Goal: Task Accomplishment & Management: Use online tool/utility

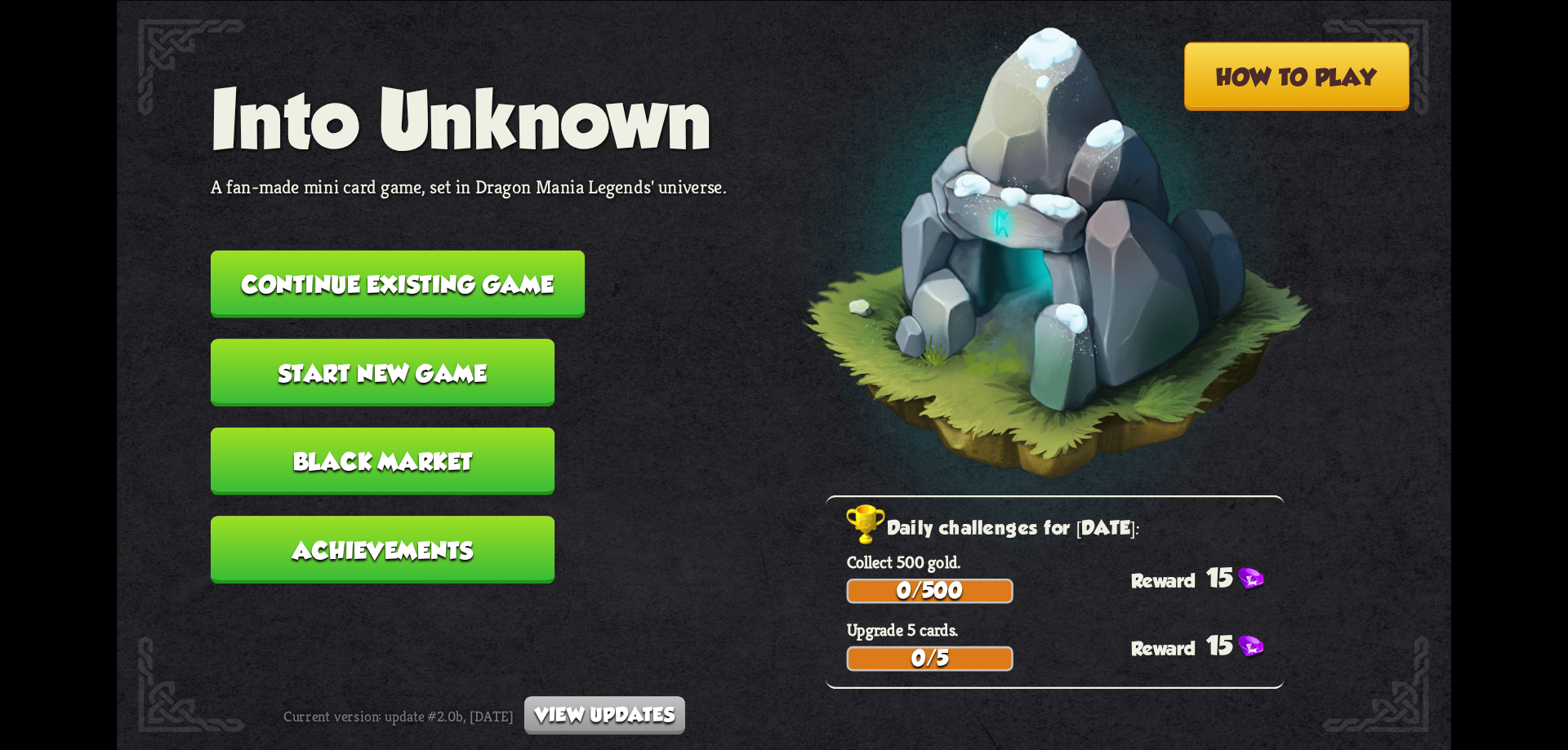
click at [372, 266] on button "Continue existing game" at bounding box center [397, 284] width 374 height 68
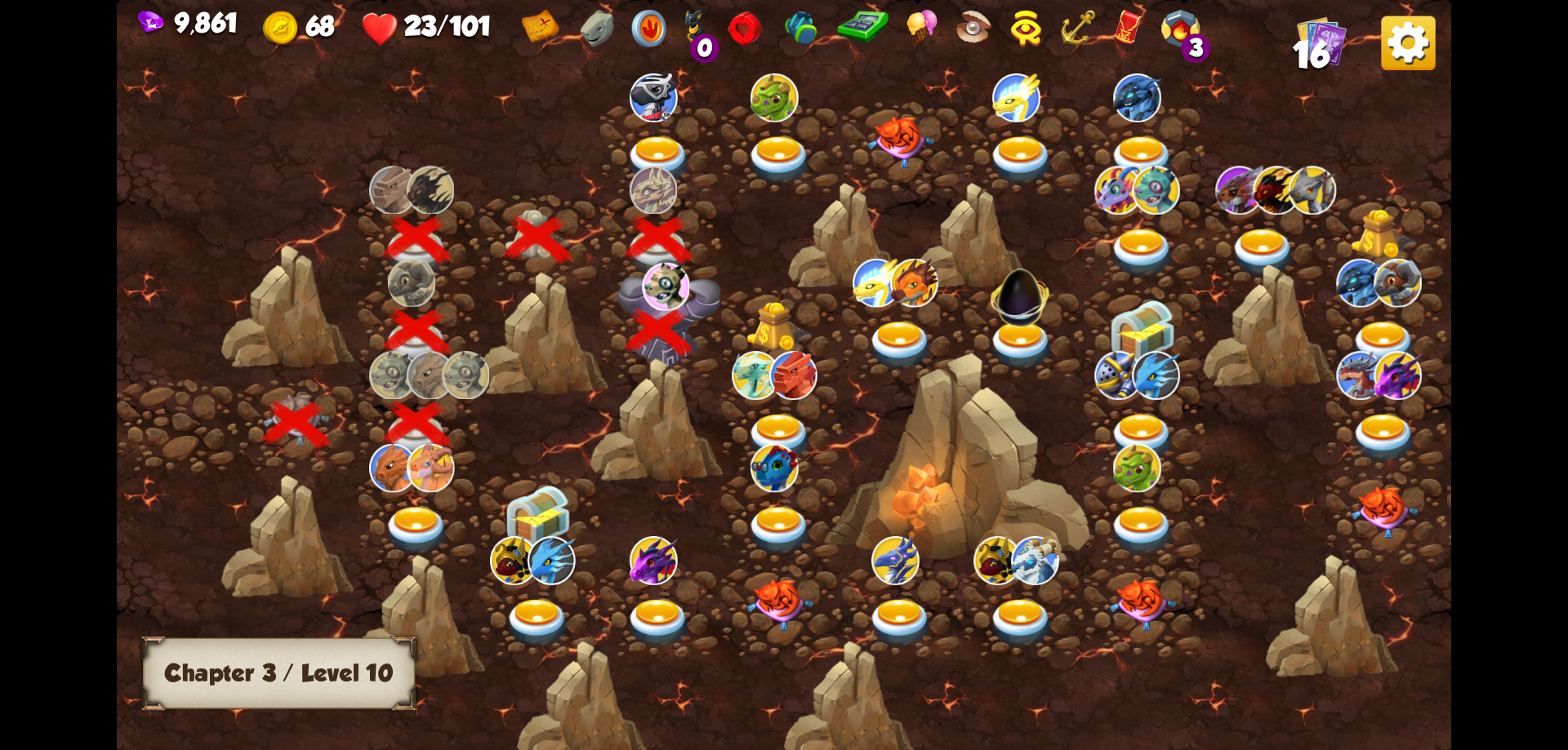
click at [773, 332] on img at bounding box center [779, 327] width 67 height 50
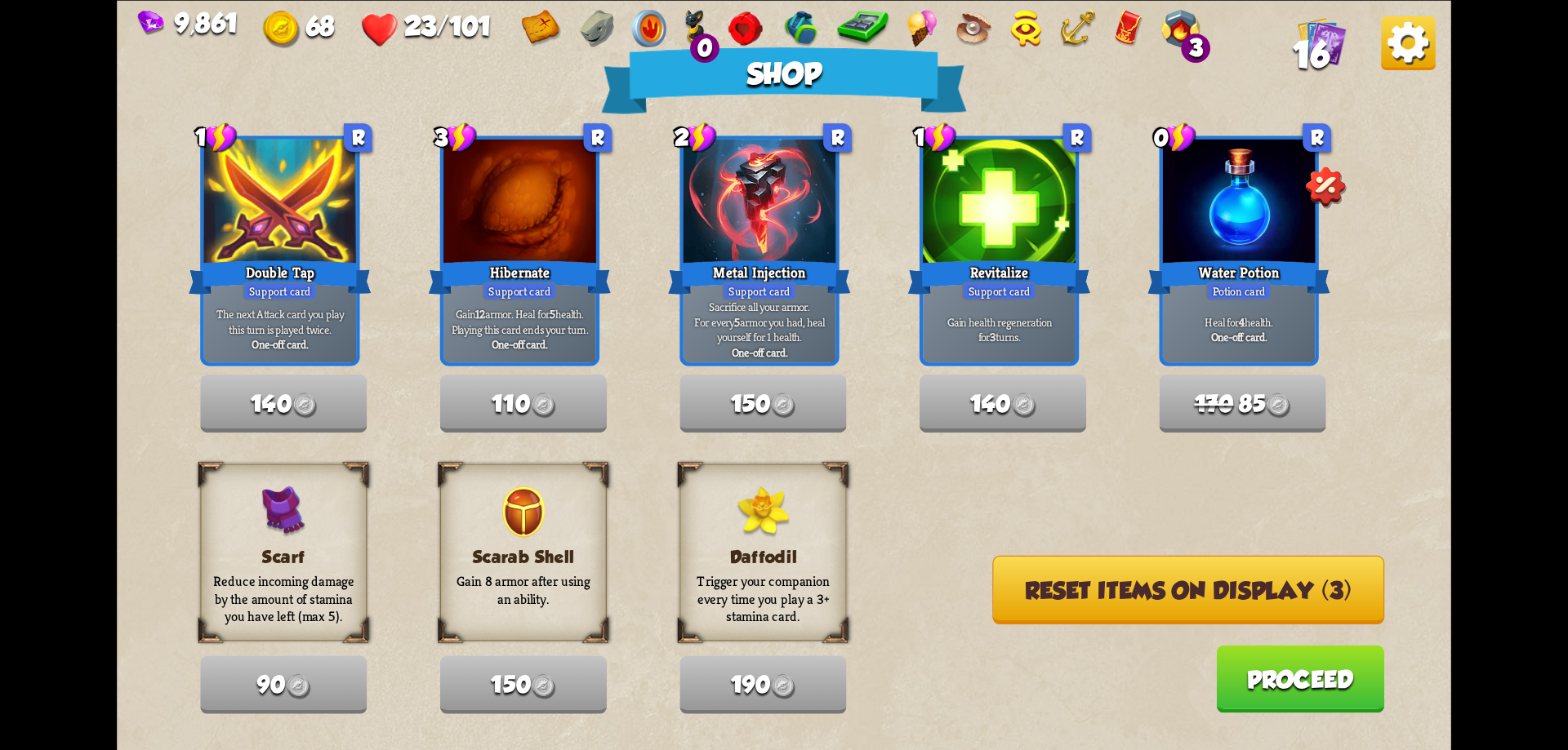
click at [1040, 590] on button "Reset items on display (3)" at bounding box center [1188, 589] width 392 height 69
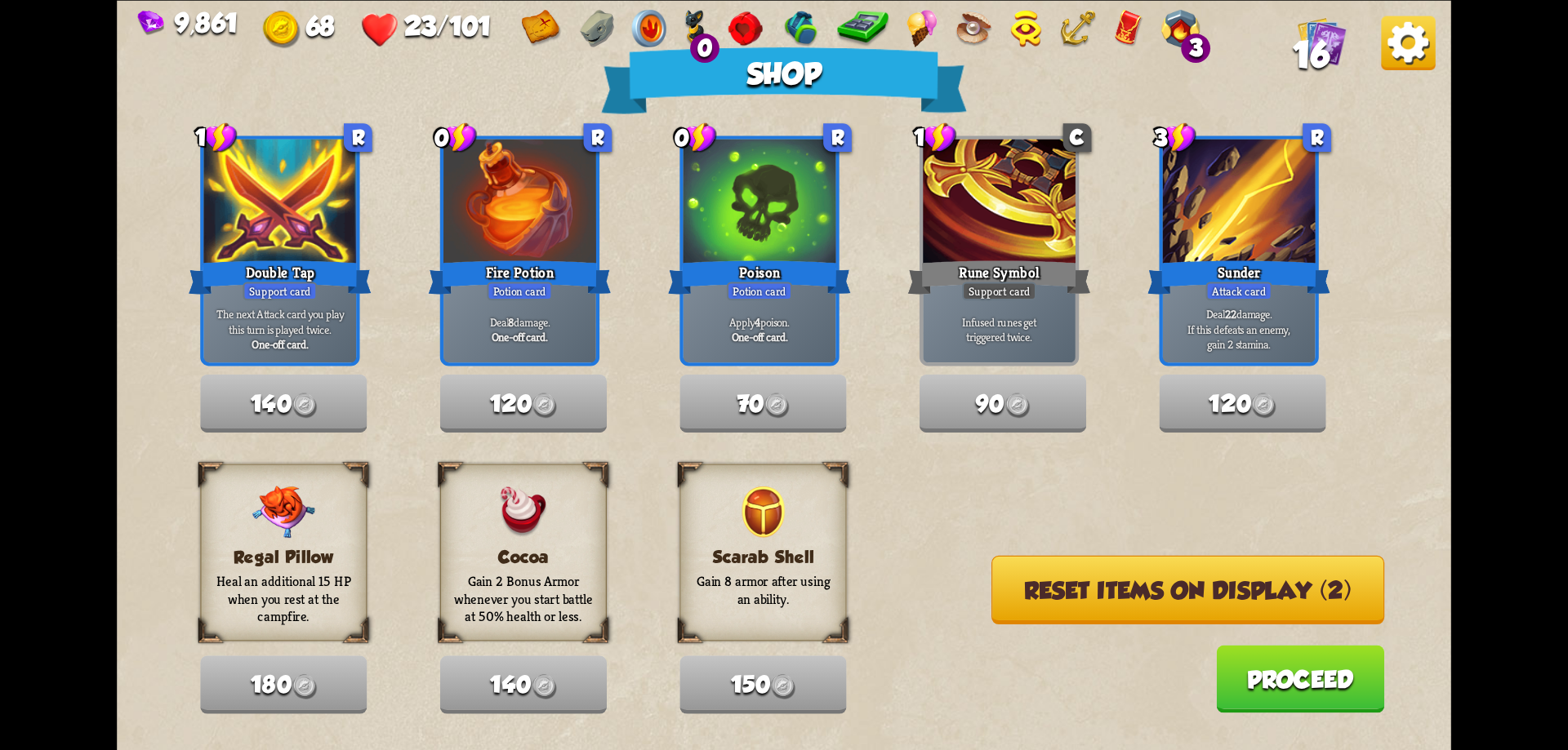
click at [1040, 590] on button "Reset items on display (2)" at bounding box center [1187, 589] width 393 height 69
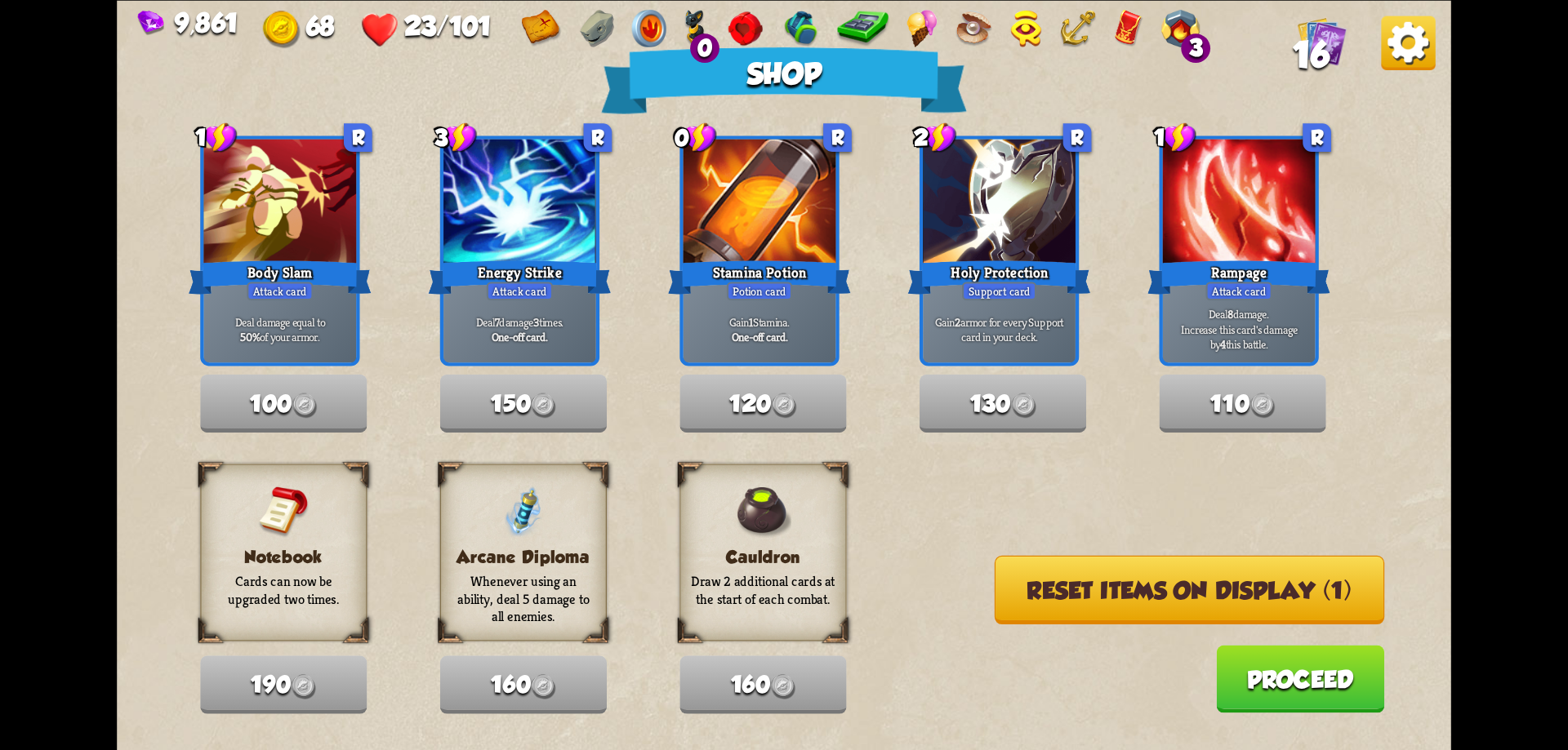
click at [1040, 590] on button "Reset items on display (1)" at bounding box center [1189, 589] width 389 height 69
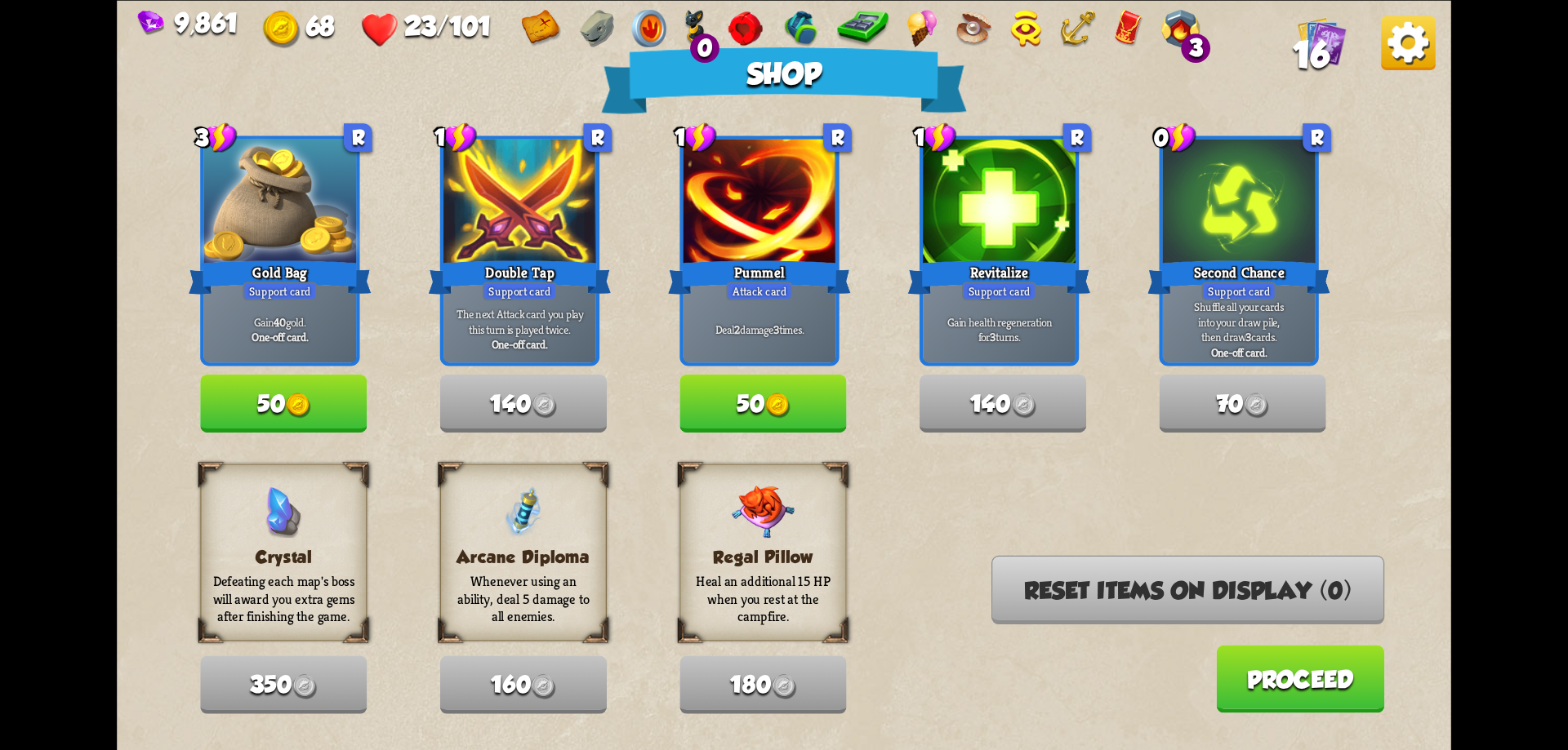
click at [833, 393] on button "50" at bounding box center [763, 403] width 167 height 58
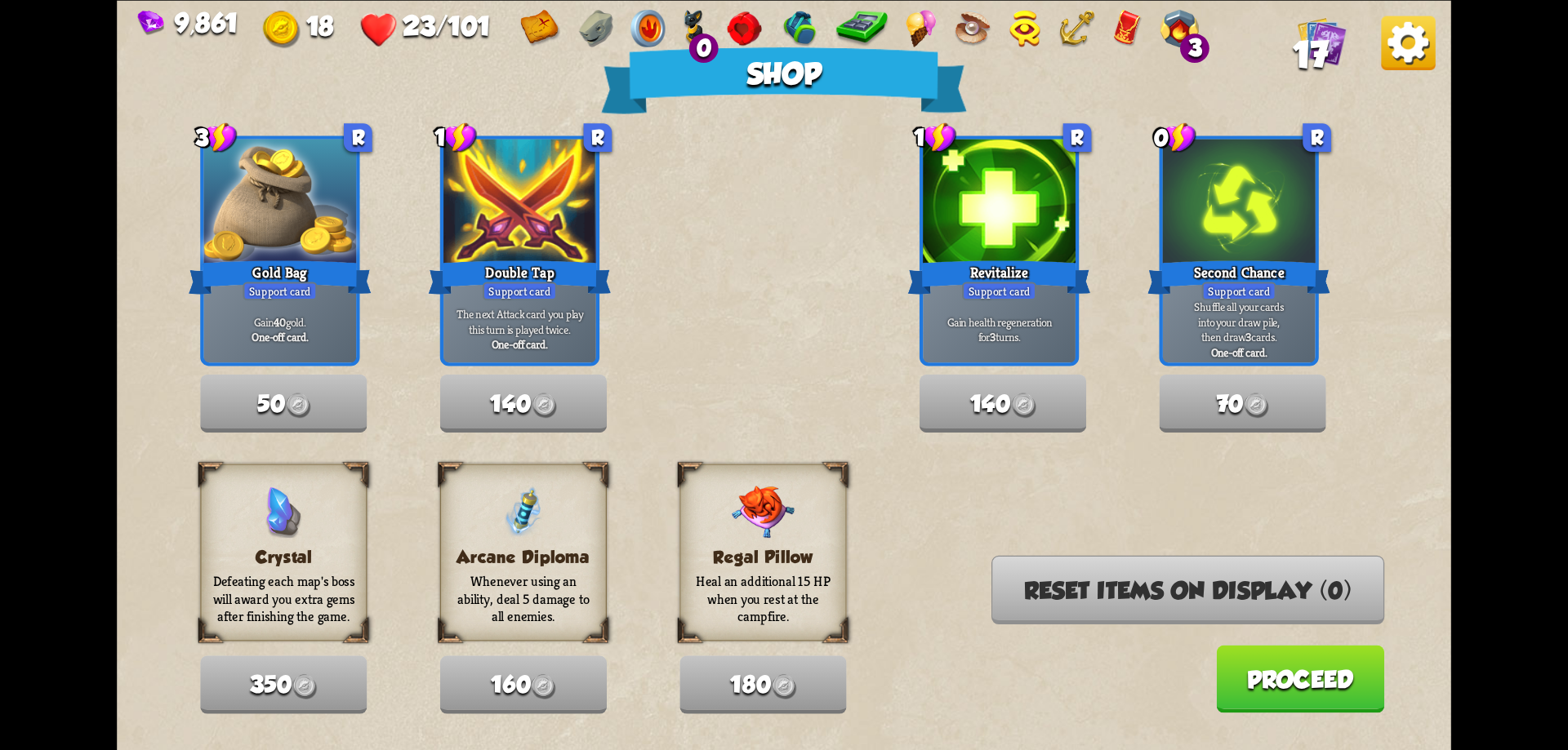
click at [1318, 705] on button "Proceed" at bounding box center [1301, 679] width 169 height 68
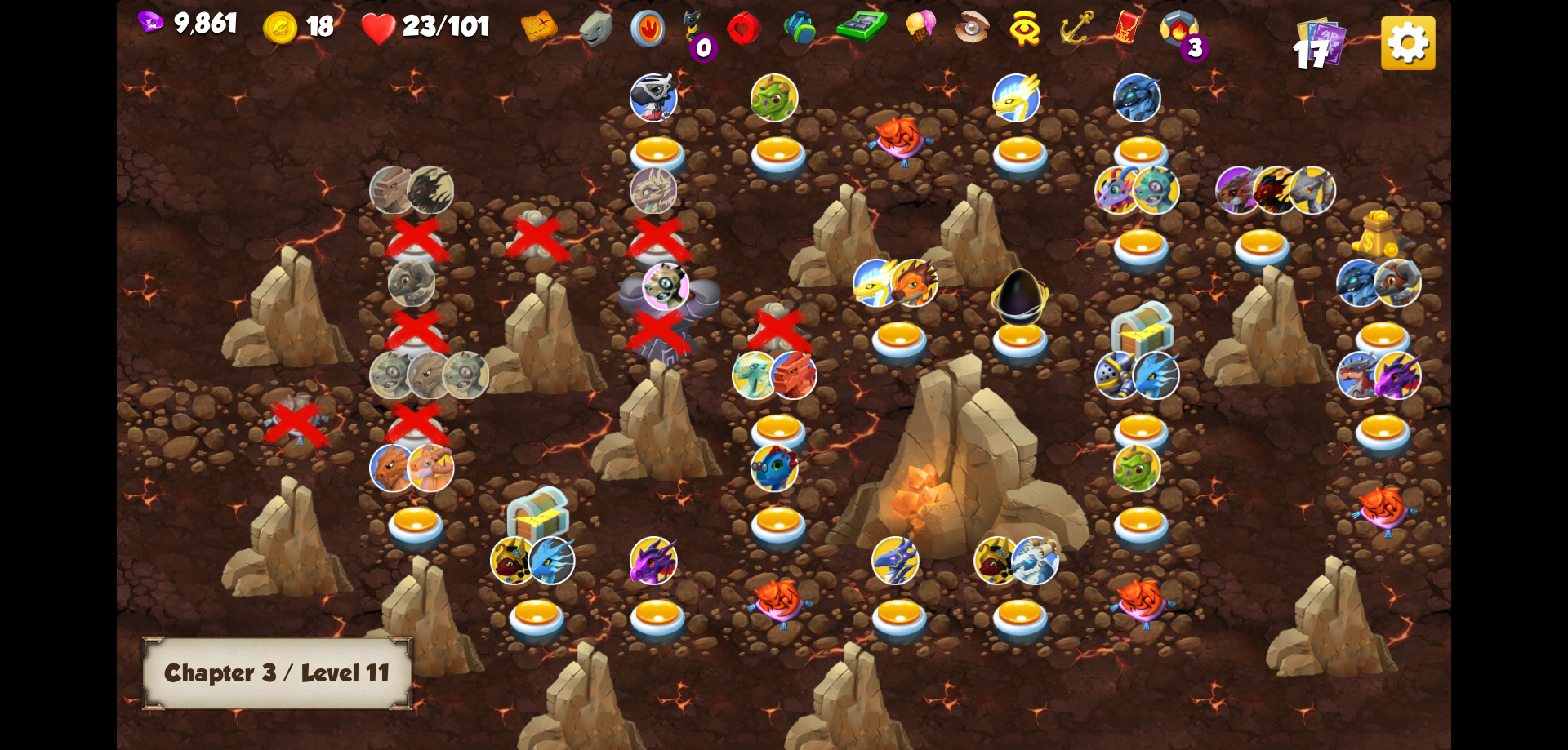
scroll to position [0, 248]
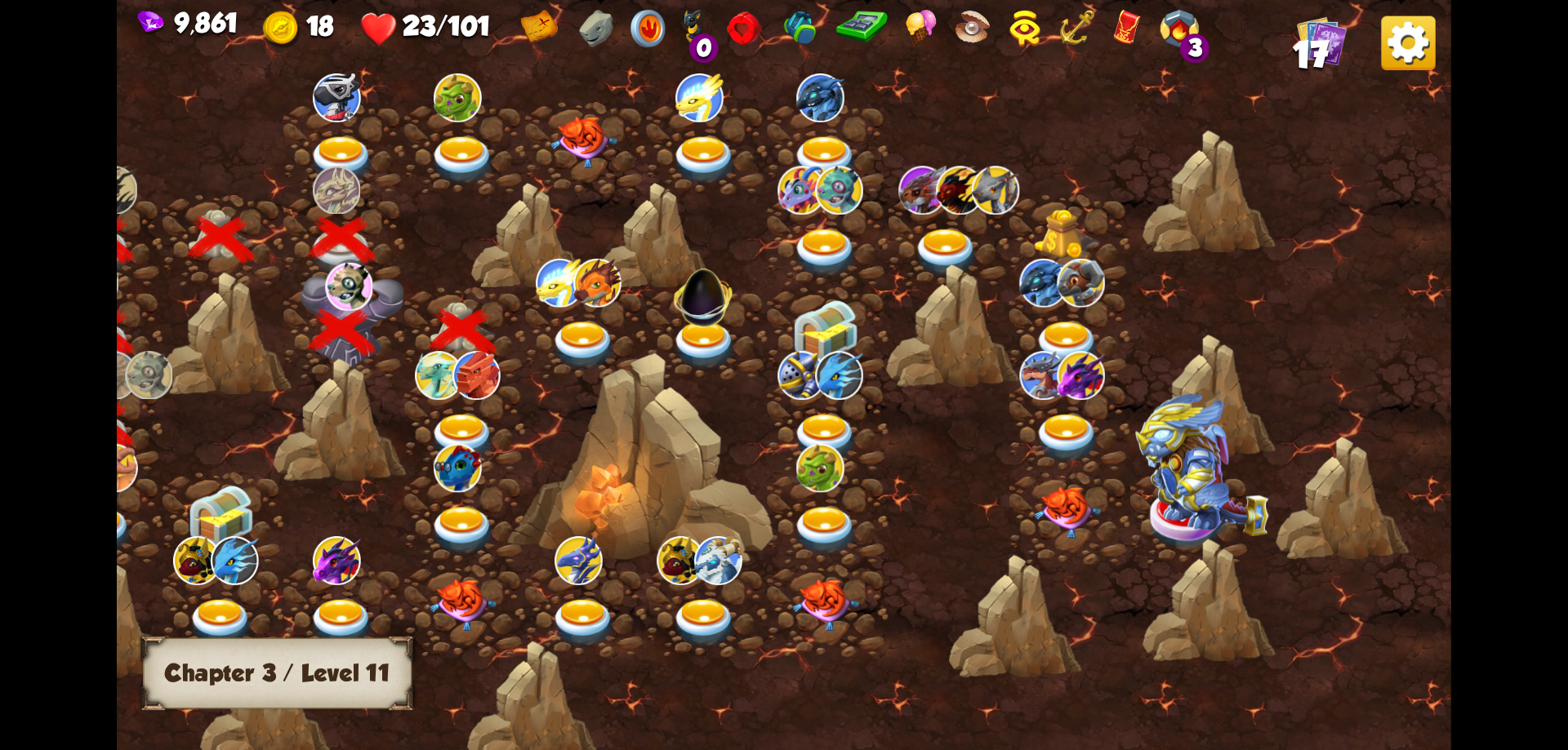
click at [465, 435] on img at bounding box center [463, 438] width 67 height 49
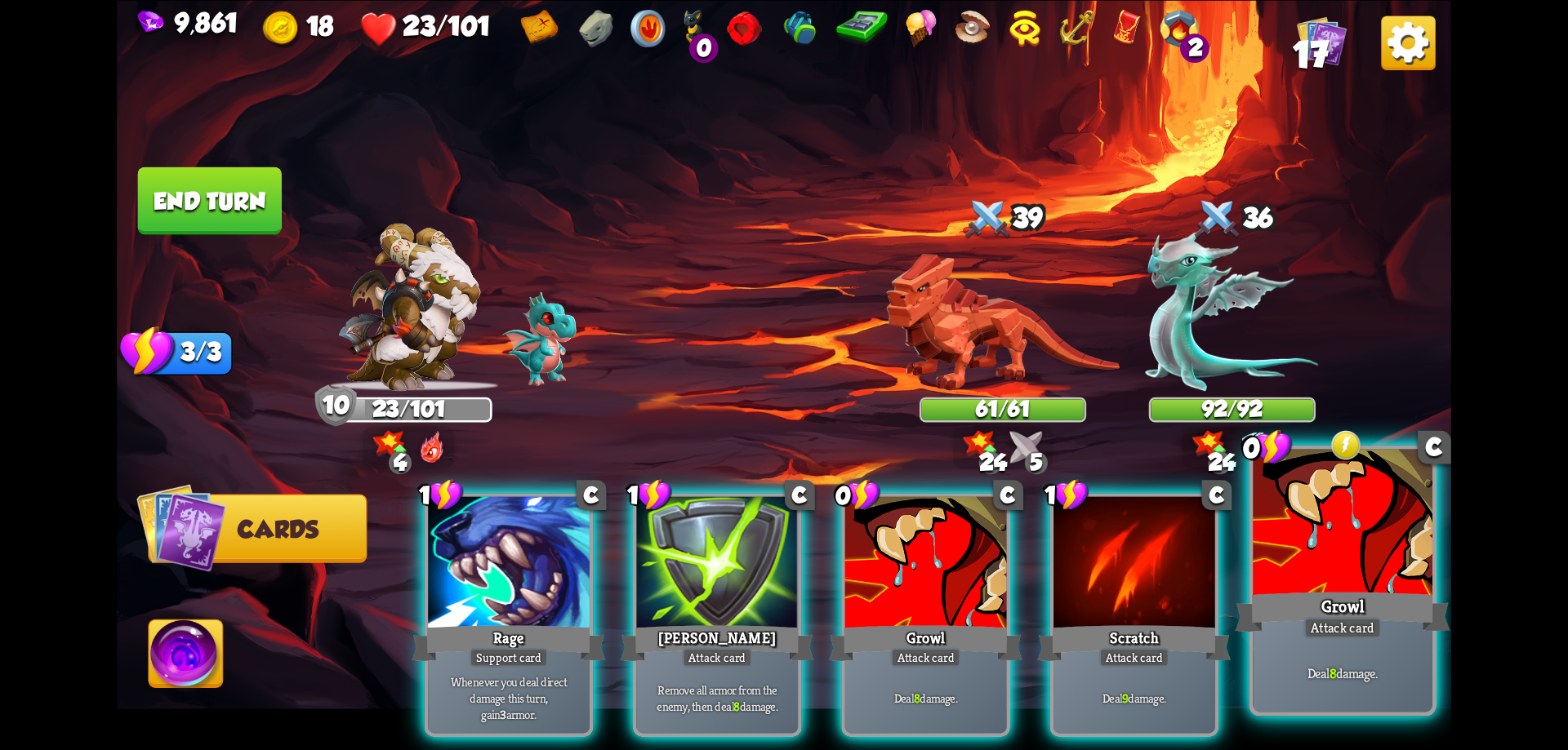
click at [1335, 599] on div "Growl" at bounding box center [1342, 612] width 214 height 49
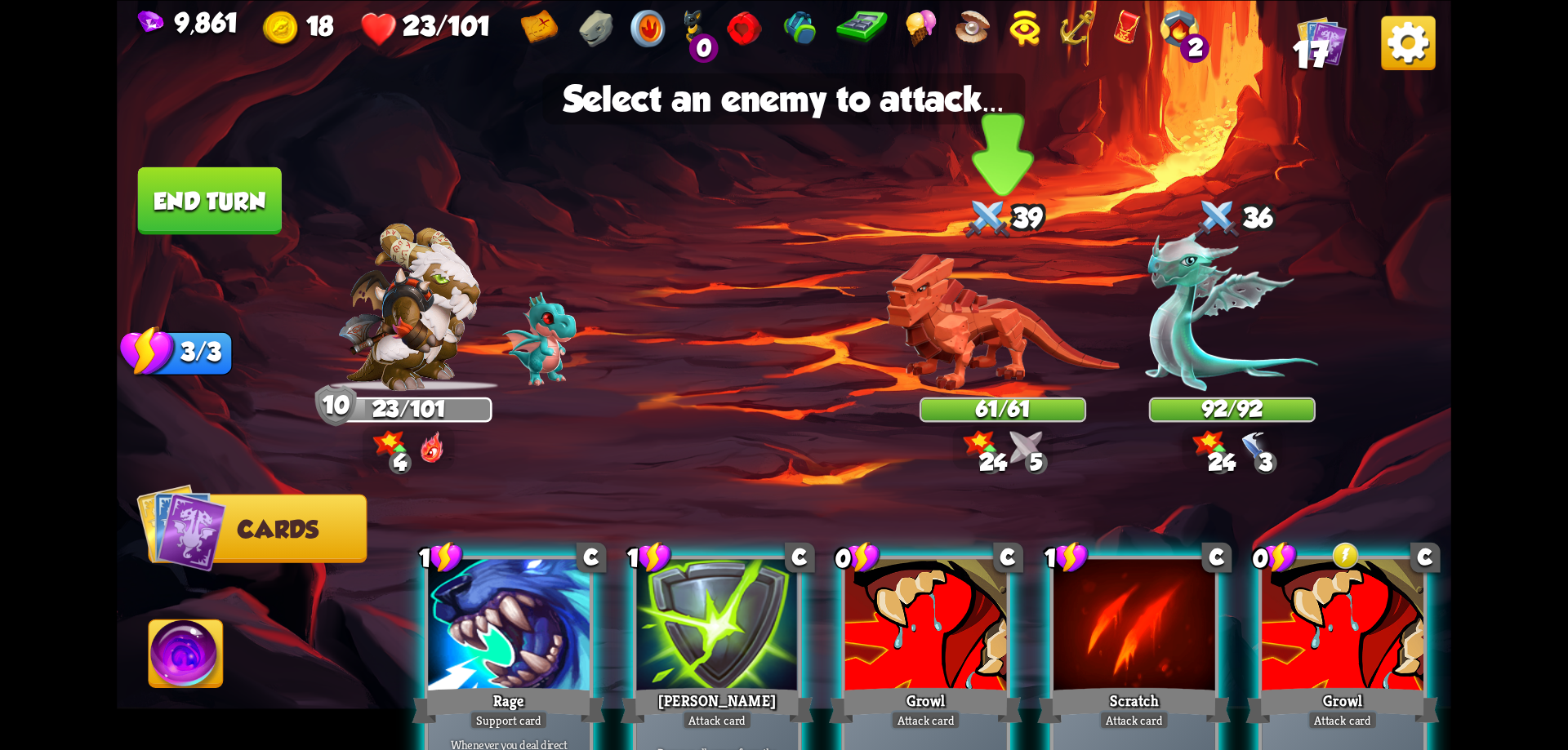
click at [990, 344] on img at bounding box center [1002, 321] width 234 height 137
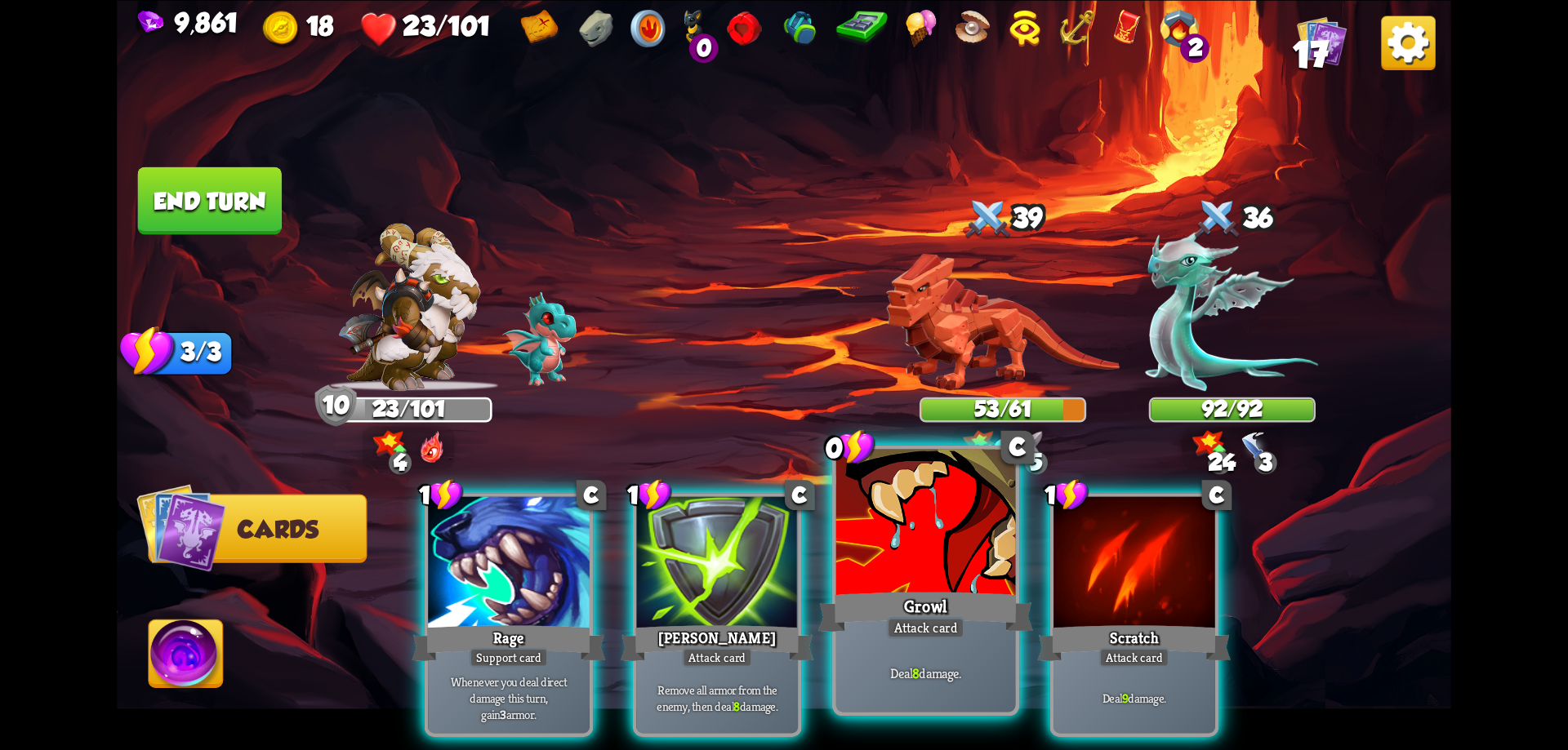
click at [975, 555] on div at bounding box center [926, 524] width 180 height 151
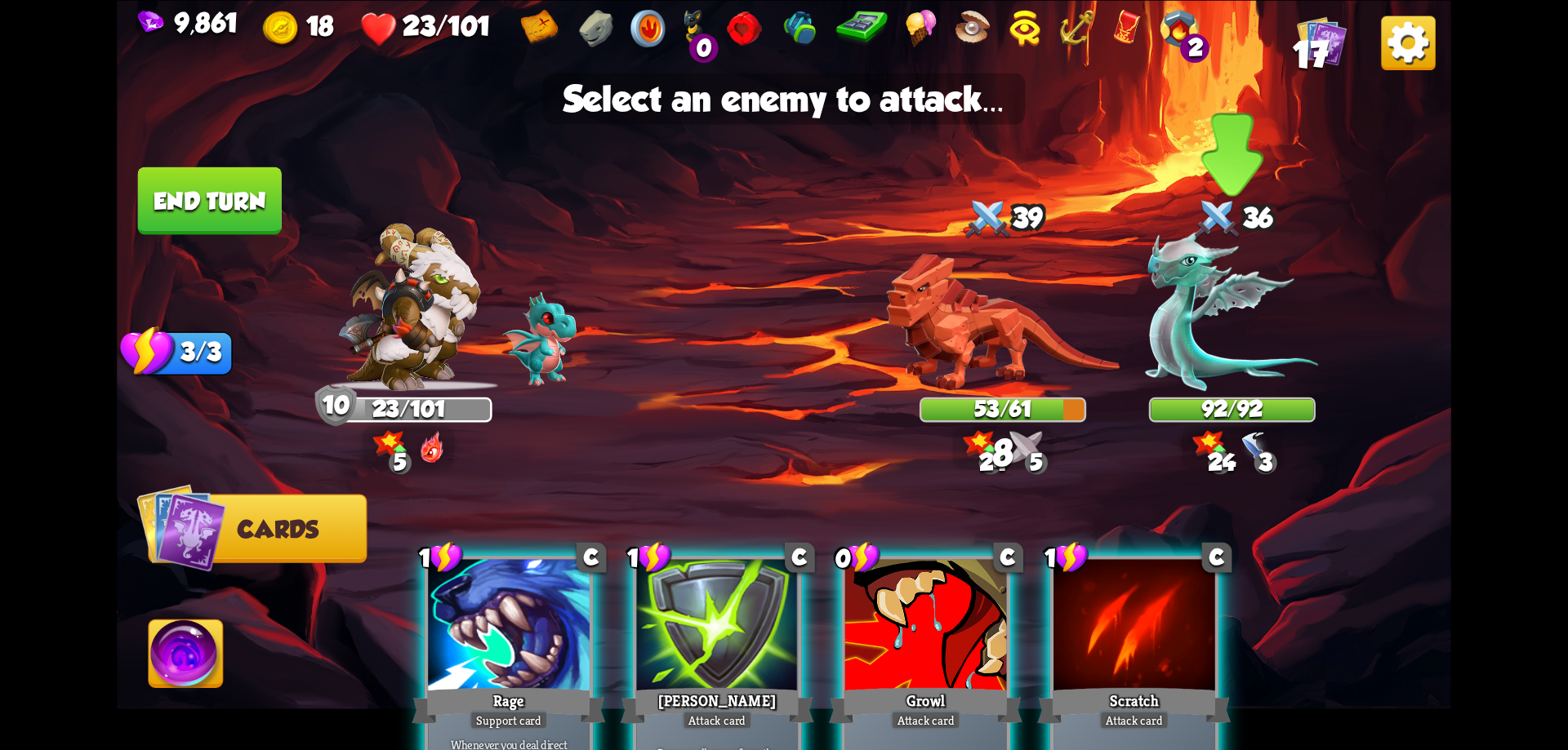
click at [1181, 332] on img at bounding box center [1232, 310] width 173 height 161
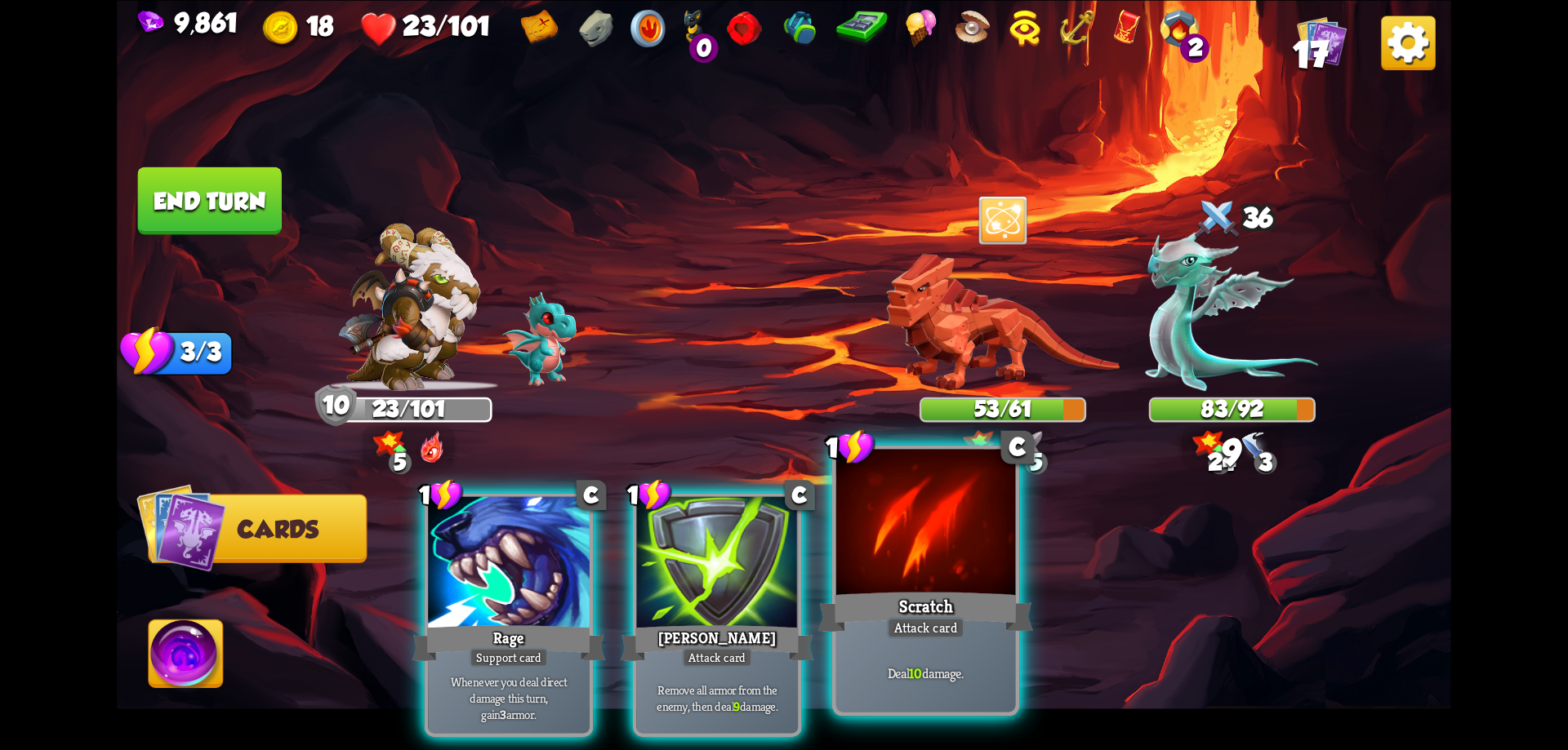
click at [930, 583] on div at bounding box center [926, 524] width 180 height 151
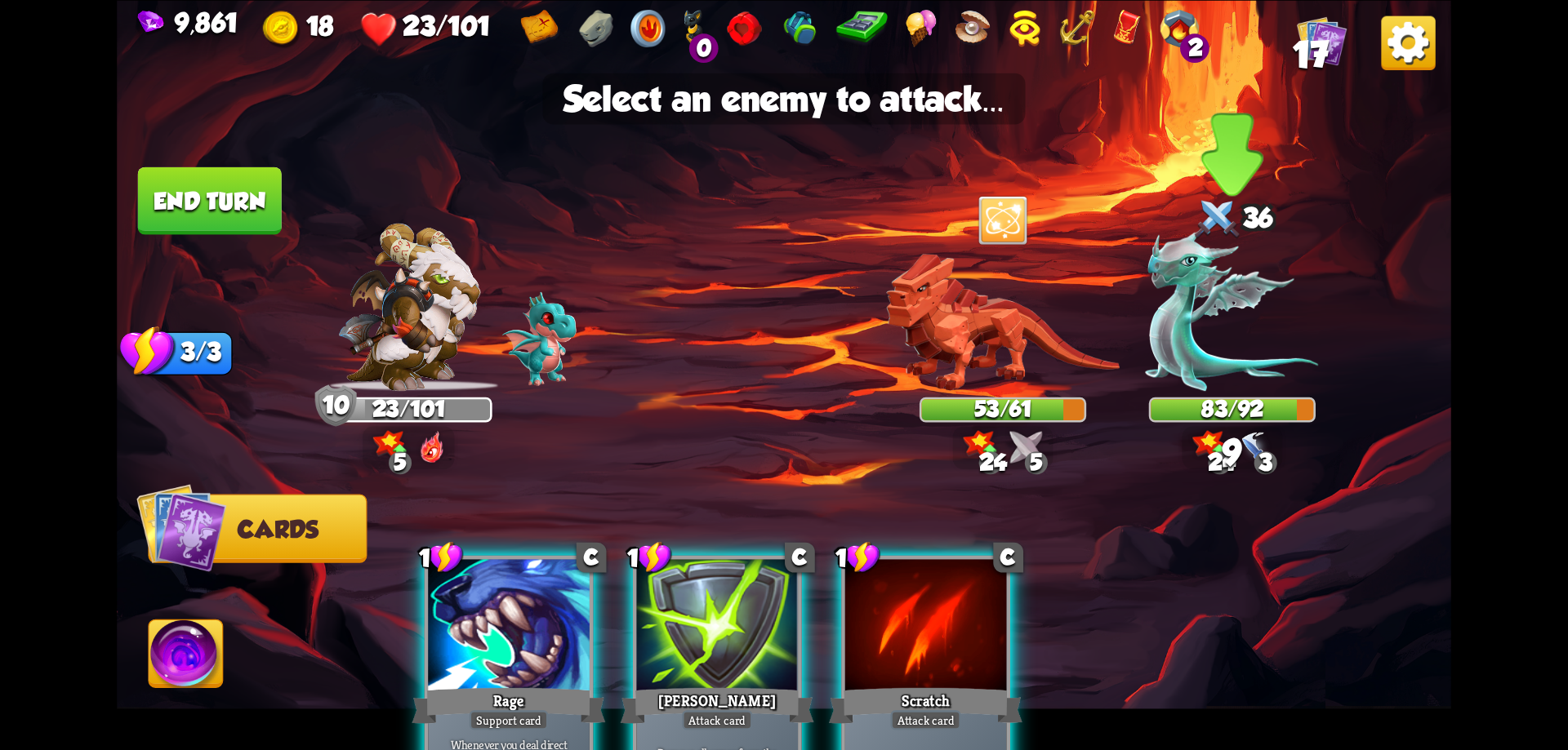
click at [1191, 333] on img at bounding box center [1232, 310] width 173 height 161
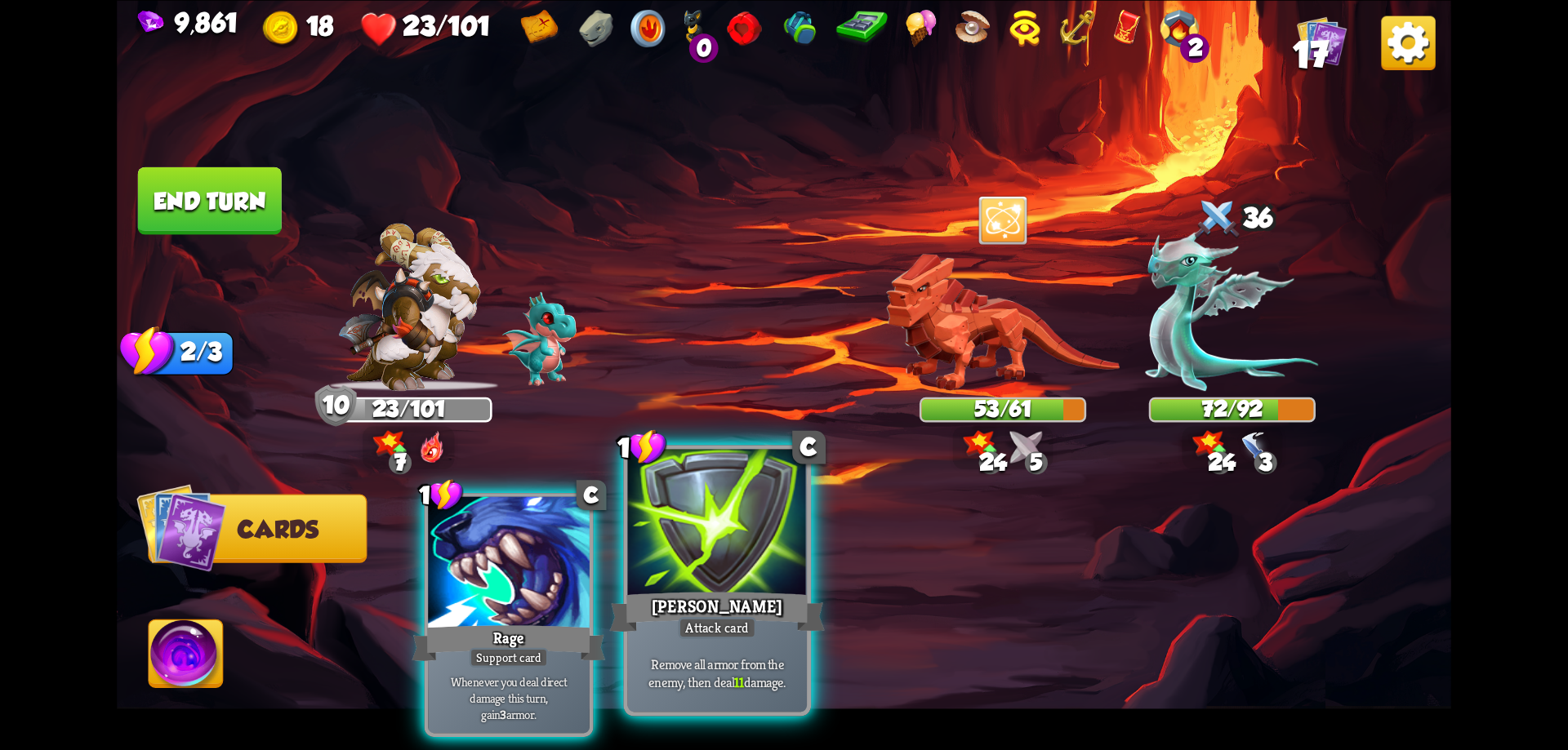
click at [703, 550] on div at bounding box center [718, 524] width 180 height 151
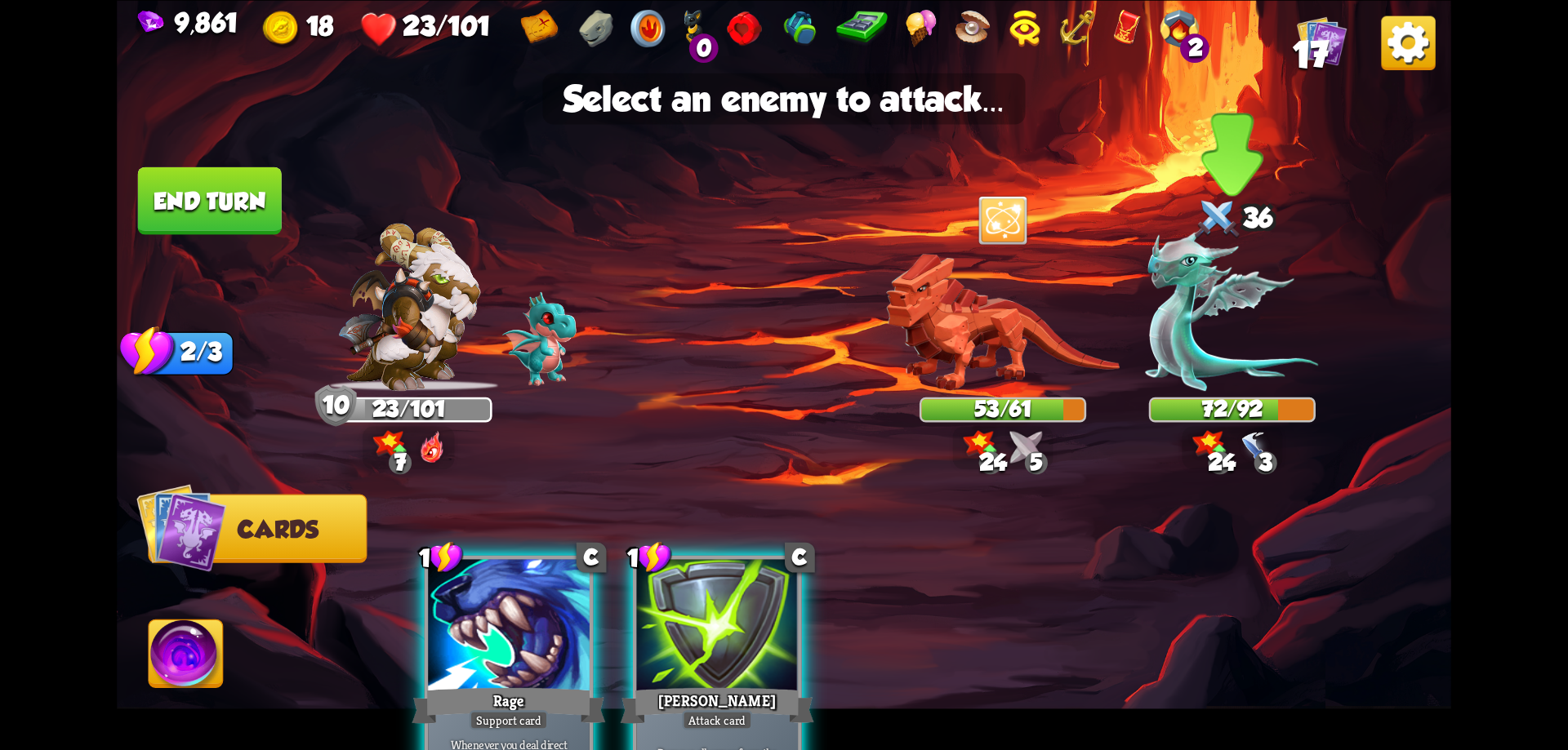
click at [1176, 304] on img at bounding box center [1232, 310] width 173 height 161
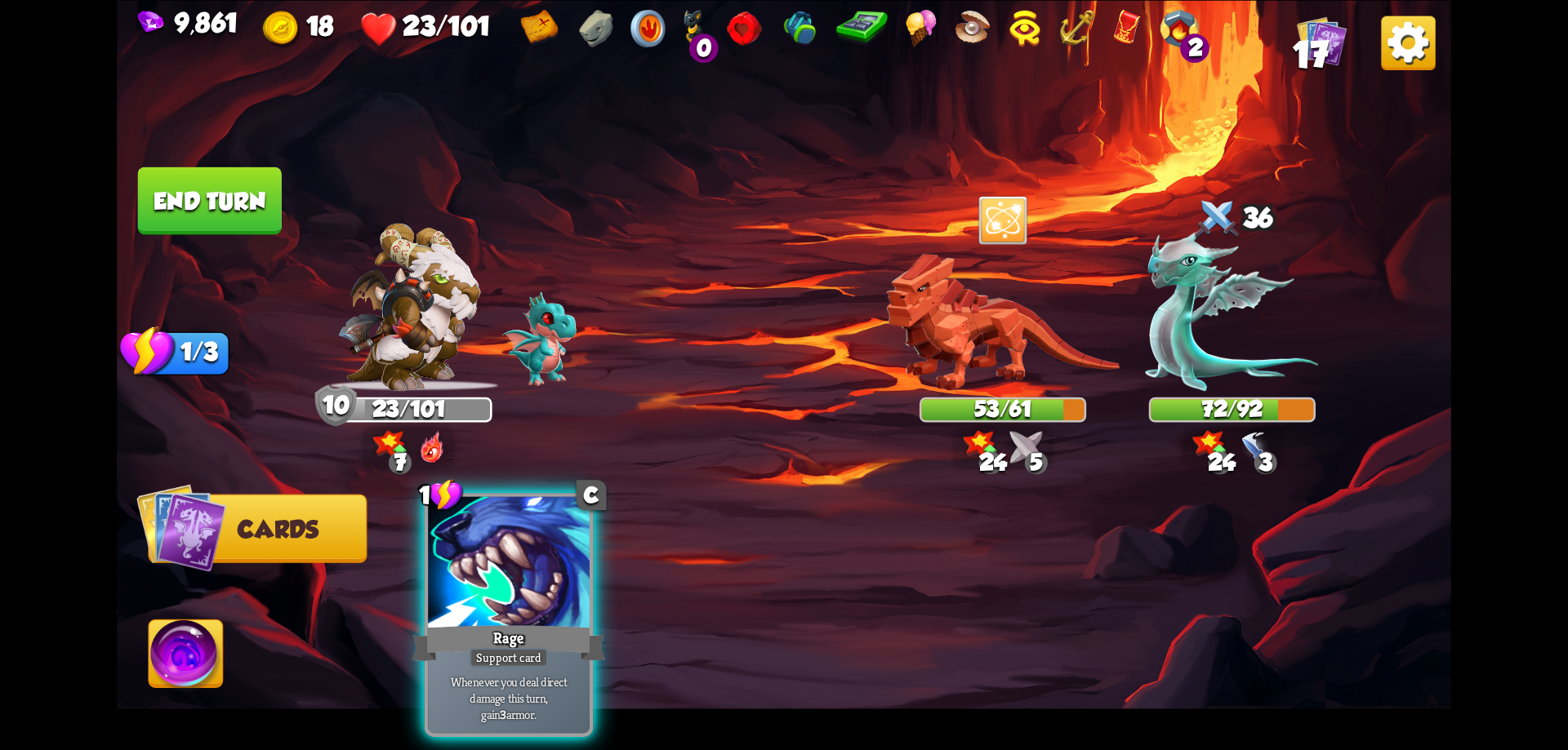
click at [172, 650] on img at bounding box center [186, 658] width 74 height 75
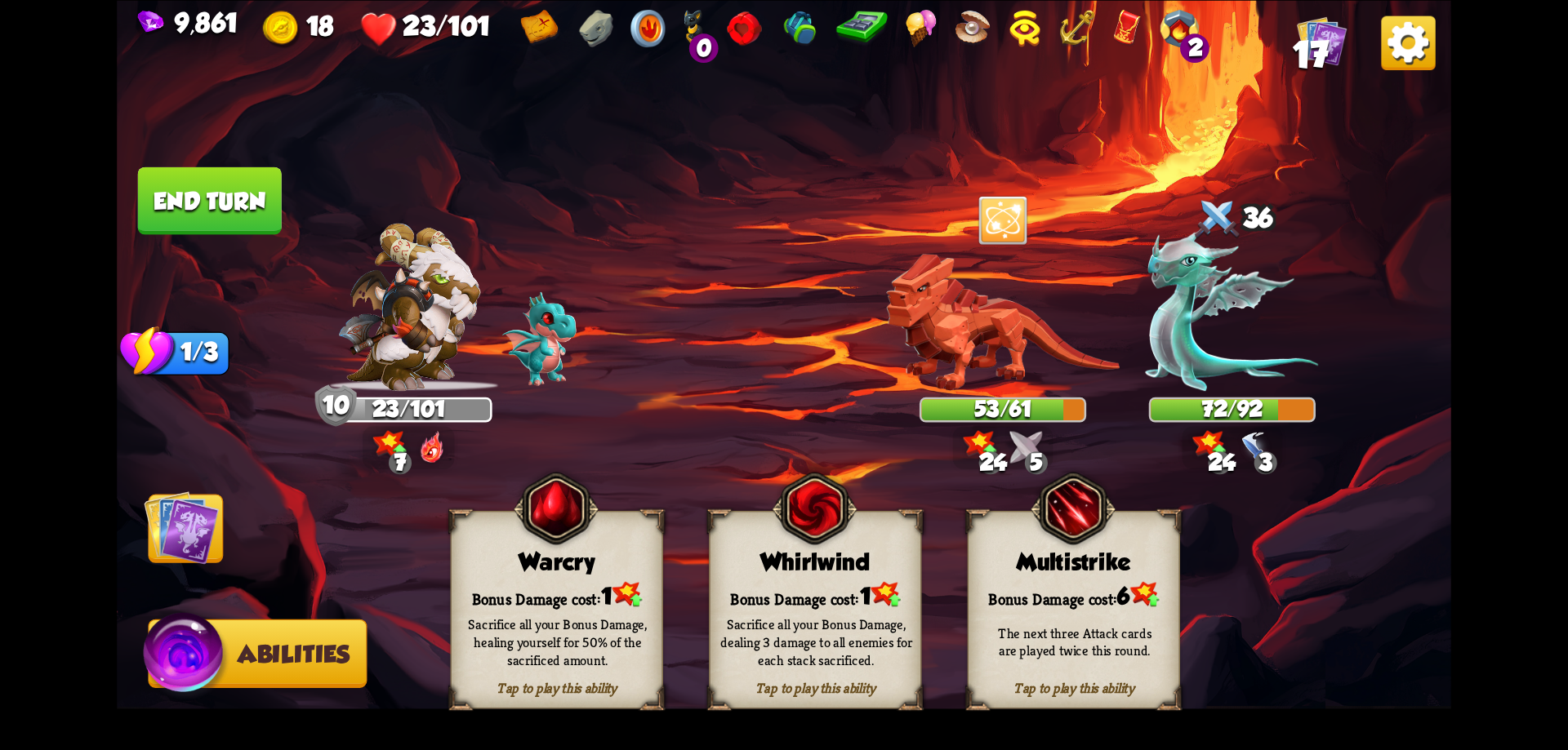
drag, startPoint x: 611, startPoint y: 543, endPoint x: 607, endPoint y: 555, distance: 12.6
click at [609, 553] on div "Tap to play this ability Warcry Bonus Damage cost: 1 Sacrifice all your Bonus D…" at bounding box center [557, 609] width 212 height 199
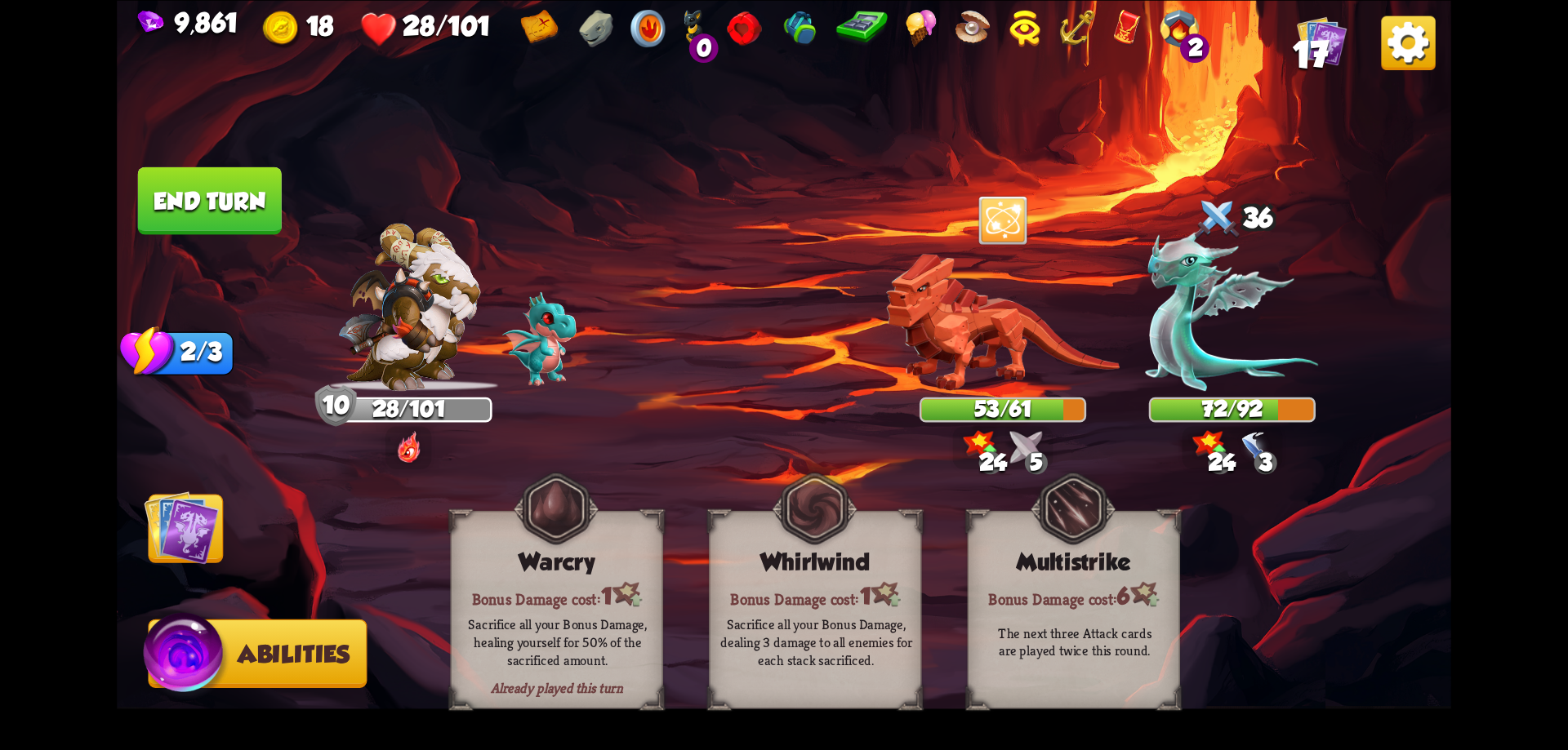
drag, startPoint x: 231, startPoint y: 209, endPoint x: 116, endPoint y: 76, distance: 175.8
click at [232, 201] on button "End turn" at bounding box center [210, 201] width 144 height 68
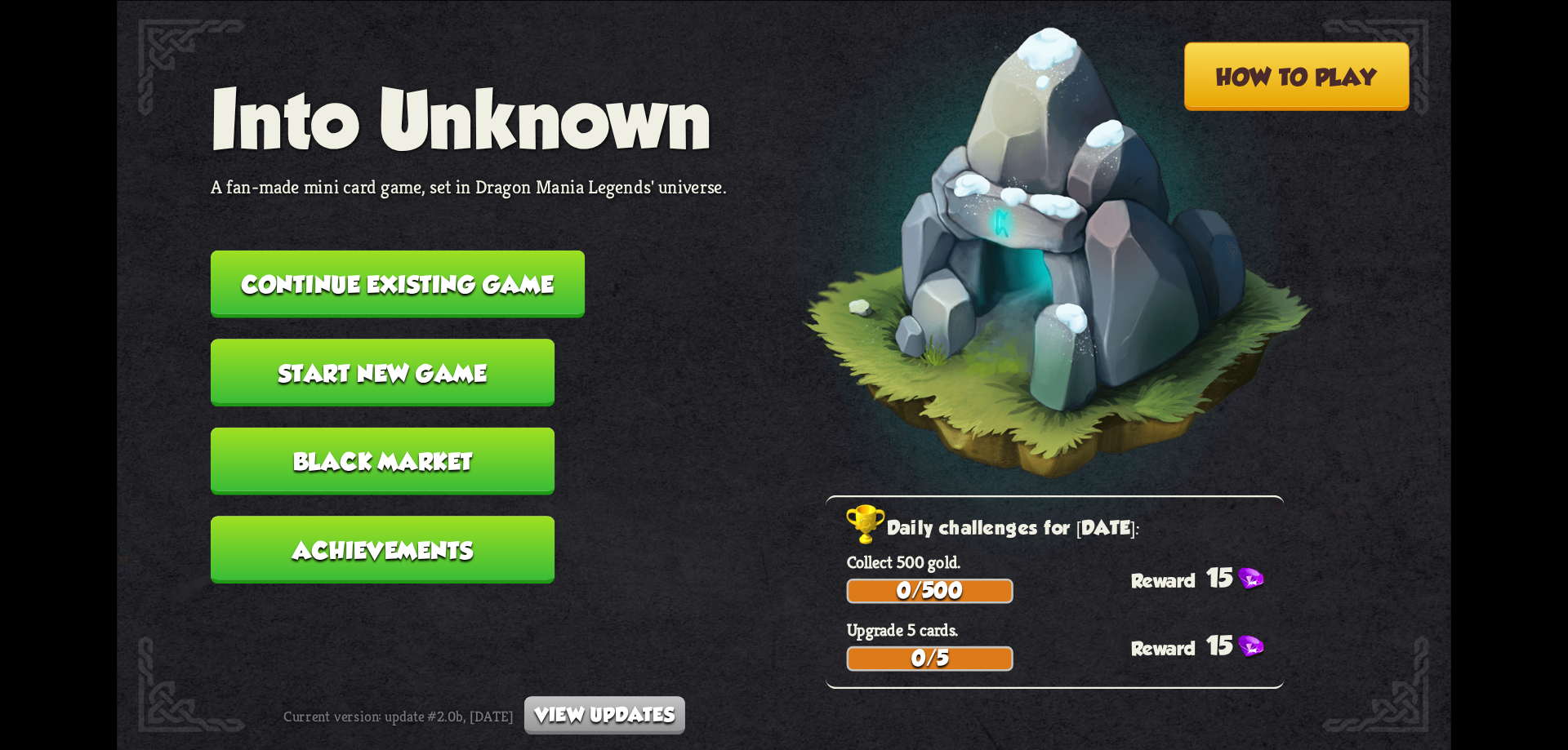
click at [531, 290] on button "Continue existing game" at bounding box center [397, 284] width 374 height 68
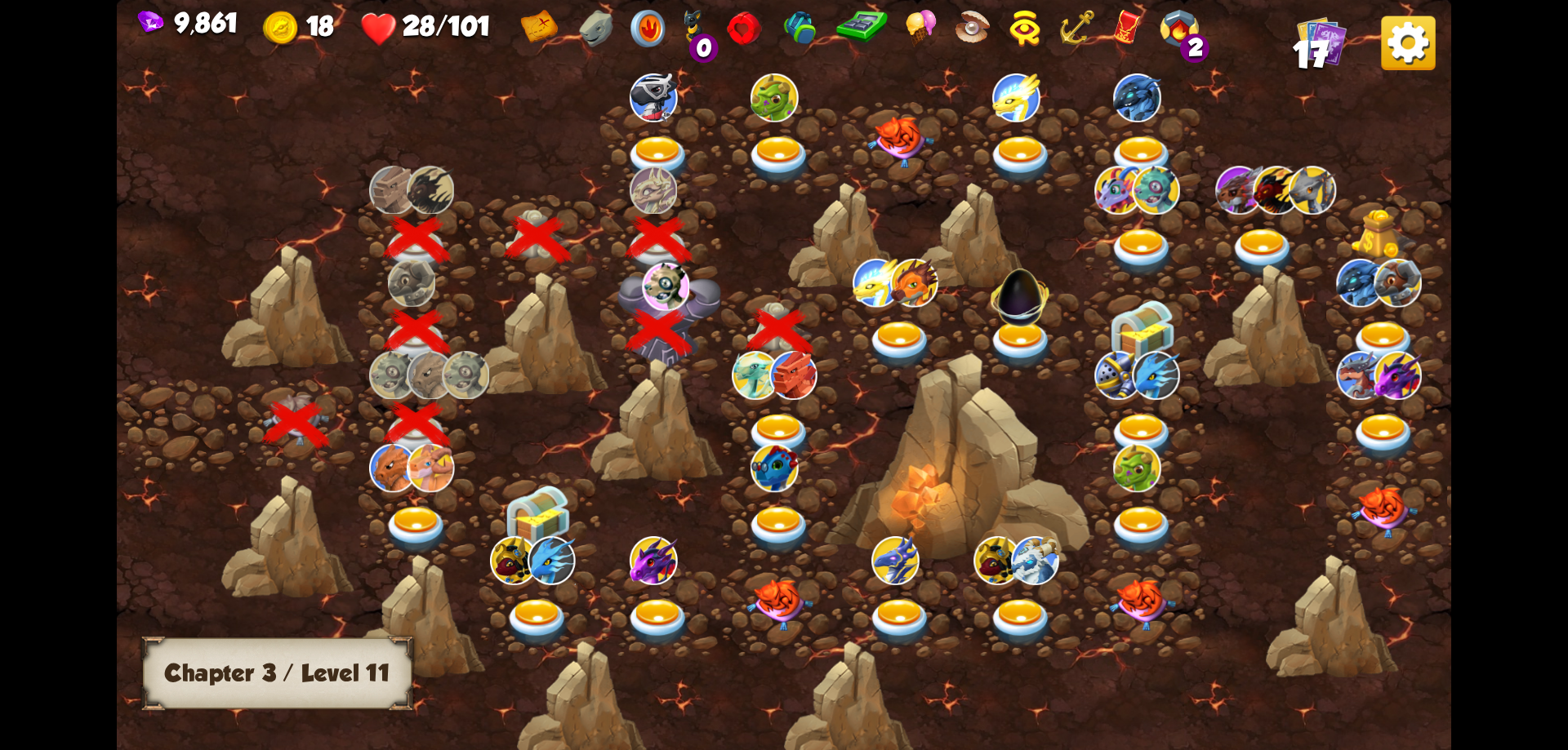
scroll to position [0, 248]
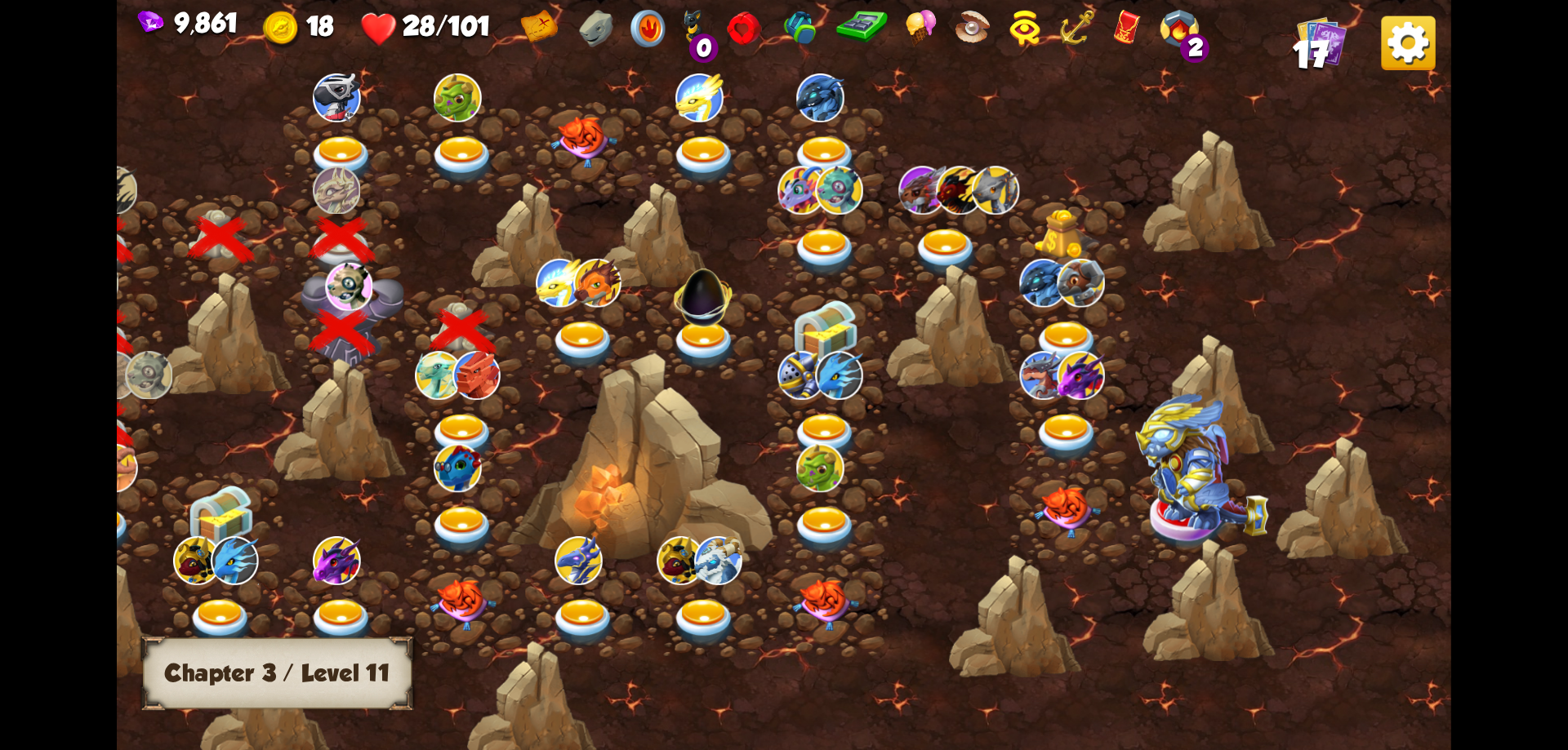
click at [463, 433] on img at bounding box center [463, 438] width 67 height 49
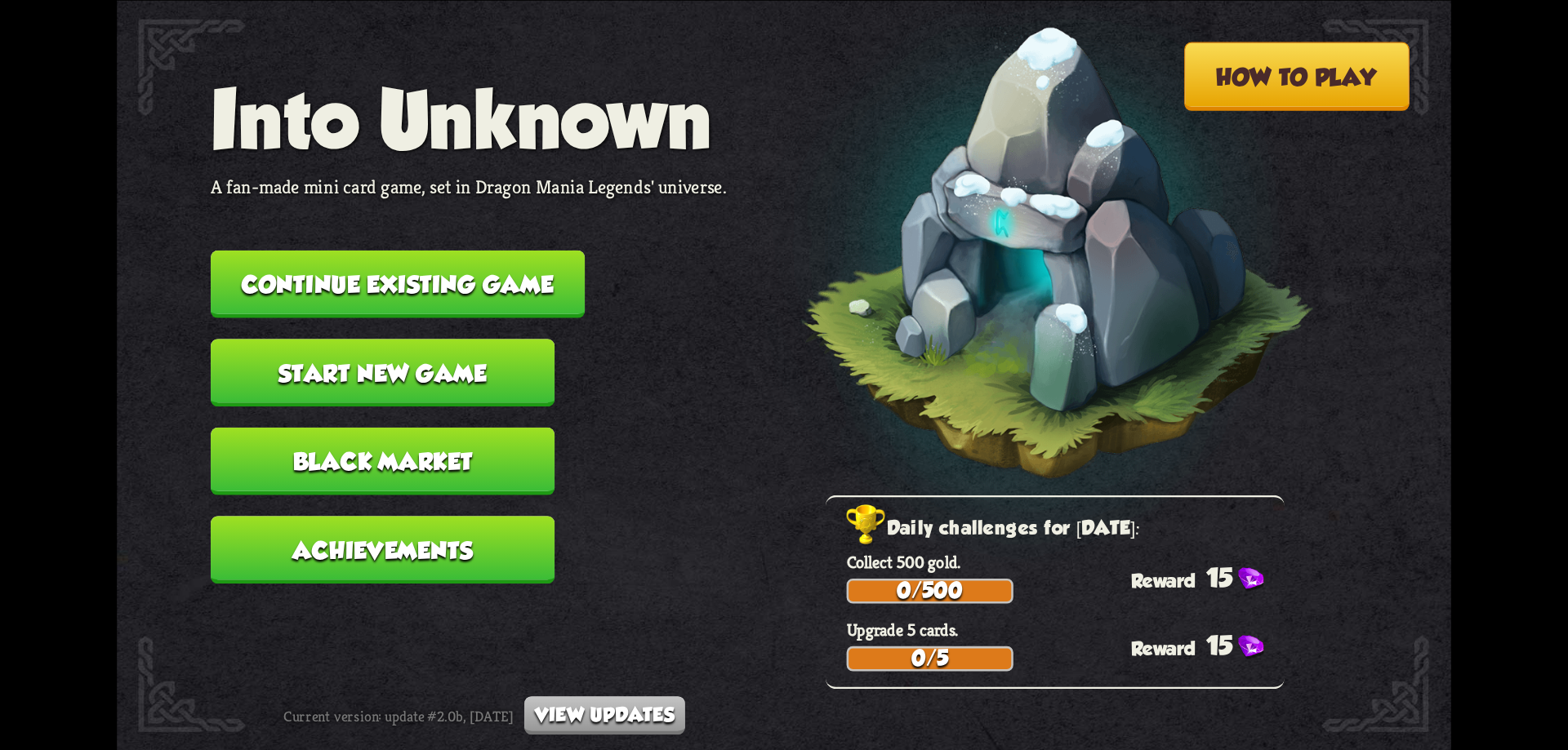
click at [463, 277] on button "Continue existing game" at bounding box center [397, 284] width 374 height 68
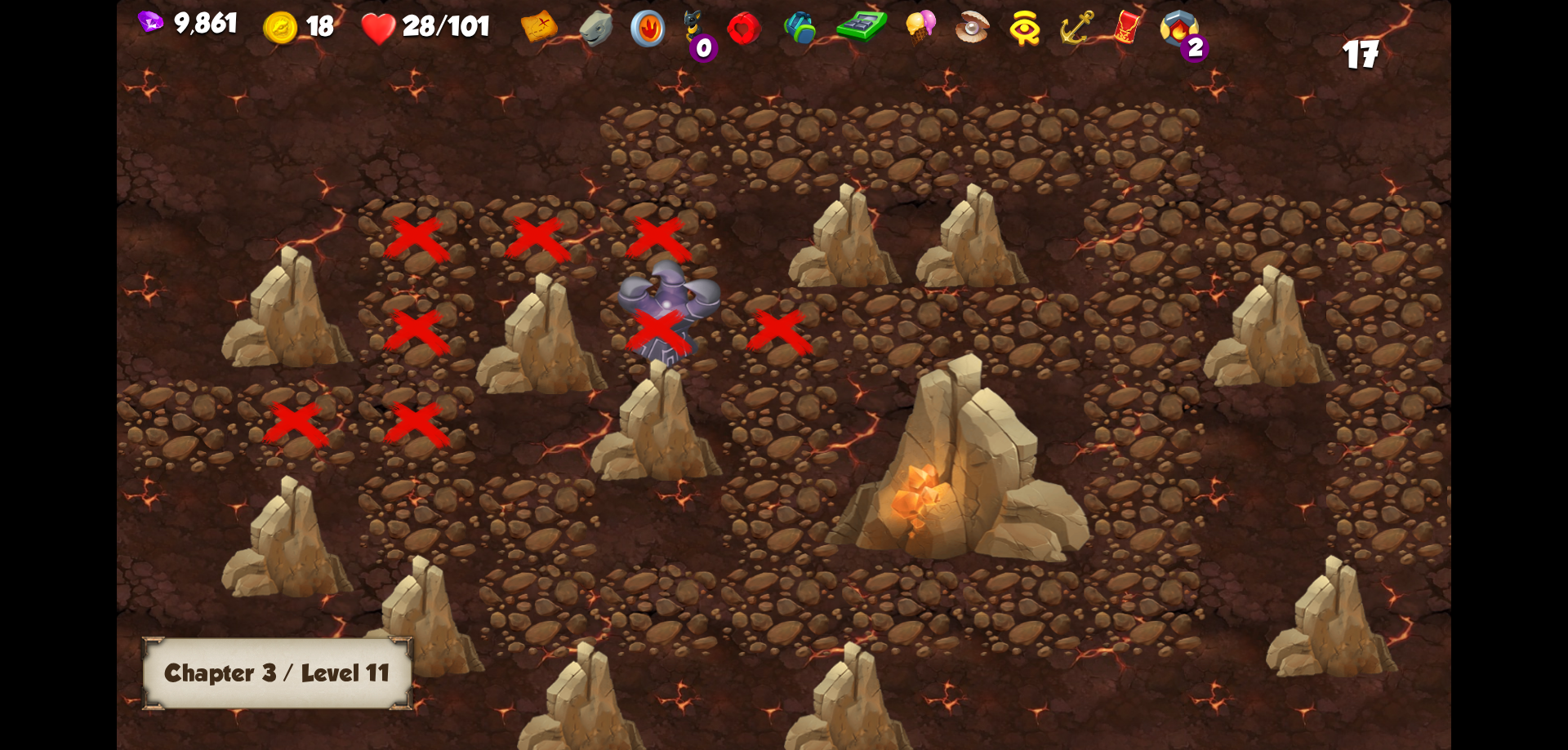
scroll to position [0, 248]
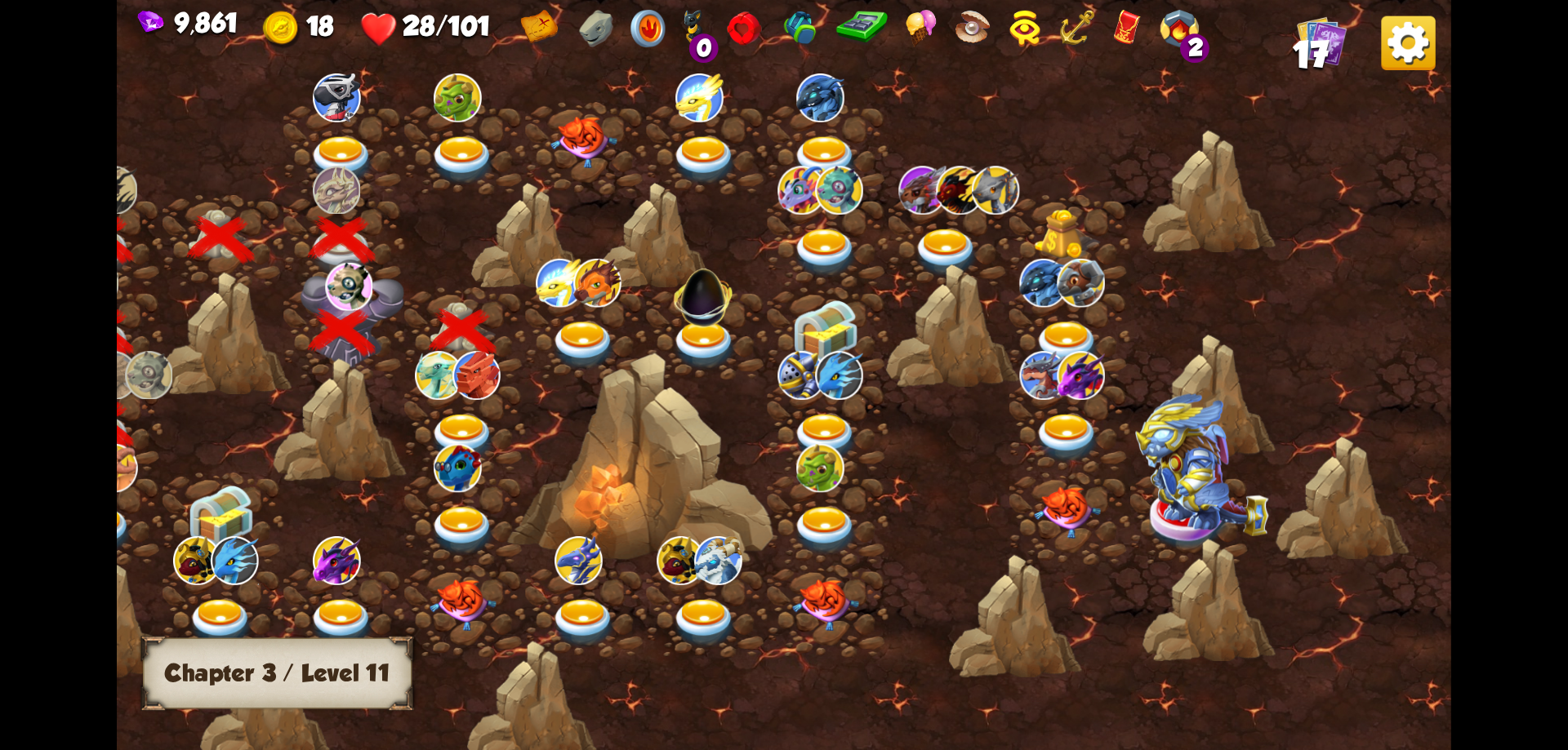
click at [468, 418] on img at bounding box center [463, 438] width 67 height 49
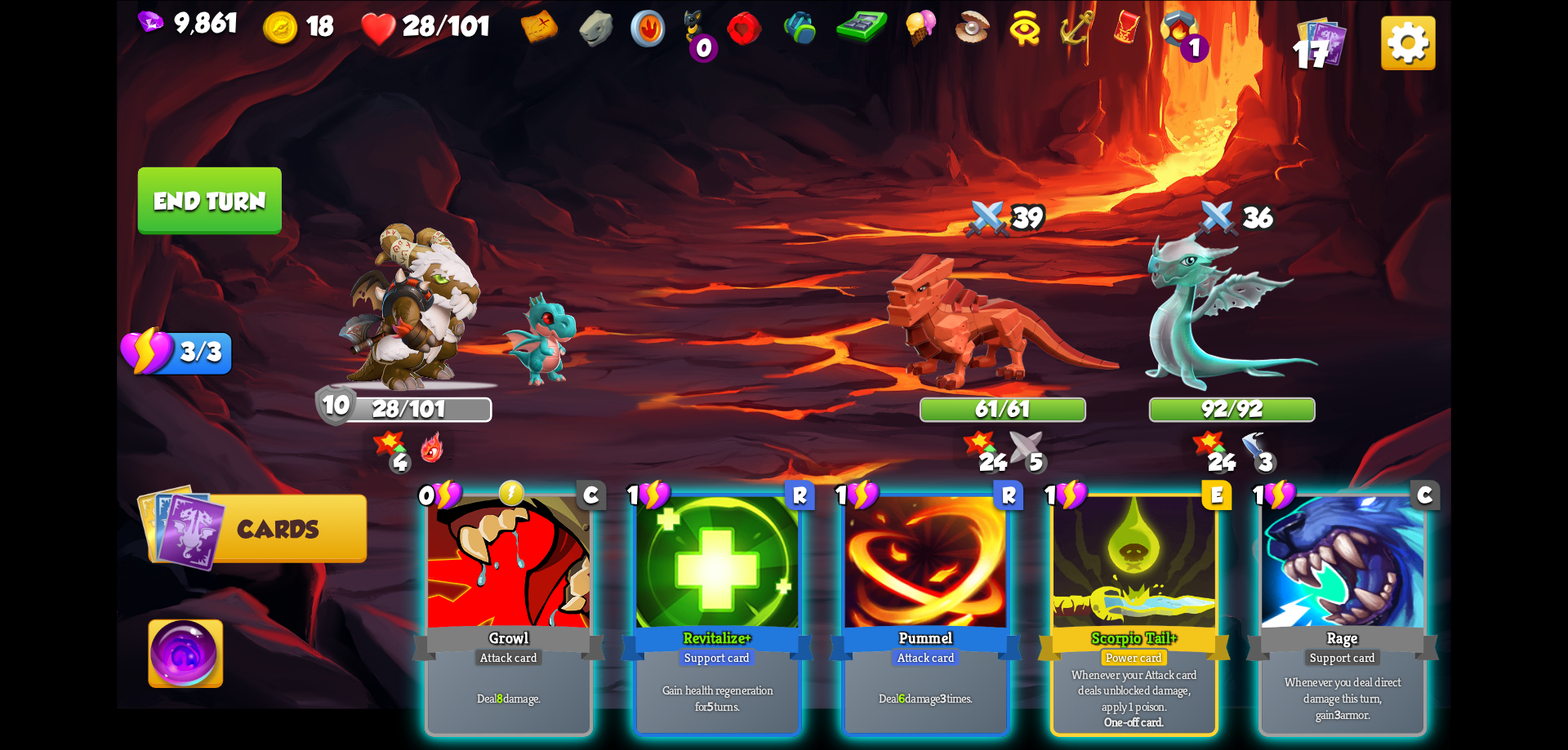
click at [1140, 546] on div at bounding box center [1134, 564] width 162 height 136
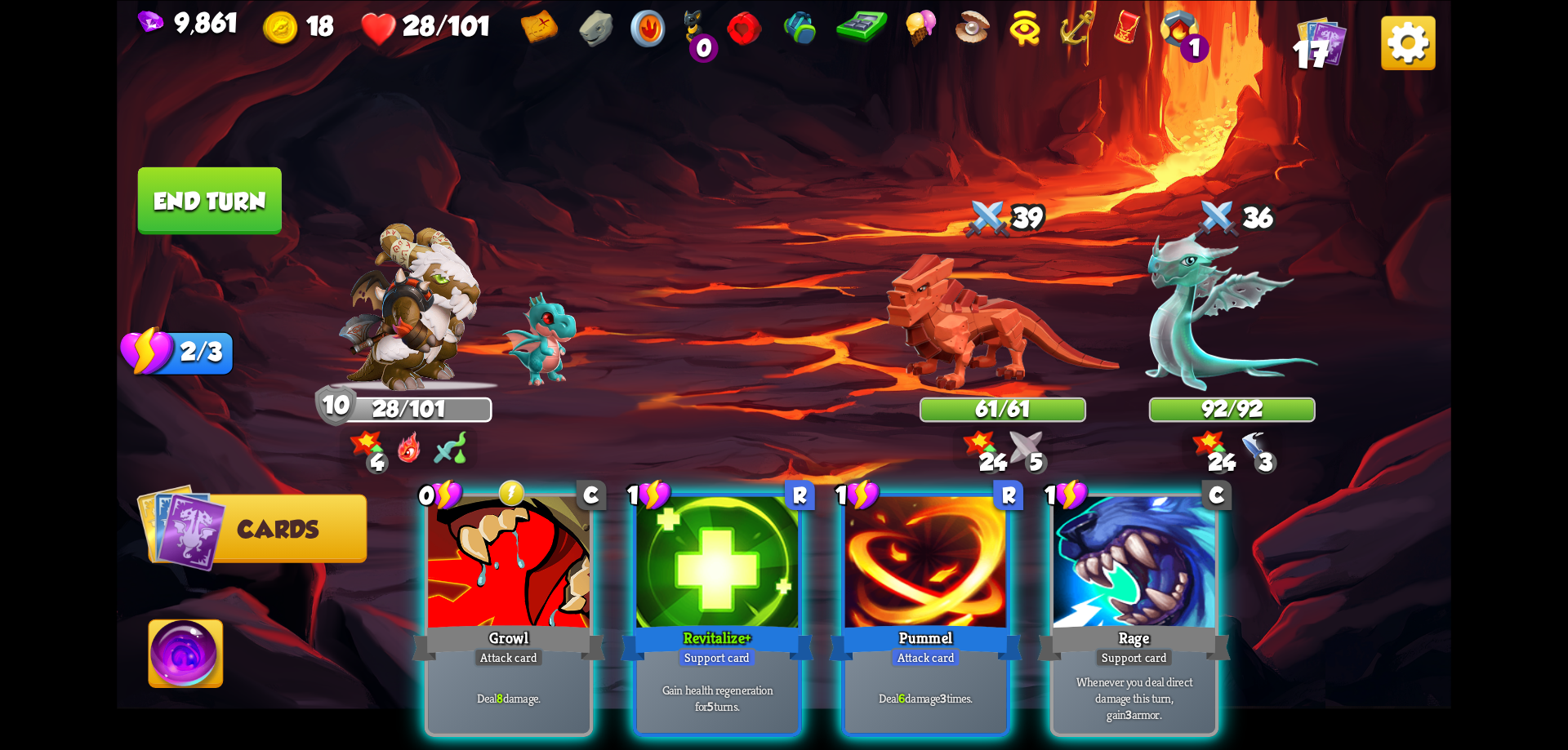
click at [1124, 561] on div at bounding box center [1134, 564] width 162 height 136
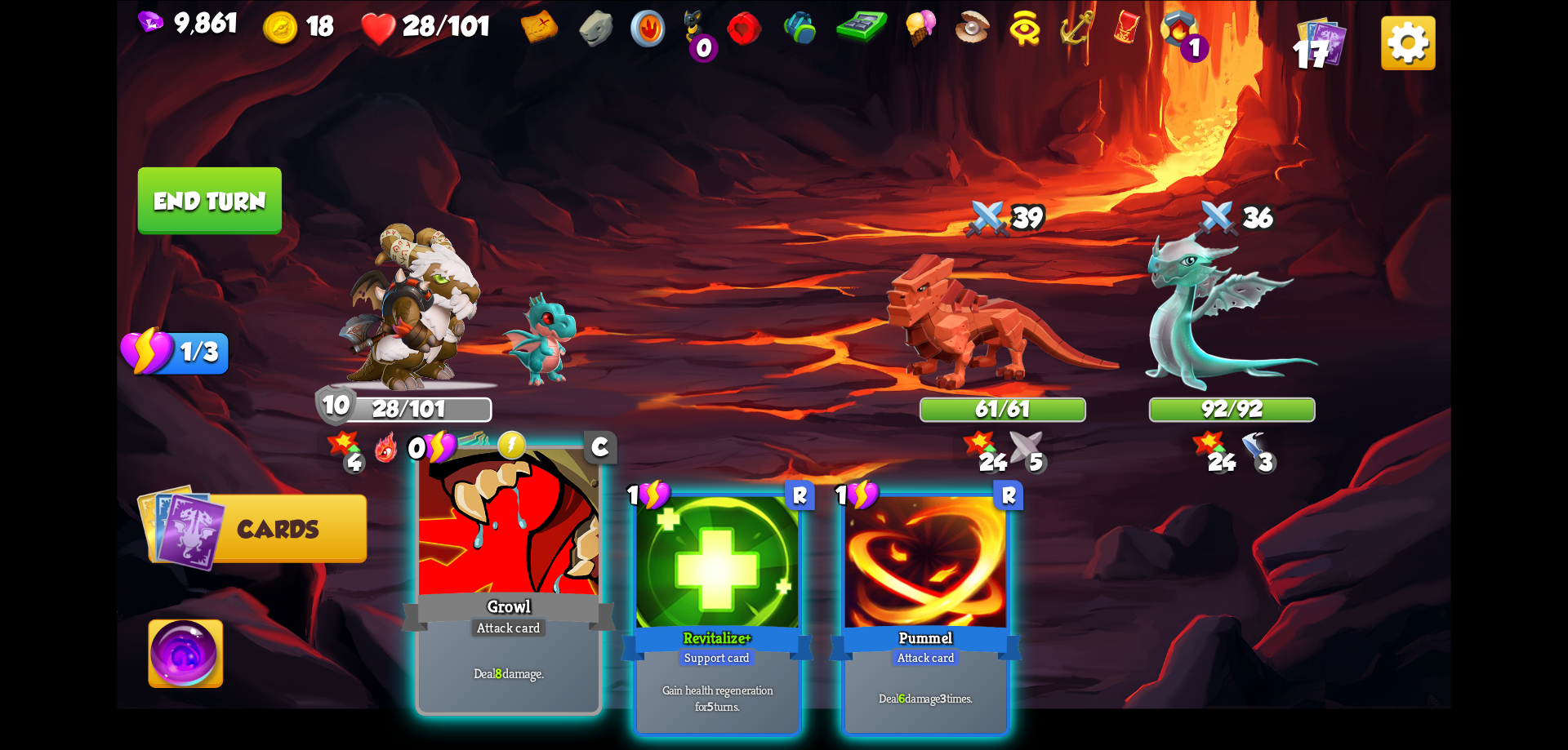
click at [547, 601] on div "Growl" at bounding box center [508, 612] width 214 height 49
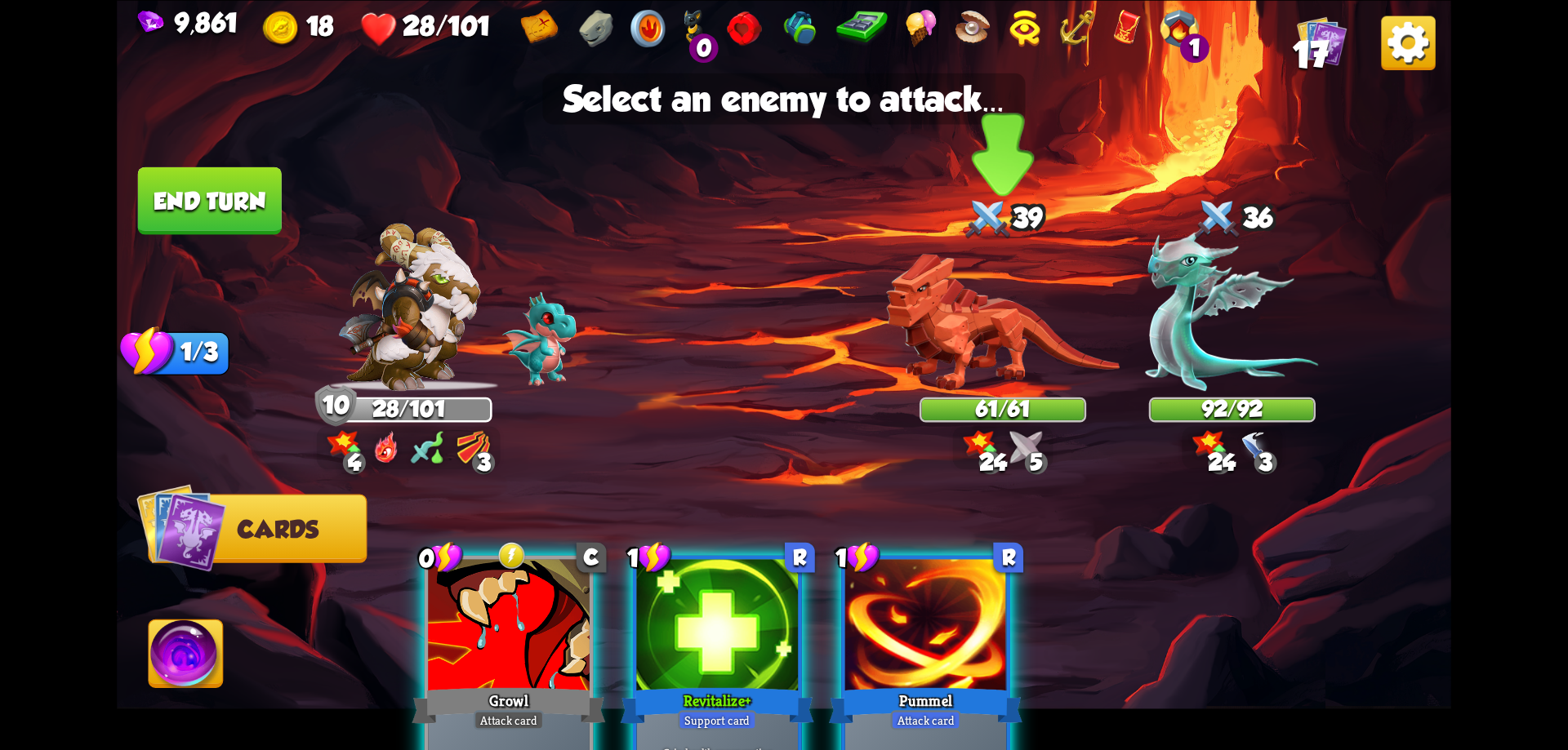
click at [1015, 332] on img at bounding box center [1002, 321] width 234 height 137
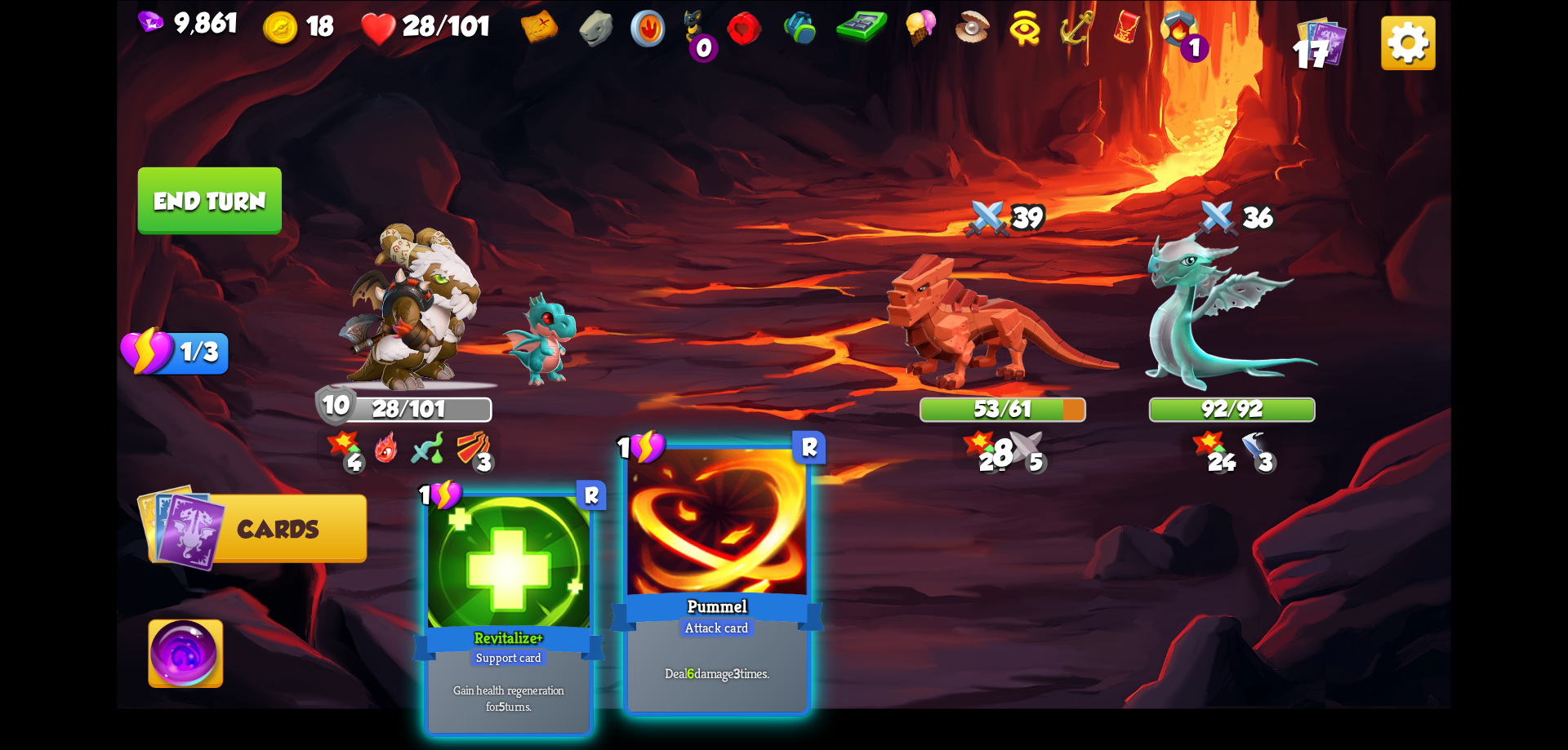
click at [757, 577] on div at bounding box center [718, 524] width 180 height 151
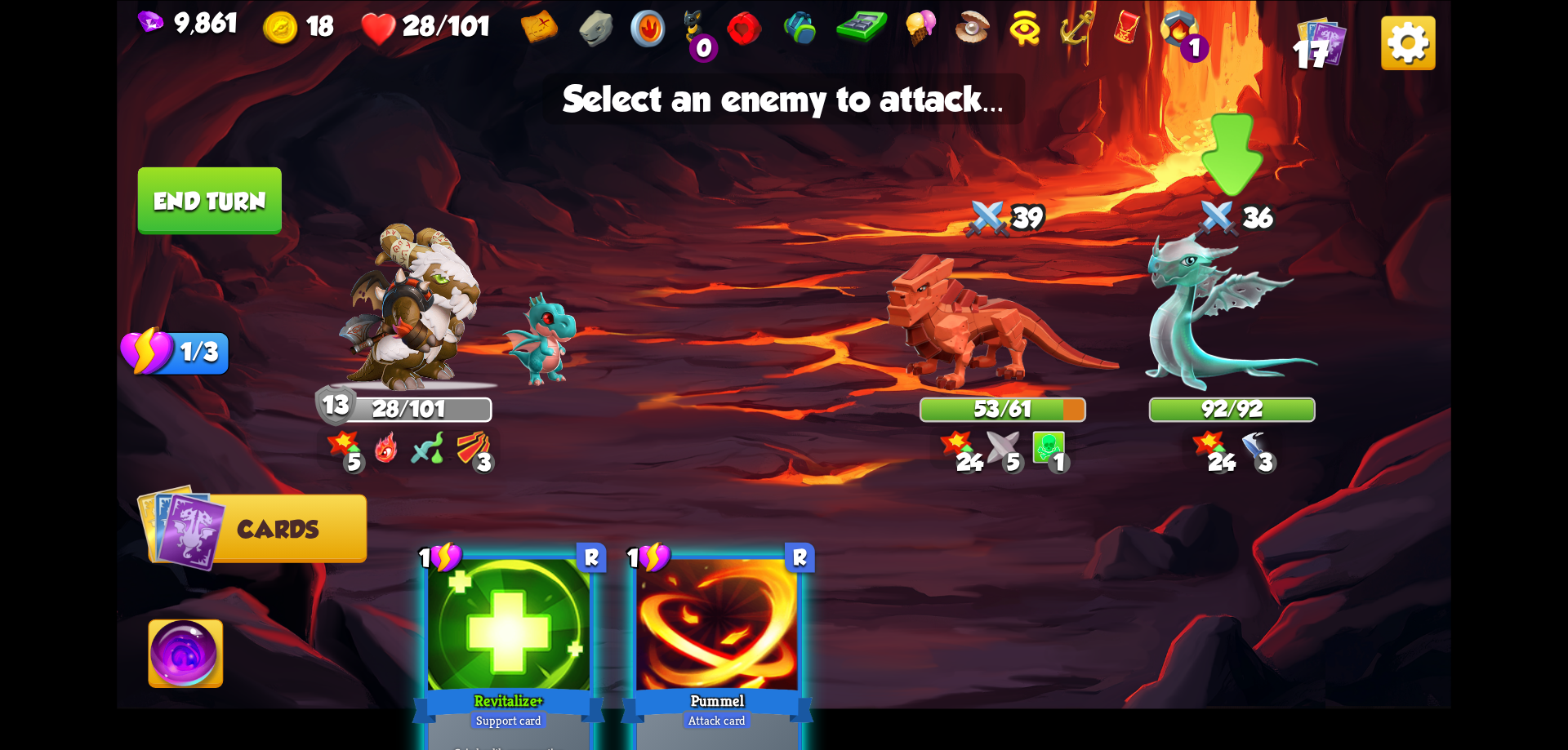
click at [1192, 326] on img at bounding box center [1232, 310] width 173 height 161
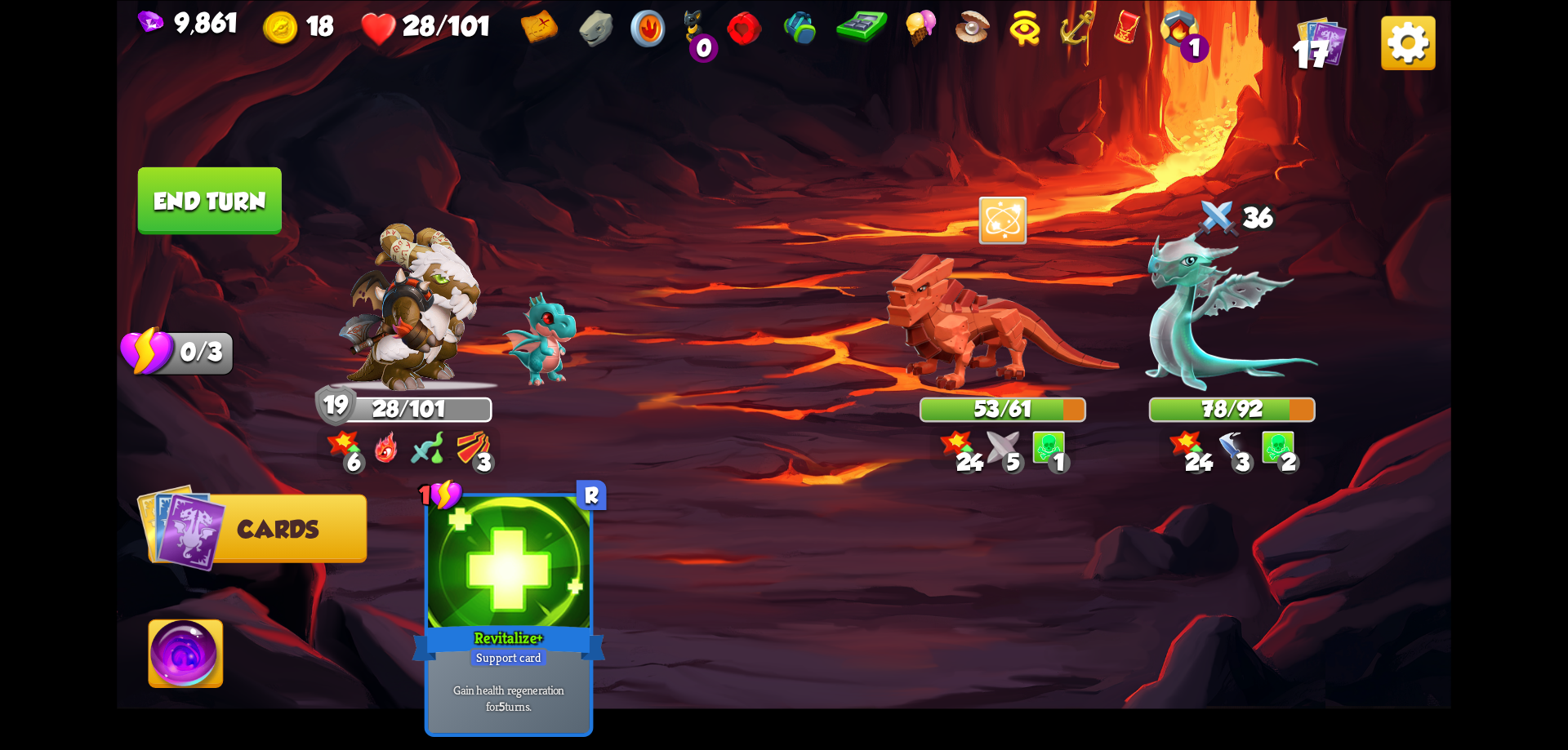
click at [228, 214] on button "End turn" at bounding box center [210, 201] width 145 height 69
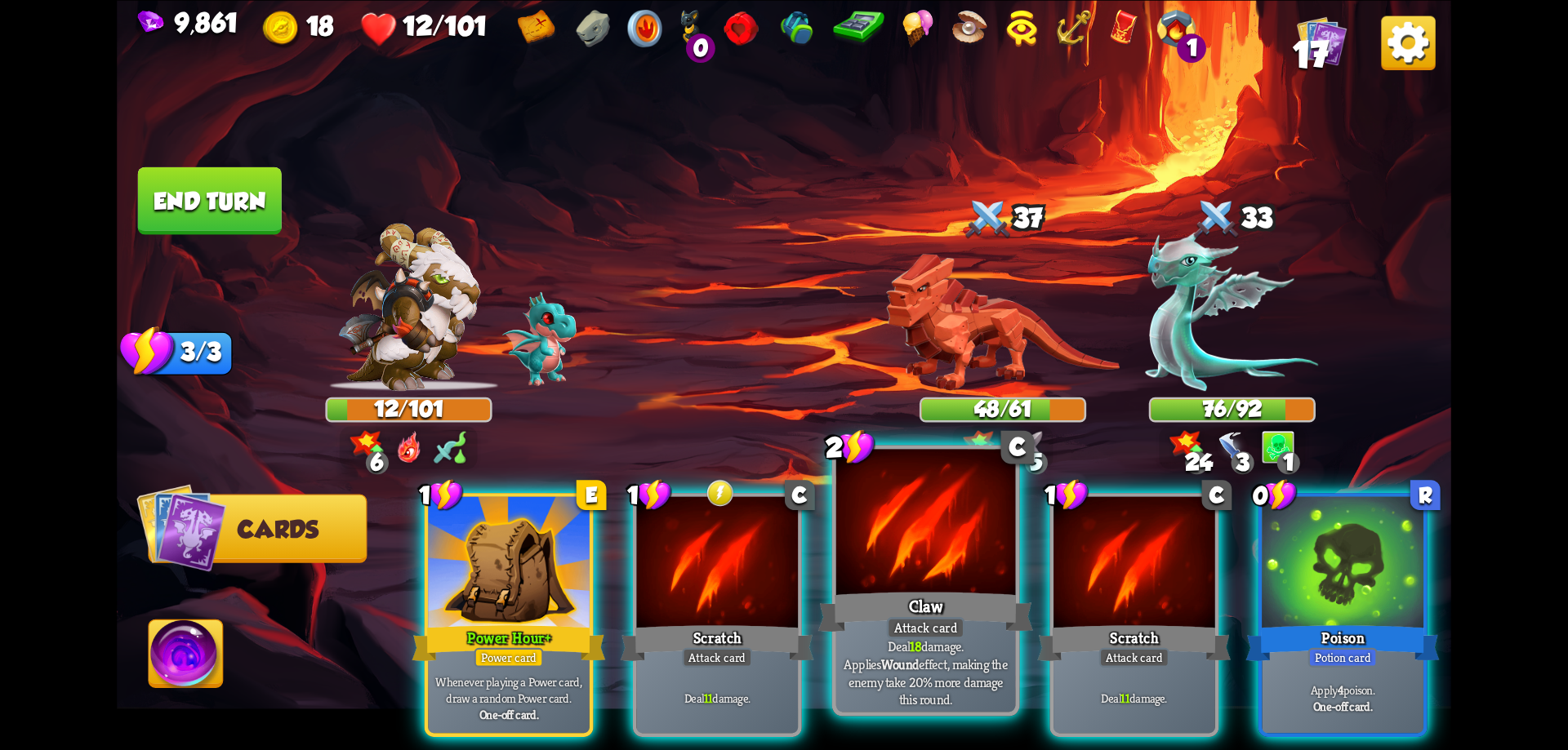
drag, startPoint x: 885, startPoint y: 566, endPoint x: 891, endPoint y: 549, distance: 18.0
click at [885, 566] on div at bounding box center [926, 524] width 180 height 151
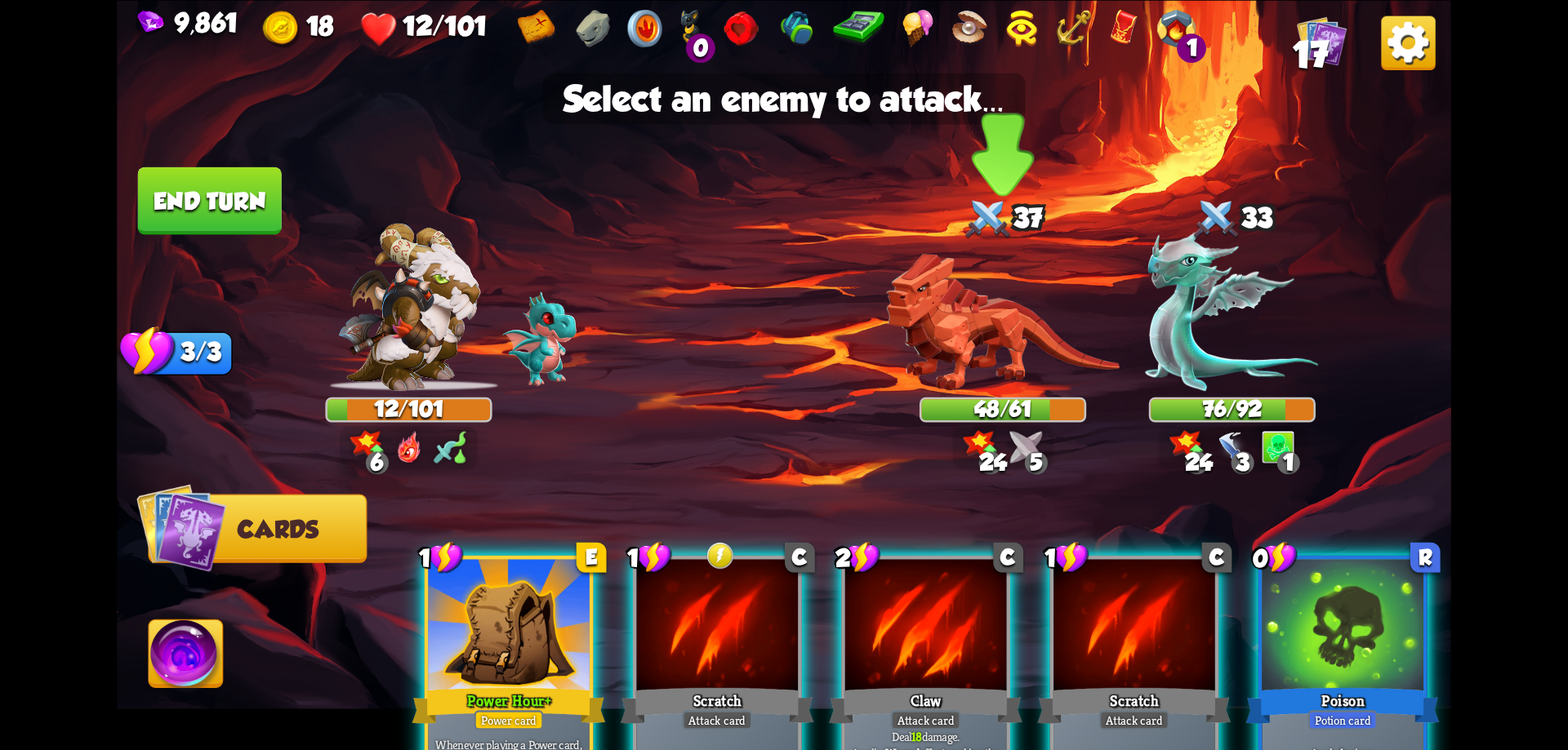
click at [977, 338] on img at bounding box center [1002, 321] width 234 height 137
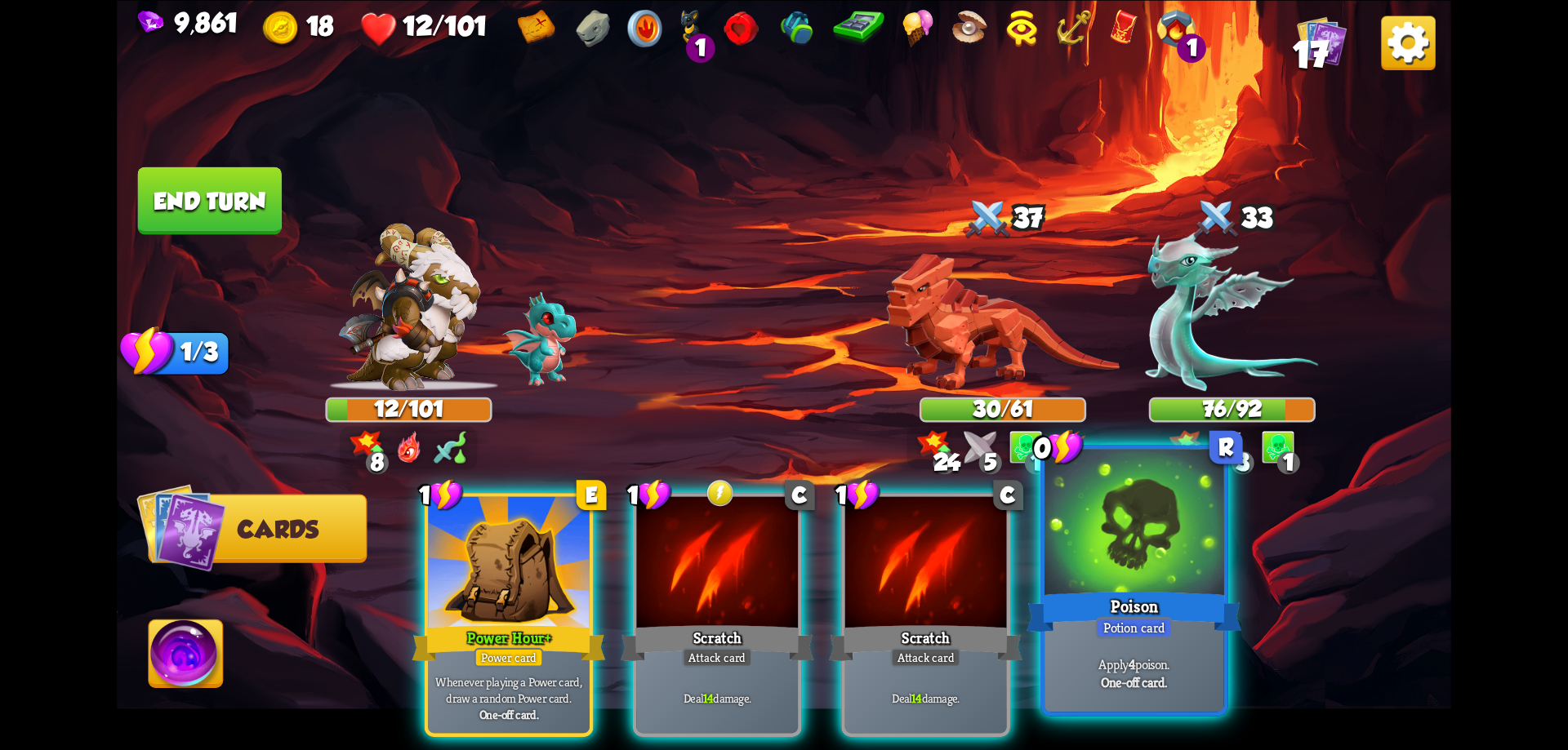
click at [1151, 559] on div at bounding box center [1134, 524] width 180 height 151
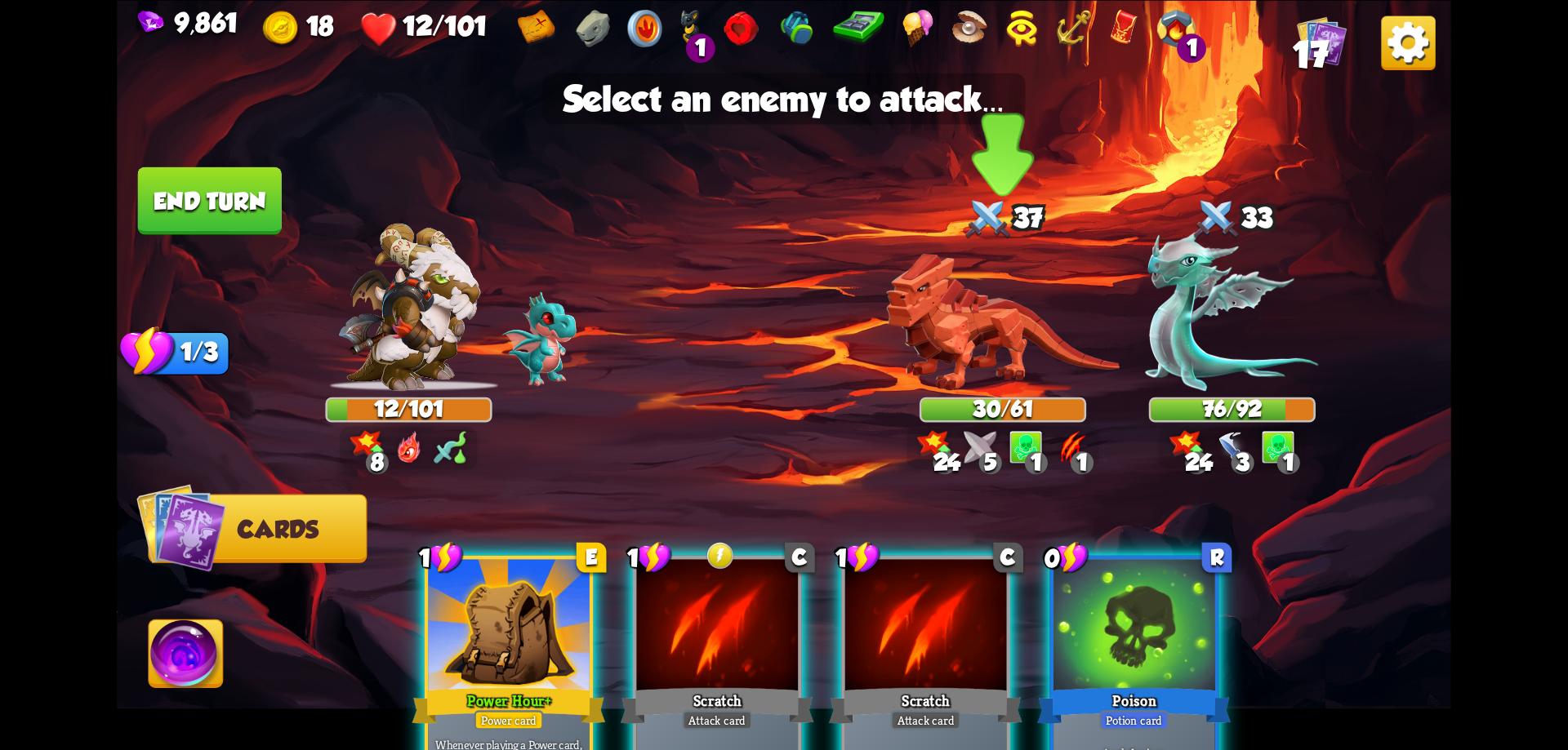
click at [984, 342] on img at bounding box center [1002, 321] width 234 height 137
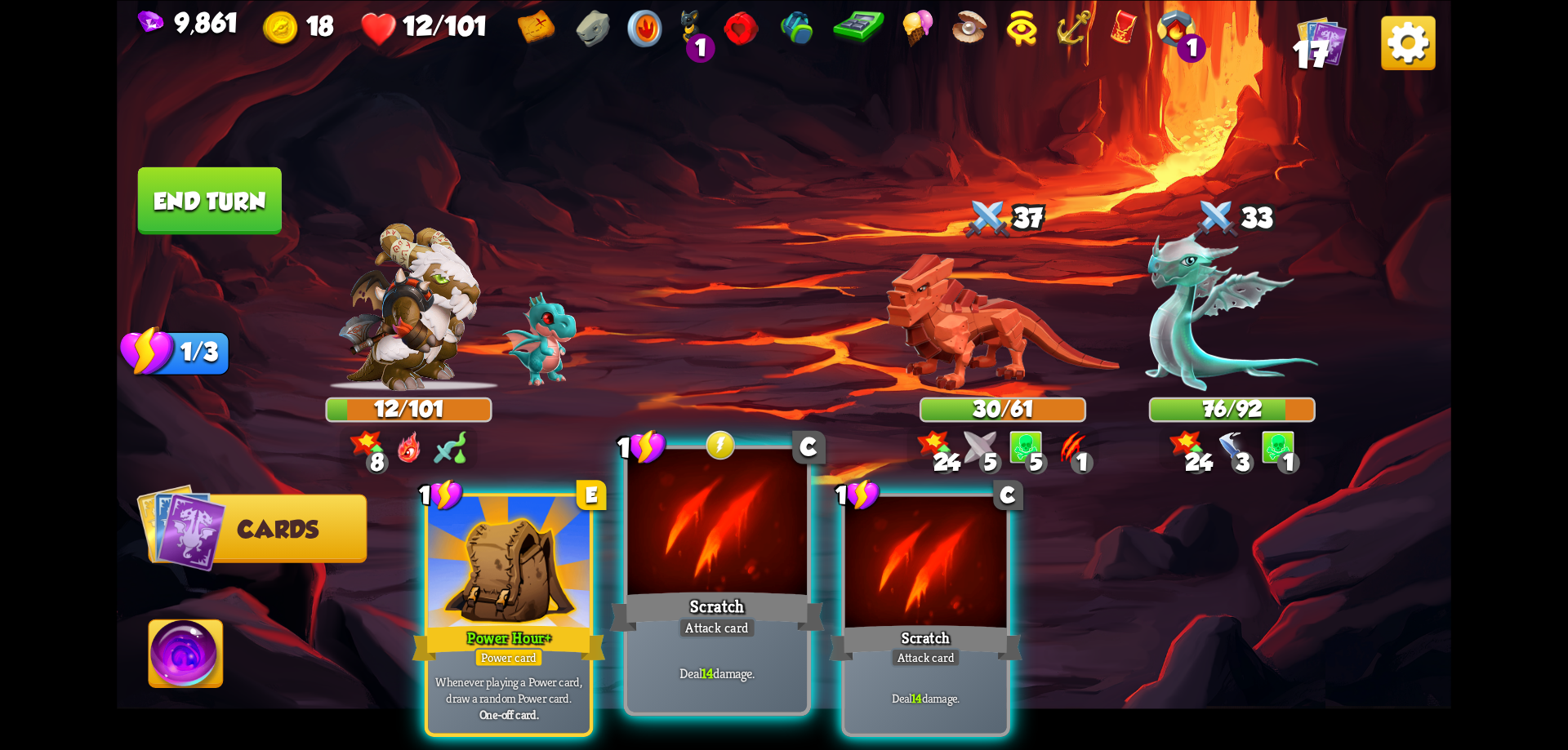
click at [766, 560] on div at bounding box center [718, 524] width 180 height 151
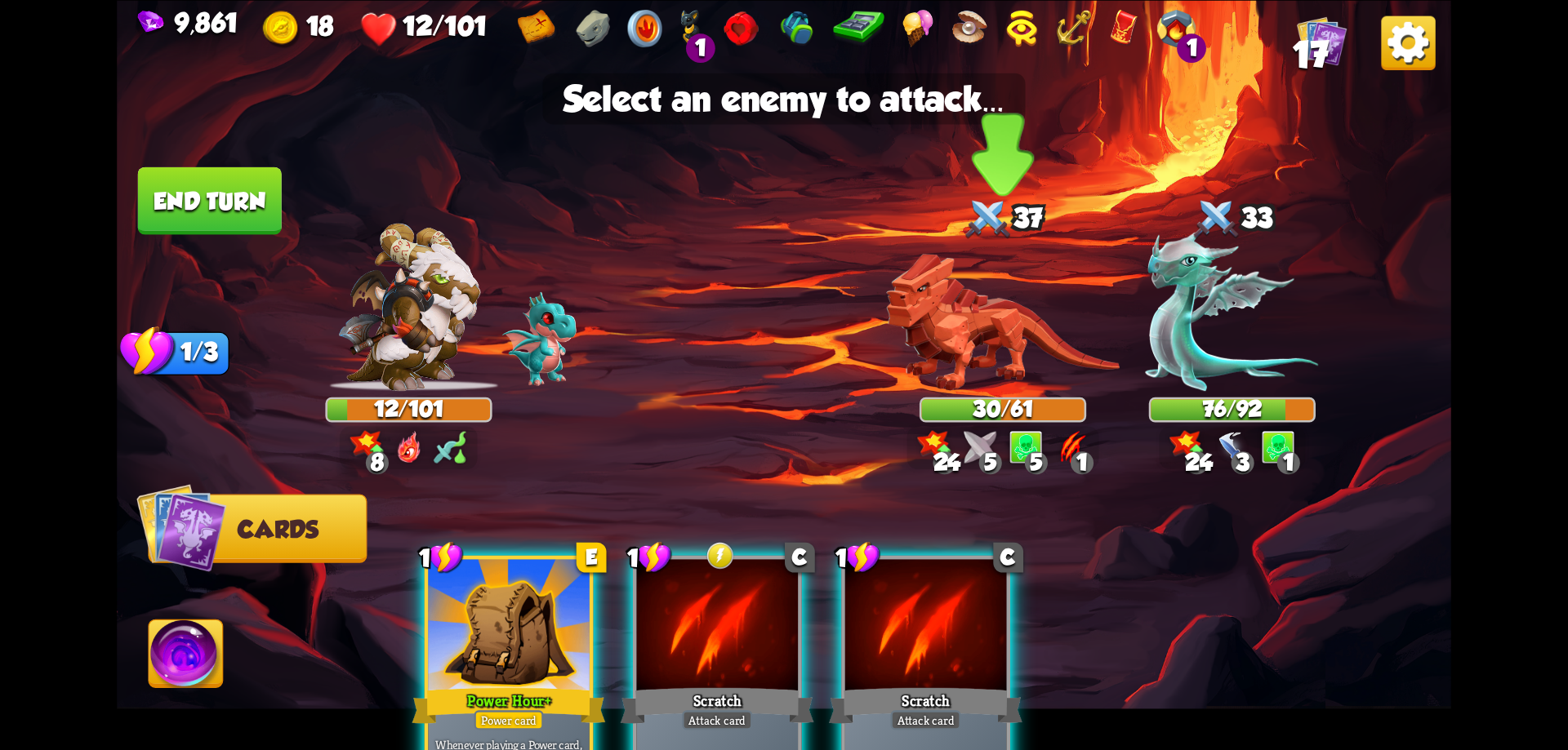
click at [955, 328] on img at bounding box center [1002, 321] width 234 height 137
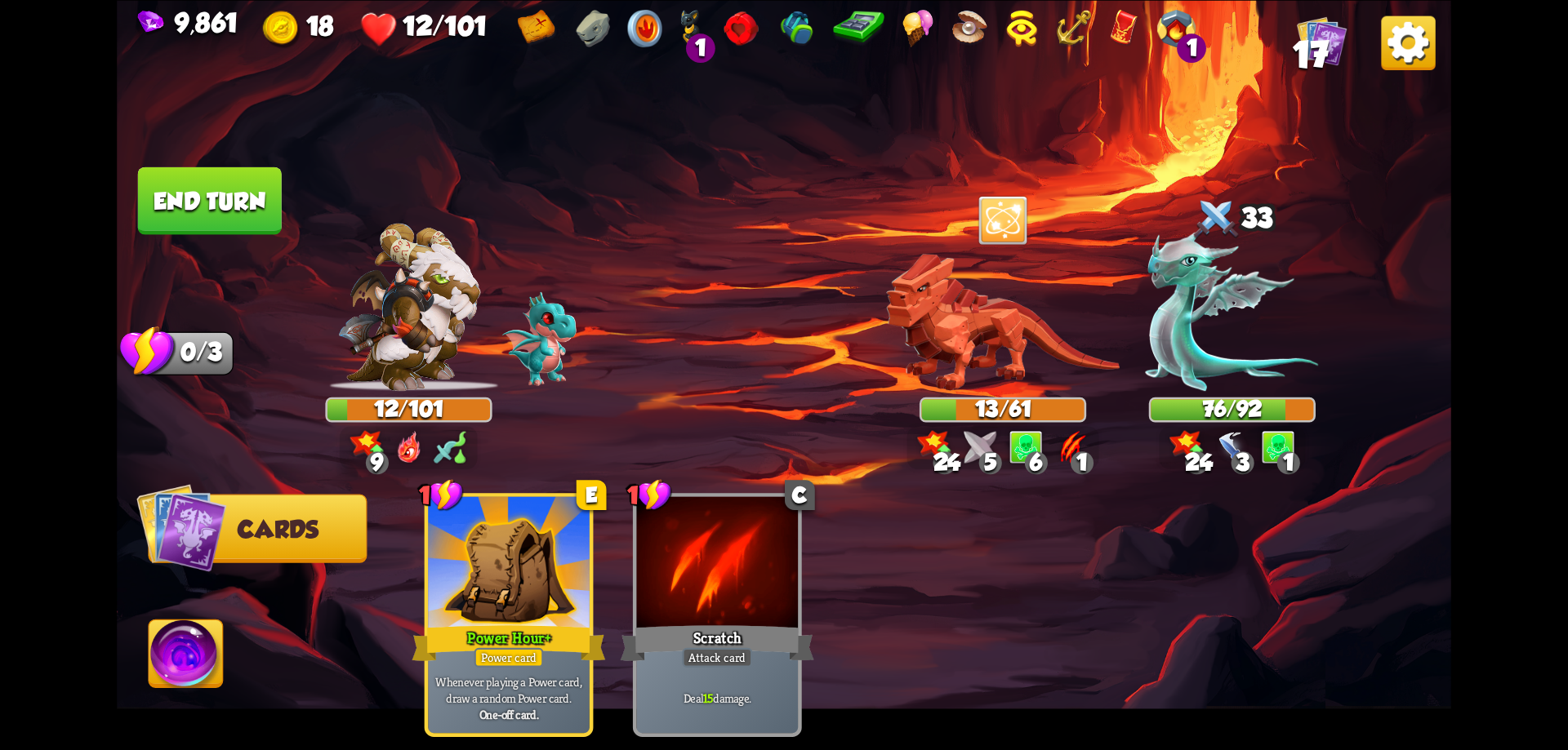
click at [222, 662] on img at bounding box center [186, 658] width 74 height 75
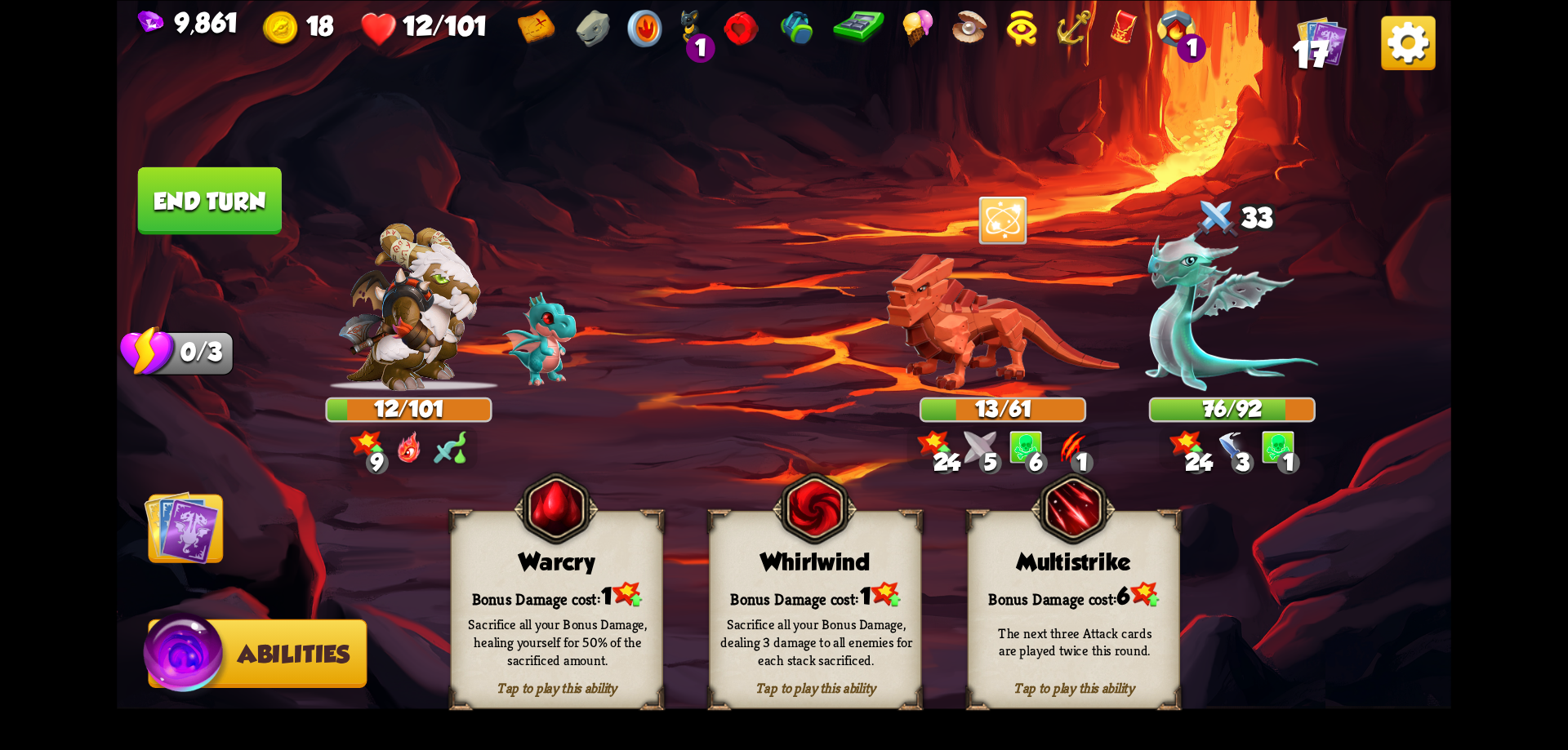
click at [609, 559] on div "Warcry" at bounding box center [557, 560] width 211 height 27
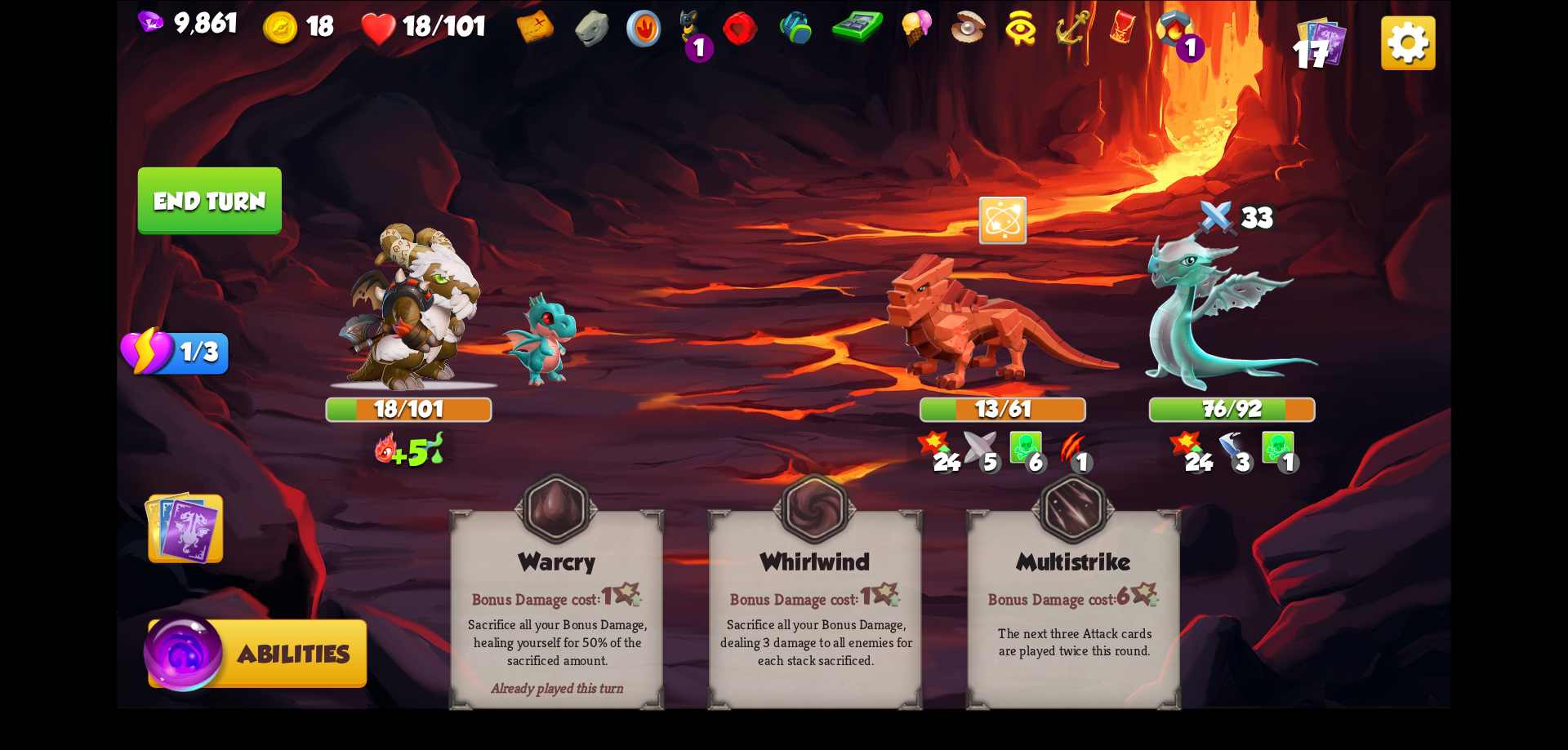
click at [188, 526] on img at bounding box center [181, 527] width 75 height 75
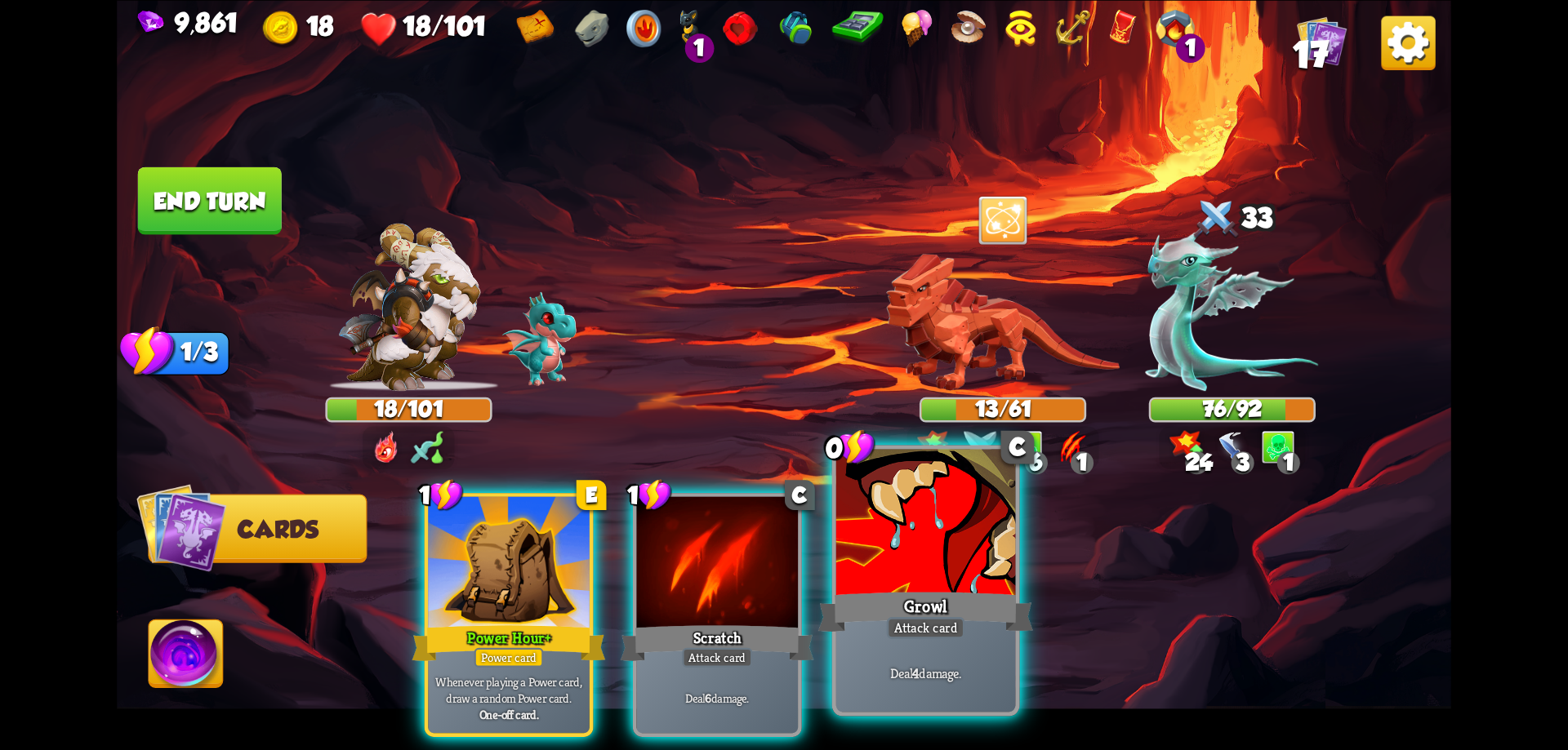
click at [900, 532] on div at bounding box center [926, 524] width 180 height 151
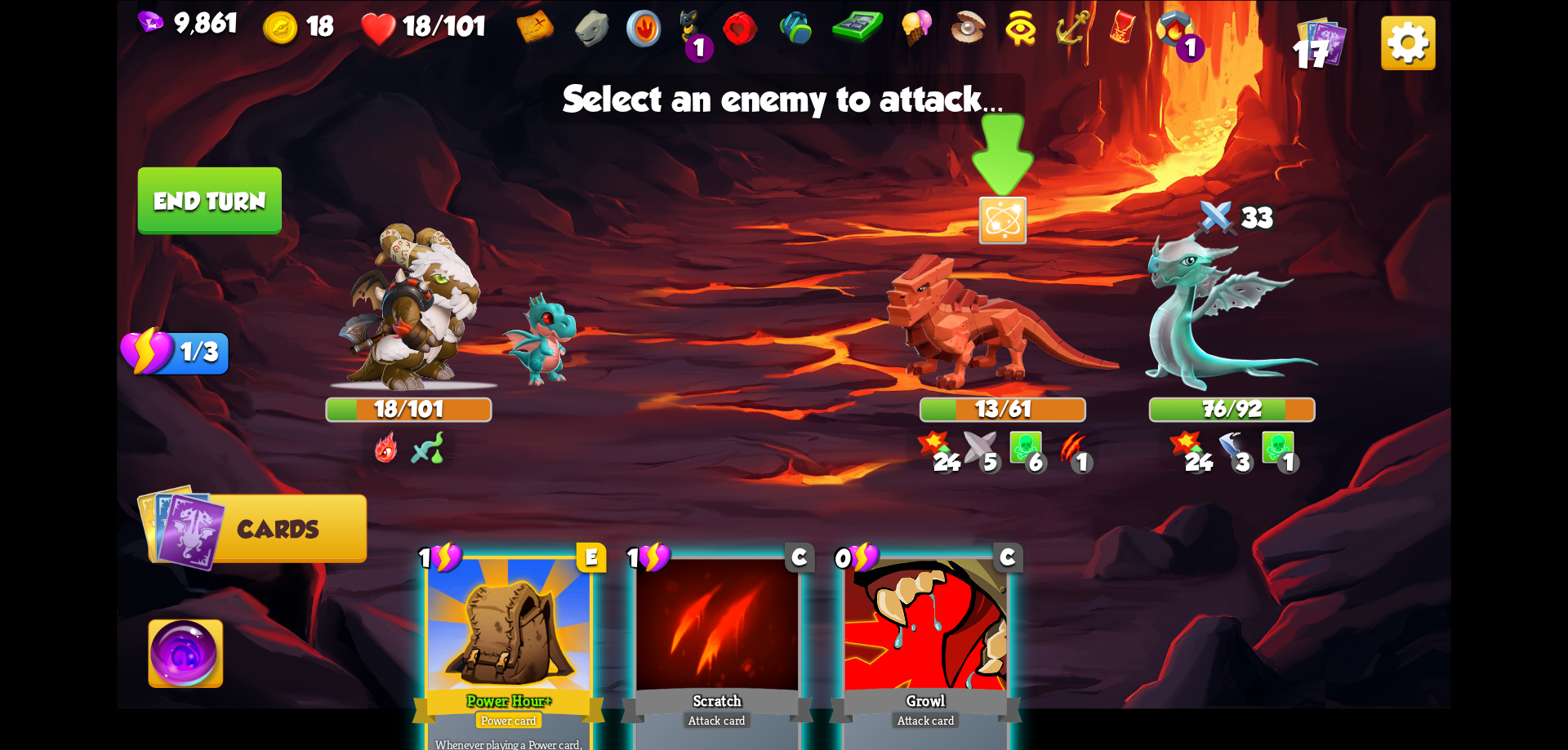
click at [997, 352] on img at bounding box center [1002, 321] width 234 height 137
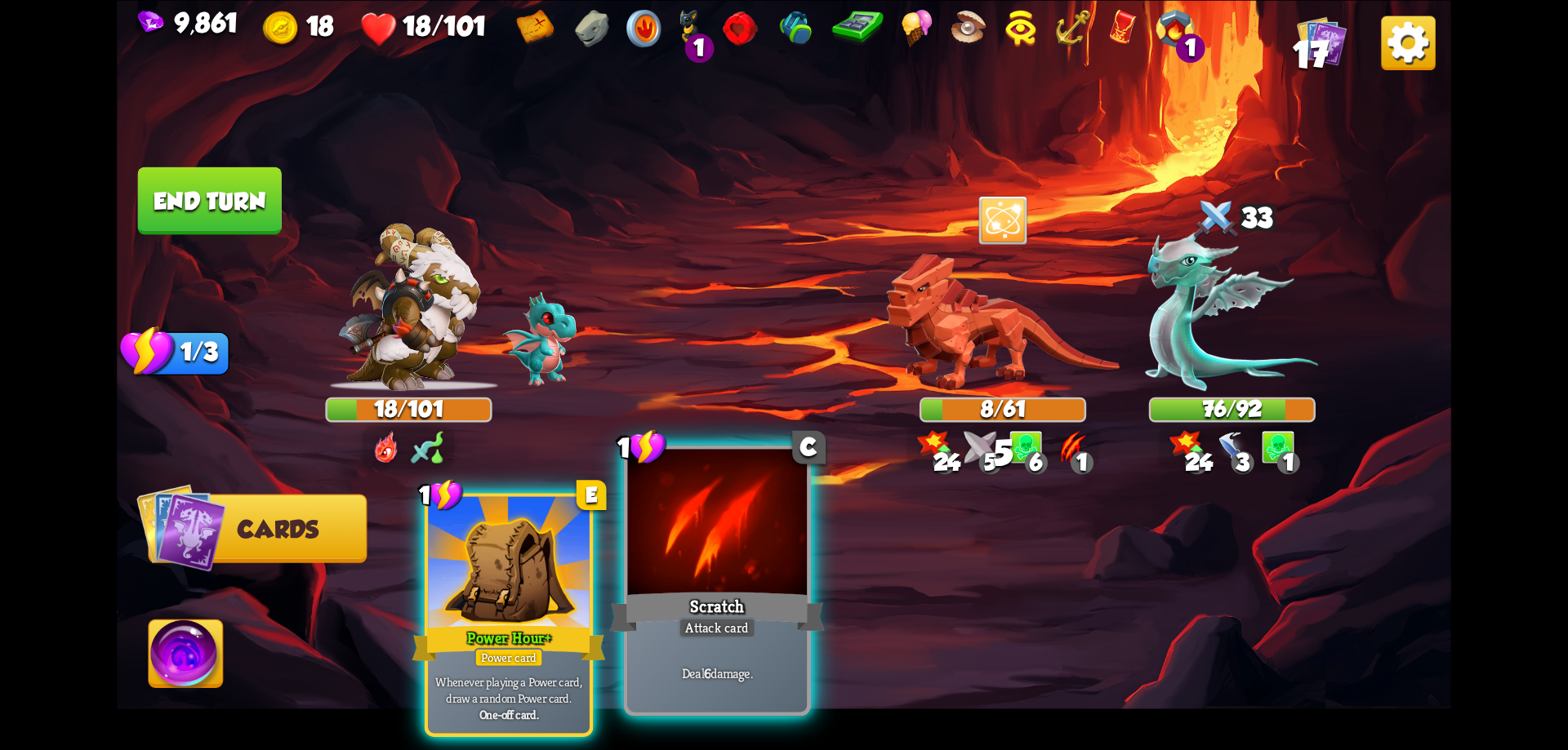
click at [747, 551] on div at bounding box center [718, 524] width 180 height 151
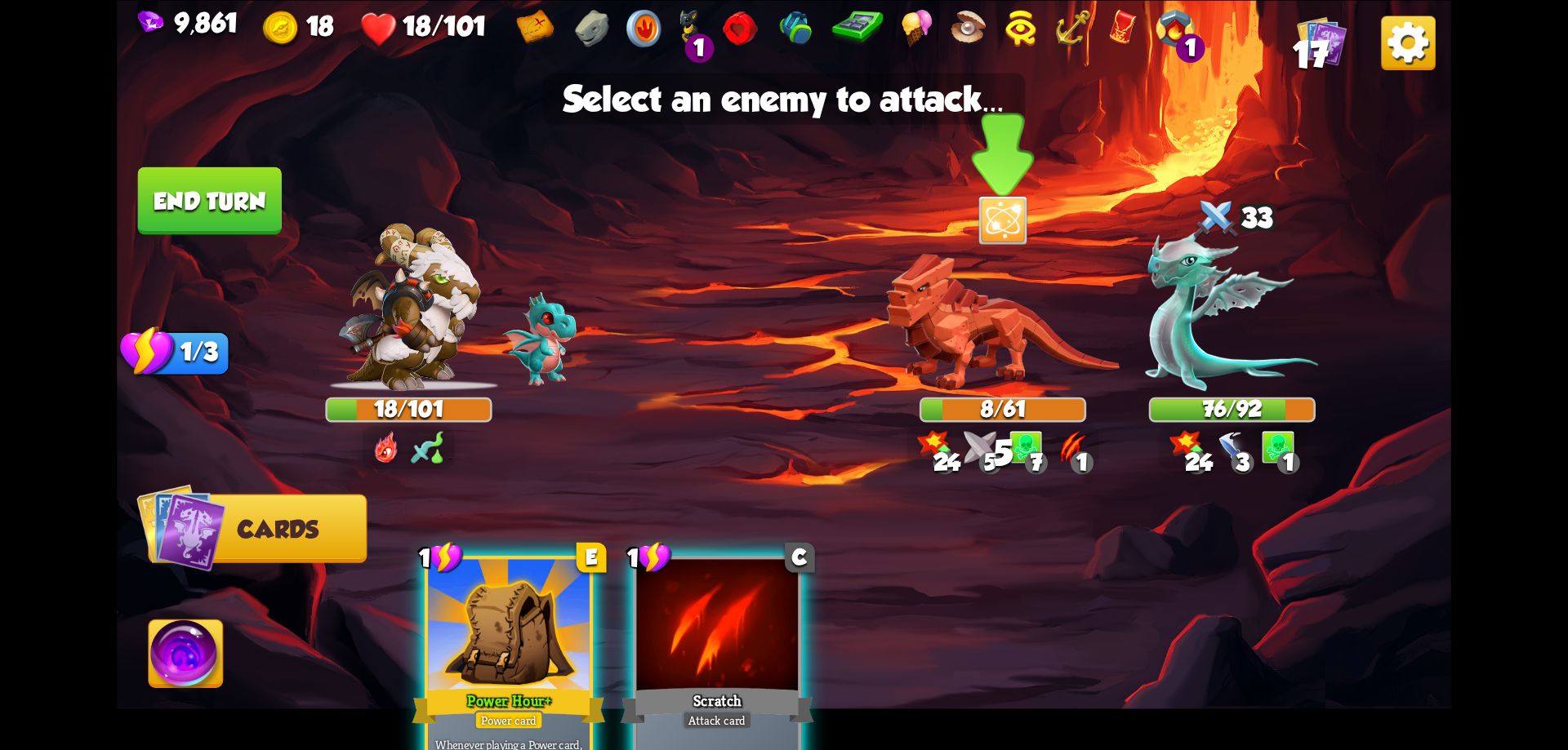
click at [989, 336] on img at bounding box center [1002, 321] width 234 height 137
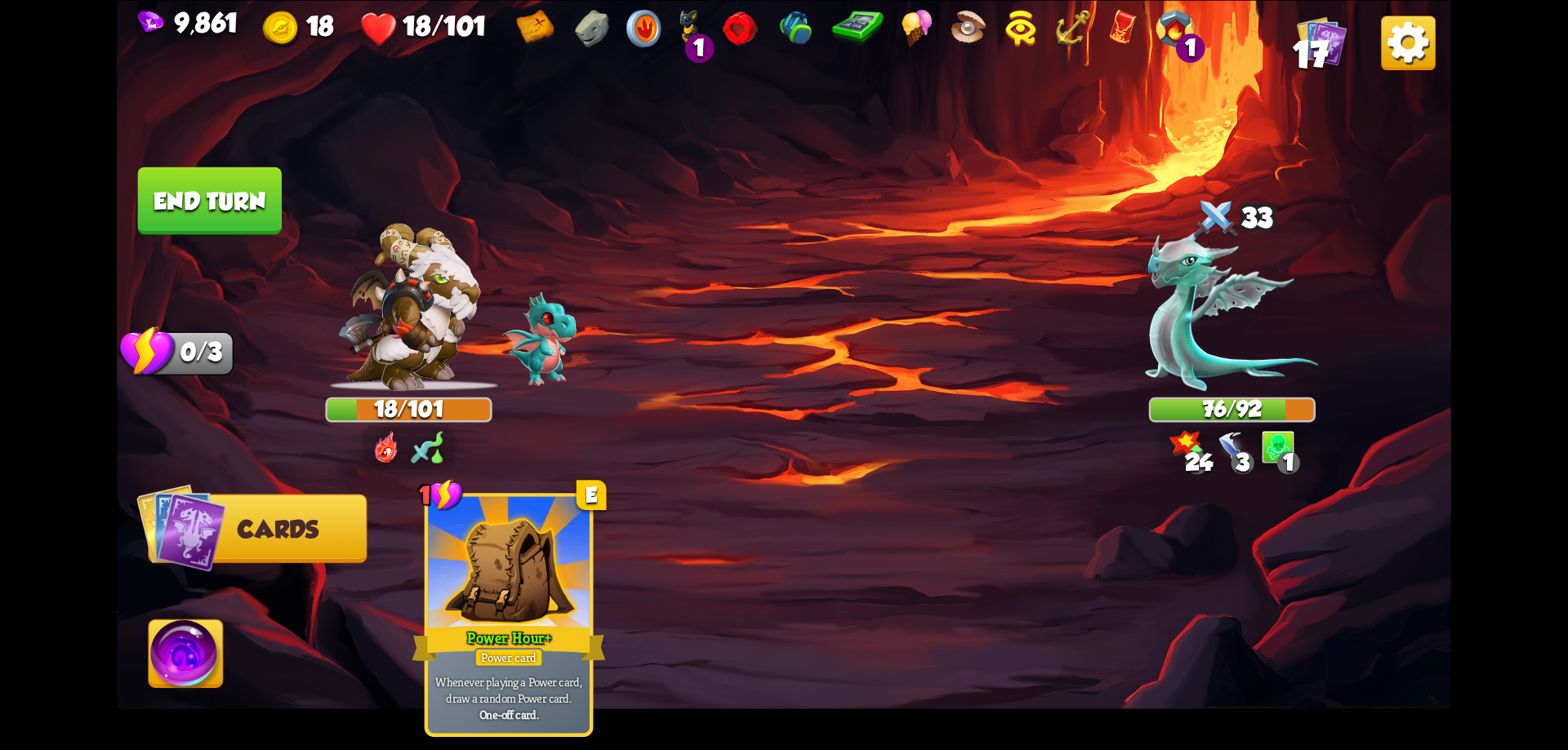
click at [251, 201] on button "End turn" at bounding box center [209, 201] width 147 height 70
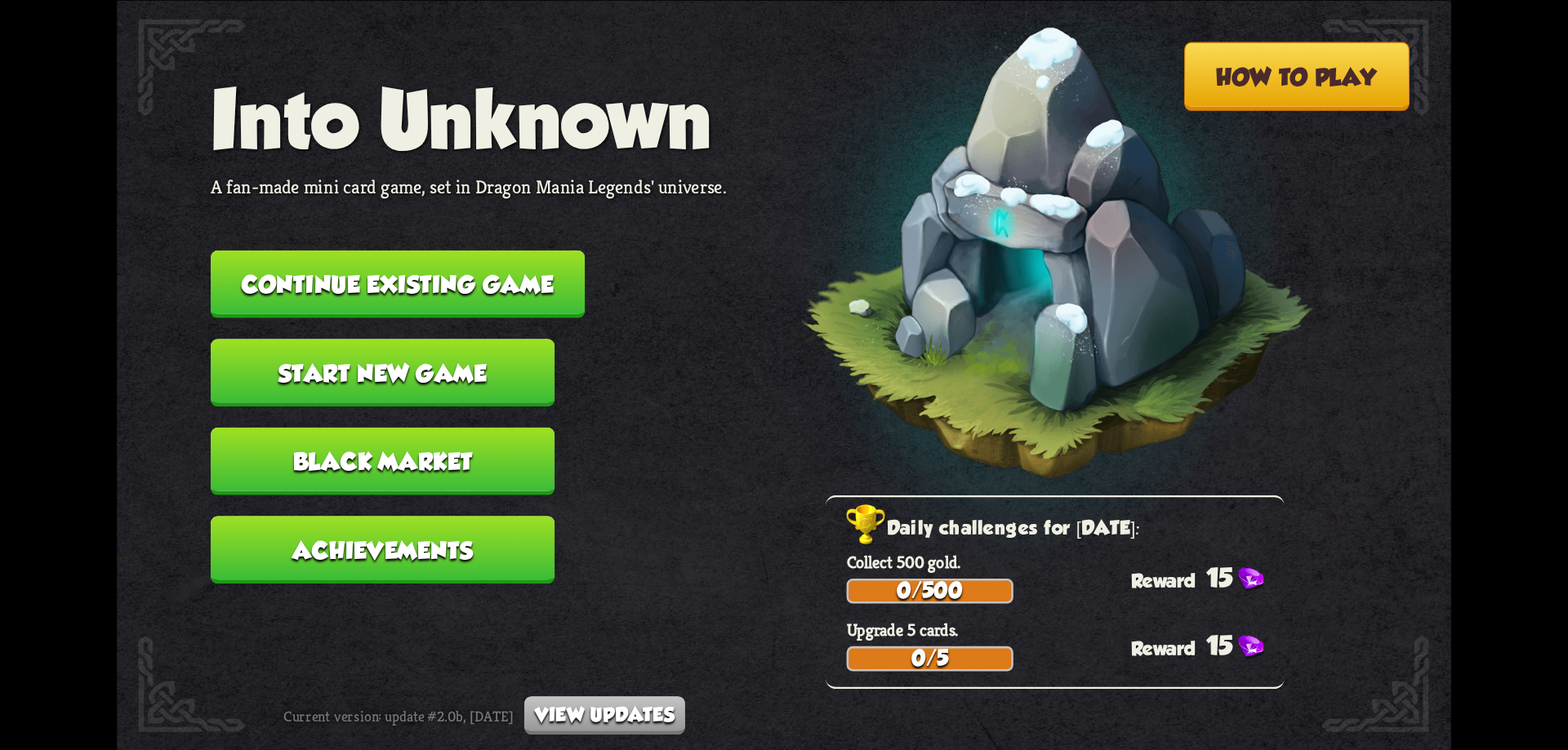
click at [426, 280] on button "Continue existing game" at bounding box center [397, 284] width 374 height 68
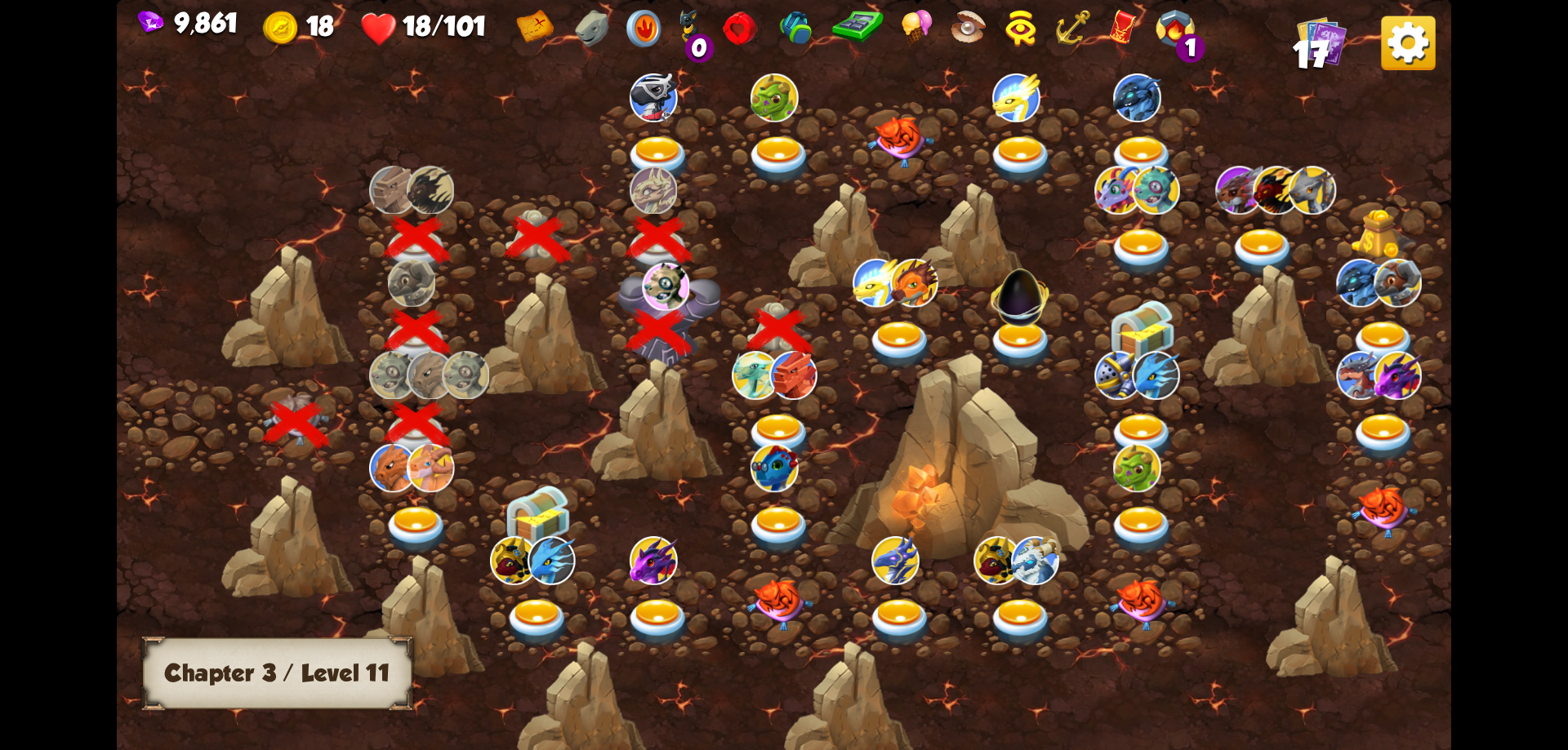
scroll to position [0, 248]
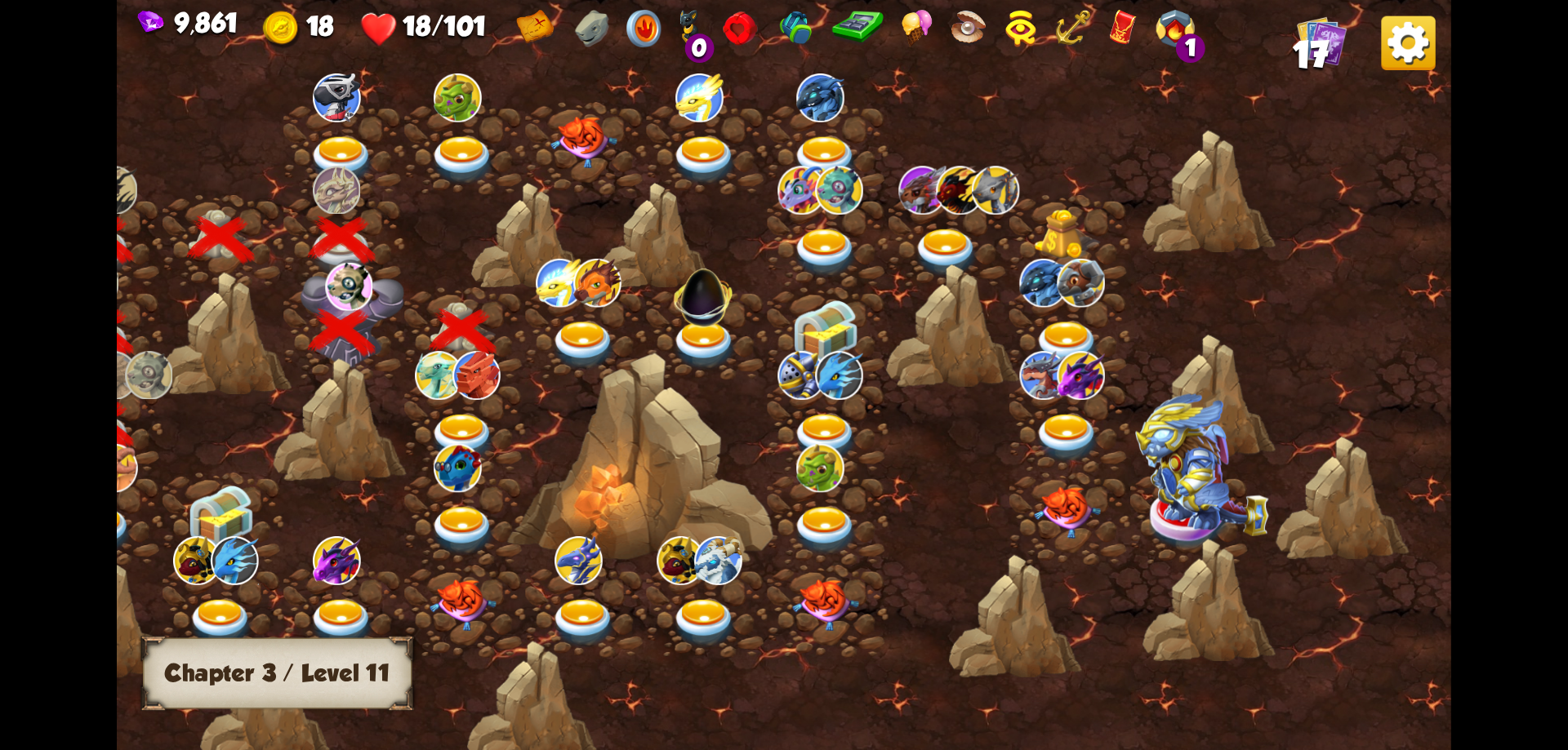
click at [470, 428] on img at bounding box center [463, 438] width 67 height 49
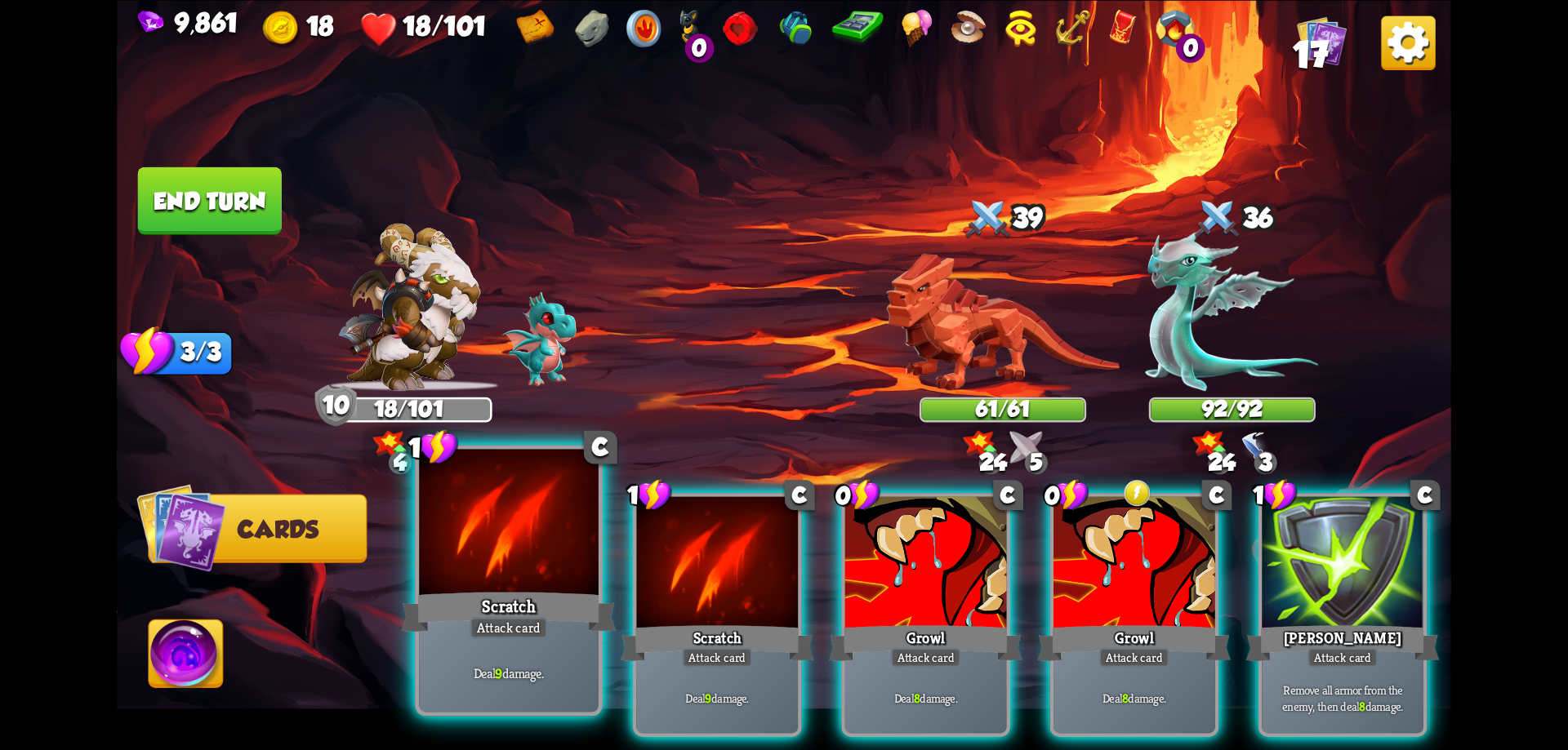
click at [535, 532] on div at bounding box center [508, 524] width 180 height 151
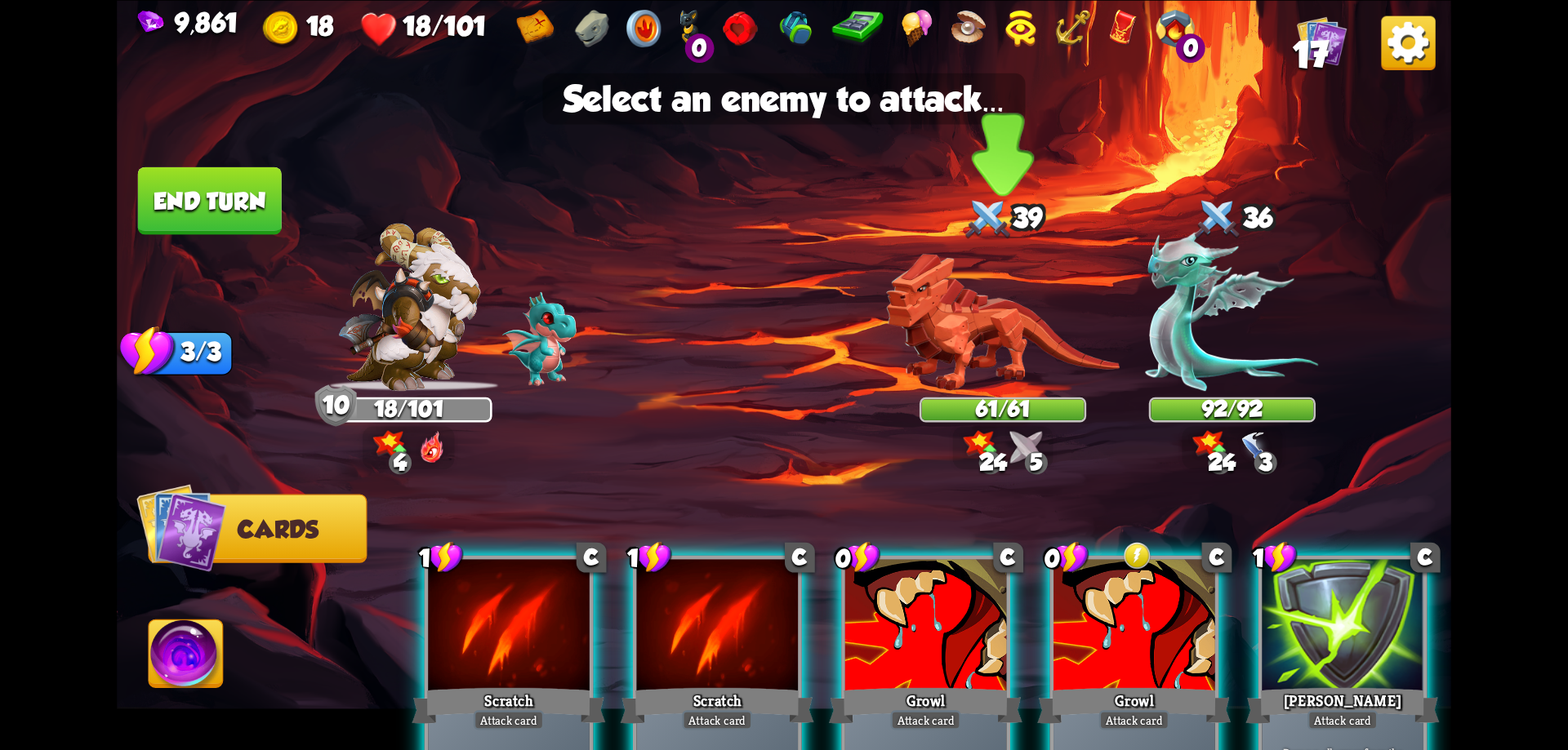
click at [984, 342] on img at bounding box center [1002, 321] width 234 height 137
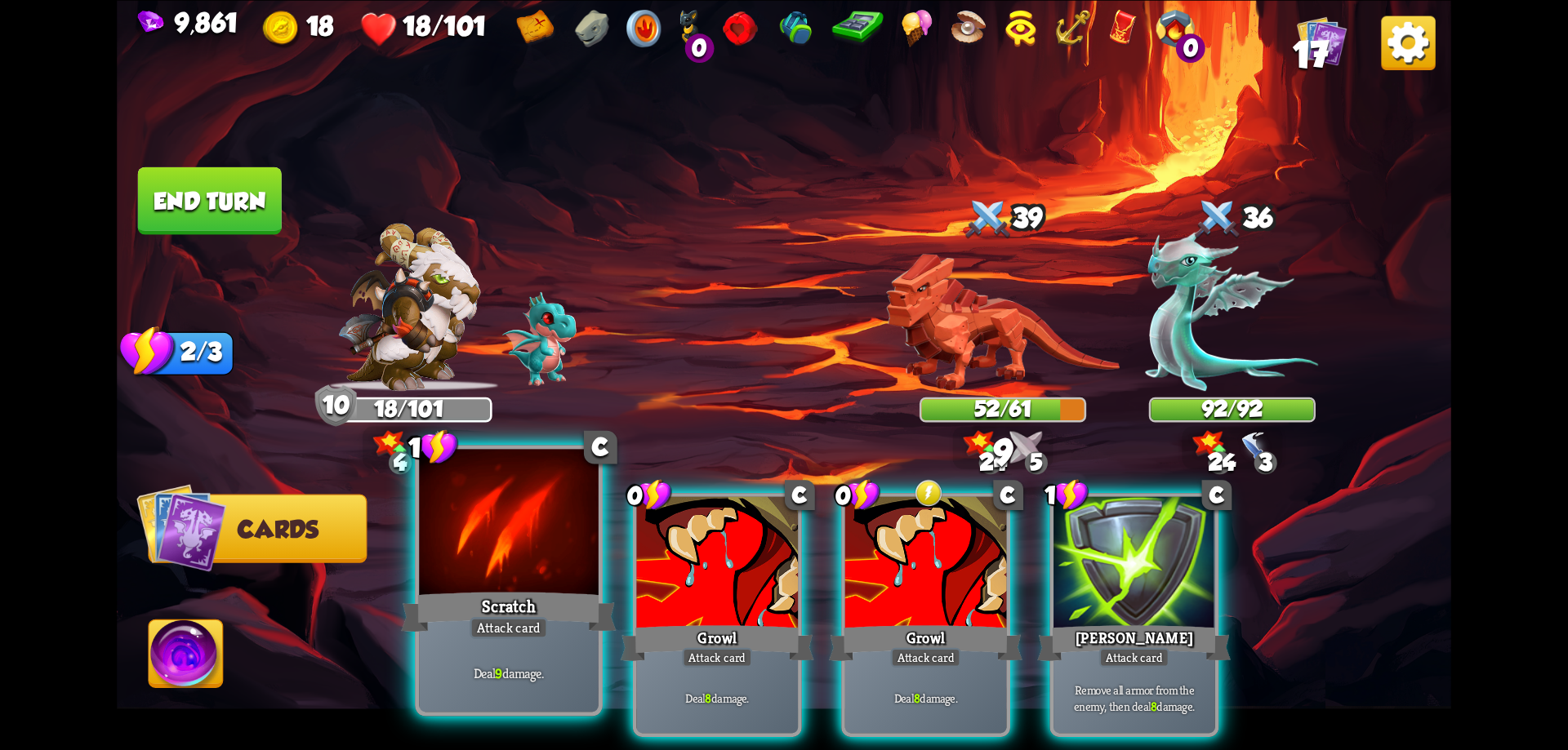
click at [488, 541] on div at bounding box center [508, 524] width 180 height 151
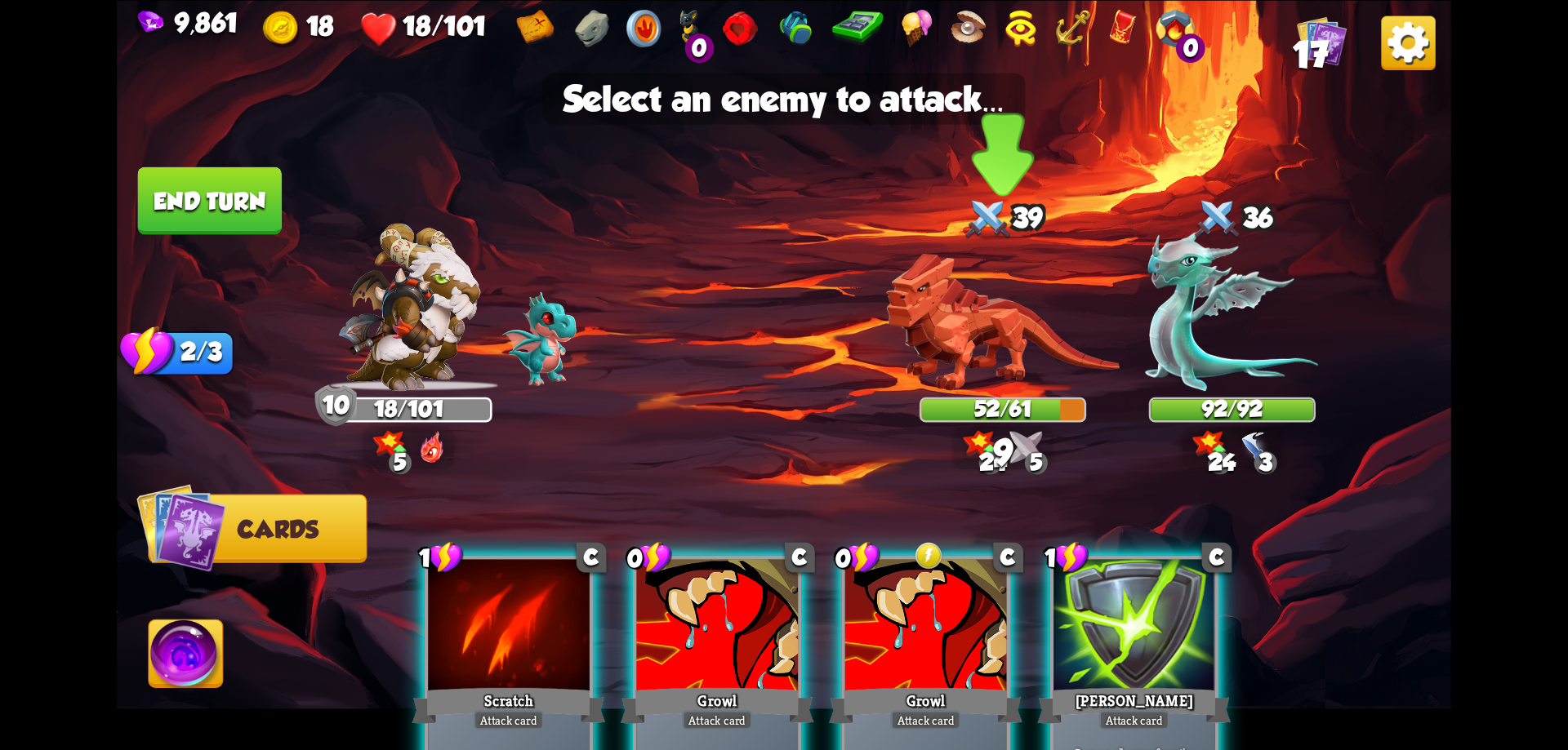
click at [1013, 300] on img at bounding box center [1002, 321] width 234 height 137
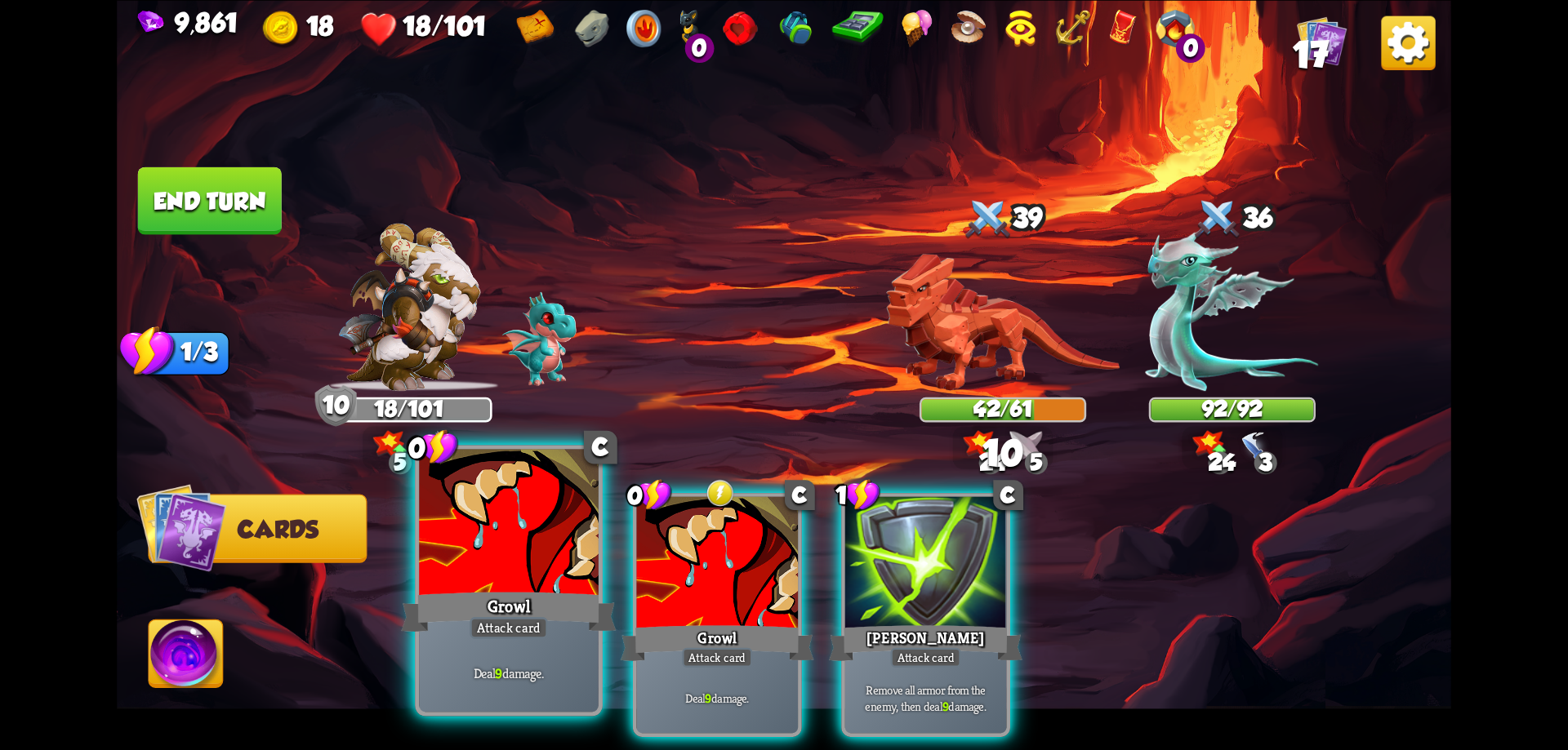
click at [522, 559] on div at bounding box center [508, 524] width 180 height 151
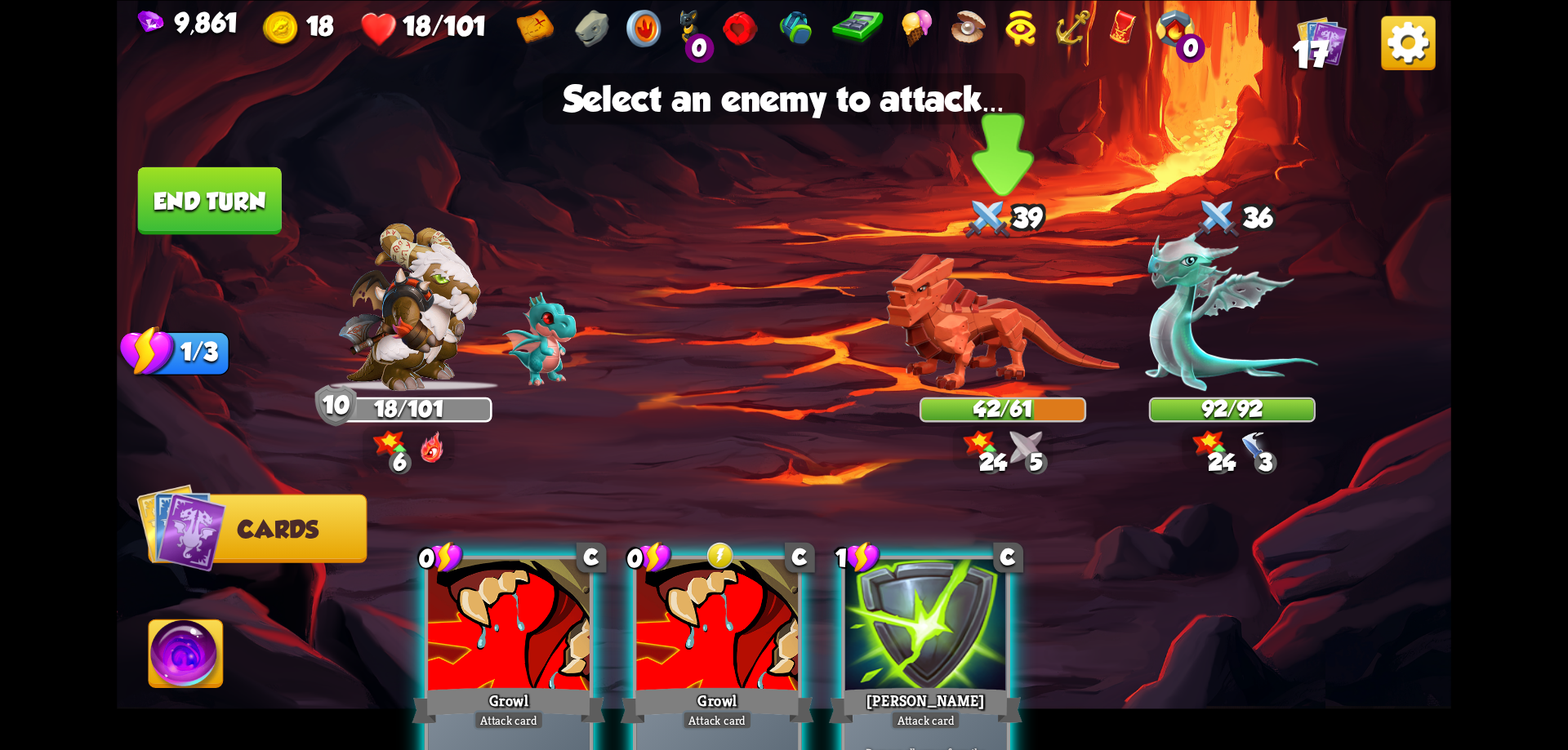
click at [1043, 341] on img at bounding box center [1002, 321] width 234 height 137
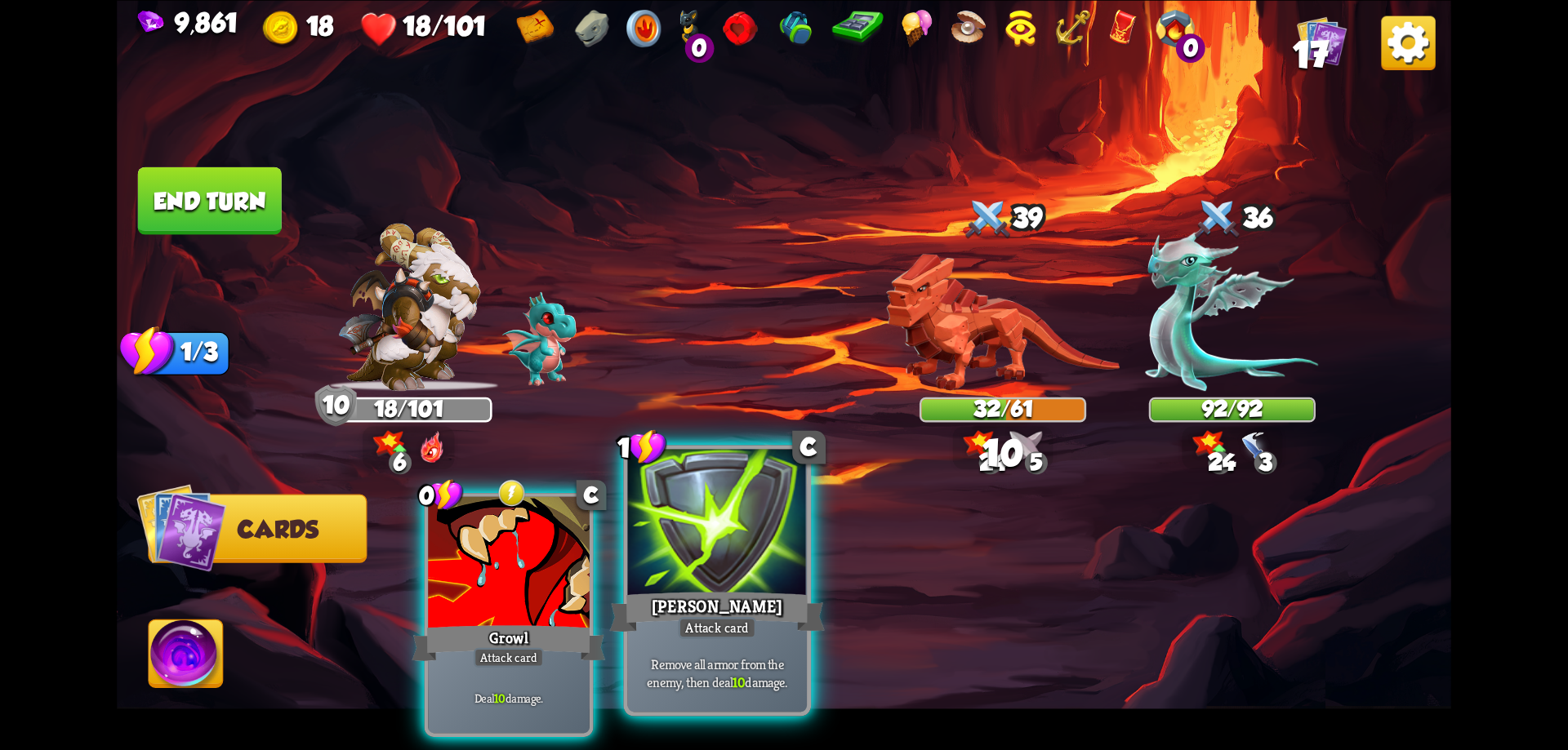
click at [706, 583] on div at bounding box center [718, 524] width 180 height 151
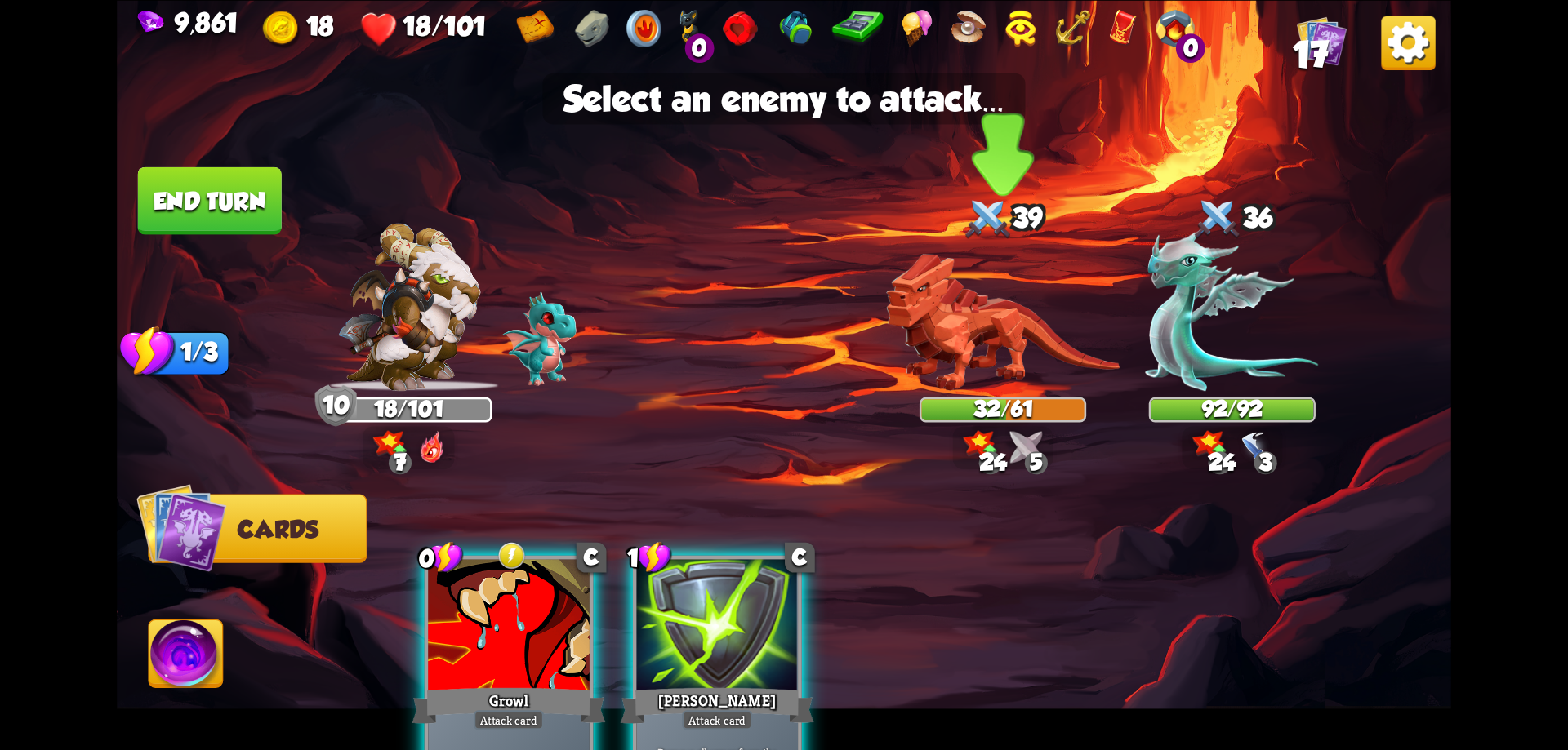
click at [1007, 332] on img at bounding box center [1002, 321] width 234 height 137
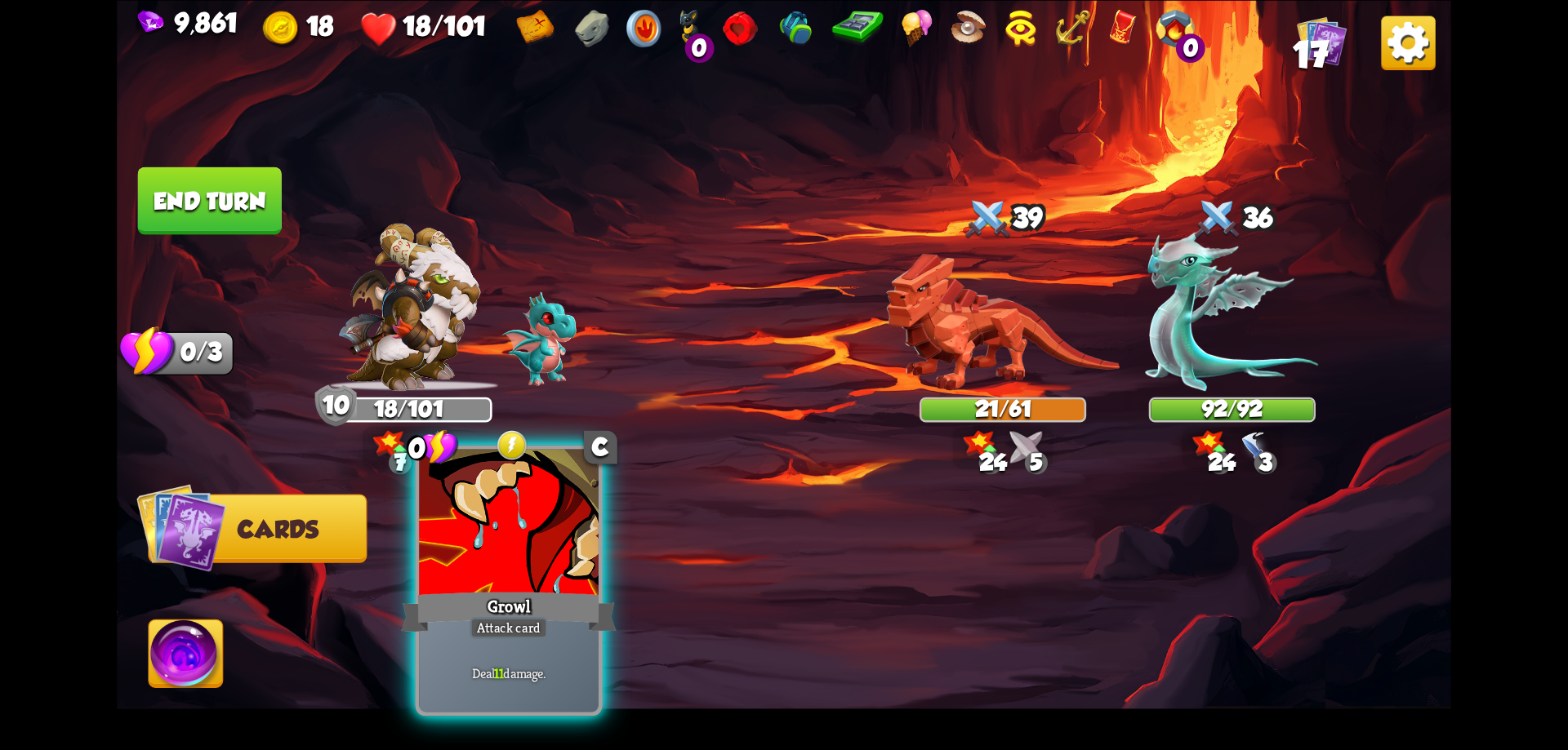
click at [554, 561] on div at bounding box center [508, 524] width 180 height 151
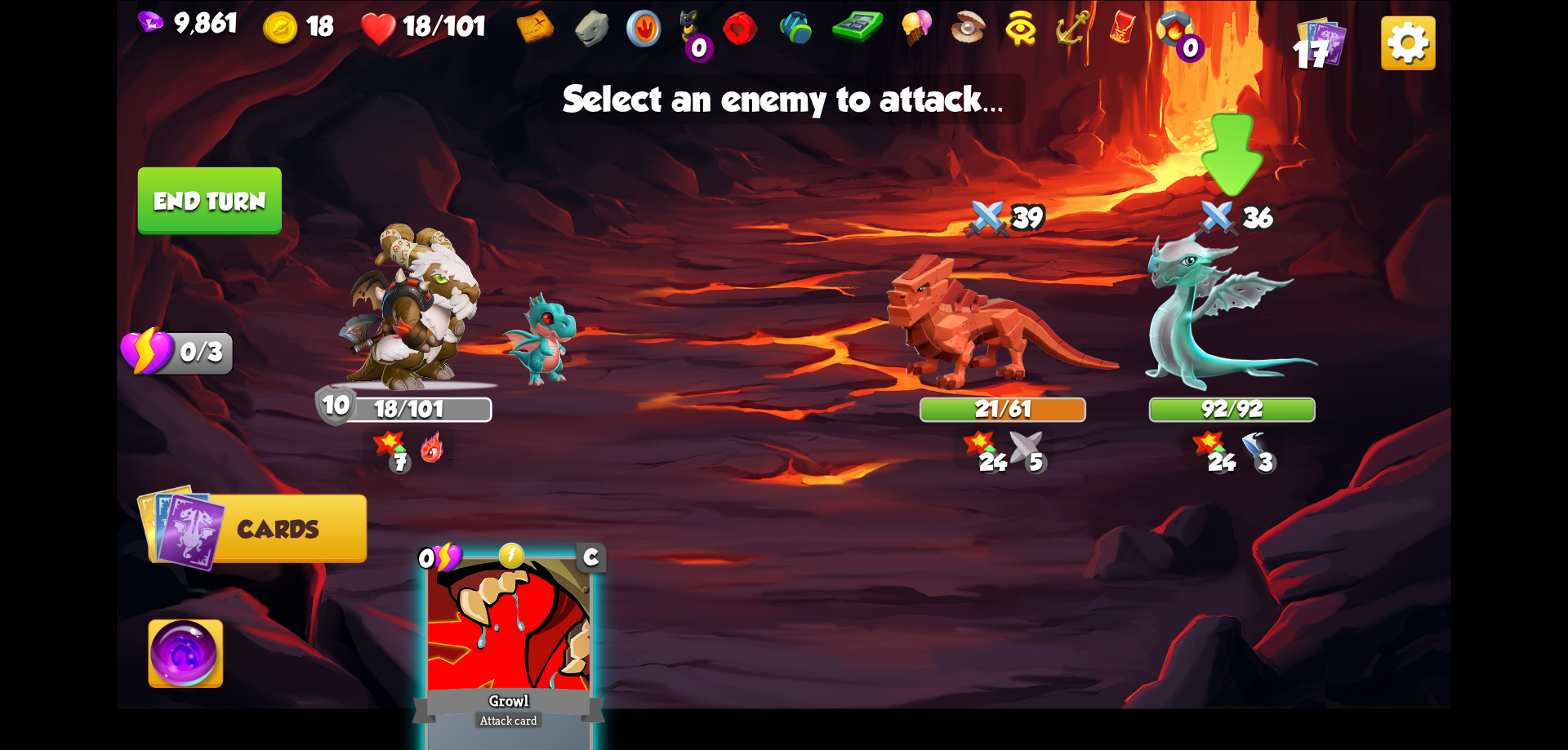
click at [1233, 305] on img at bounding box center [1232, 310] width 173 height 161
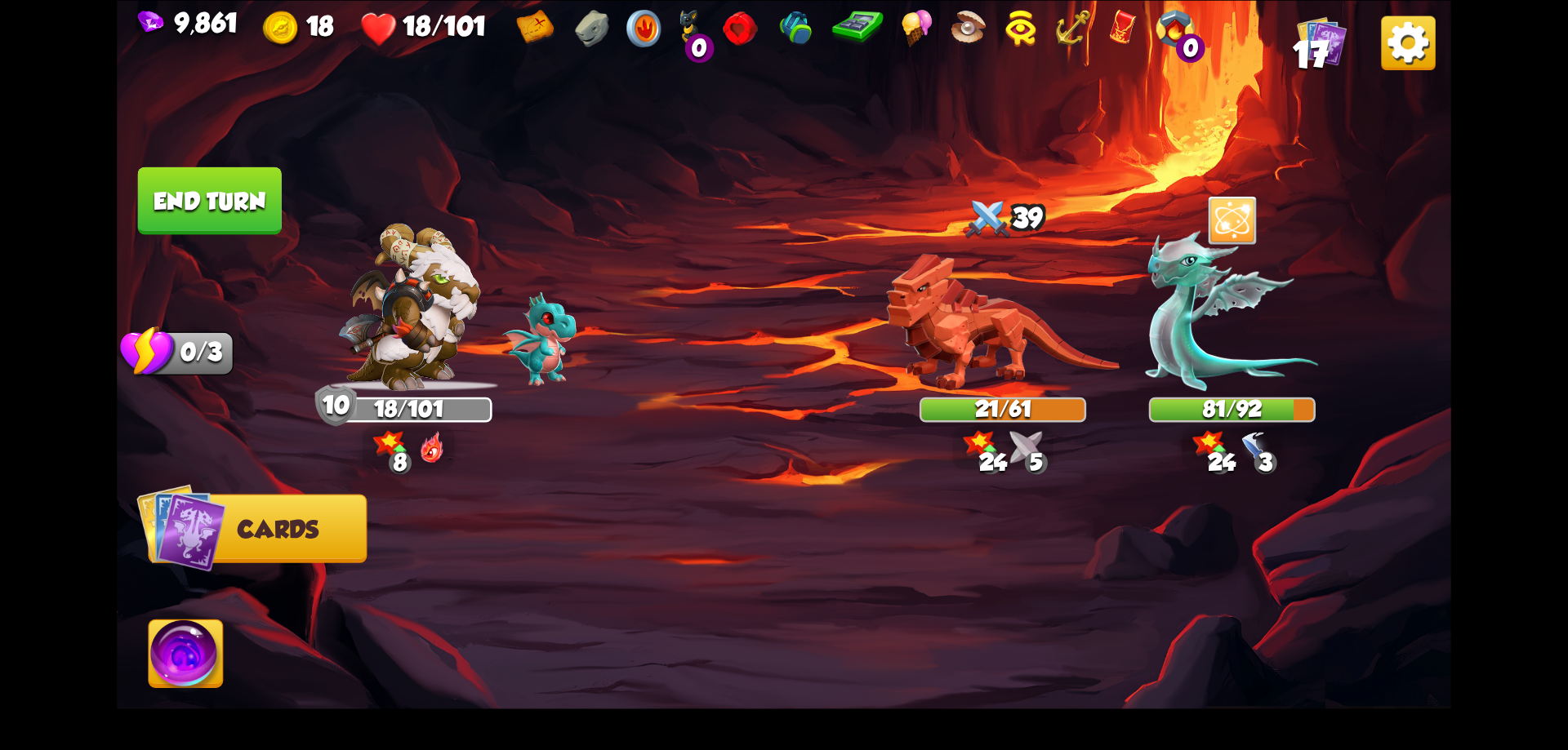
click at [191, 651] on img at bounding box center [186, 658] width 74 height 75
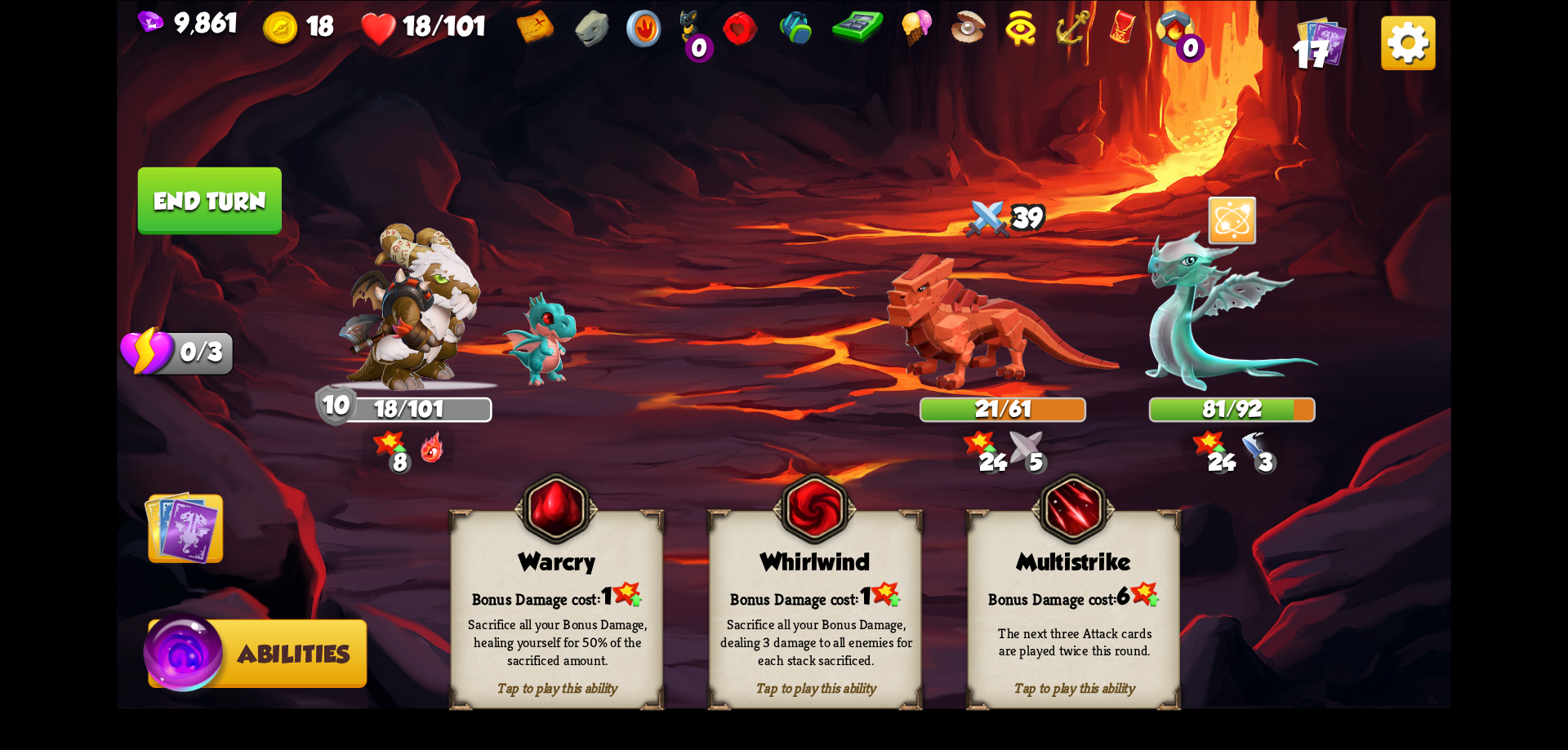
click at [850, 574] on div "Whirlwind" at bounding box center [815, 560] width 211 height 27
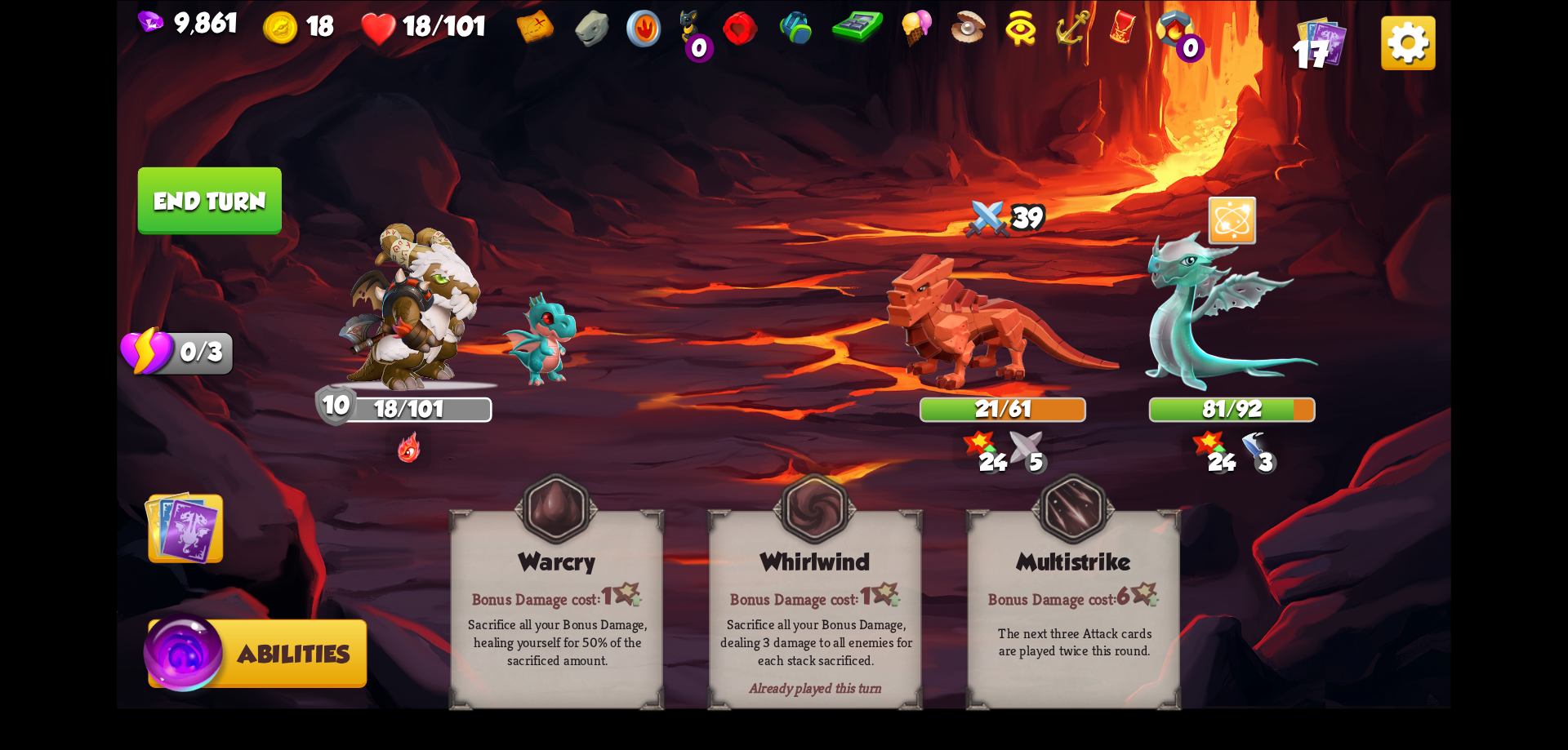
click at [850, 574] on div "Whirlwind" at bounding box center [815, 560] width 211 height 27
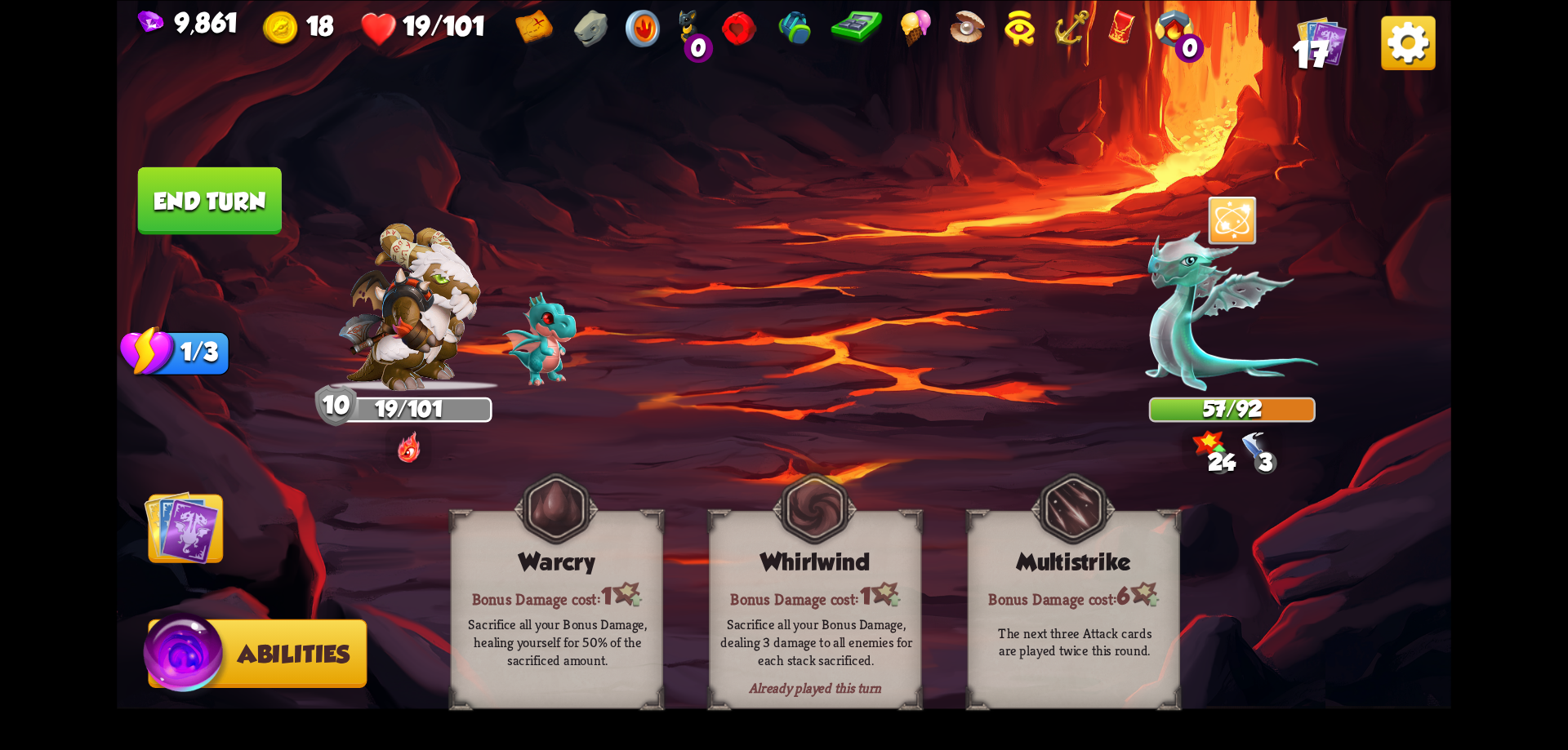
click at [184, 544] on img at bounding box center [181, 527] width 75 height 75
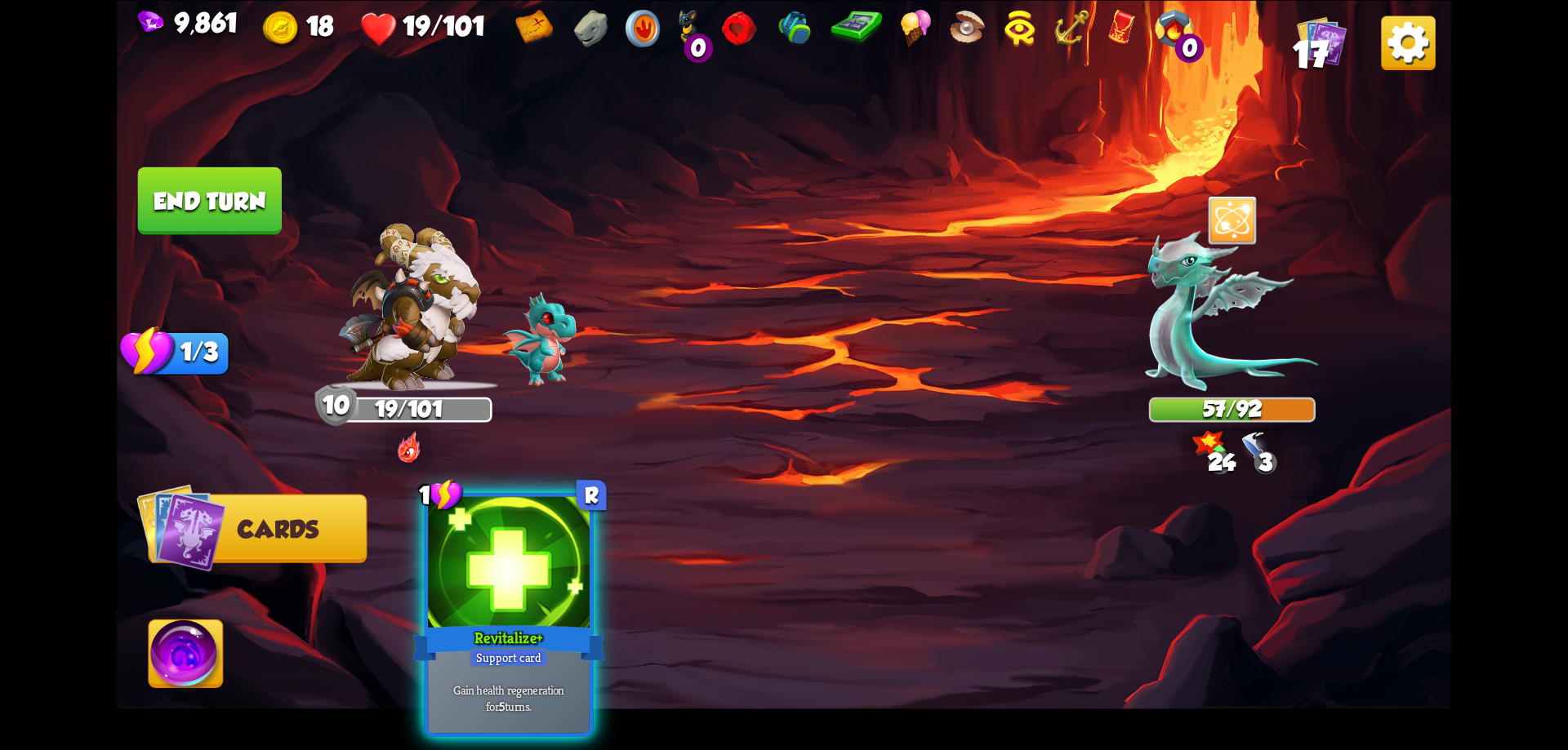
click at [539, 552] on div at bounding box center [508, 564] width 162 height 136
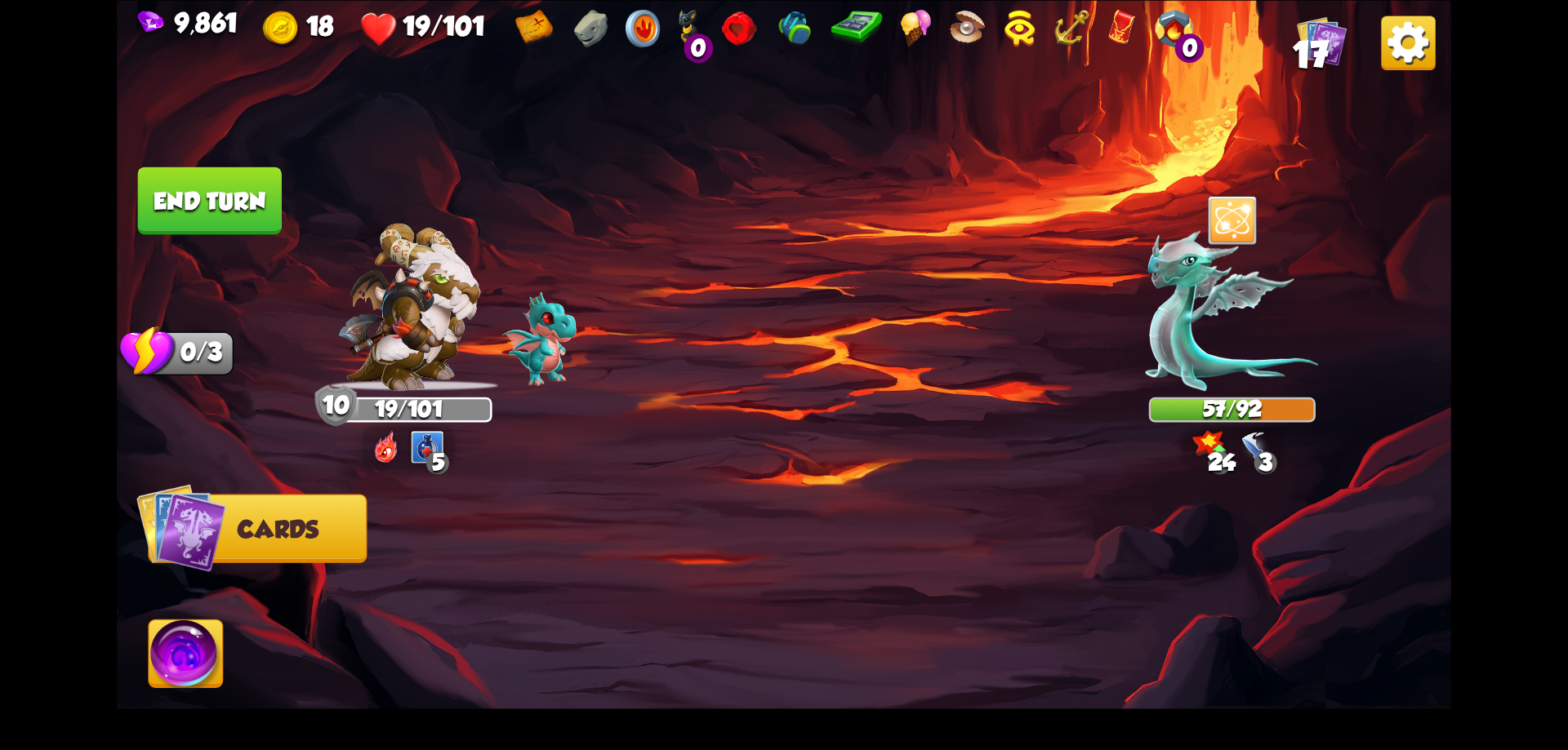
click at [255, 198] on button "End turn" at bounding box center [210, 201] width 144 height 68
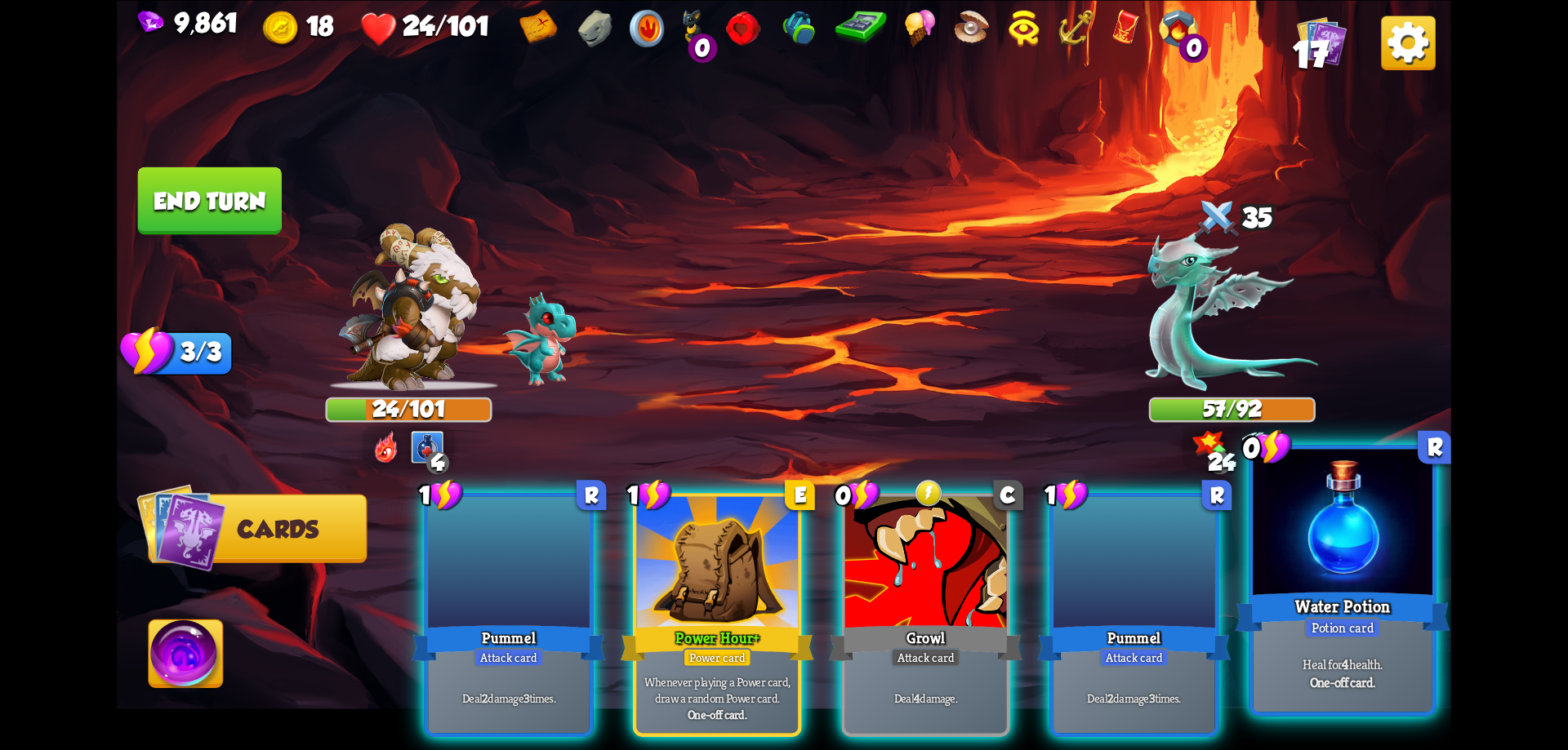
click at [1308, 569] on div at bounding box center [1343, 524] width 180 height 151
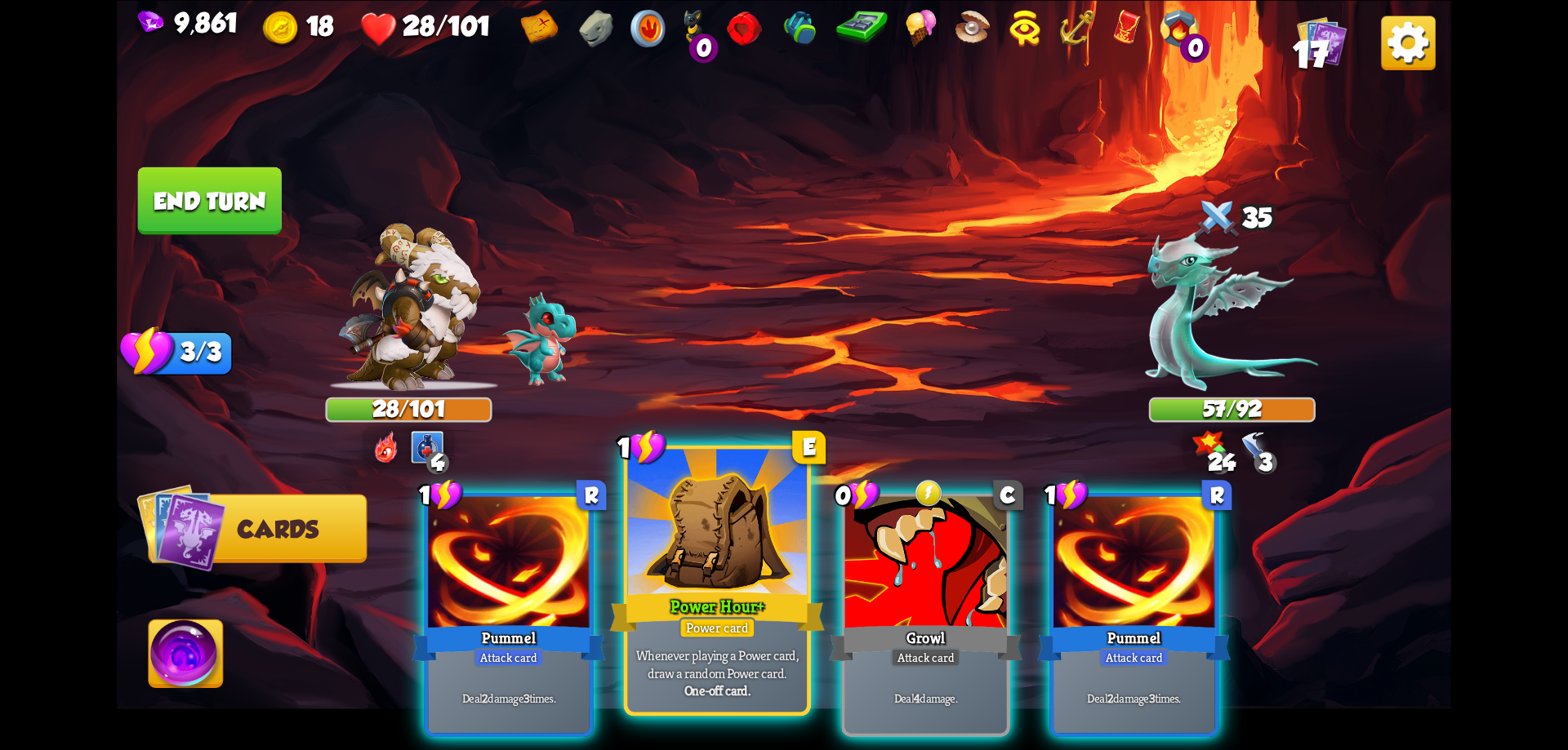
click at [750, 561] on div at bounding box center [718, 524] width 180 height 151
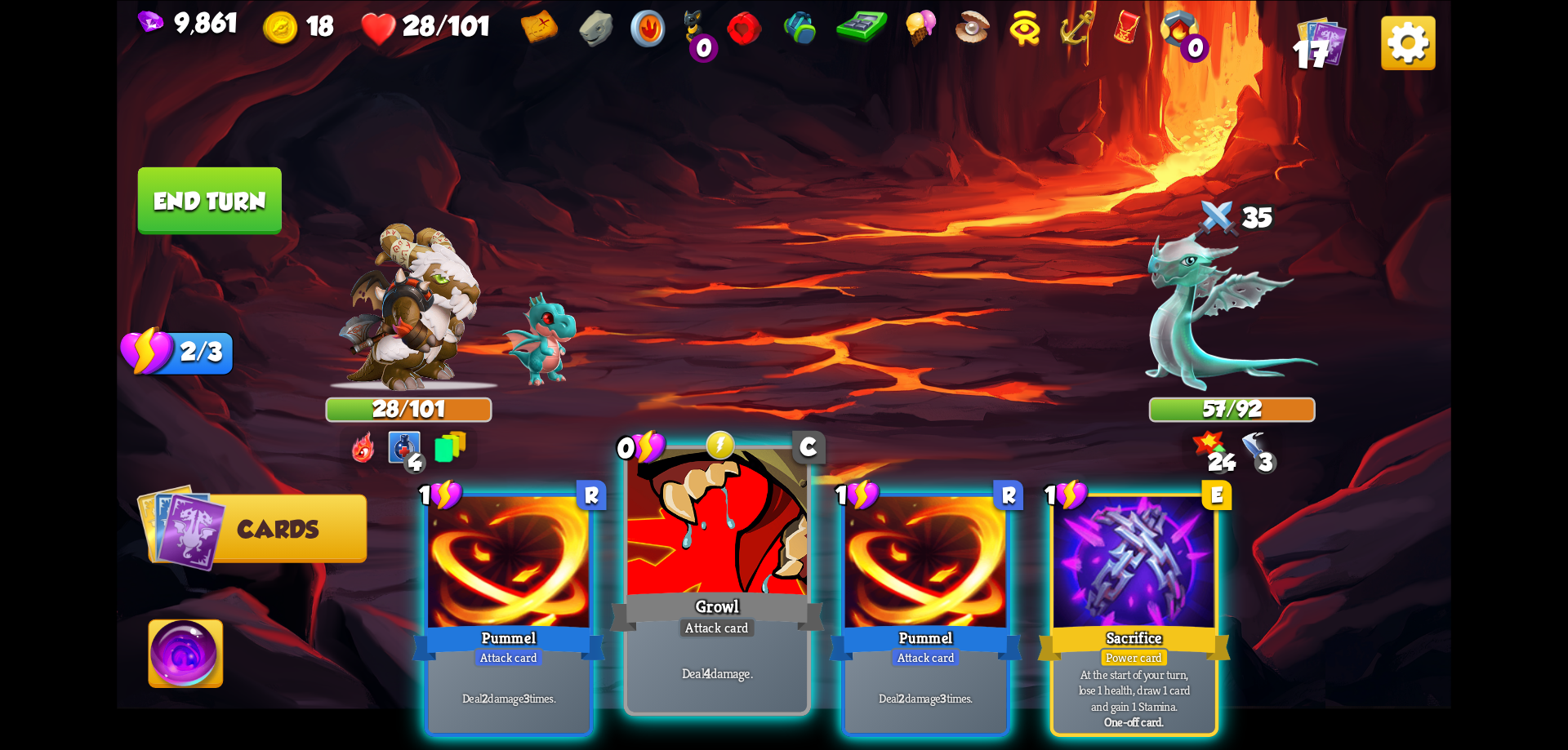
click at [748, 561] on div at bounding box center [718, 524] width 180 height 151
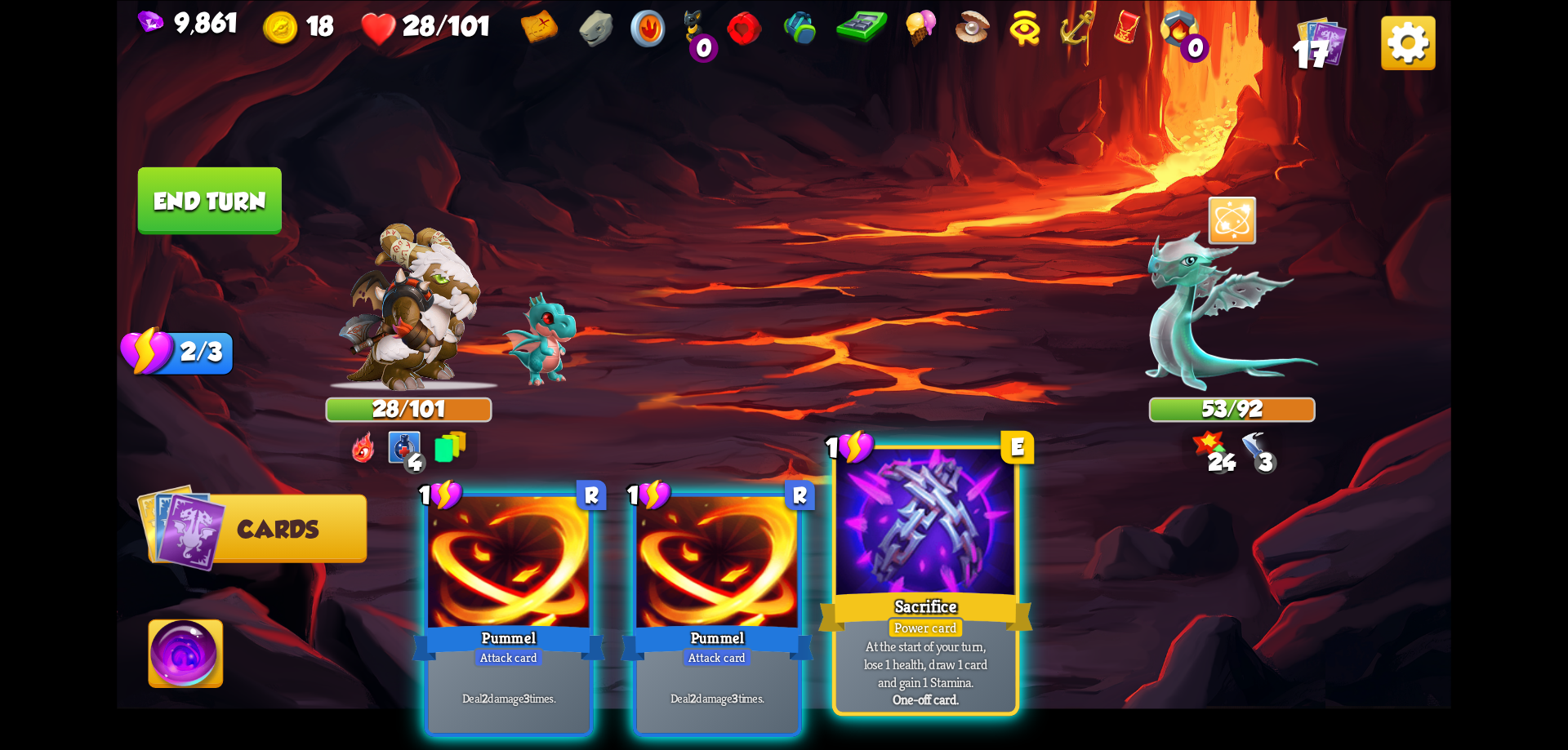
click at [908, 548] on div at bounding box center [926, 524] width 180 height 151
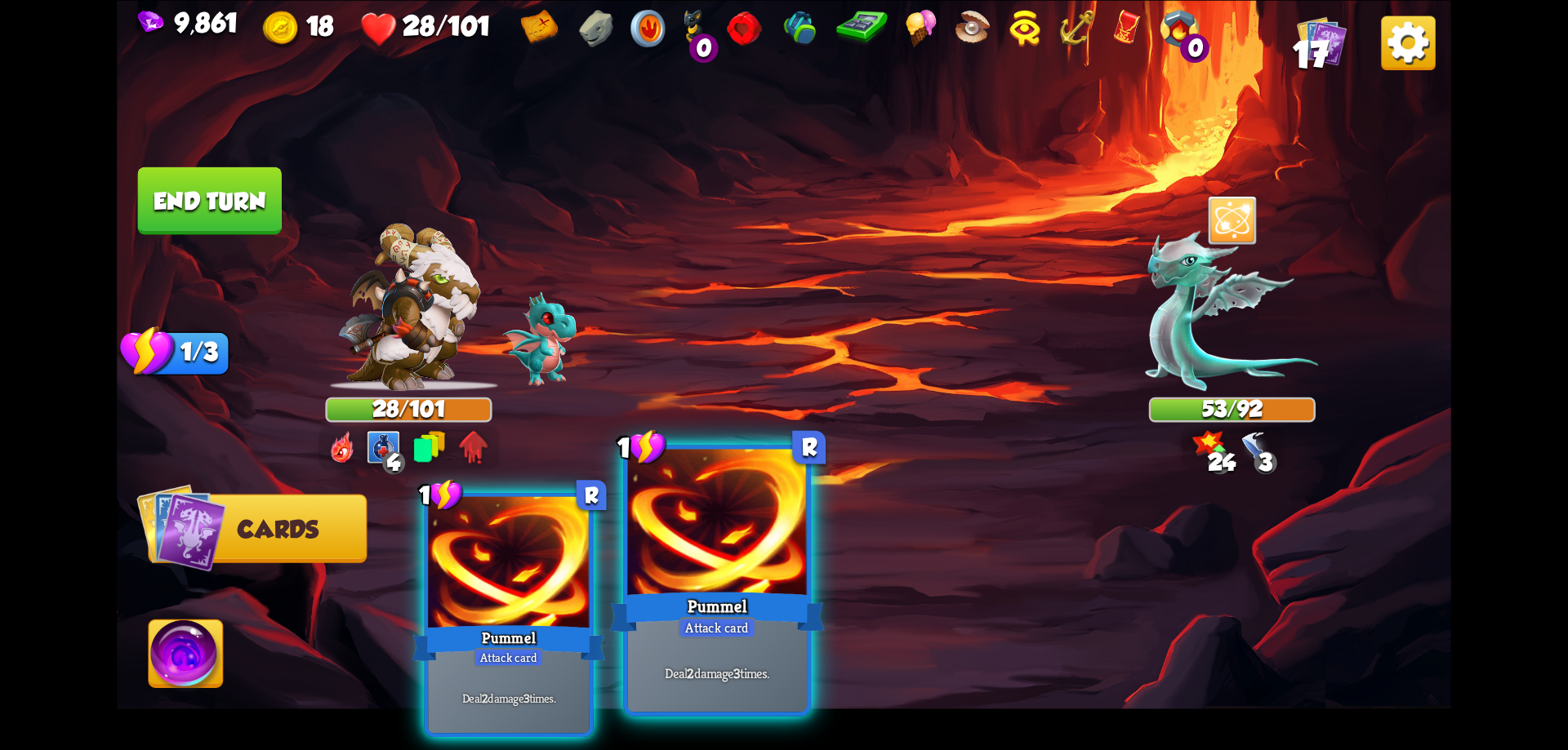
click at [777, 550] on div at bounding box center [718, 524] width 180 height 151
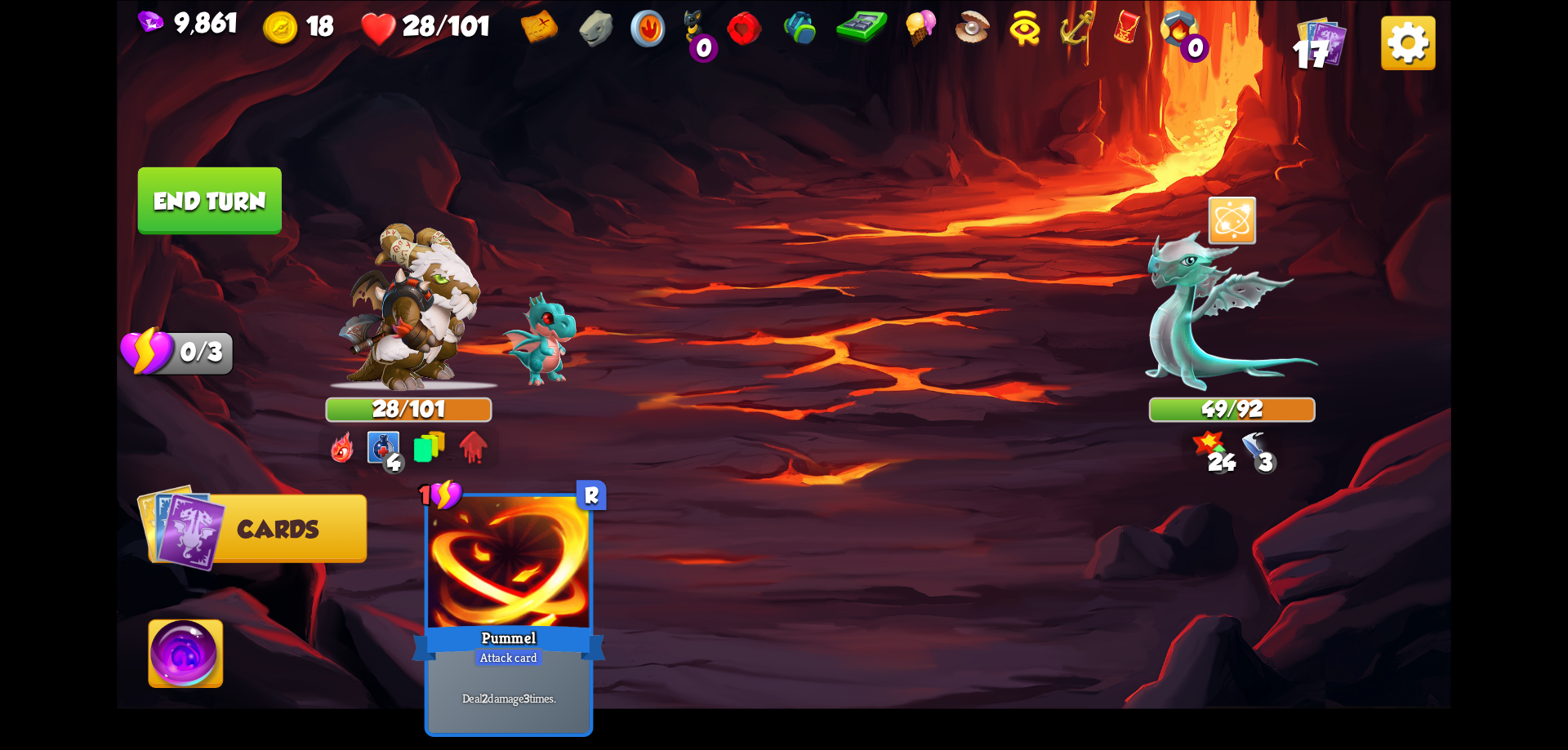
click at [434, 446] on img at bounding box center [430, 446] width 34 height 32
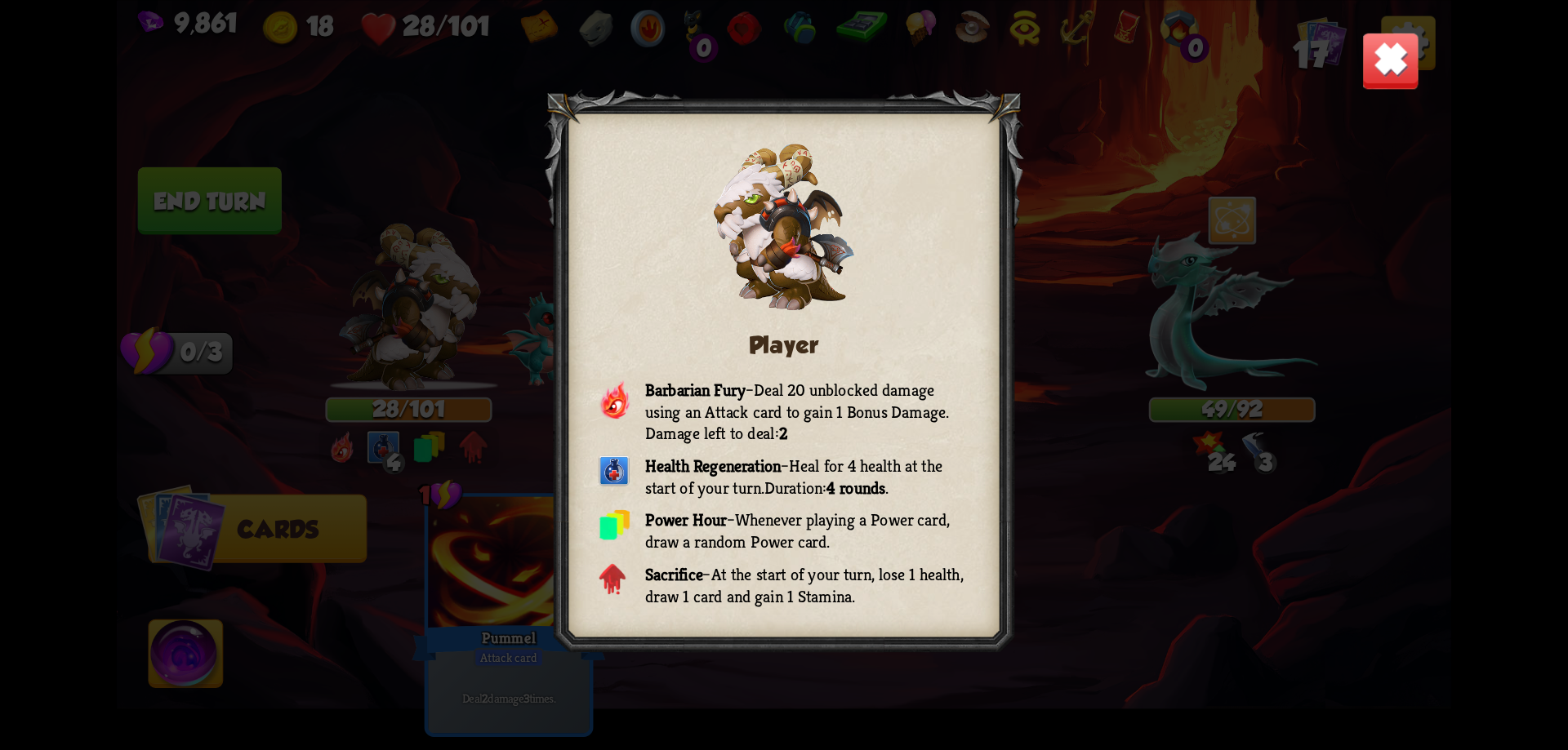
click at [1388, 49] on img at bounding box center [1389, 60] width 58 height 58
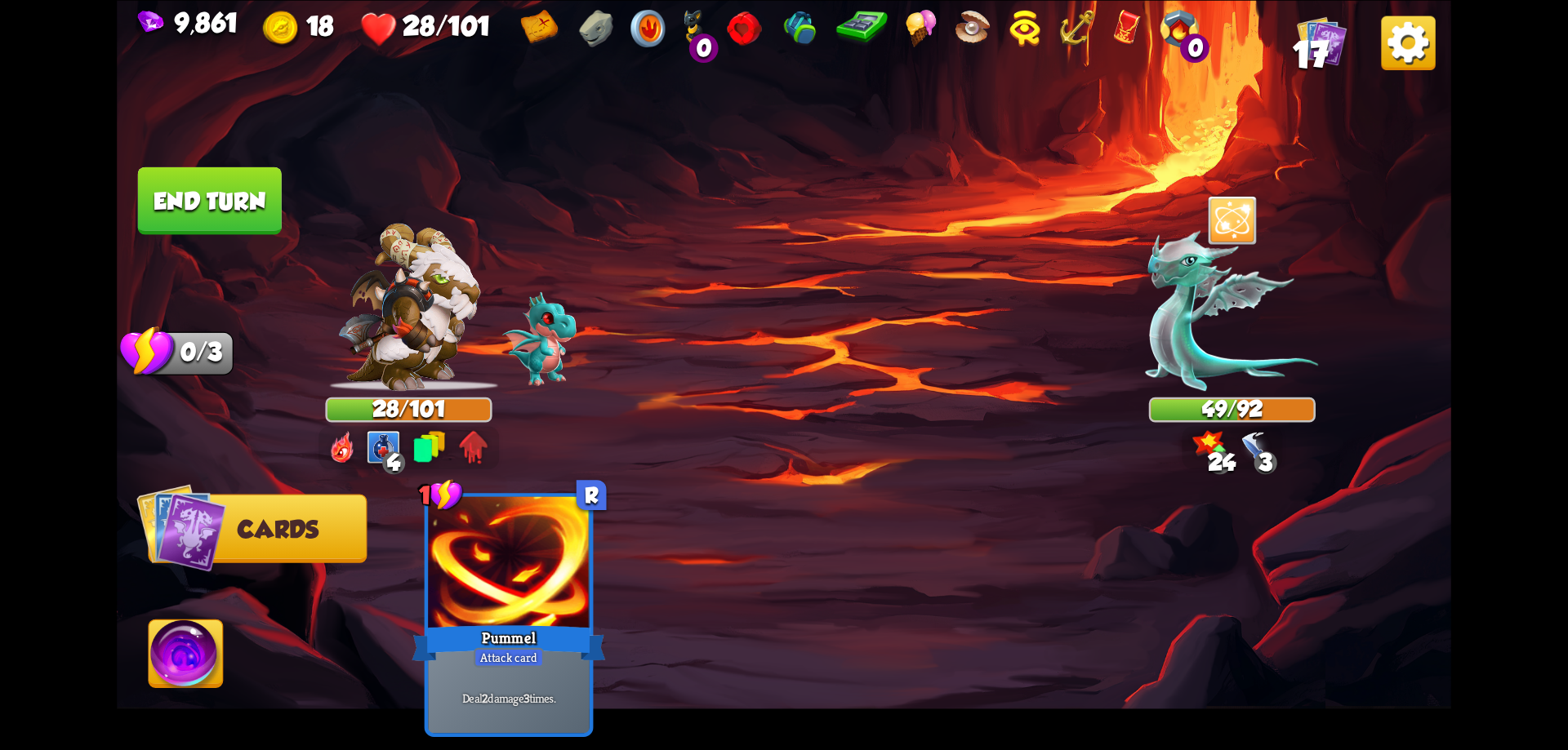
click at [254, 213] on button "End turn" at bounding box center [210, 201] width 144 height 68
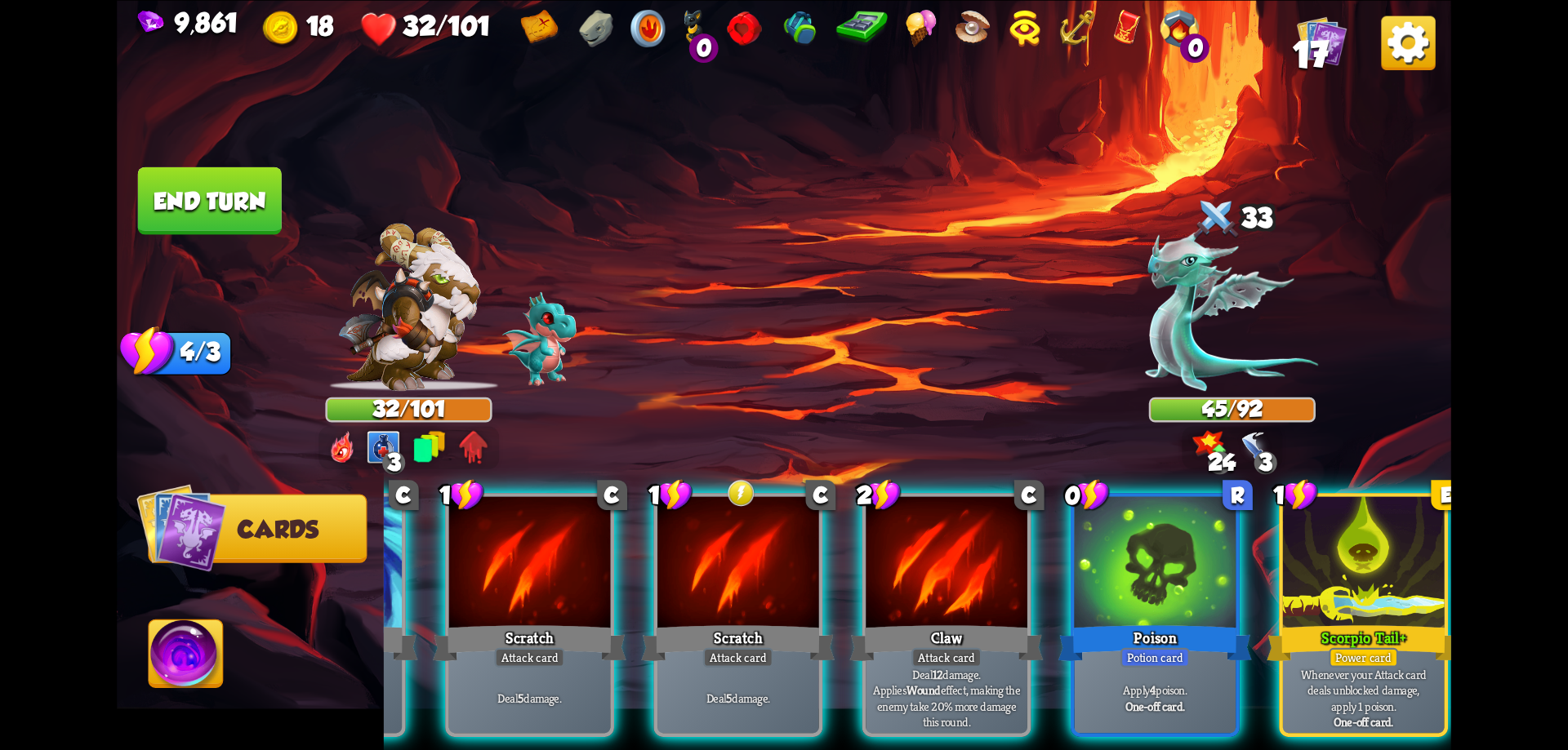
scroll to position [0, 155]
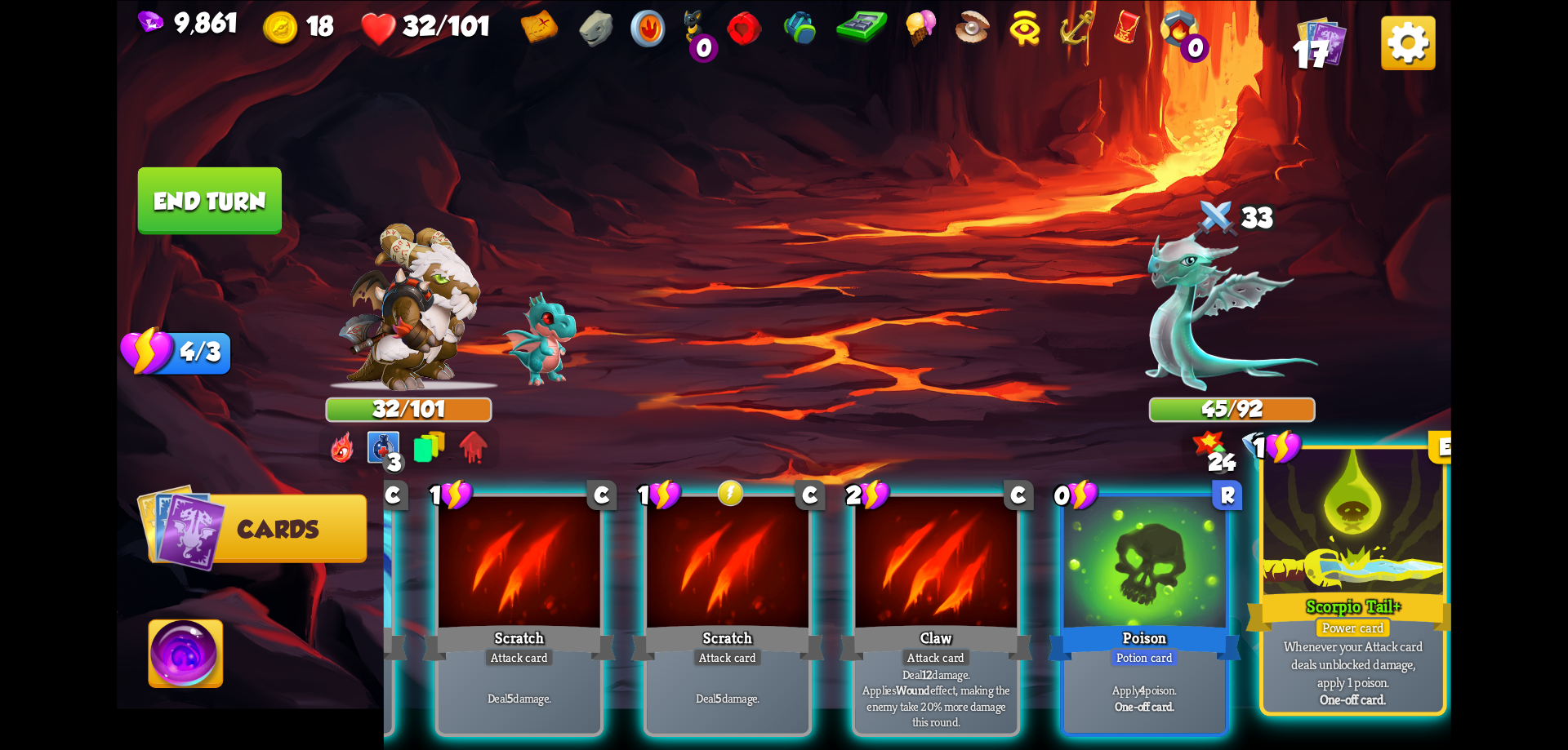
click at [1370, 677] on p "Whenever your Attack card deals unblocked damage, apply 1 poison." at bounding box center [1354, 664] width 170 height 53
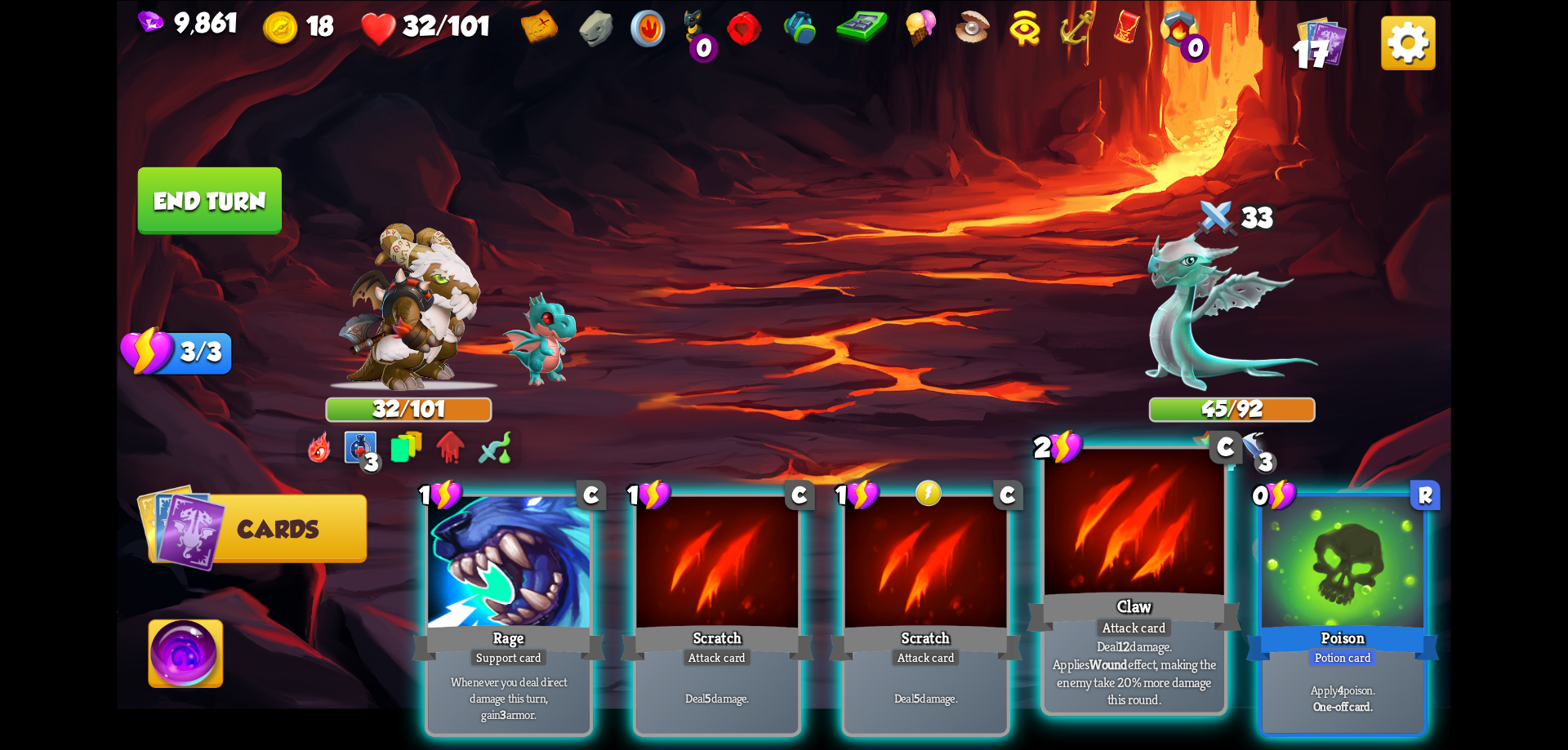
click at [1156, 553] on div at bounding box center [1134, 524] width 180 height 151
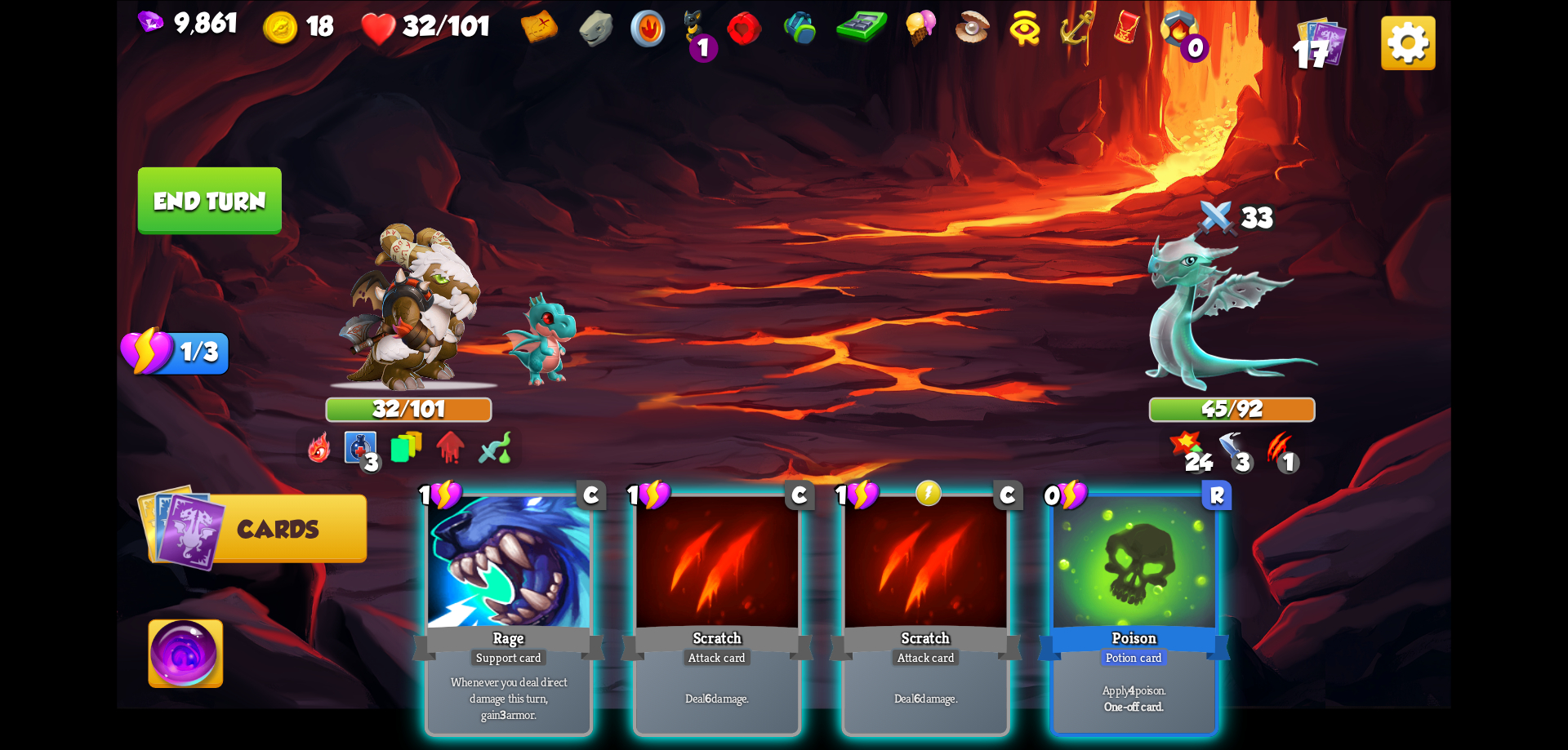
click at [1156, 553] on div at bounding box center [1134, 564] width 162 height 136
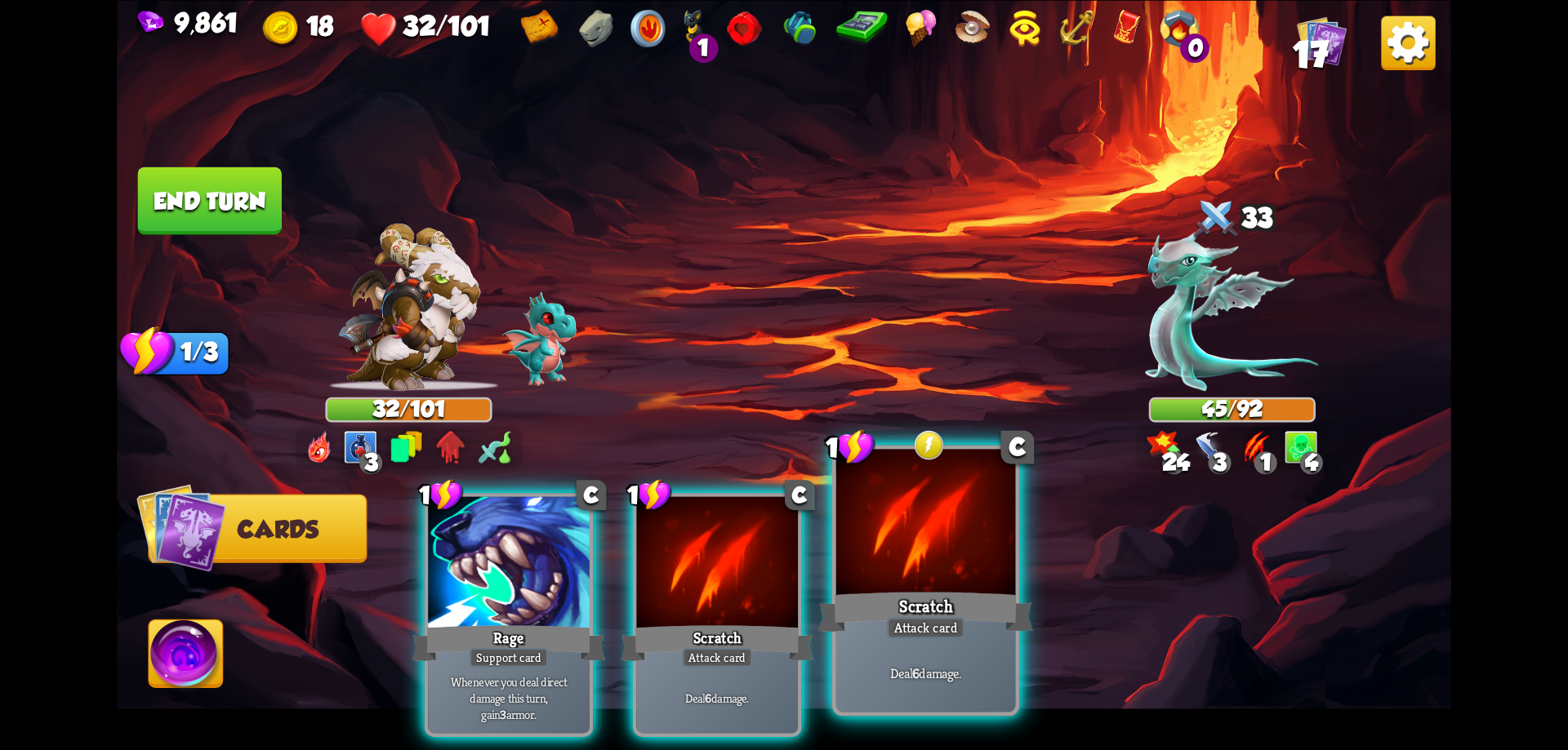
click at [934, 553] on div at bounding box center [926, 524] width 180 height 151
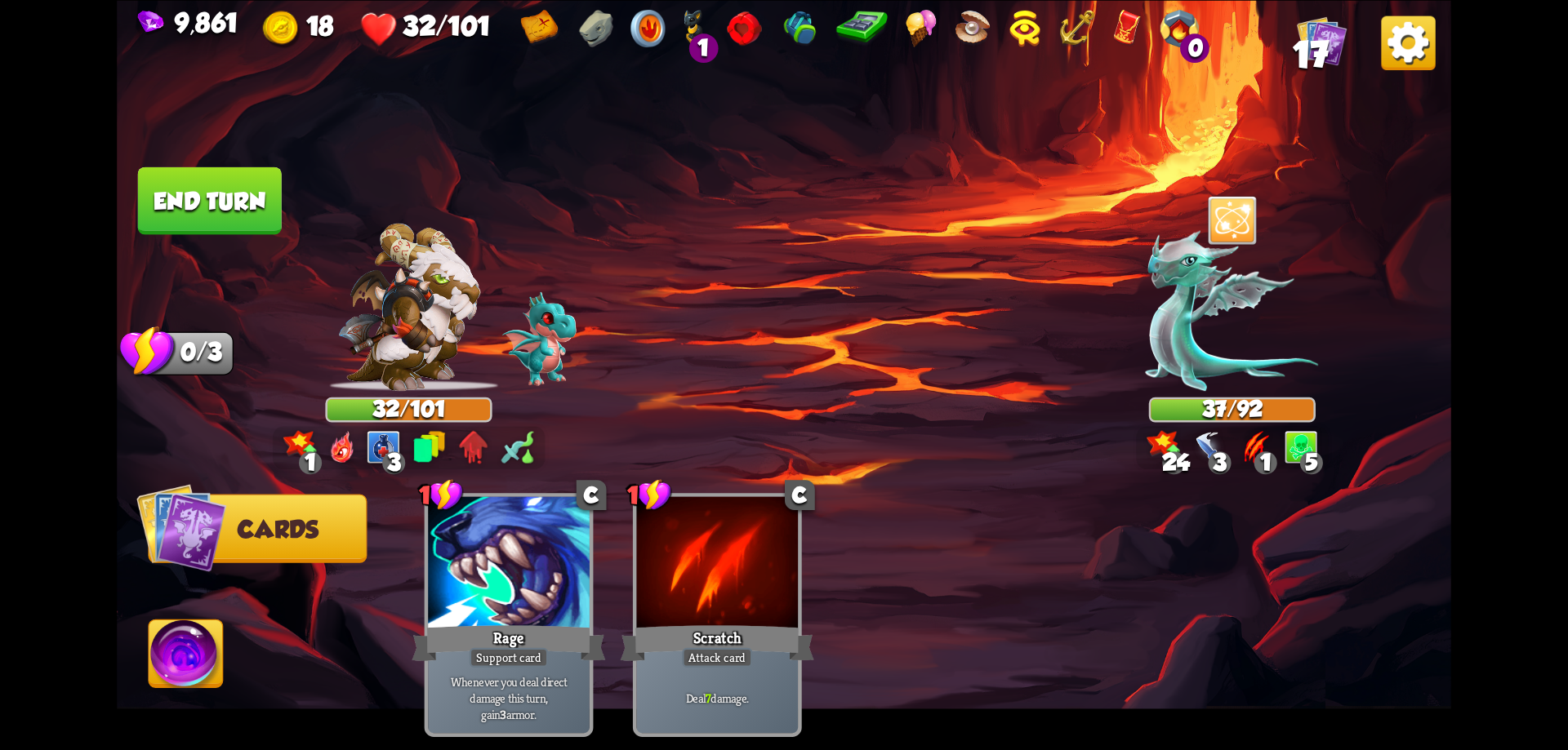
click at [184, 201] on button "End turn" at bounding box center [210, 201] width 144 height 68
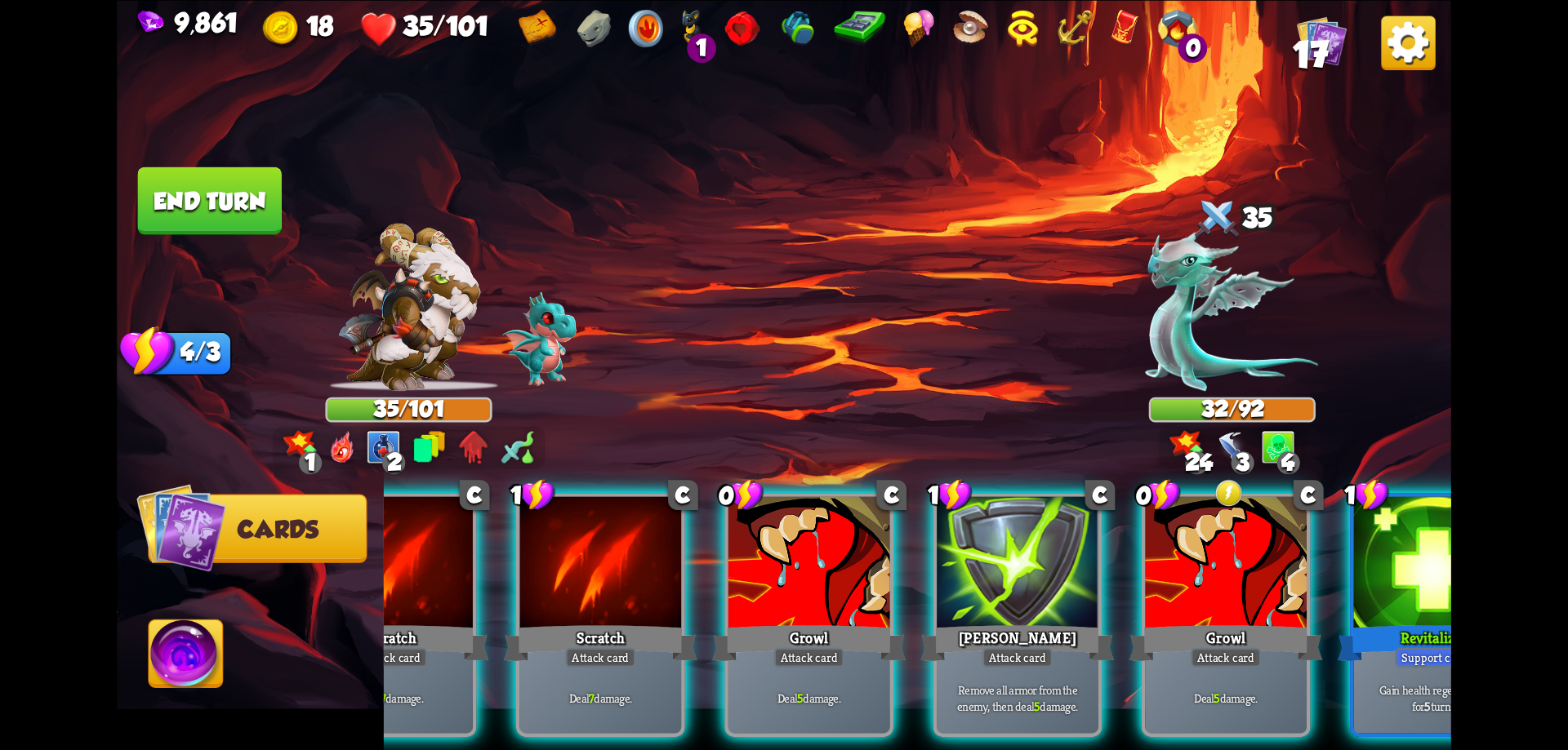
scroll to position [0, 155]
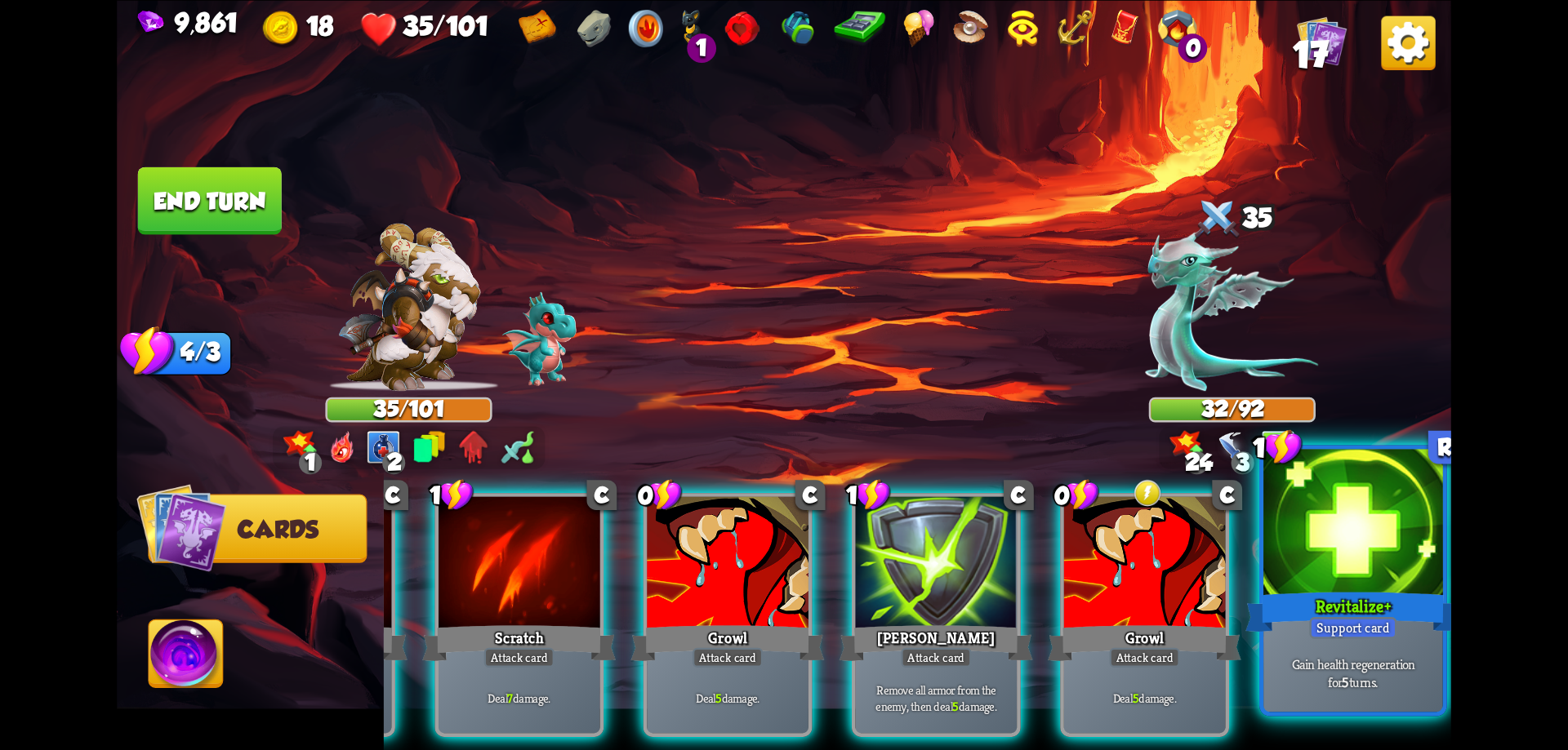
click at [1356, 686] on p "Gain health regeneration for 5 turns." at bounding box center [1354, 672] width 170 height 35
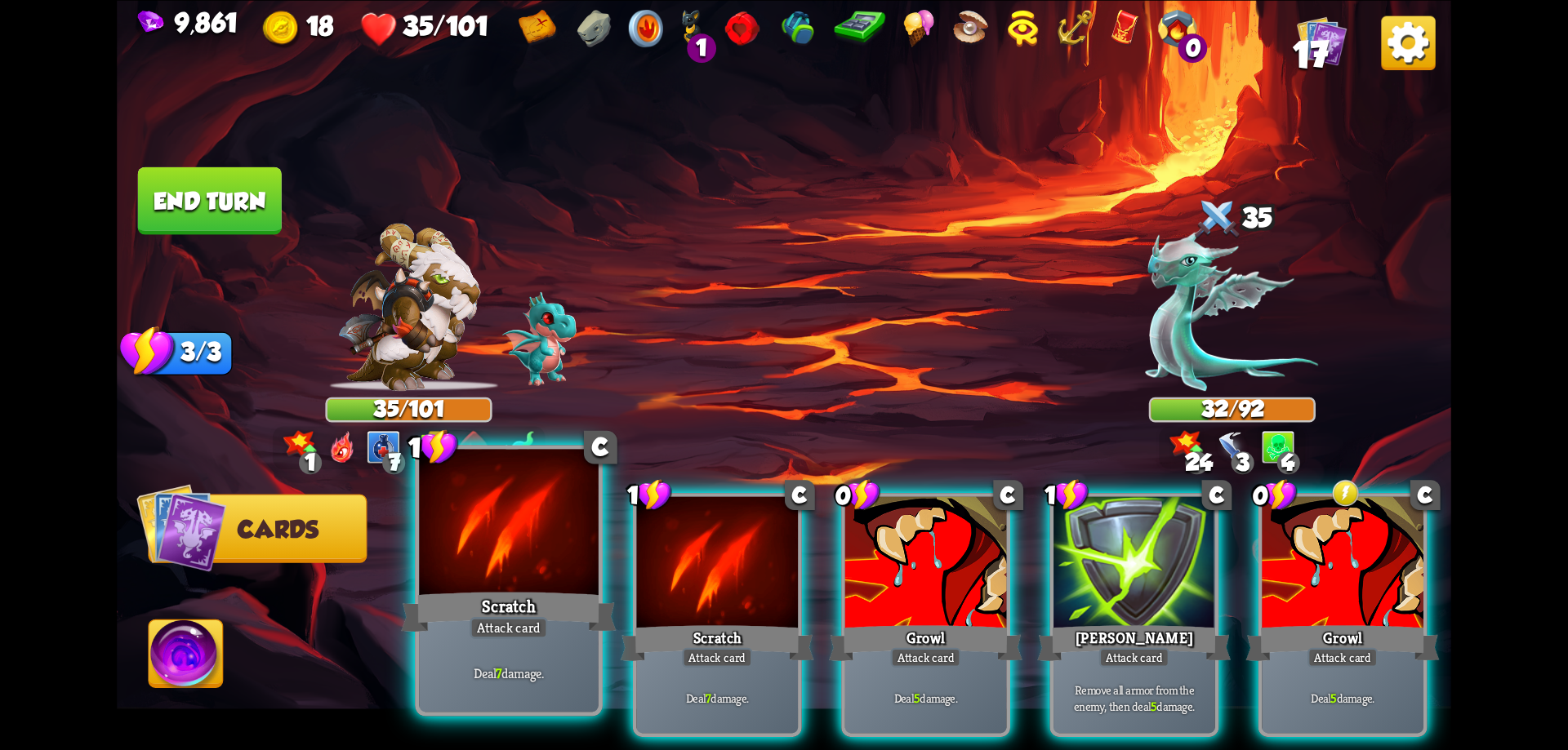
click at [501, 607] on div "Scratch" at bounding box center [508, 612] width 214 height 49
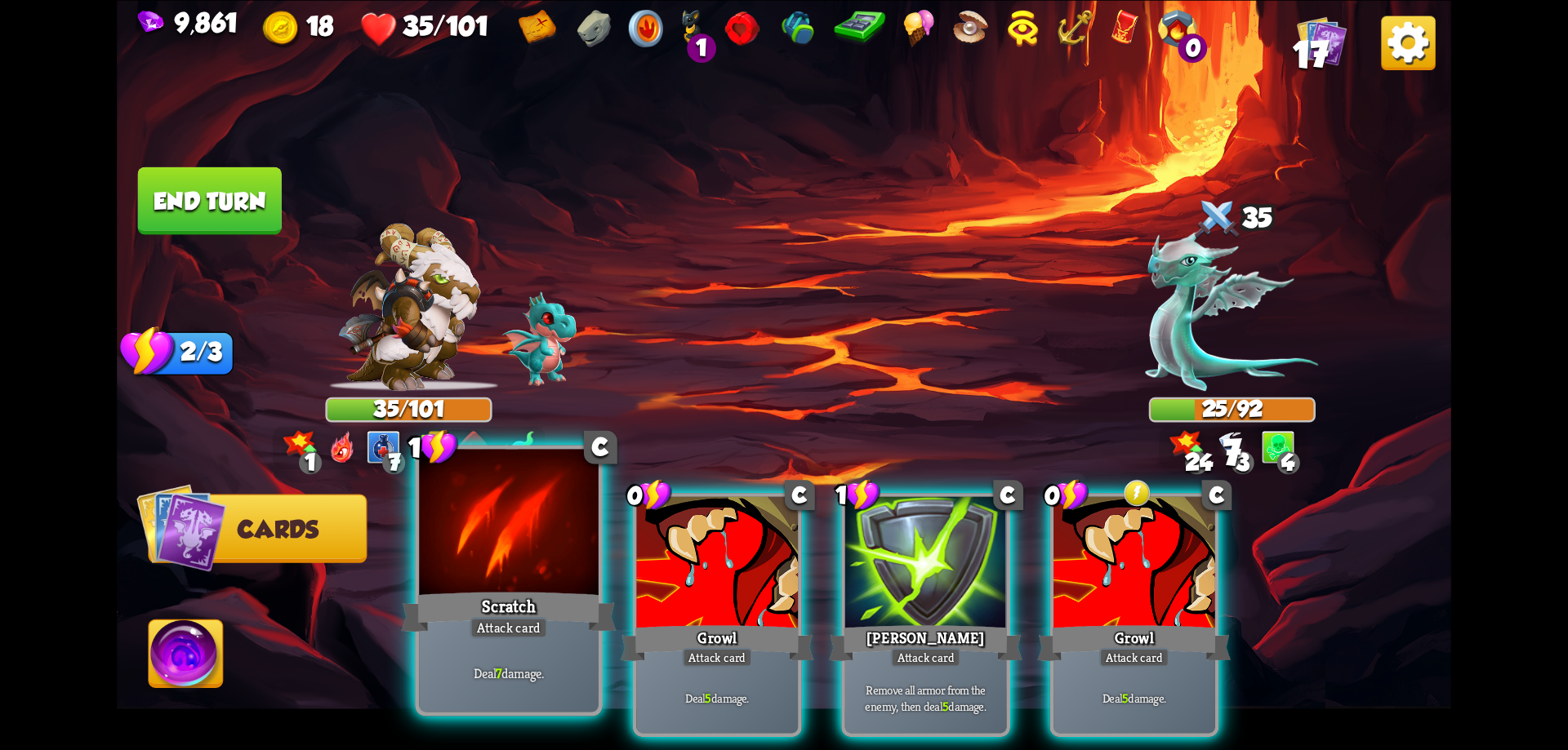
click at [501, 606] on div "Scratch" at bounding box center [508, 612] width 214 height 49
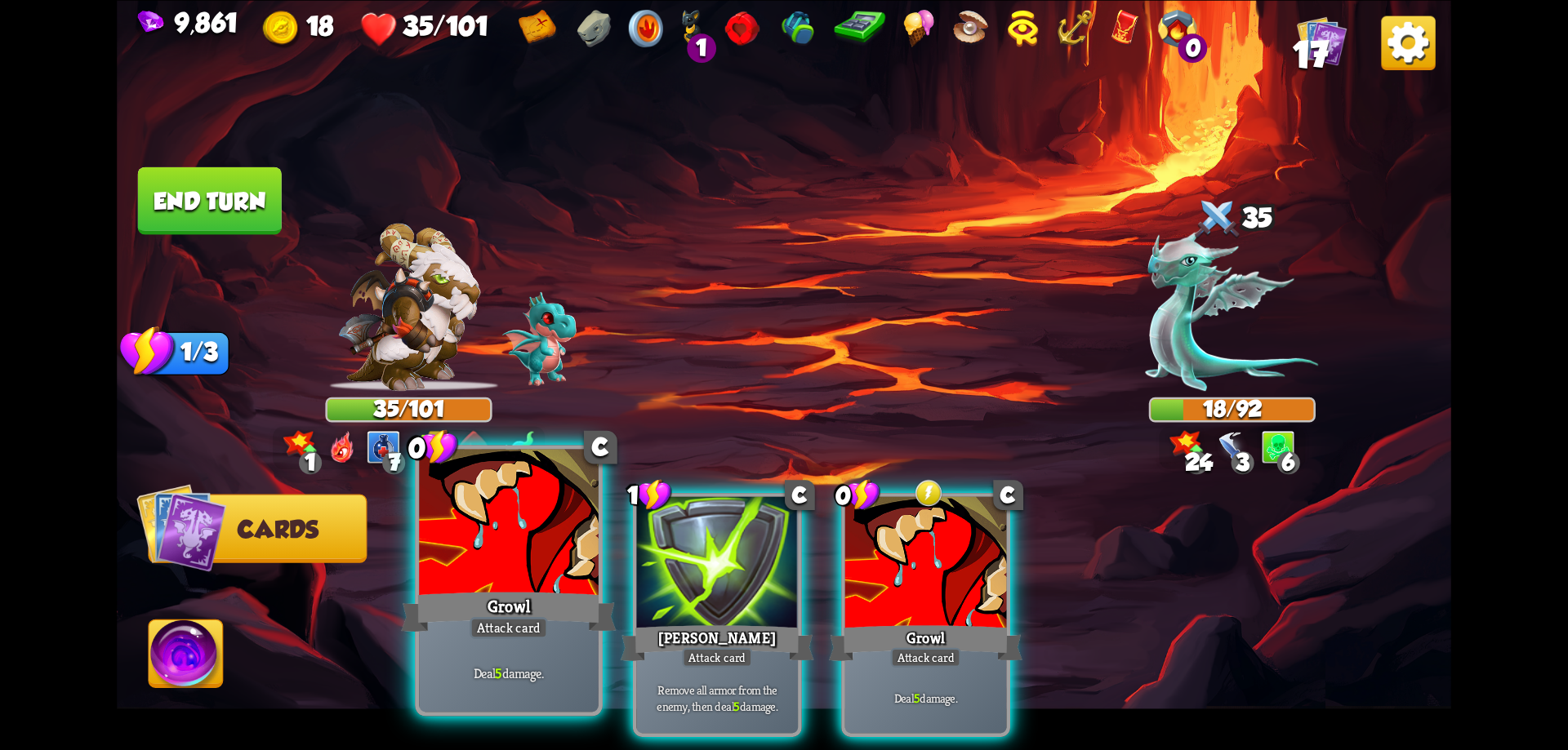
click at [519, 596] on div "Growl" at bounding box center [508, 612] width 214 height 49
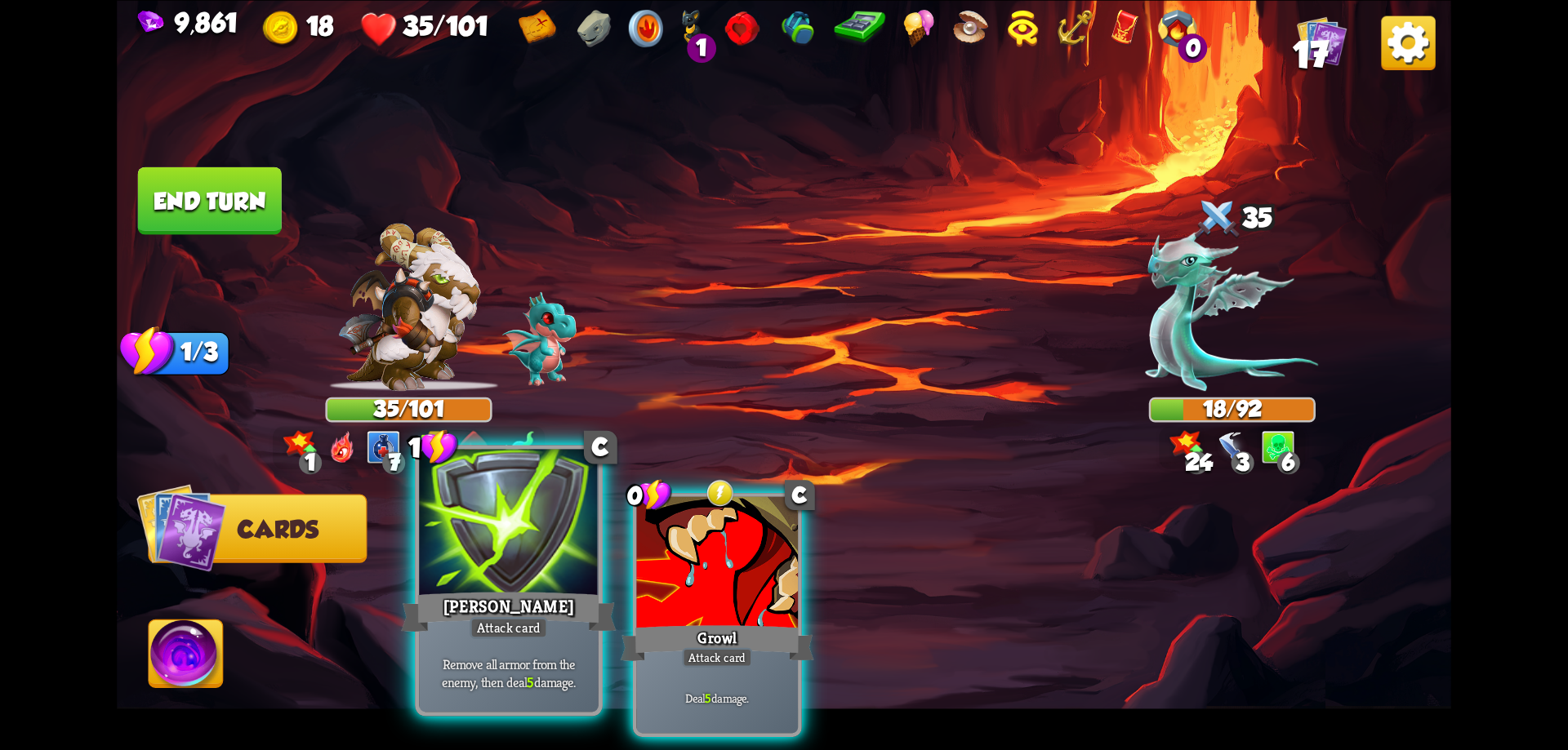
click at [567, 576] on div at bounding box center [508, 524] width 180 height 151
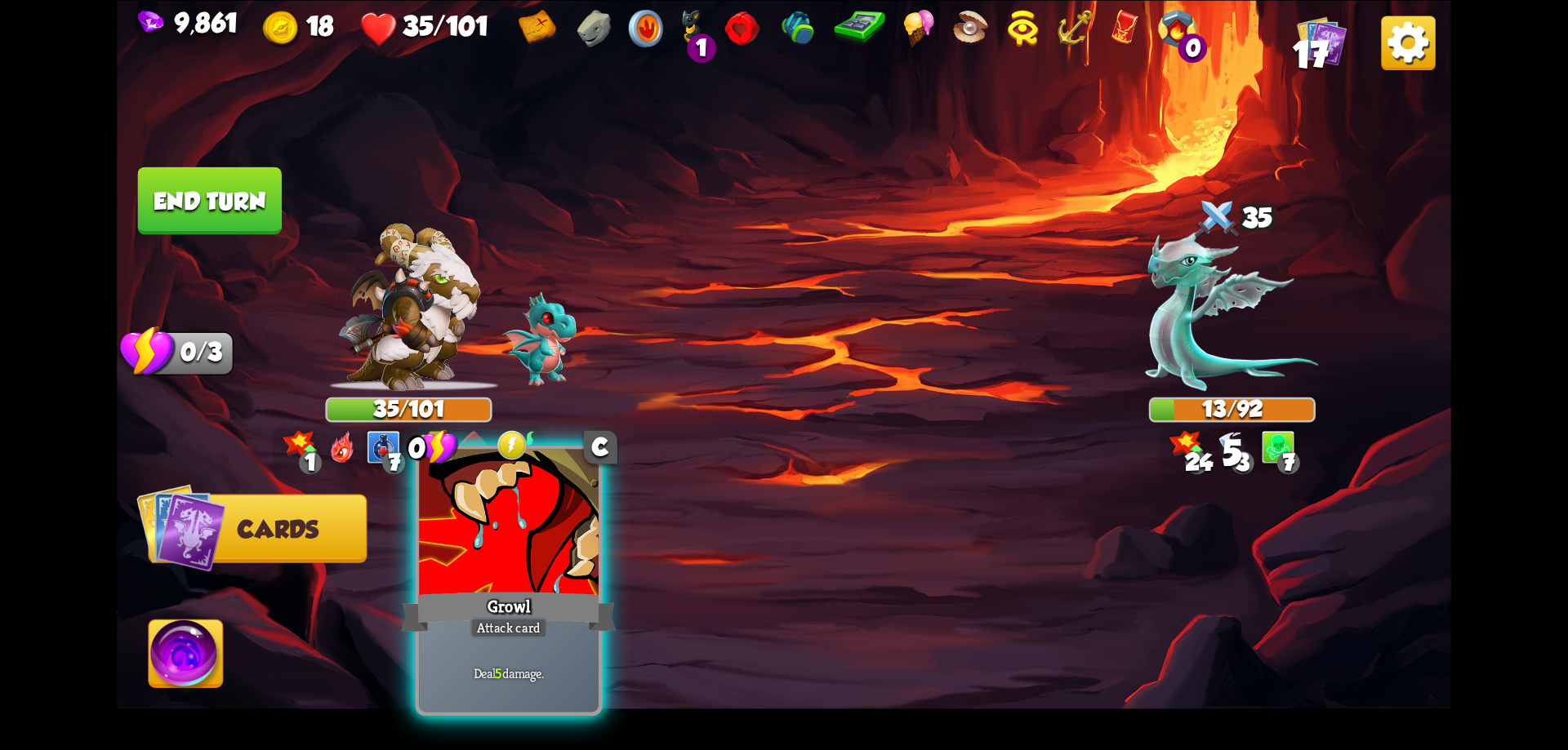
click at [566, 576] on div at bounding box center [508, 524] width 180 height 151
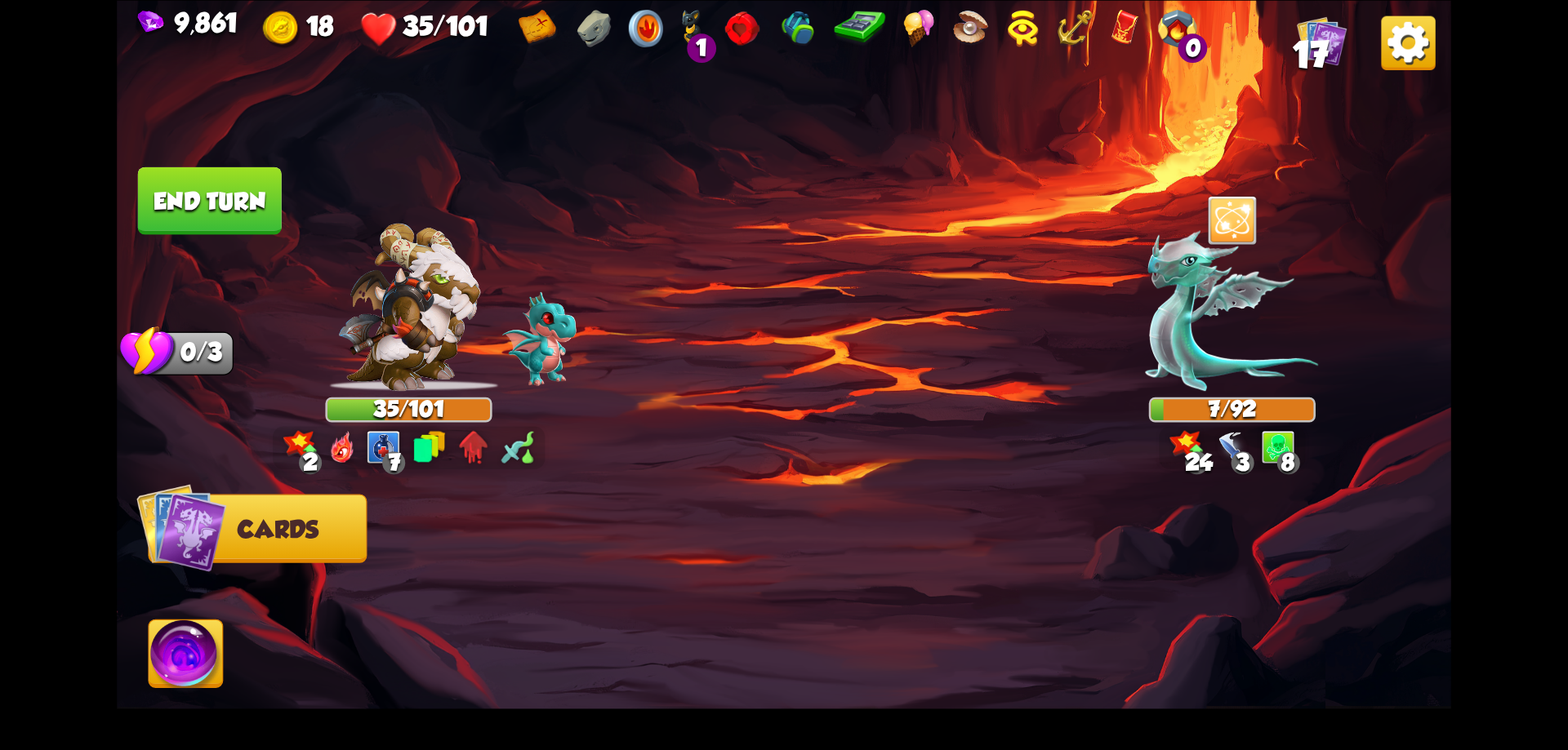
click at [259, 223] on button "End turn" at bounding box center [210, 201] width 144 height 68
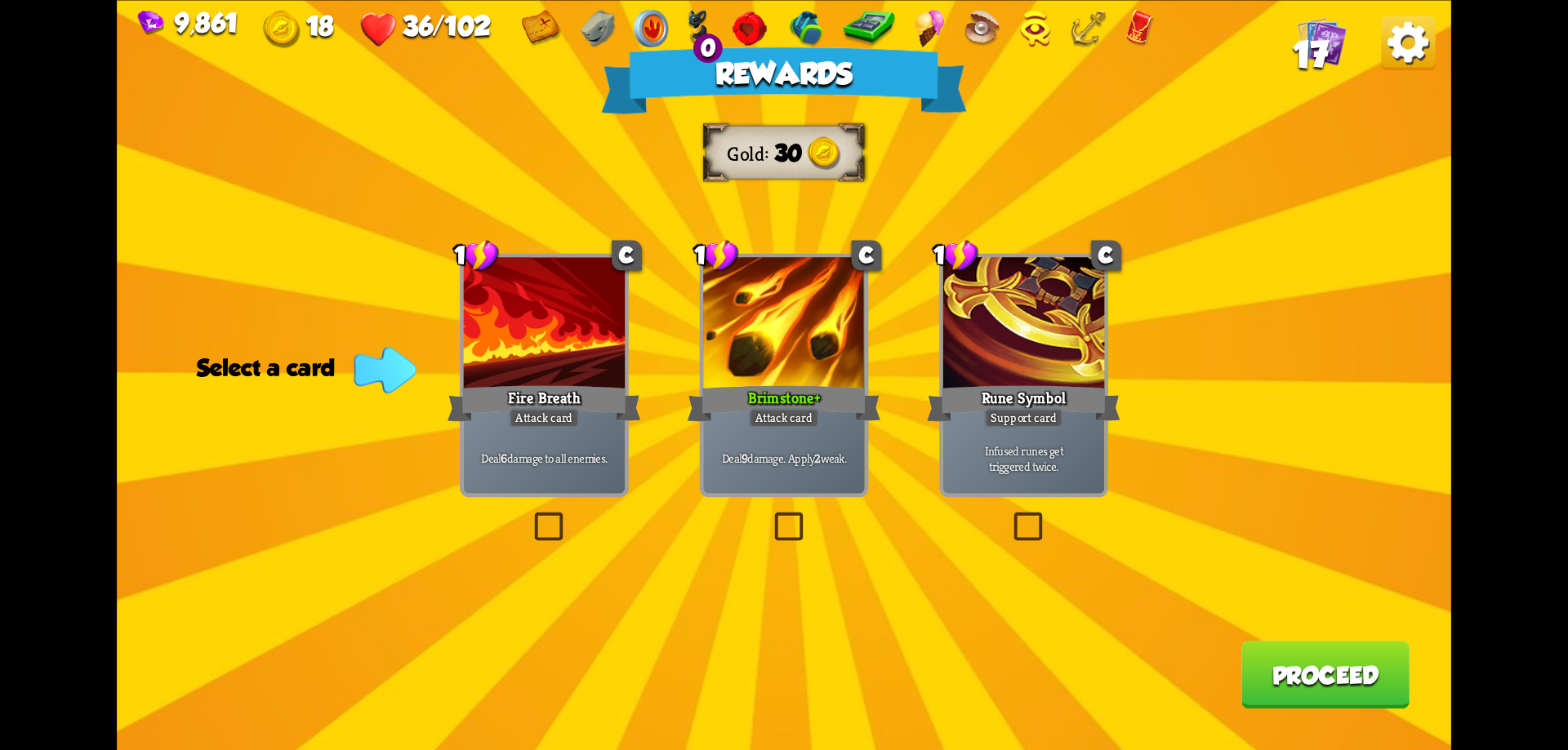
click at [1299, 686] on button "Proceed" at bounding box center [1325, 675] width 169 height 68
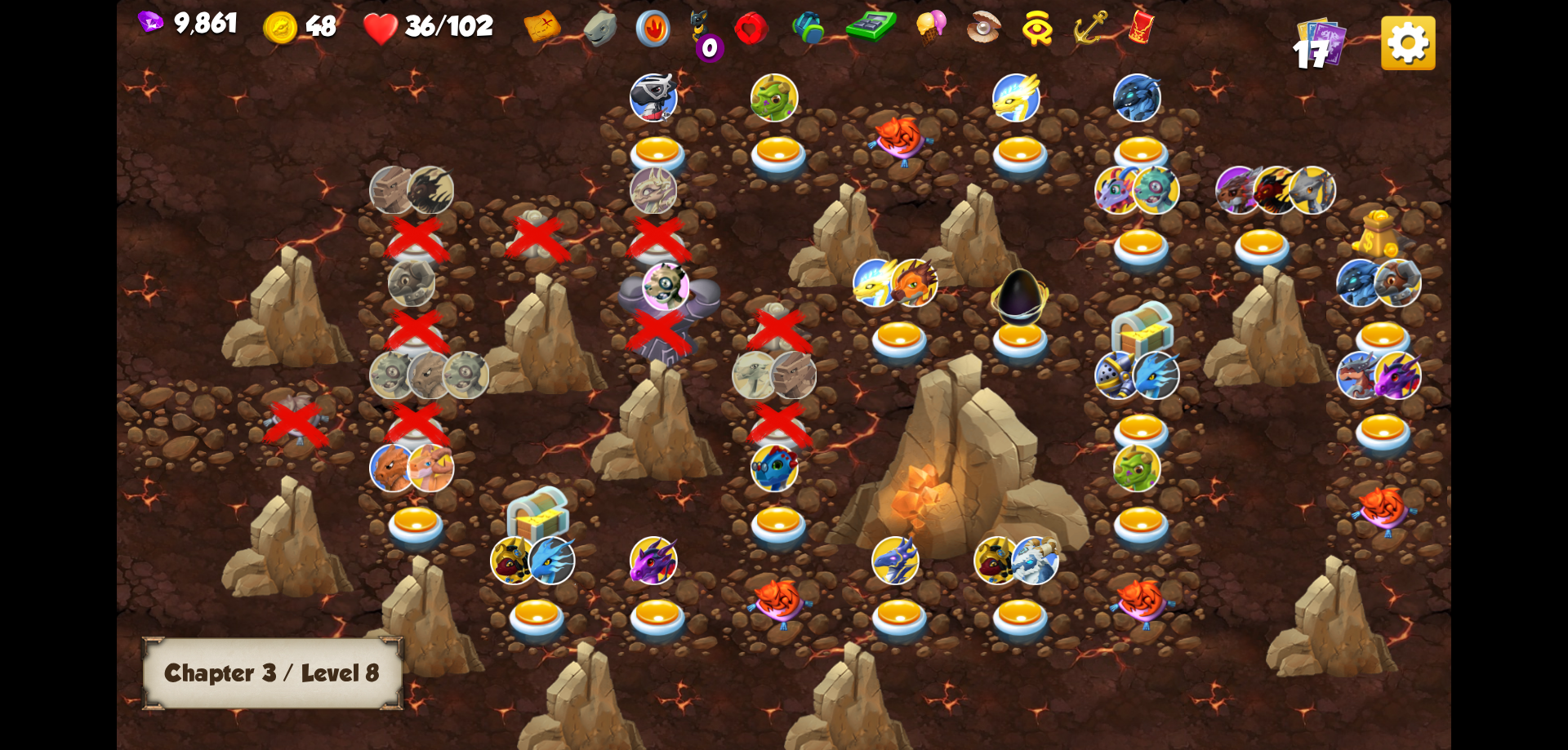
click at [779, 512] on img at bounding box center [779, 530] width 67 height 49
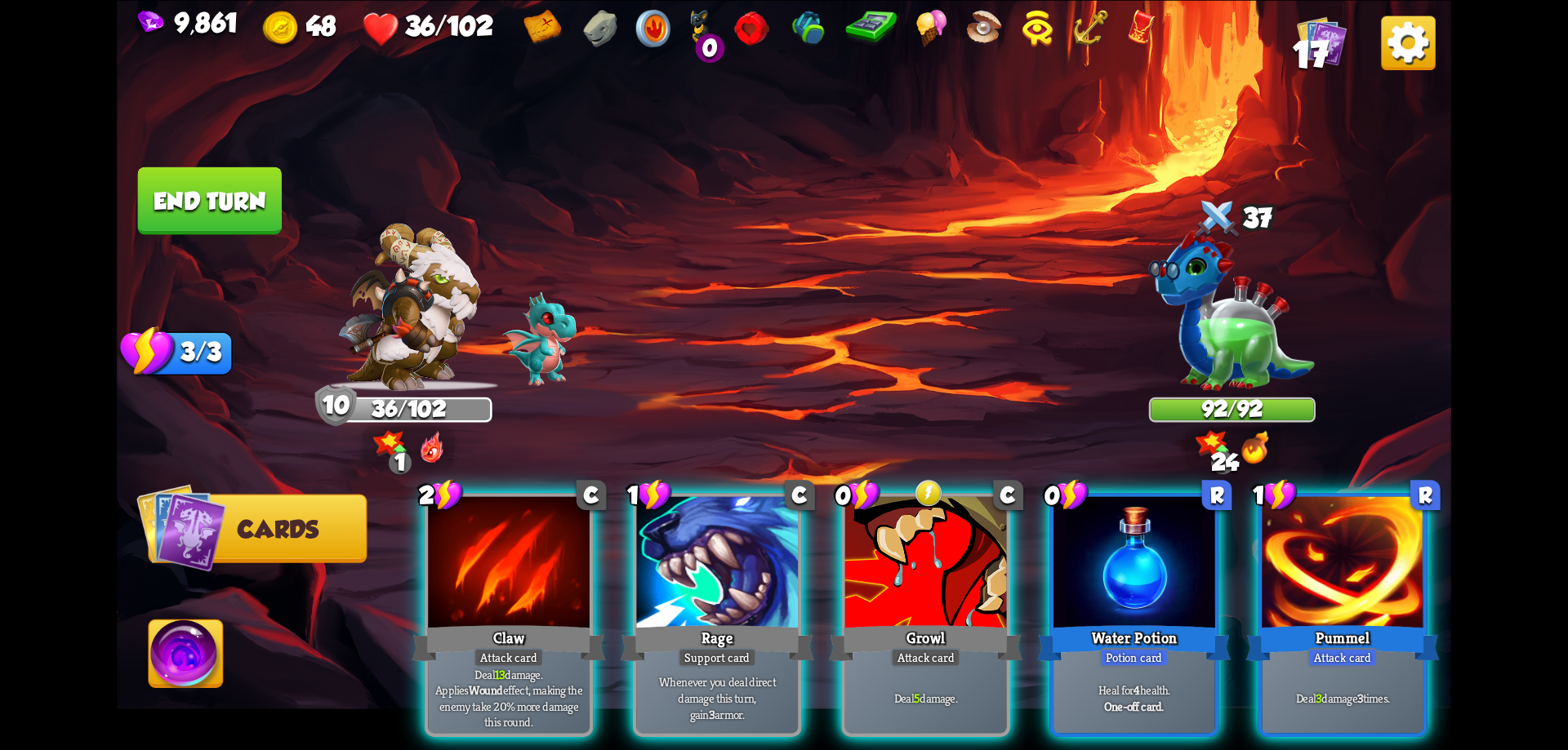
click at [192, 662] on img at bounding box center [186, 658] width 74 height 75
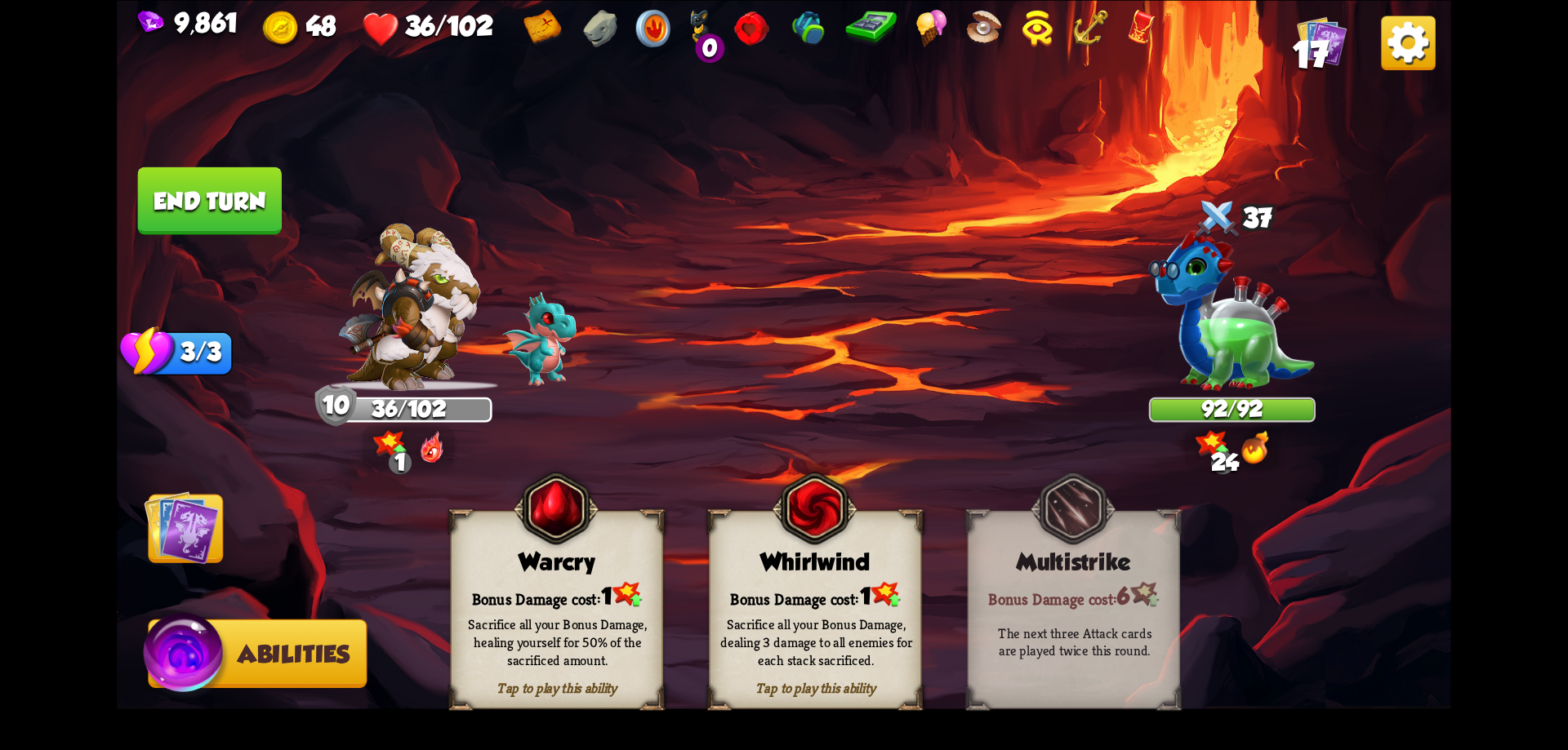
click at [592, 591] on div "Bonus Damage cost: 1" at bounding box center [557, 594] width 211 height 30
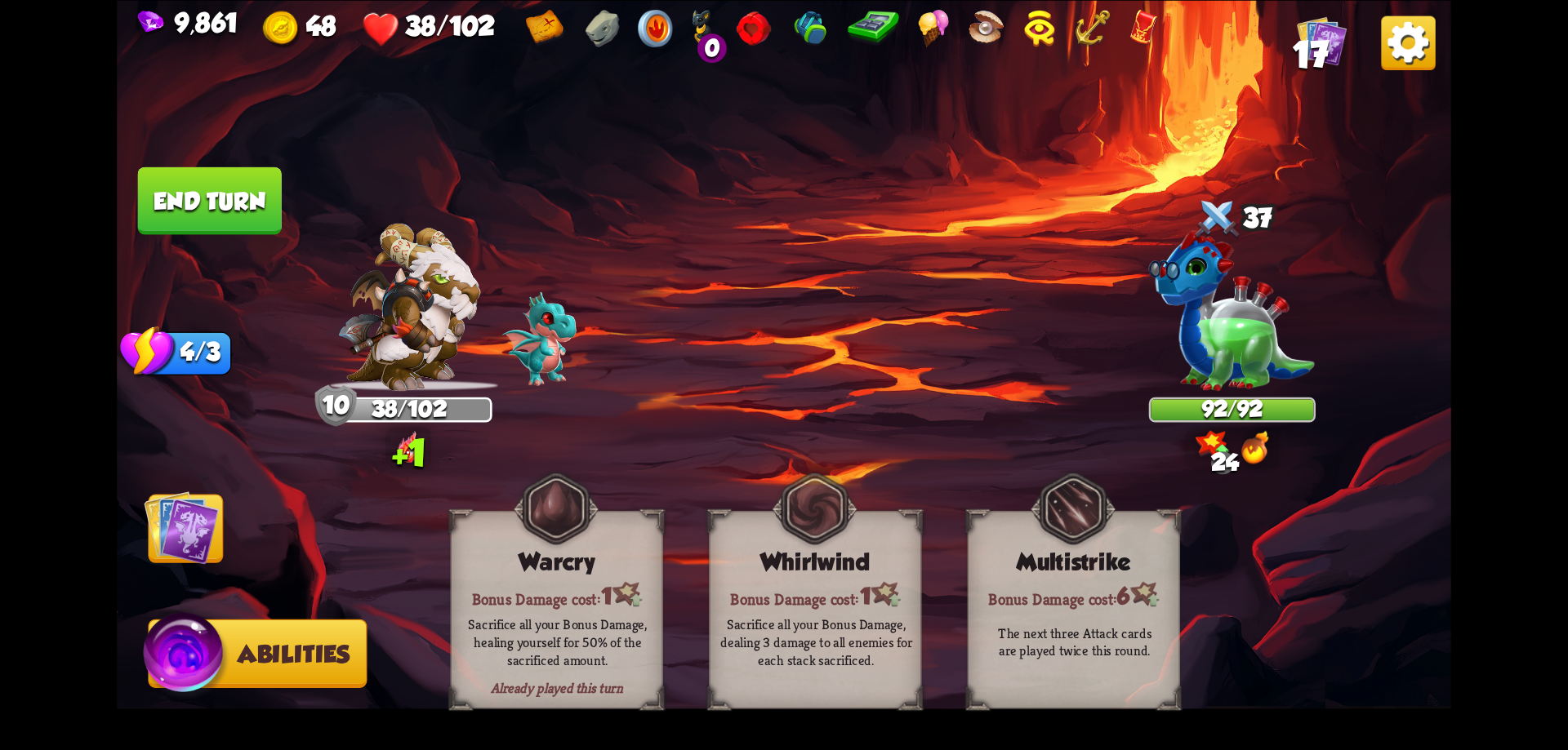
click at [196, 519] on img at bounding box center [181, 527] width 75 height 75
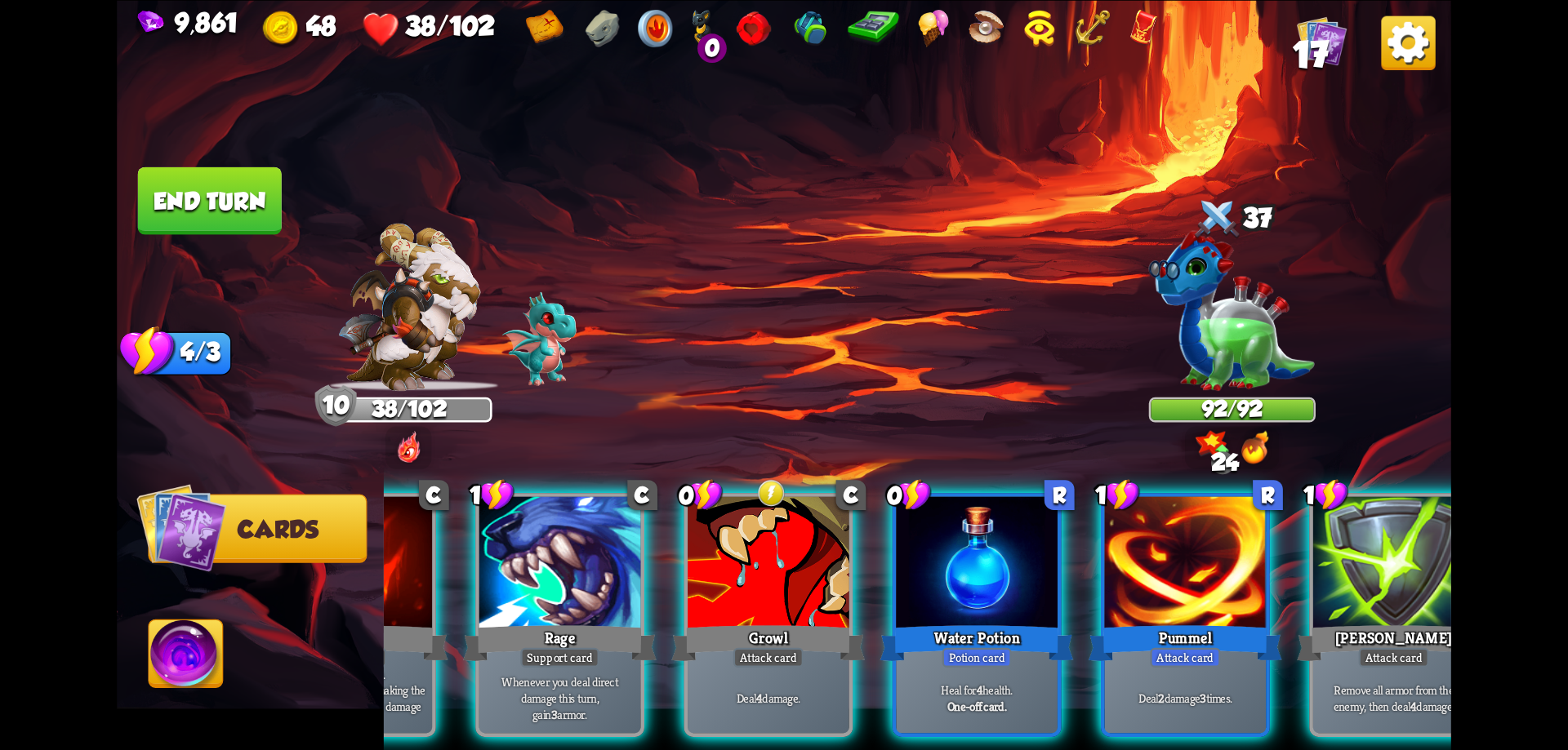
scroll to position [0, 155]
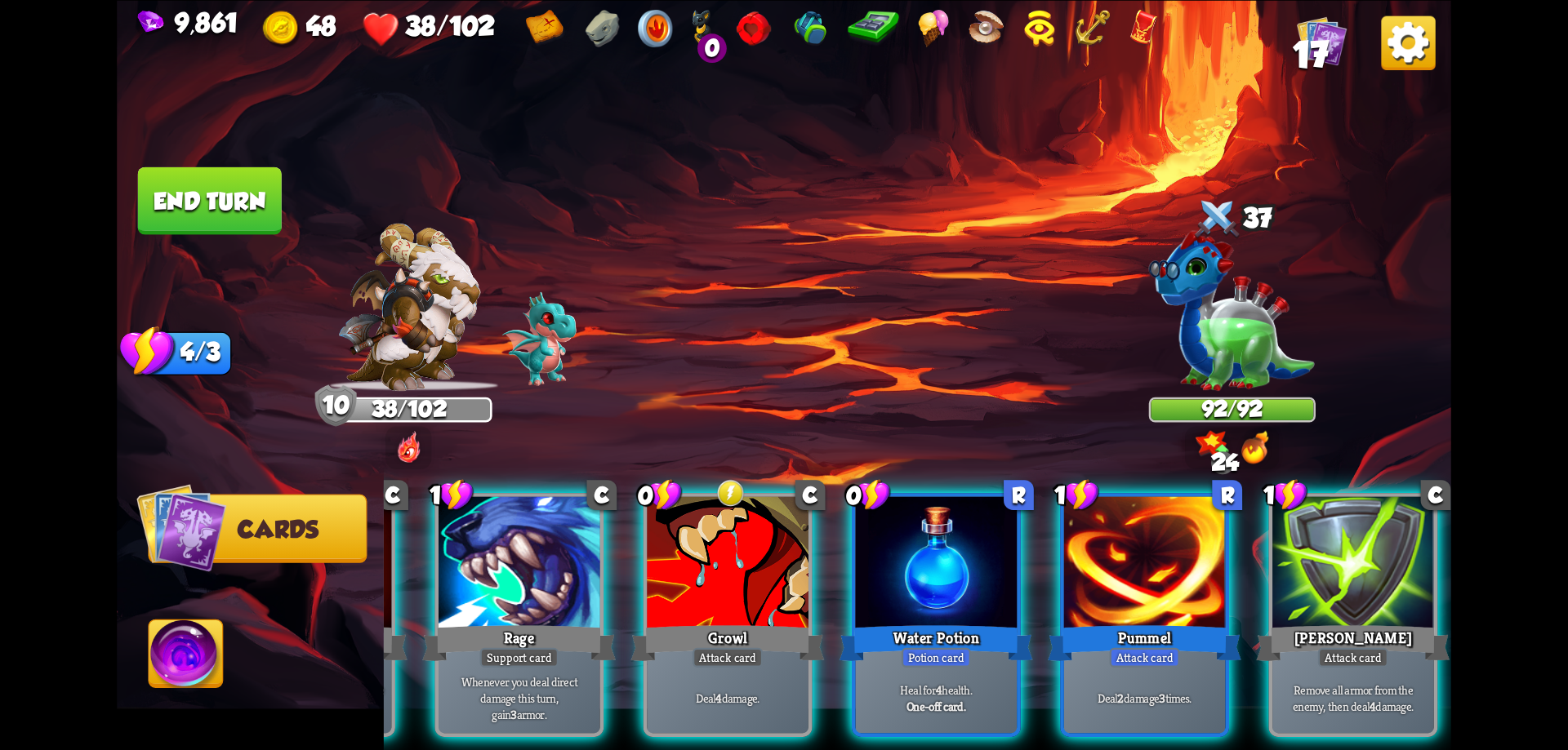
click at [959, 681] on p "Heal for 4 health." at bounding box center [937, 690] width 154 height 16
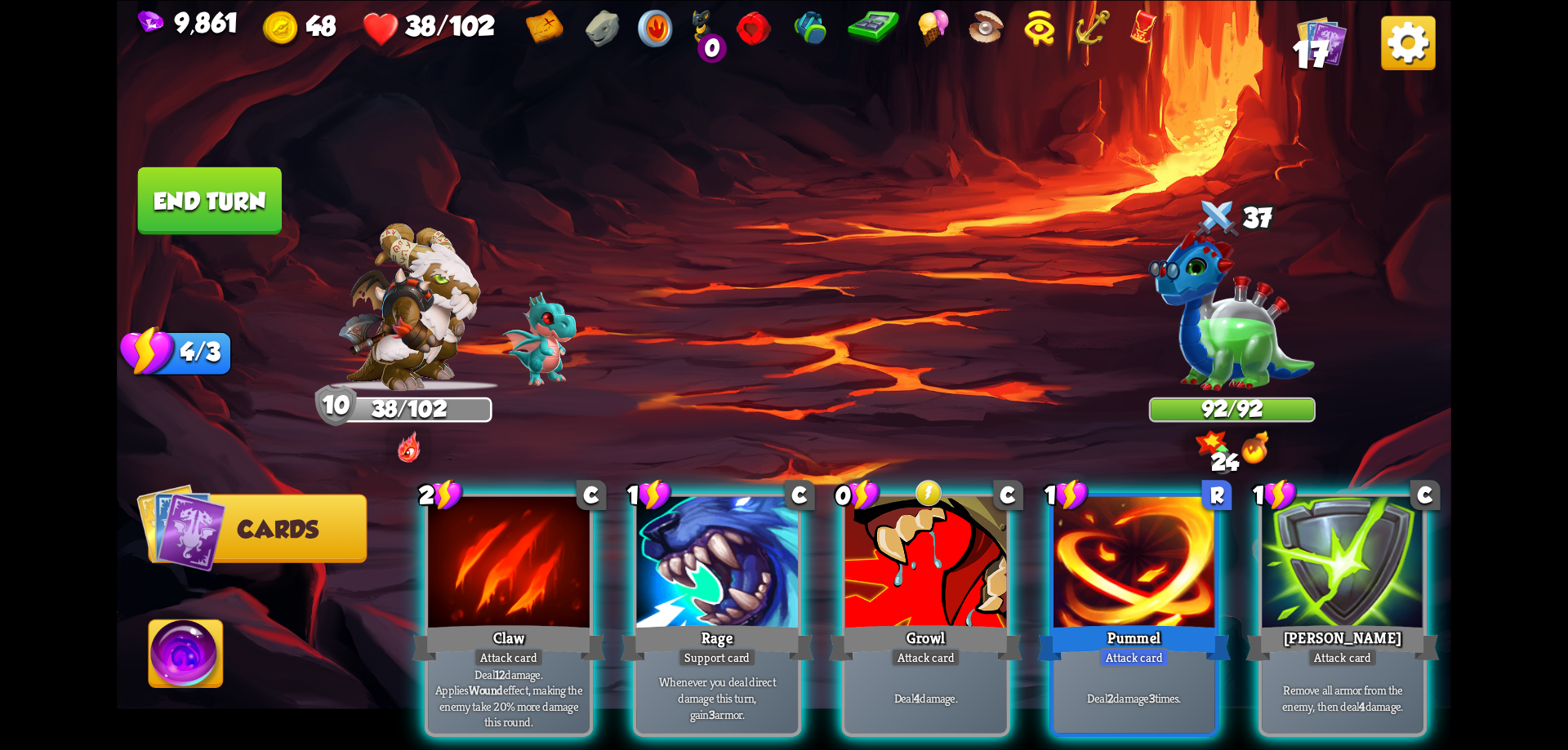
scroll to position [0, 0]
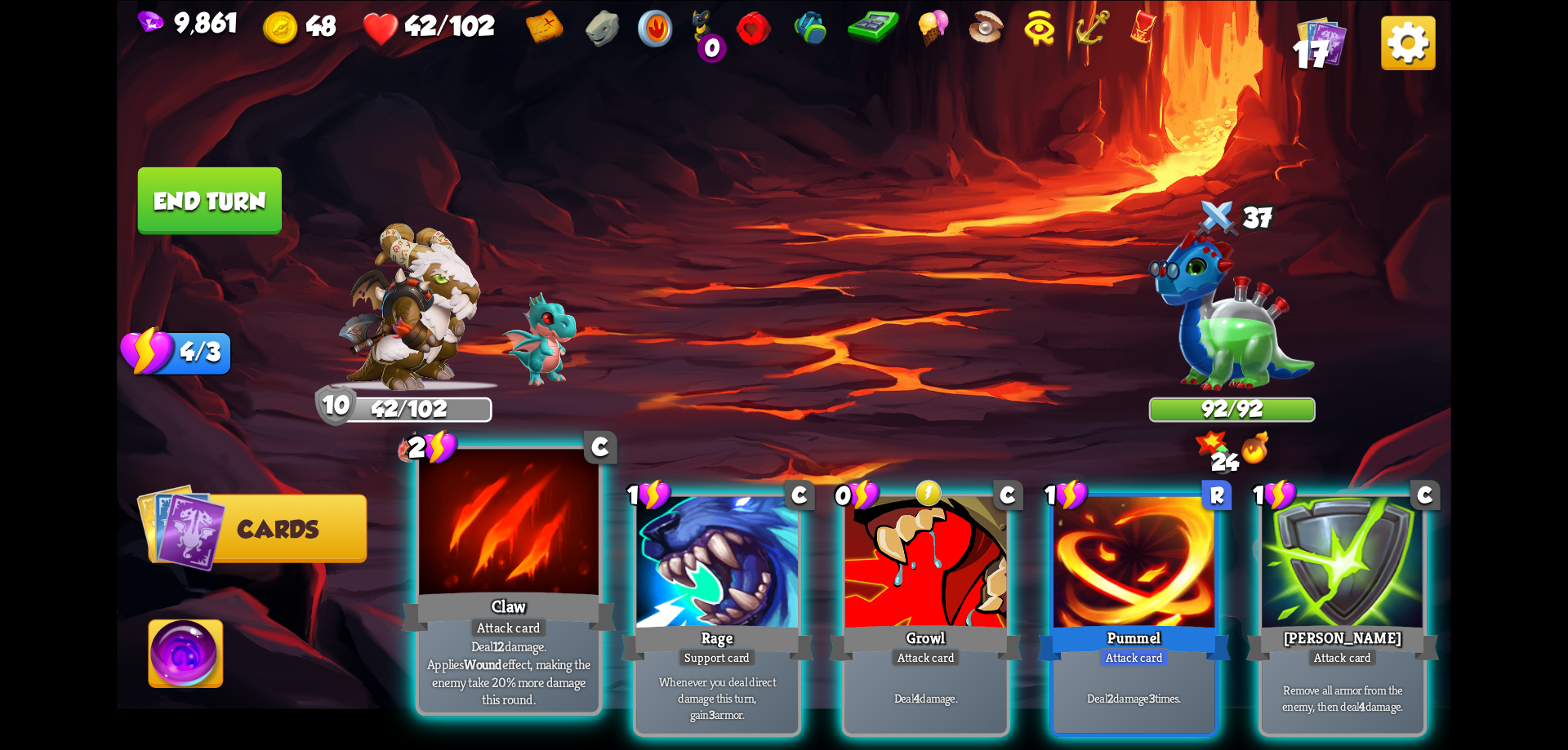
click at [571, 625] on div "Claw" at bounding box center [508, 612] width 214 height 49
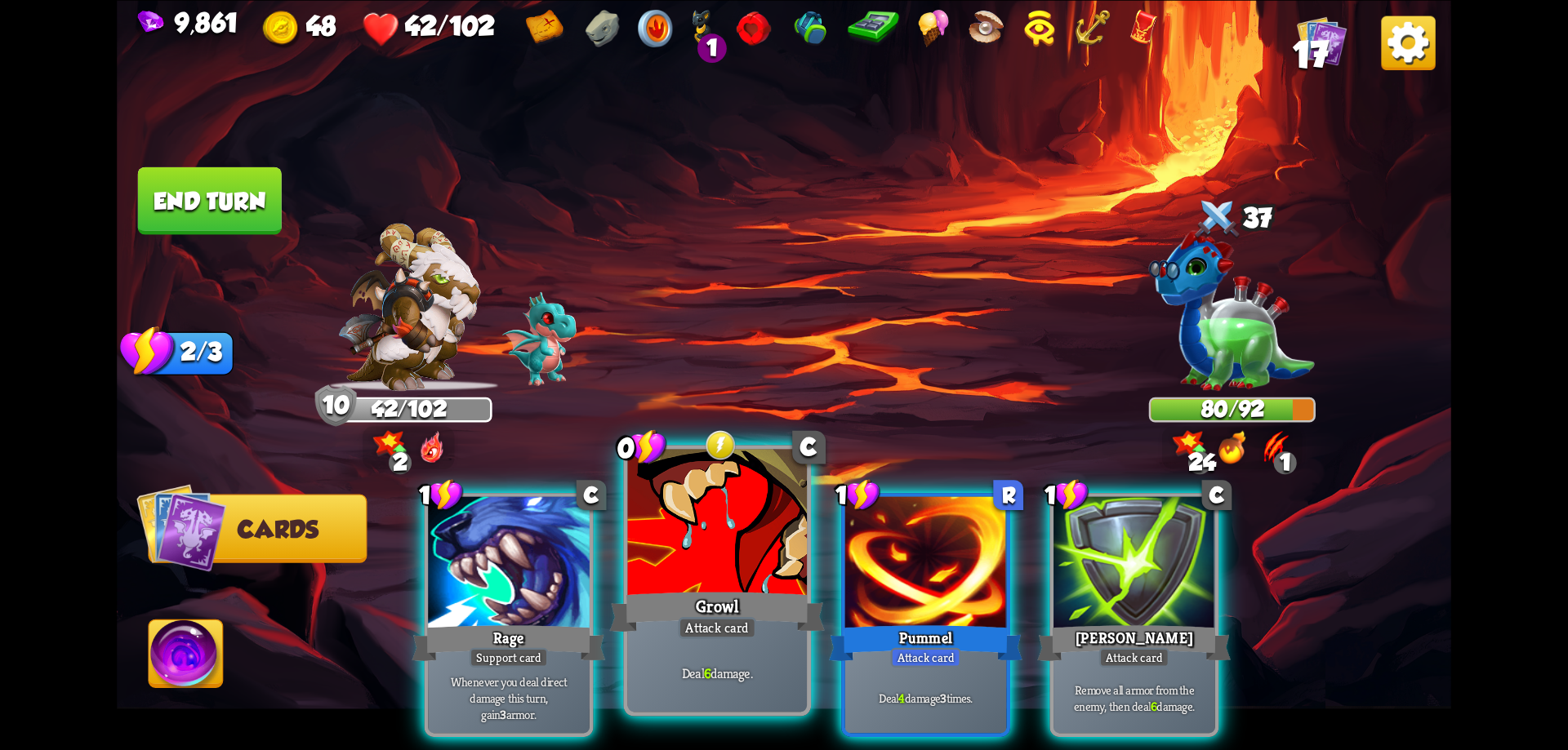
click at [748, 589] on div "Growl" at bounding box center [717, 612] width 214 height 49
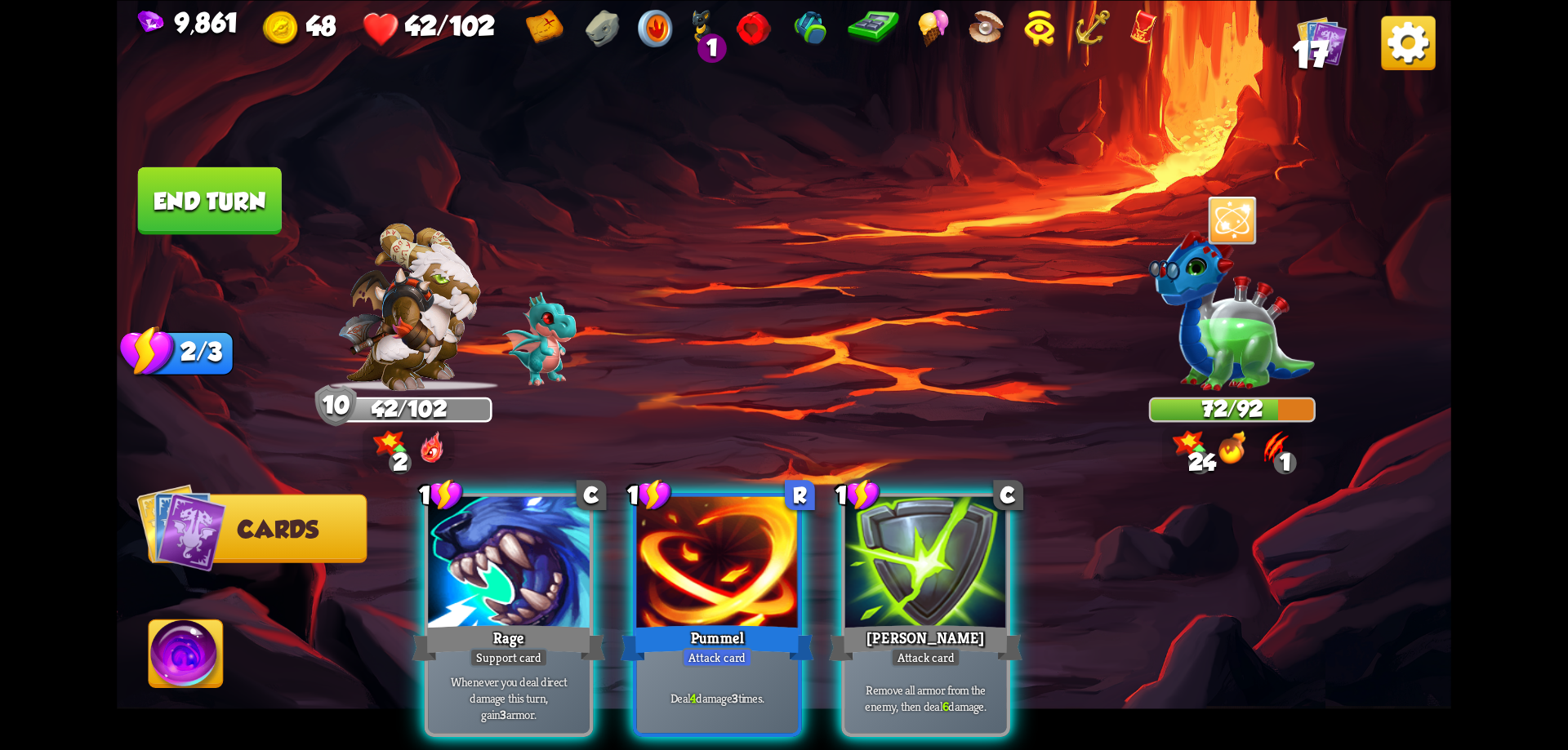
click at [389, 429] on div "2" at bounding box center [408, 447] width 93 height 42
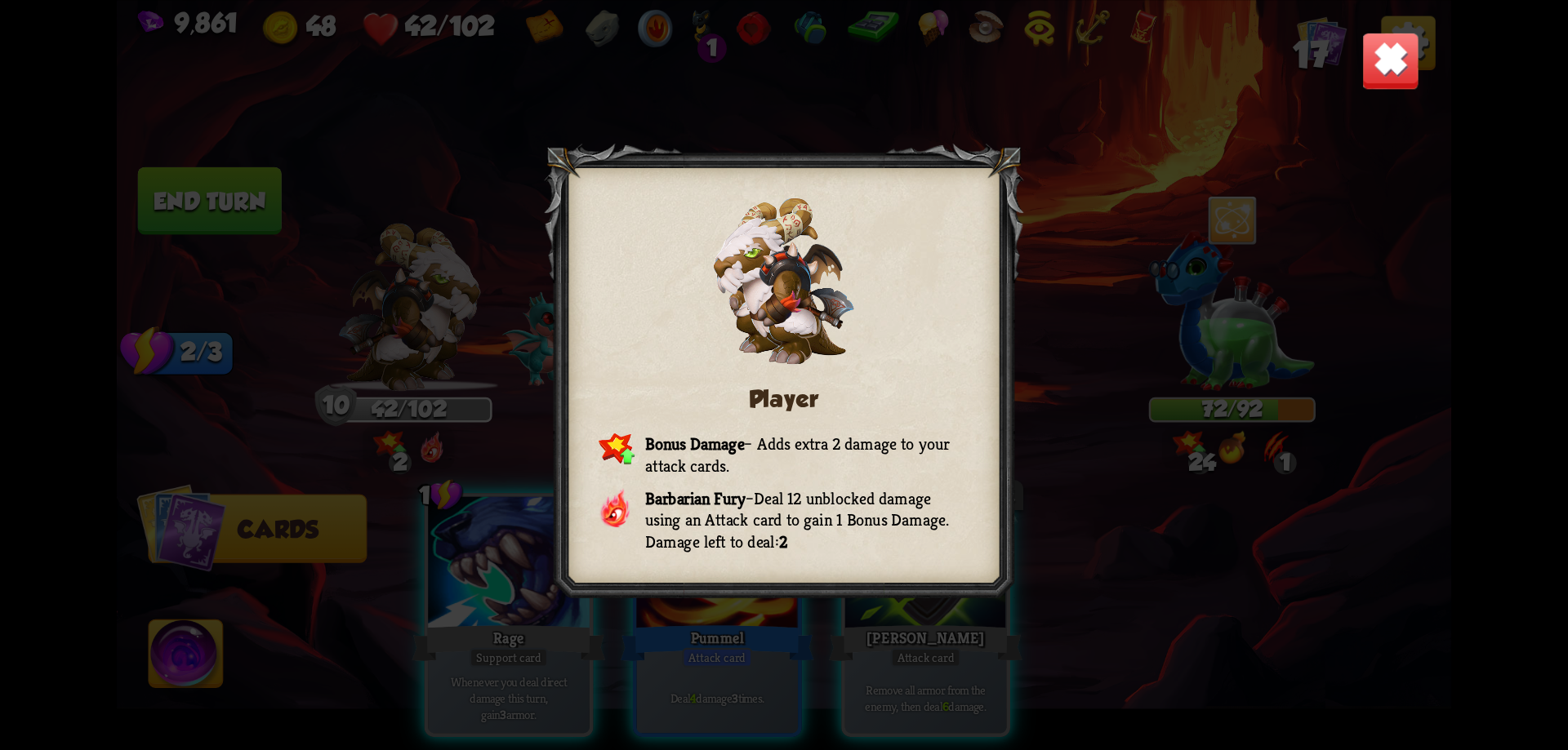
click at [1404, 60] on img at bounding box center [1389, 60] width 58 height 58
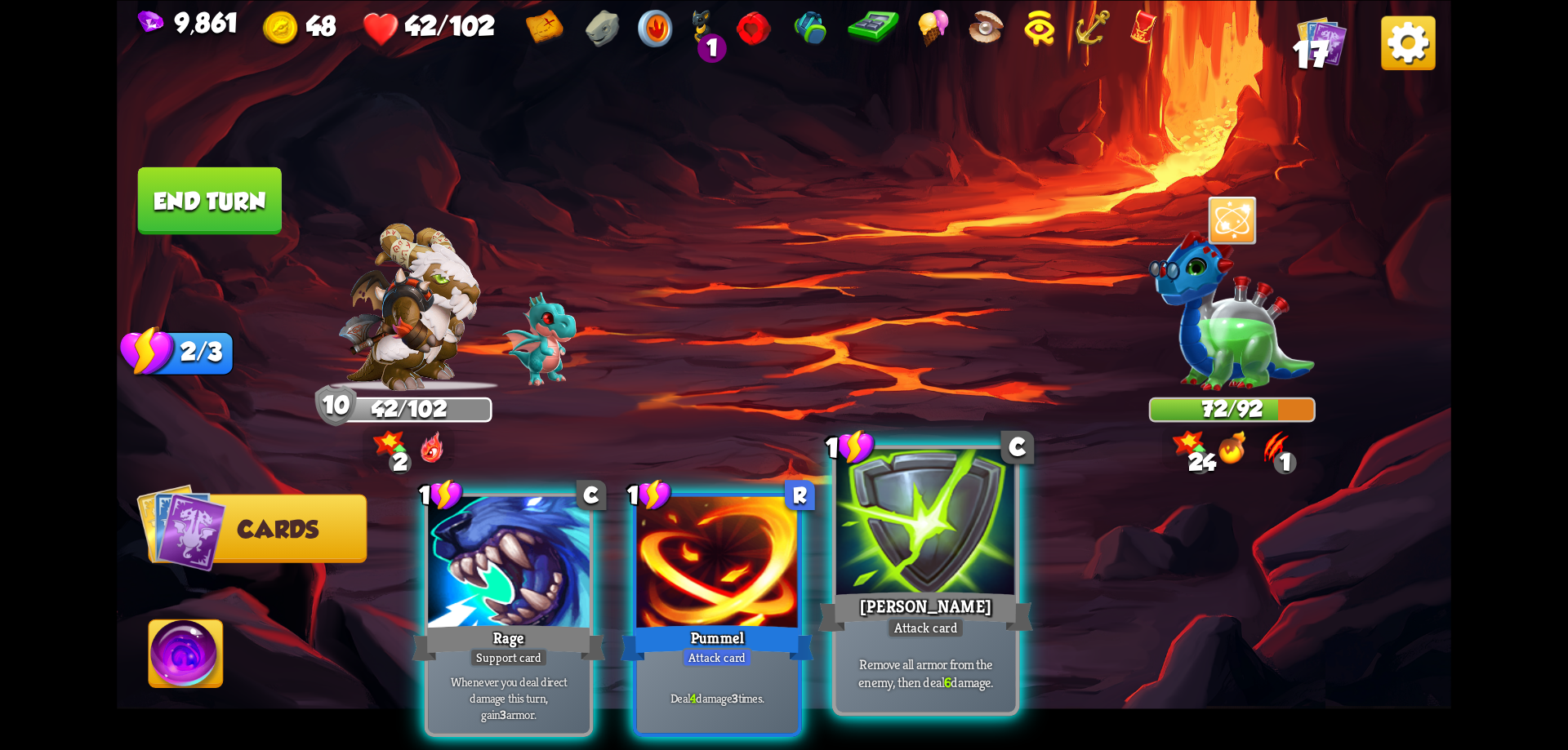
click at [920, 527] on div at bounding box center [926, 524] width 180 height 151
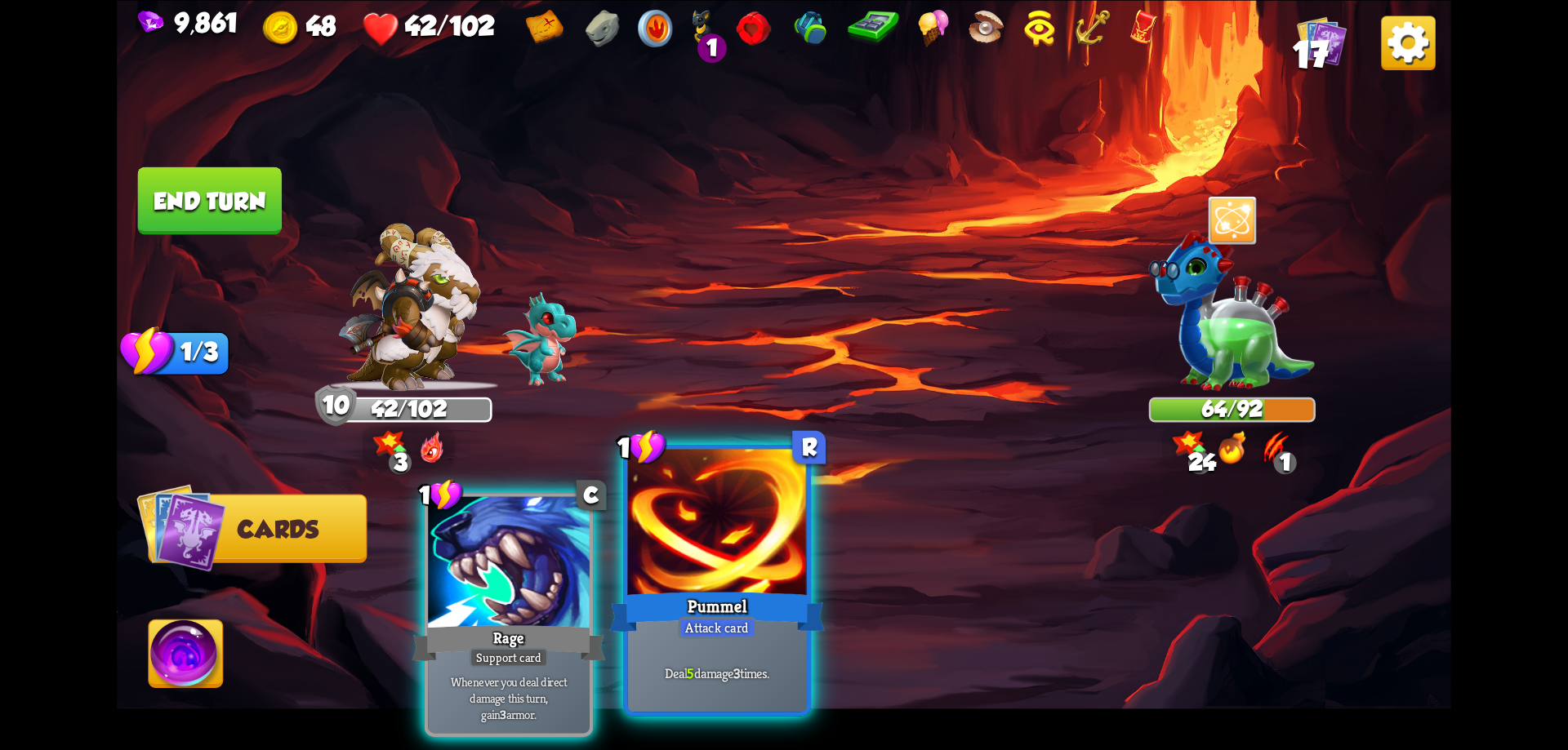
click at [752, 556] on div at bounding box center [718, 524] width 180 height 151
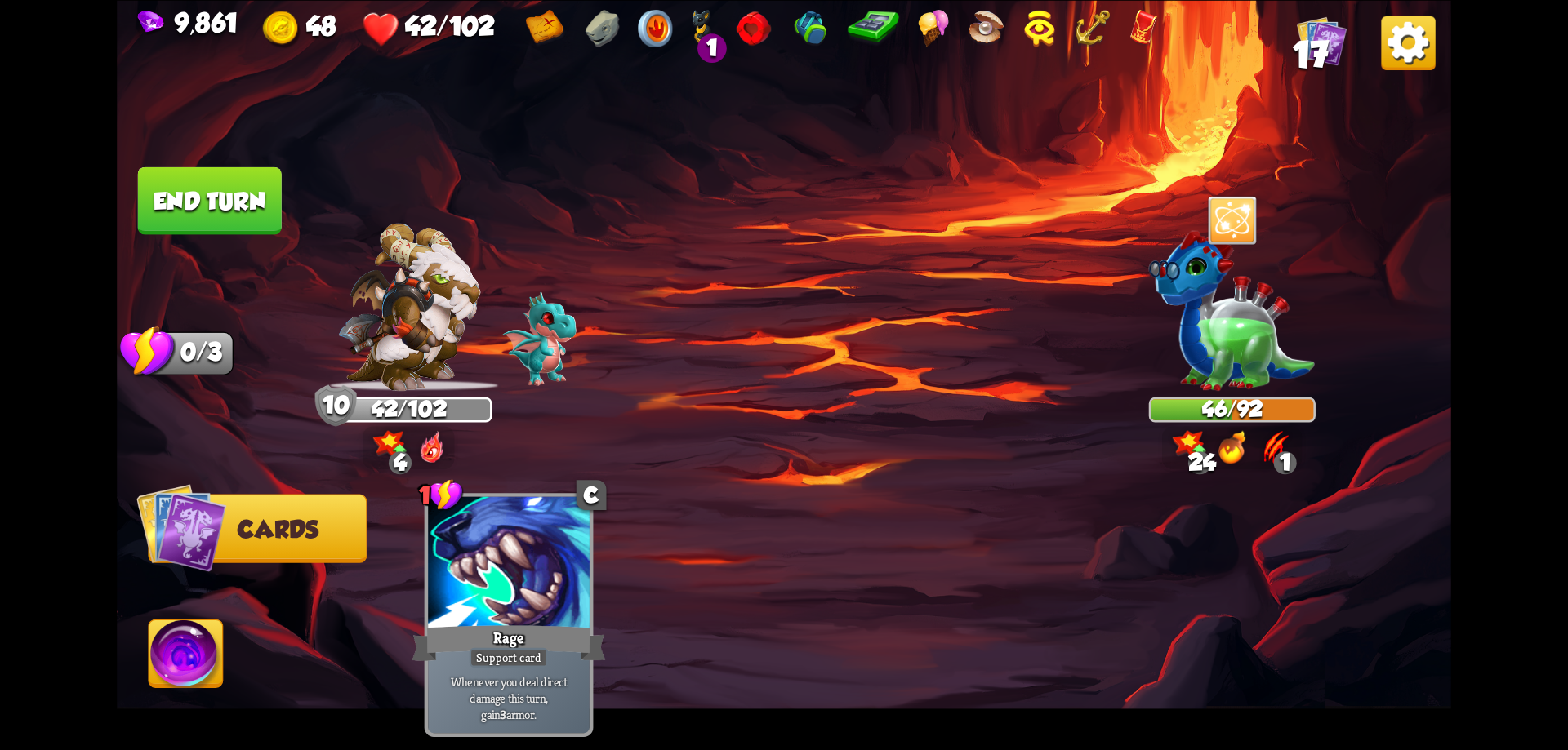
click at [234, 194] on button "End turn" at bounding box center [210, 201] width 144 height 68
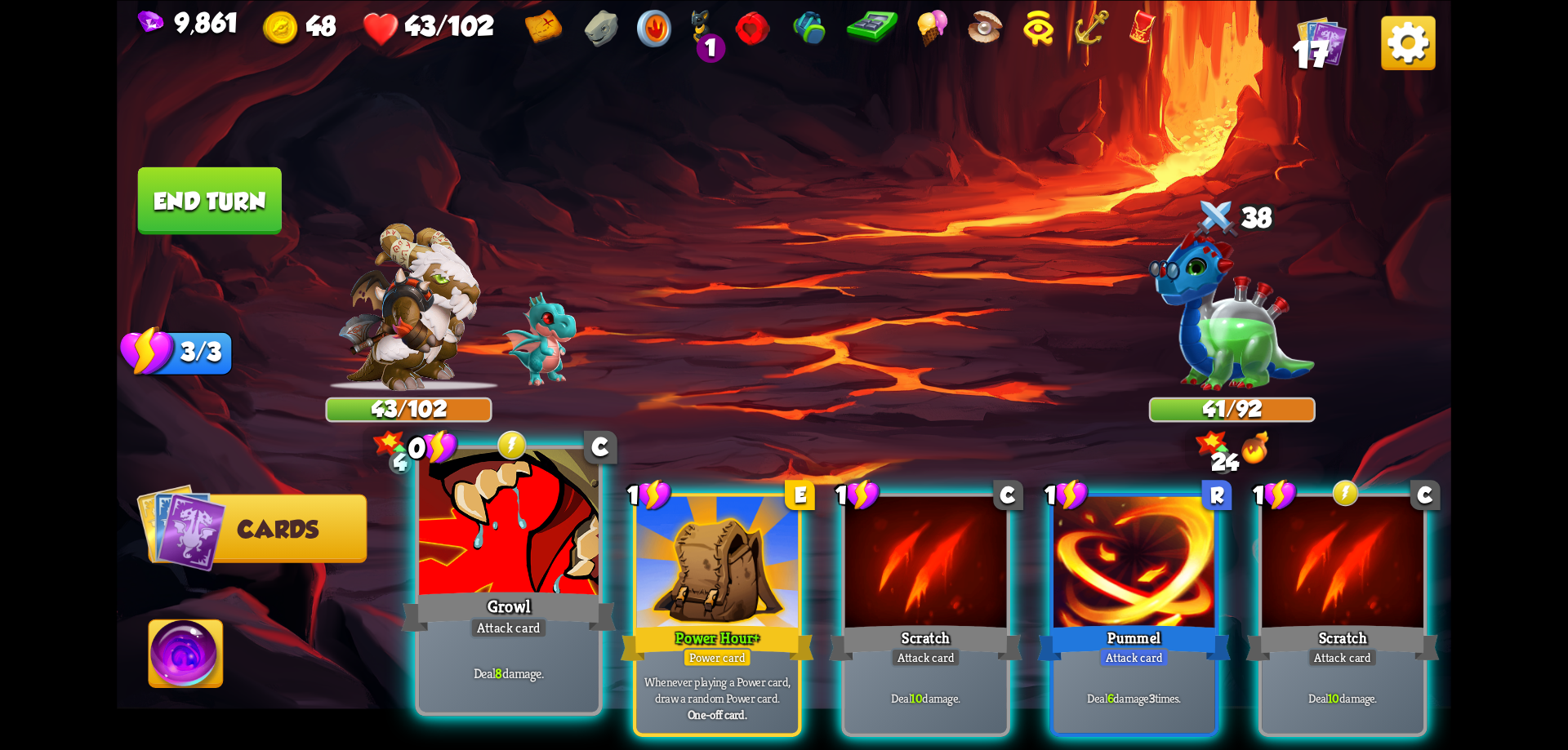
click at [545, 551] on div at bounding box center [508, 524] width 180 height 151
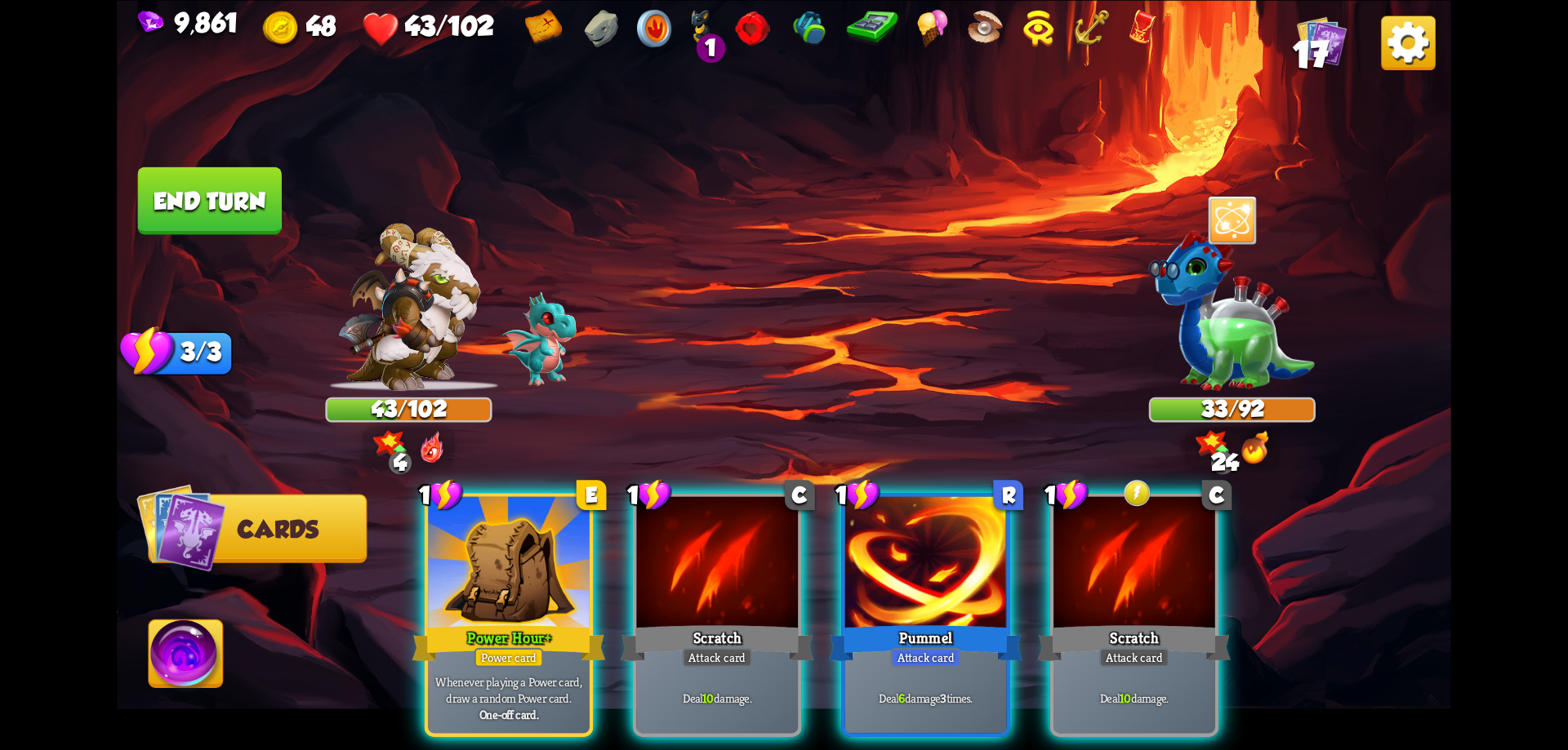
click at [545, 551] on div at bounding box center [508, 564] width 162 height 136
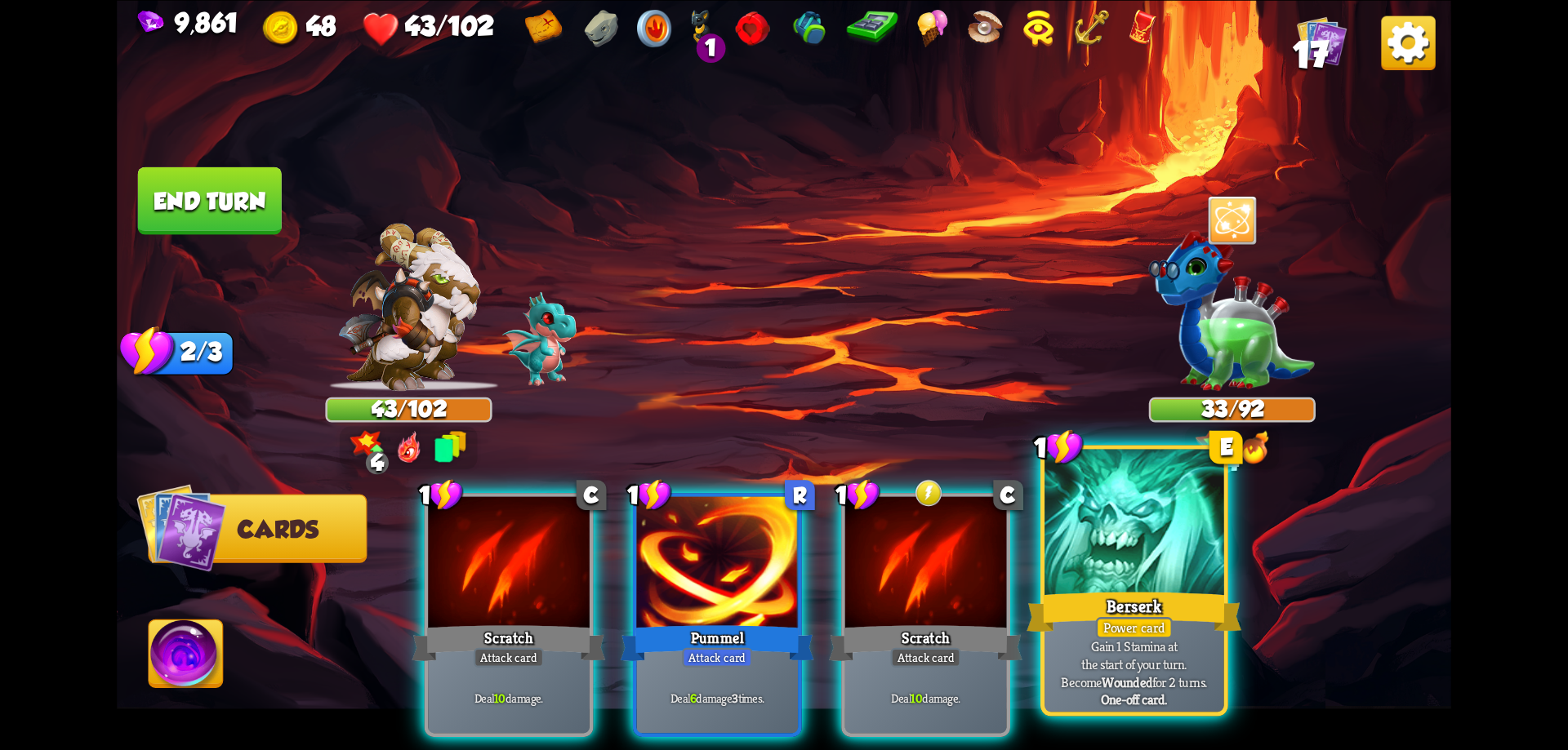
click at [1104, 538] on div at bounding box center [1134, 524] width 180 height 151
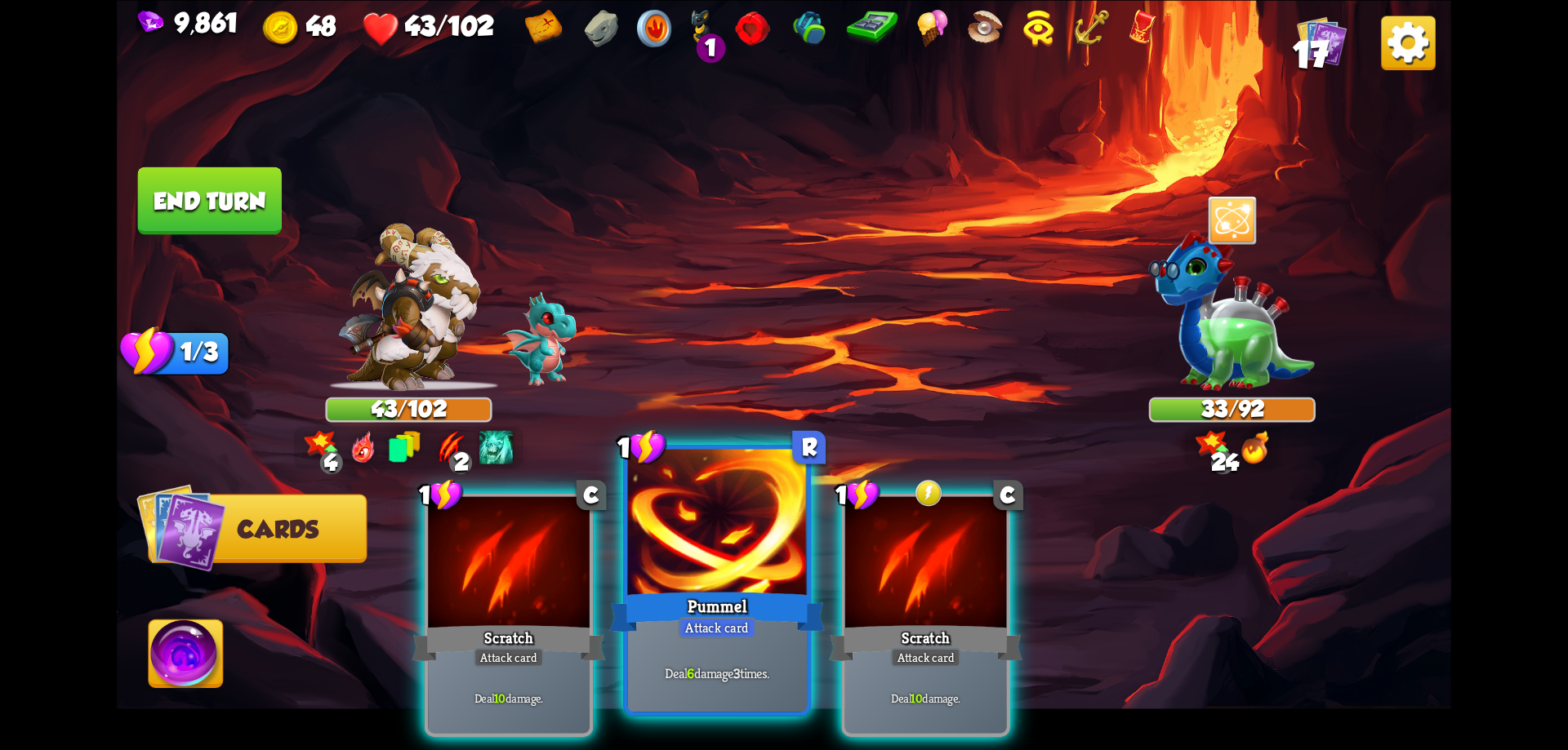
click at [762, 555] on div at bounding box center [718, 524] width 180 height 151
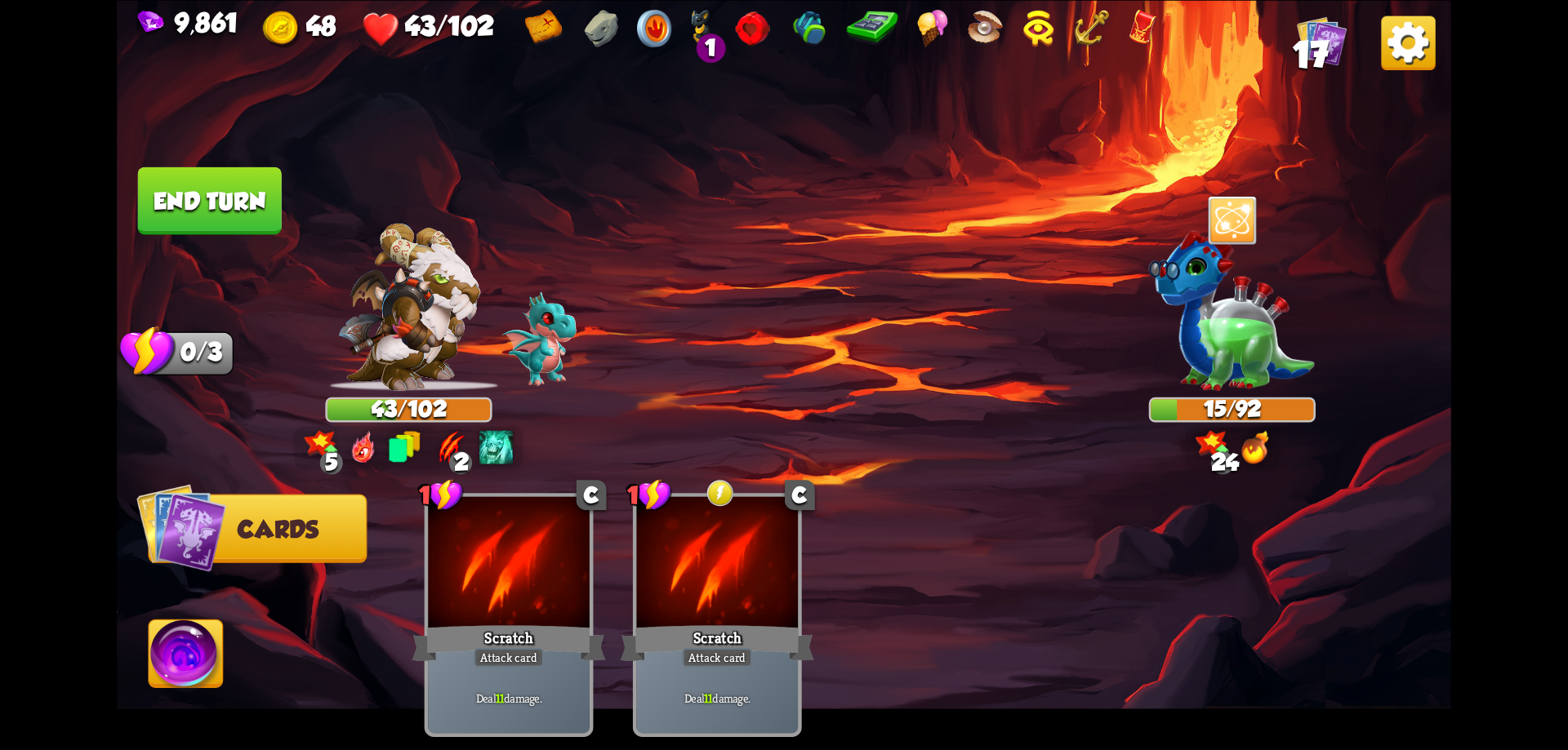
click at [230, 214] on button "End turn" at bounding box center [210, 201] width 144 height 68
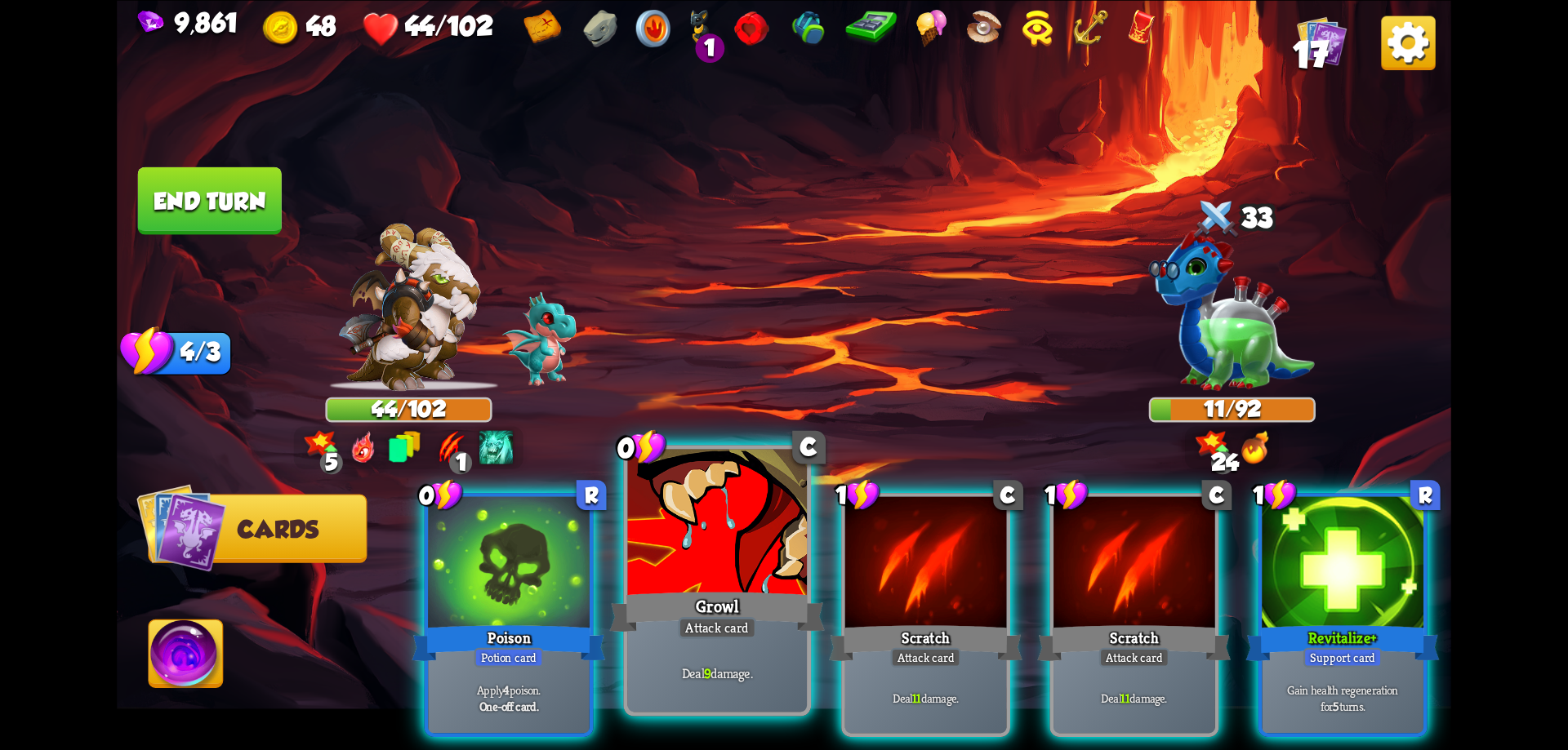
click at [731, 546] on div at bounding box center [718, 524] width 180 height 151
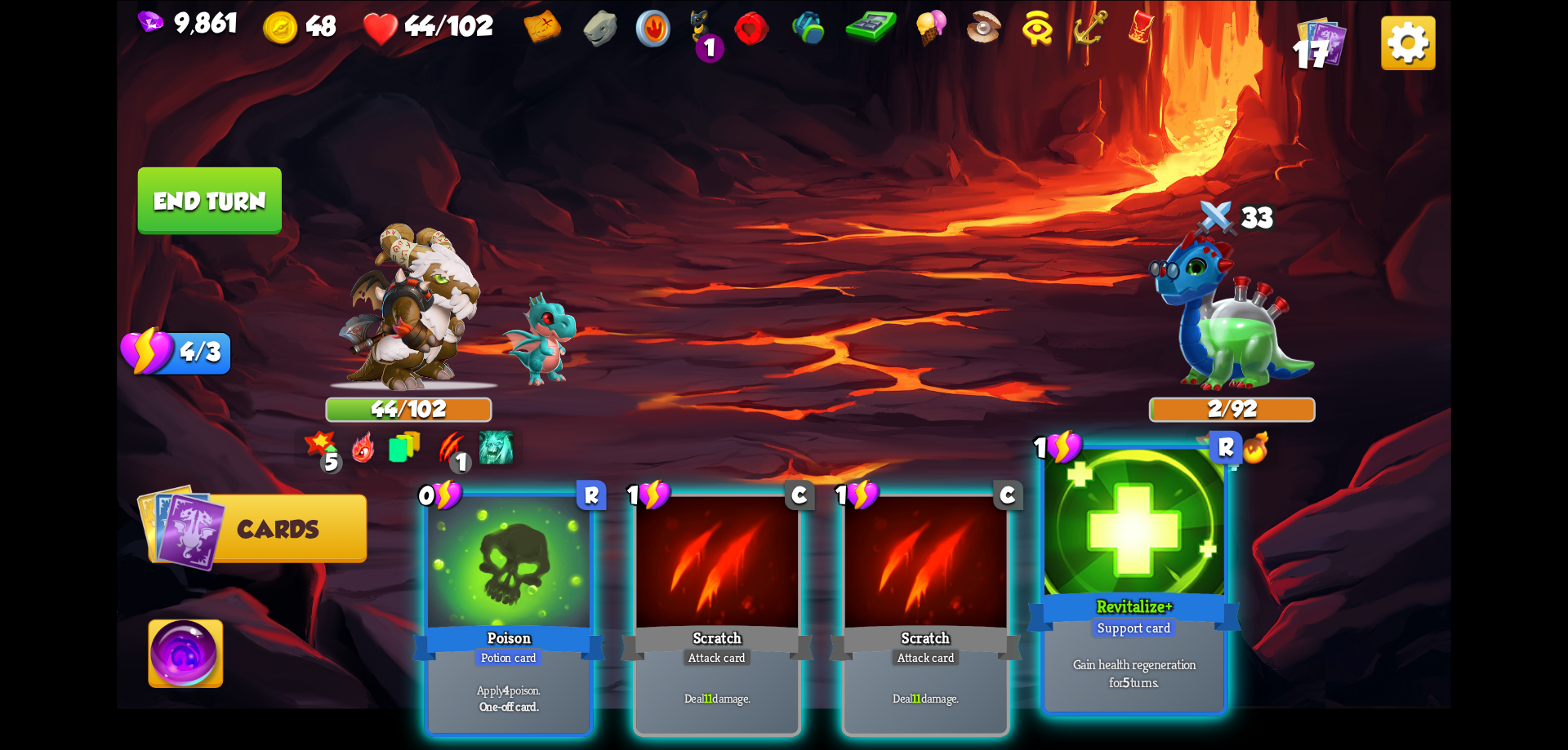
click at [1126, 547] on div at bounding box center [1134, 524] width 180 height 151
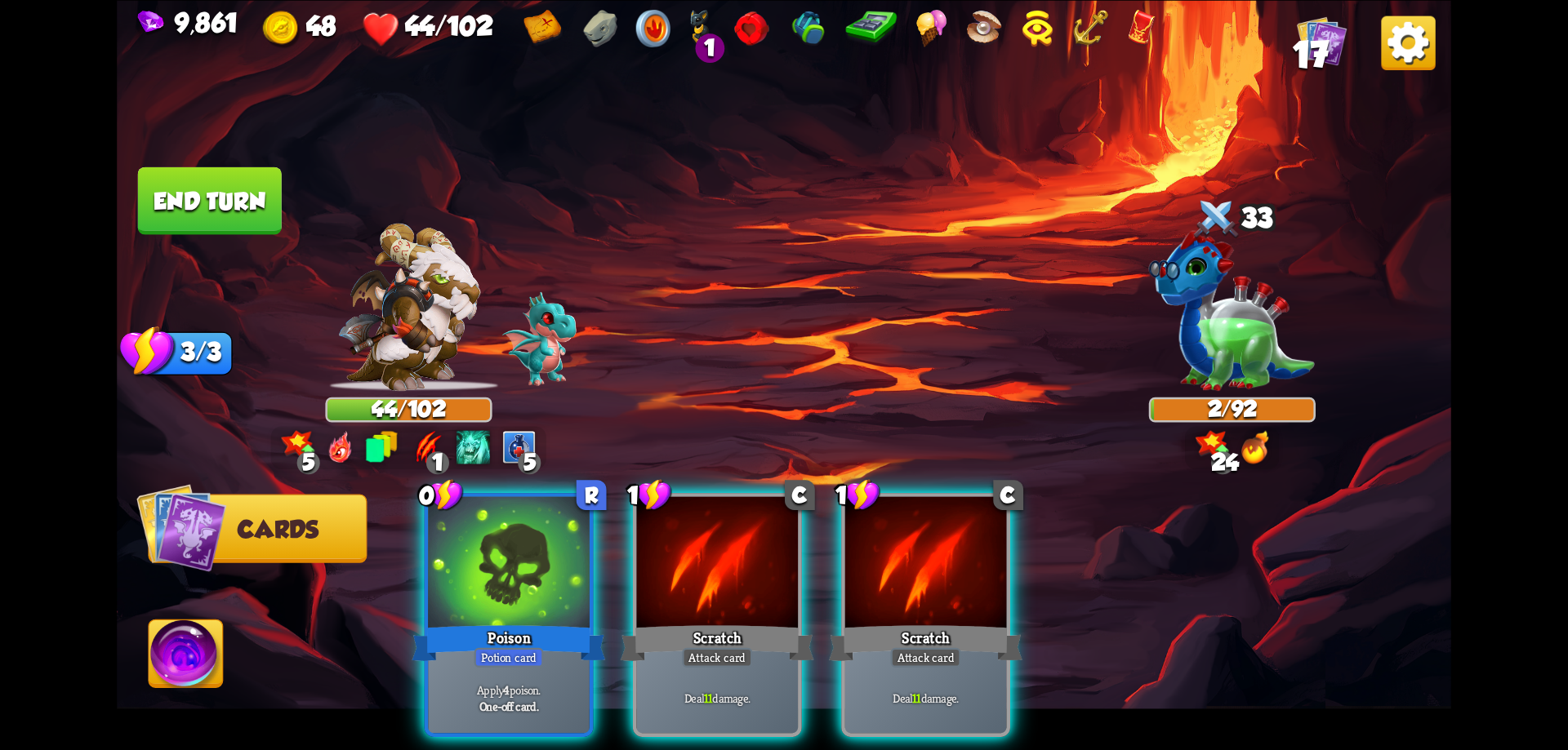
click at [180, 651] on img at bounding box center [186, 658] width 74 height 75
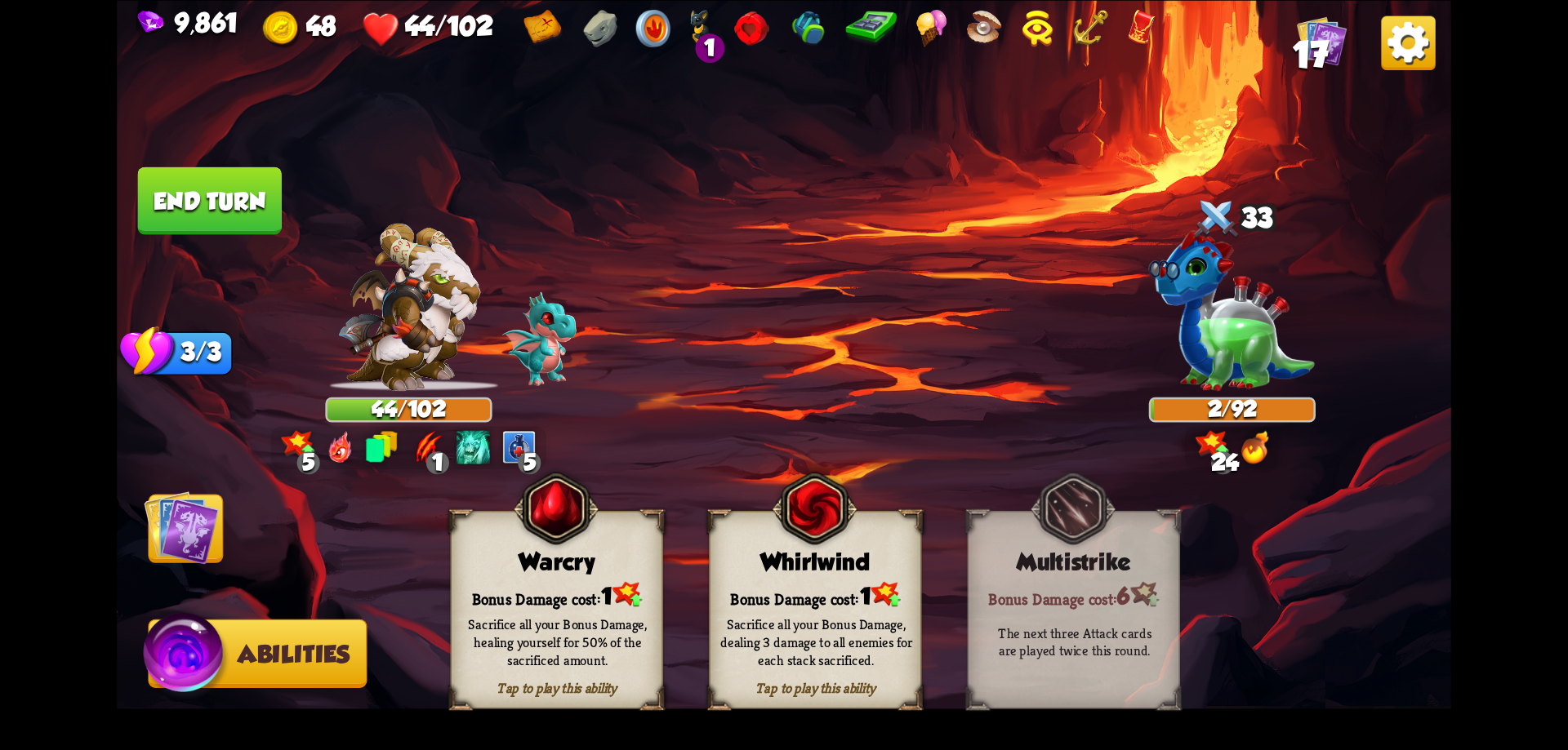
click at [591, 563] on div "Warcry" at bounding box center [557, 560] width 211 height 27
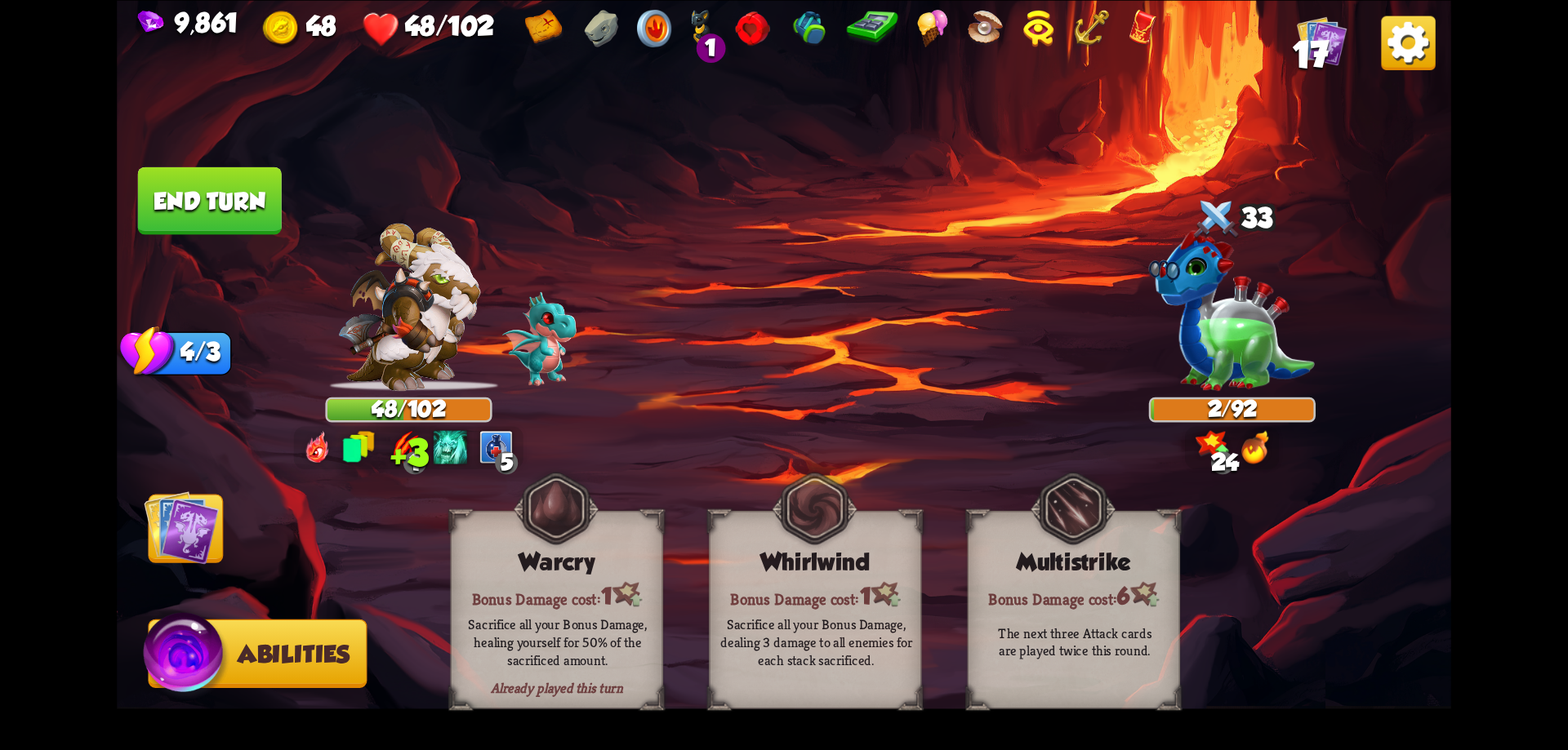
click at [181, 537] on img at bounding box center [181, 527] width 75 height 75
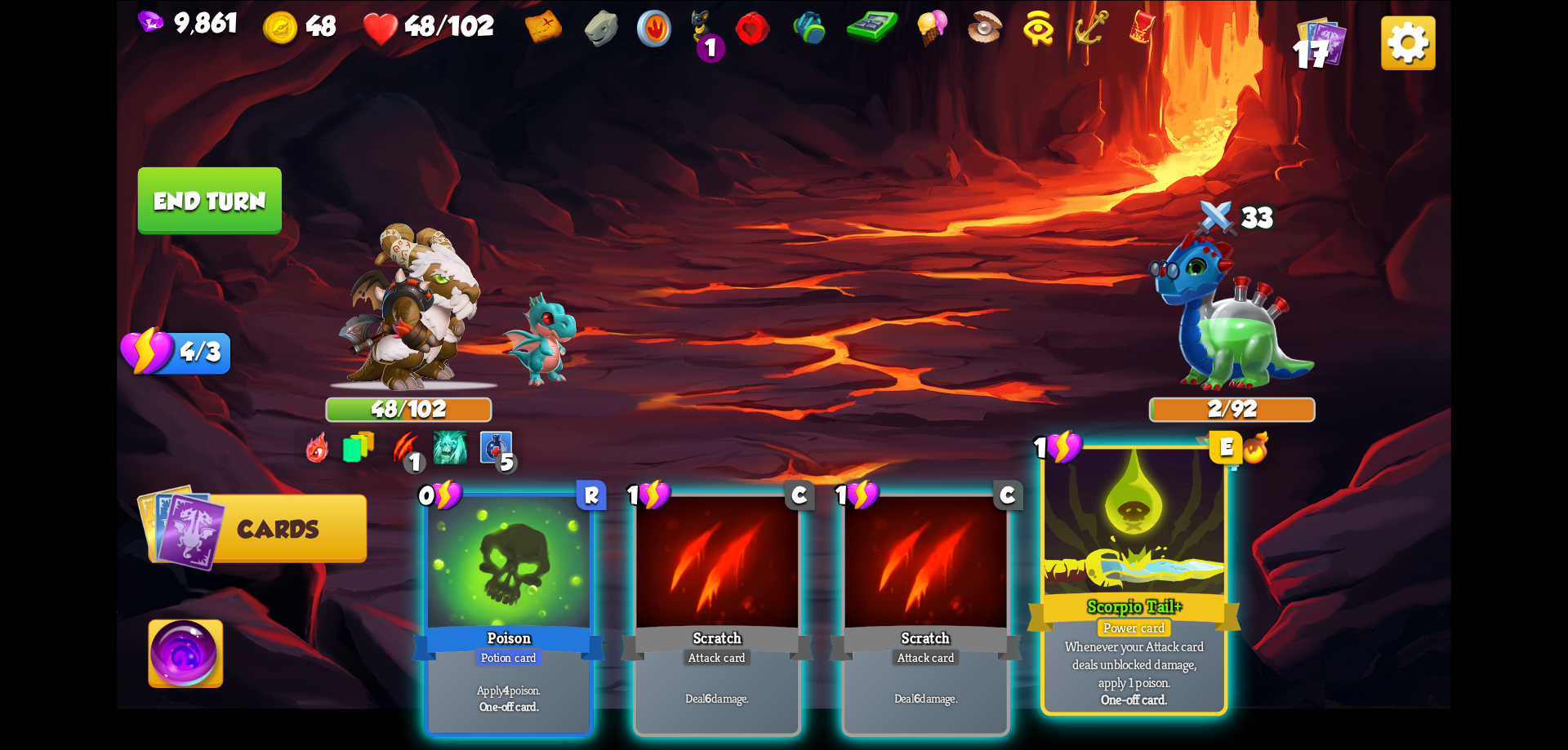
click at [1171, 519] on div at bounding box center [1134, 524] width 180 height 151
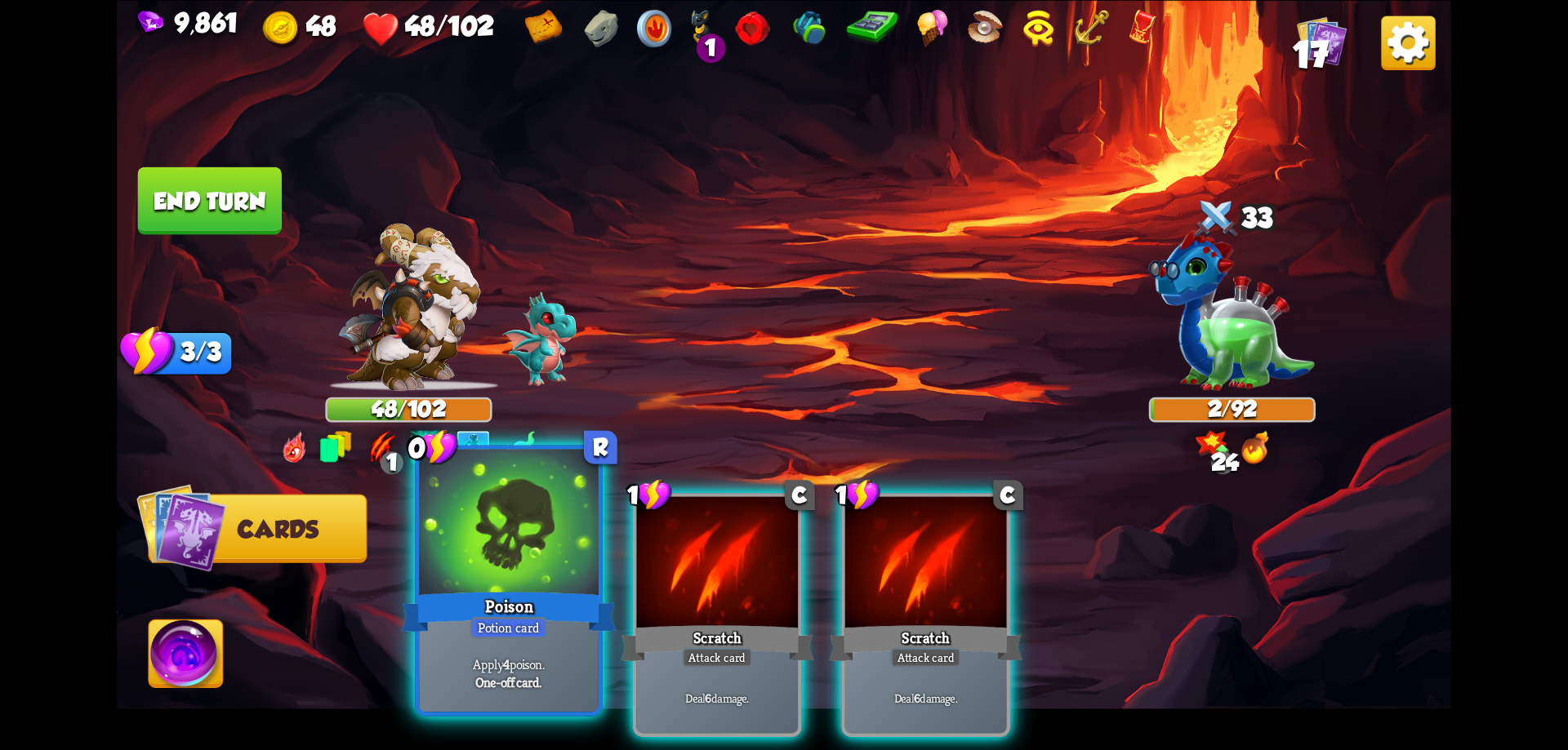
click at [545, 574] on div at bounding box center [508, 524] width 180 height 151
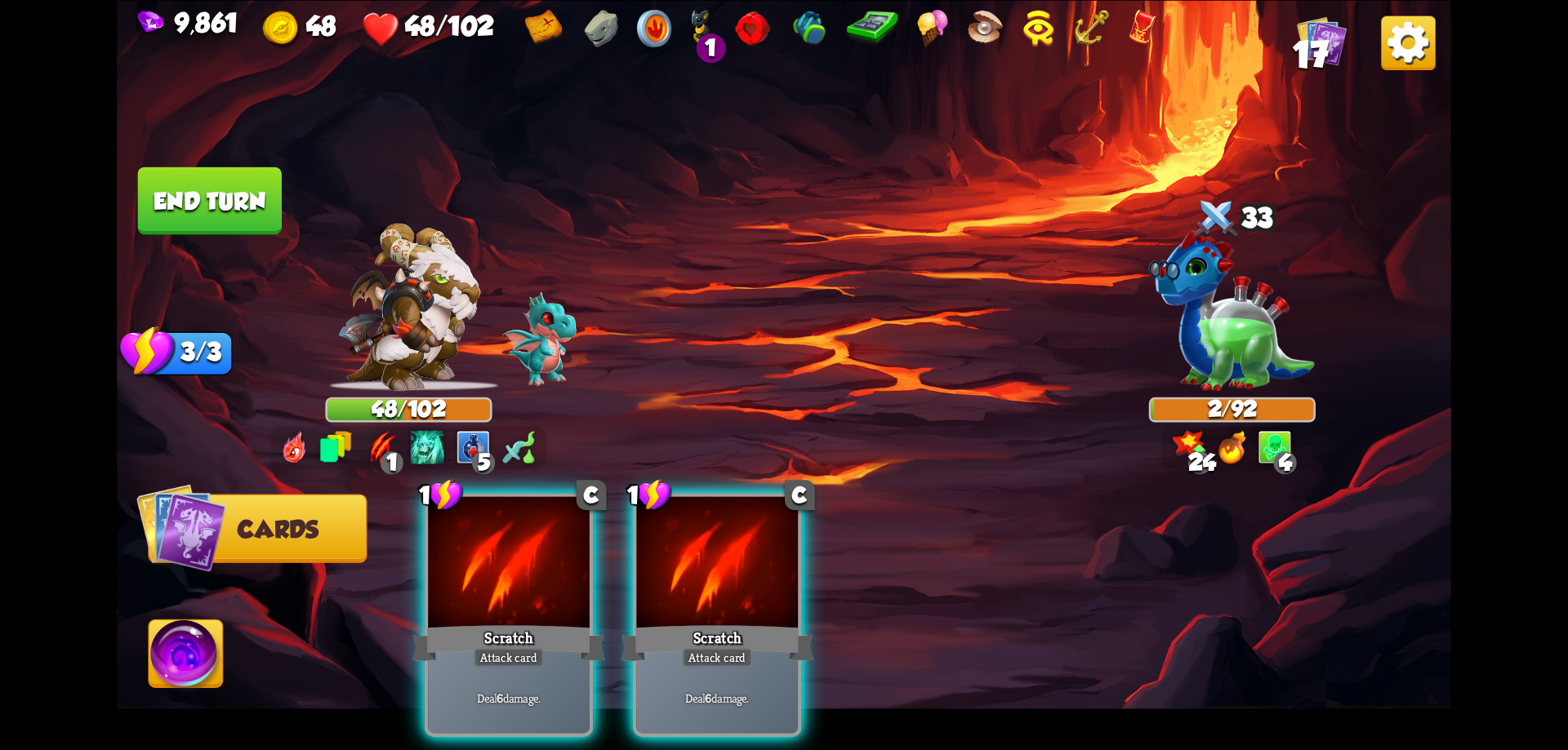
click at [230, 206] on button "End turn" at bounding box center [210, 201] width 144 height 68
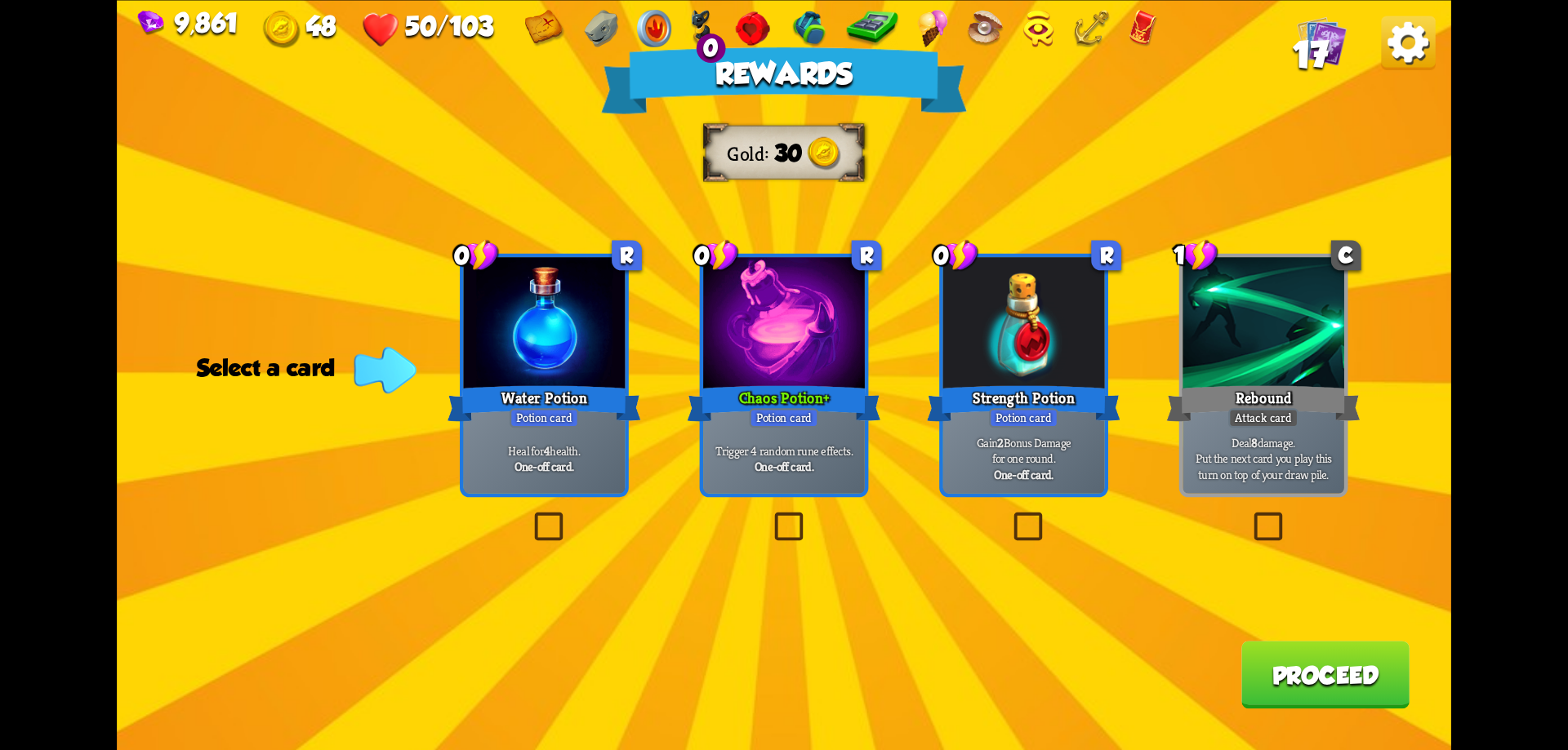
click at [770, 516] on label at bounding box center [770, 516] width 0 height 0
click at [0, 0] on input "checkbox" at bounding box center [0, 0] width 0 height 0
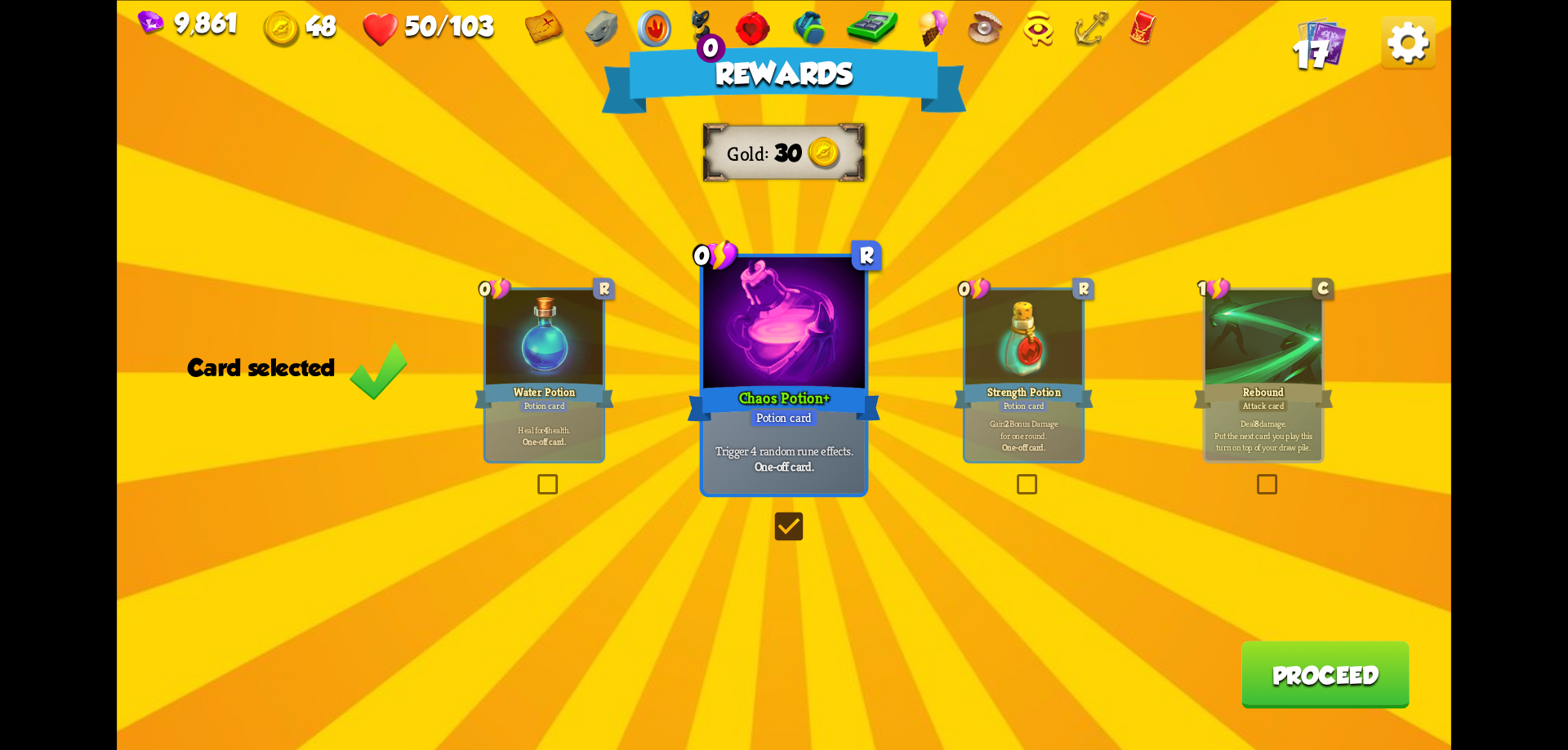
click at [1305, 672] on button "Proceed" at bounding box center [1325, 675] width 169 height 68
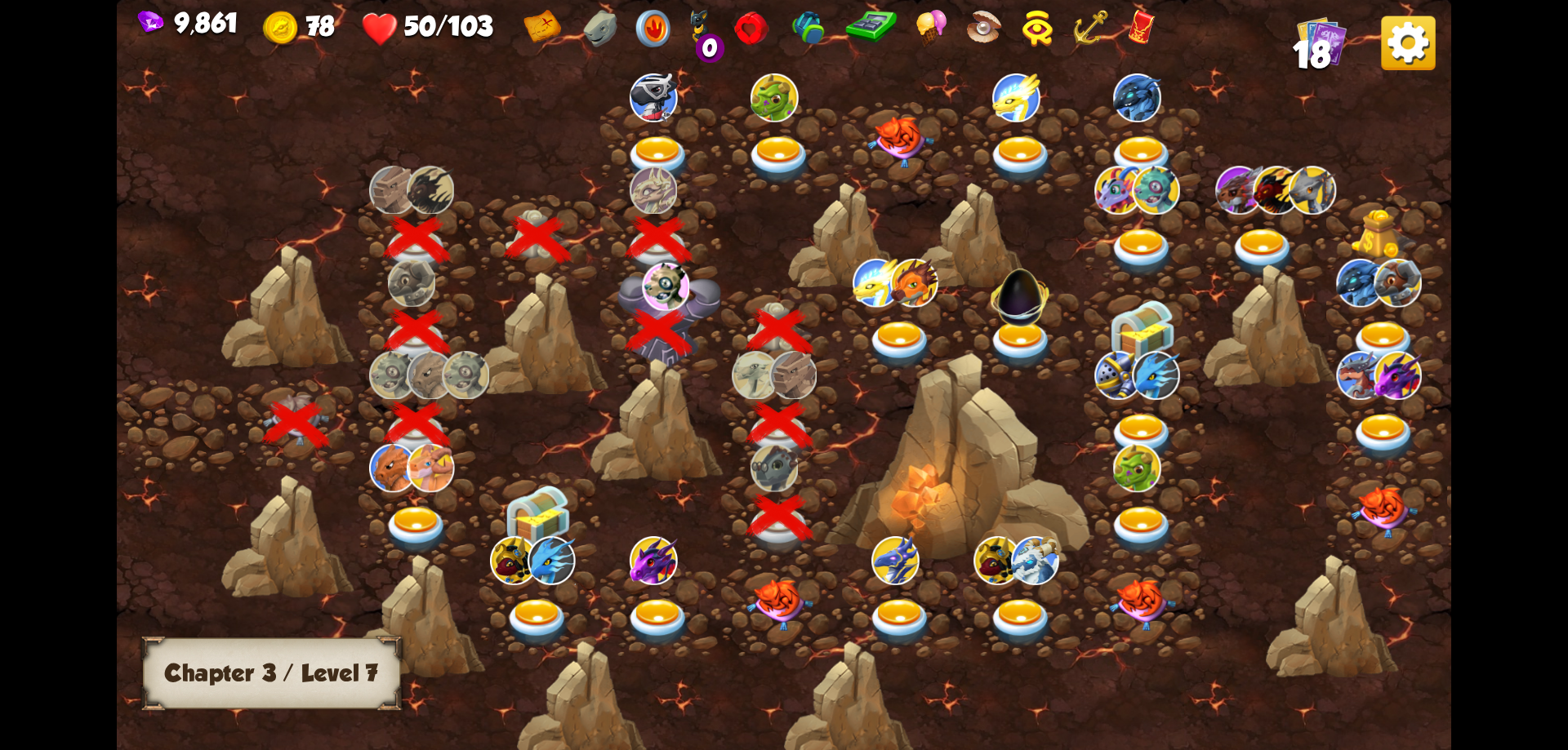
click at [779, 603] on img at bounding box center [779, 605] width 67 height 52
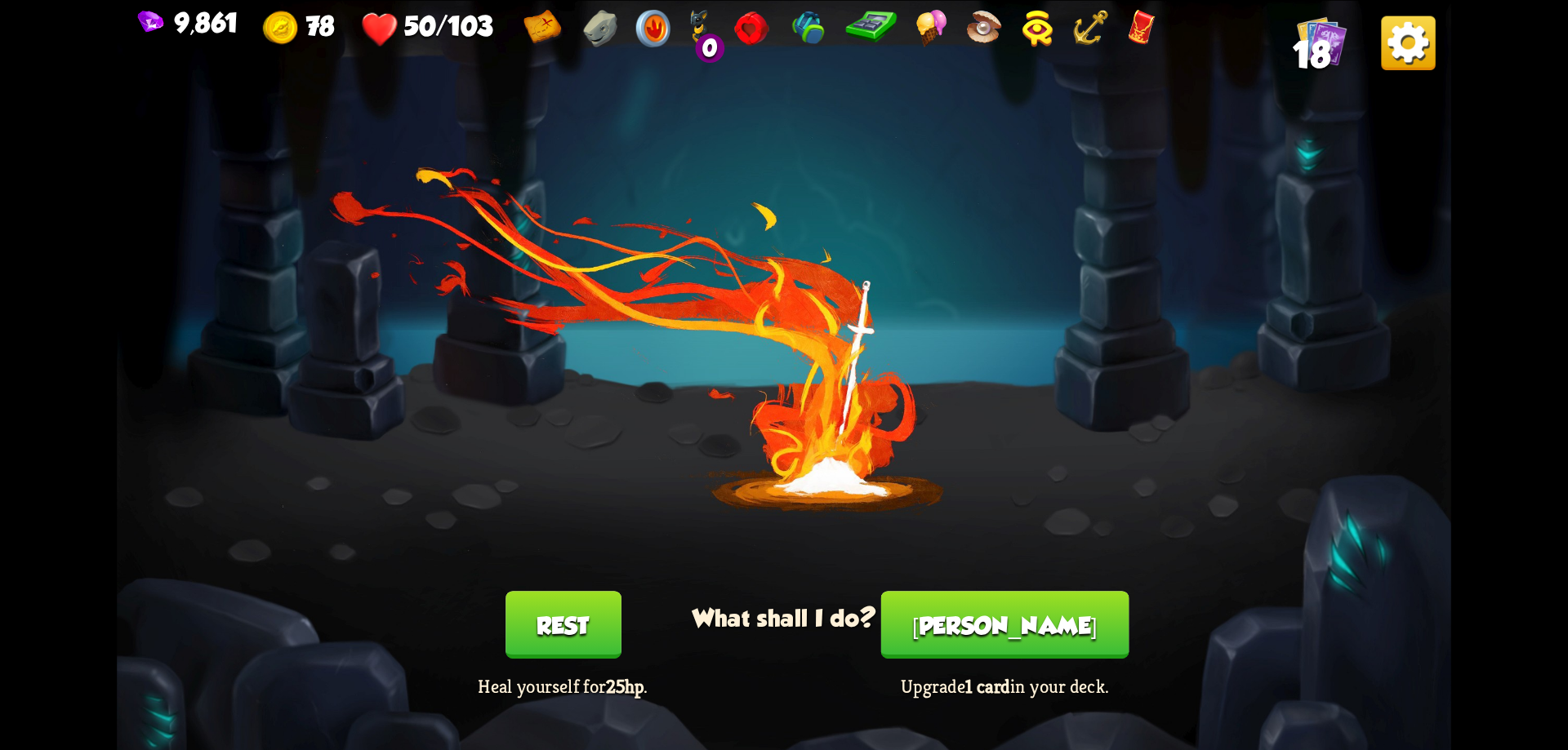
click at [1020, 612] on button "Smith" at bounding box center [1005, 625] width 248 height 68
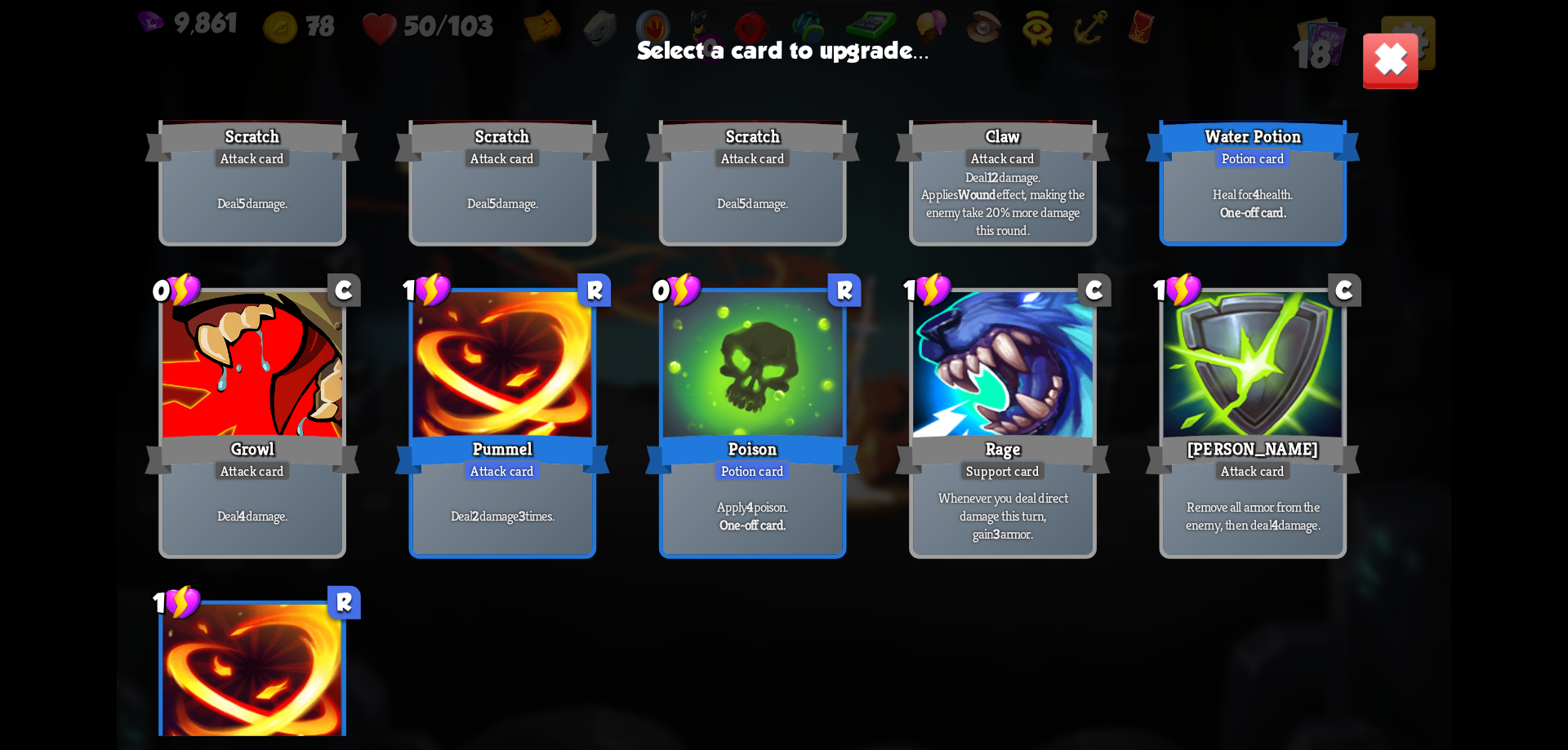
scroll to position [163, 0]
click at [286, 448] on div "Growl" at bounding box center [252, 453] width 214 height 49
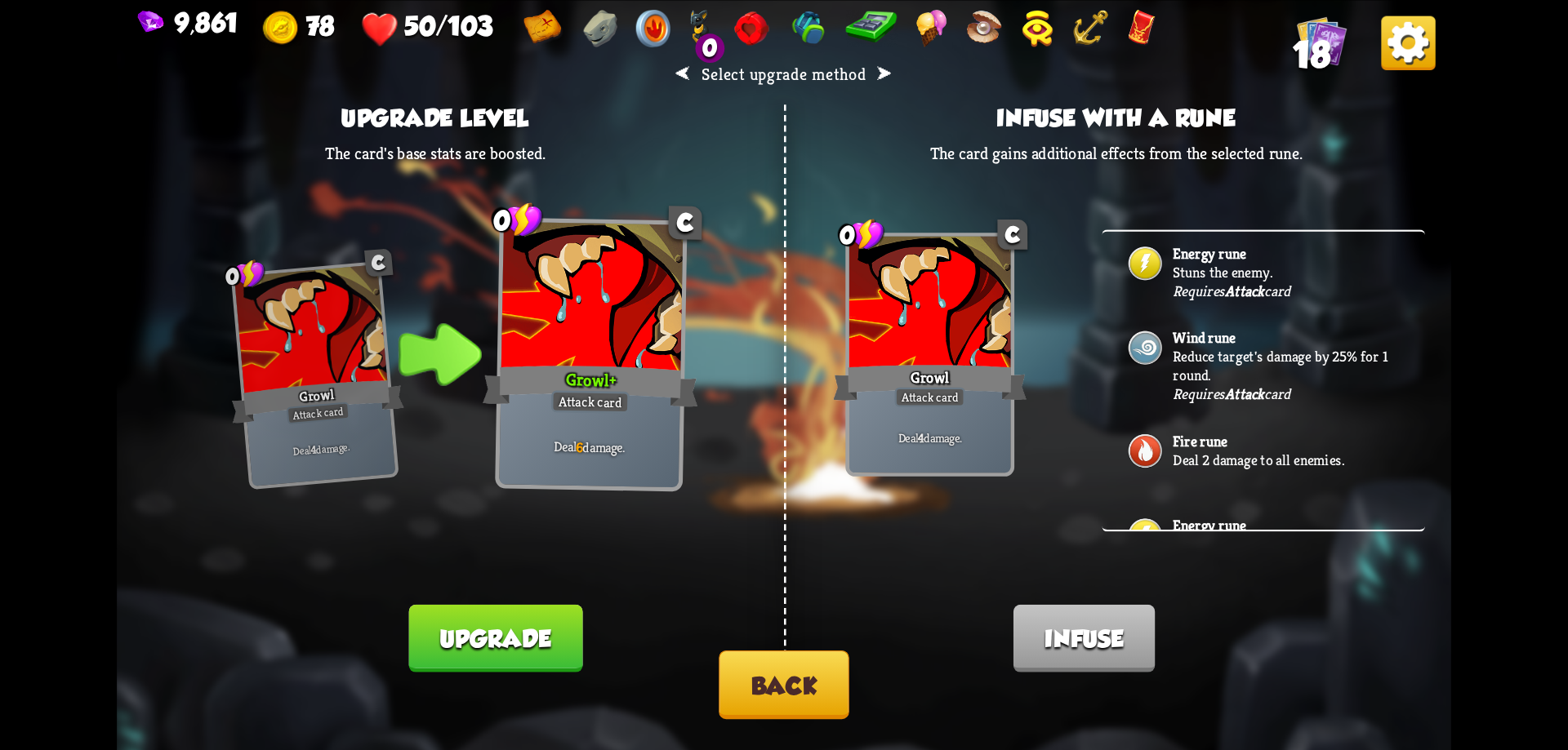
scroll to position [729, 0]
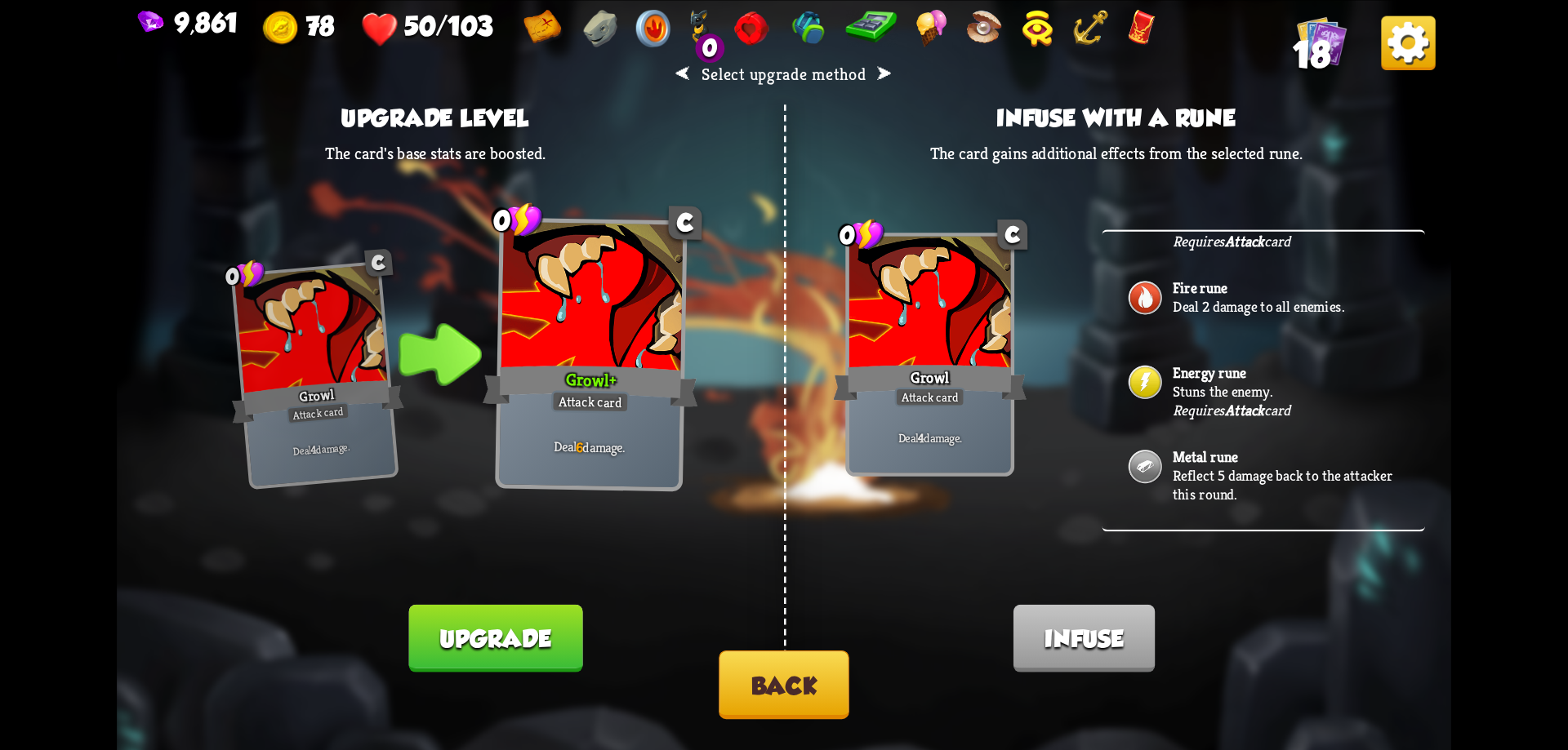
click at [1209, 380] on b "Energy rune" at bounding box center [1208, 372] width 72 height 19
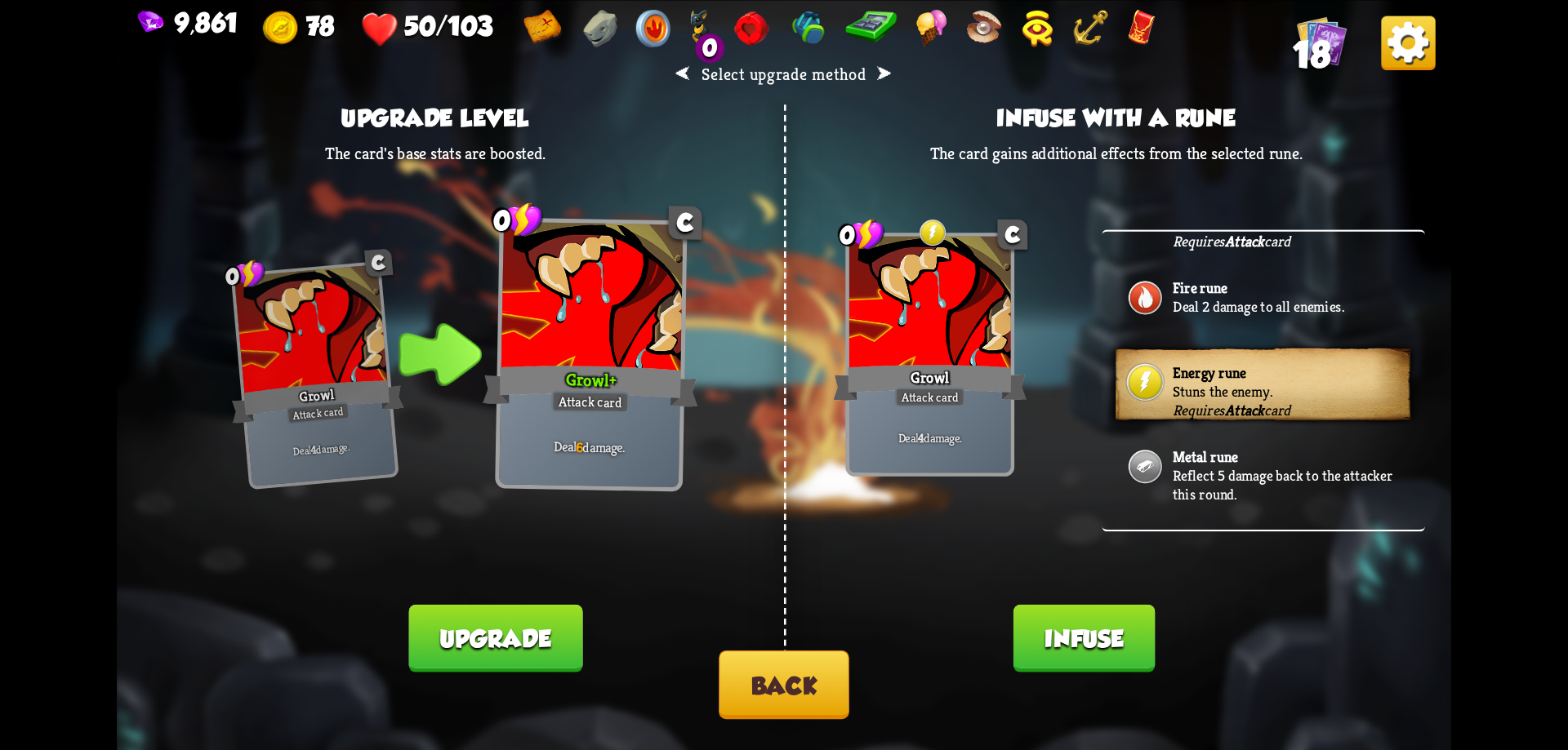
click at [1094, 644] on button "Infuse" at bounding box center [1083, 638] width 142 height 68
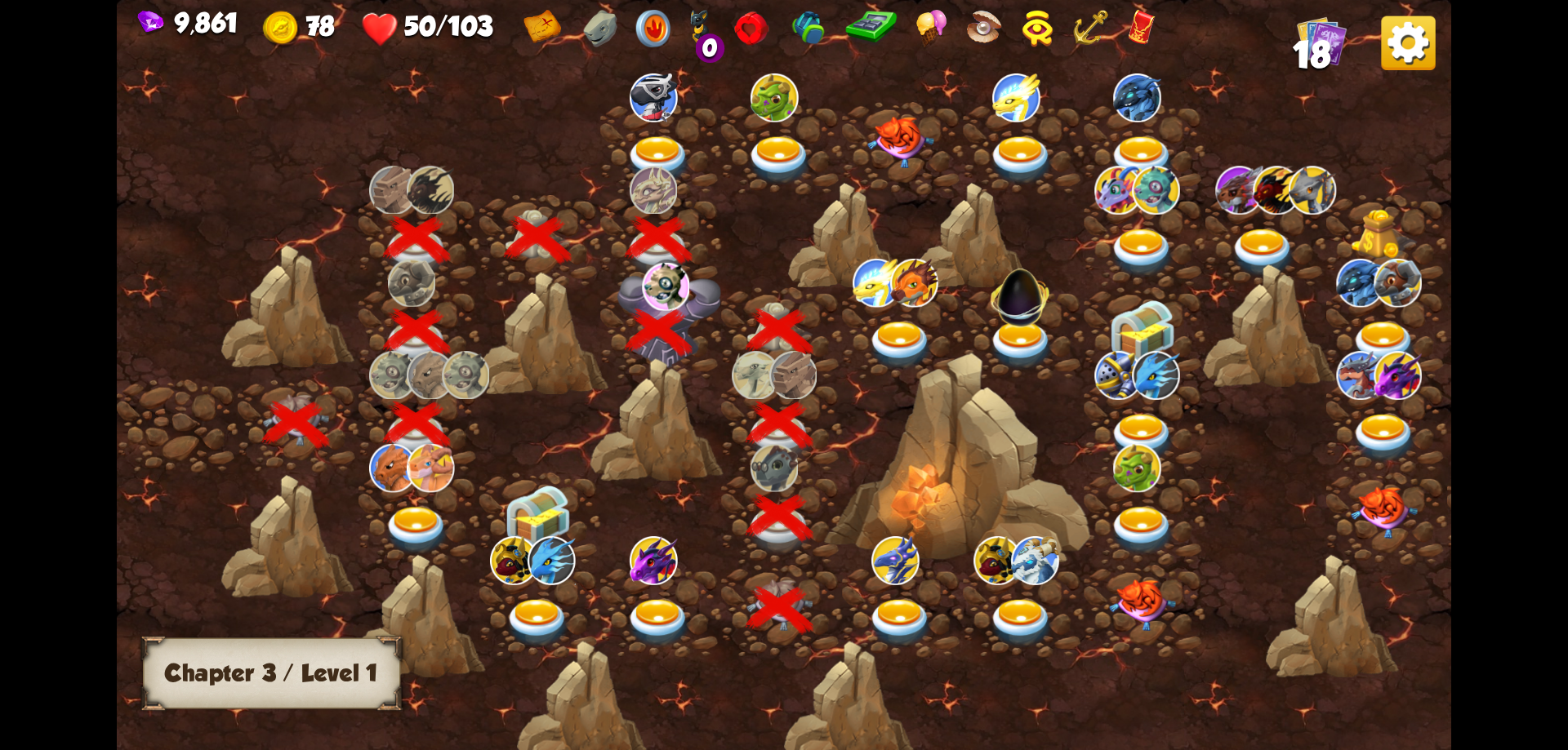
click at [409, 516] on img at bounding box center [417, 530] width 67 height 49
click at [885, 607] on img at bounding box center [900, 623] width 67 height 49
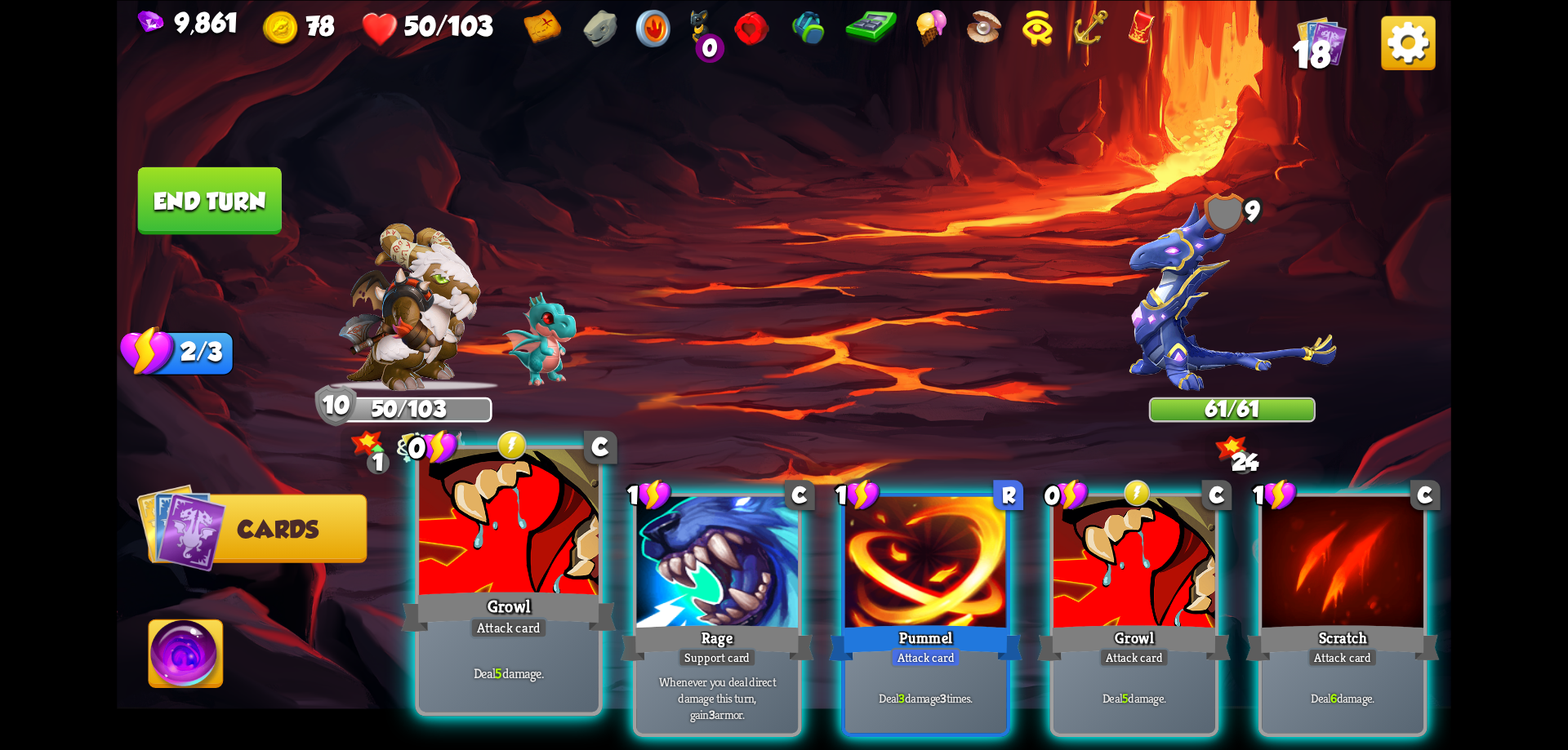
click at [563, 560] on div at bounding box center [508, 524] width 180 height 151
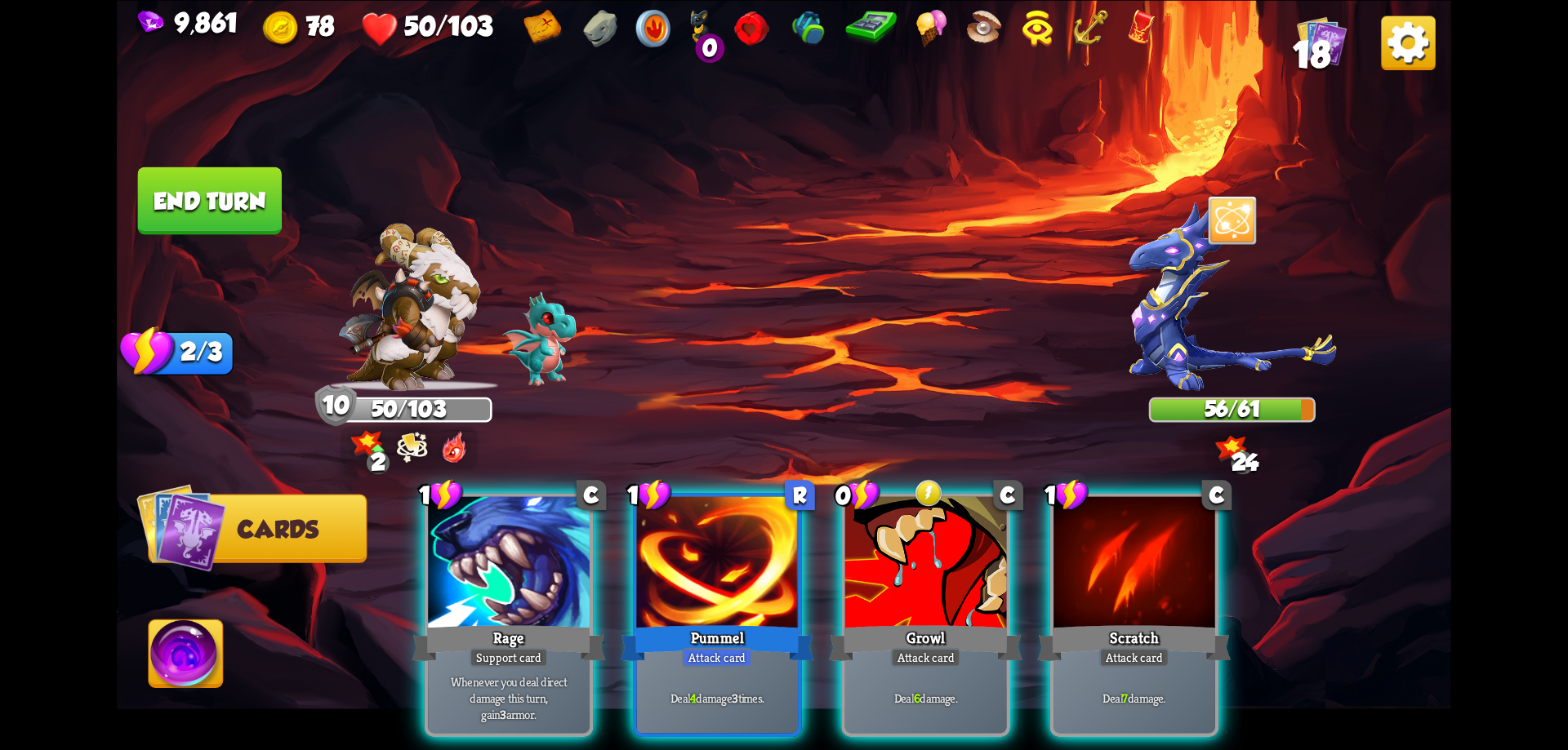
click at [436, 390] on img at bounding box center [408, 306] width 143 height 168
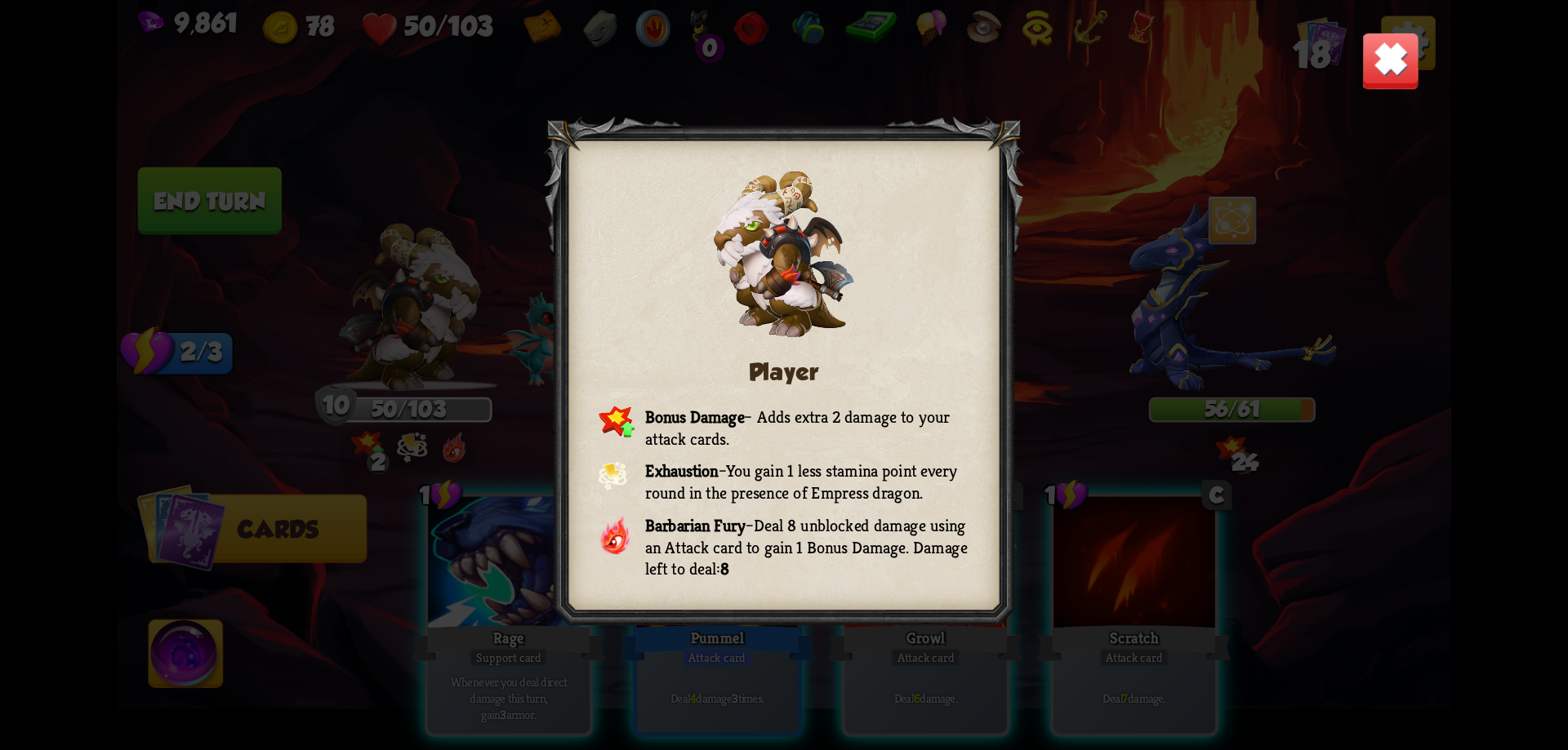
click at [1389, 65] on img at bounding box center [1389, 60] width 58 height 58
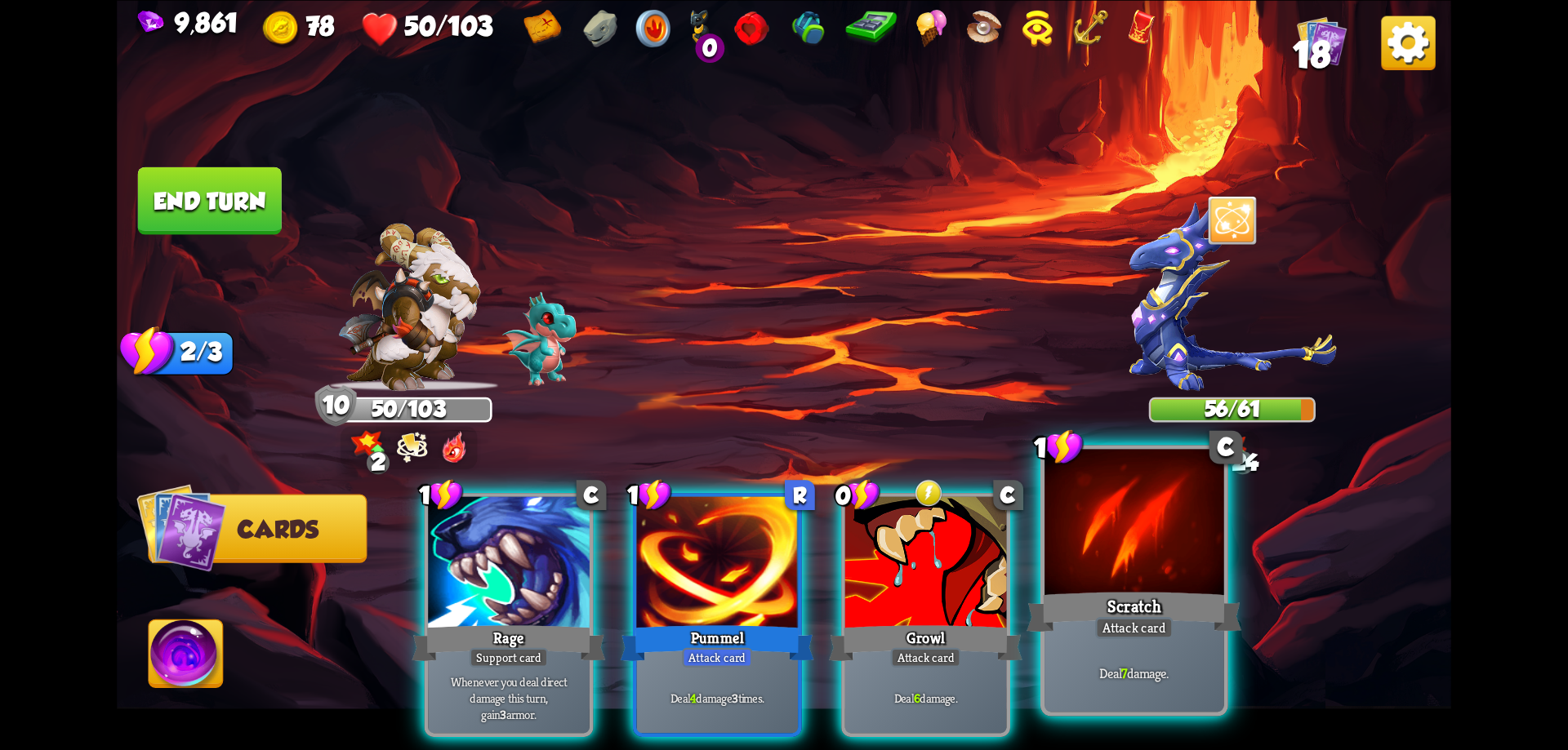
click at [1111, 541] on div at bounding box center [1134, 524] width 180 height 151
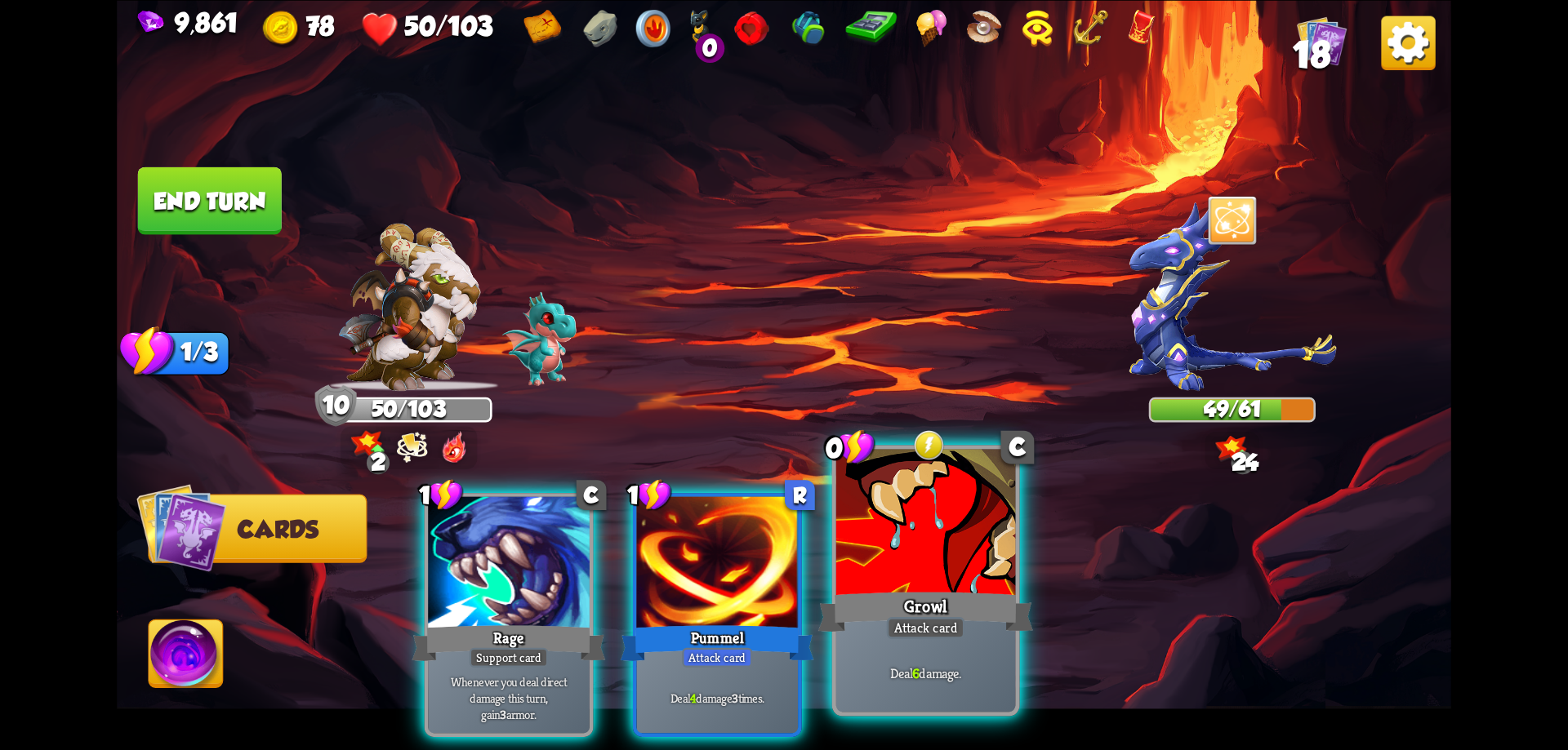
click at [964, 583] on div at bounding box center [926, 524] width 180 height 151
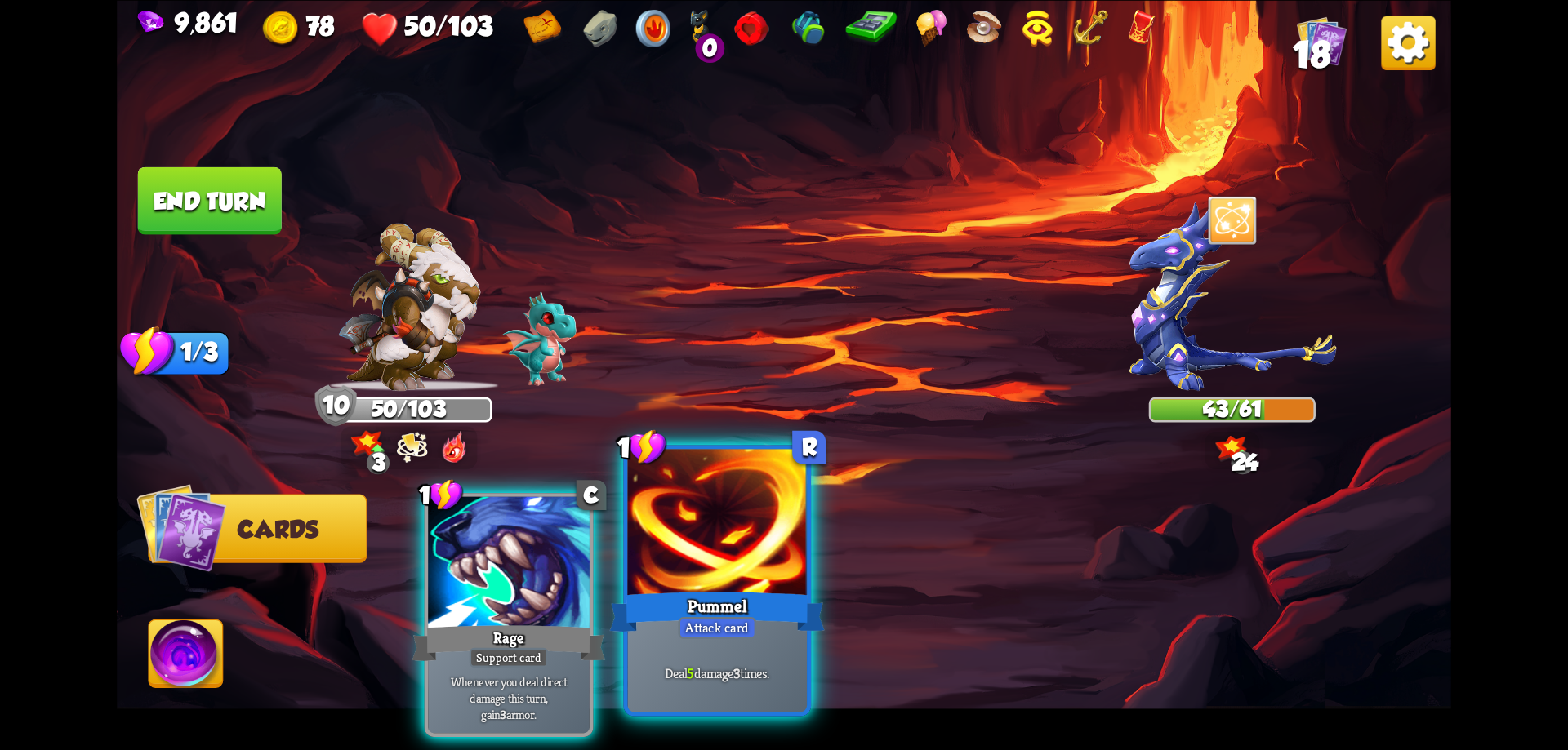
click at [749, 554] on div at bounding box center [718, 524] width 180 height 151
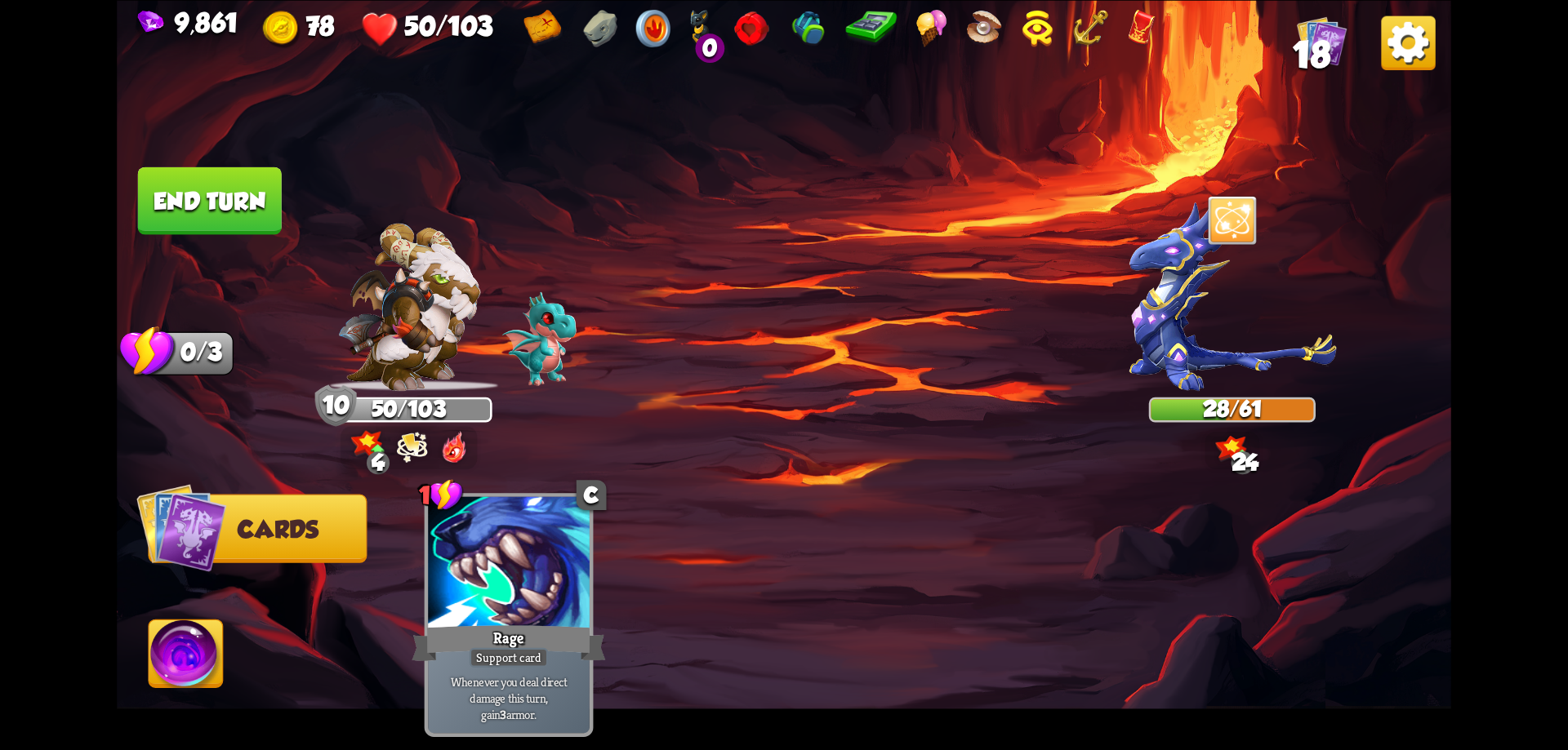
click at [252, 223] on button "End turn" at bounding box center [210, 201] width 144 height 68
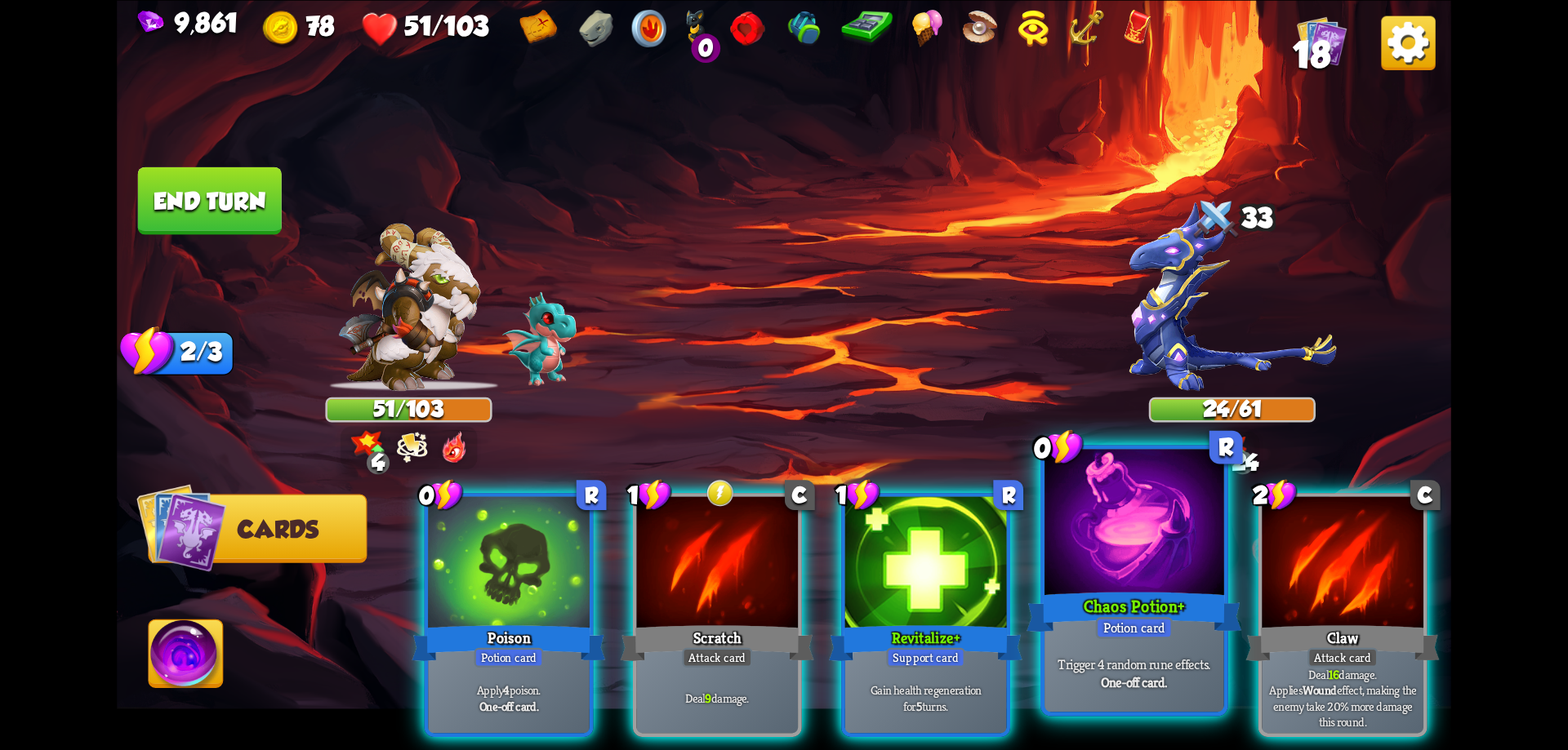
click at [1103, 616] on div "Chaos Potion+" at bounding box center [1134, 612] width 214 height 49
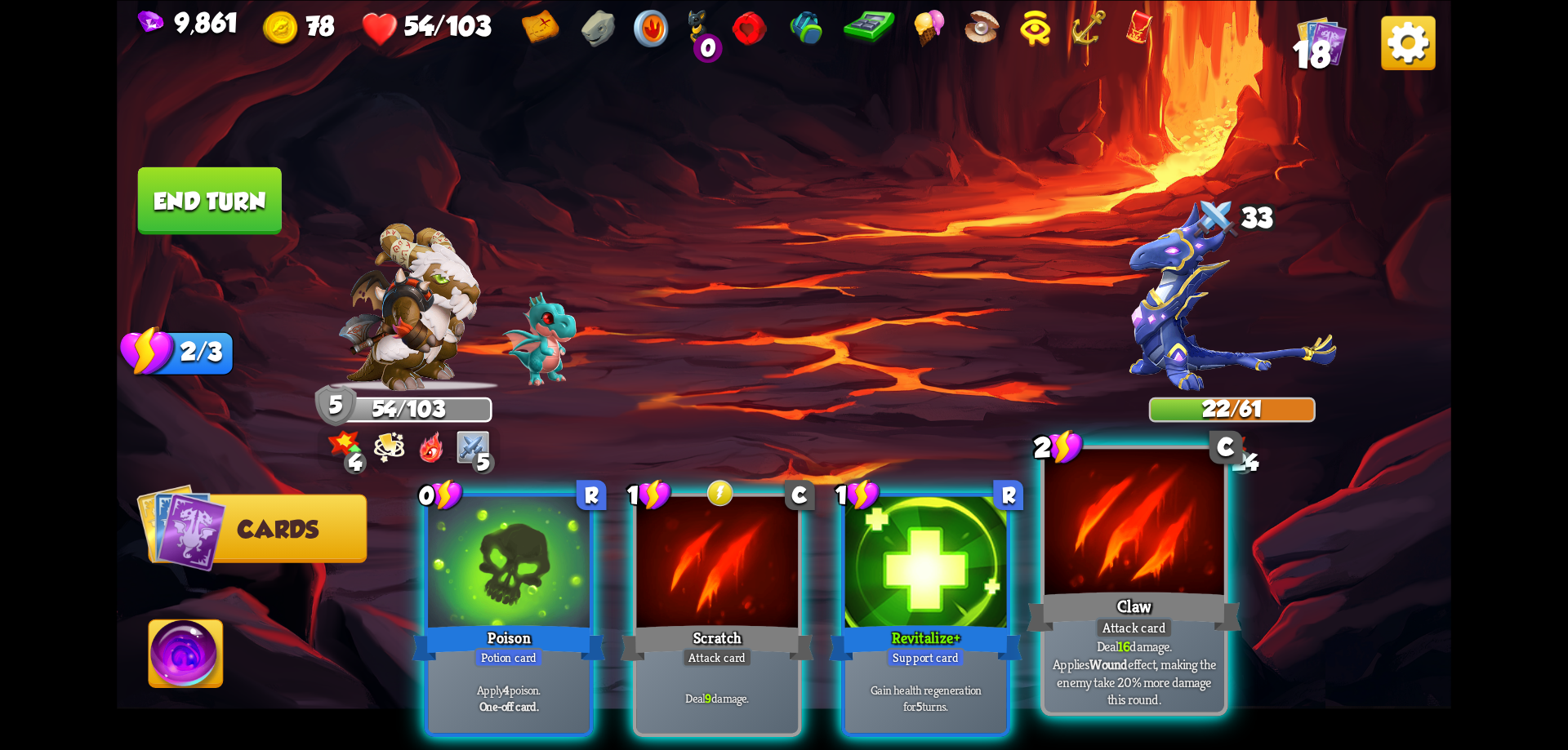
click at [1156, 546] on div at bounding box center [1134, 524] width 180 height 151
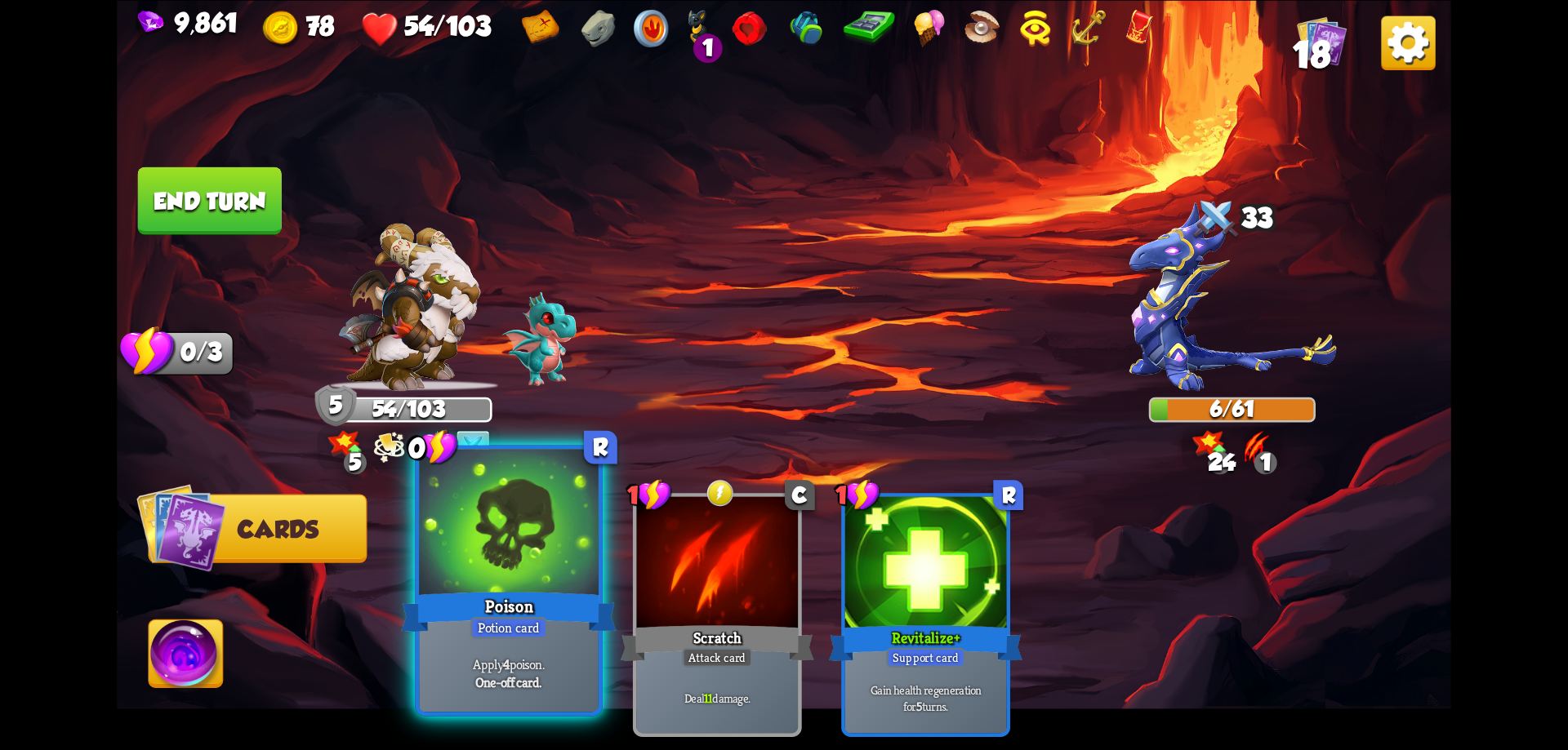
click at [584, 562] on div at bounding box center [508, 524] width 180 height 151
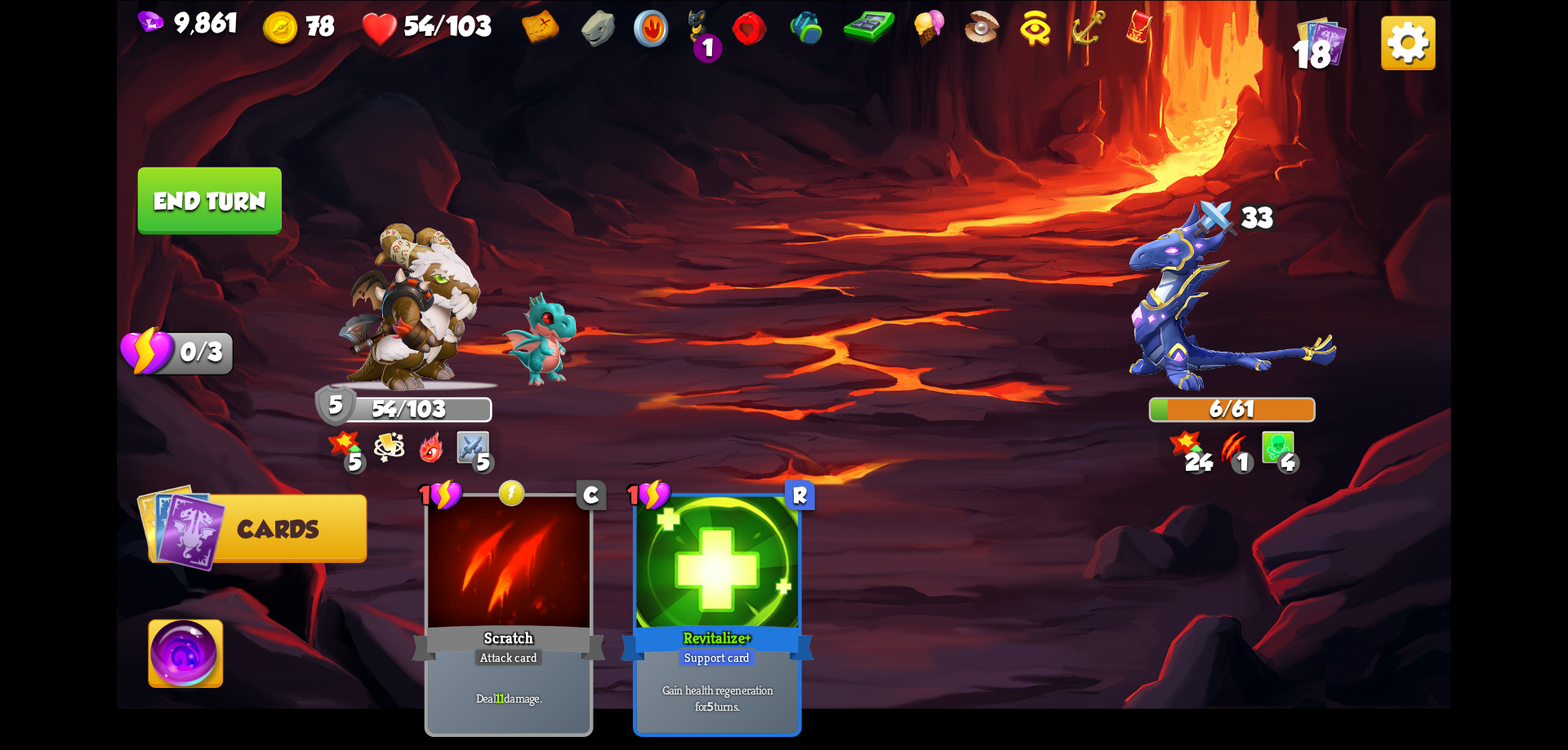
click at [197, 644] on img at bounding box center [186, 658] width 74 height 75
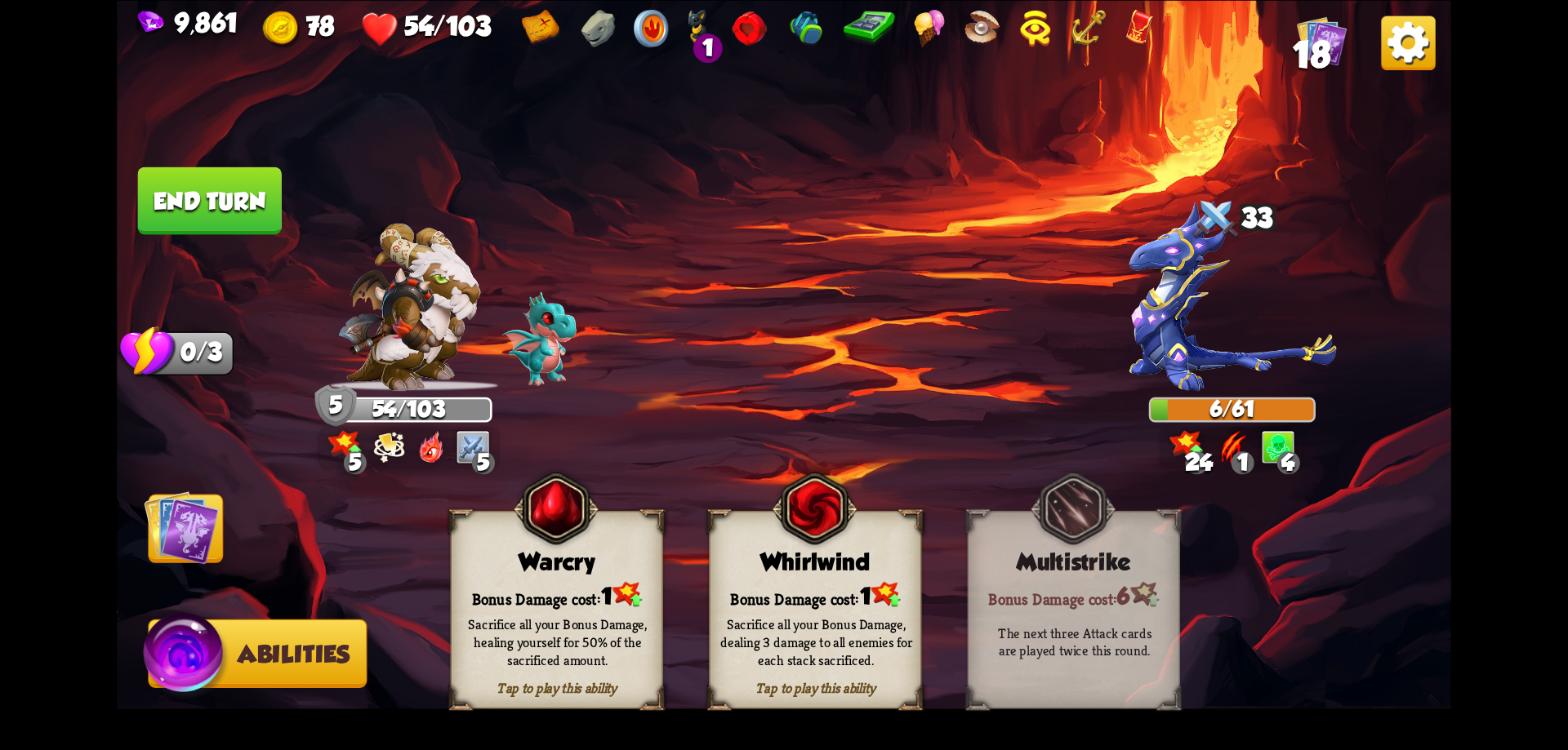
click at [549, 578] on div "Tap to play this ability Warcry Bonus Damage cost: 1 Sacrifice all your Bonus D…" at bounding box center [557, 609] width 212 height 199
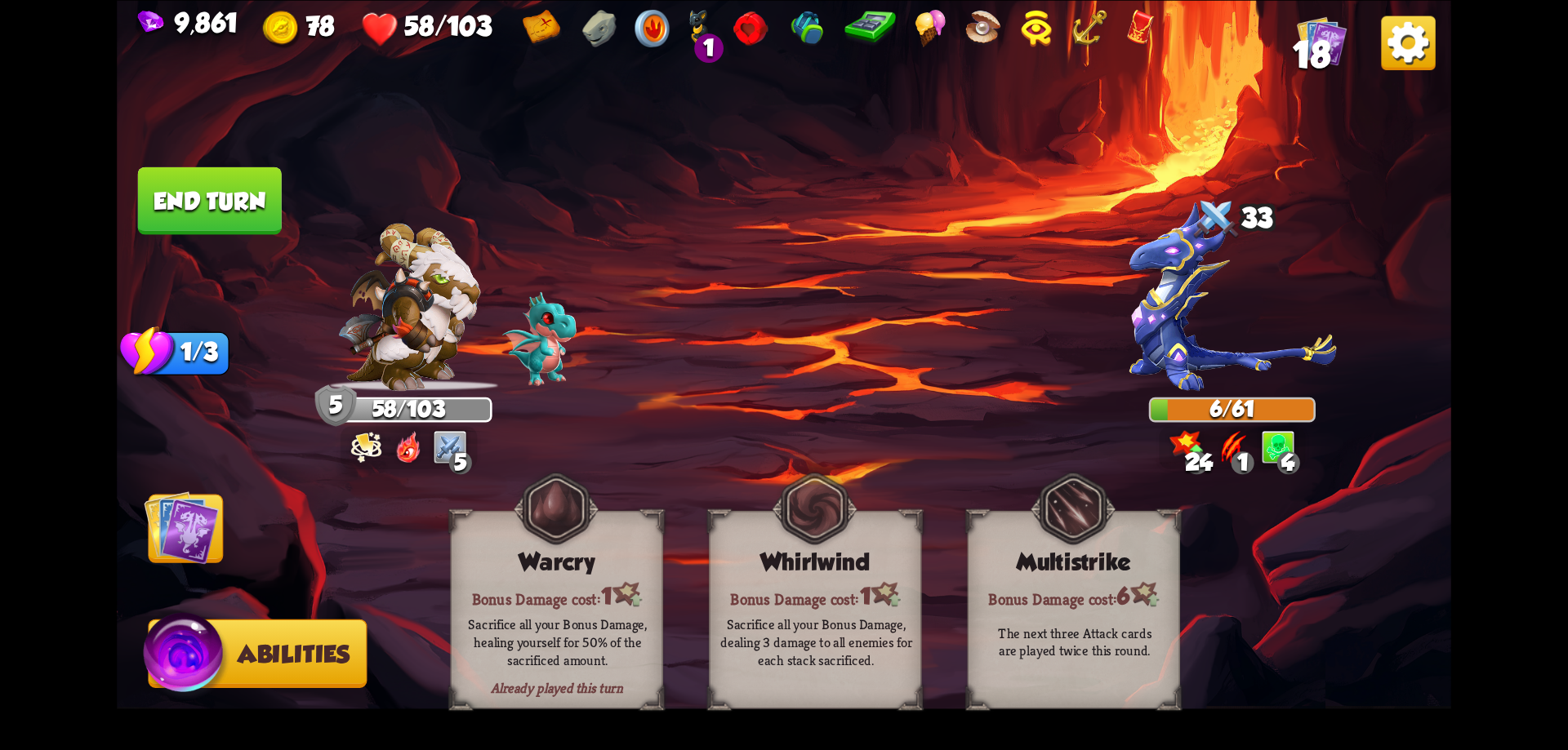
click at [252, 201] on button "End turn" at bounding box center [210, 201] width 144 height 68
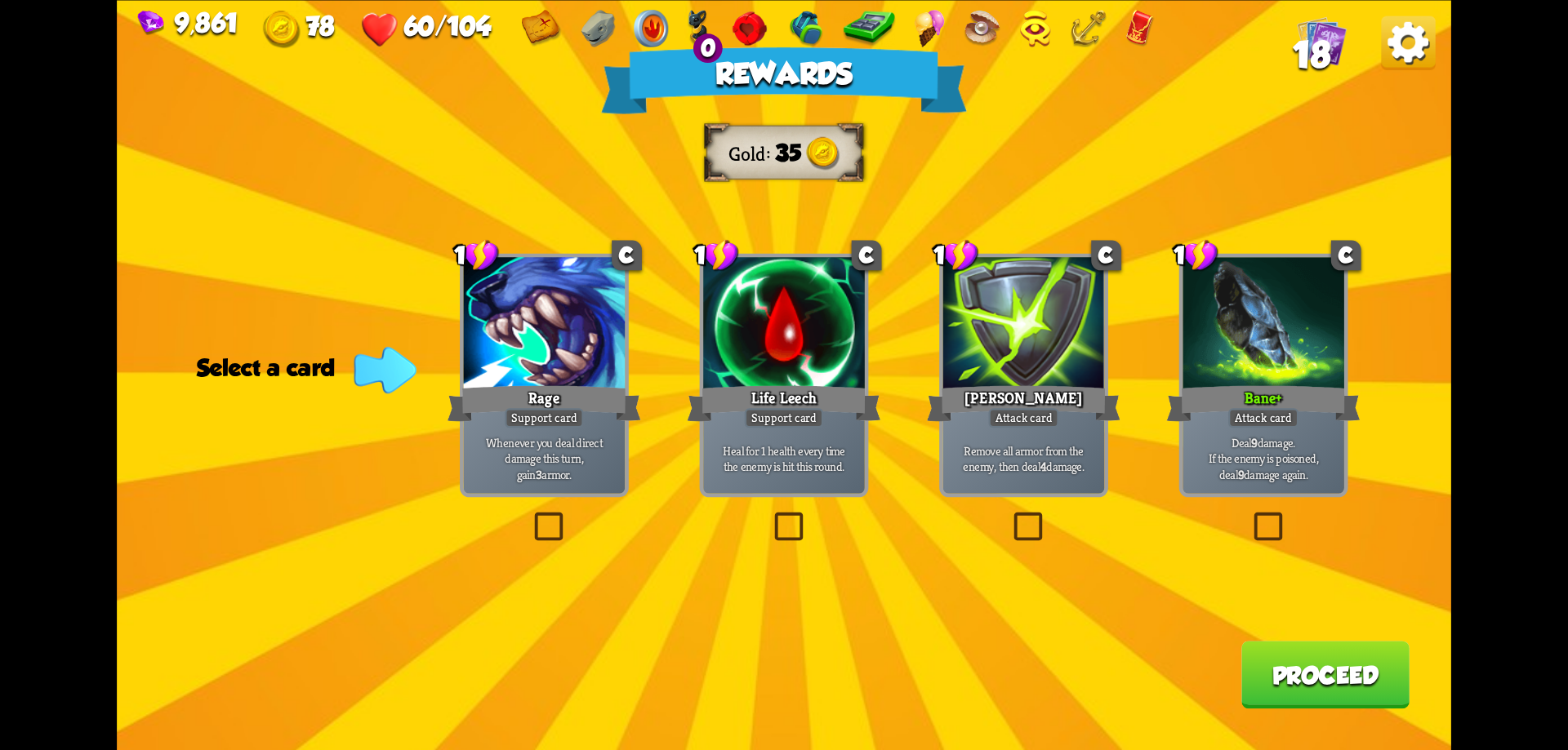
click at [1338, 676] on button "Proceed" at bounding box center [1325, 675] width 169 height 68
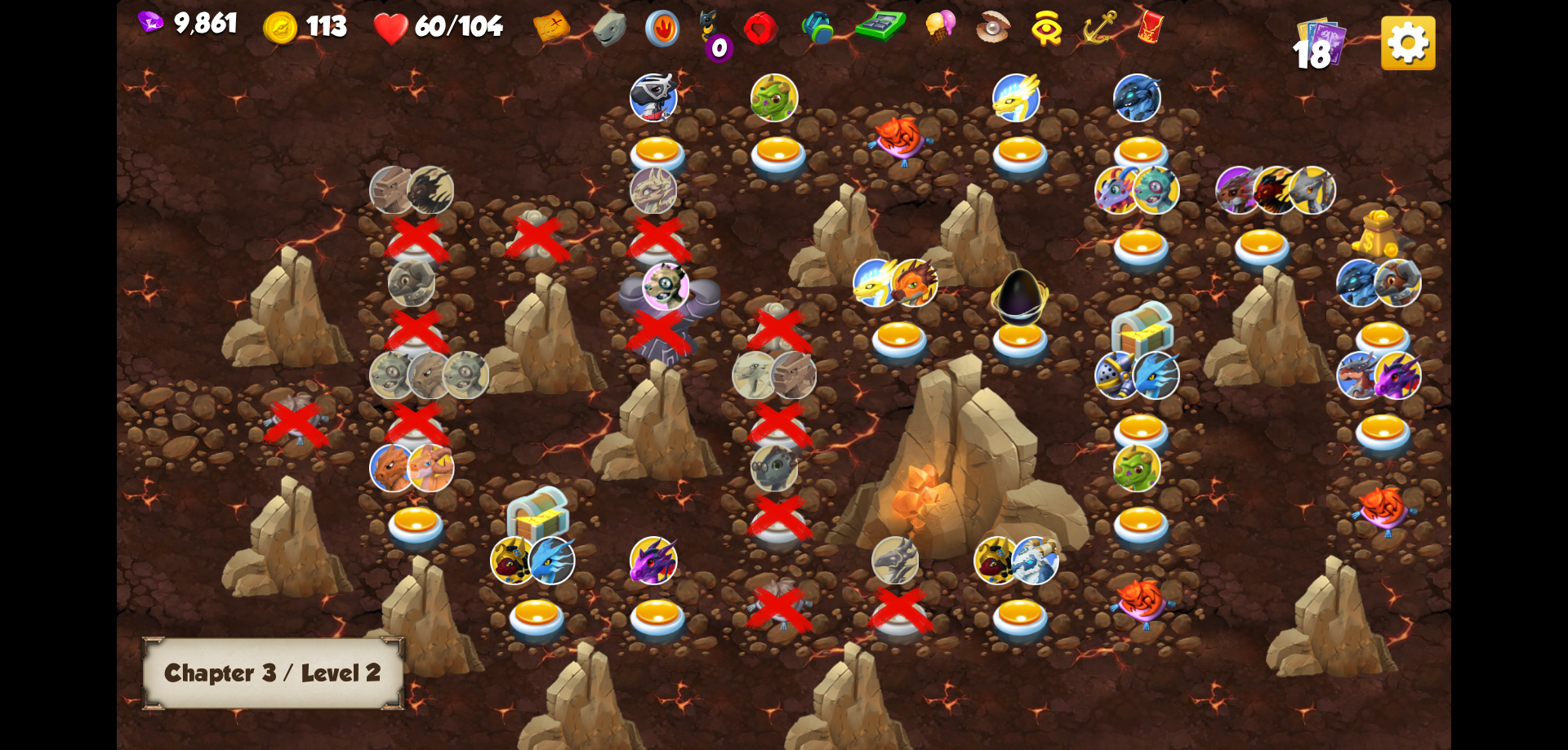
click at [1026, 610] on img at bounding box center [1021, 623] width 67 height 49
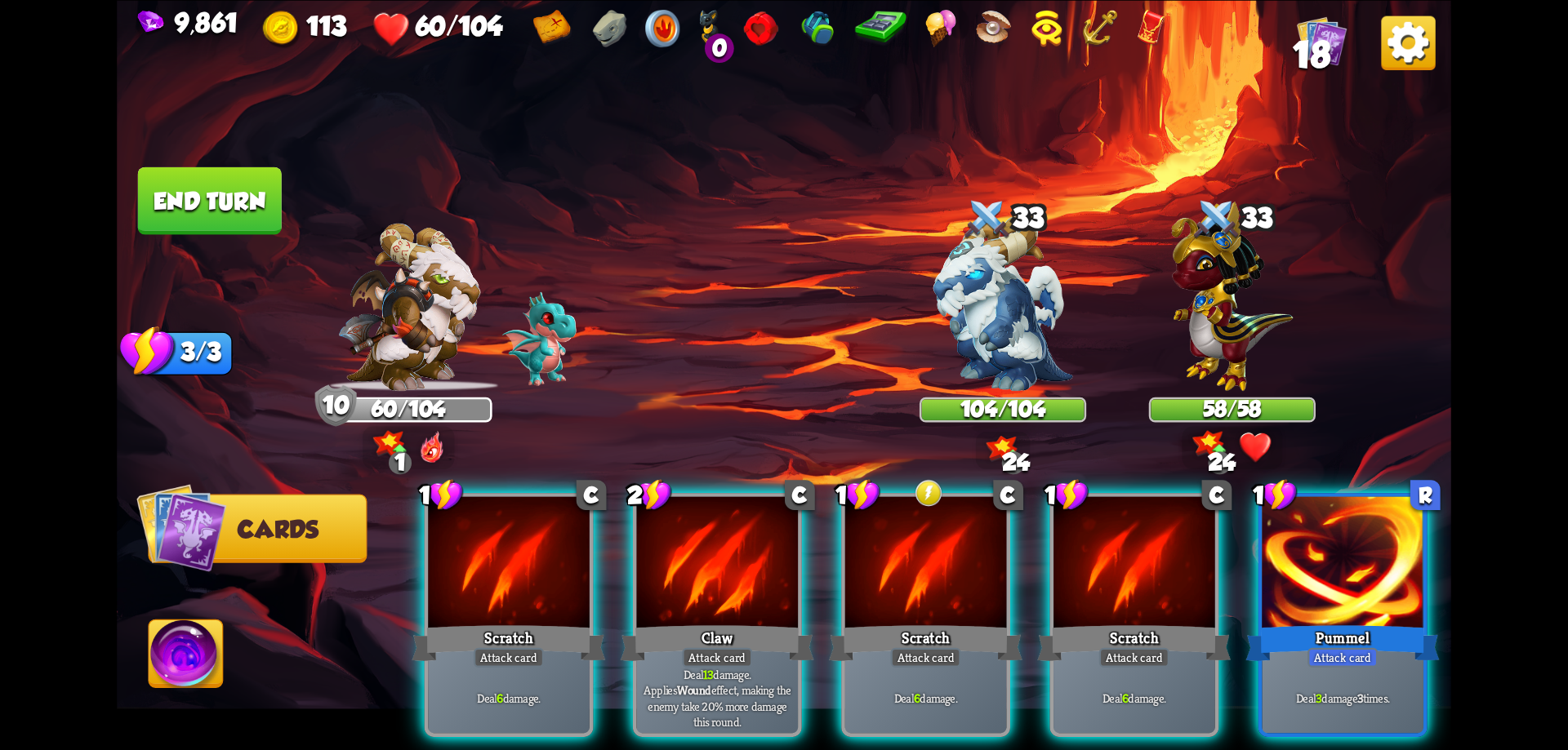
click at [166, 644] on img at bounding box center [186, 658] width 74 height 75
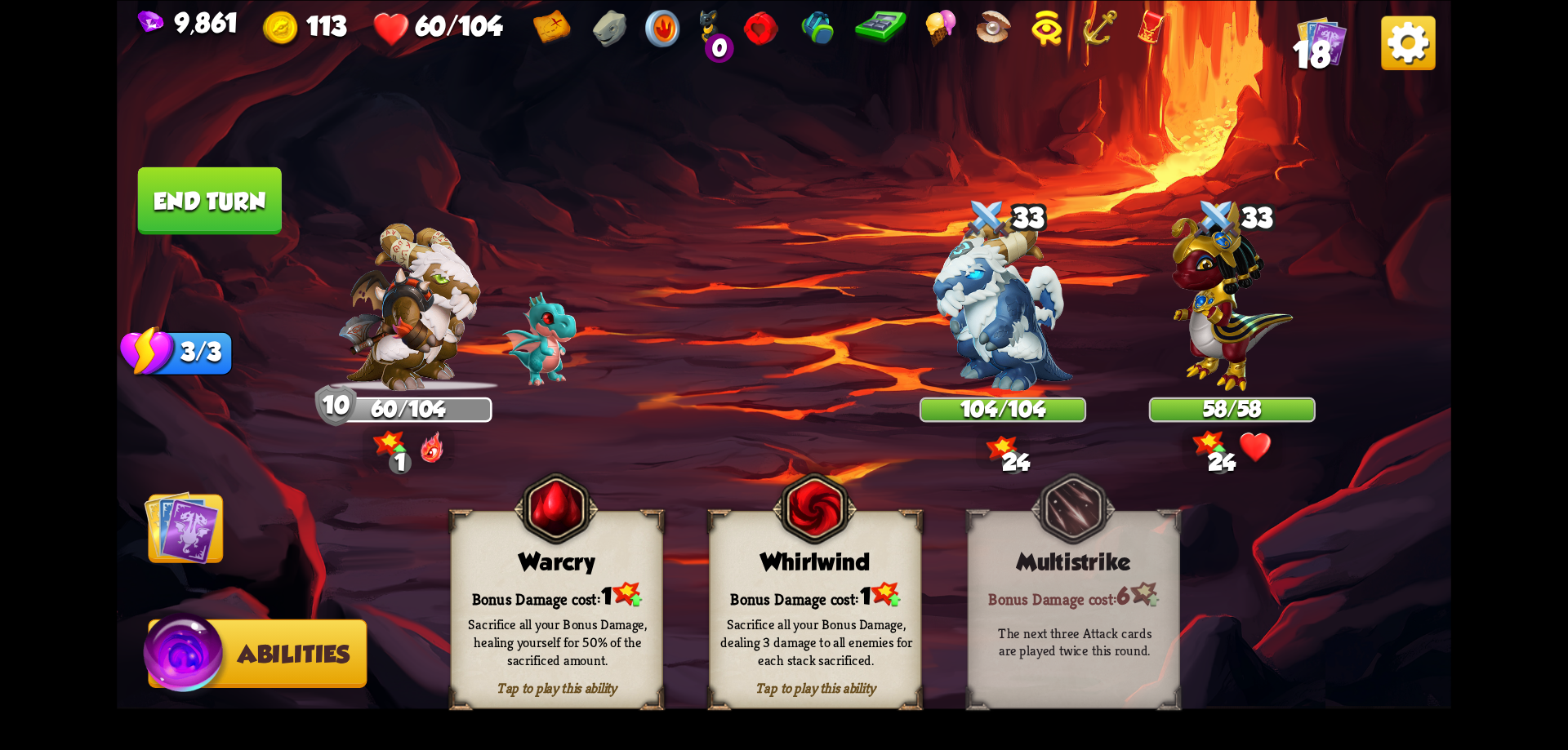
click at [779, 546] on img at bounding box center [815, 507] width 86 height 87
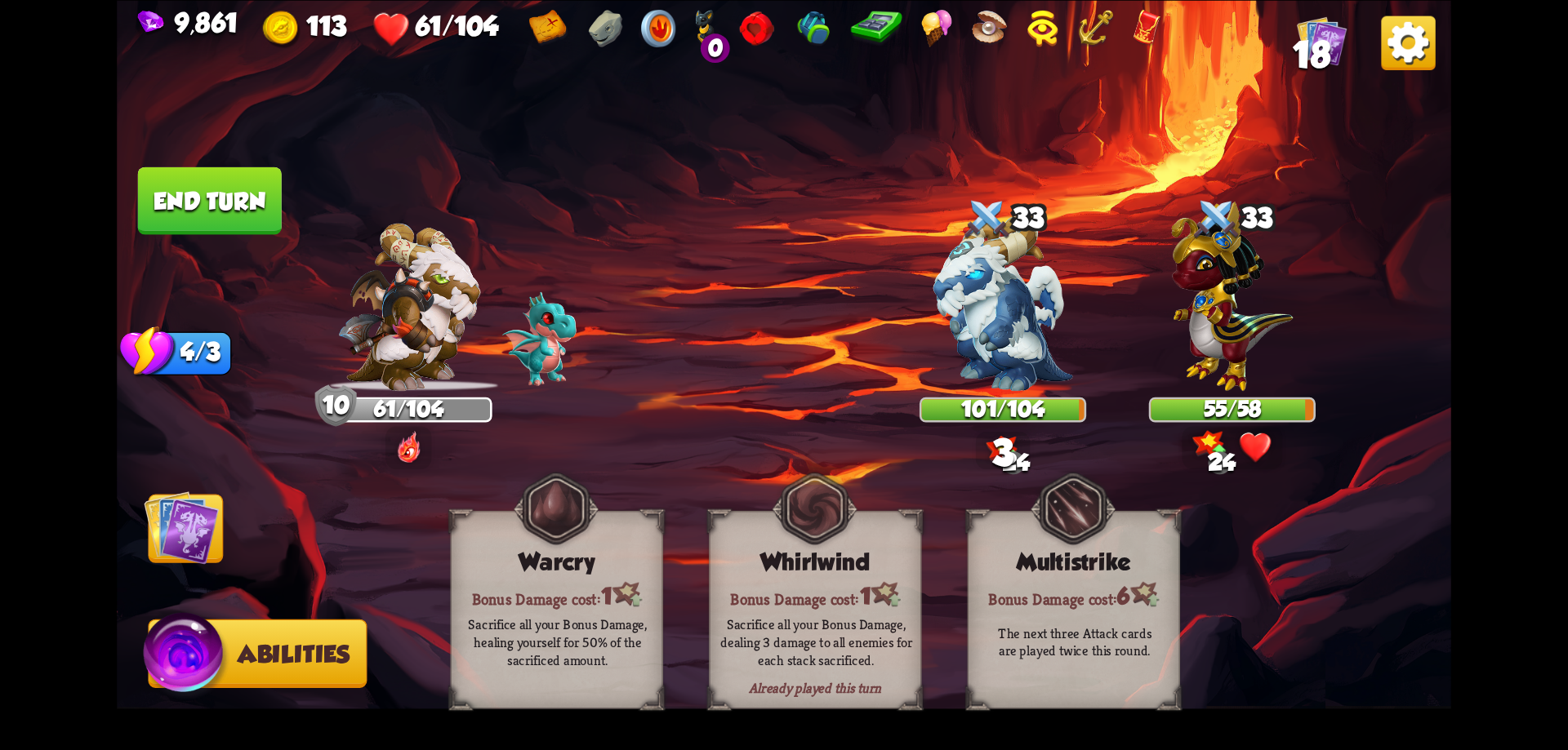
click at [197, 534] on img at bounding box center [181, 527] width 75 height 75
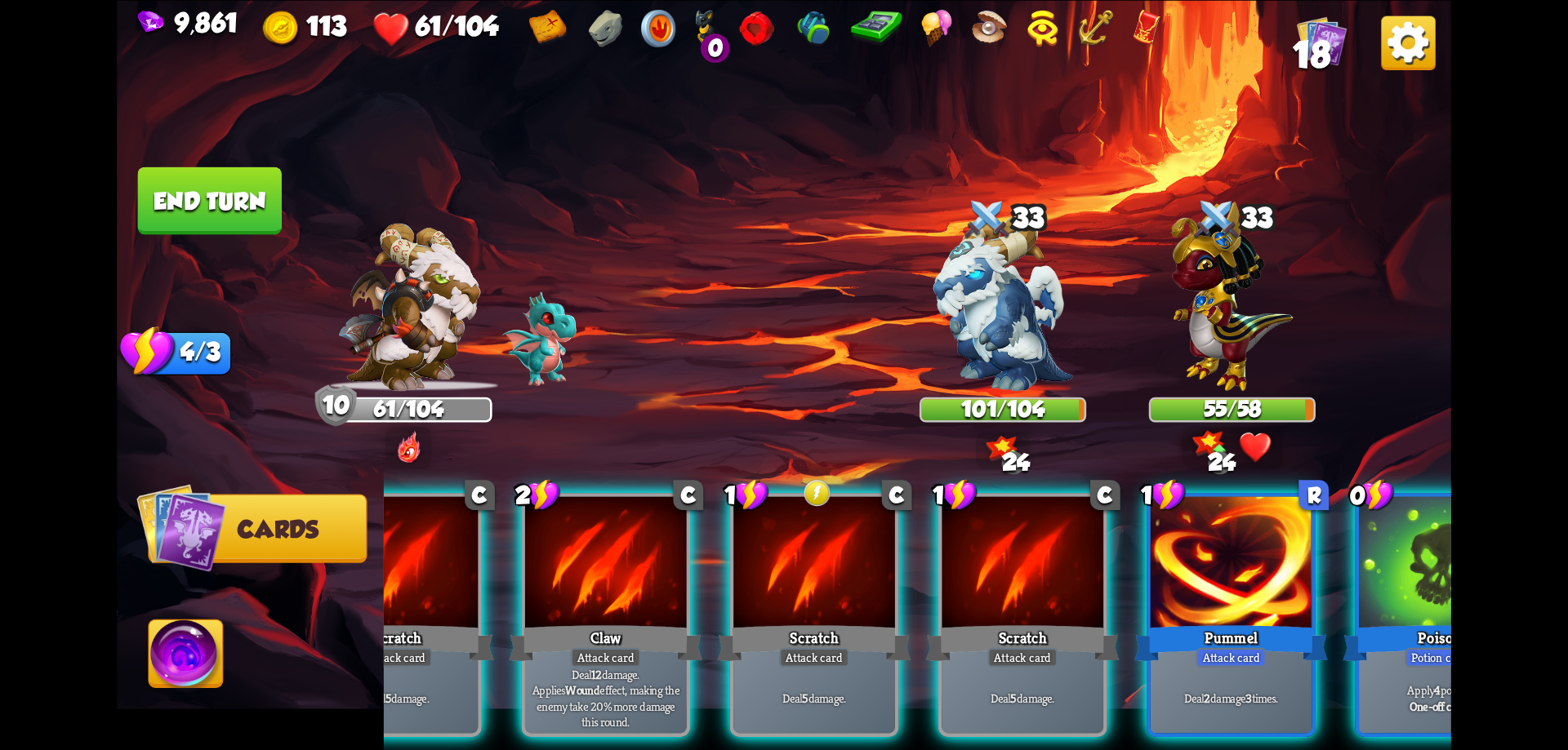
scroll to position [0, 155]
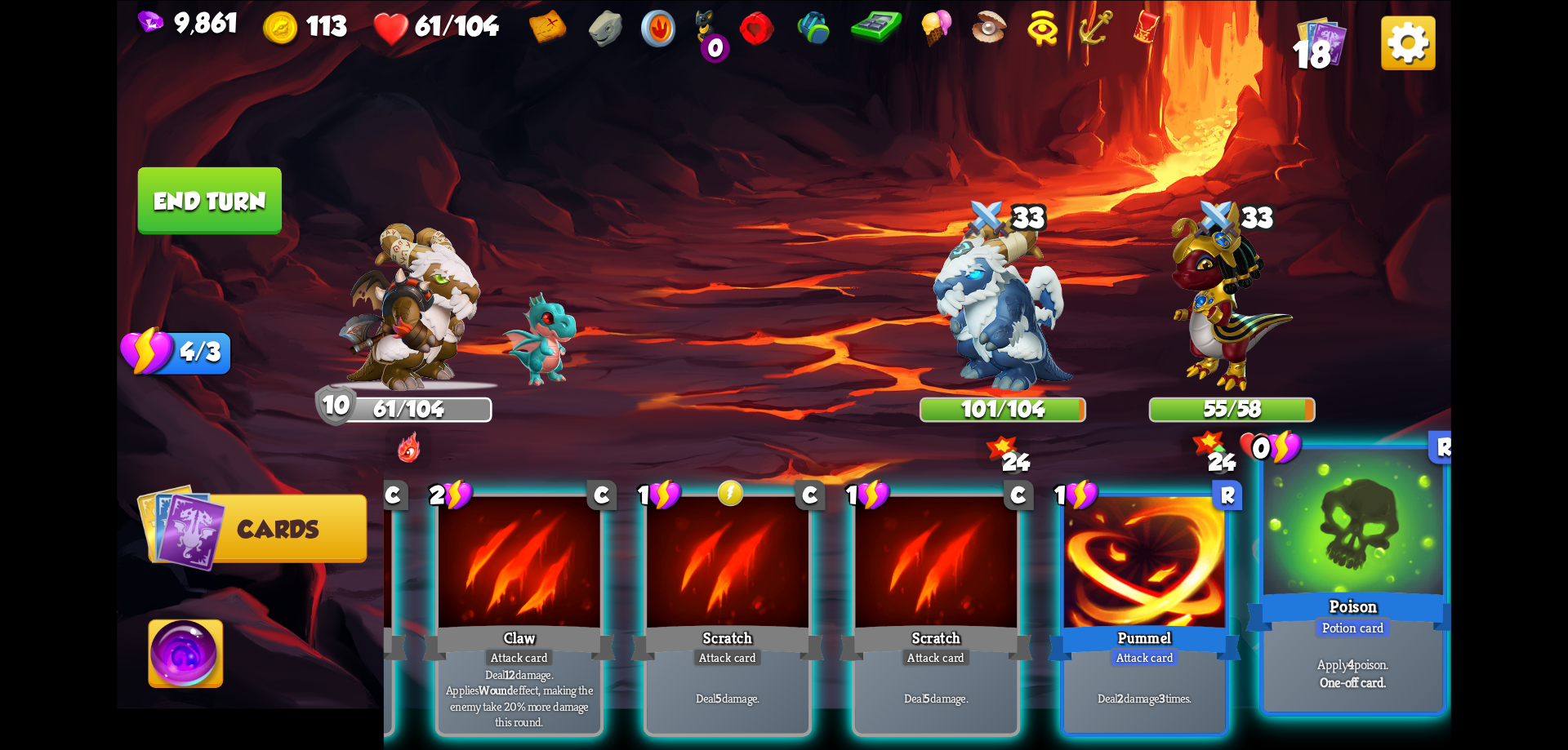
click at [1374, 667] on p "Apply 4 poison." at bounding box center [1354, 664] width 170 height 18
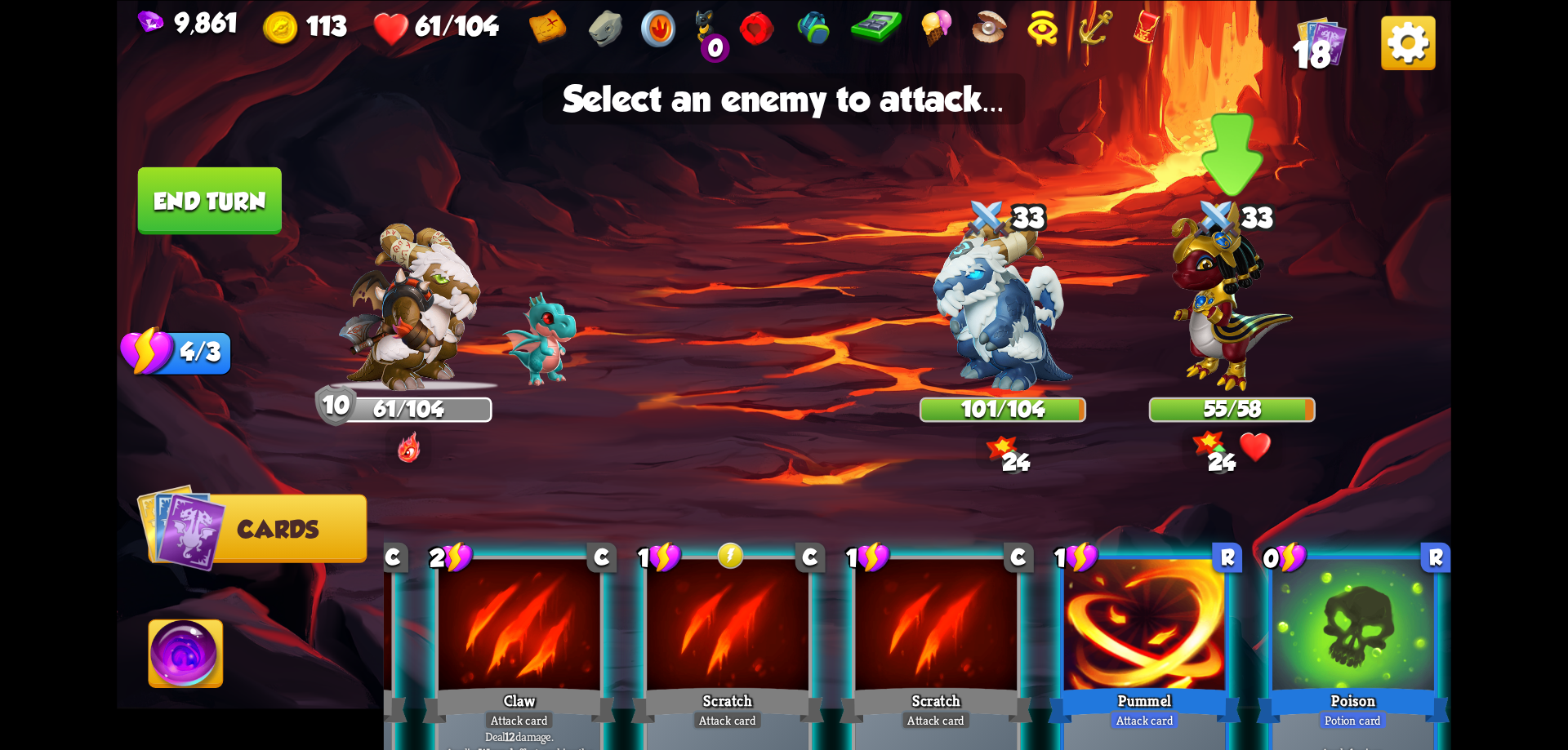
click at [1227, 340] on img at bounding box center [1231, 295] width 122 height 190
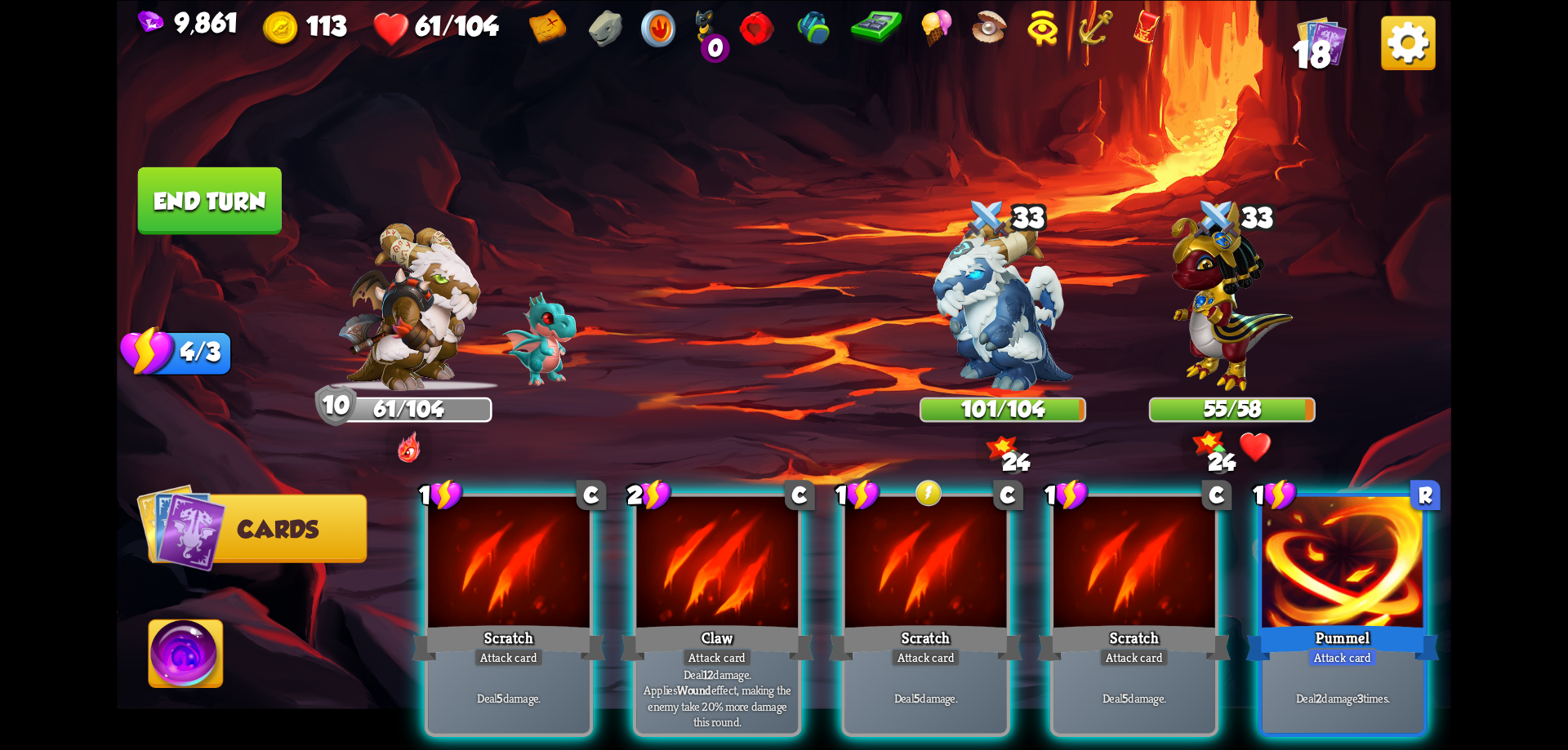
scroll to position [0, 0]
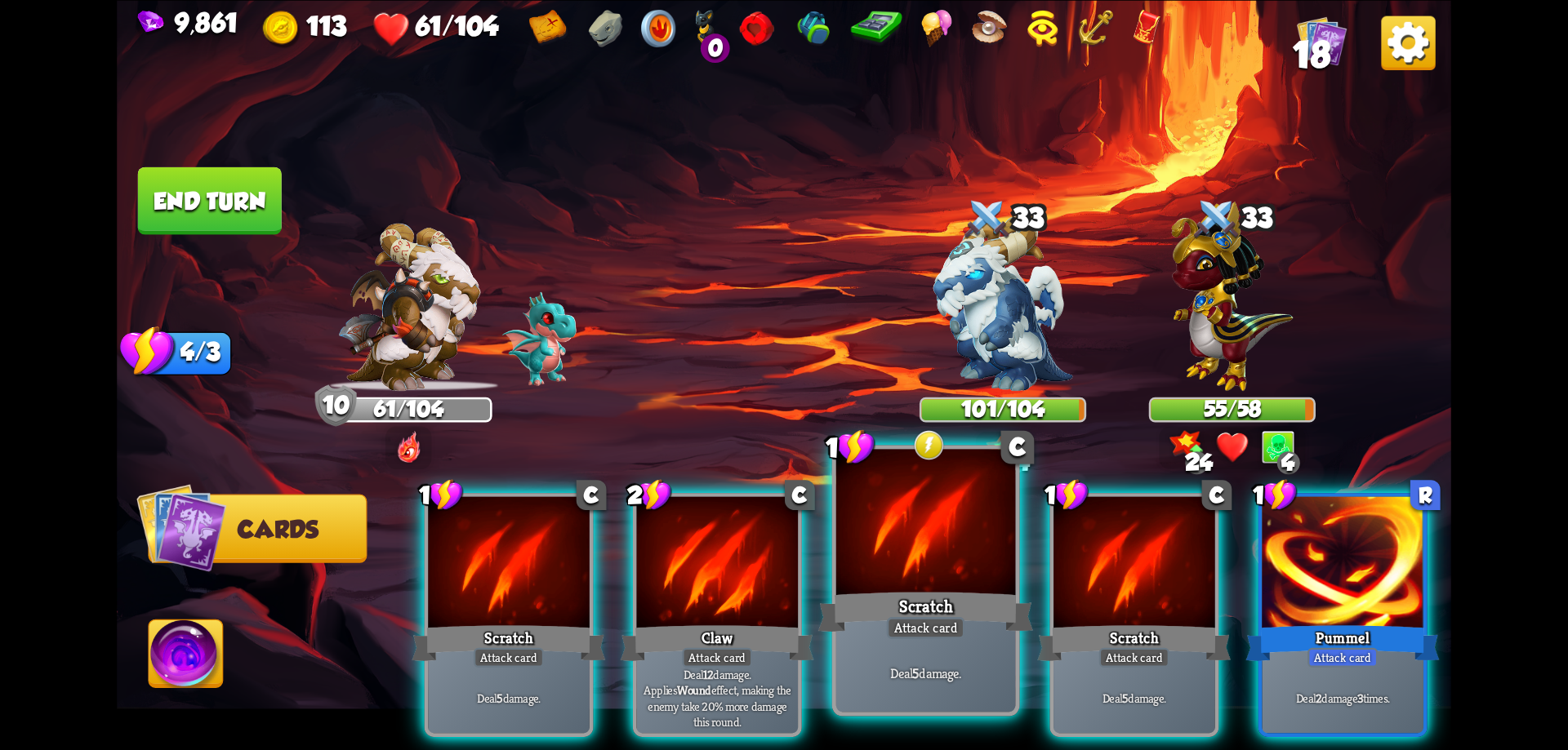
click at [887, 572] on div at bounding box center [926, 524] width 180 height 151
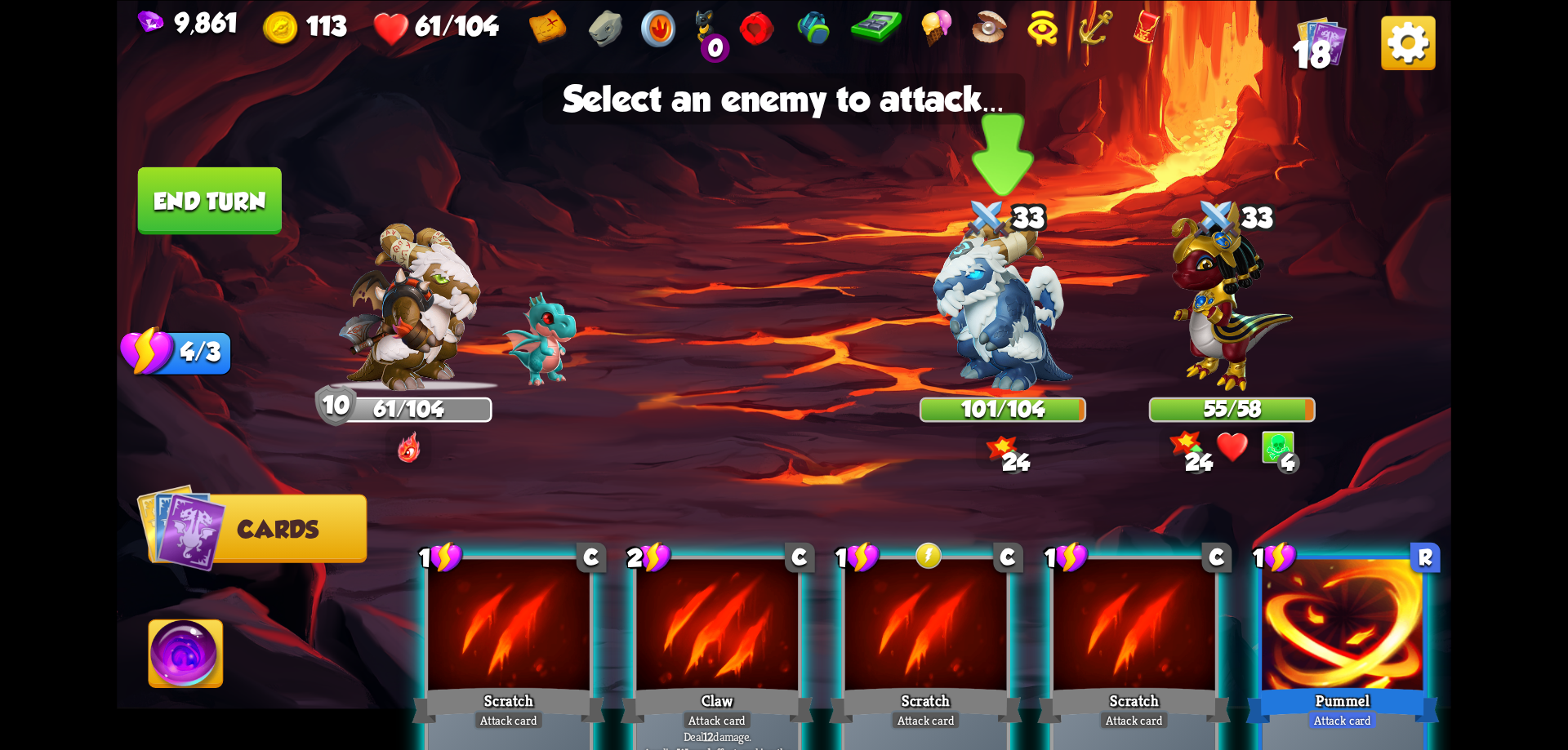
click at [999, 364] on img at bounding box center [1003, 302] width 139 height 175
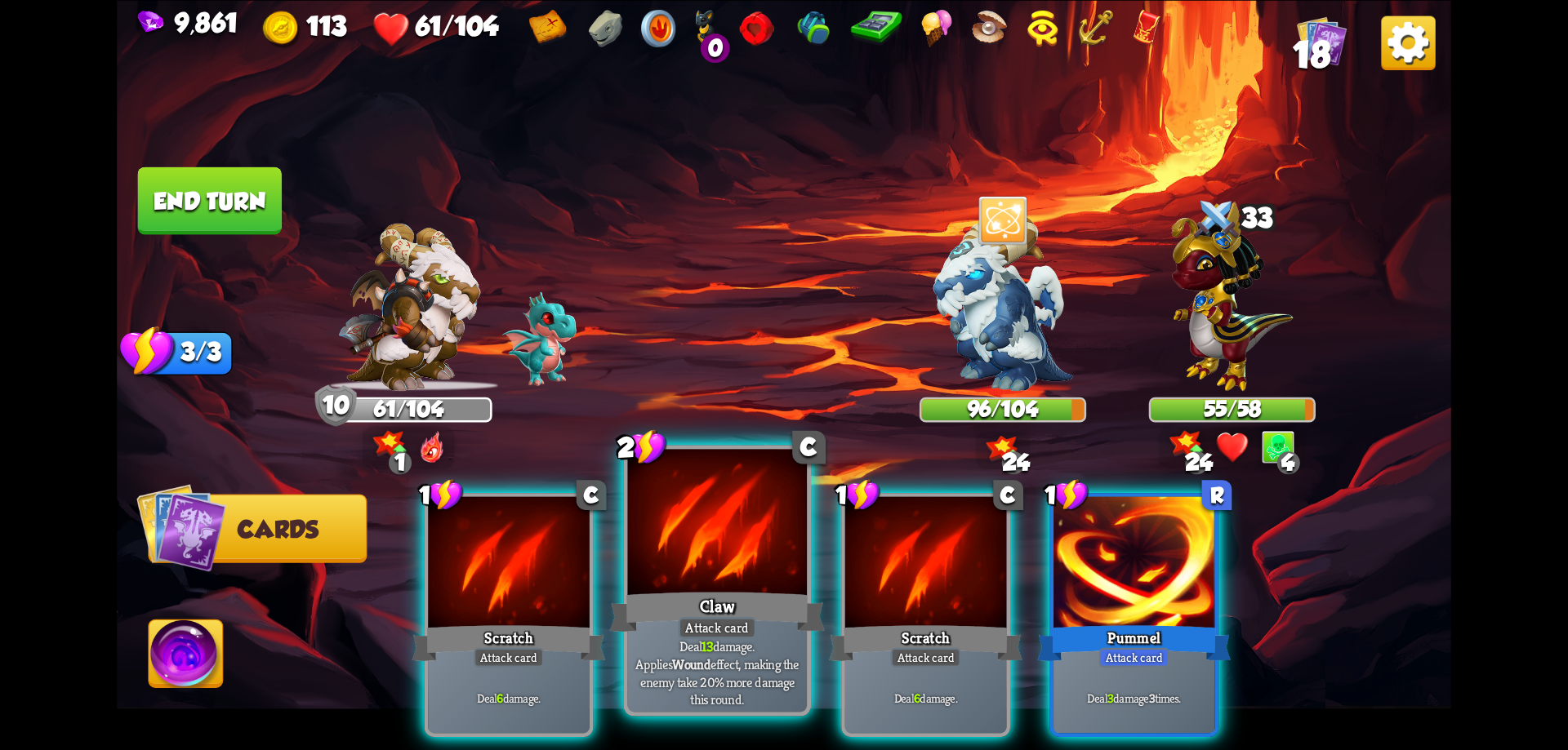
click at [735, 555] on div at bounding box center [718, 524] width 180 height 151
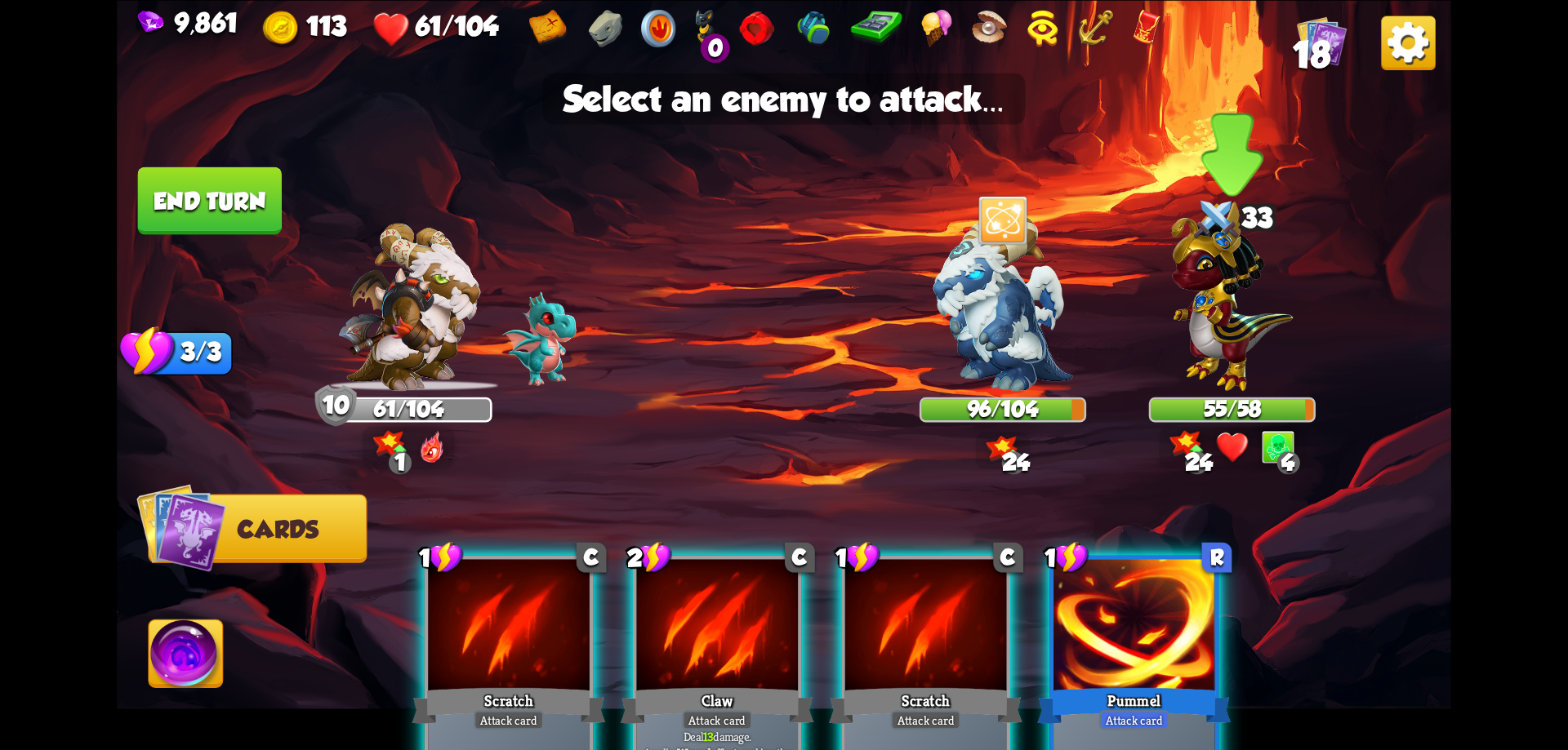
click at [1231, 304] on img at bounding box center [1231, 295] width 122 height 190
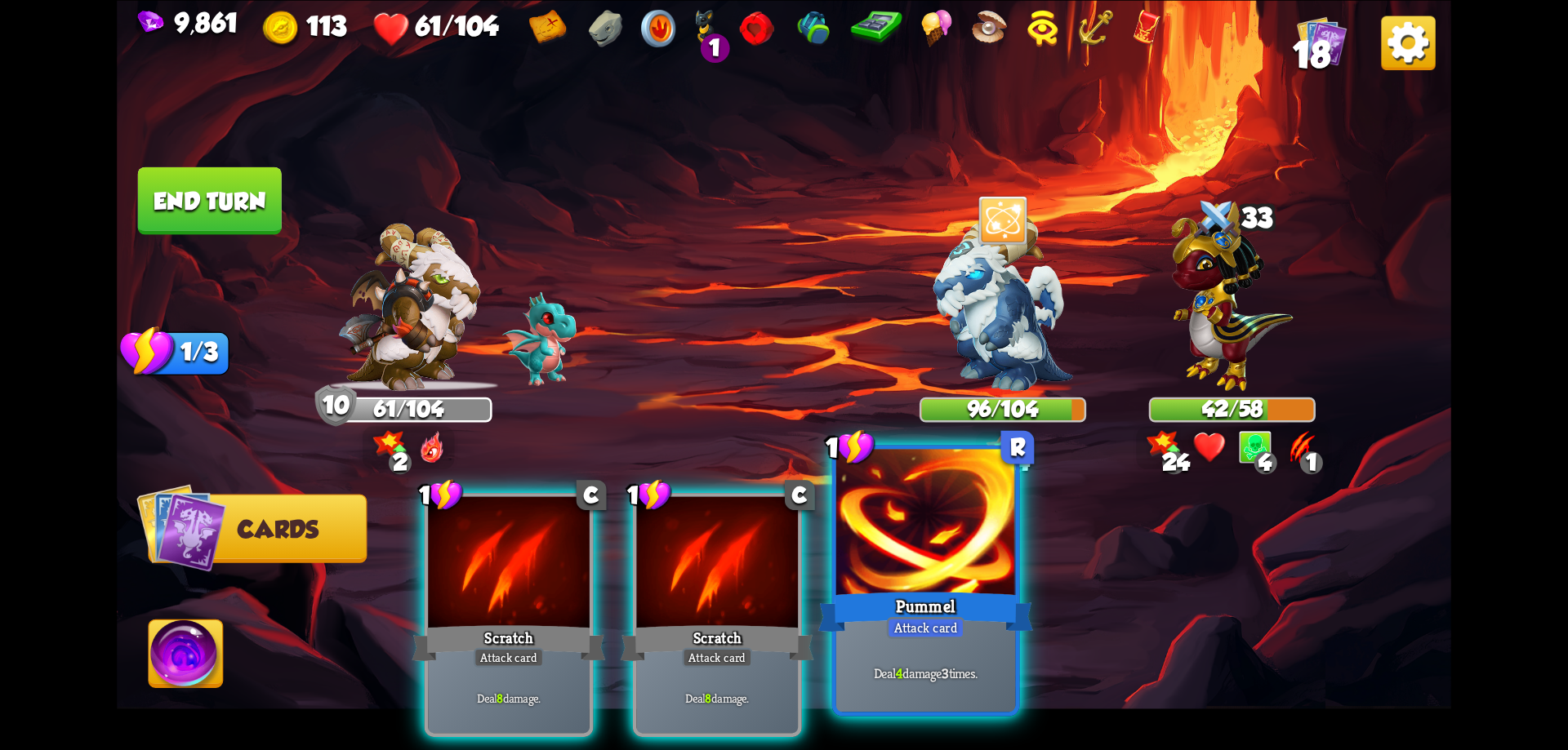
click at [938, 563] on div at bounding box center [926, 524] width 180 height 151
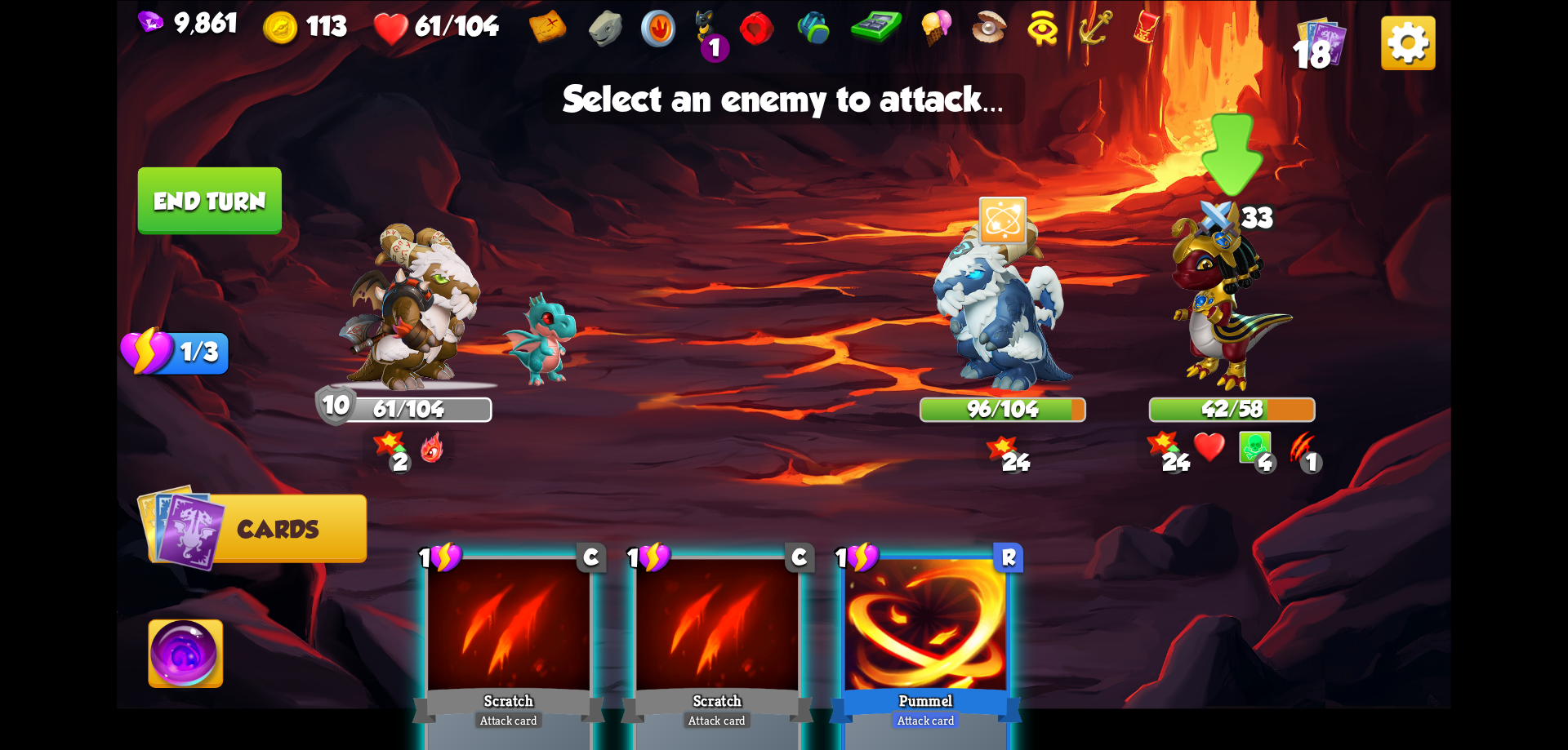
click at [1239, 340] on img at bounding box center [1231, 295] width 122 height 190
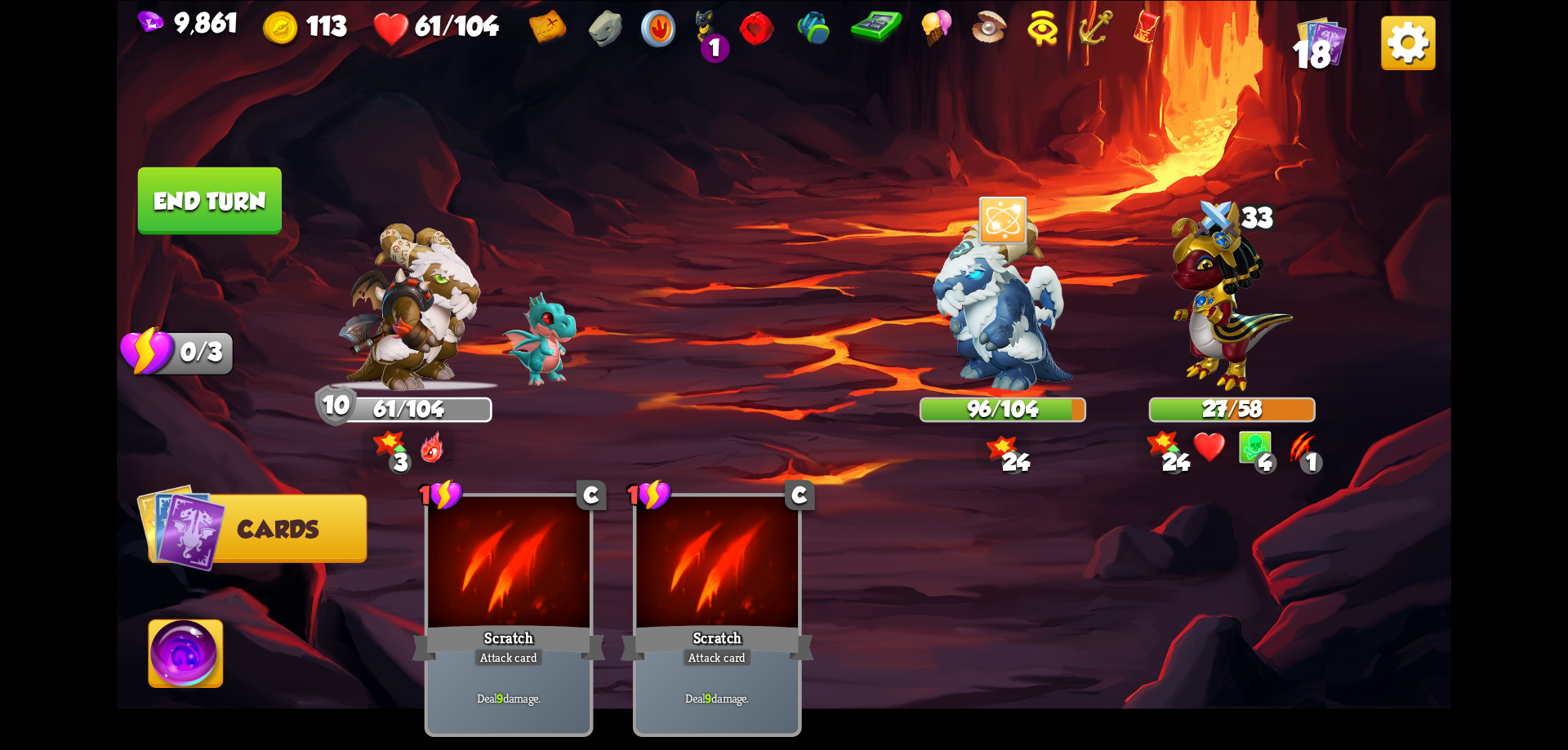
click at [253, 212] on button "End turn" at bounding box center [210, 201] width 144 height 68
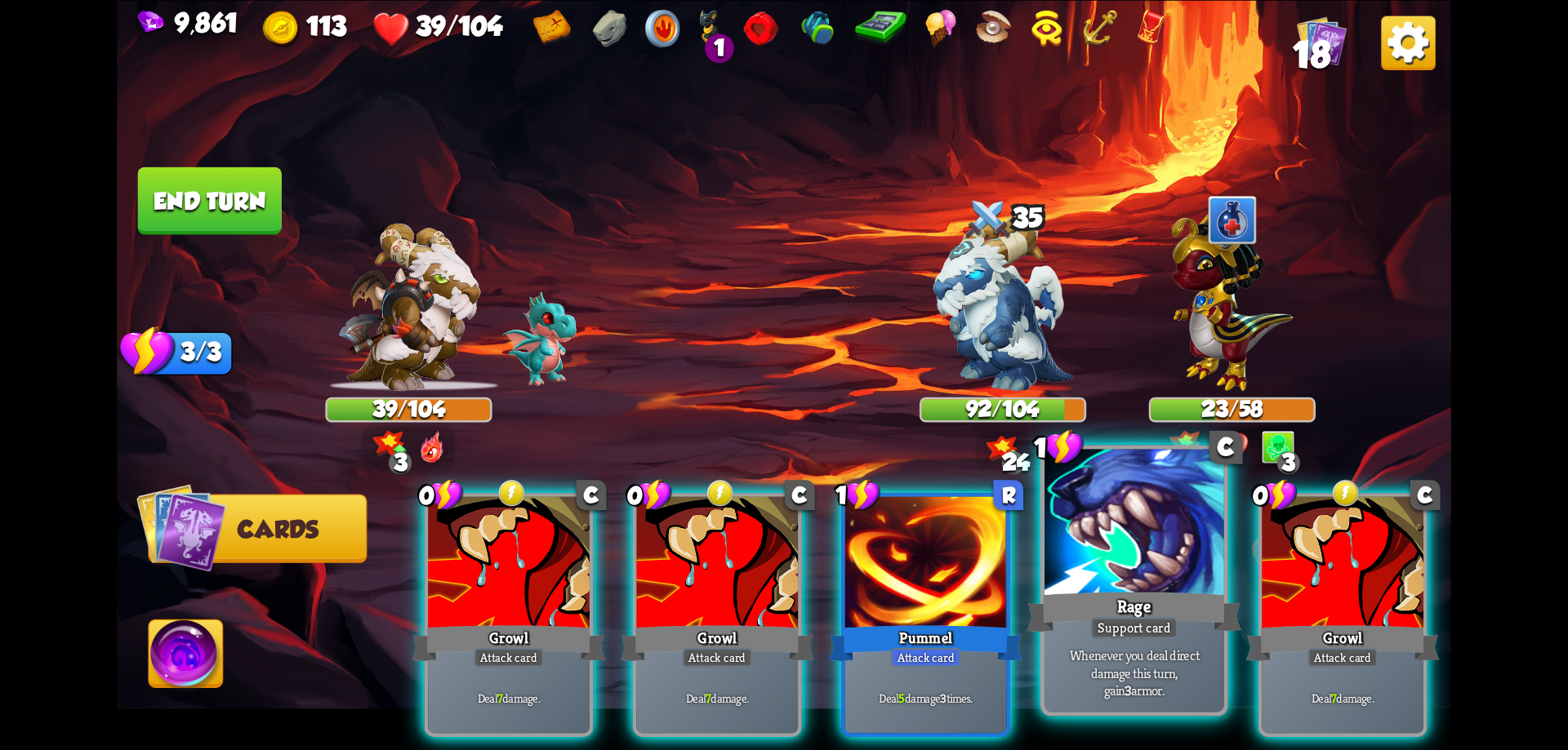
click at [1111, 582] on div at bounding box center [1134, 524] width 180 height 151
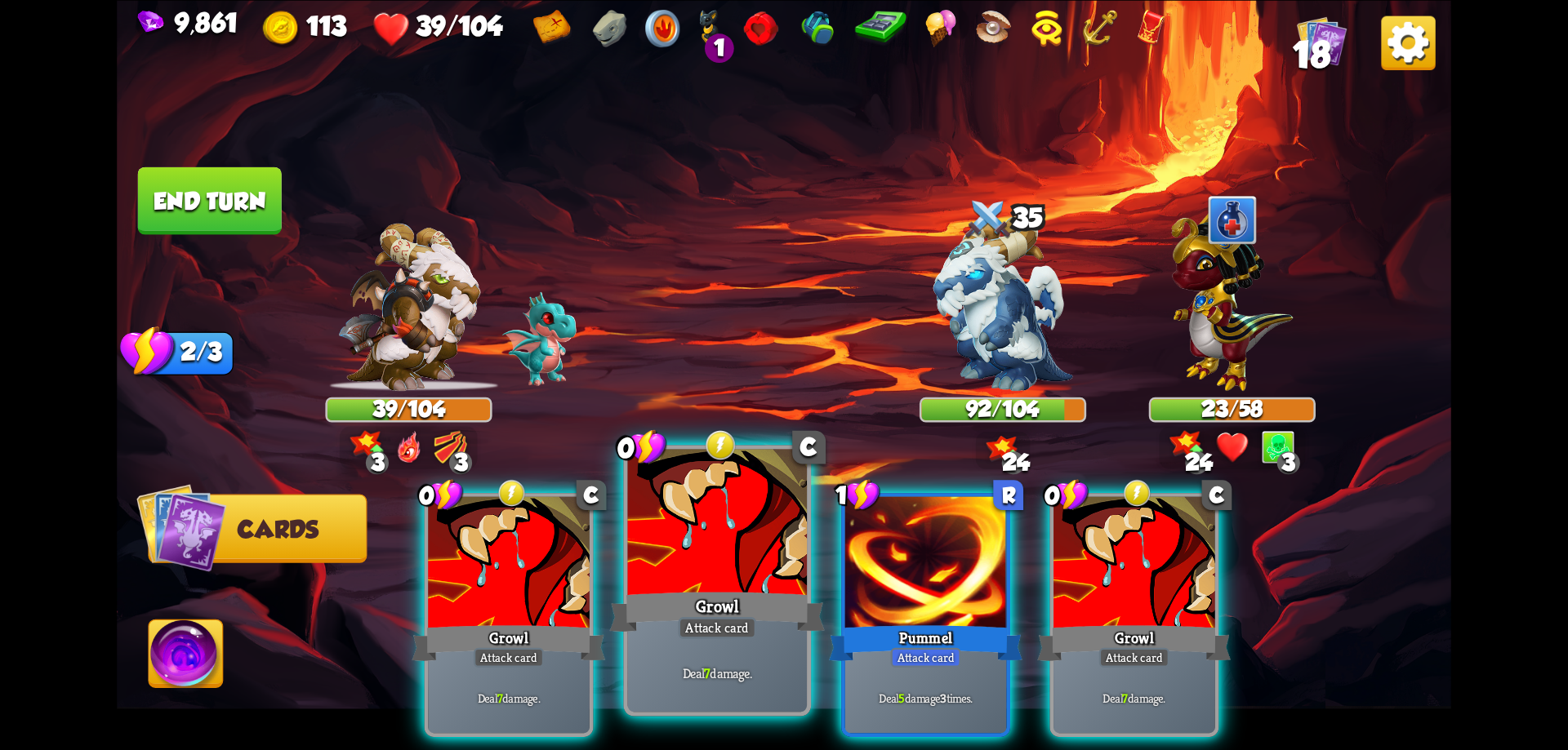
click at [761, 601] on div "Growl" at bounding box center [717, 612] width 214 height 49
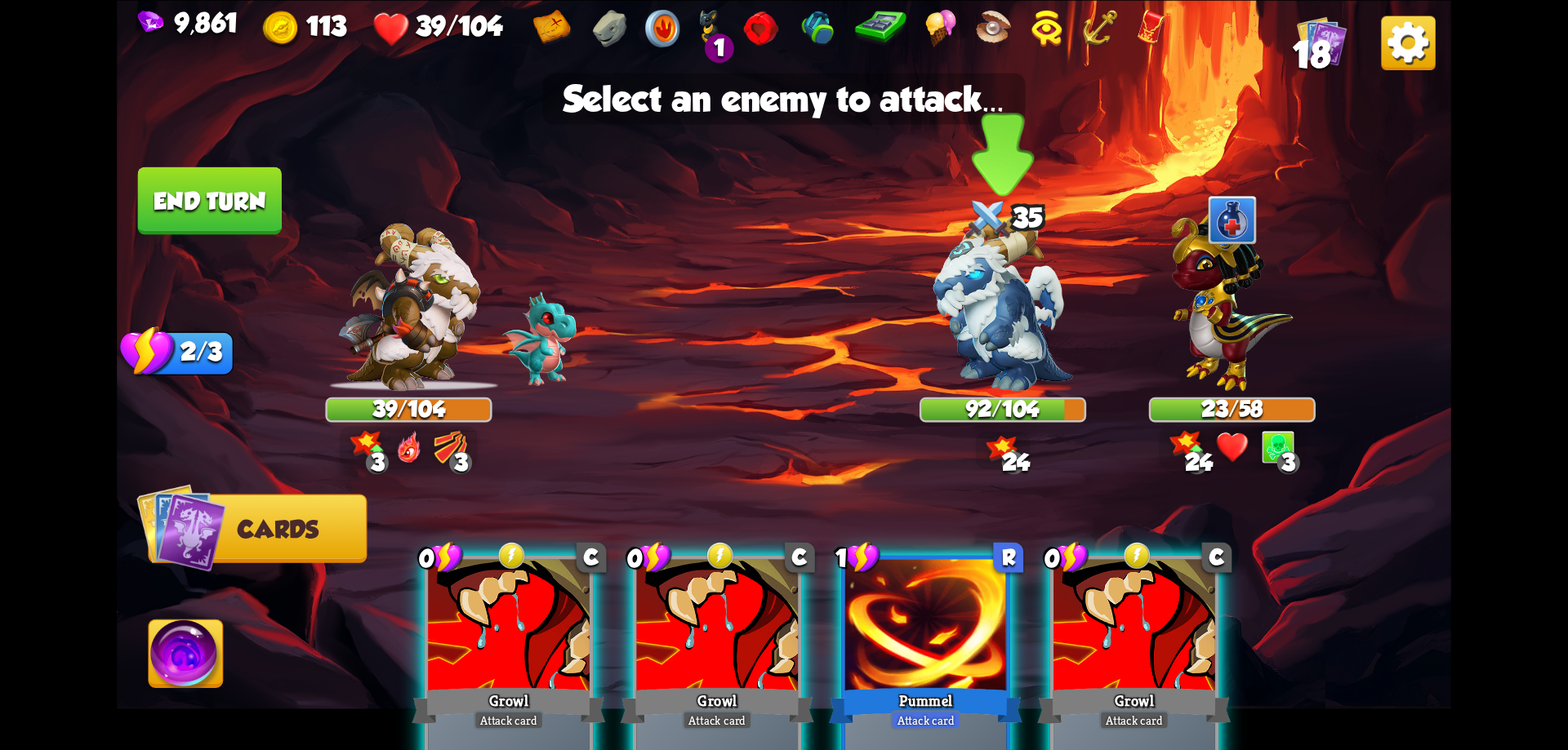
click at [984, 334] on img at bounding box center [1003, 302] width 139 height 175
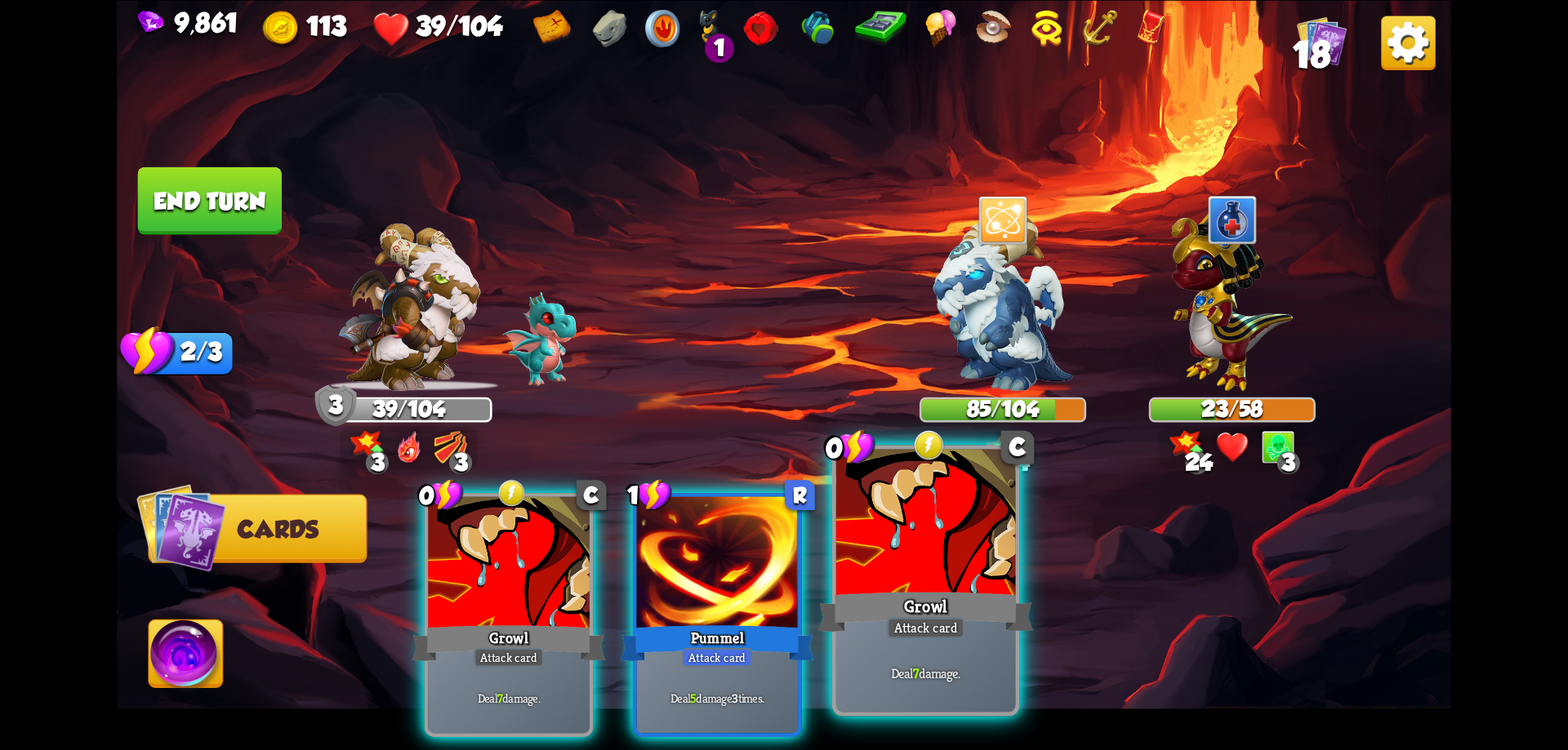
click at [959, 527] on div at bounding box center [926, 524] width 180 height 151
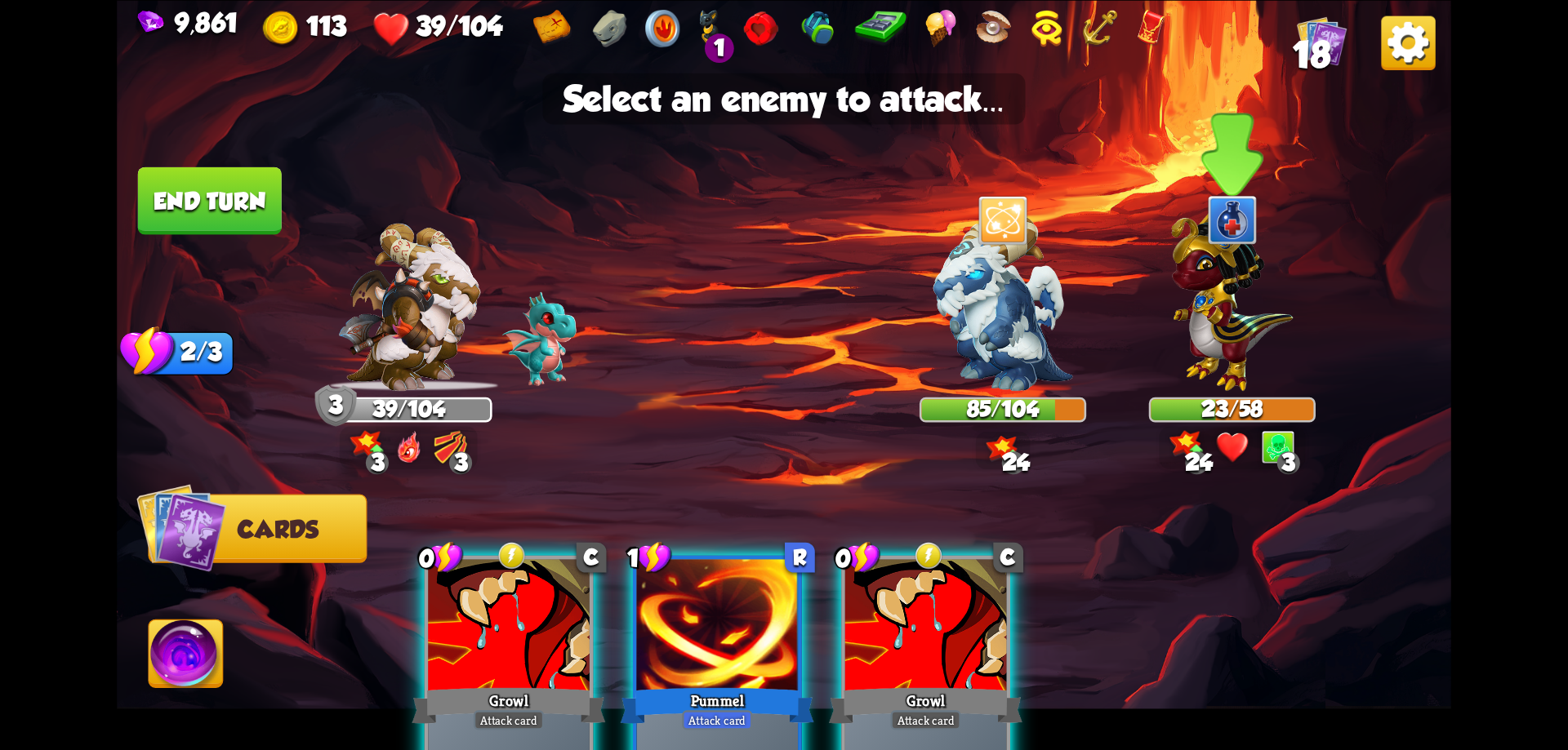
click at [1203, 307] on img at bounding box center [1231, 295] width 122 height 190
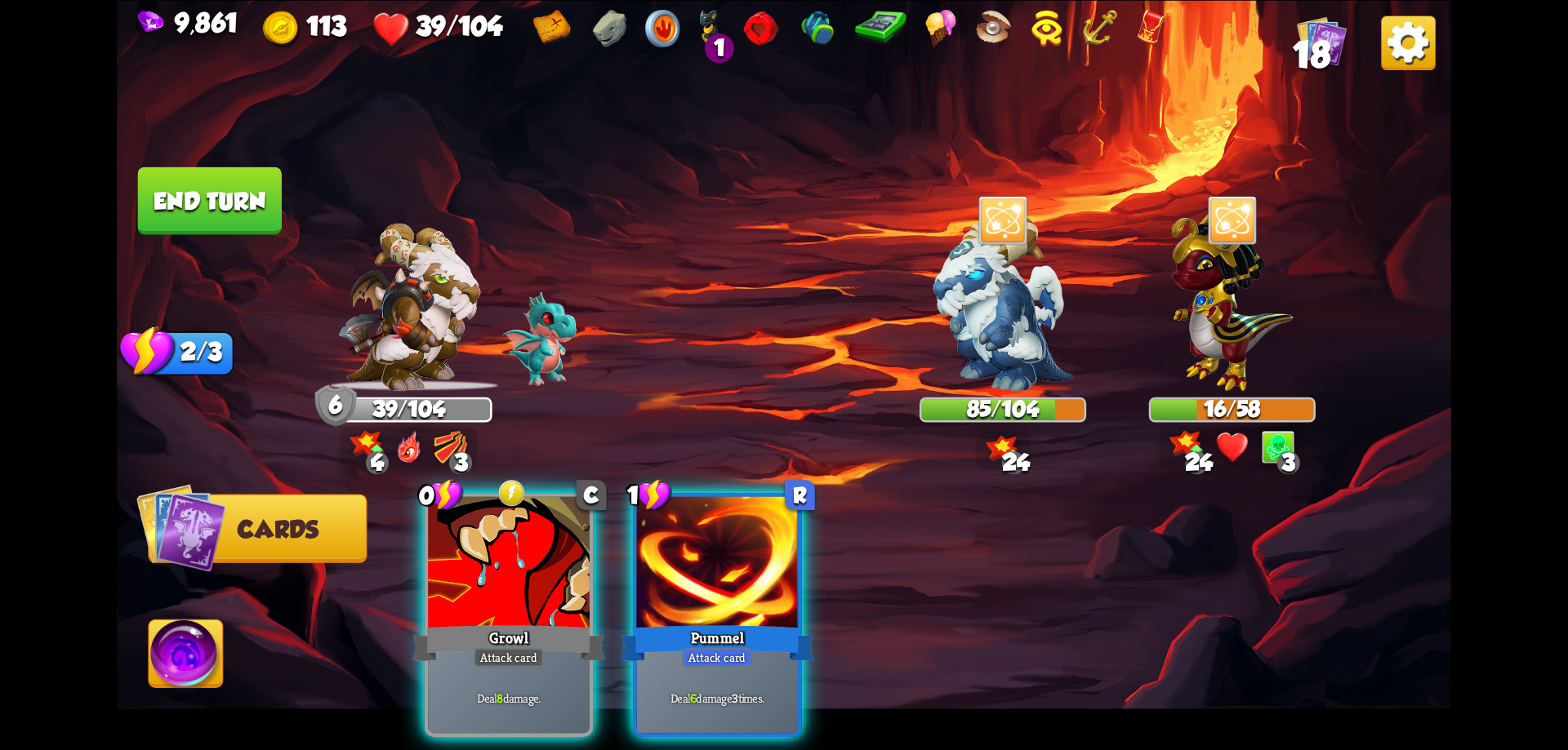
click at [406, 387] on img at bounding box center [408, 306] width 143 height 168
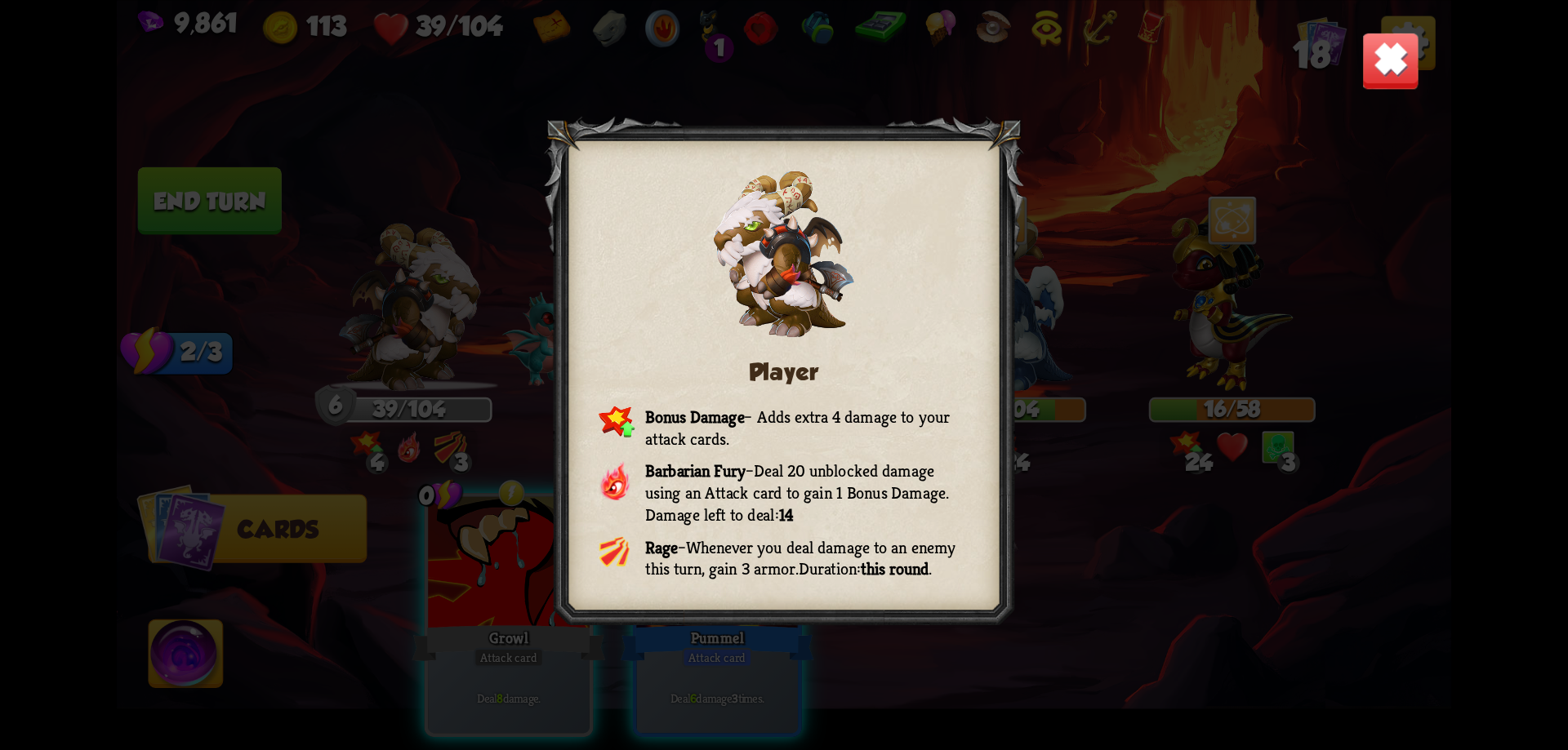
click at [1383, 73] on img at bounding box center [1389, 60] width 58 height 58
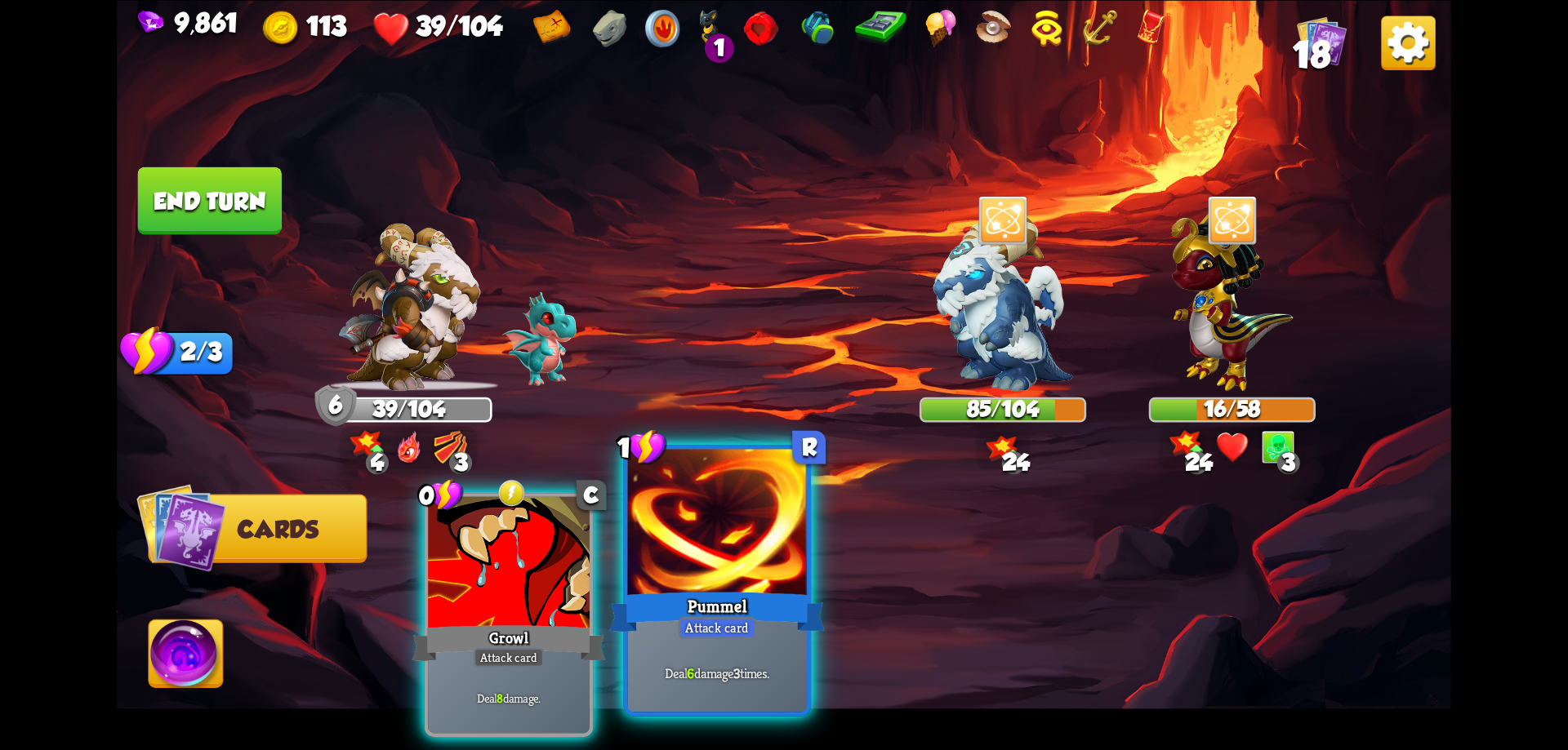
click at [774, 551] on div at bounding box center [718, 524] width 180 height 151
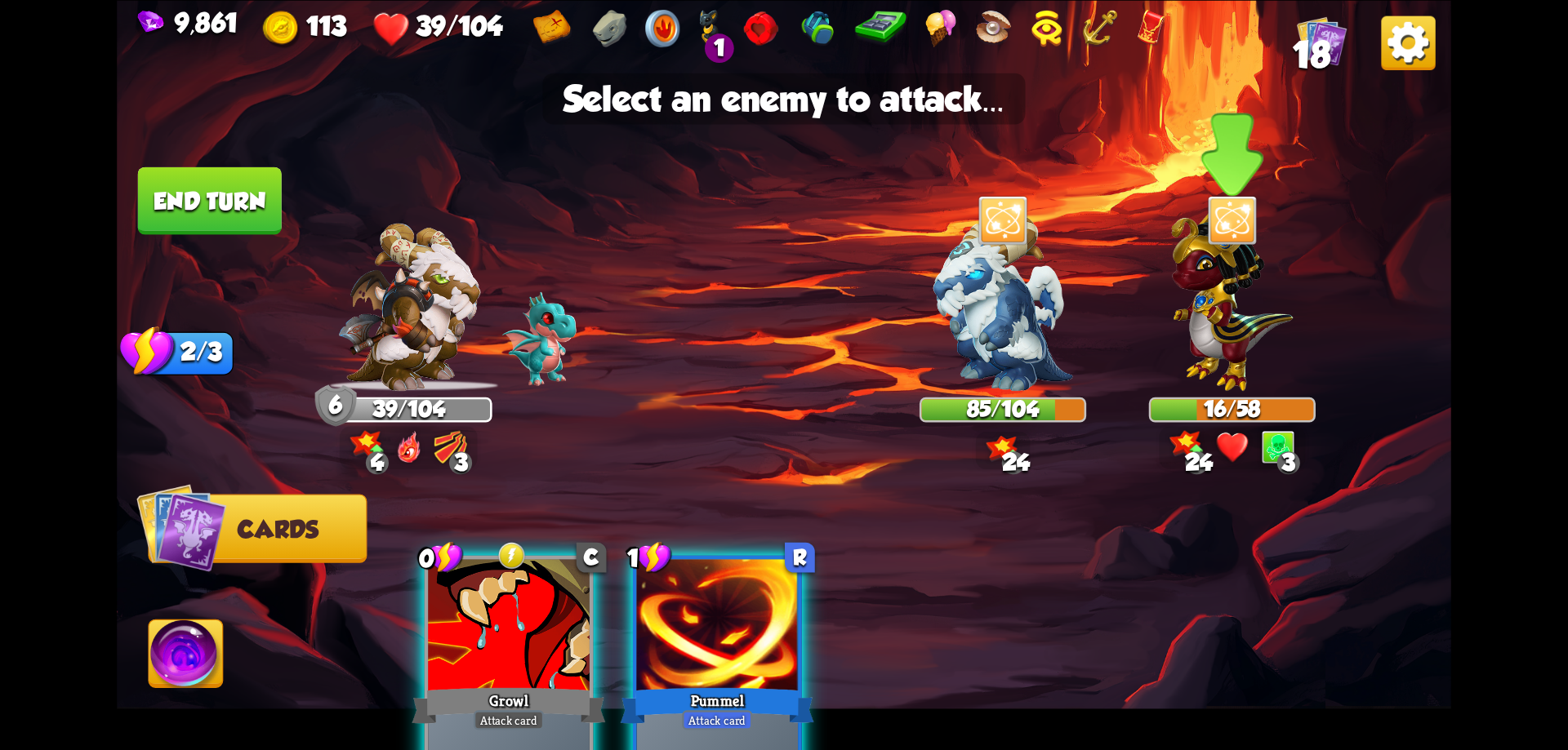
click at [1209, 293] on img at bounding box center [1231, 295] width 122 height 190
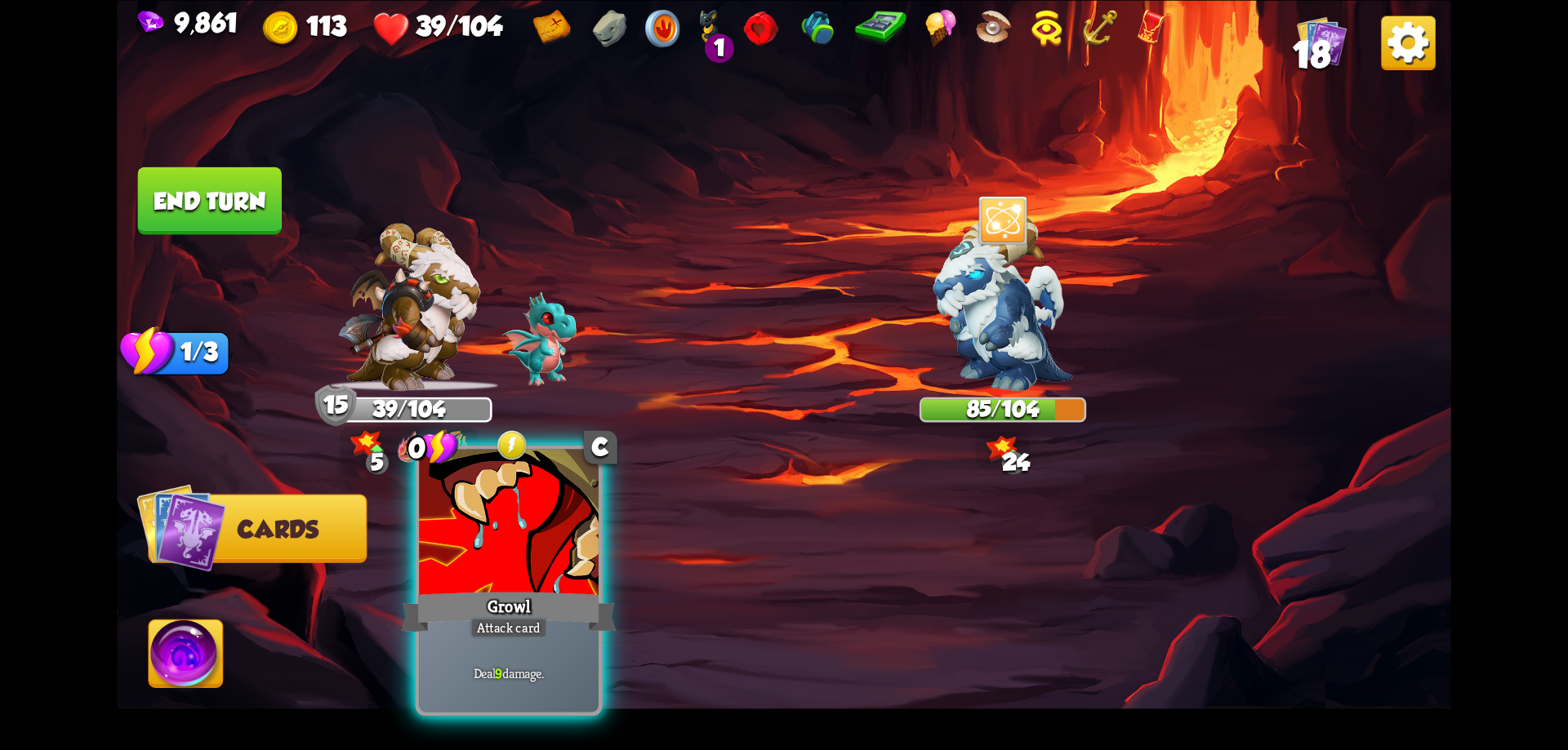
click at [531, 580] on div at bounding box center [508, 524] width 180 height 151
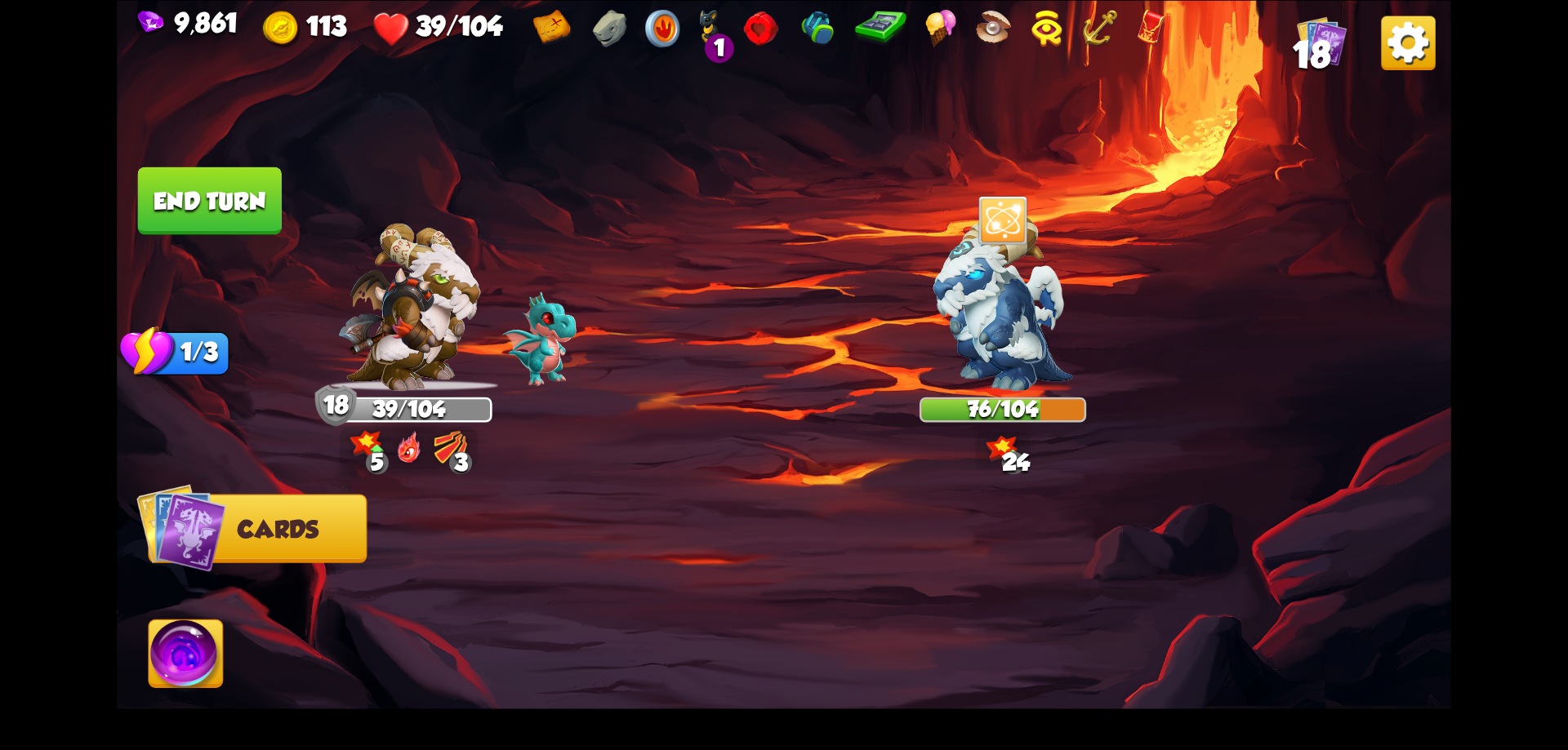
click at [241, 208] on button "End turn" at bounding box center [210, 201] width 144 height 68
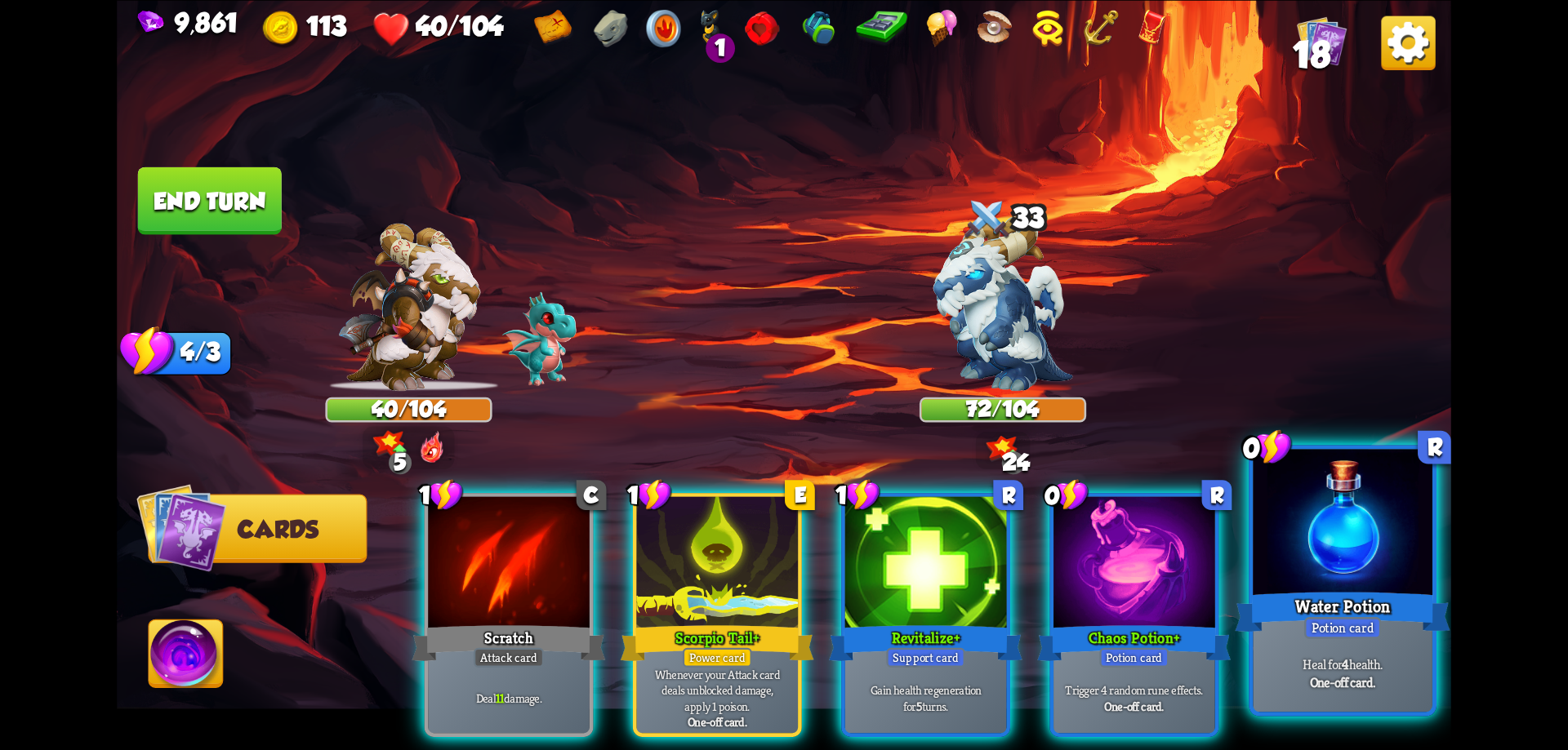
click at [1336, 603] on div "Water Potion" at bounding box center [1342, 612] width 214 height 49
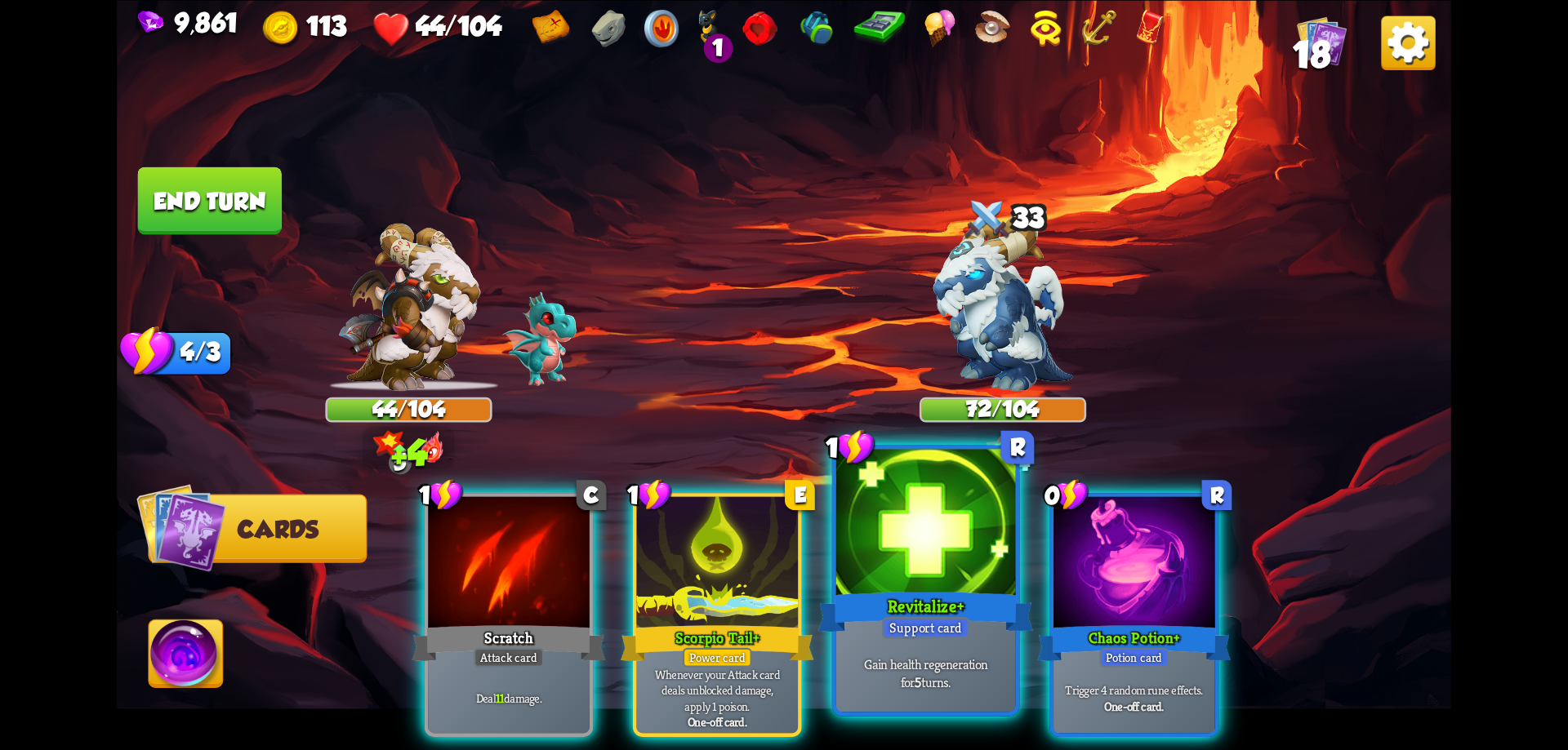
click at [926, 587] on div at bounding box center [926, 524] width 180 height 151
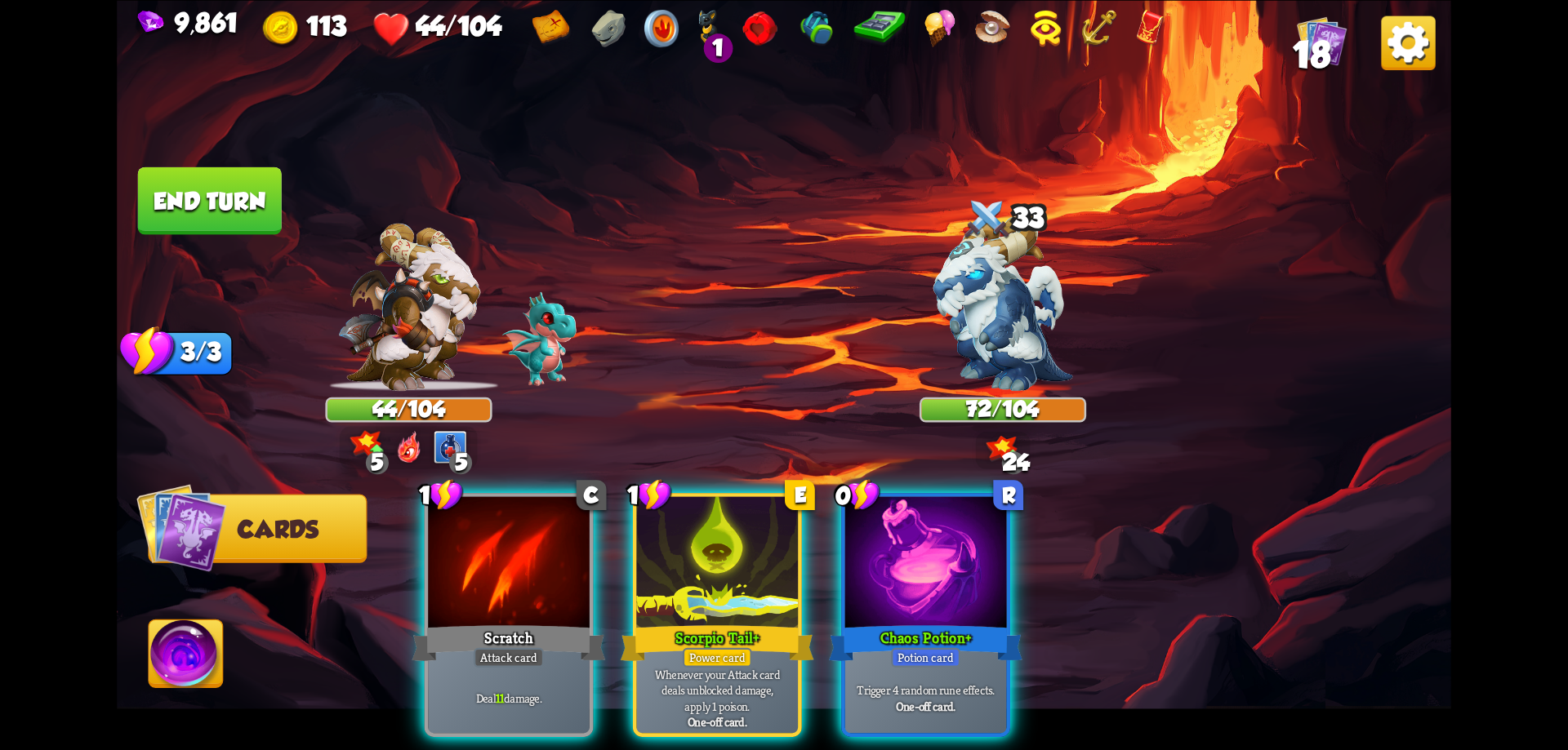
click at [926, 587] on div at bounding box center [926, 564] width 162 height 136
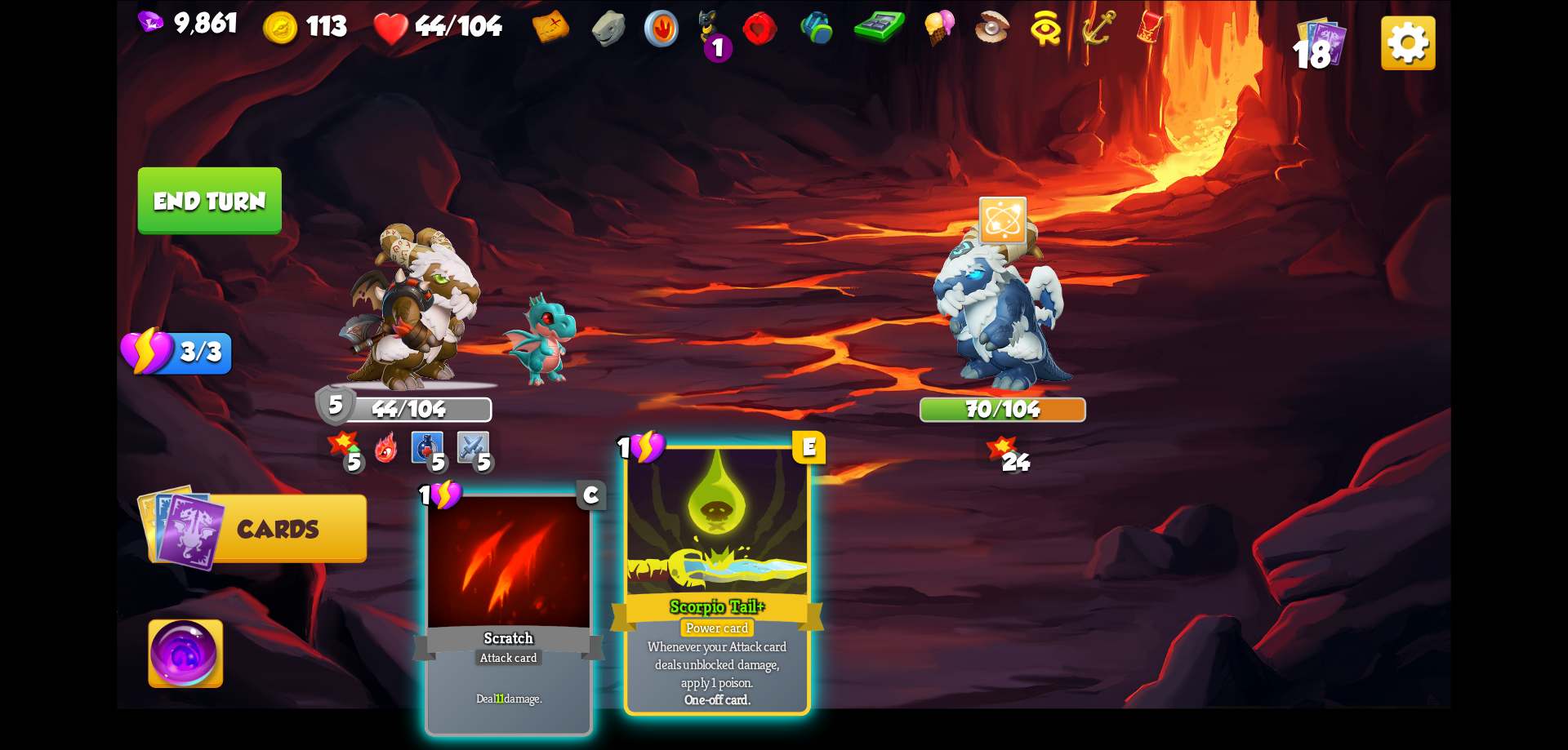
click at [732, 594] on div "Scorpio Tail+" at bounding box center [717, 612] width 214 height 49
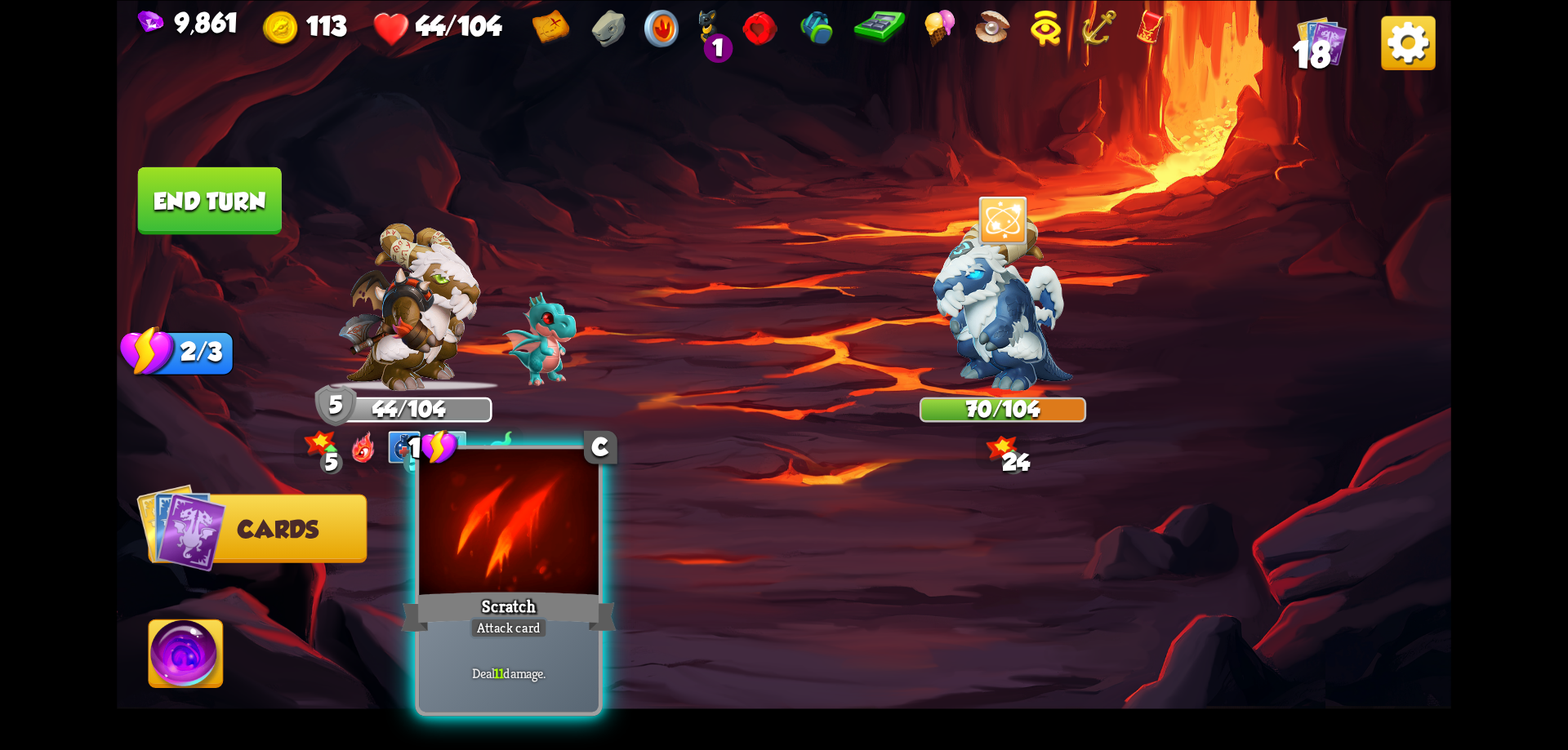
click at [549, 573] on div at bounding box center [508, 524] width 180 height 151
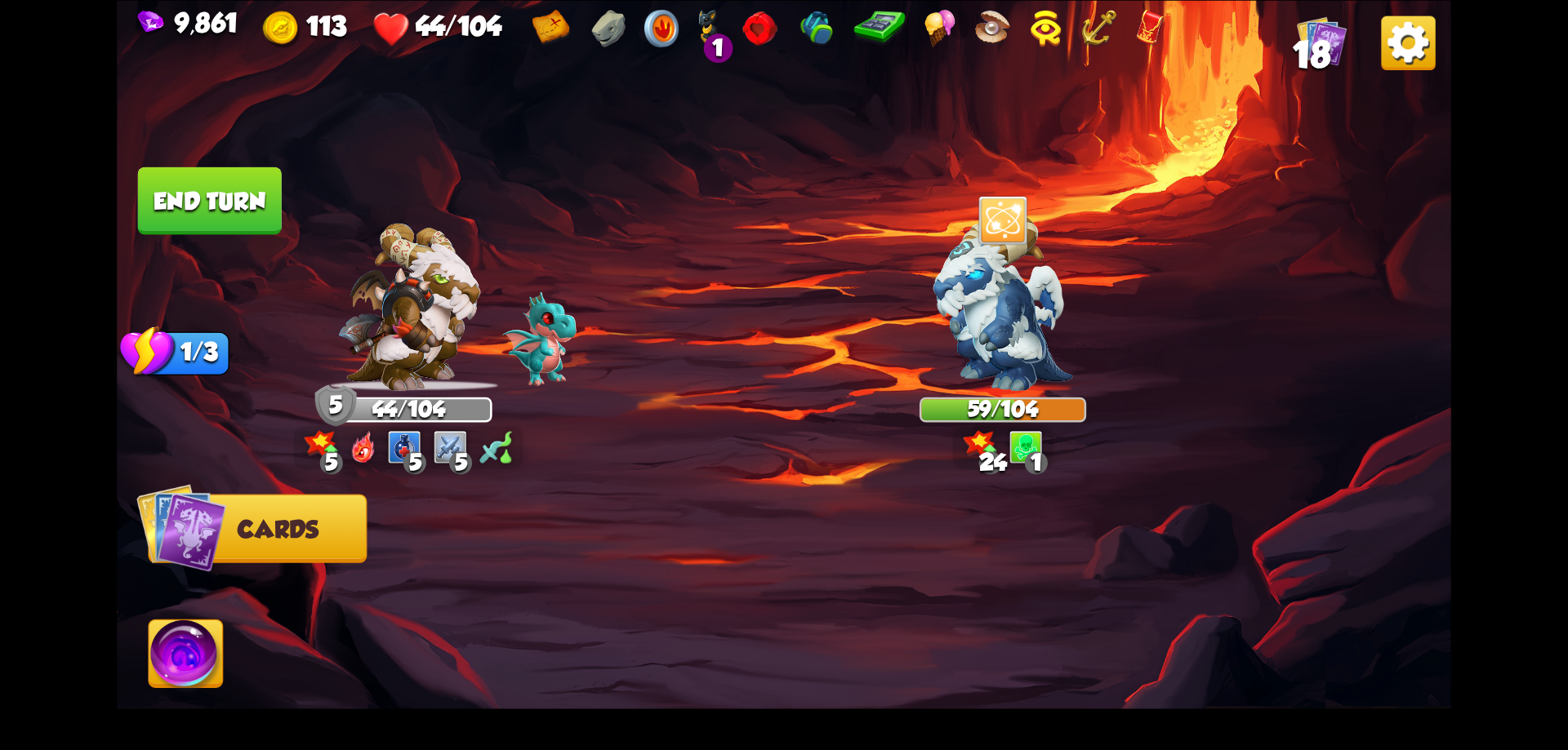
click at [267, 212] on button "End turn" at bounding box center [210, 201] width 144 height 68
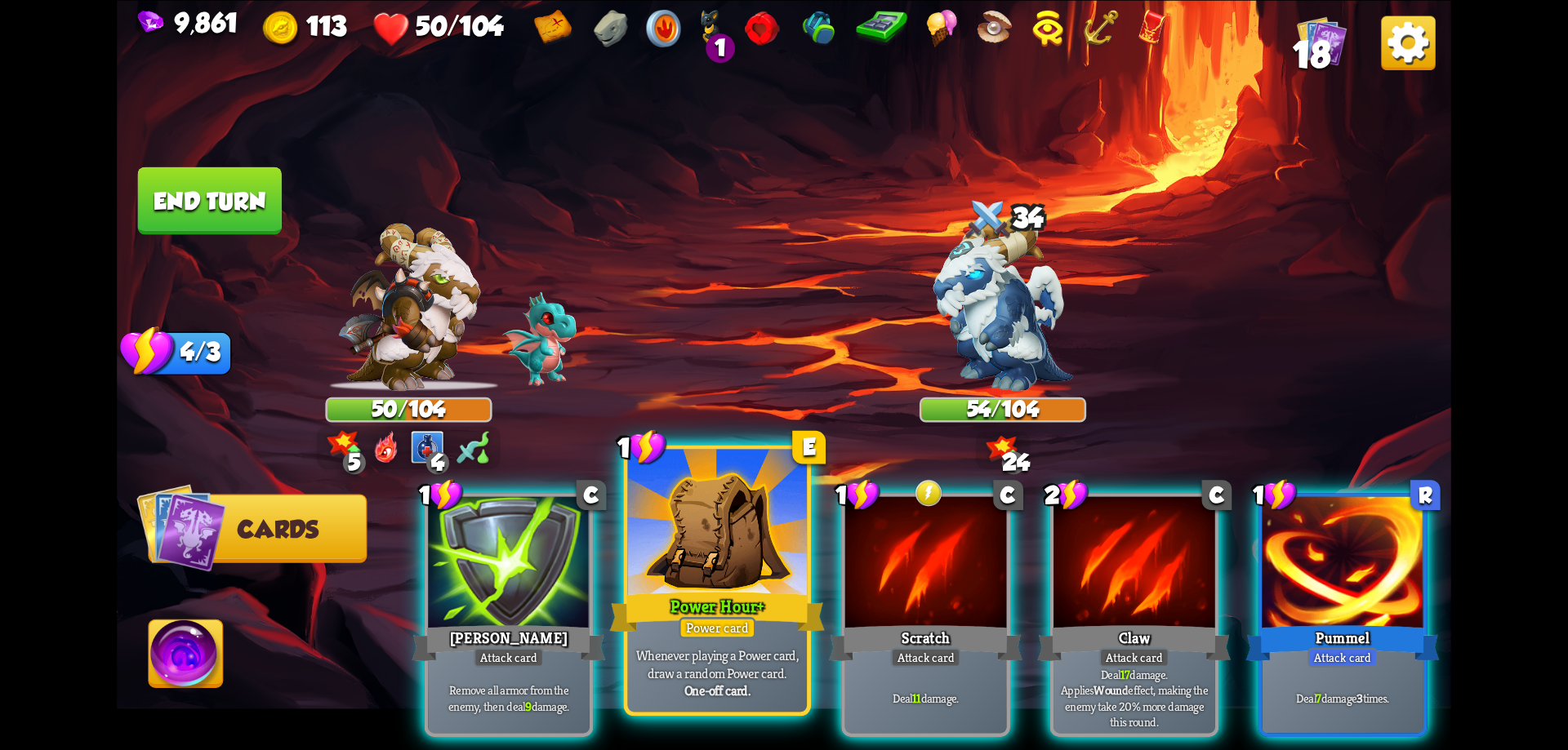
click at [735, 573] on div at bounding box center [718, 524] width 180 height 151
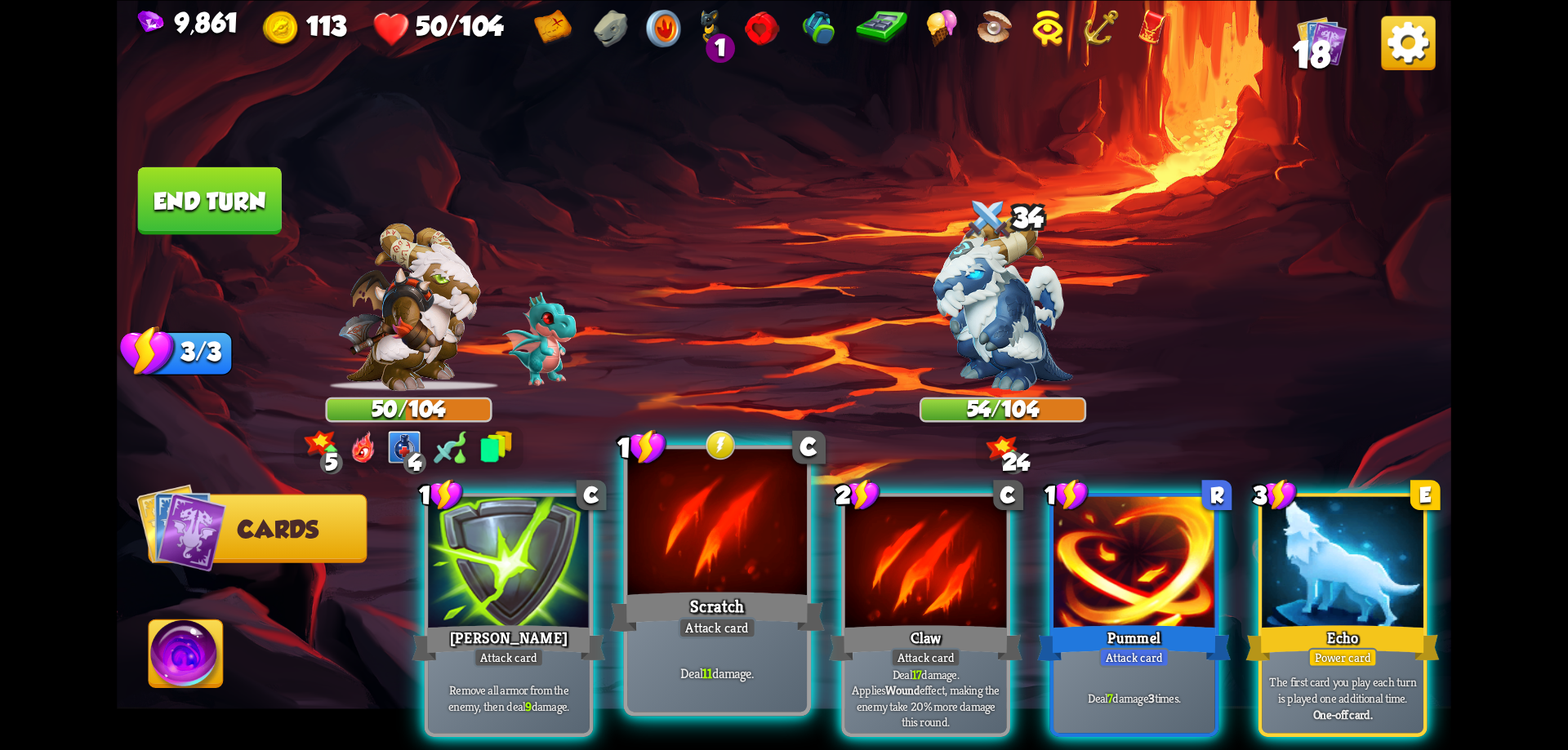
click at [730, 571] on div at bounding box center [718, 524] width 180 height 151
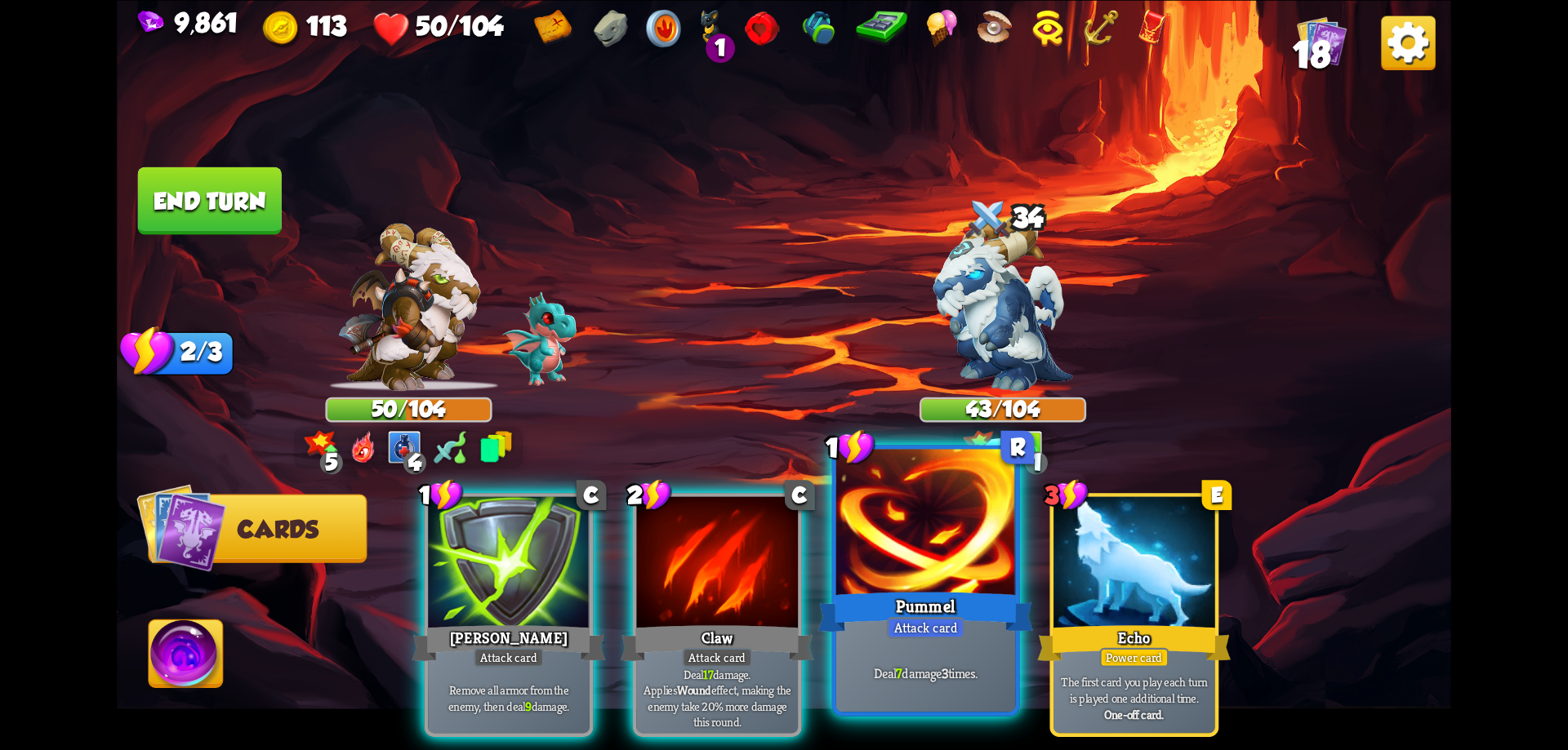
click at [891, 541] on div at bounding box center [926, 524] width 180 height 151
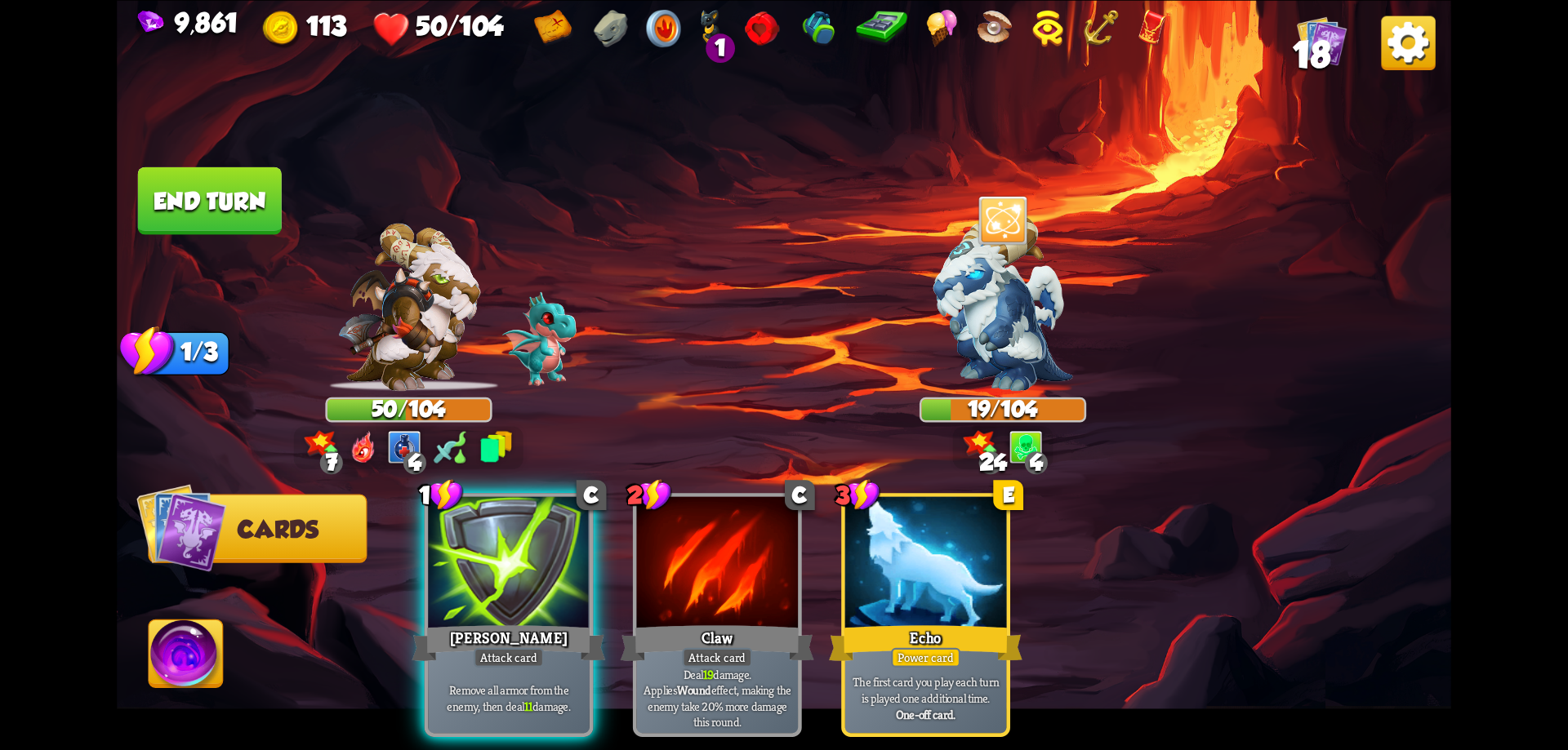
click at [247, 212] on button "End turn" at bounding box center [210, 201] width 144 height 68
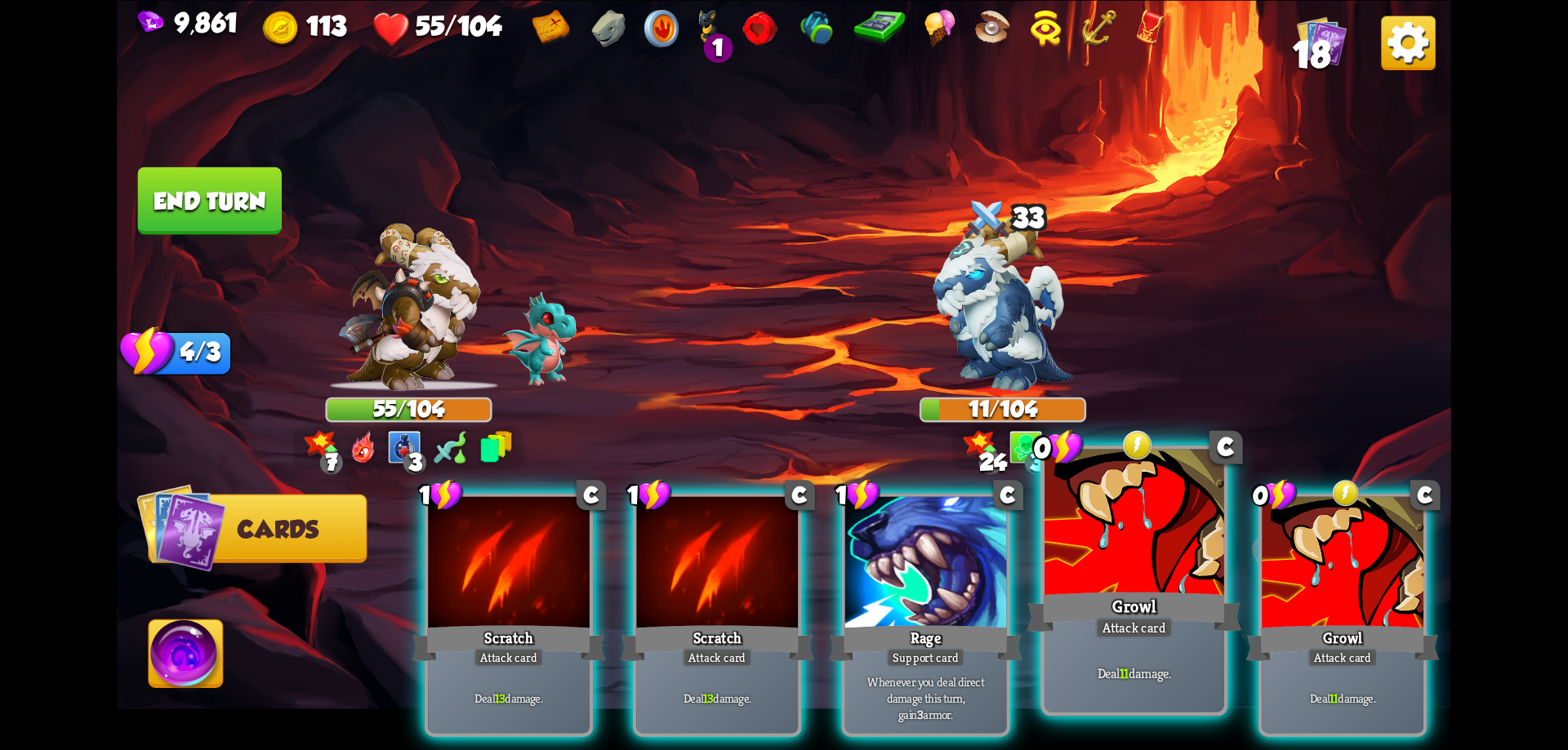
click at [1157, 571] on div at bounding box center [1134, 524] width 180 height 151
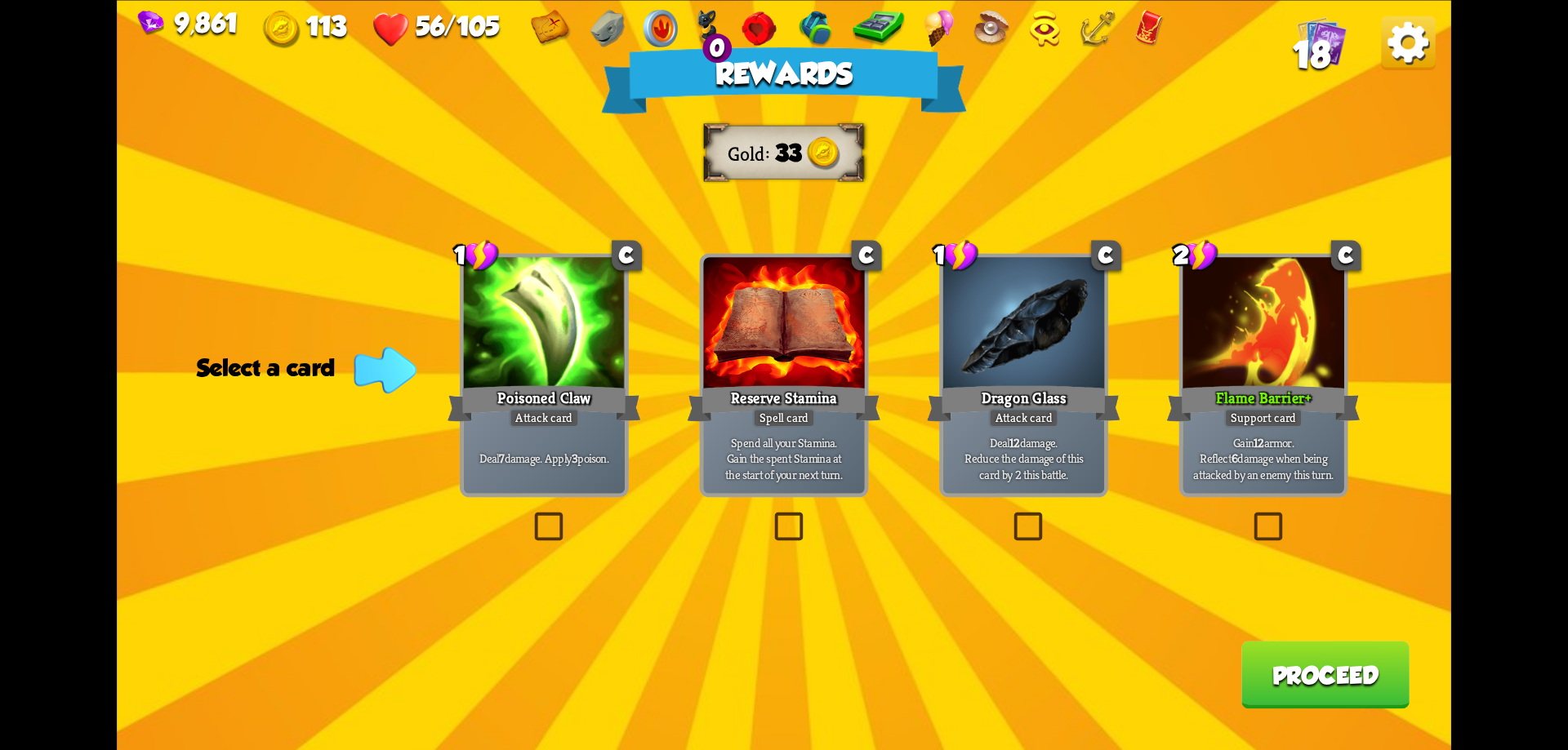
click at [1274, 675] on button "Proceed" at bounding box center [1325, 675] width 169 height 68
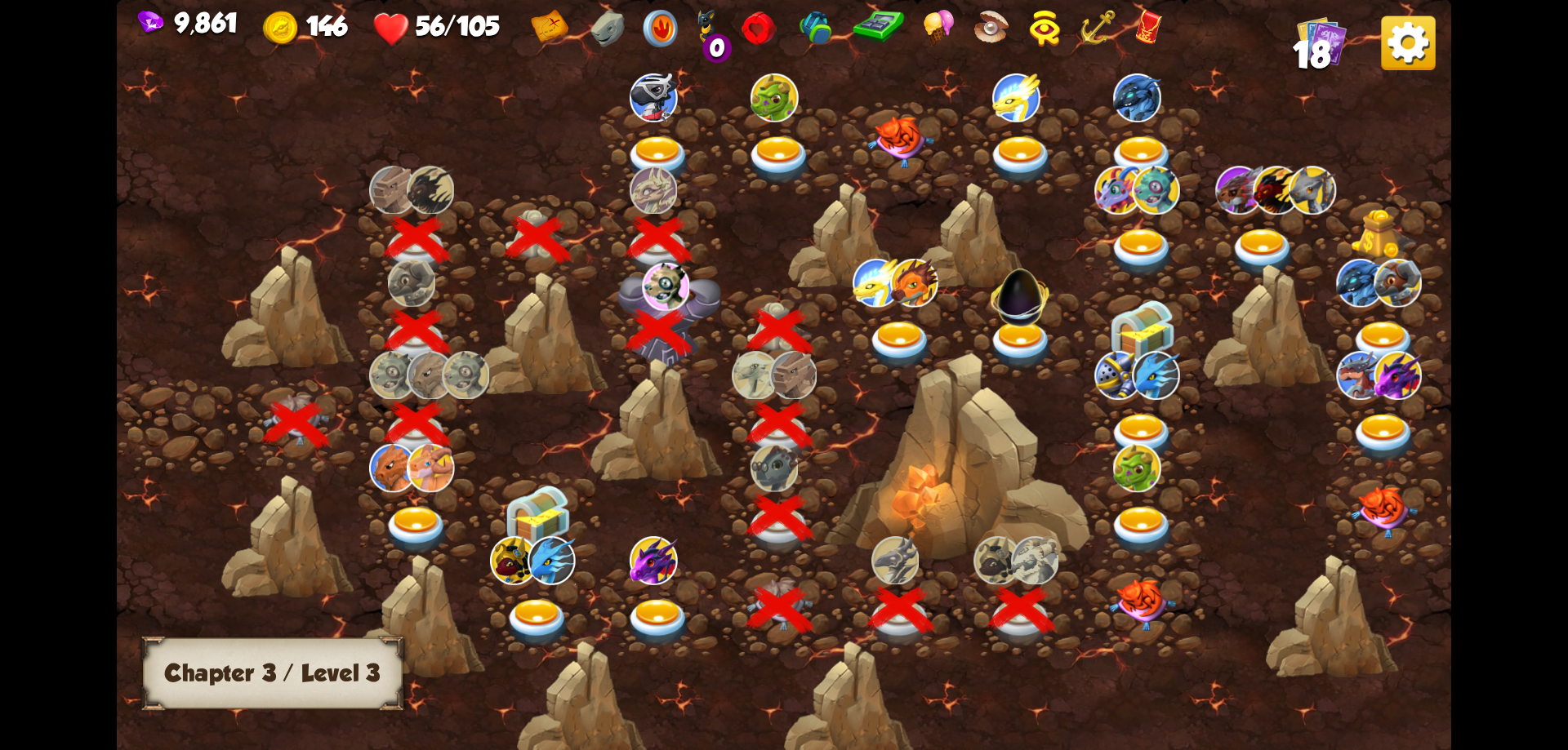
click at [1151, 603] on img at bounding box center [1142, 605] width 67 height 52
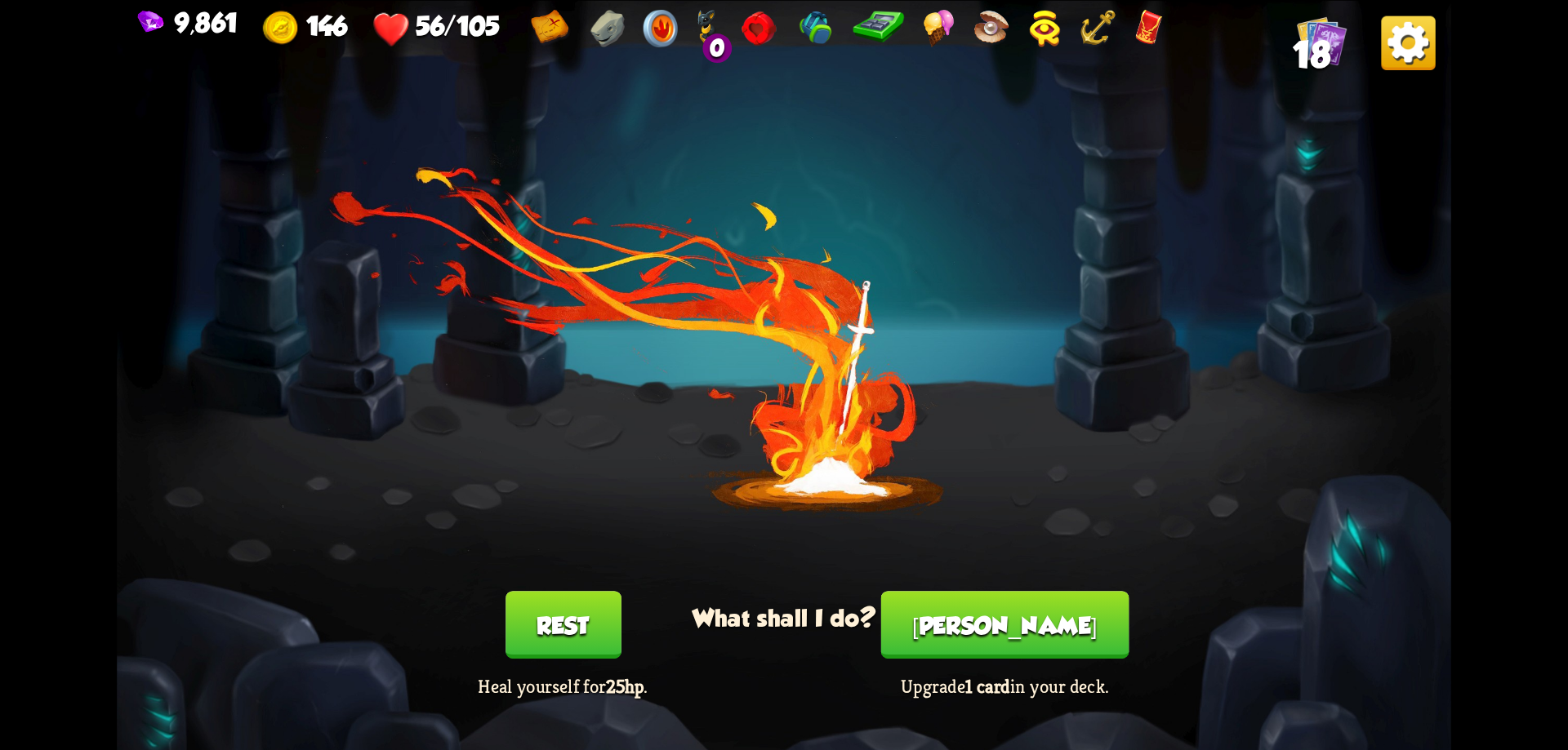
click at [1028, 623] on button "Smith" at bounding box center [1005, 625] width 248 height 68
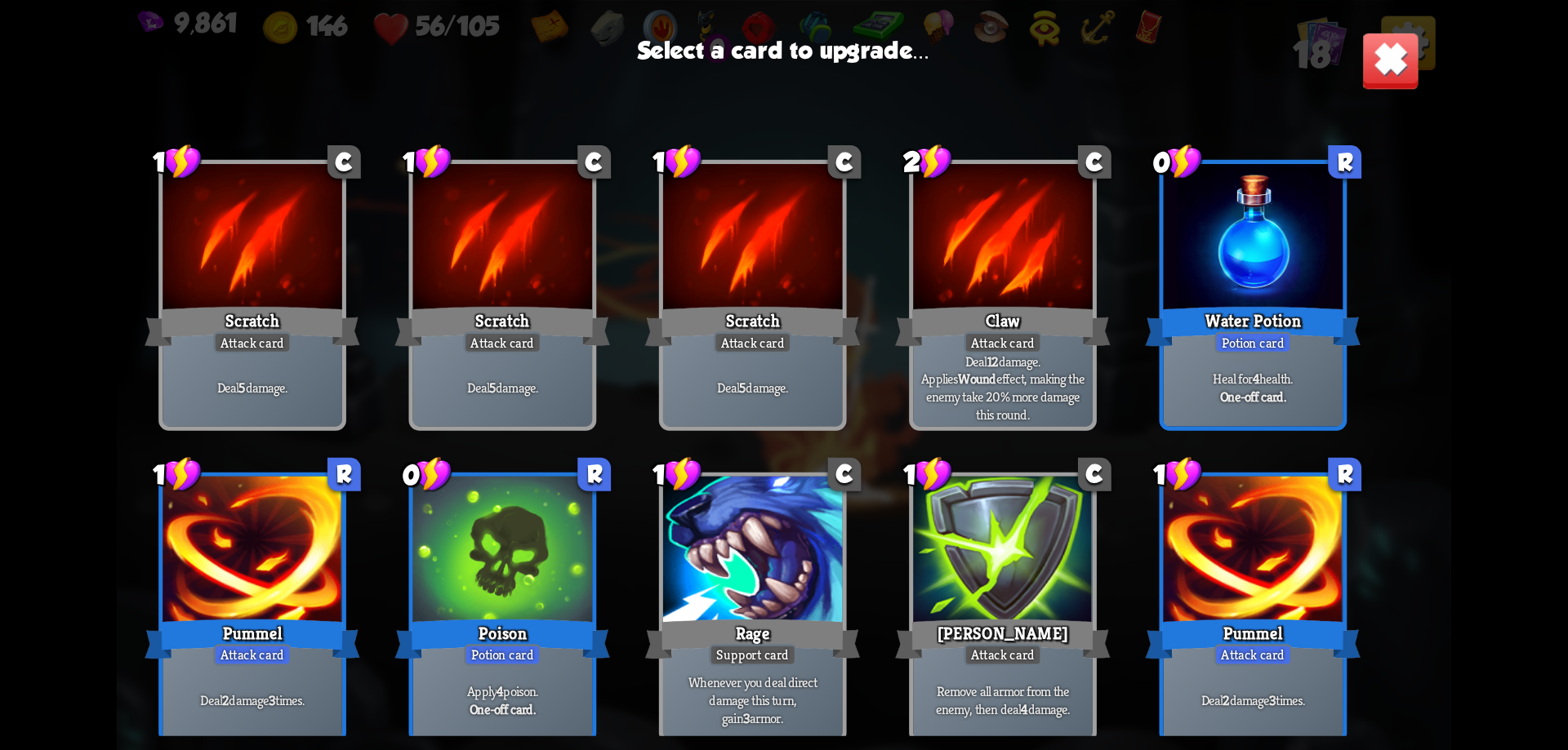
scroll to position [24, 0]
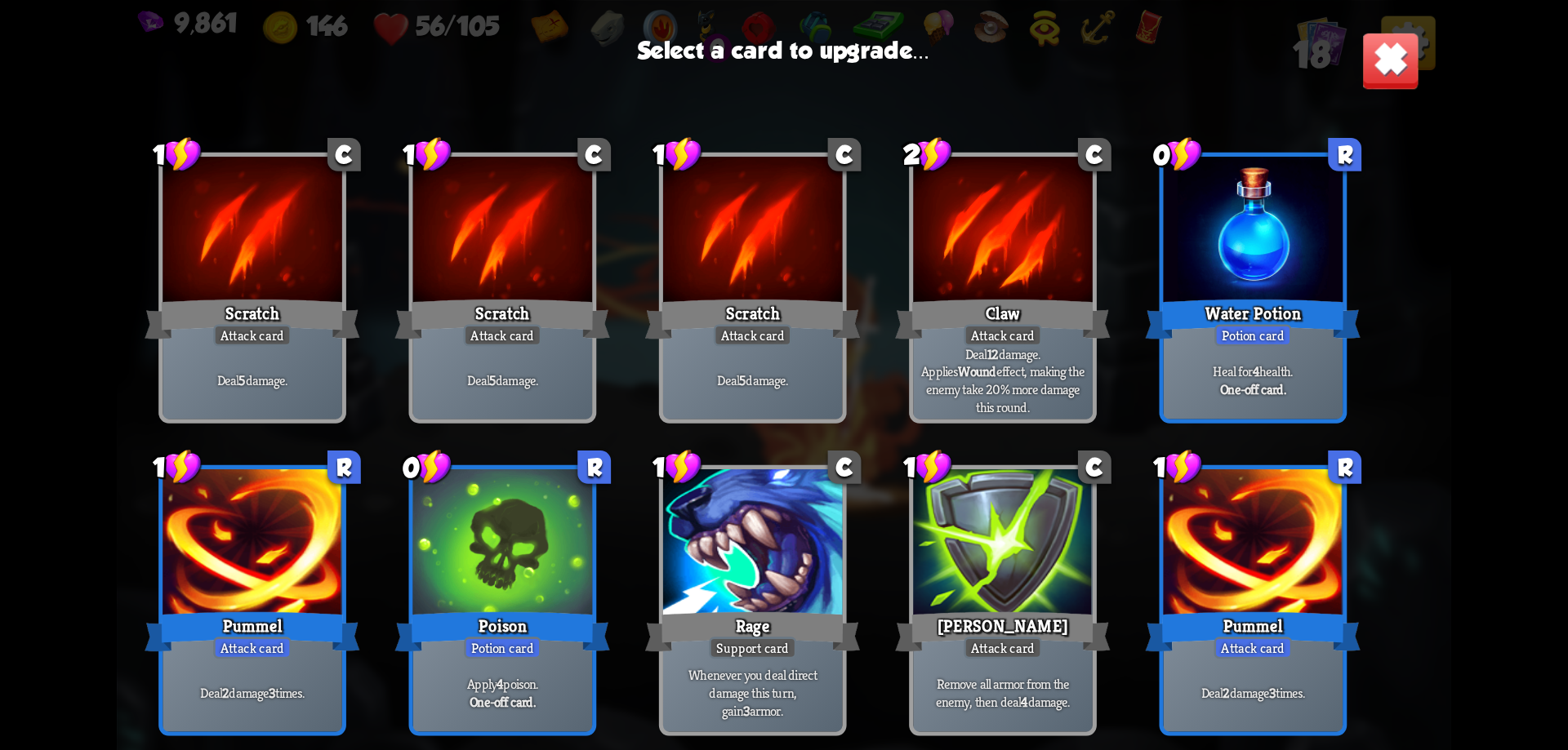
click at [800, 335] on div "Scratch" at bounding box center [752, 319] width 214 height 49
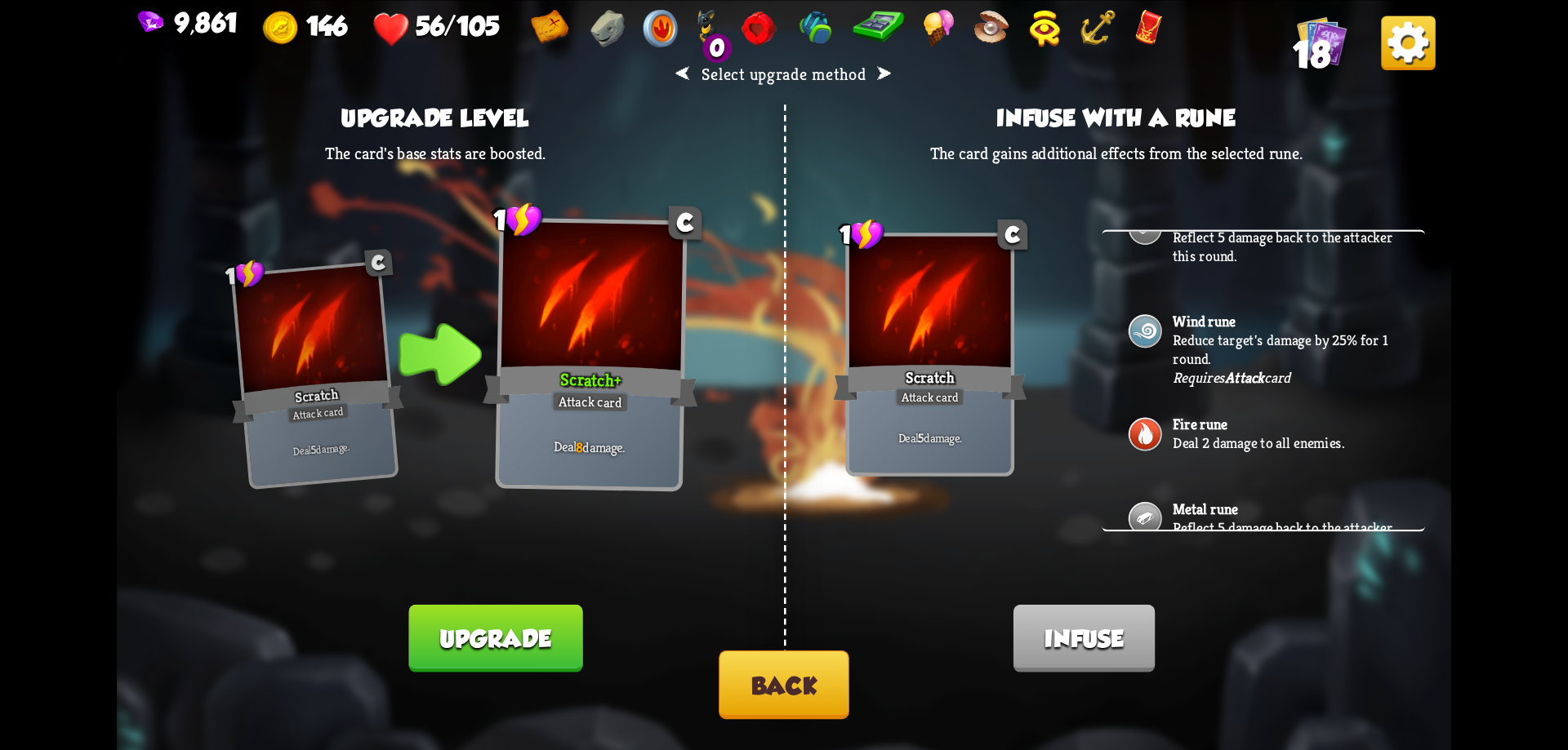
scroll to position [597, 0]
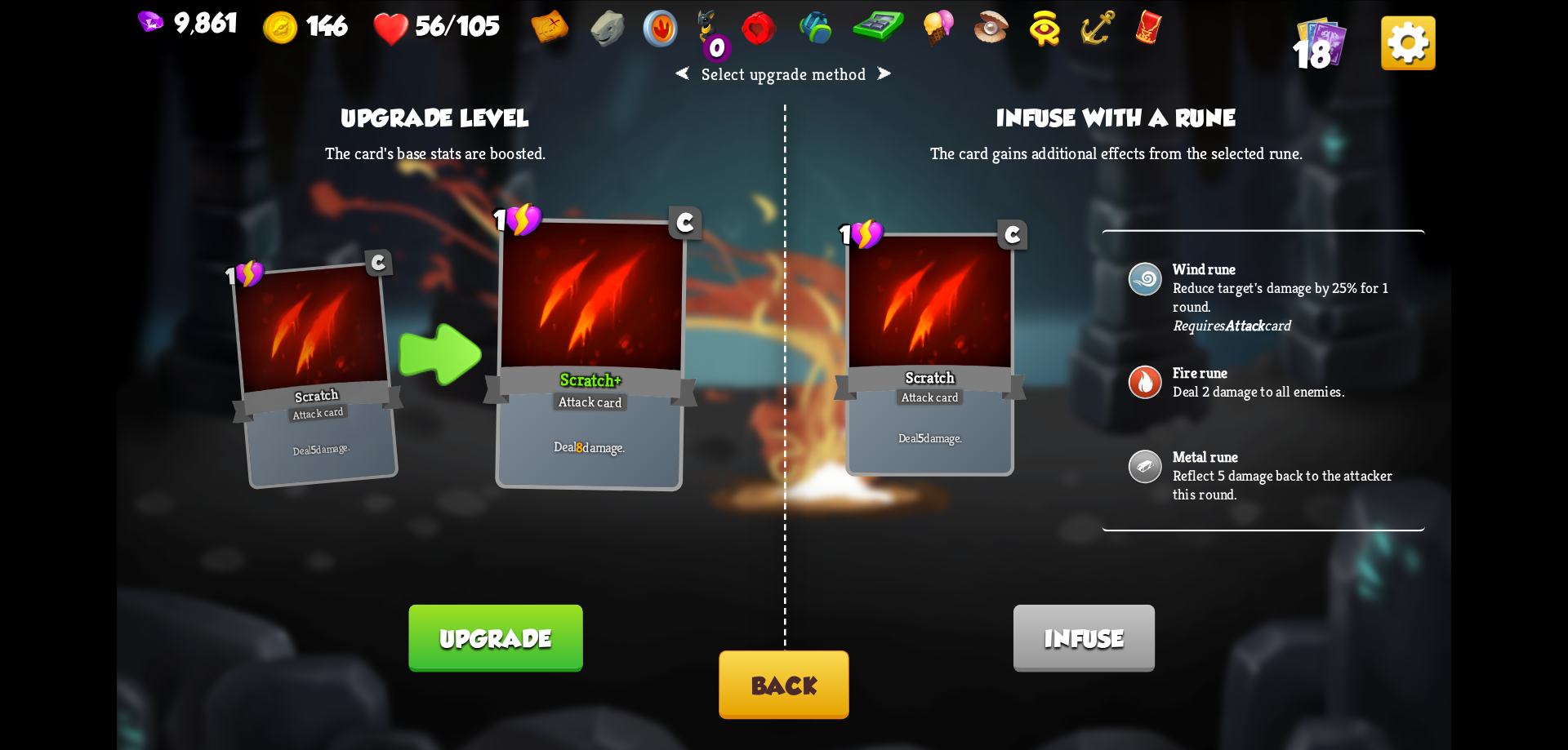
click at [832, 698] on button "Back" at bounding box center [784, 684] width 131 height 69
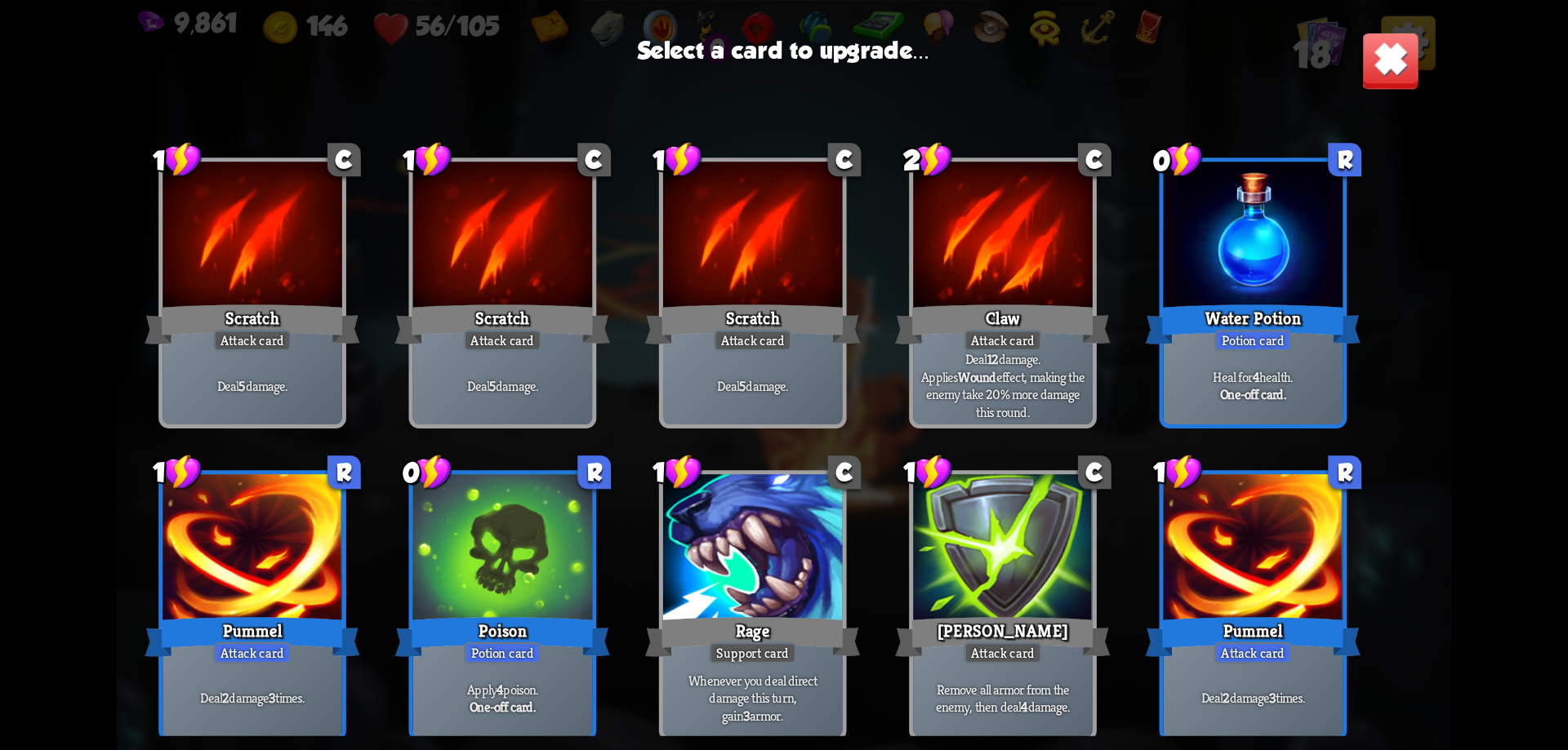
scroll to position [24, 0]
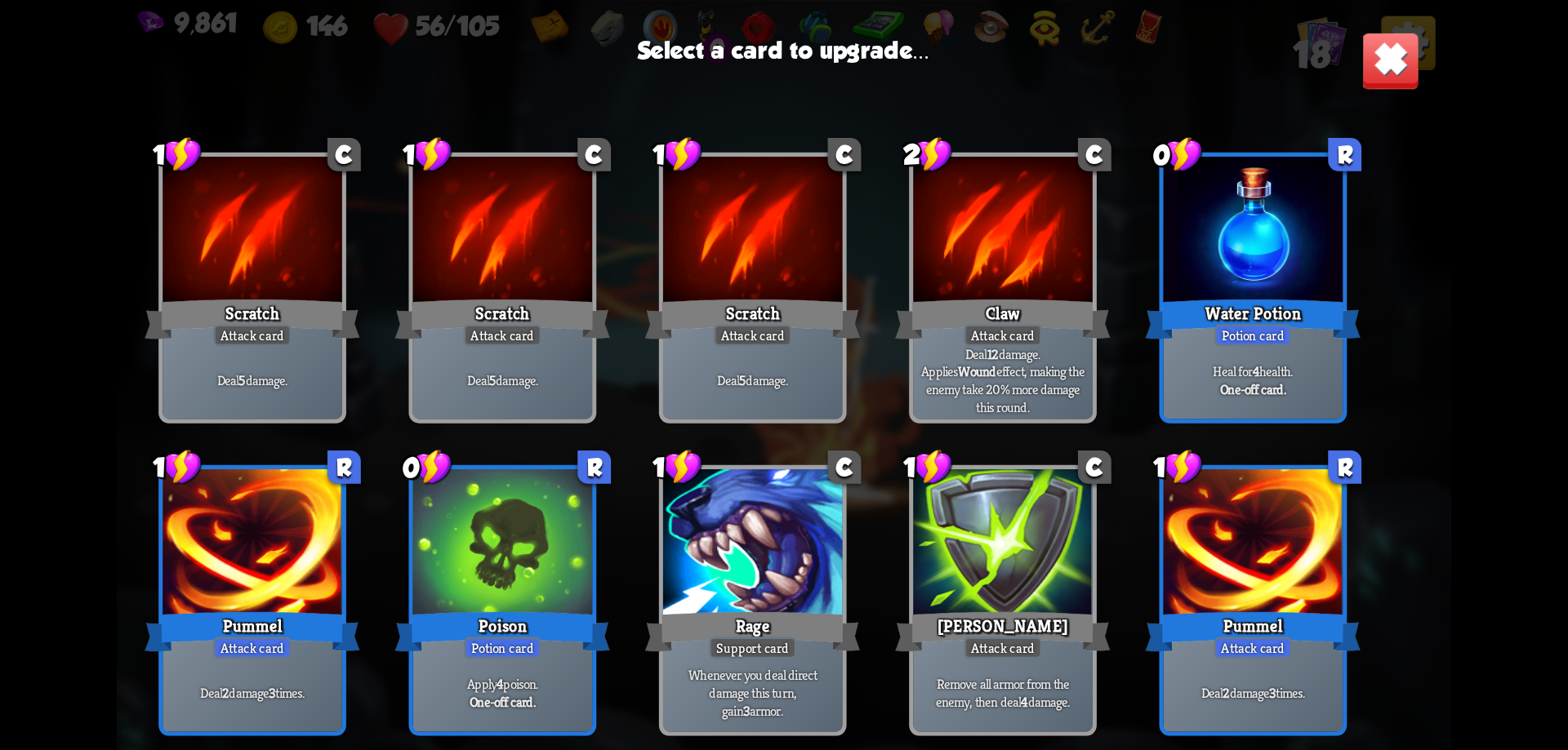
click at [1224, 536] on div at bounding box center [1253, 545] width 180 height 151
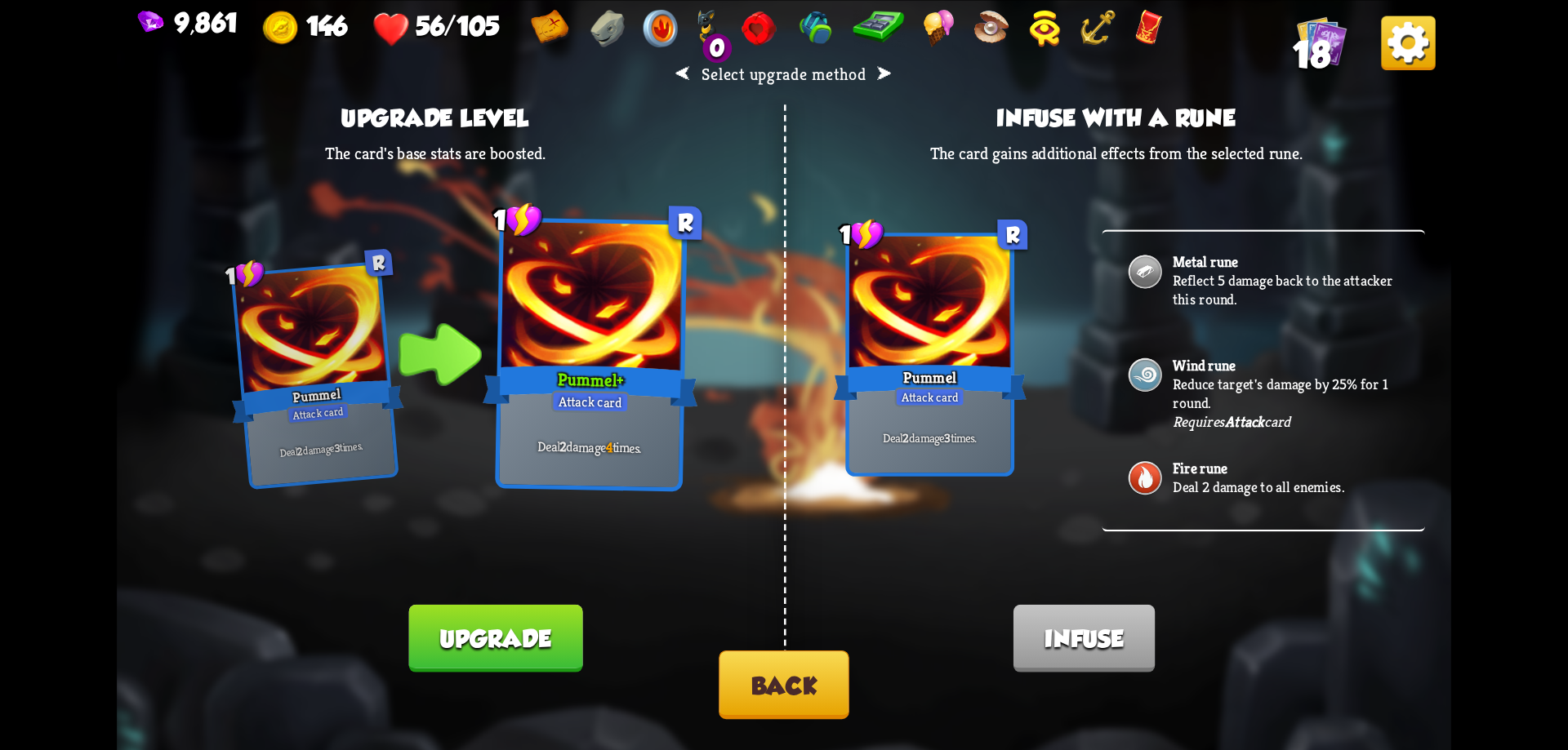
click at [500, 637] on button "Upgrade" at bounding box center [495, 638] width 174 height 68
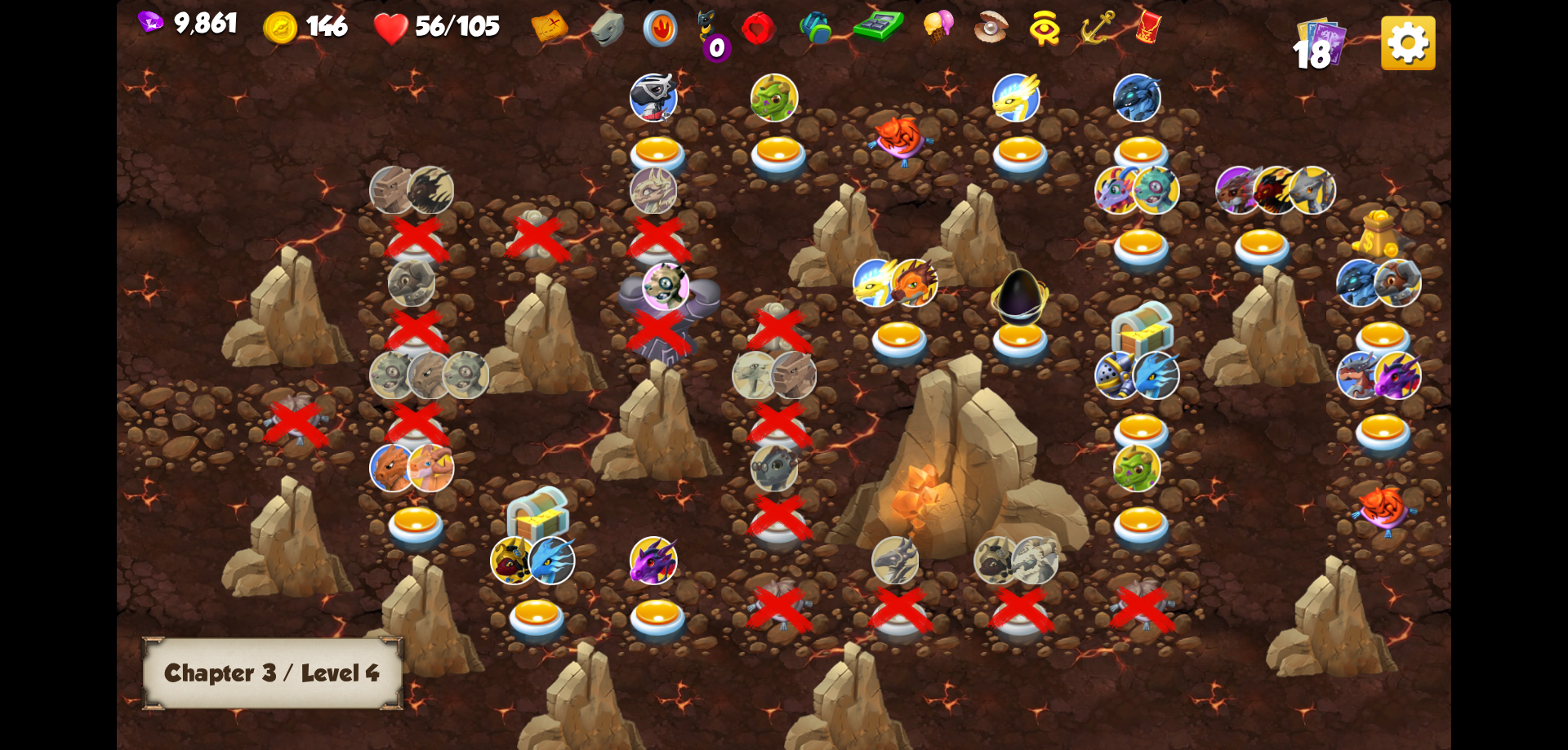
click at [1149, 516] on img at bounding box center [1142, 530] width 67 height 49
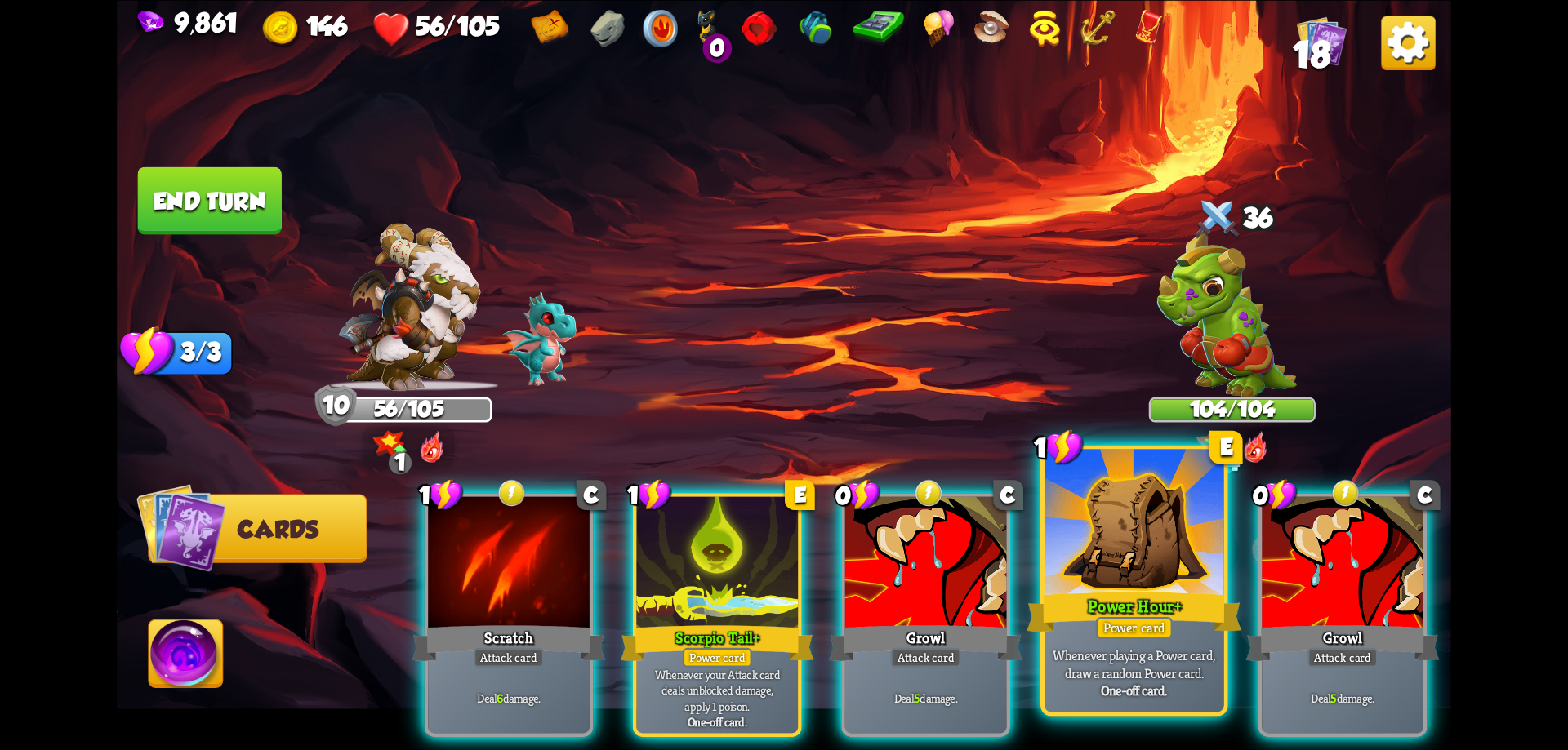
click at [1079, 564] on div at bounding box center [1134, 524] width 180 height 151
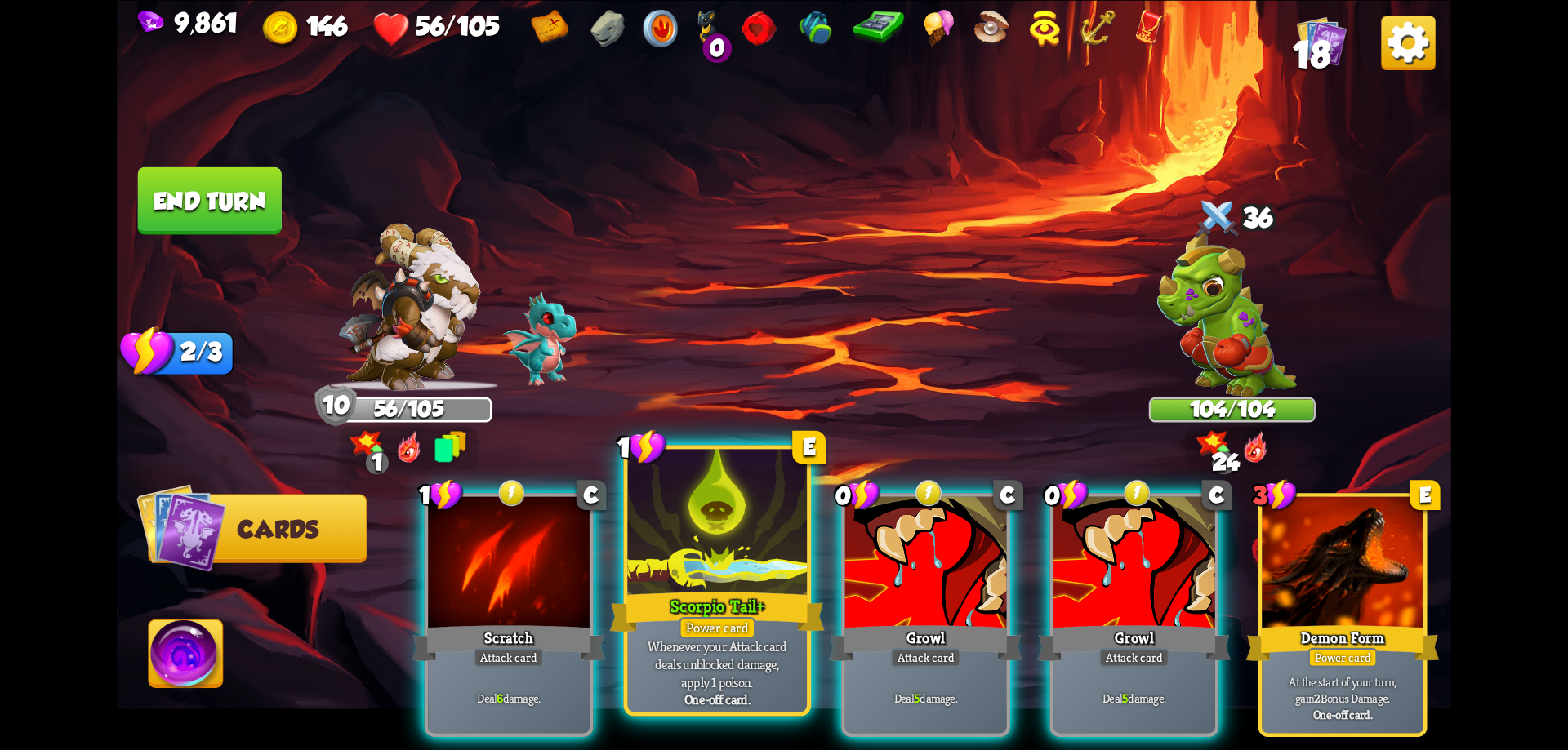
click at [734, 593] on div "Scorpio Tail+" at bounding box center [717, 612] width 214 height 49
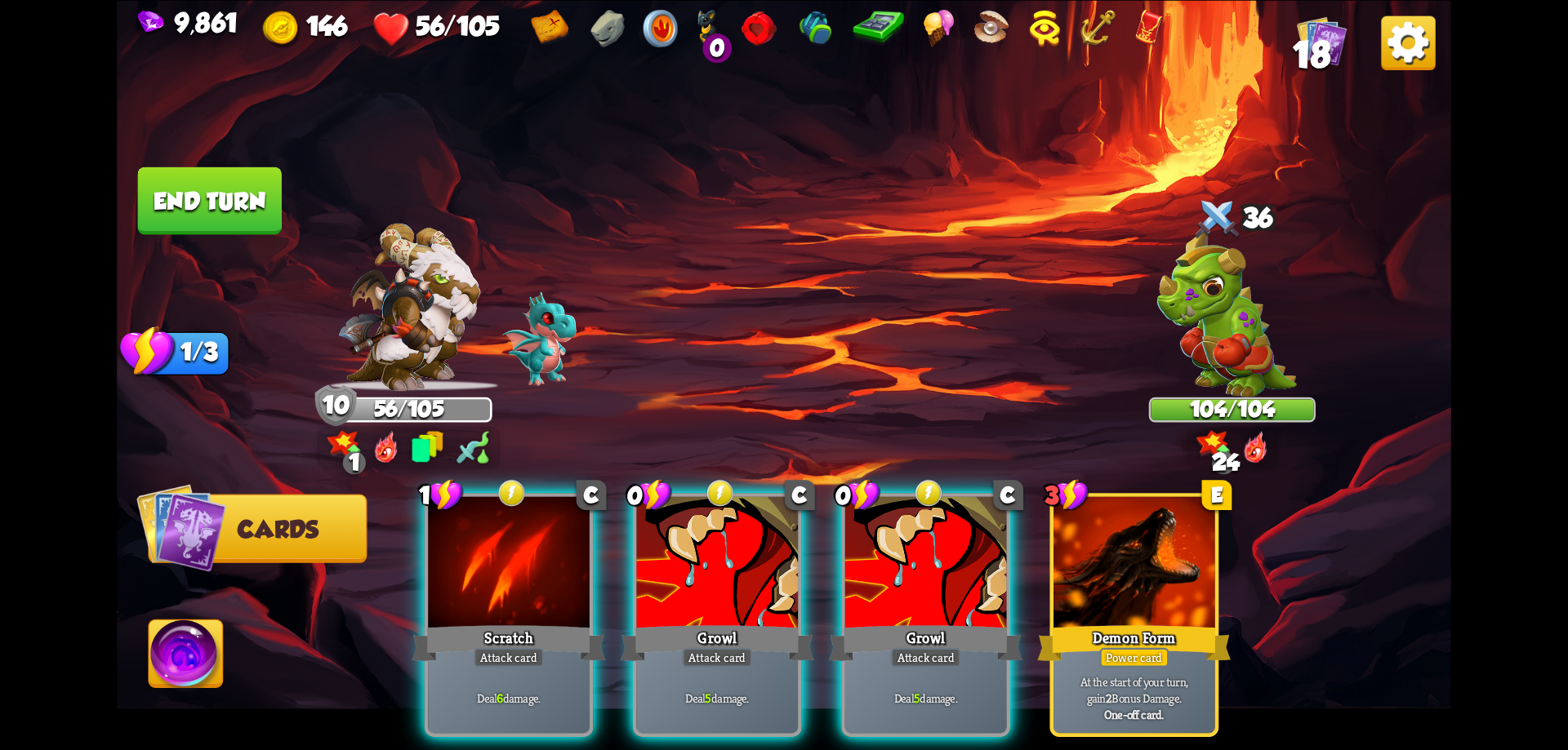
click at [171, 667] on img at bounding box center [186, 658] width 74 height 75
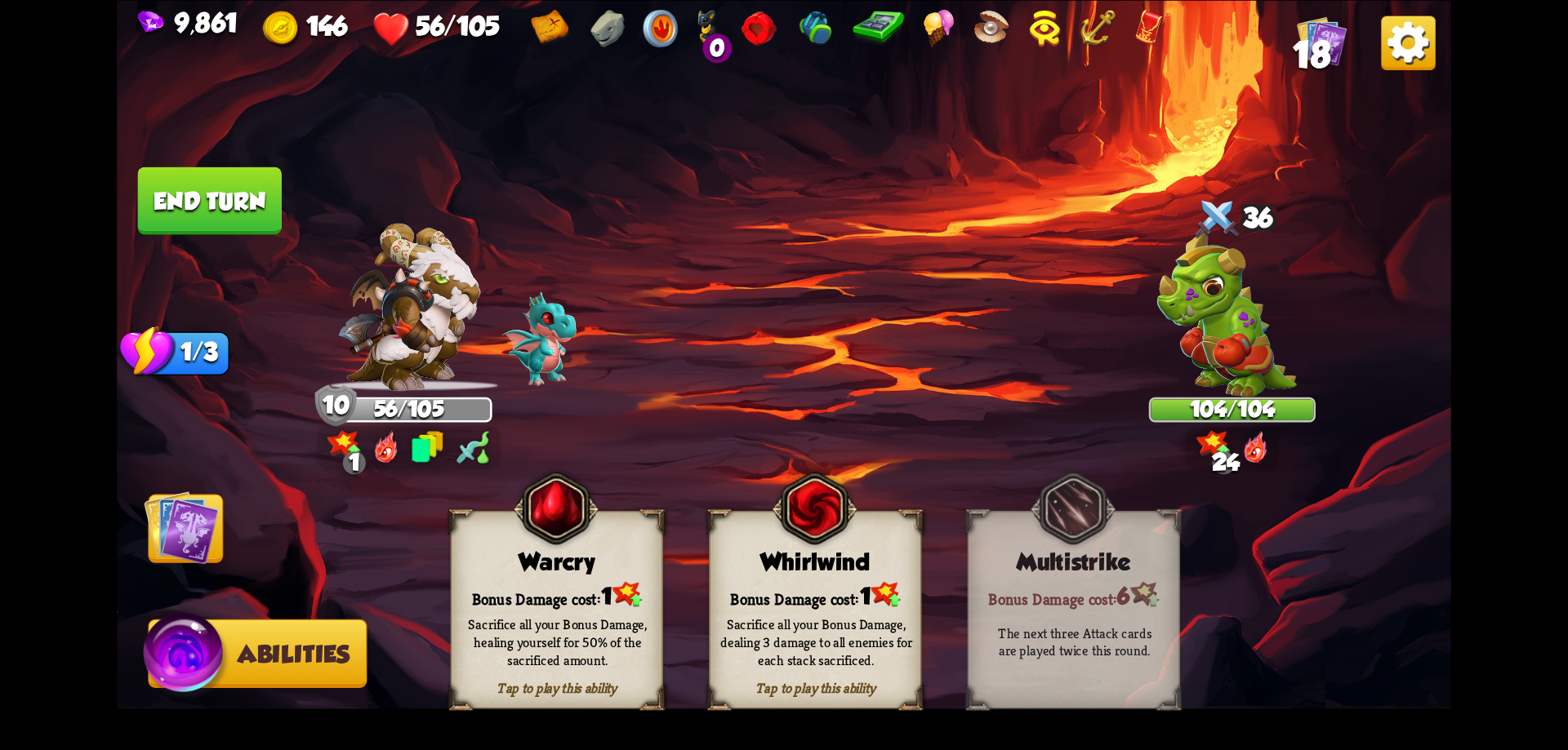
click at [616, 592] on img at bounding box center [627, 594] width 29 height 26
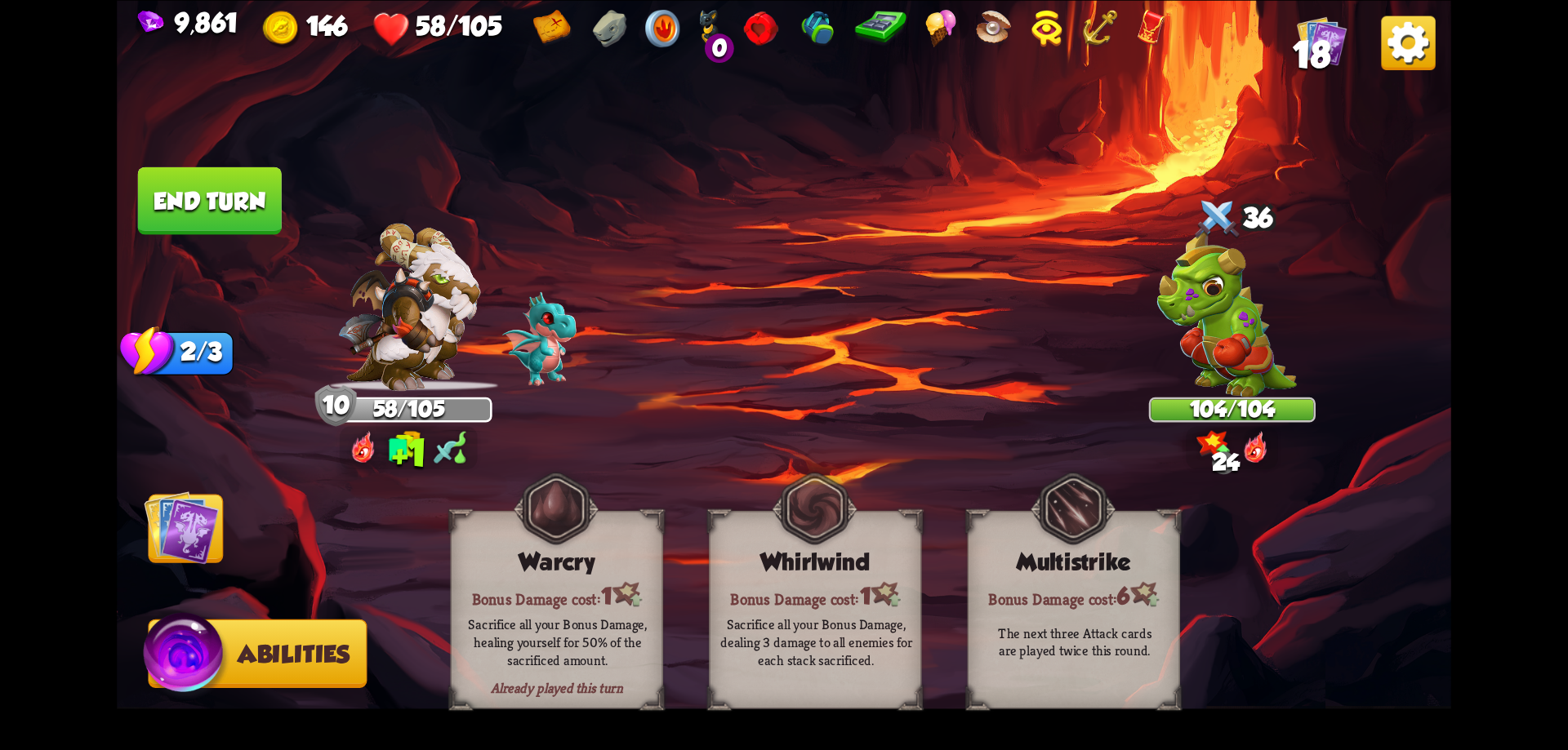
click at [194, 516] on img at bounding box center [181, 527] width 75 height 75
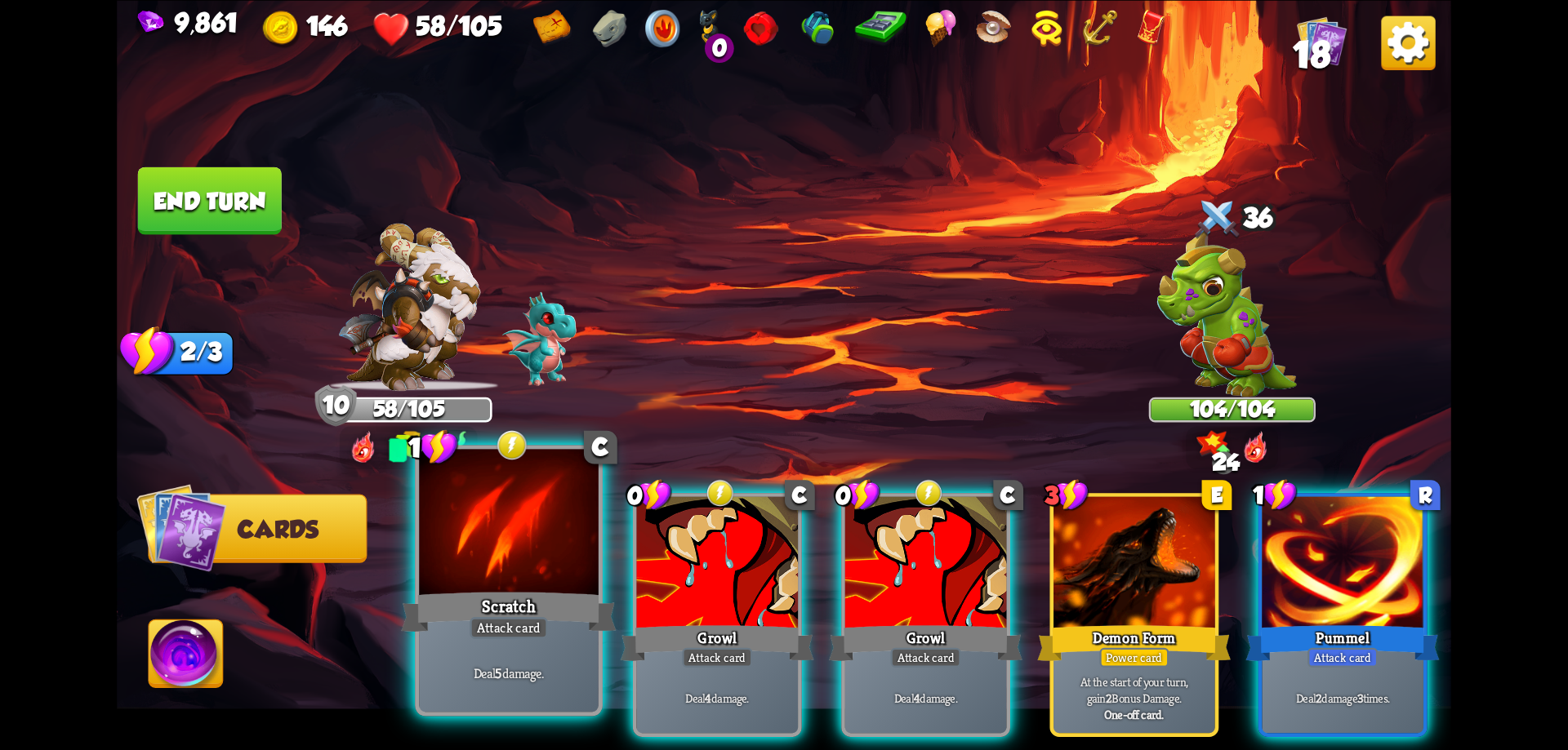
click at [522, 591] on div "Scratch" at bounding box center [508, 612] width 214 height 49
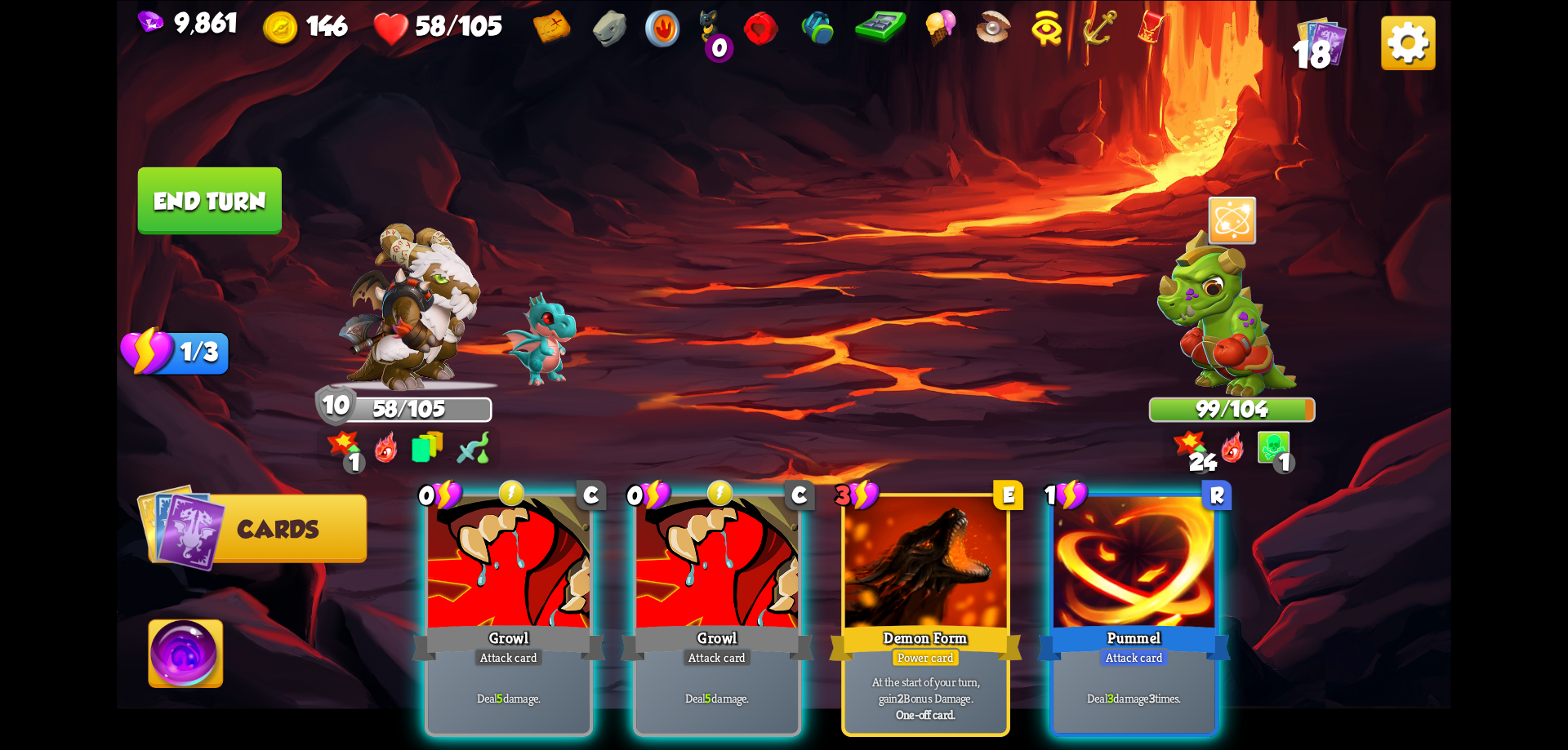
click at [522, 621] on div "Growl" at bounding box center [507, 642] width 193 height 43
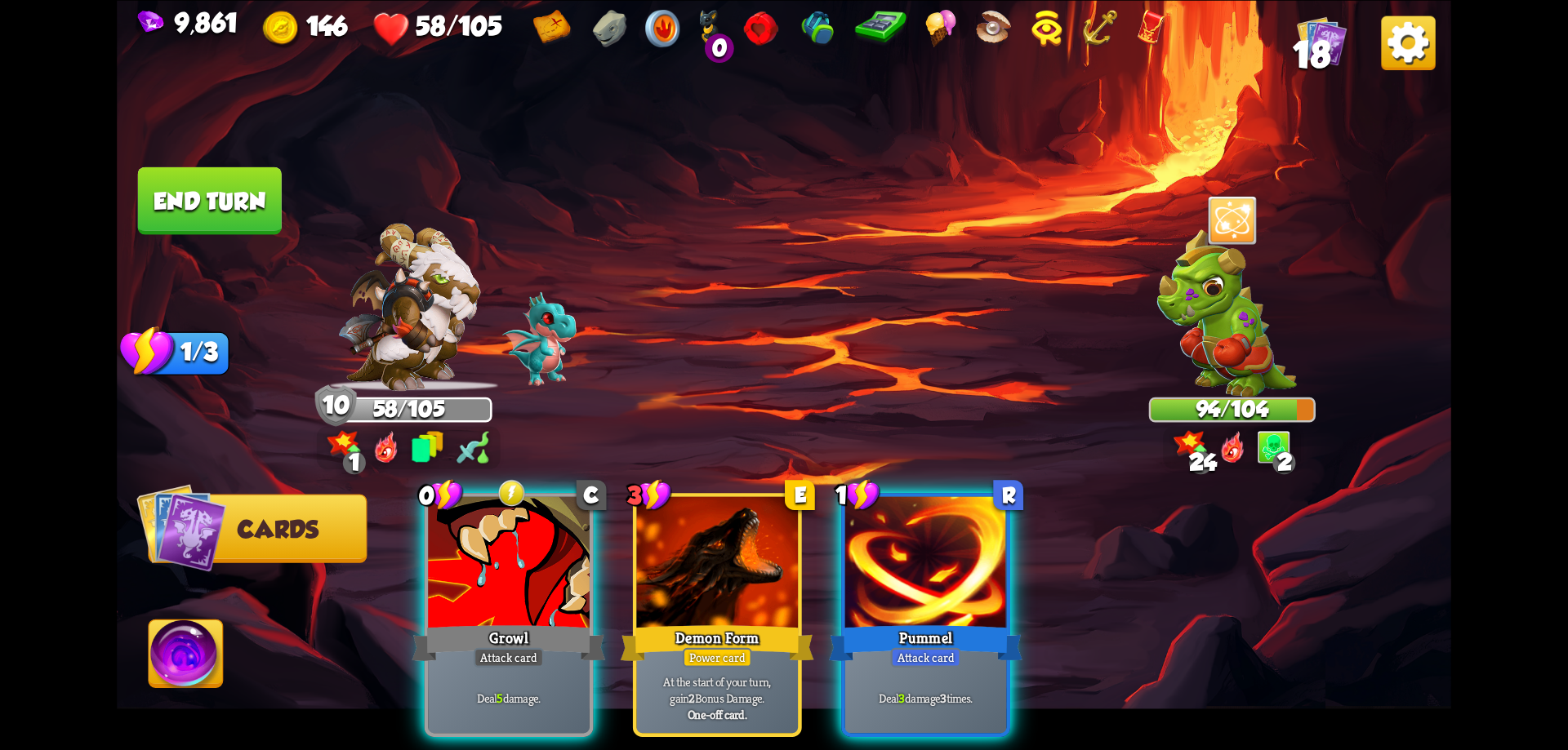
click at [212, 647] on img at bounding box center [186, 658] width 74 height 75
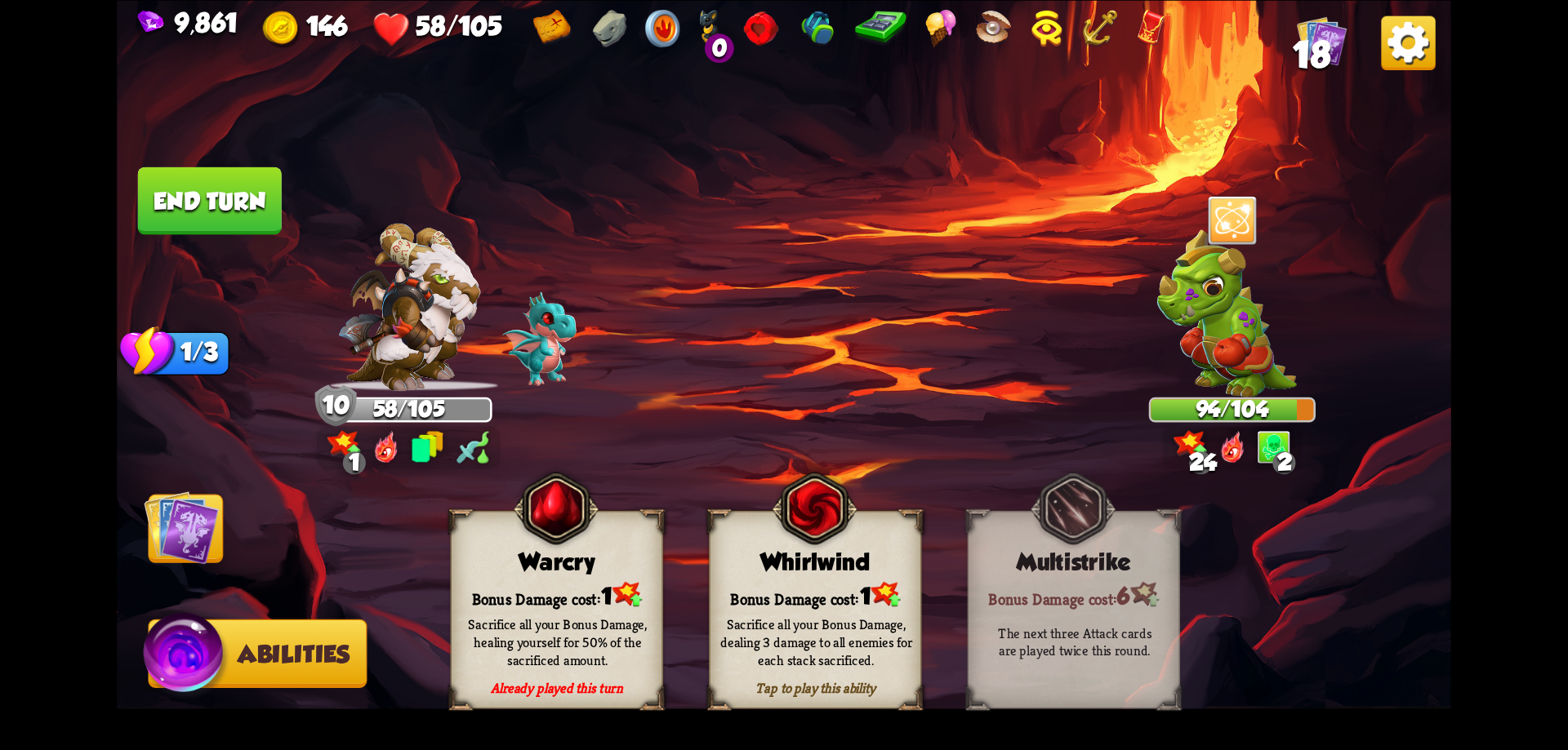
click at [781, 572] on div "Whirlwind" at bounding box center [815, 560] width 211 height 27
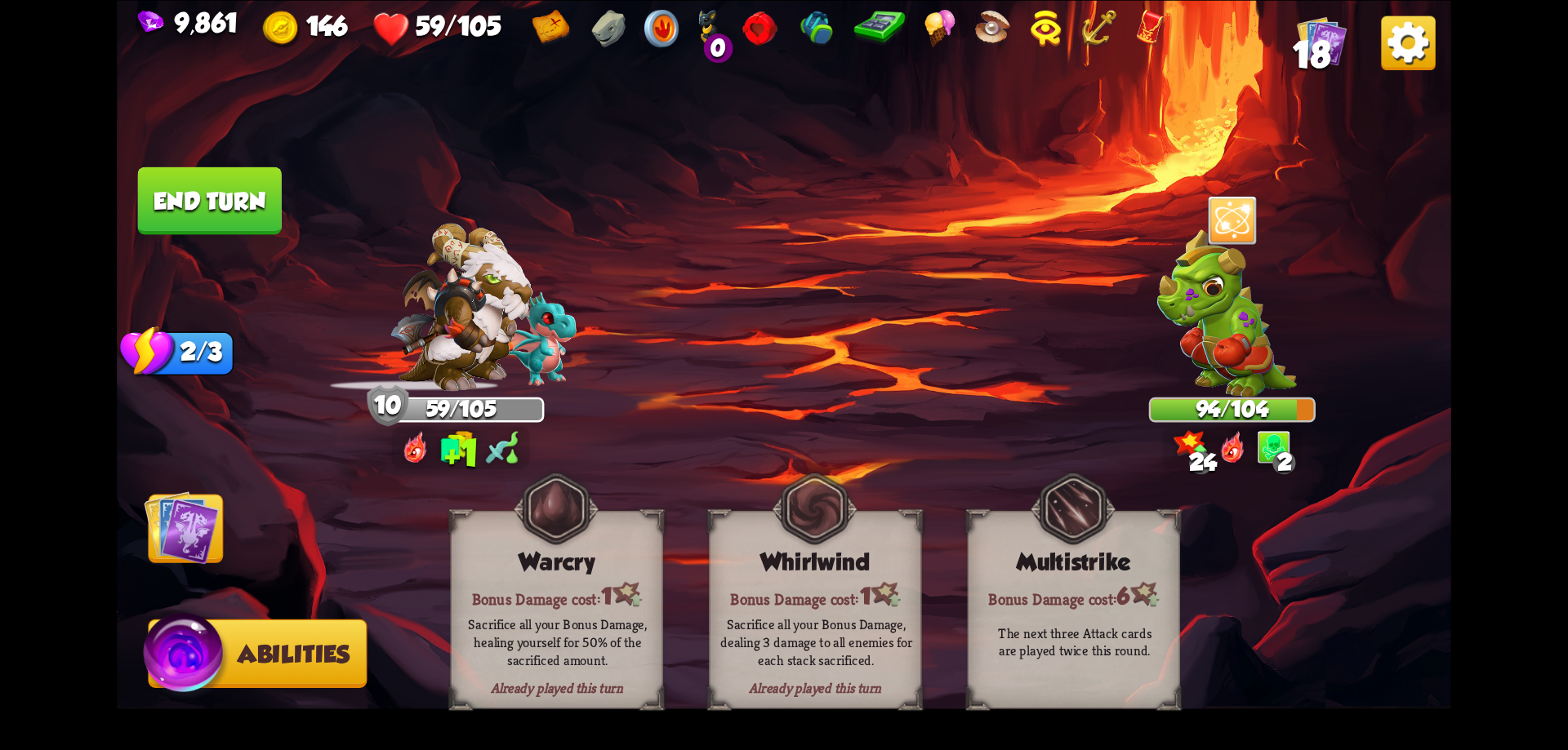
click at [188, 531] on img at bounding box center [181, 527] width 75 height 75
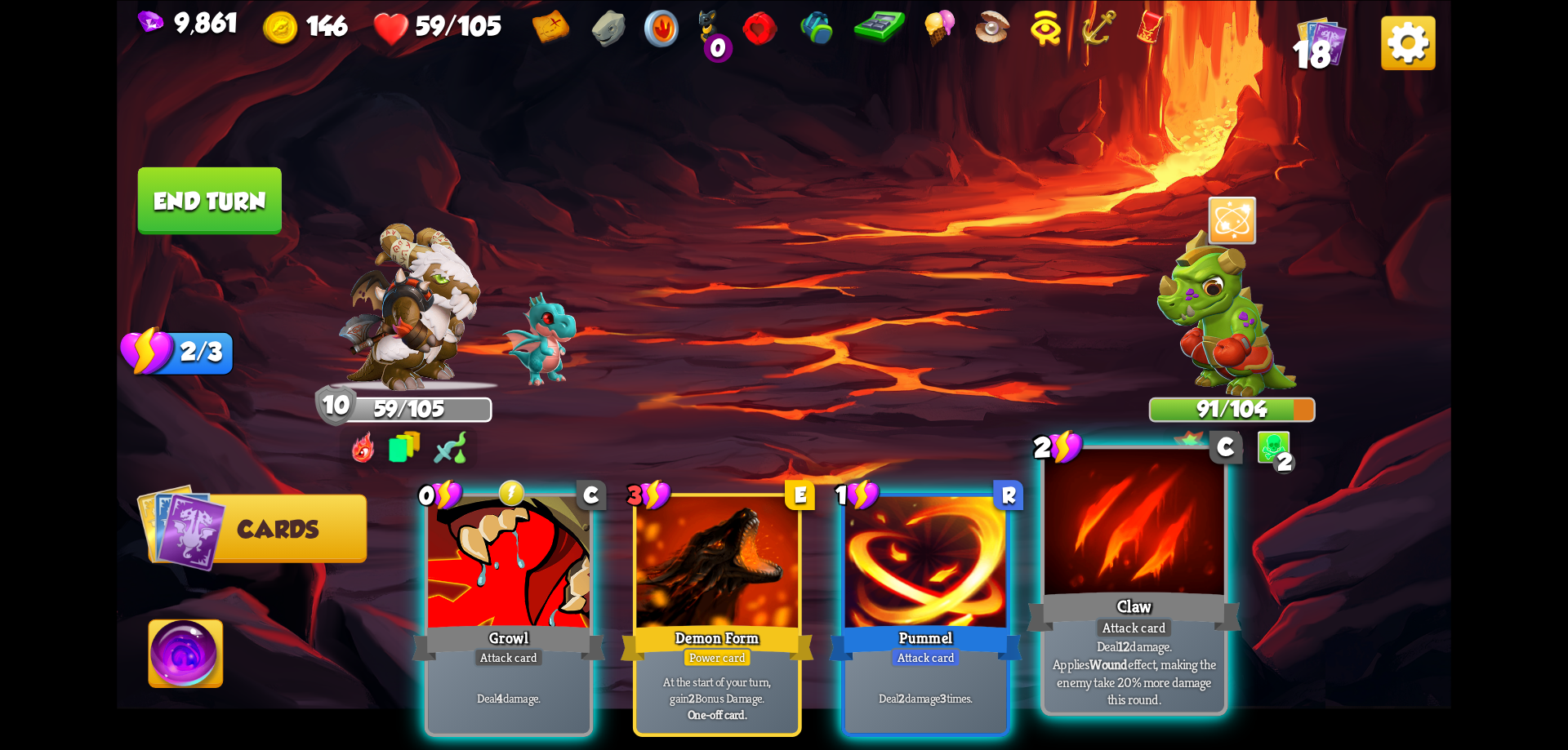
click at [1141, 547] on div at bounding box center [1134, 524] width 180 height 151
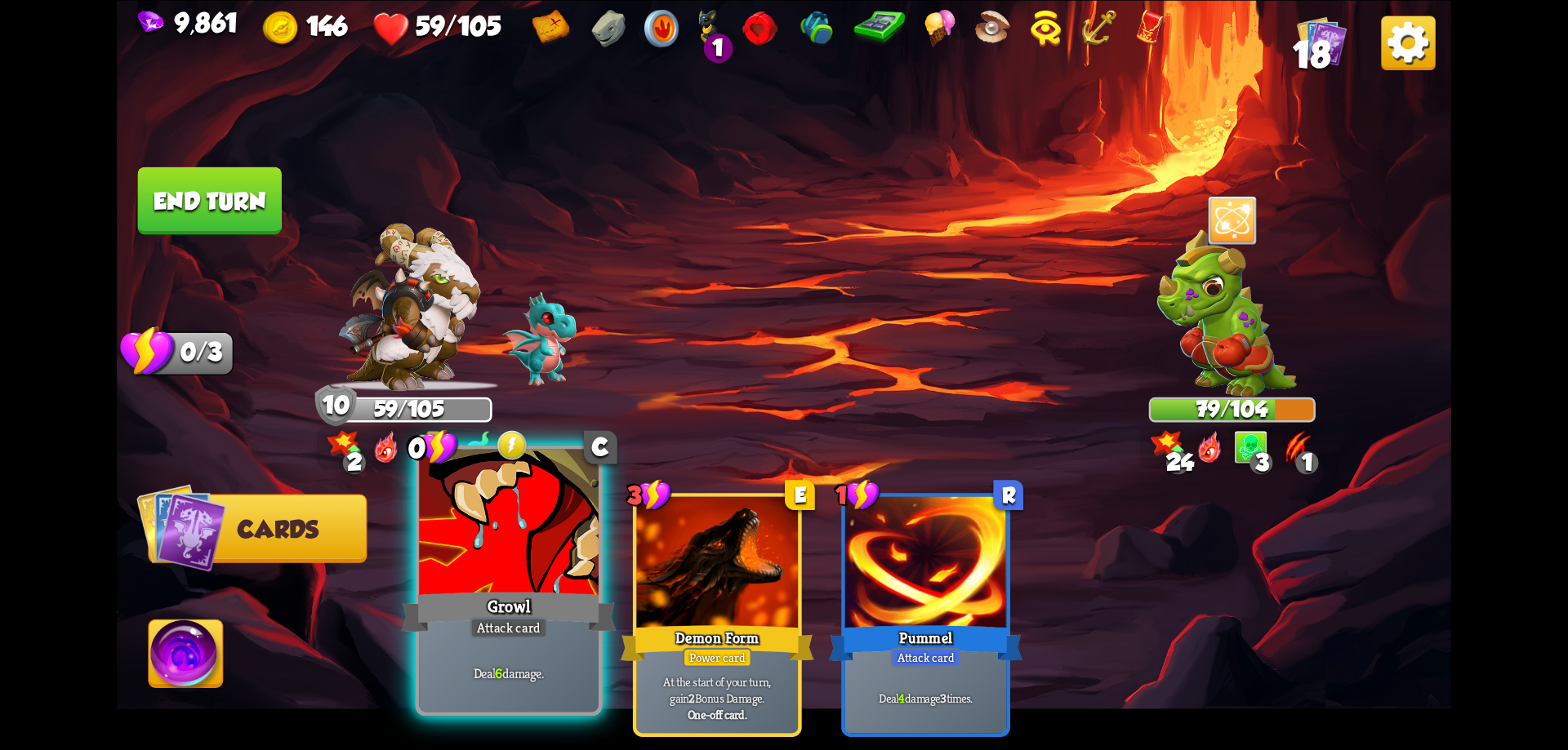
click at [550, 553] on div at bounding box center [508, 524] width 180 height 151
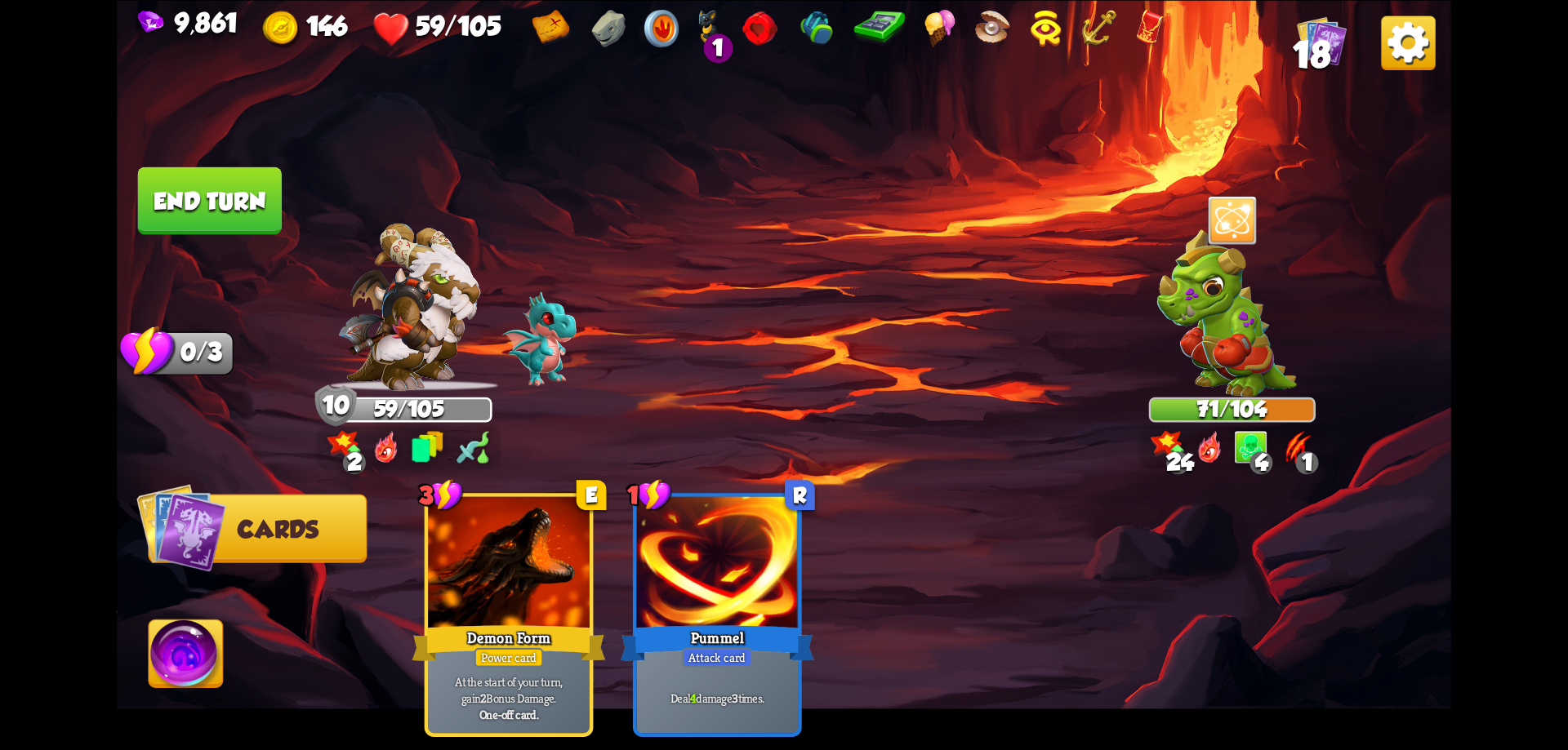
click at [244, 210] on button "End turn" at bounding box center [210, 201] width 144 height 68
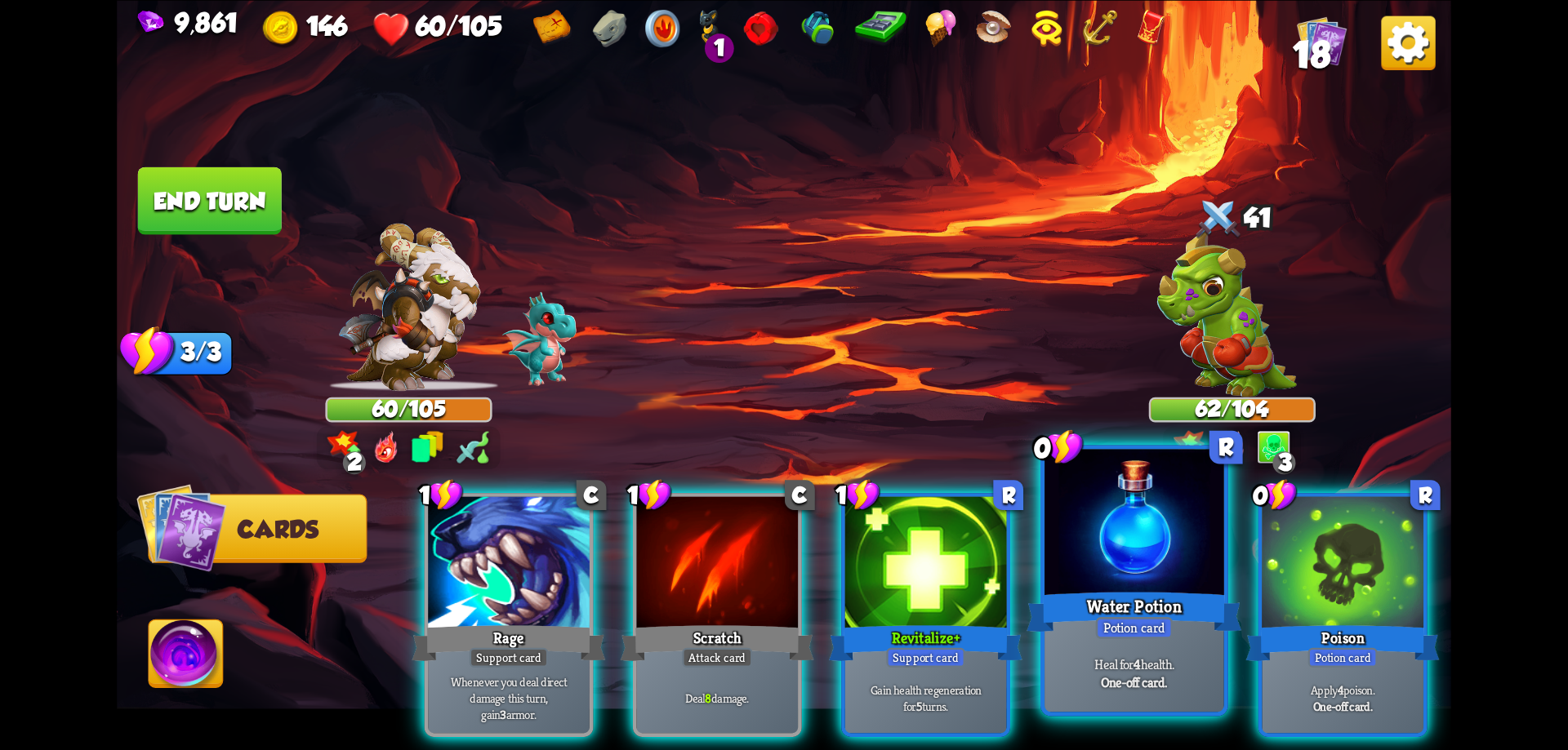
click at [1116, 534] on div at bounding box center [1134, 524] width 180 height 151
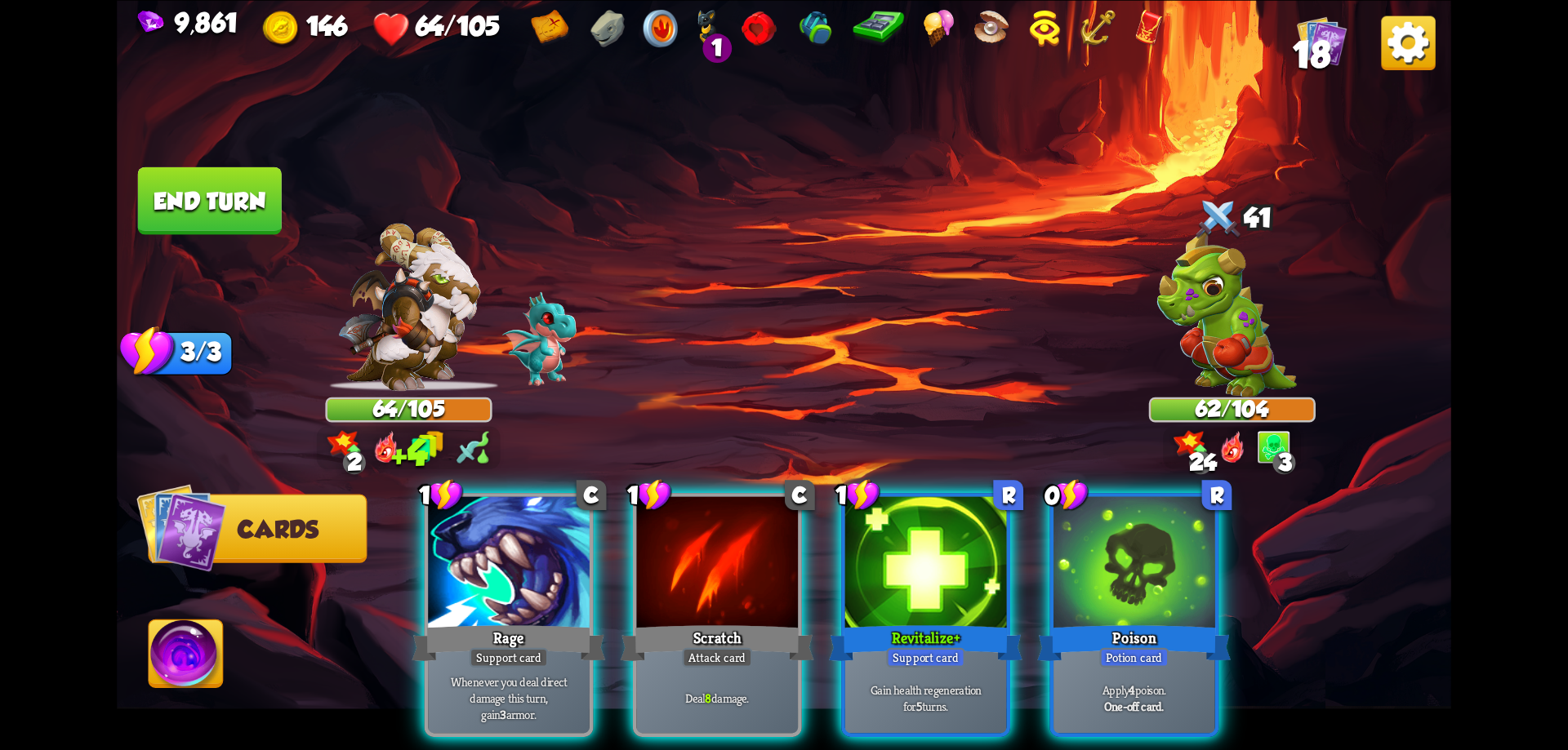
click at [1116, 534] on div at bounding box center [1134, 564] width 162 height 136
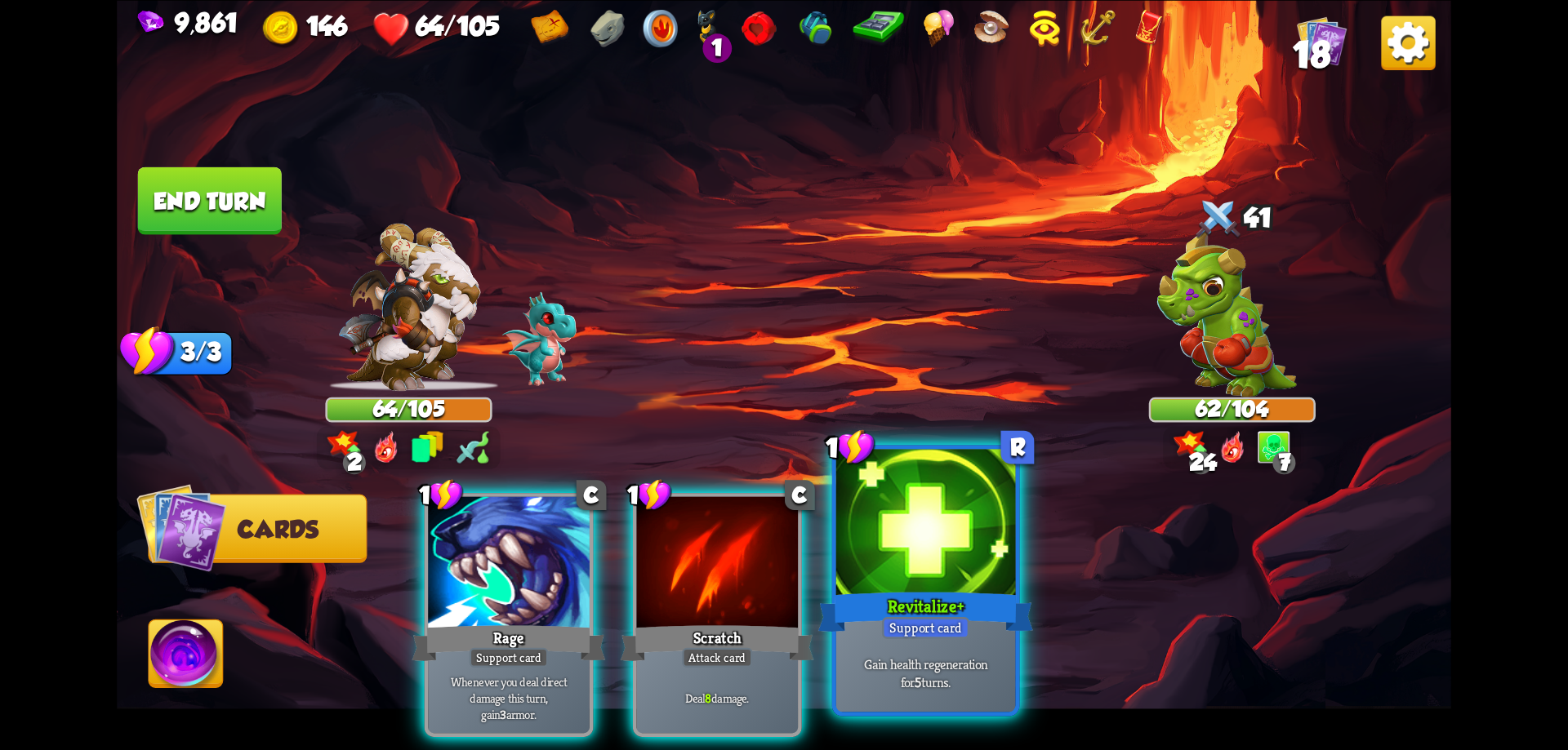
click at [892, 561] on div at bounding box center [926, 524] width 180 height 151
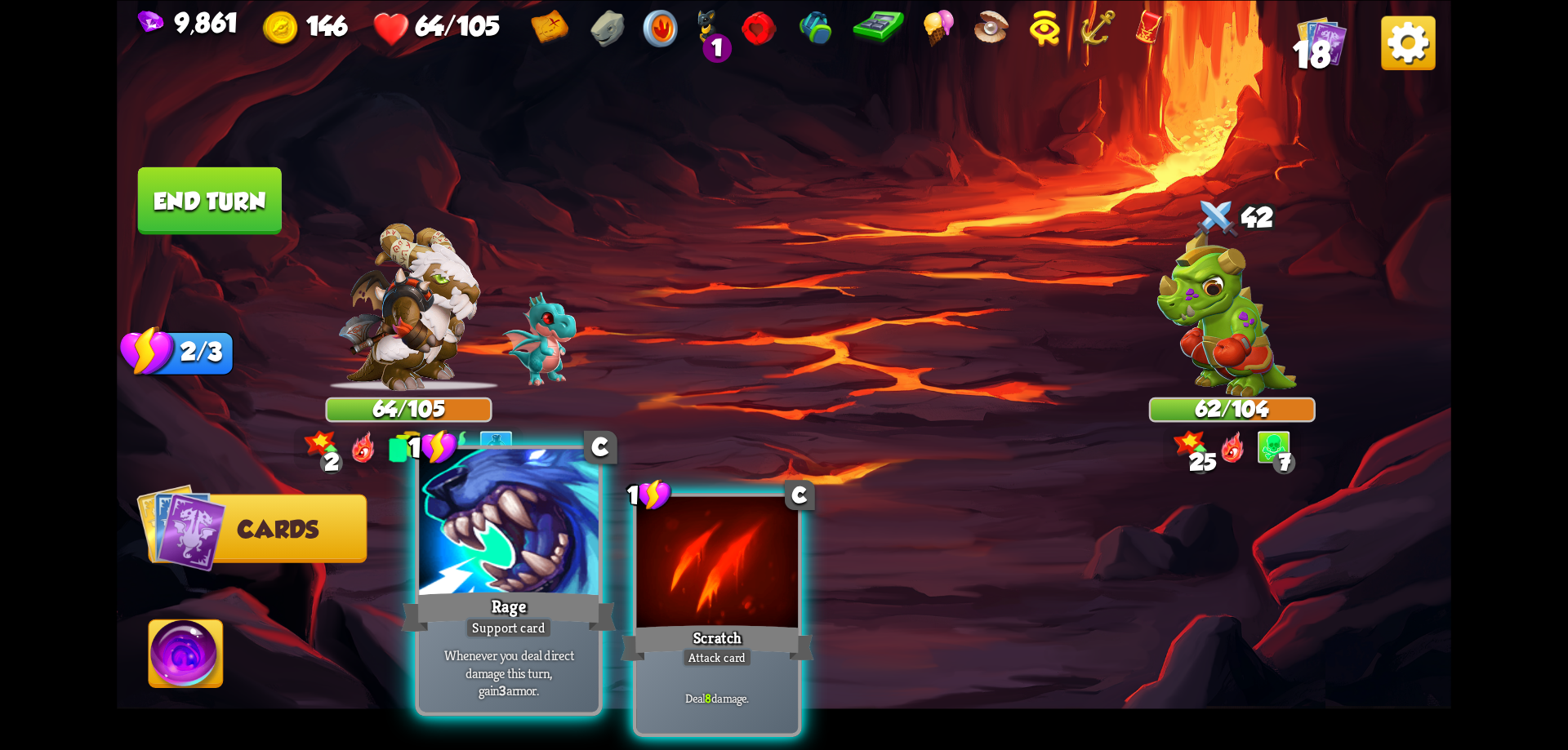
click at [514, 571] on div at bounding box center [508, 524] width 180 height 151
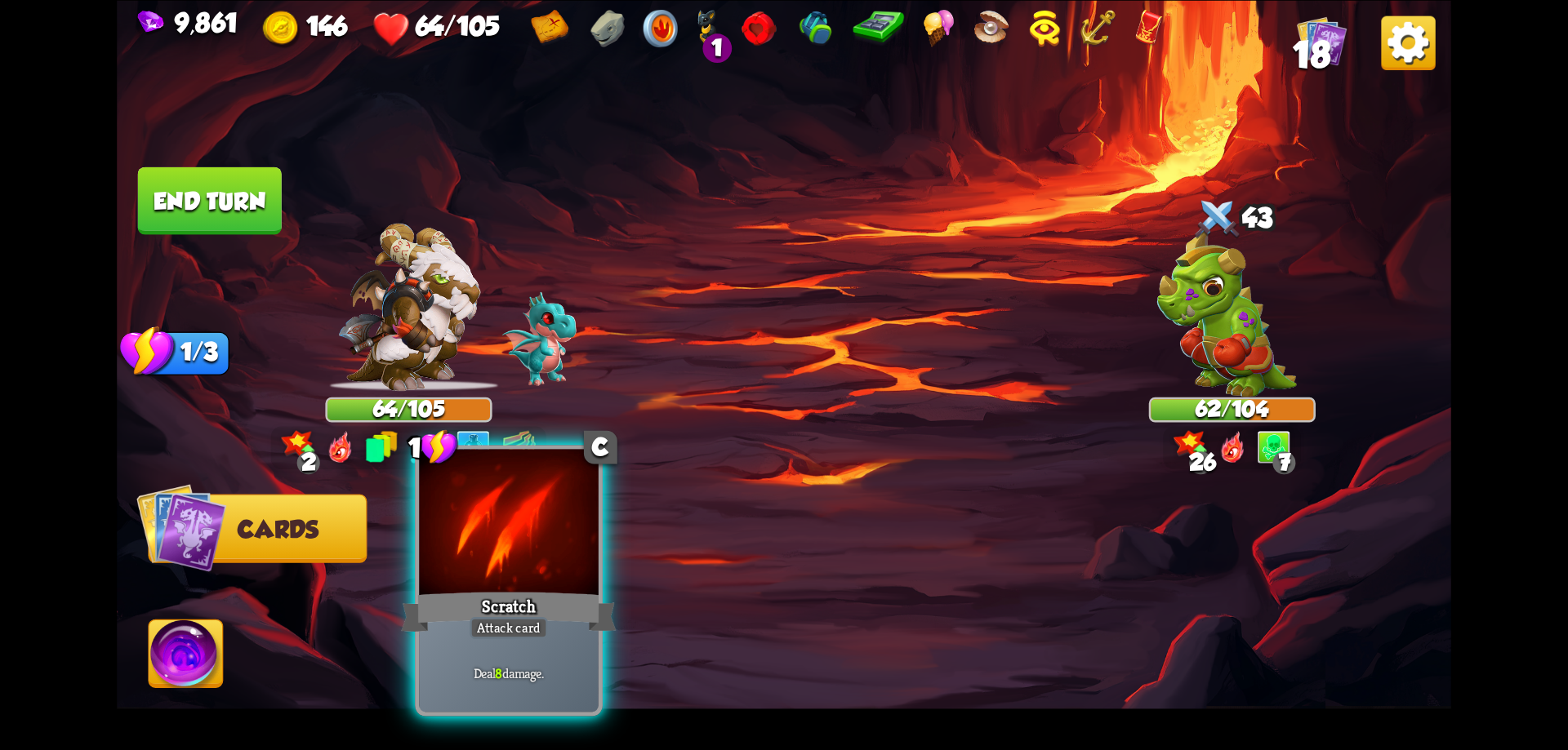
click at [515, 571] on div at bounding box center [508, 524] width 180 height 151
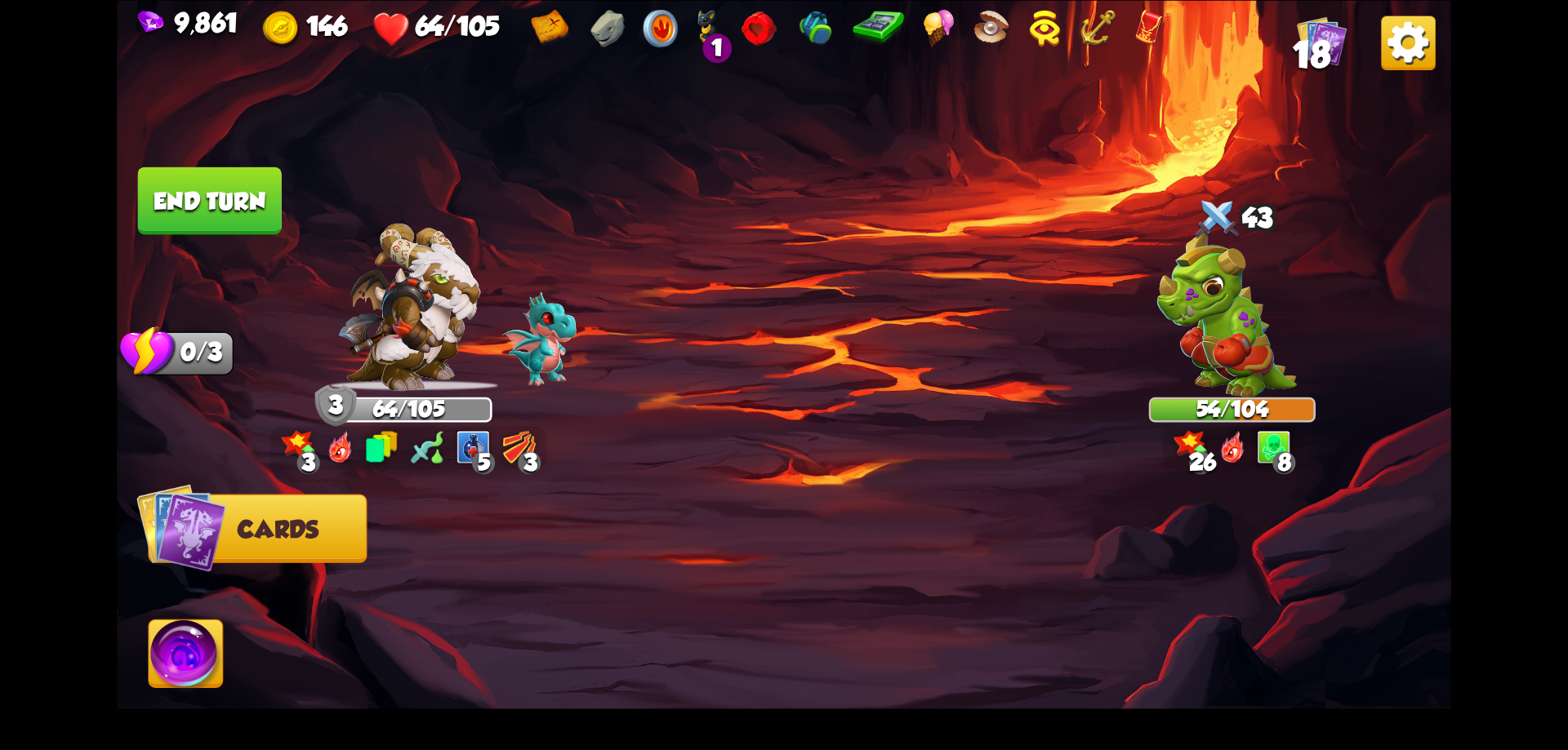
click at [249, 215] on button "End turn" at bounding box center [210, 201] width 144 height 68
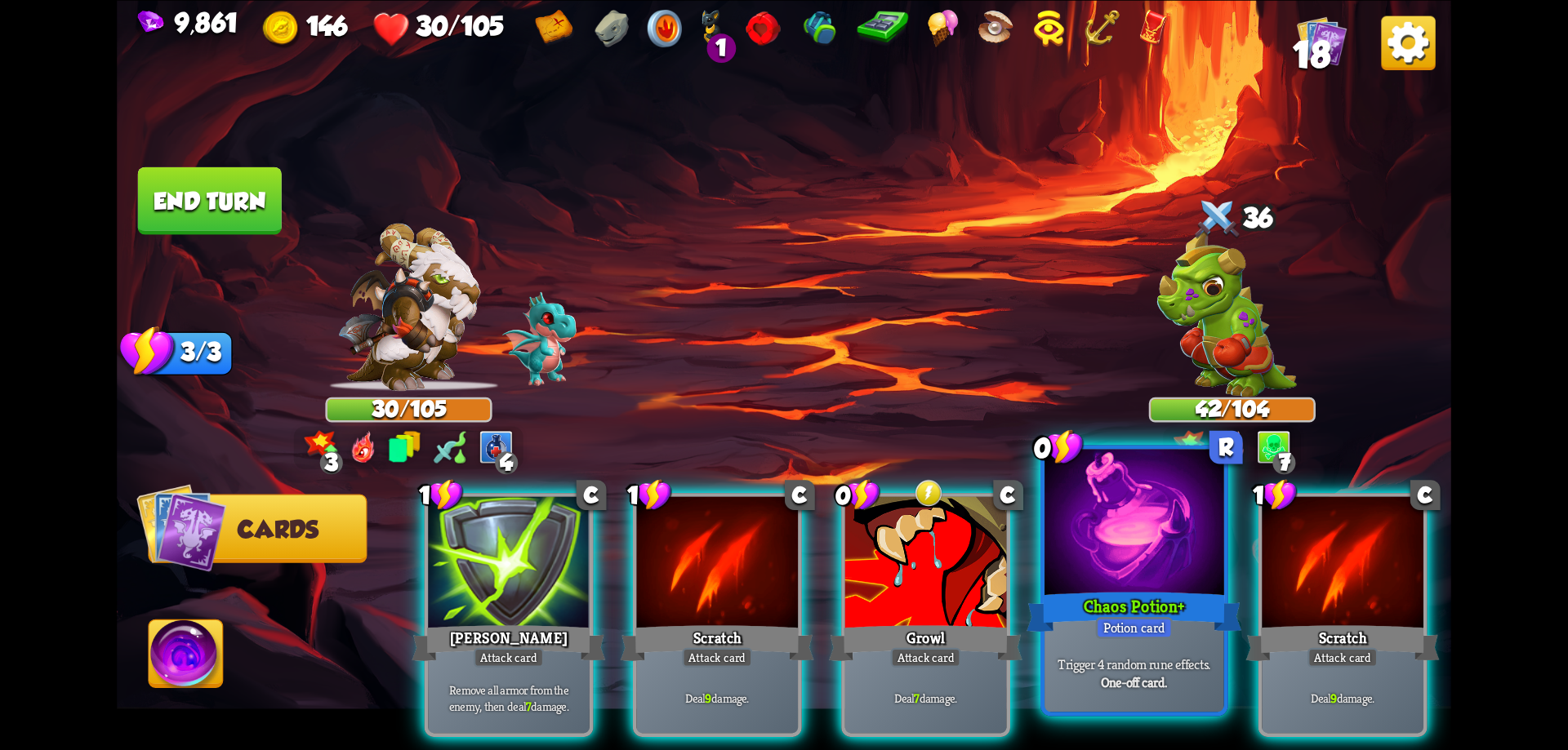
click at [1193, 583] on div at bounding box center [1134, 524] width 180 height 151
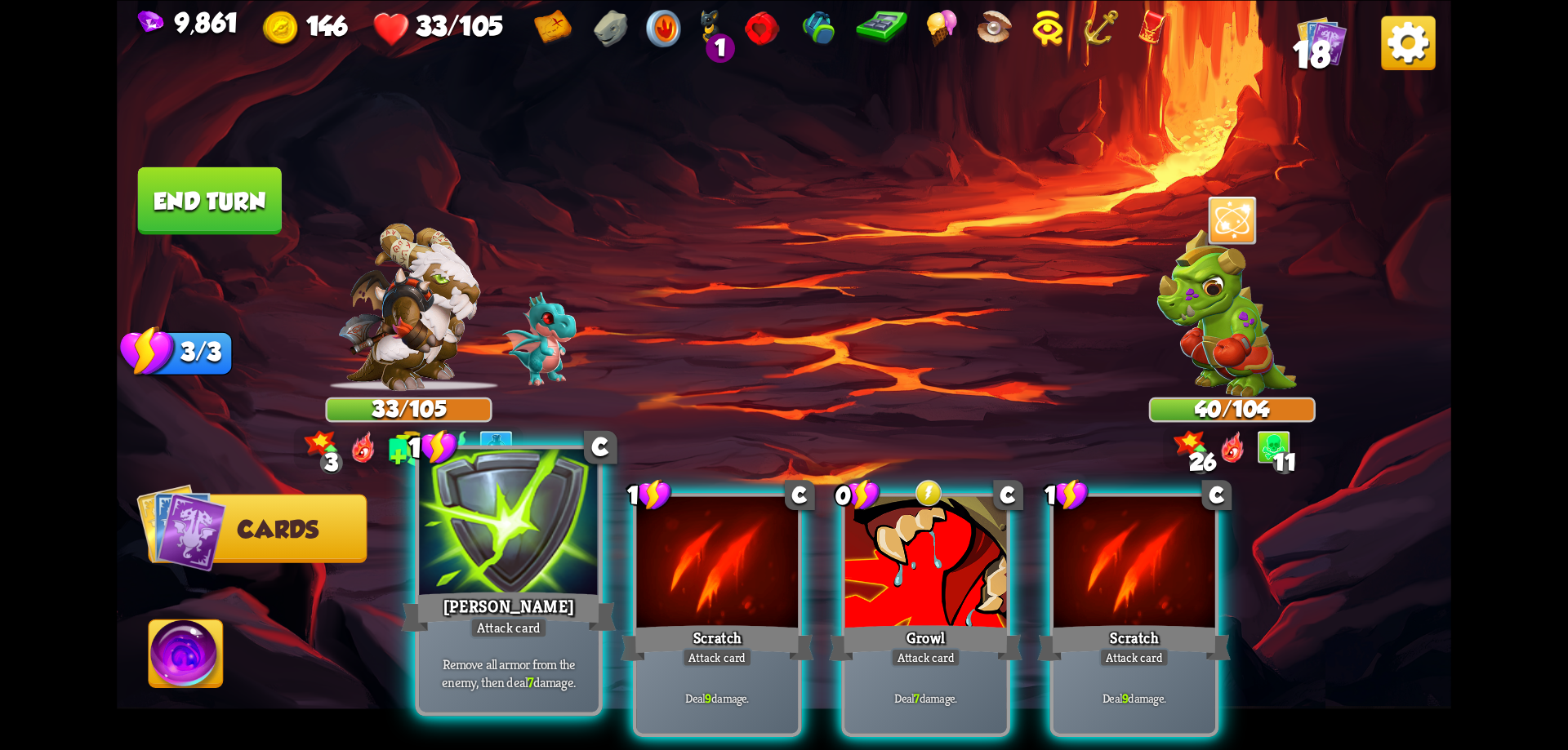
click at [546, 563] on div at bounding box center [508, 524] width 180 height 151
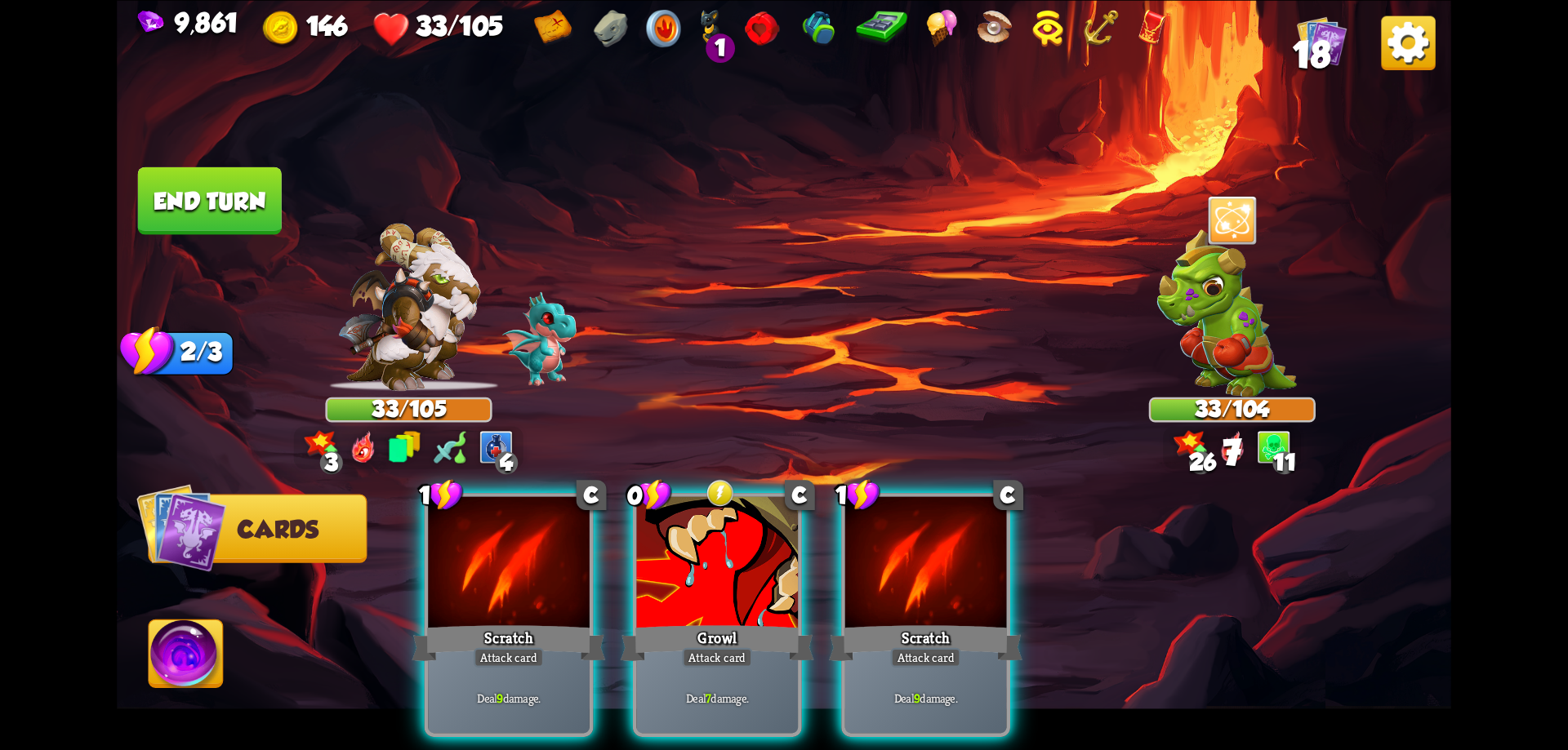
click at [546, 563] on div at bounding box center [508, 564] width 162 height 136
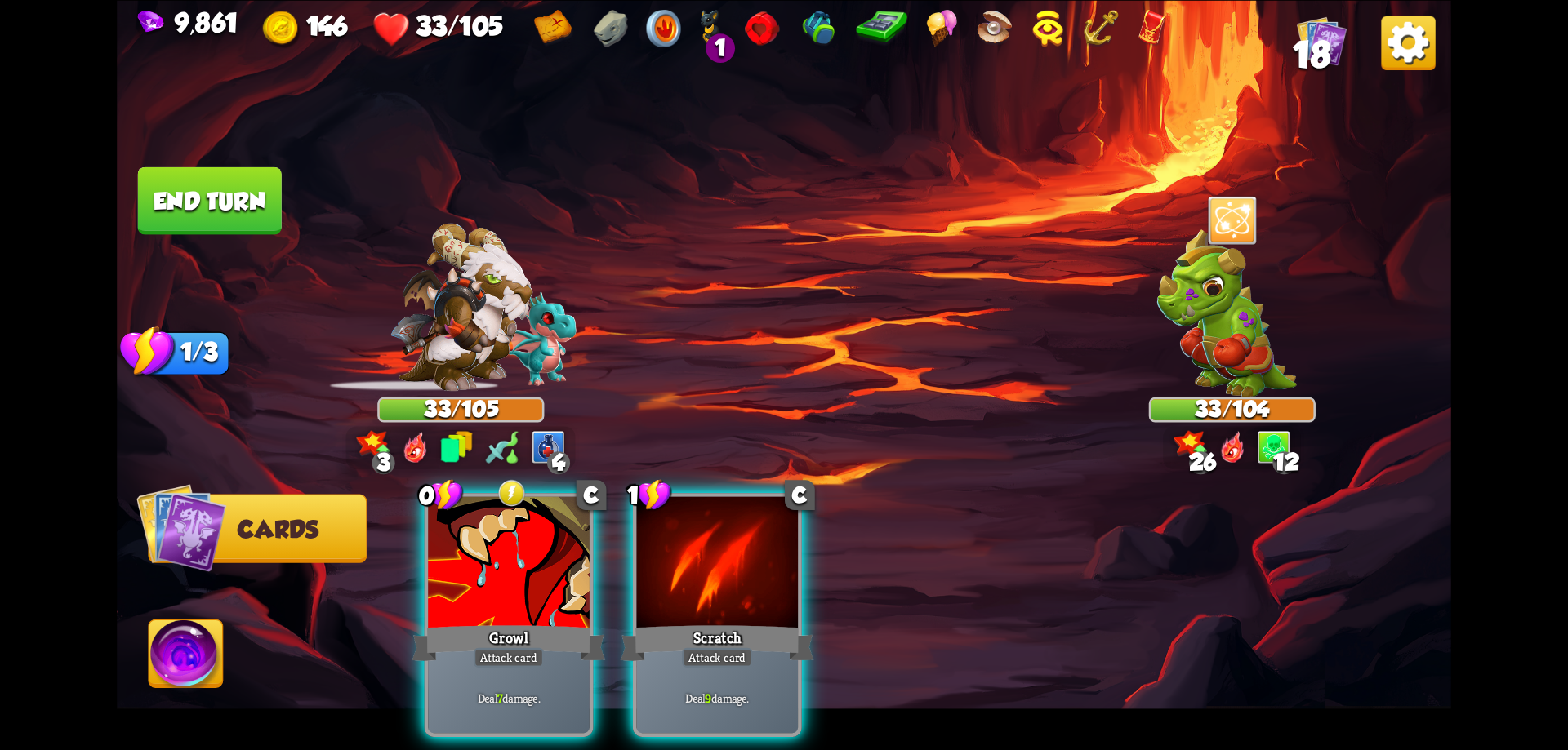
click at [546, 563] on div at bounding box center [508, 564] width 162 height 136
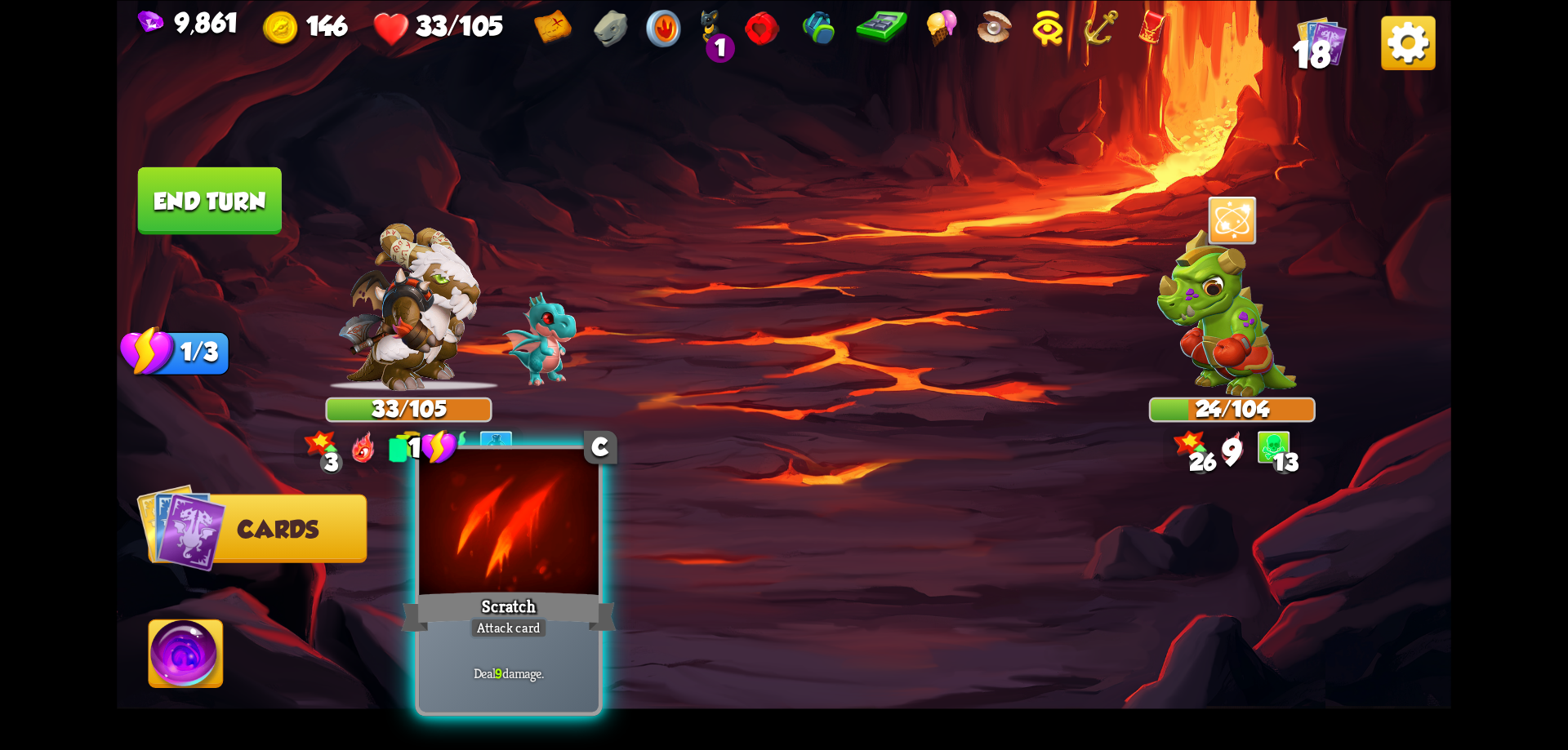
click at [546, 562] on div at bounding box center [508, 524] width 180 height 151
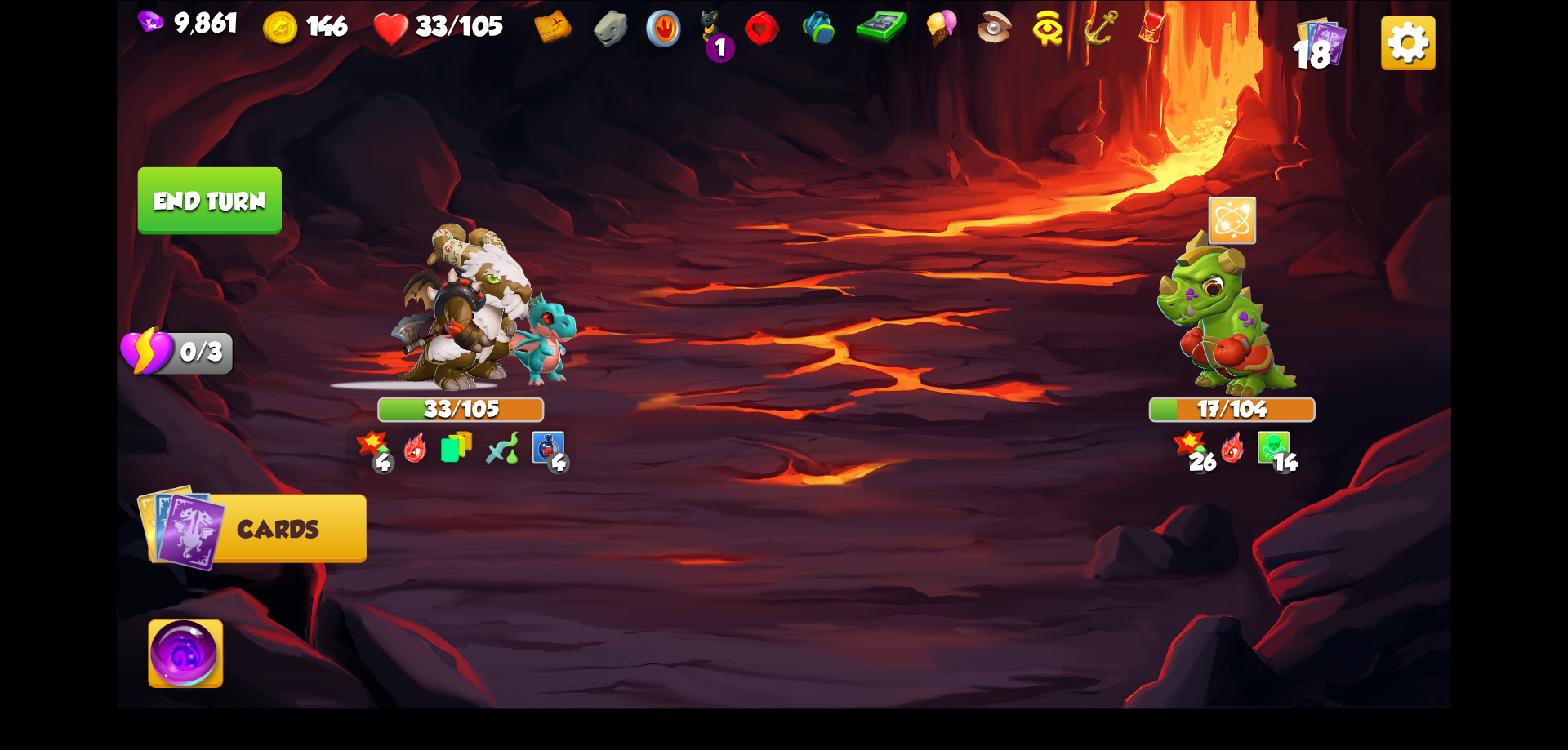
click at [204, 650] on img at bounding box center [186, 658] width 74 height 75
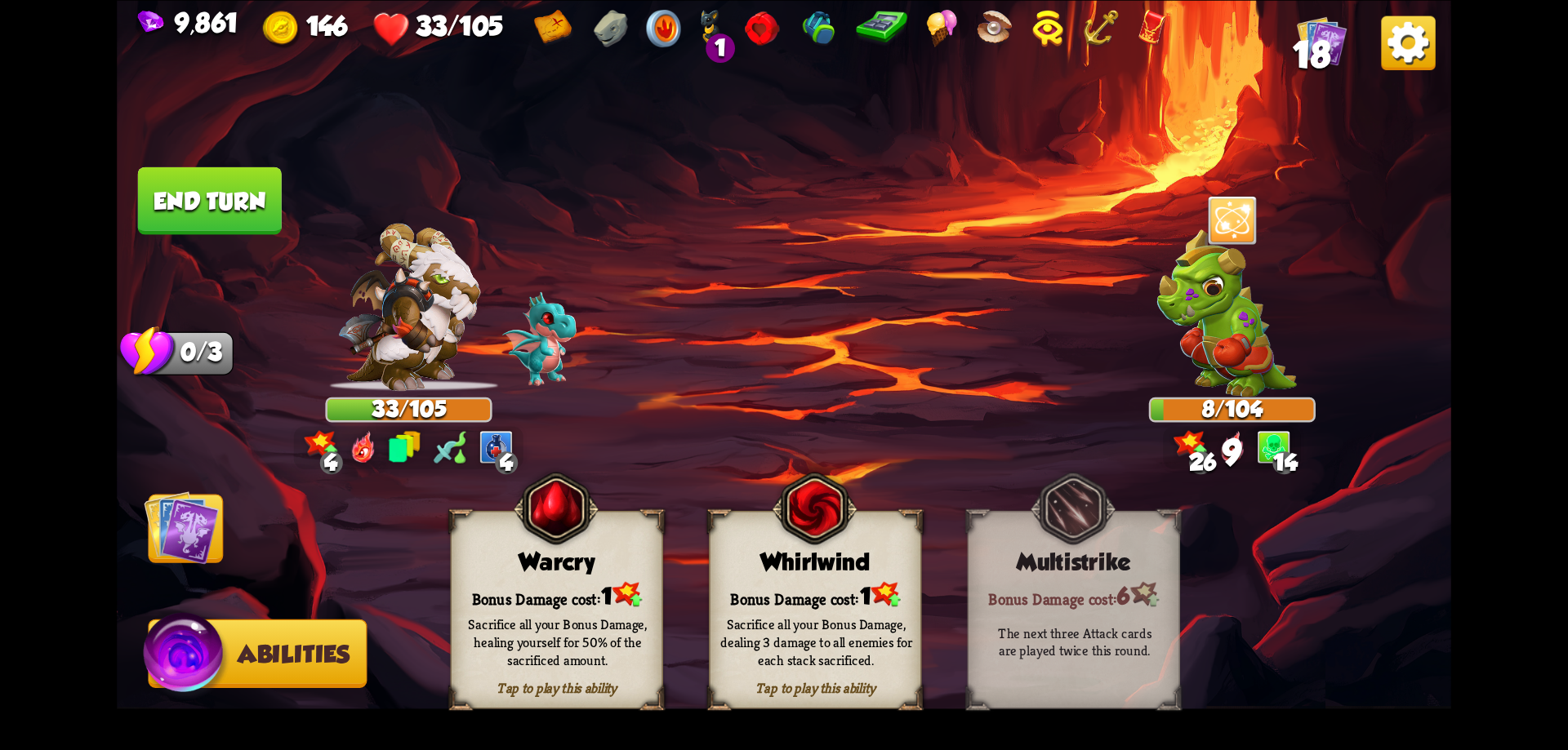
click at [621, 582] on img at bounding box center [627, 594] width 29 height 26
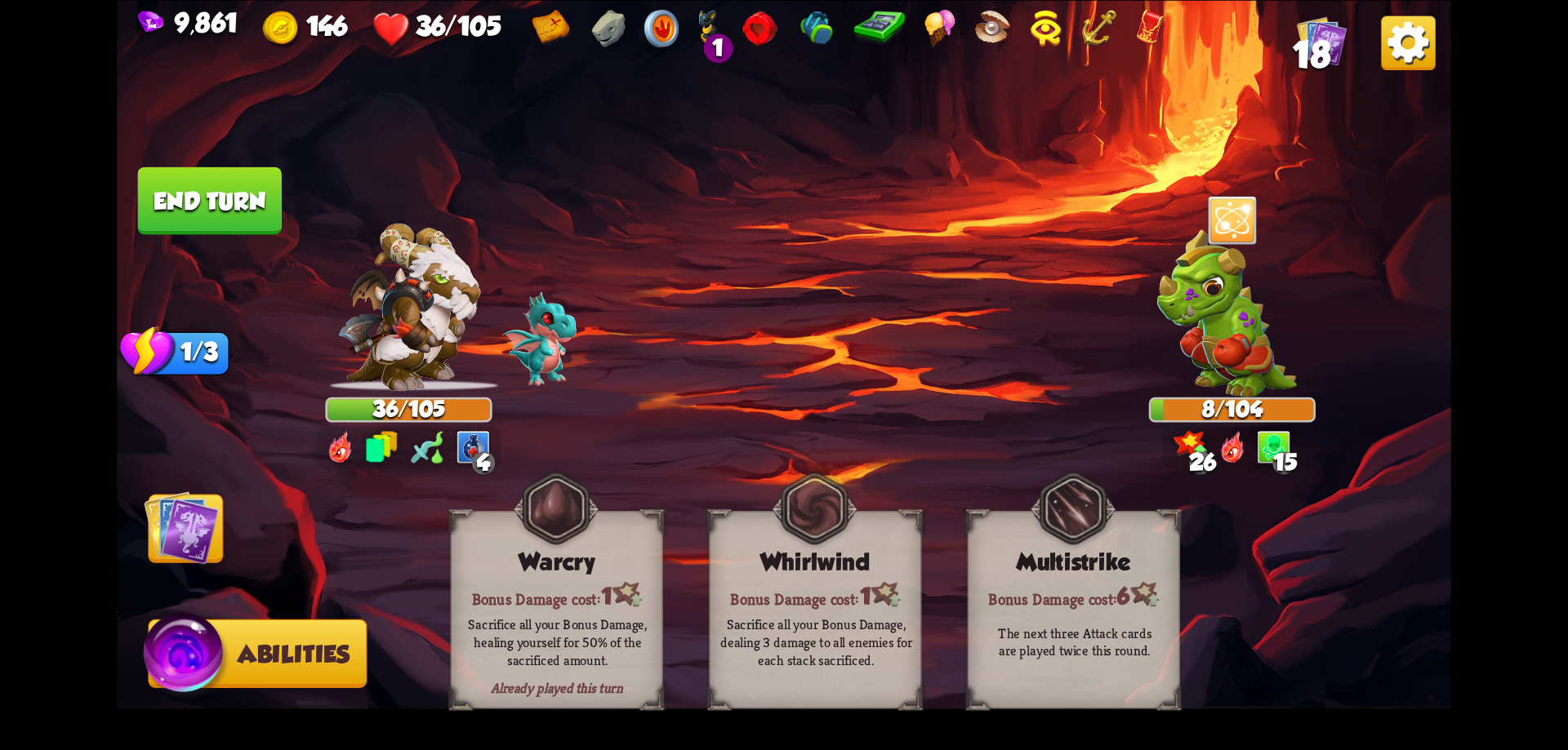
click at [219, 527] on img at bounding box center [181, 527] width 75 height 75
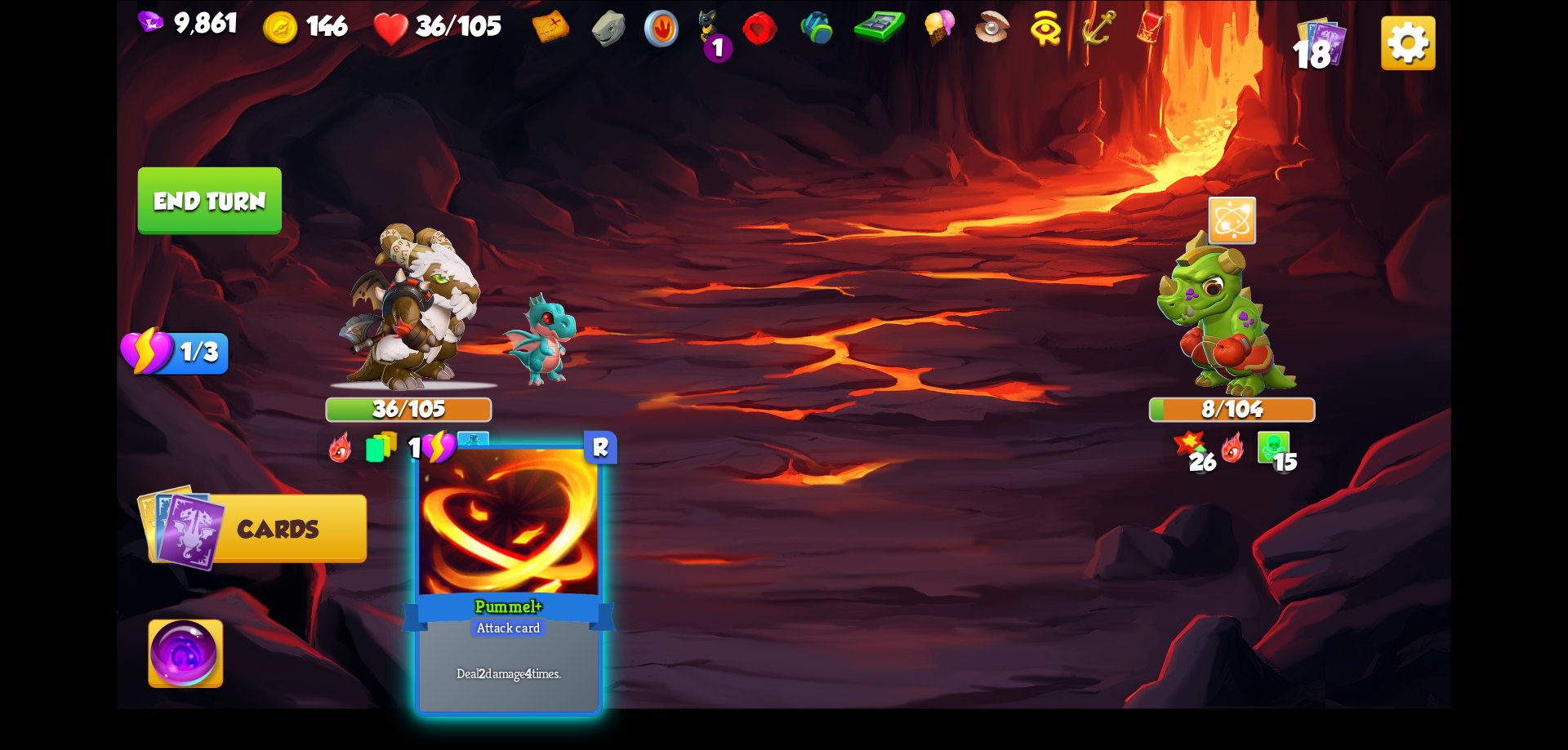
click at [576, 533] on div at bounding box center [508, 524] width 180 height 151
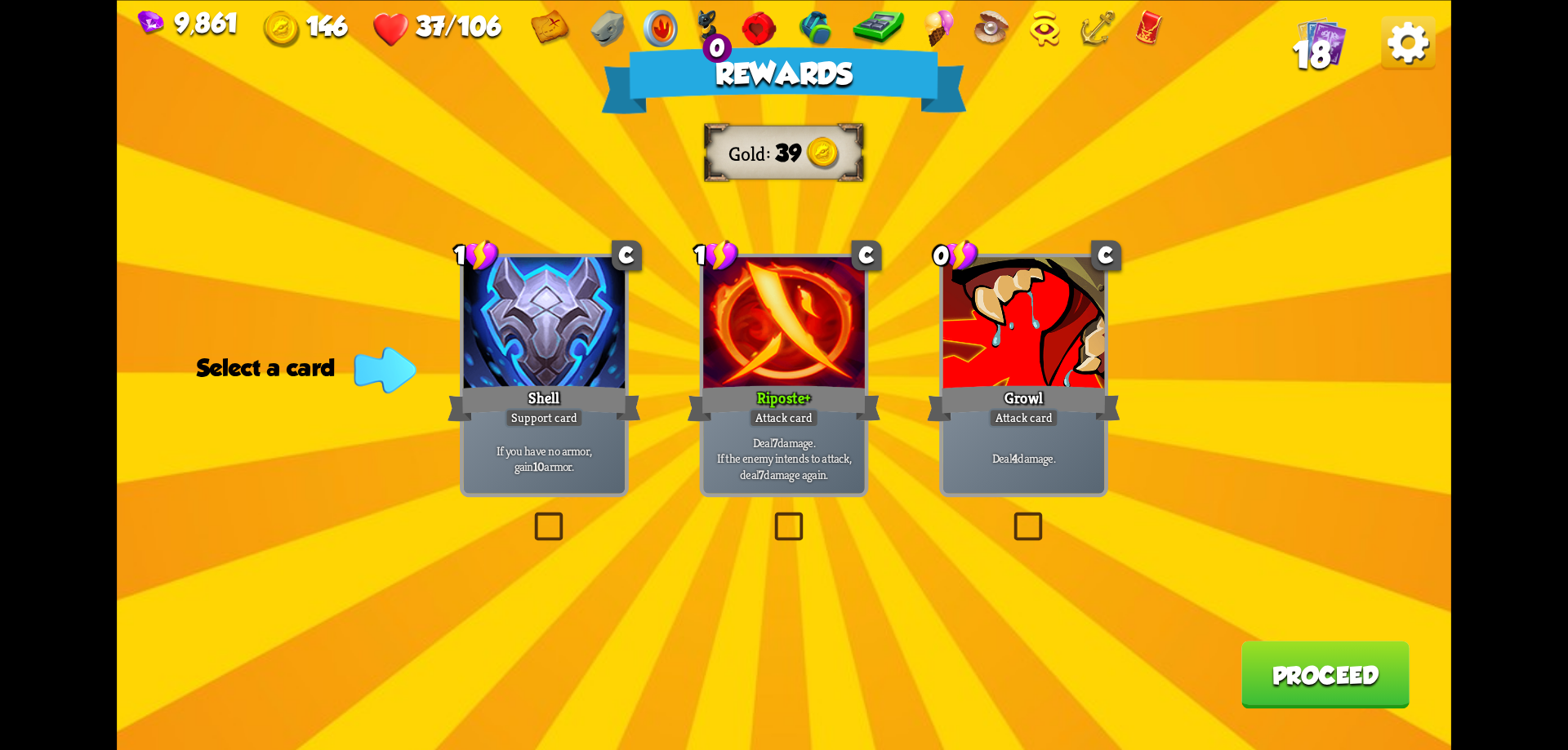
click at [1284, 664] on button "Proceed" at bounding box center [1325, 675] width 169 height 68
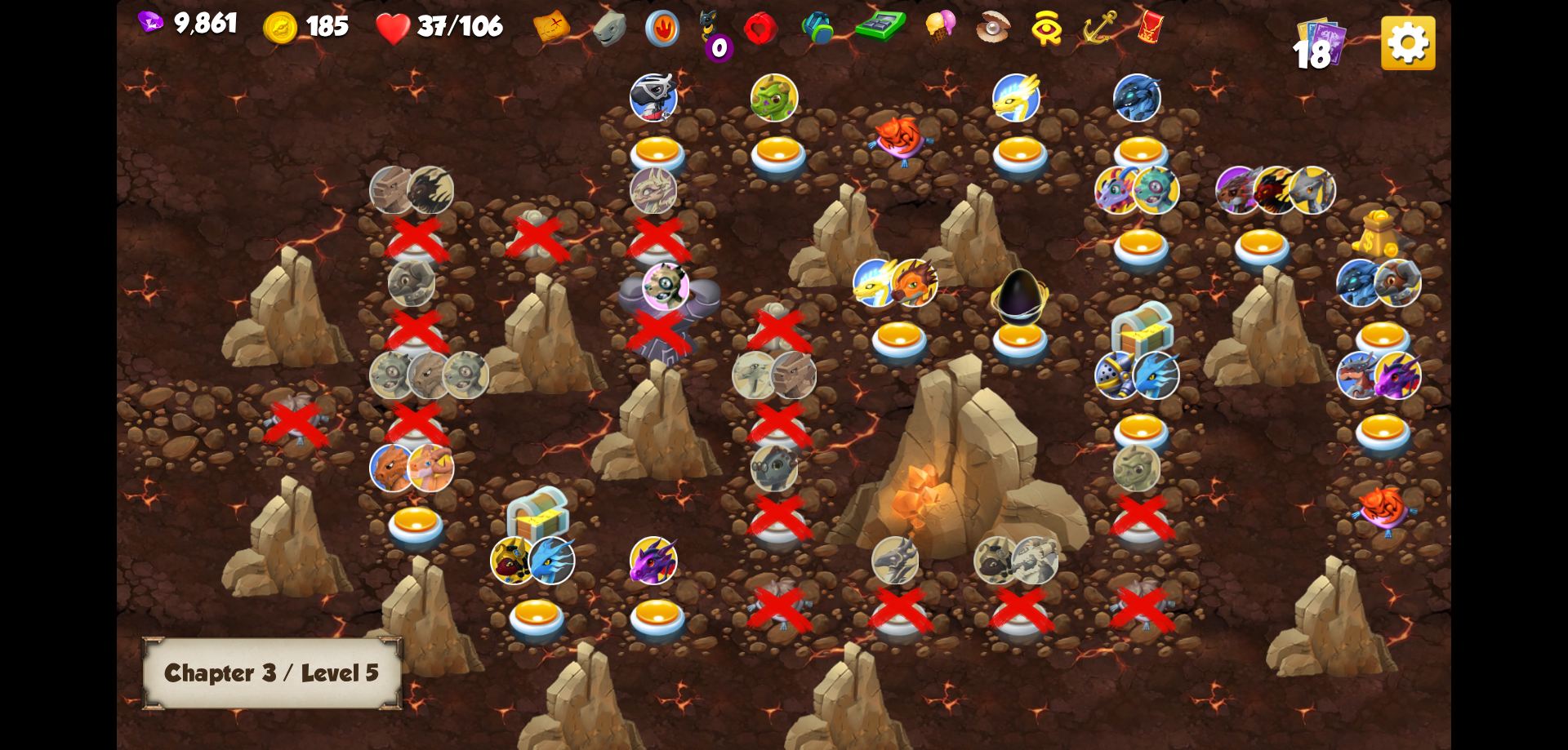
click at [1143, 430] on img at bounding box center [1142, 438] width 67 height 49
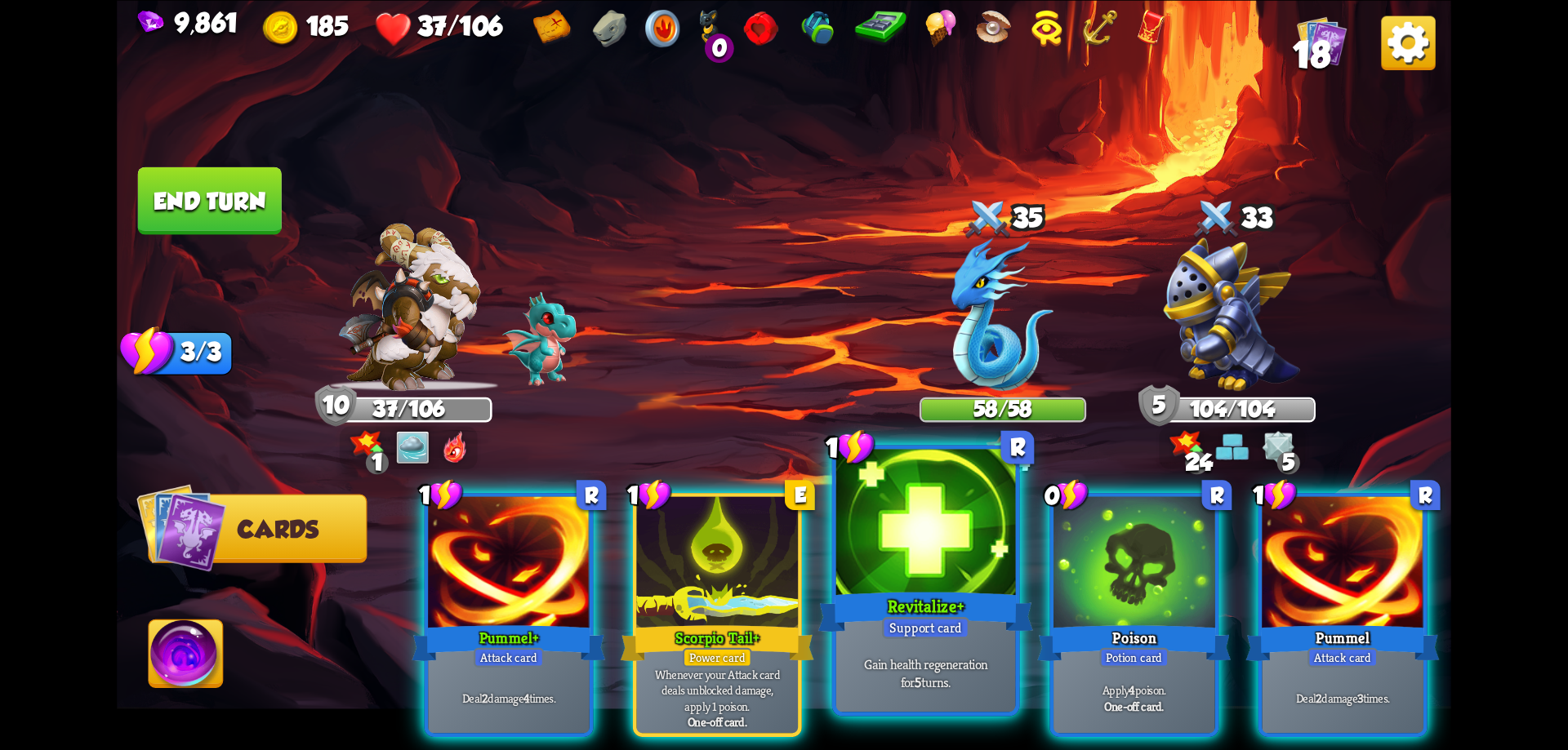
click at [973, 565] on div at bounding box center [926, 524] width 180 height 151
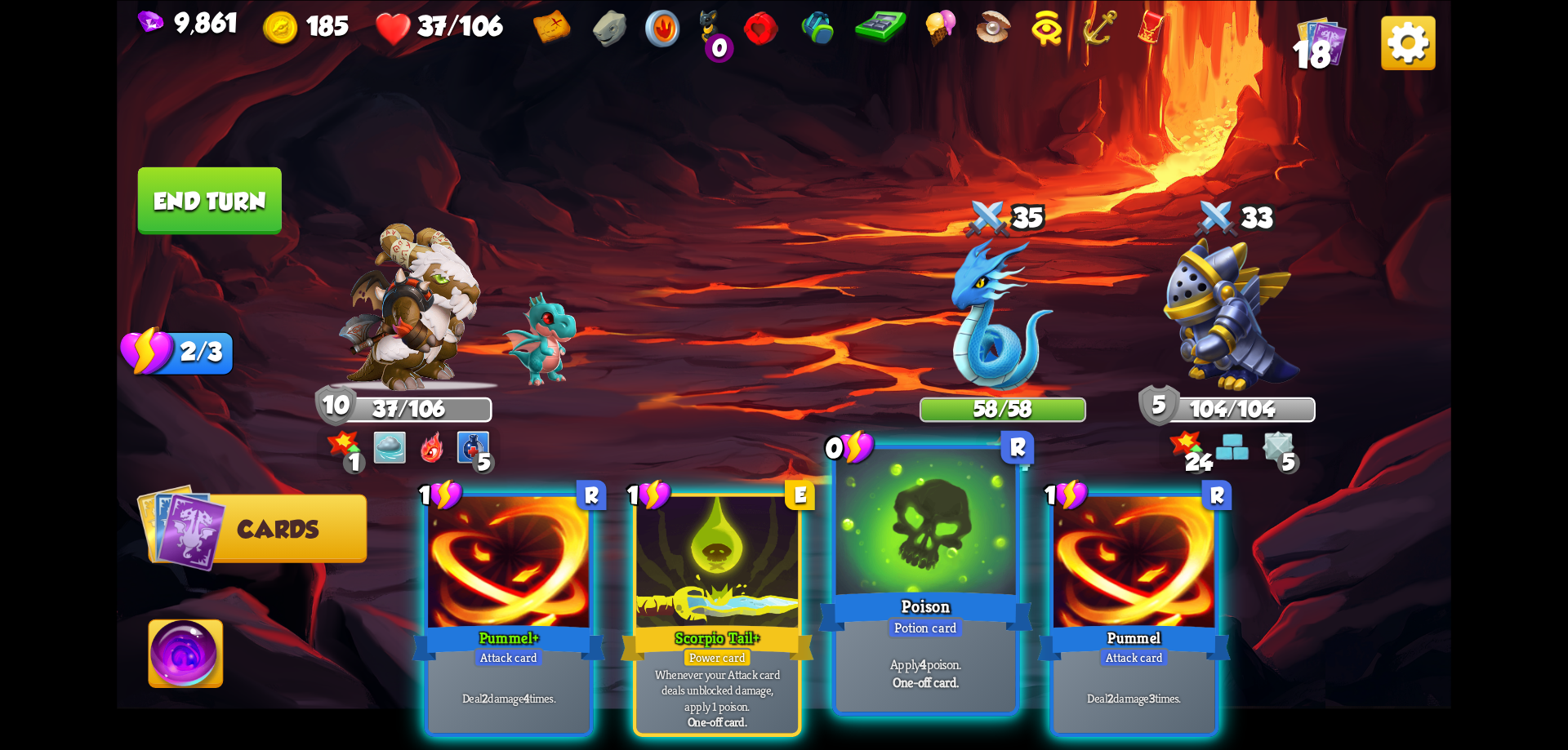
click at [911, 549] on div at bounding box center [926, 524] width 180 height 151
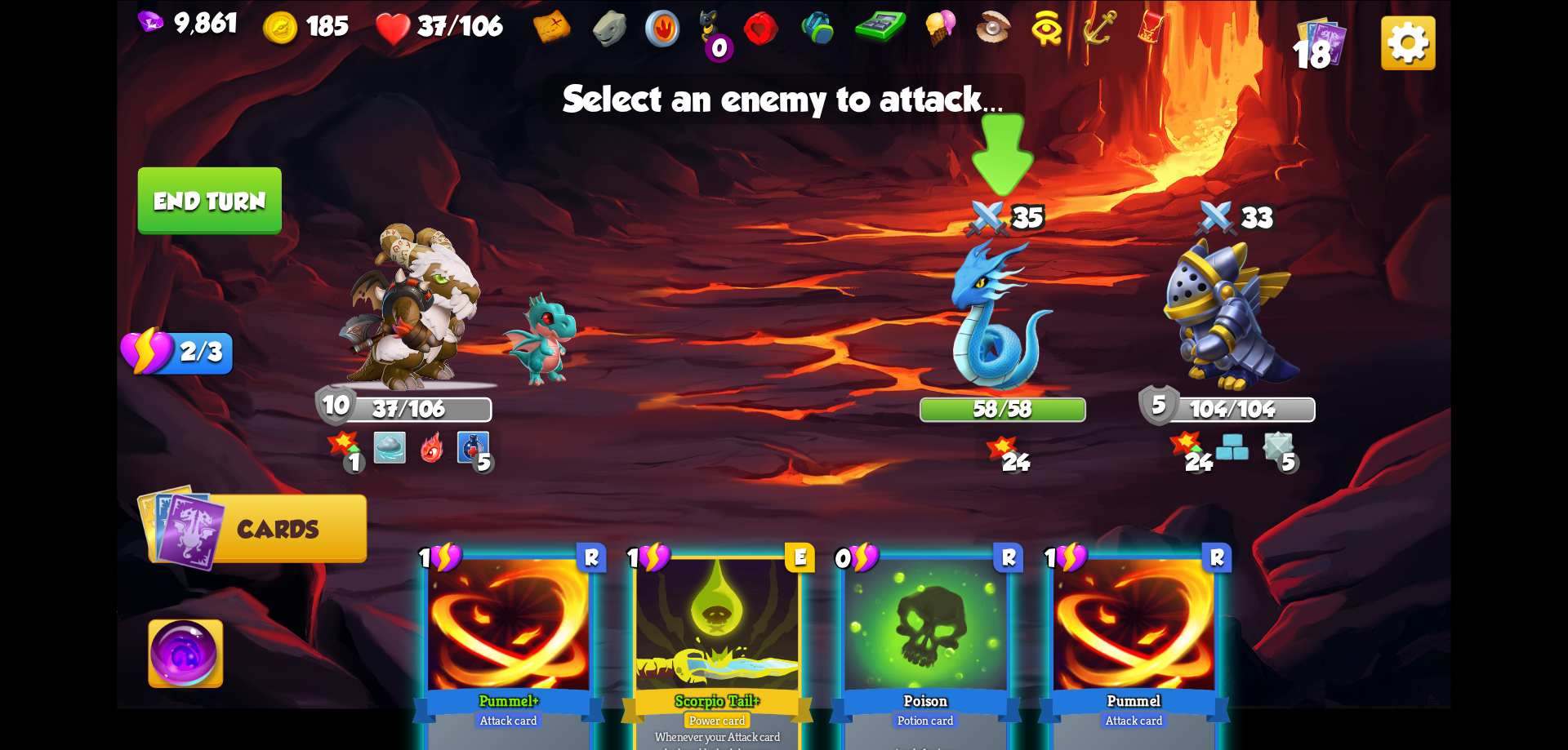
click at [1035, 328] on img at bounding box center [1002, 314] width 102 height 154
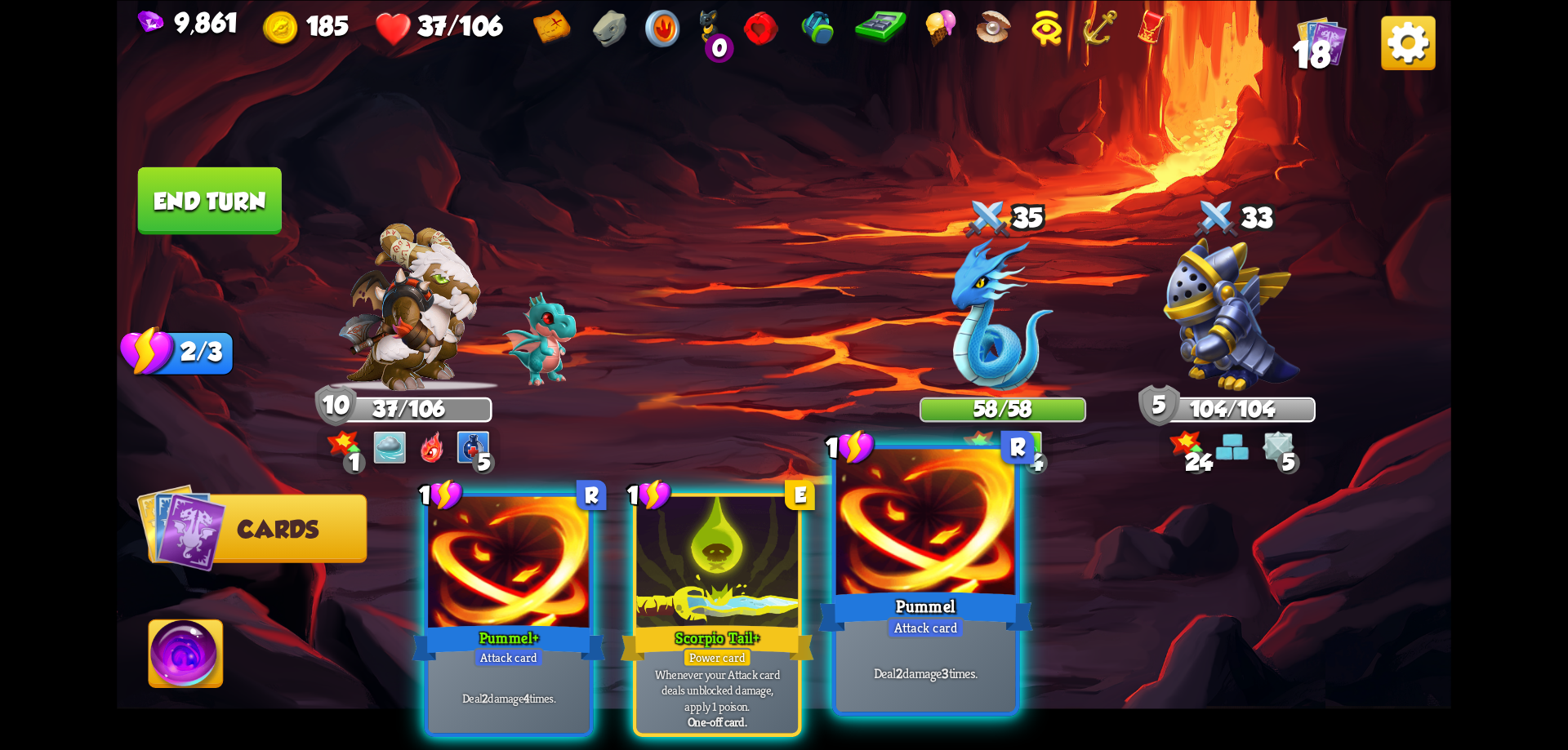
click at [934, 506] on div at bounding box center [926, 524] width 180 height 151
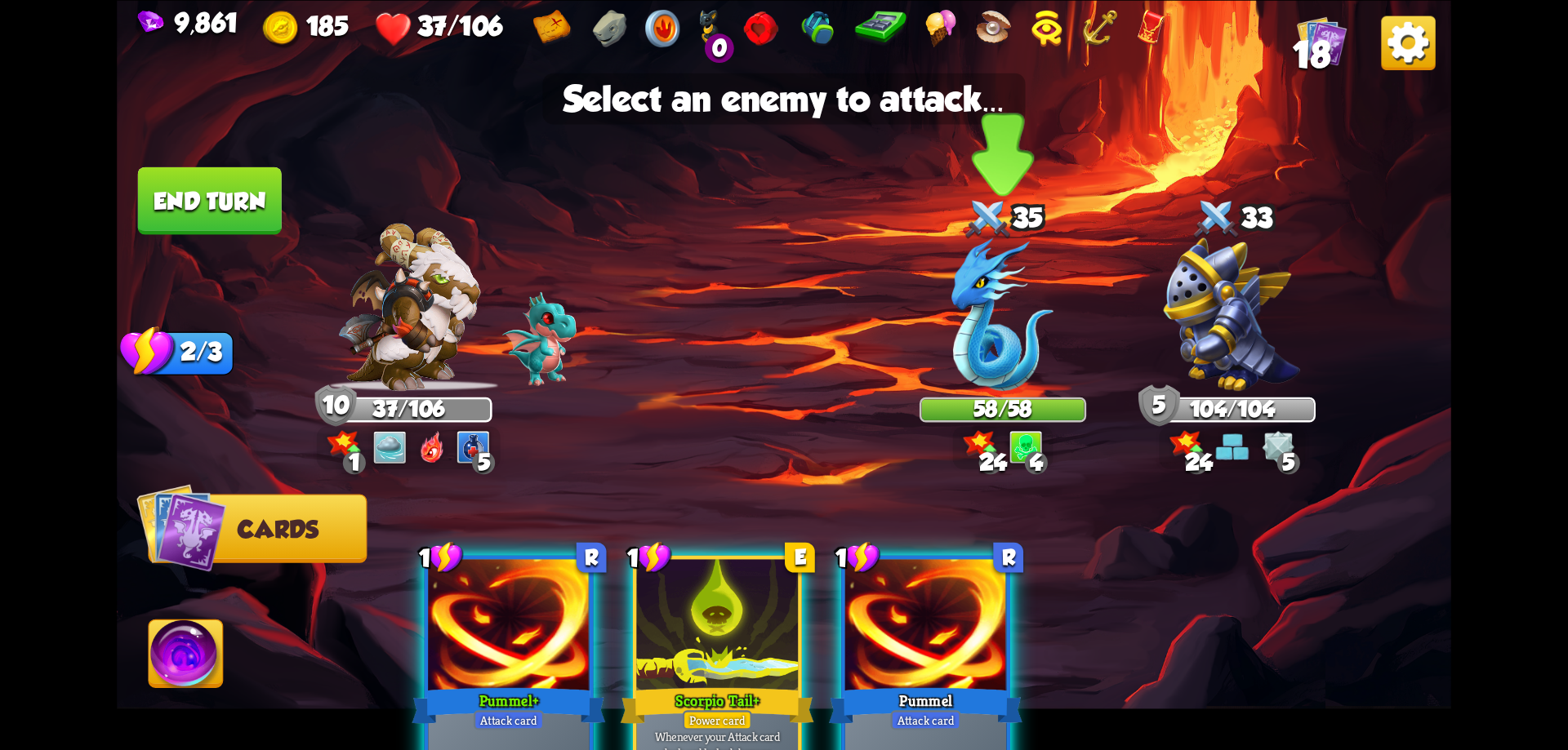
click at [985, 321] on img at bounding box center [1002, 314] width 102 height 154
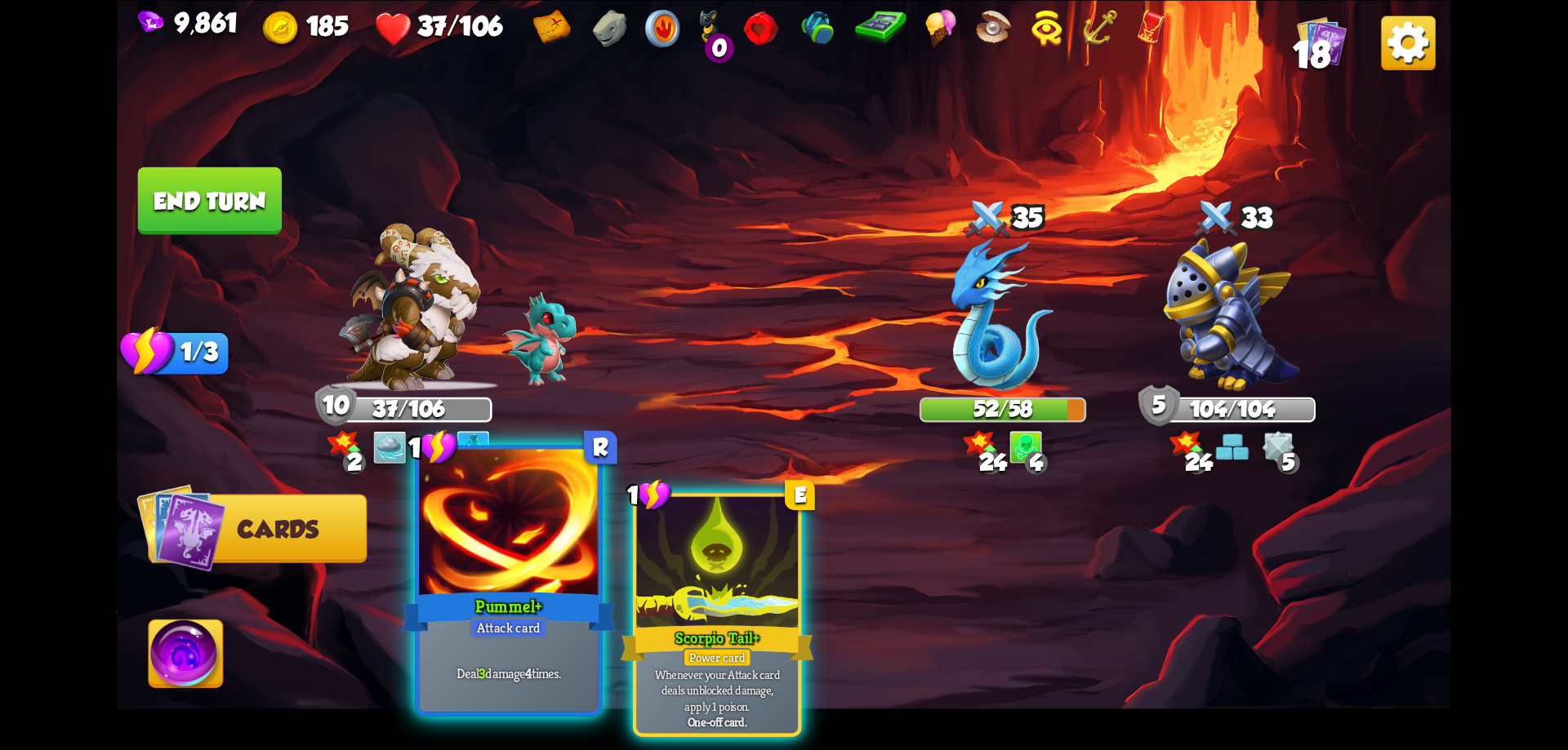
click at [572, 513] on div at bounding box center [508, 524] width 180 height 151
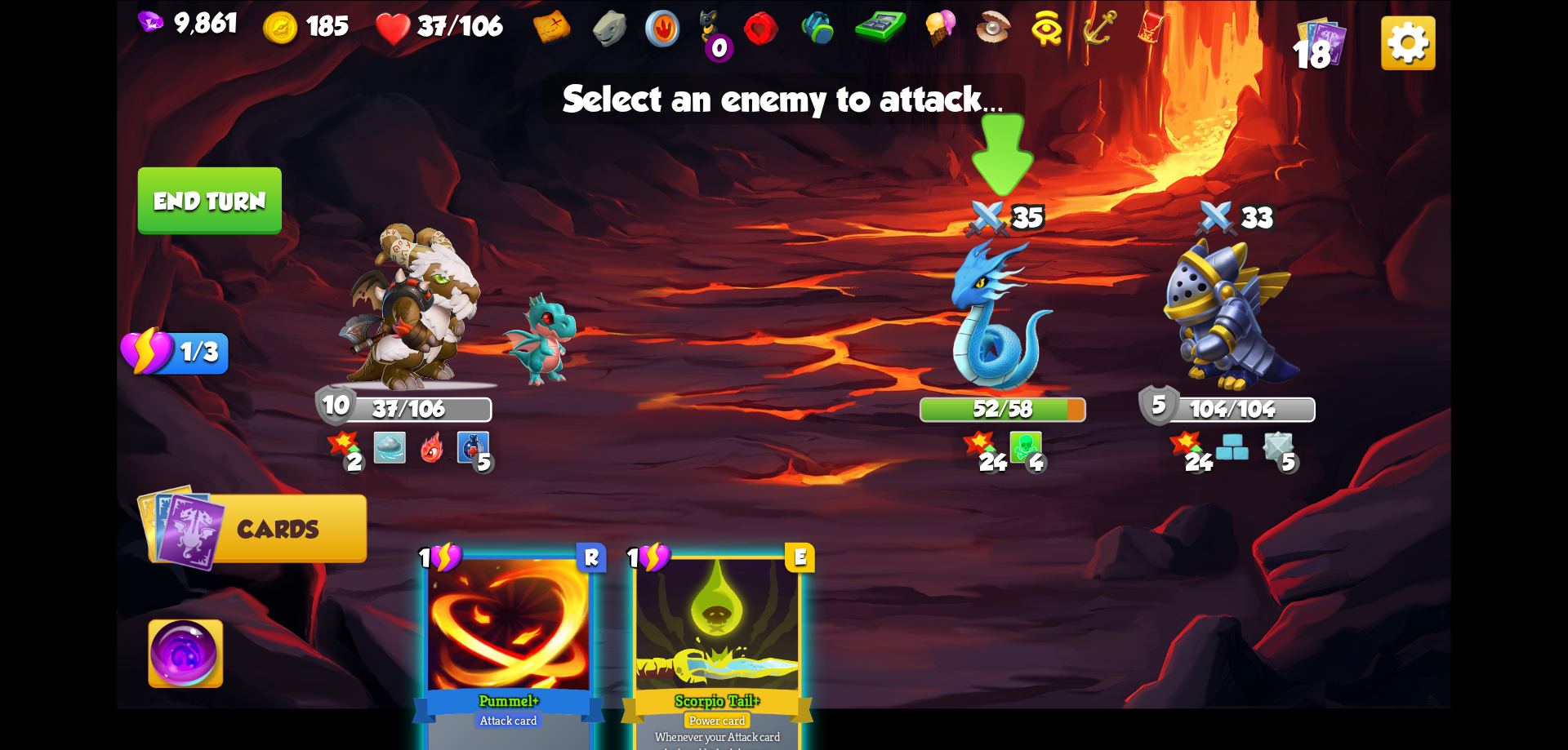
click at [984, 329] on img at bounding box center [1002, 314] width 102 height 154
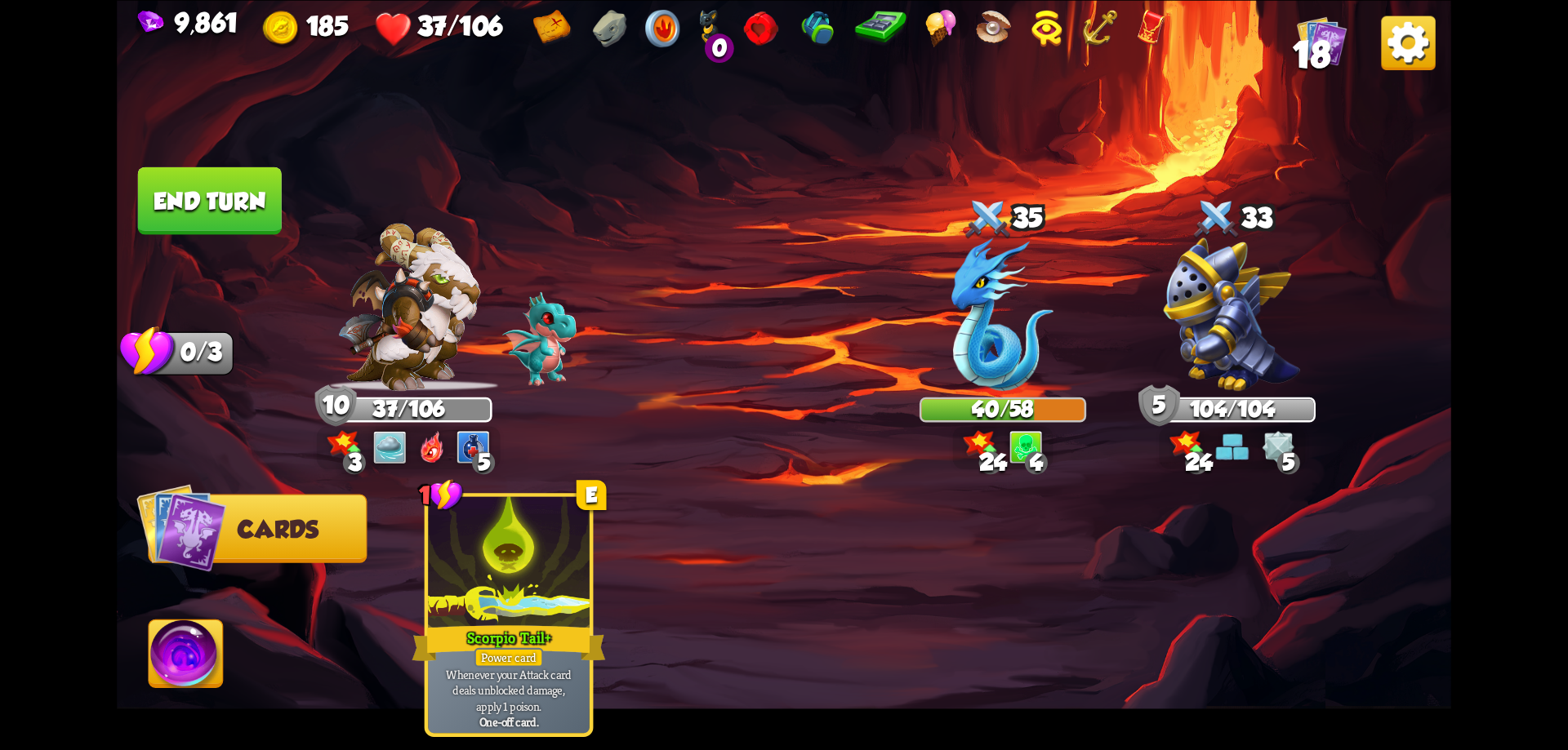
click at [175, 657] on img at bounding box center [186, 658] width 74 height 75
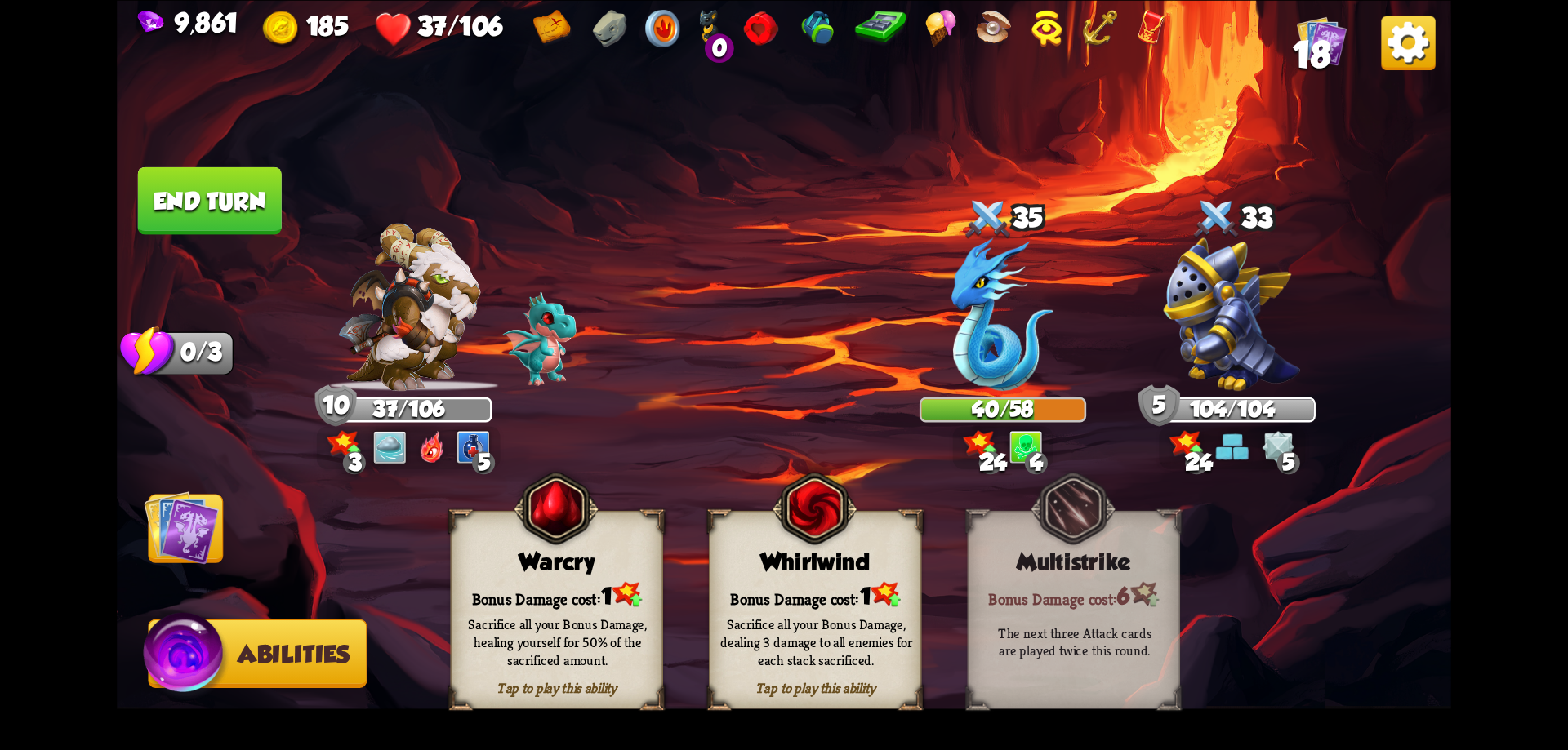
click at [556, 556] on div "Warcry" at bounding box center [557, 560] width 211 height 27
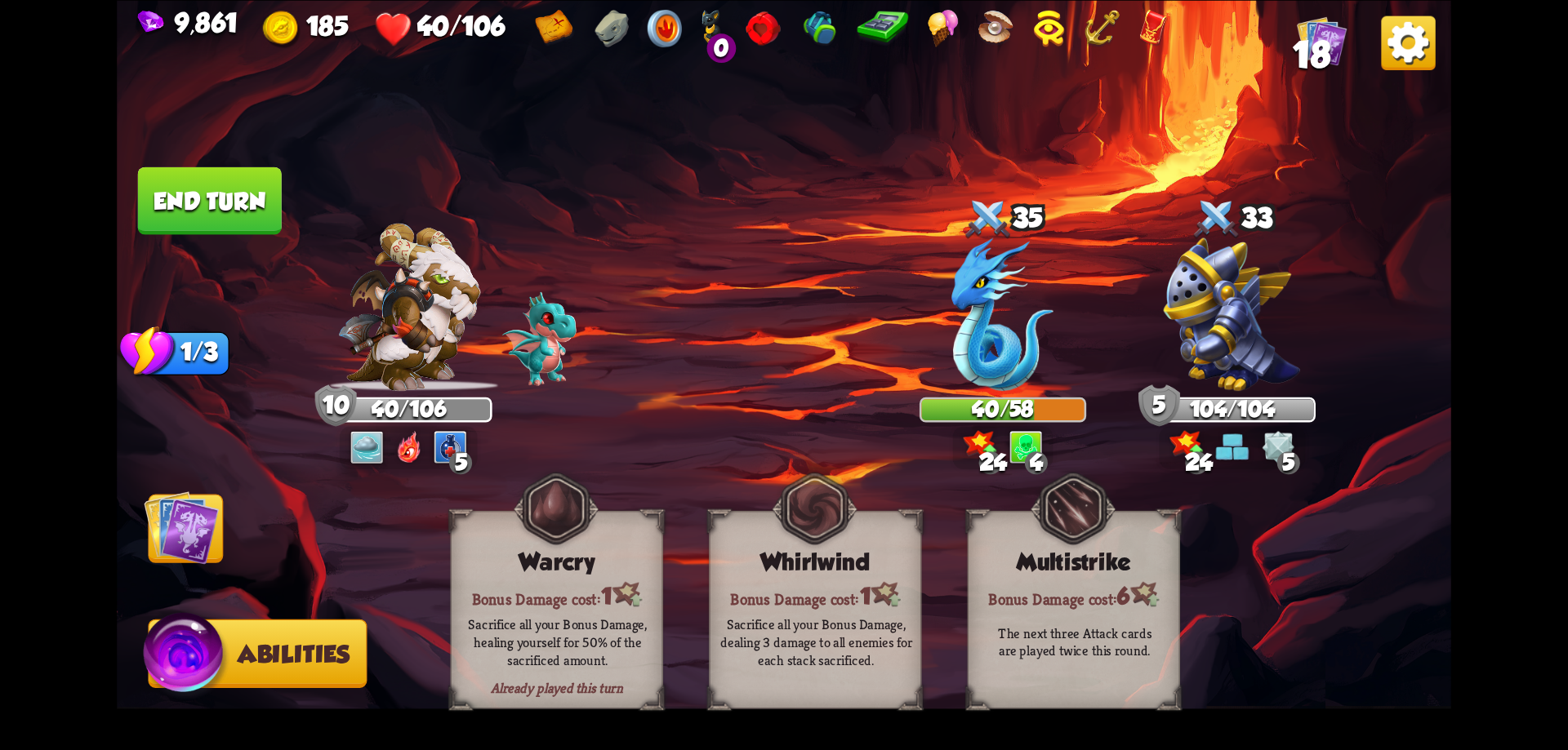
click at [239, 186] on button "End turn" at bounding box center [210, 201] width 144 height 68
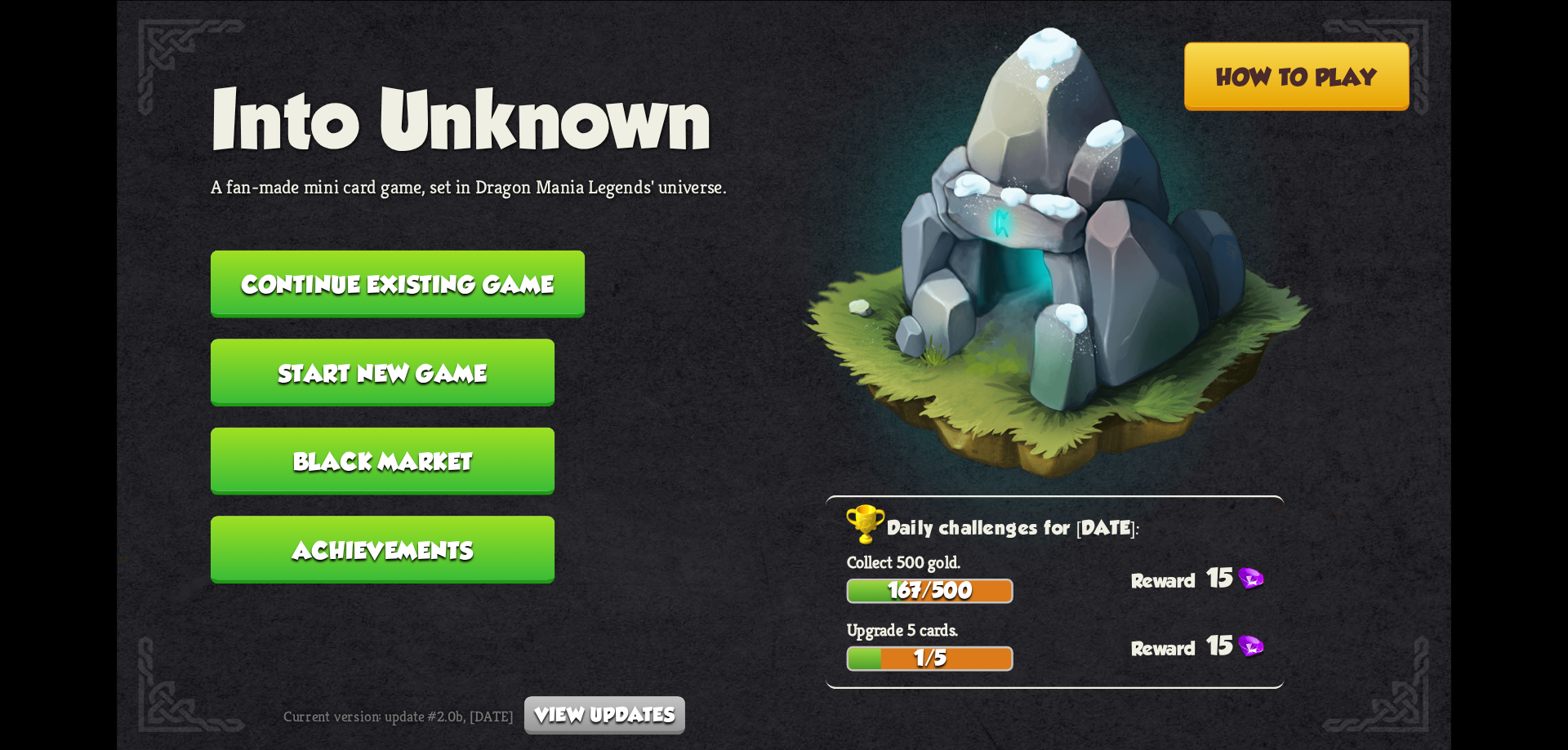
click at [441, 256] on button "Continue existing game" at bounding box center [397, 284] width 374 height 68
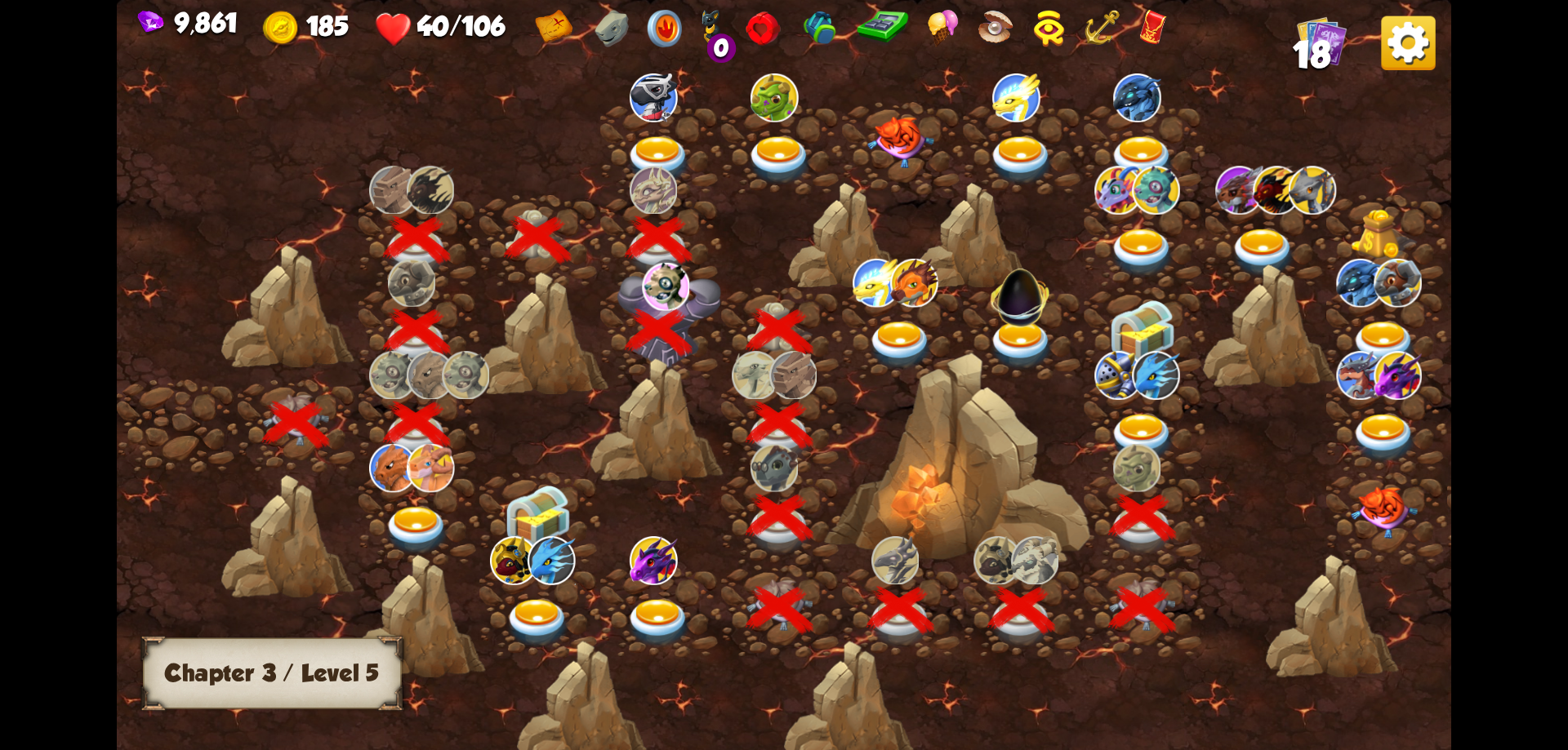
click at [1136, 415] on img at bounding box center [1142, 438] width 67 height 49
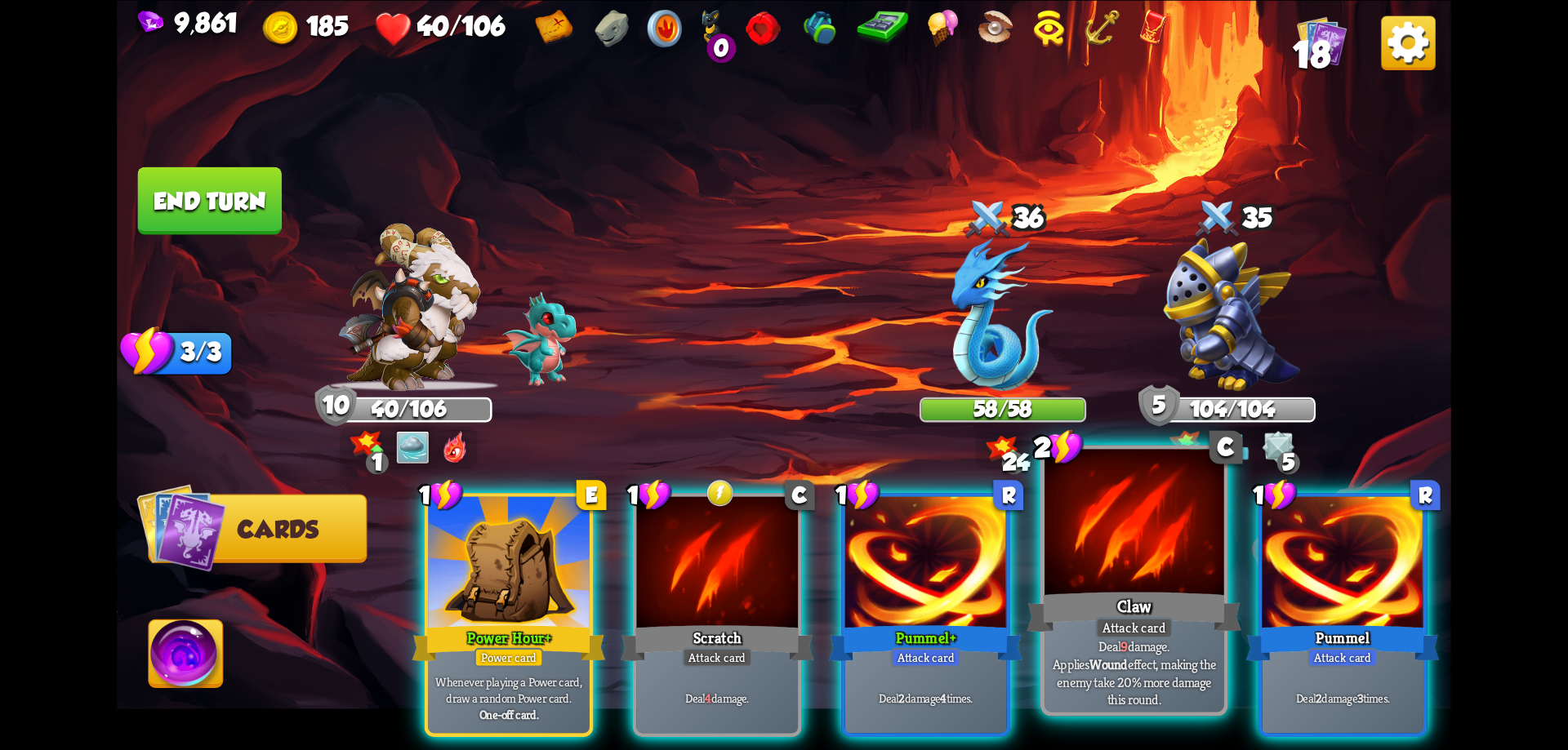
click at [1127, 533] on div at bounding box center [1134, 524] width 180 height 151
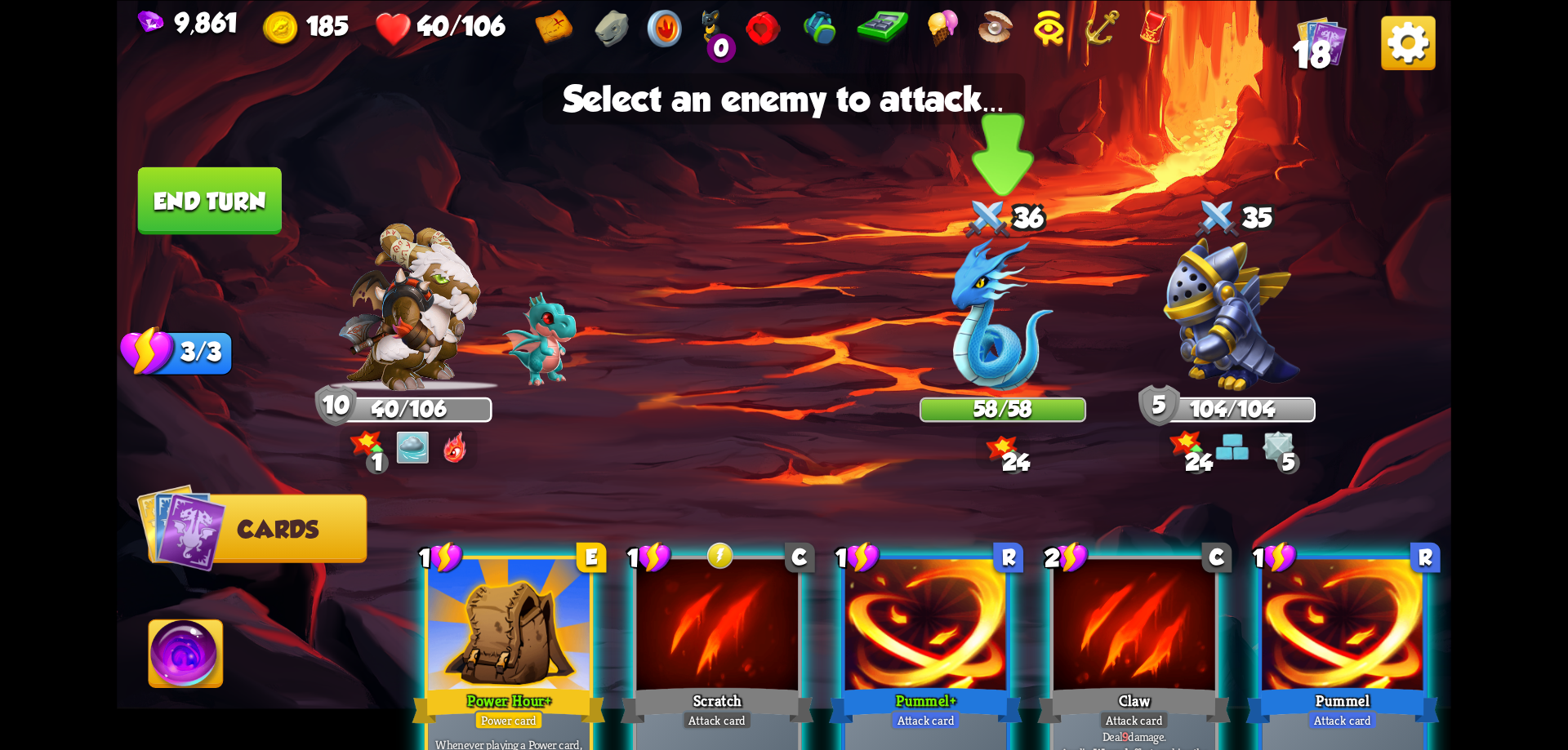
click at [972, 306] on img at bounding box center [1002, 314] width 102 height 154
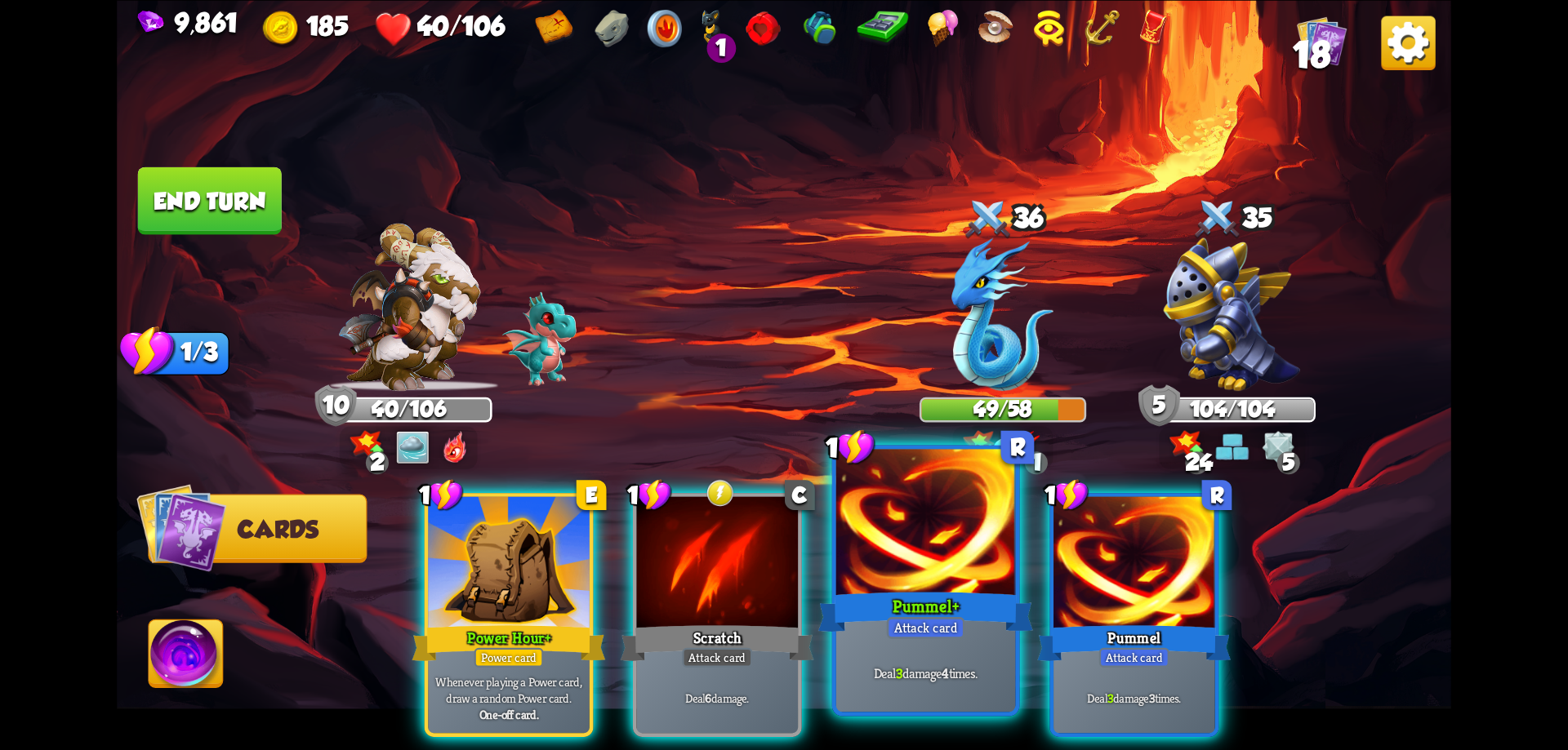
click at [923, 540] on div at bounding box center [926, 524] width 180 height 151
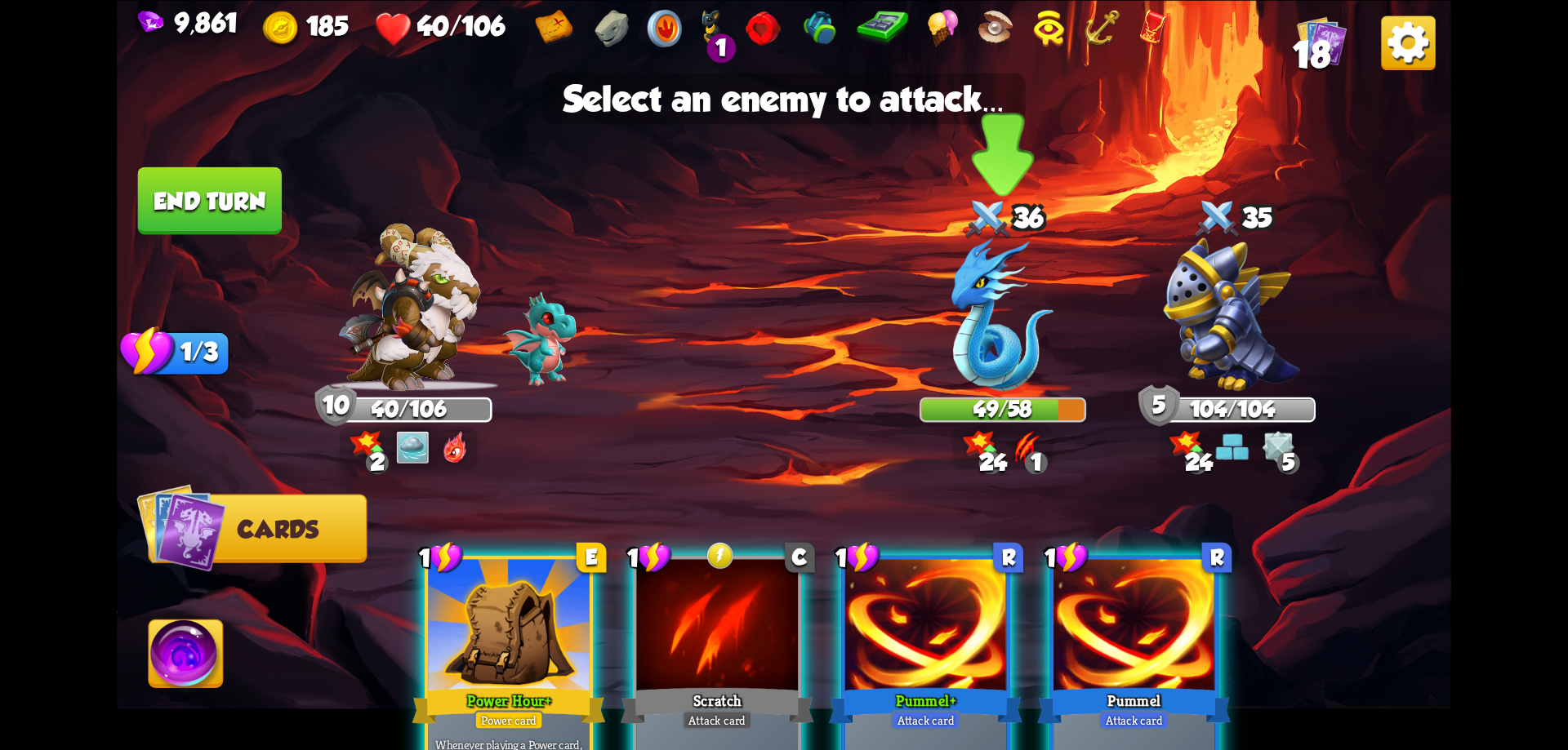
click at [990, 333] on img at bounding box center [1002, 314] width 102 height 154
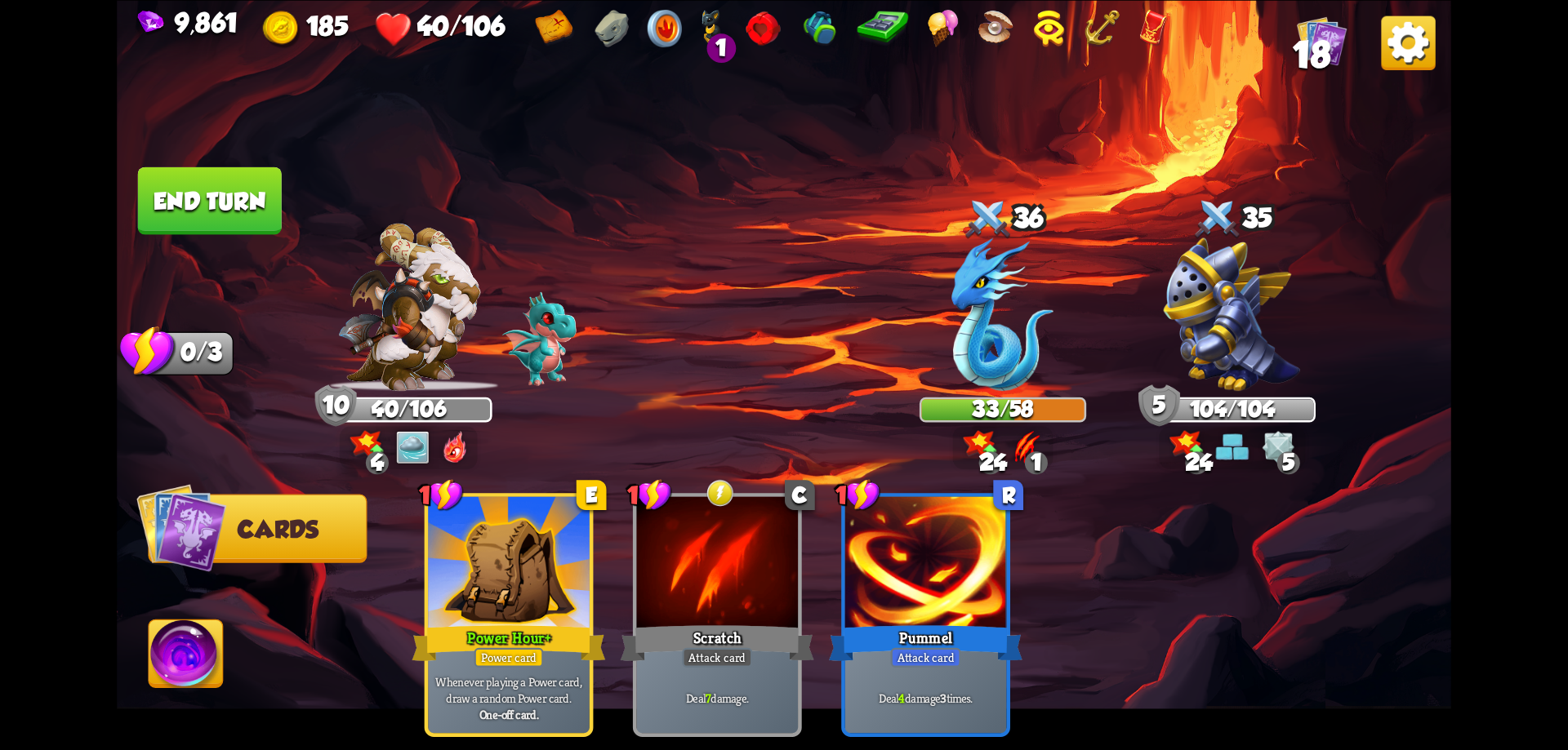
click at [200, 651] on img at bounding box center [186, 658] width 74 height 75
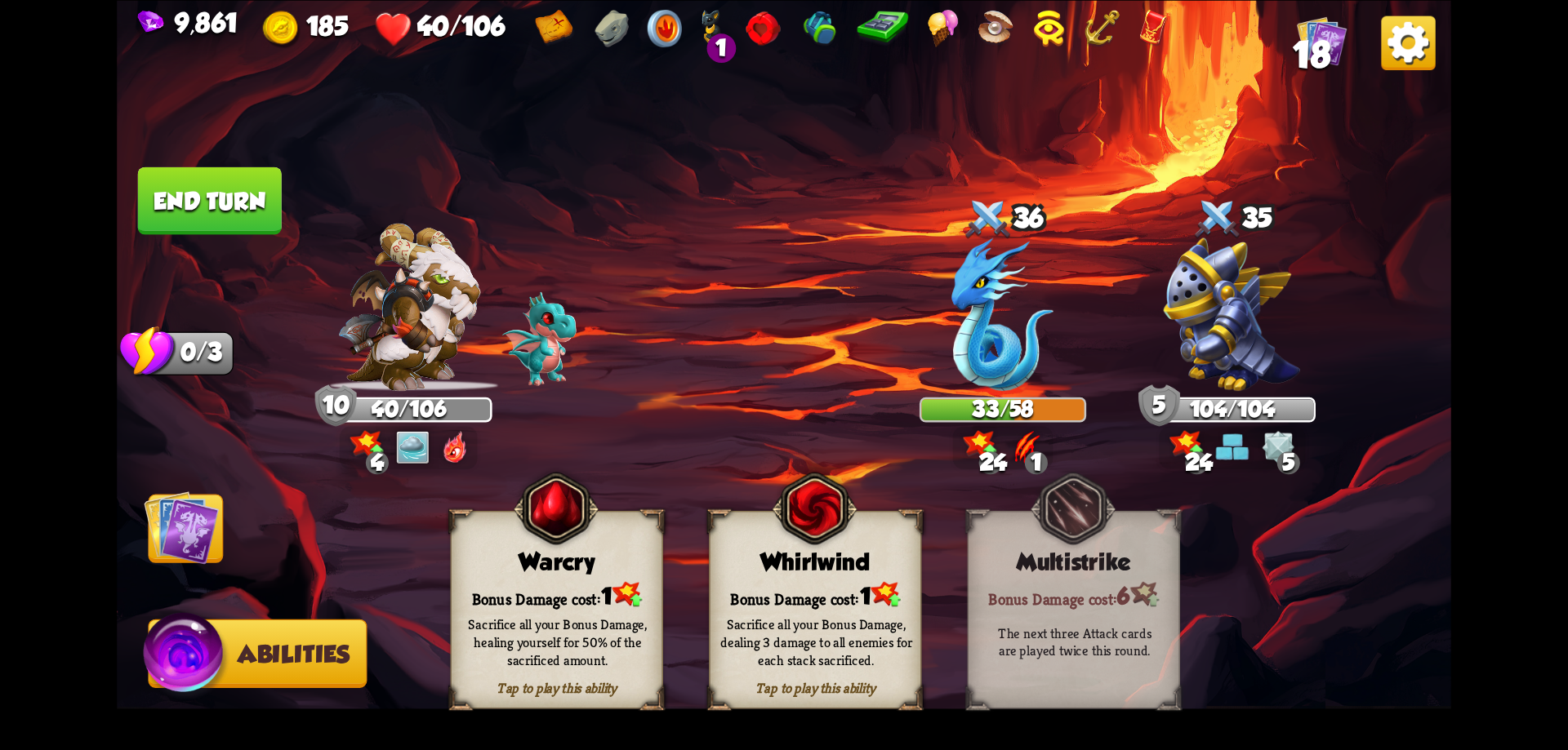
click at [523, 574] on div "Warcry" at bounding box center [557, 560] width 211 height 27
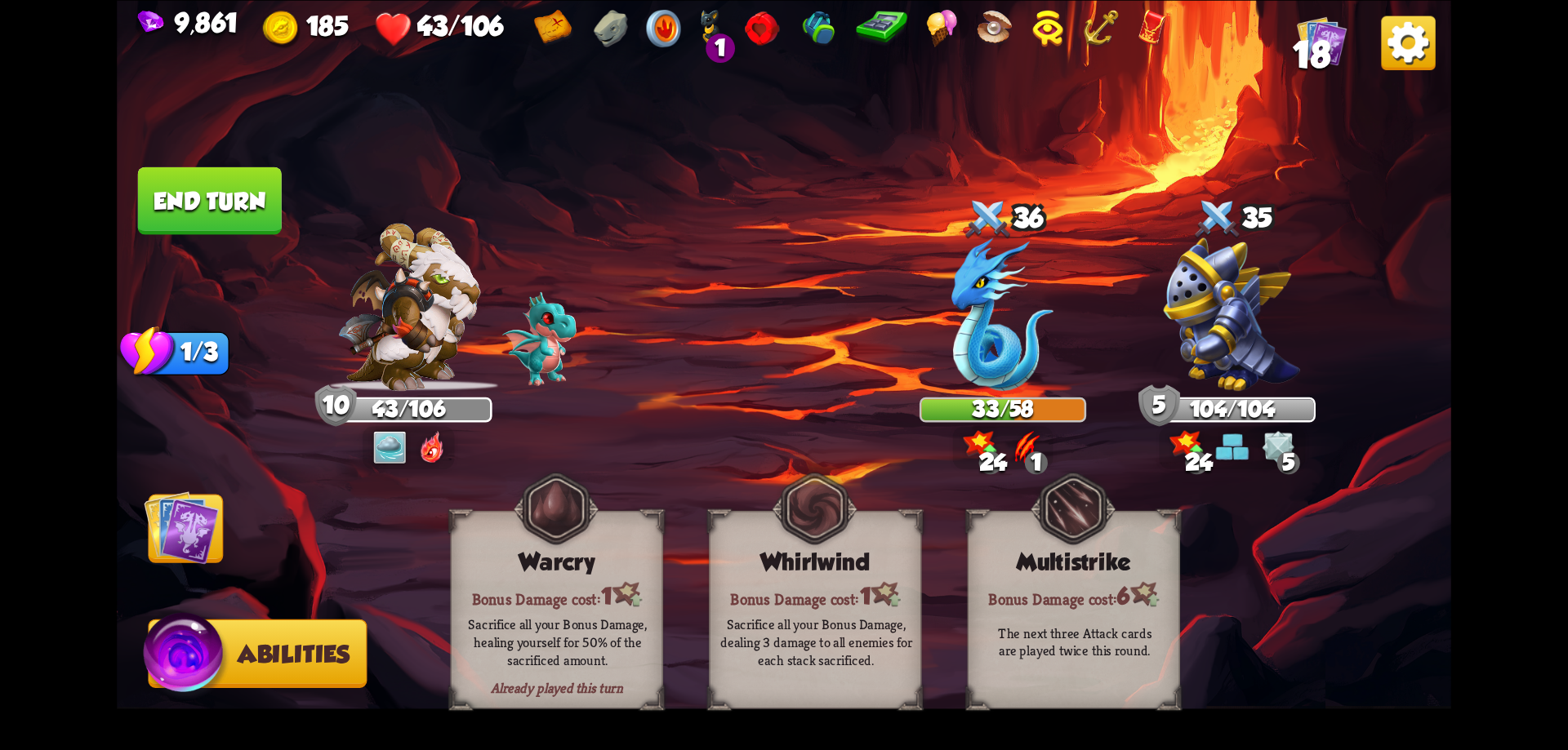
click at [248, 206] on button "End turn" at bounding box center [210, 201] width 147 height 70
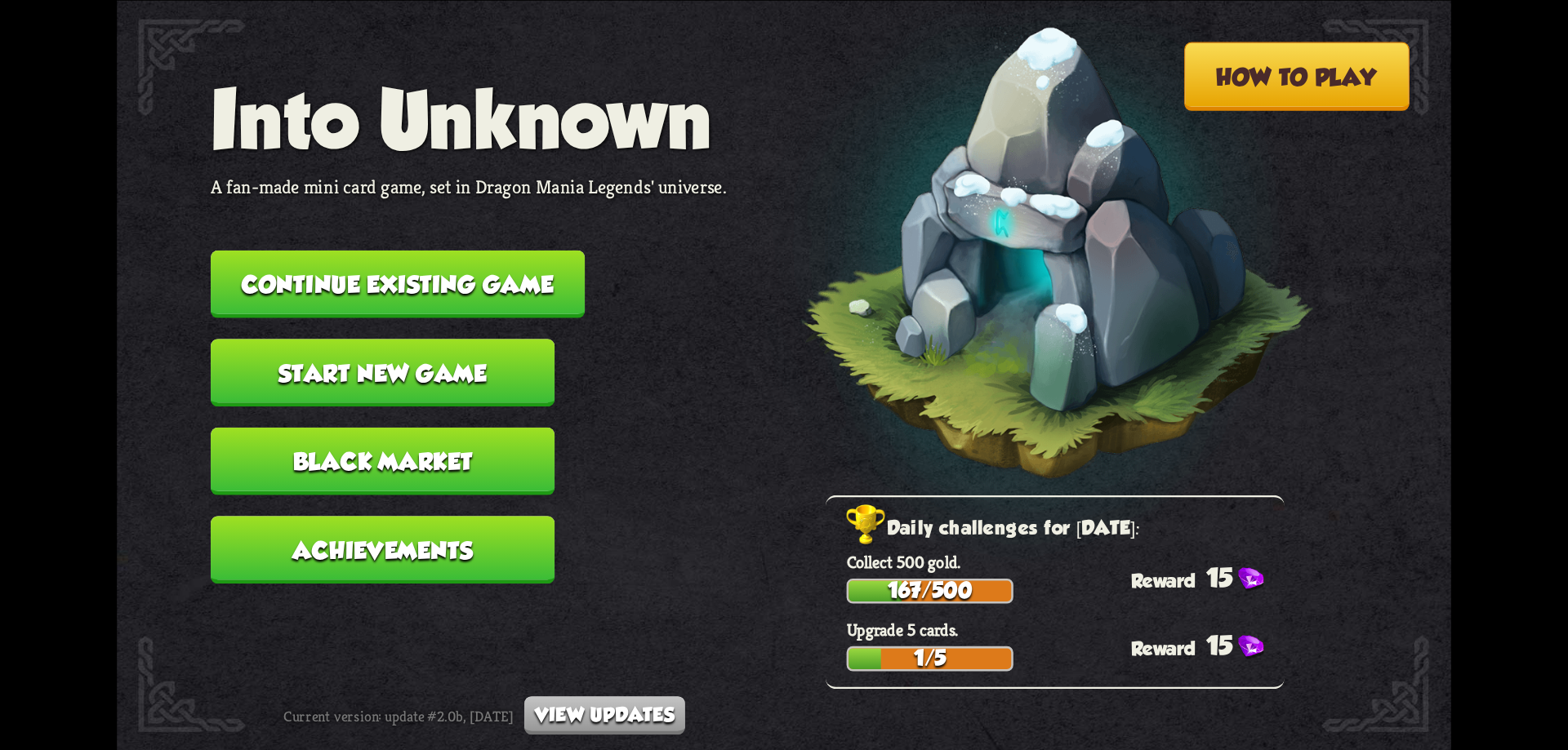
click at [435, 300] on button "Continue existing game" at bounding box center [397, 284] width 374 height 68
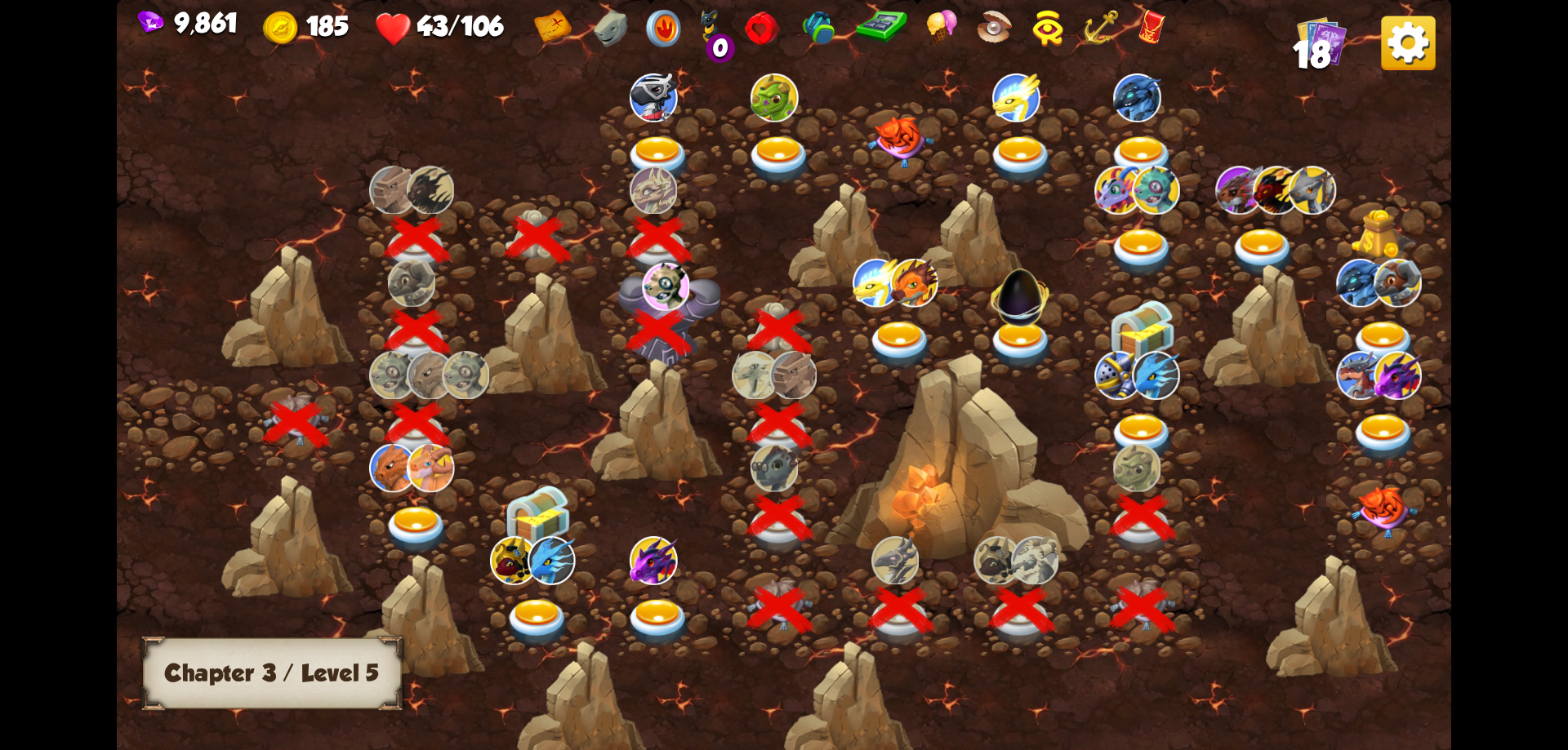
click at [1140, 410] on div at bounding box center [1145, 426] width 121 height 92
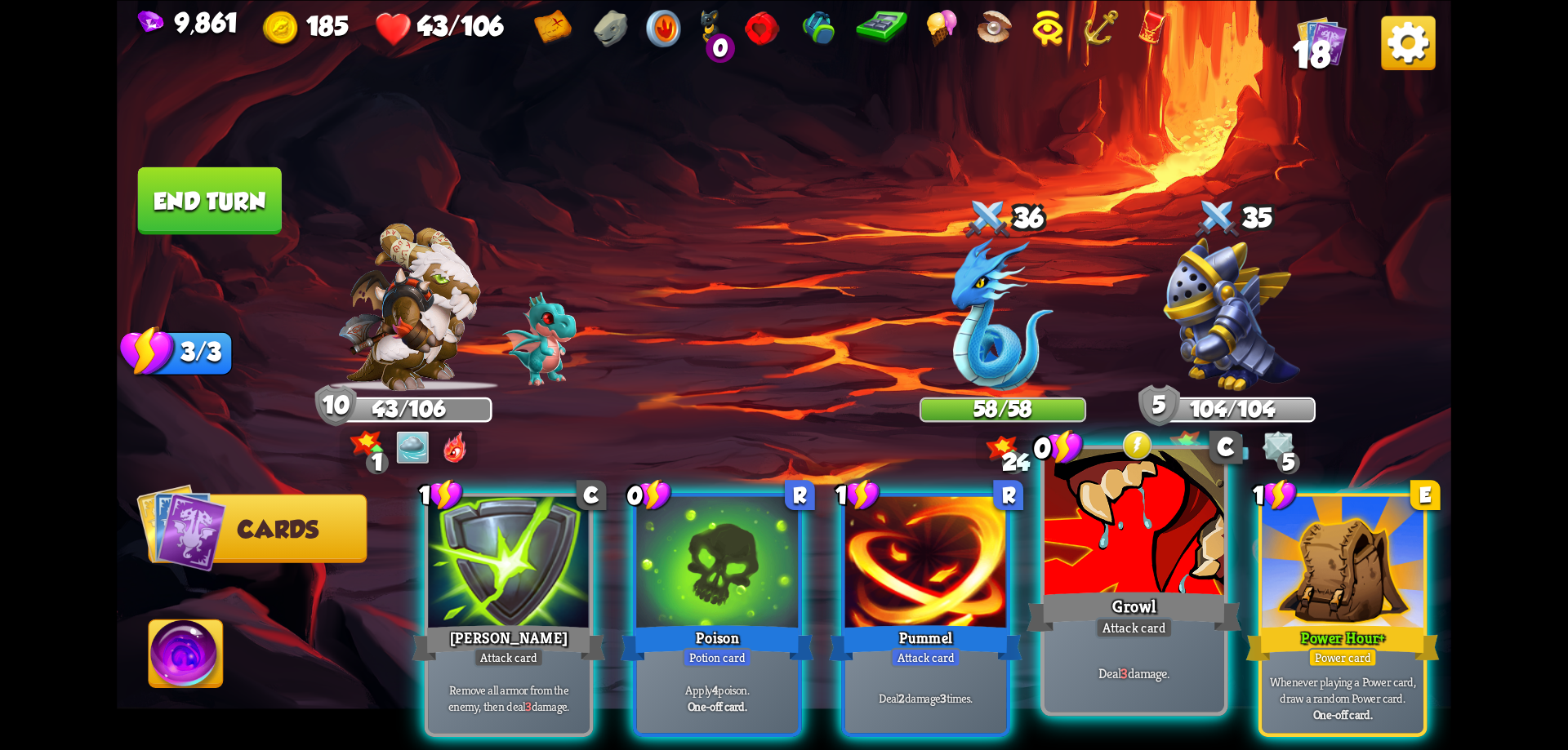
click at [1154, 559] on div at bounding box center [1134, 524] width 180 height 151
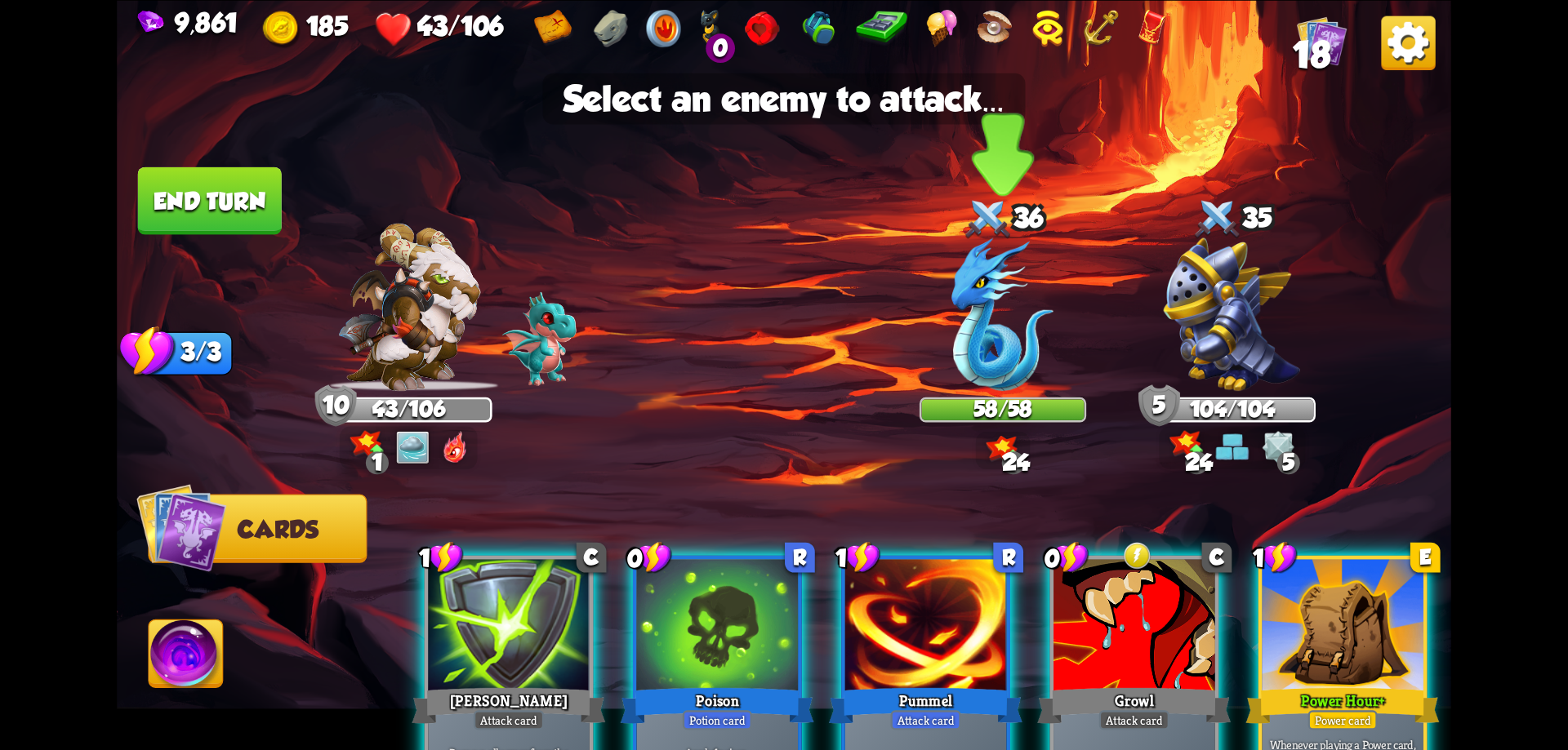
click at [1018, 325] on img at bounding box center [1002, 314] width 102 height 154
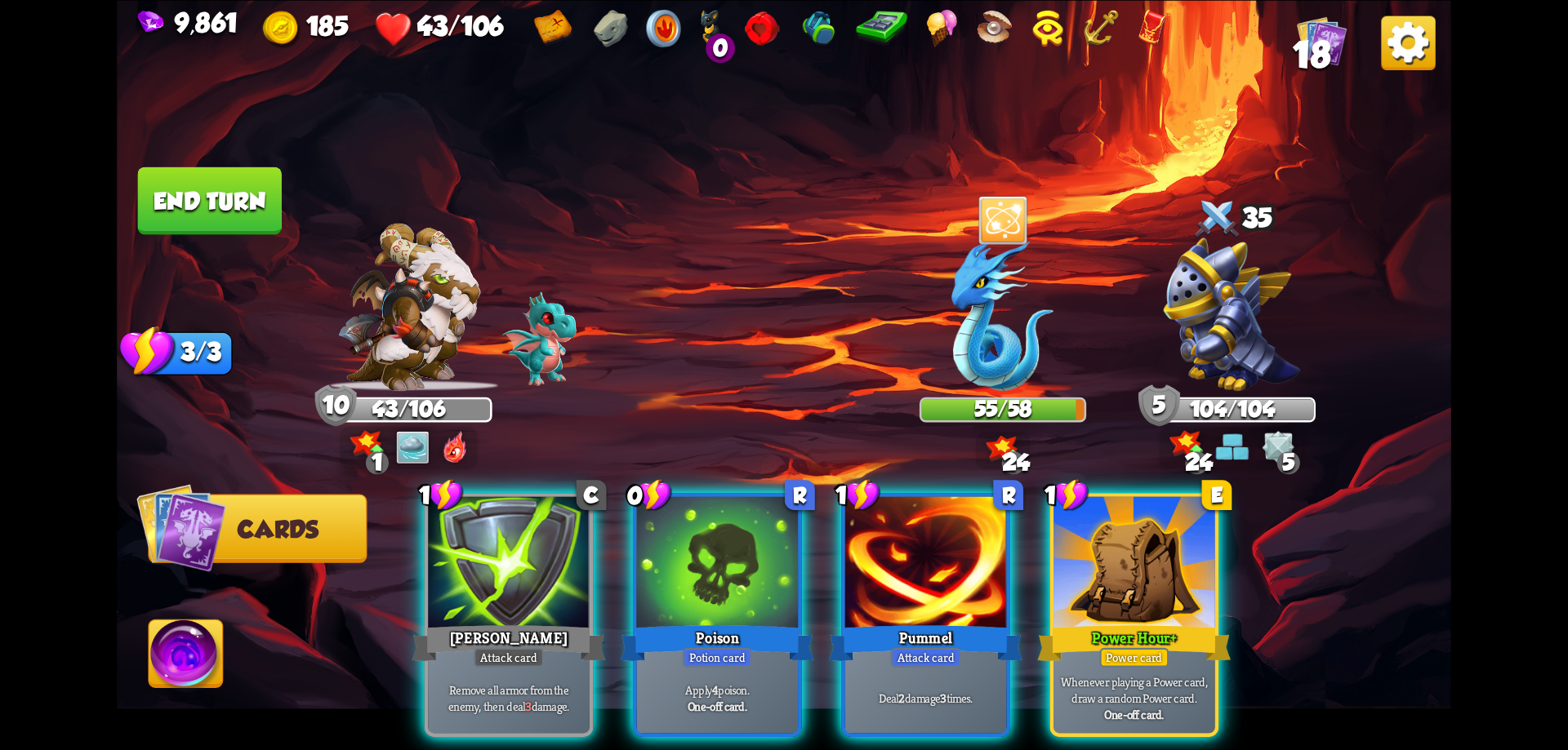
click at [219, 669] on img at bounding box center [186, 658] width 74 height 75
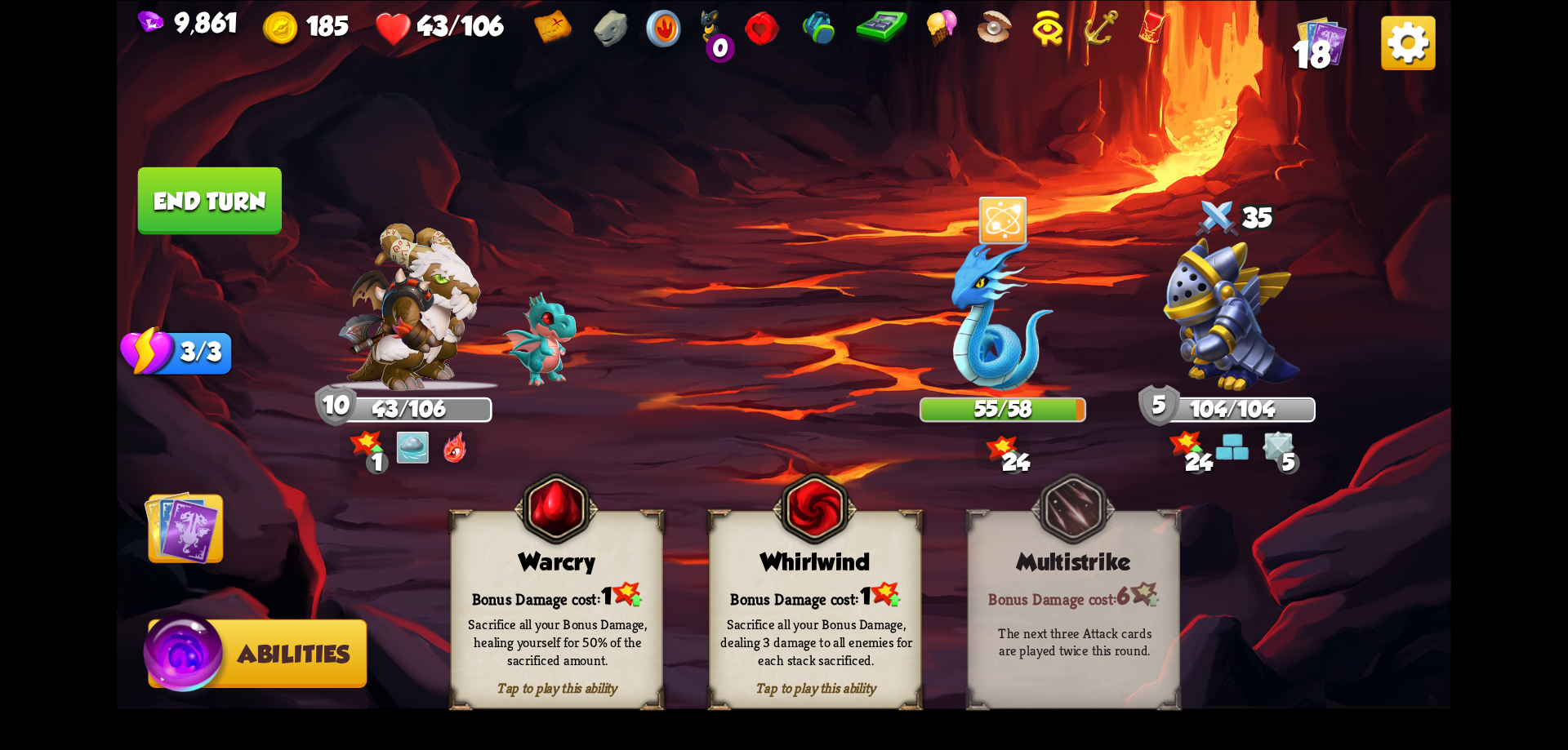
click at [779, 549] on img at bounding box center [815, 507] width 86 height 87
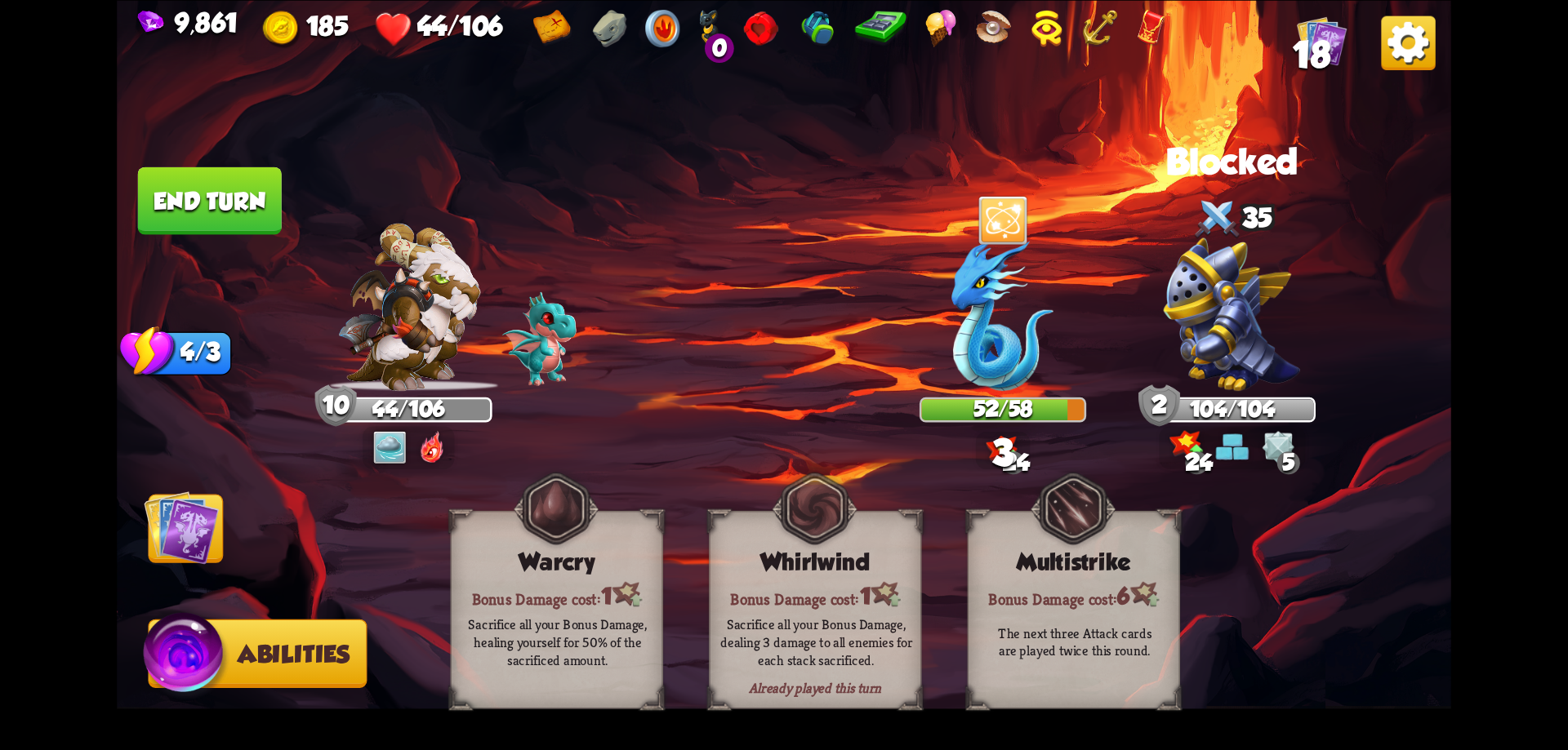
click at [200, 540] on img at bounding box center [181, 527] width 75 height 75
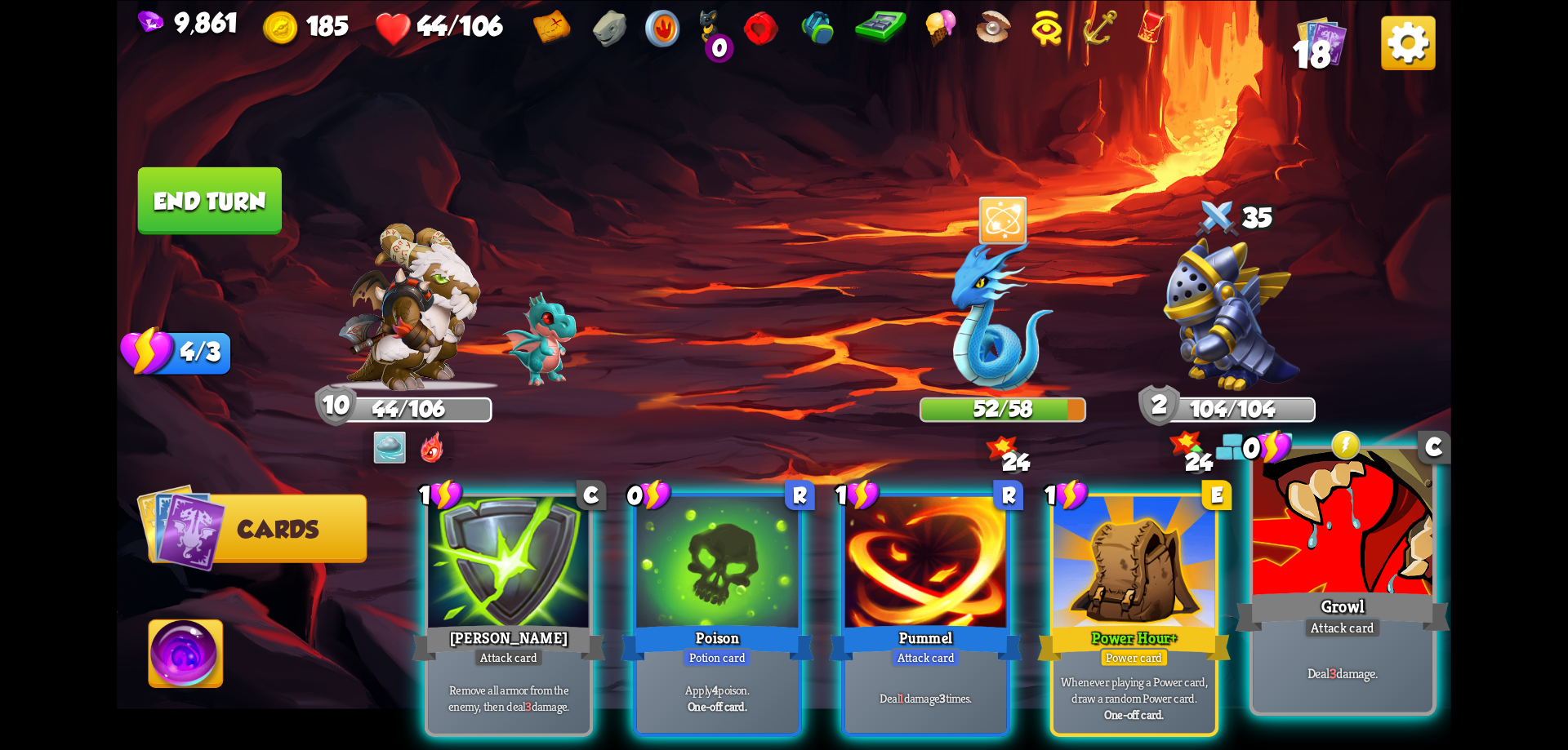
click at [1339, 571] on div at bounding box center [1343, 524] width 180 height 151
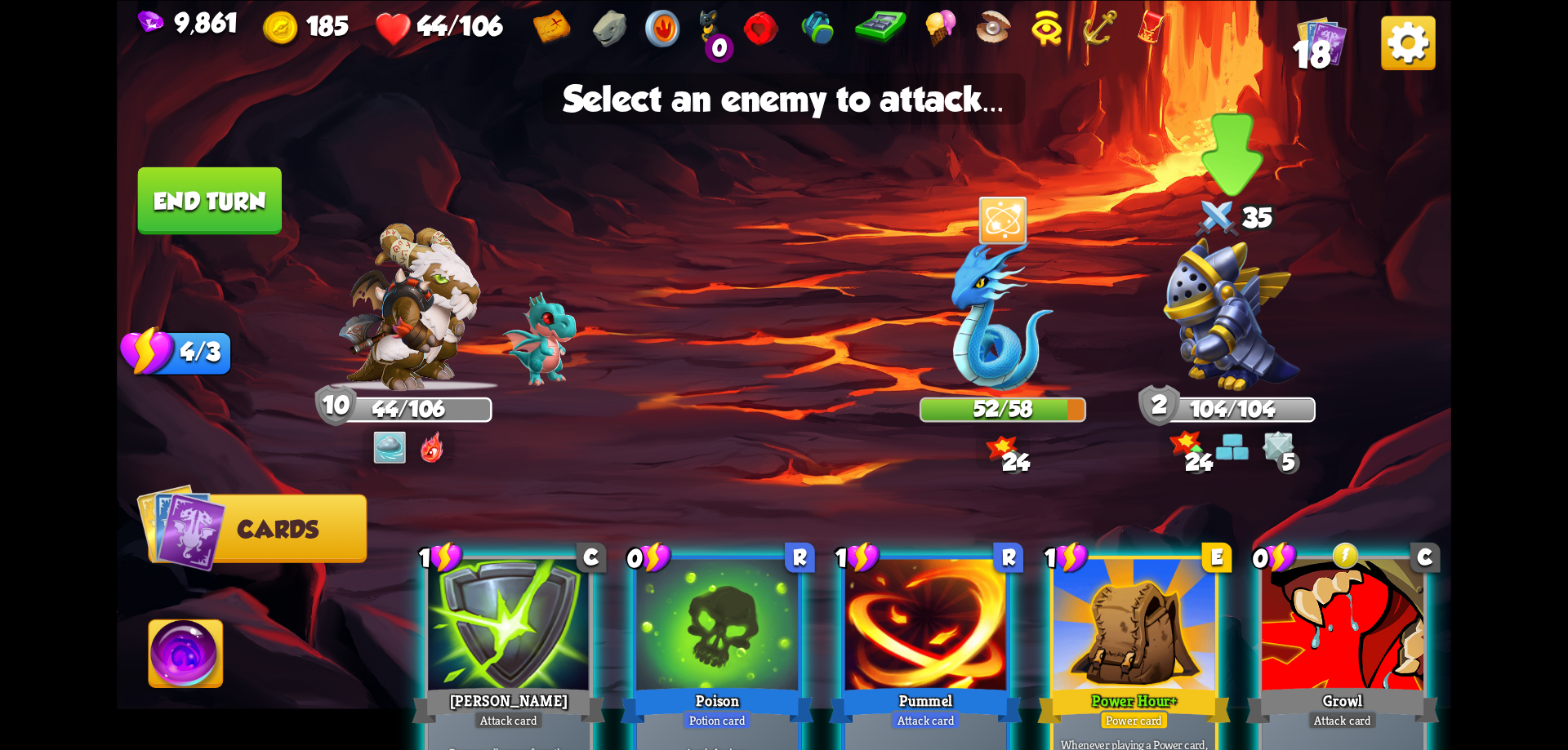
click at [1236, 327] on img at bounding box center [1232, 314] width 137 height 154
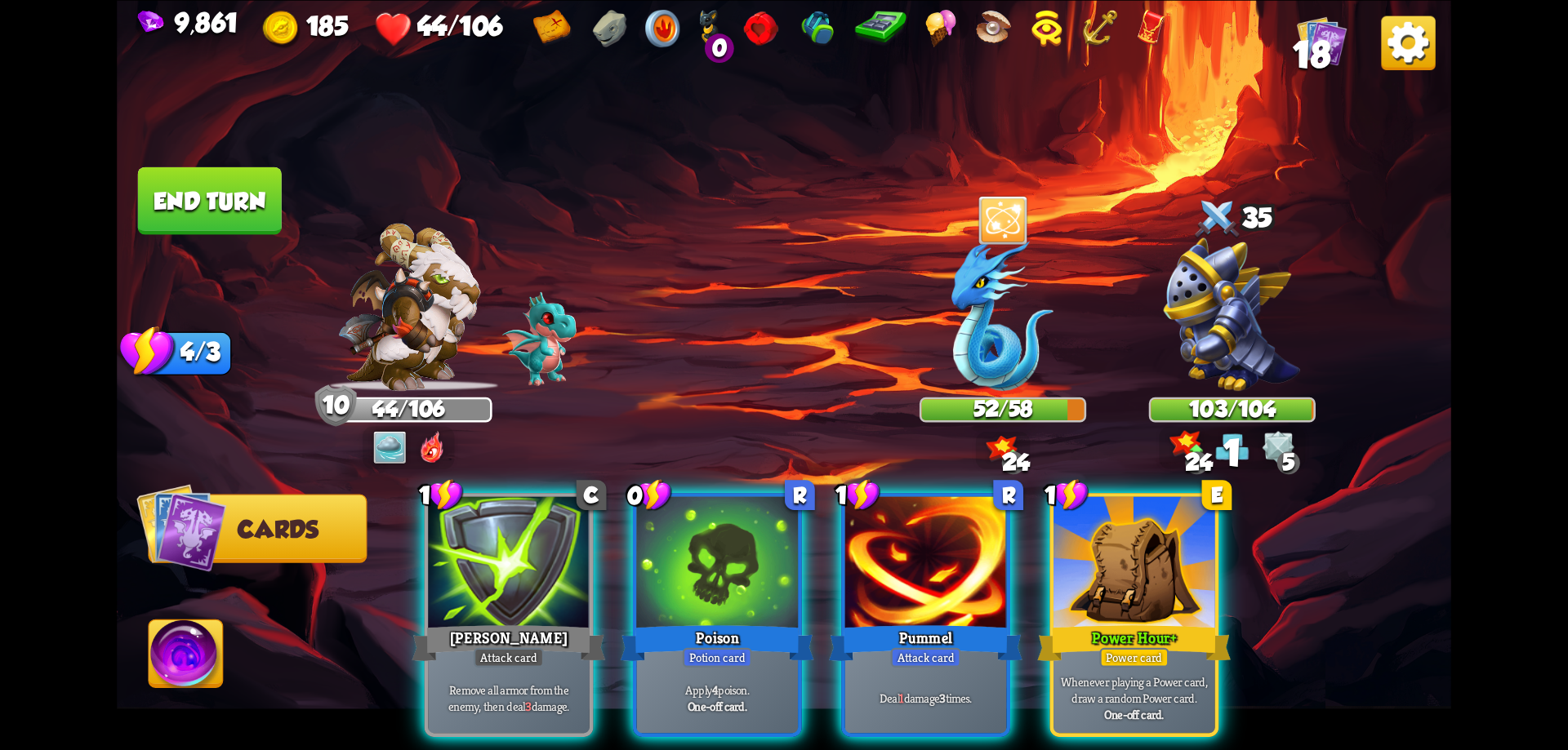
click at [1126, 529] on div at bounding box center [1134, 564] width 162 height 136
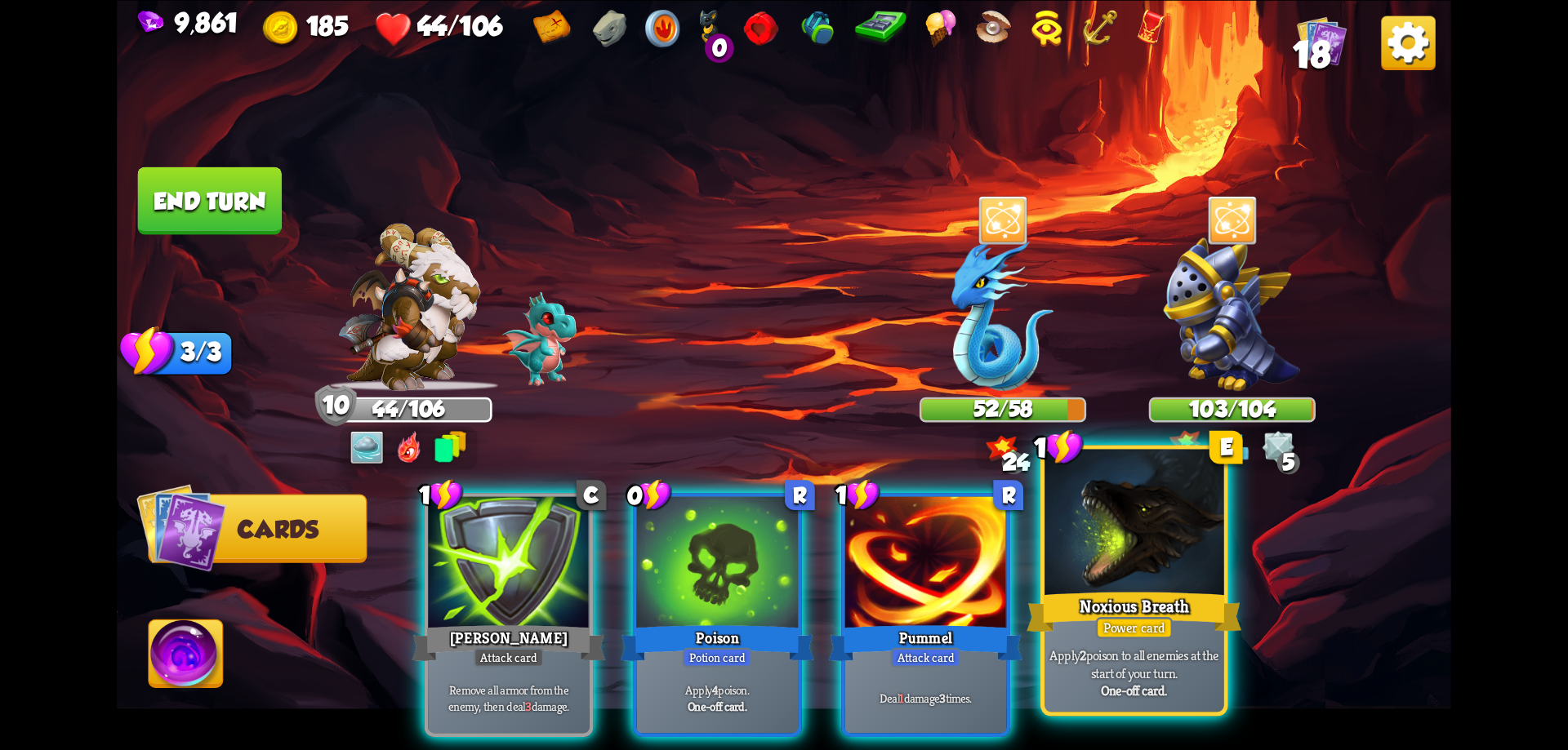
click at [1112, 502] on div at bounding box center [1134, 524] width 180 height 151
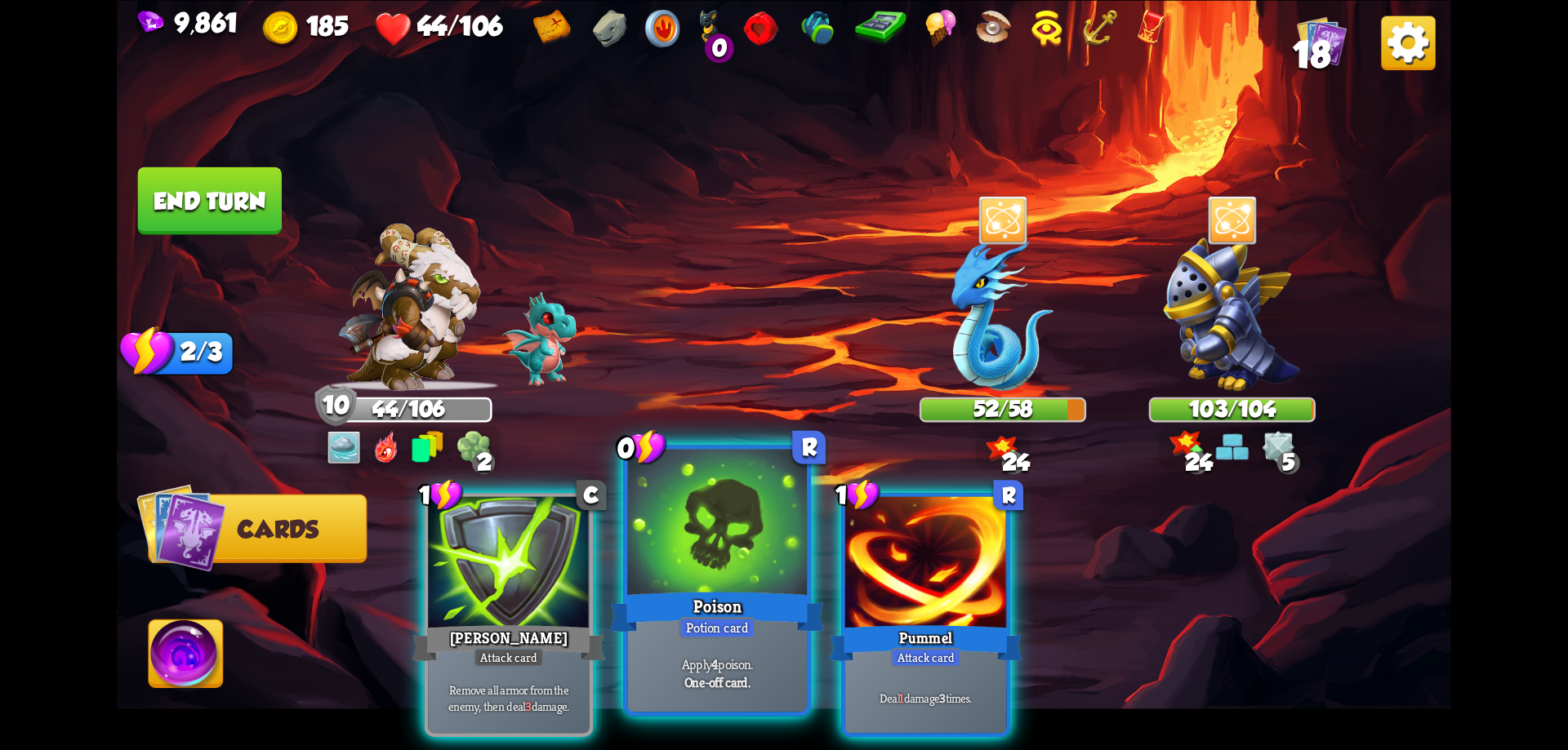
click at [742, 531] on div at bounding box center [718, 524] width 180 height 151
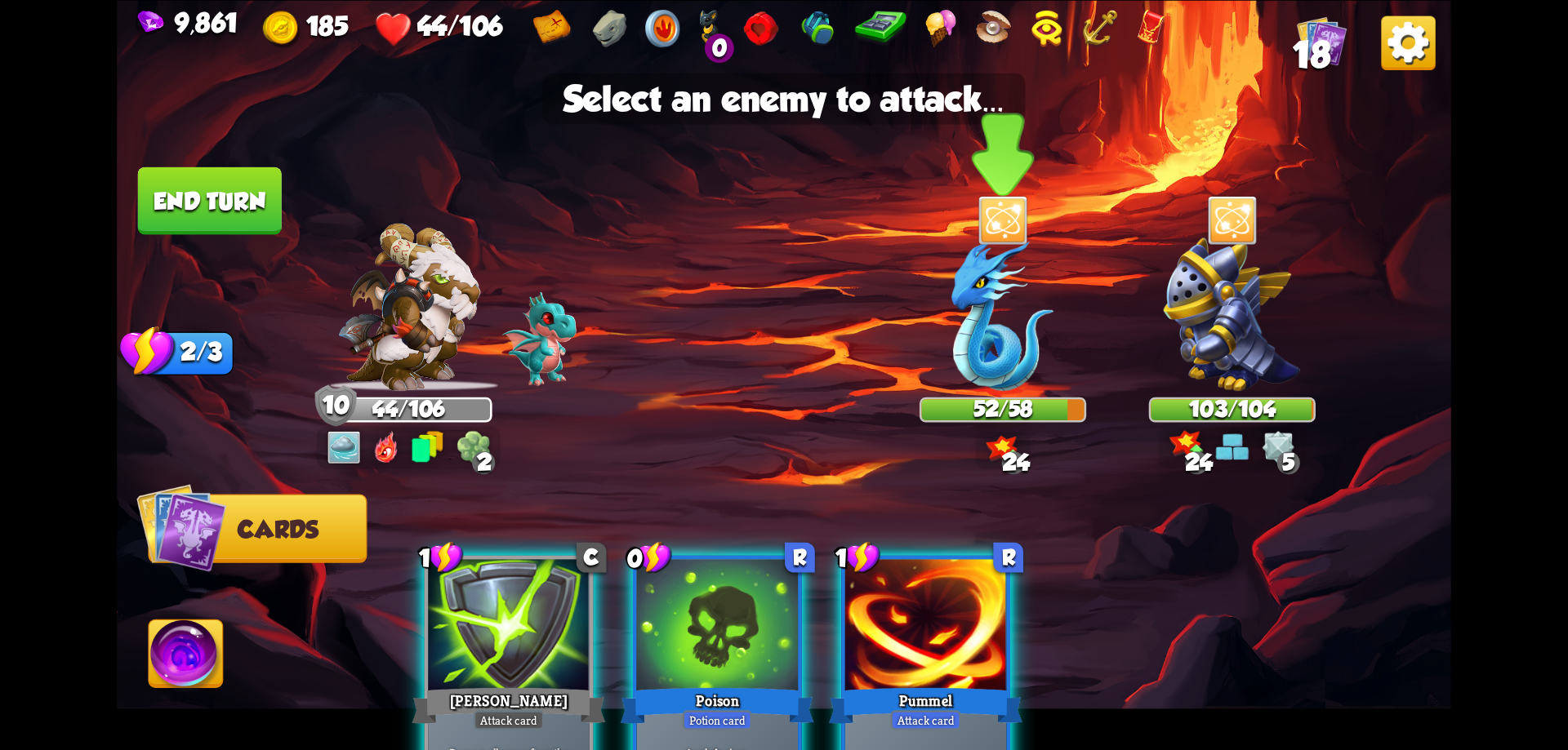
click at [1006, 326] on img at bounding box center [1002, 314] width 102 height 154
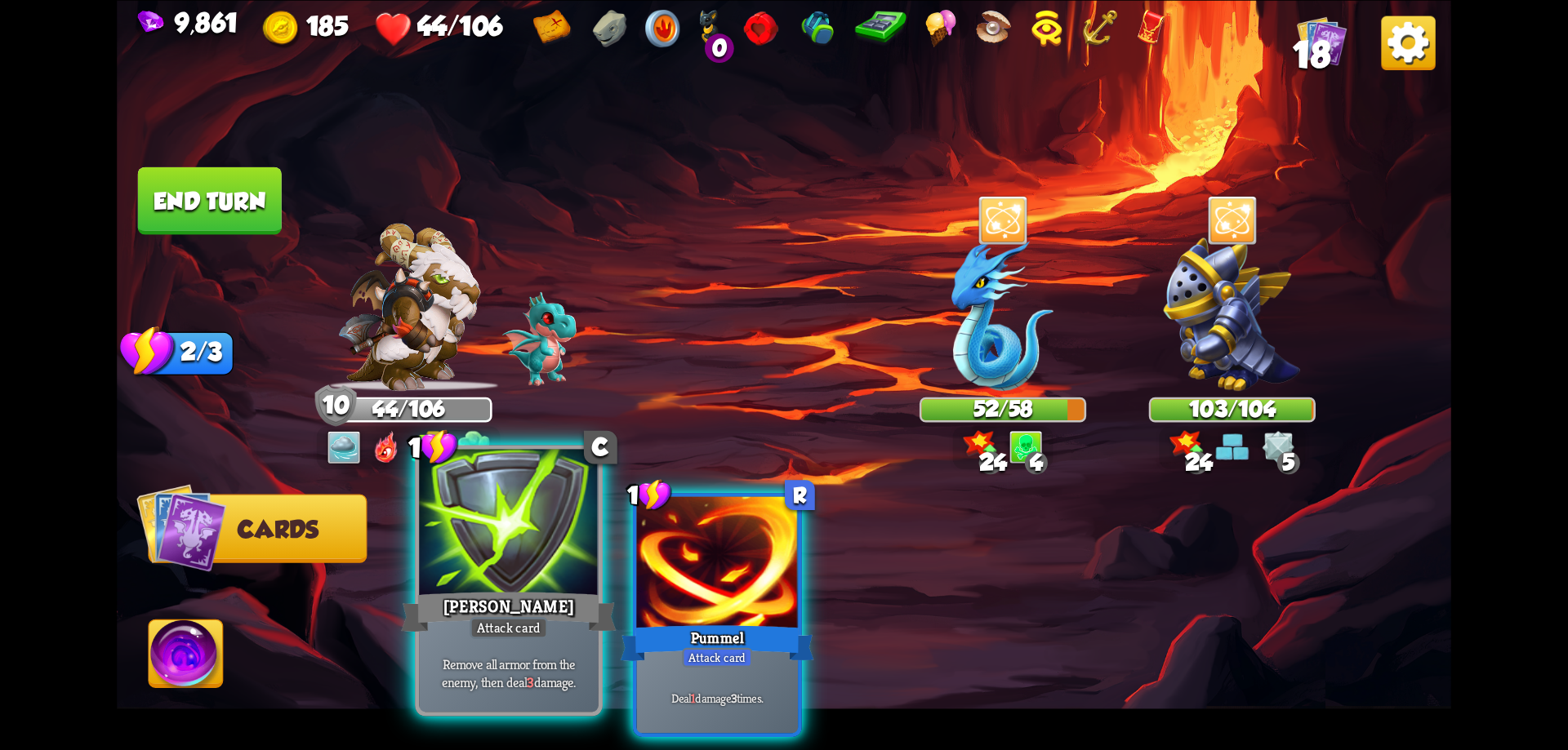
click at [492, 581] on div at bounding box center [508, 524] width 180 height 151
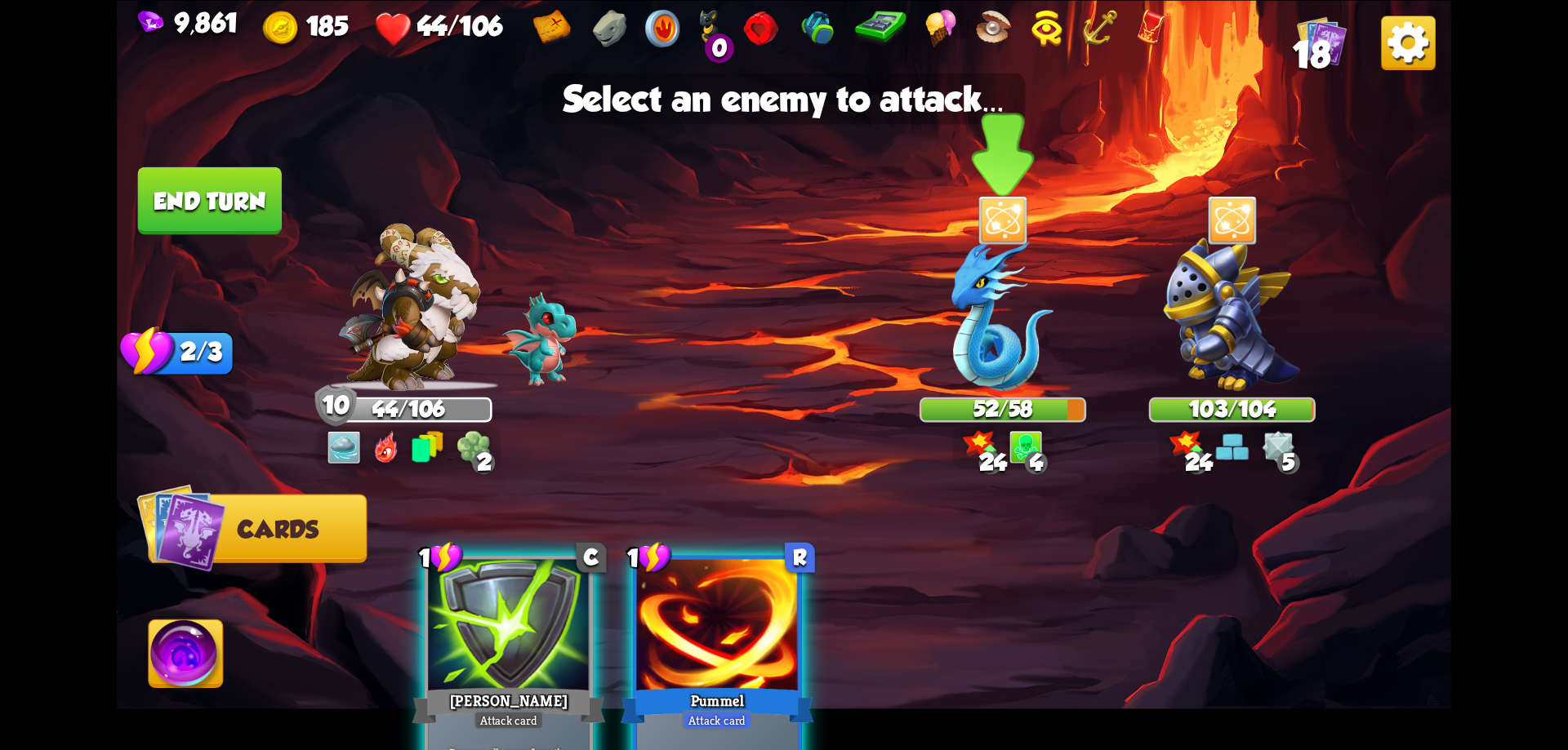
click at [997, 325] on img at bounding box center [1002, 314] width 102 height 154
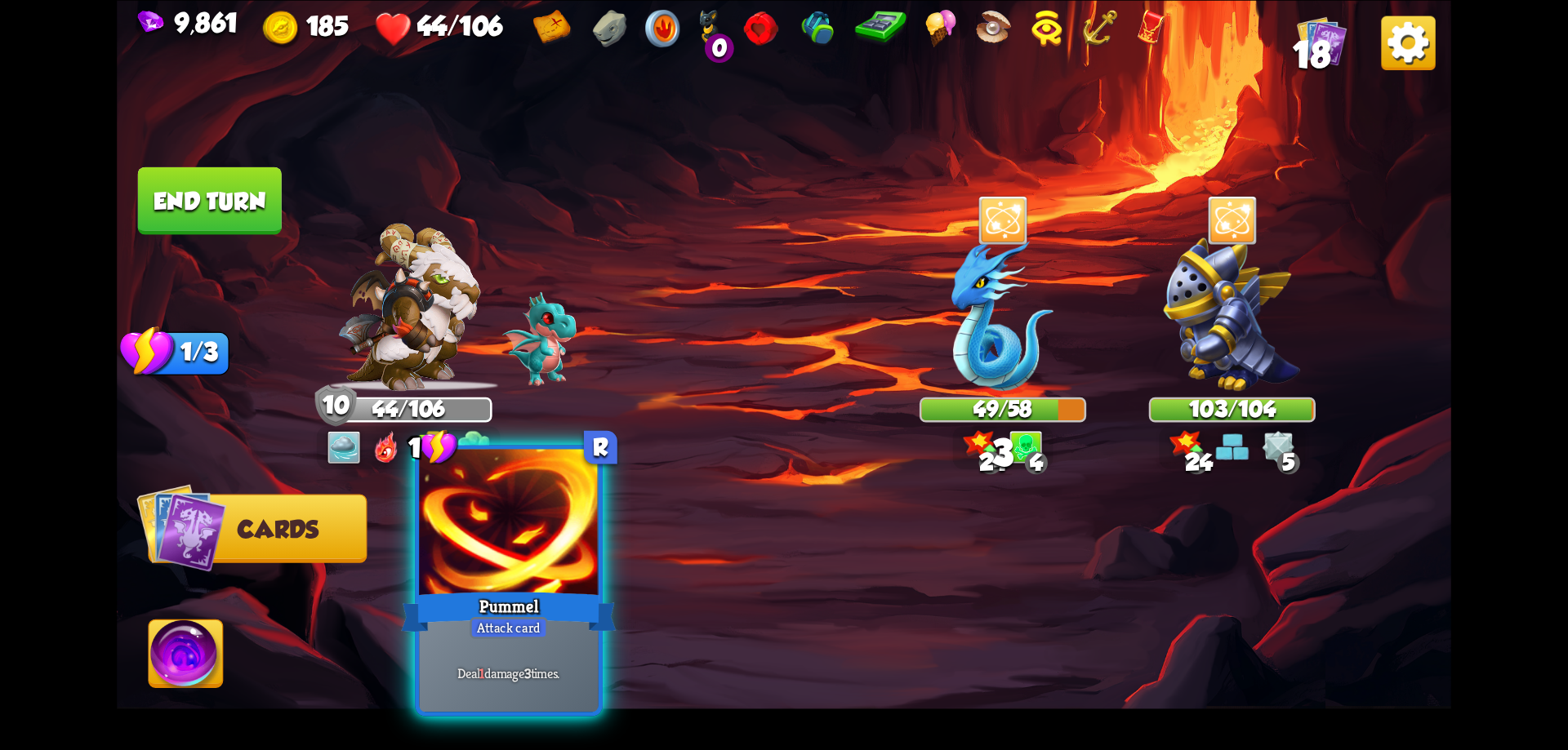
click at [554, 569] on div at bounding box center [508, 524] width 180 height 151
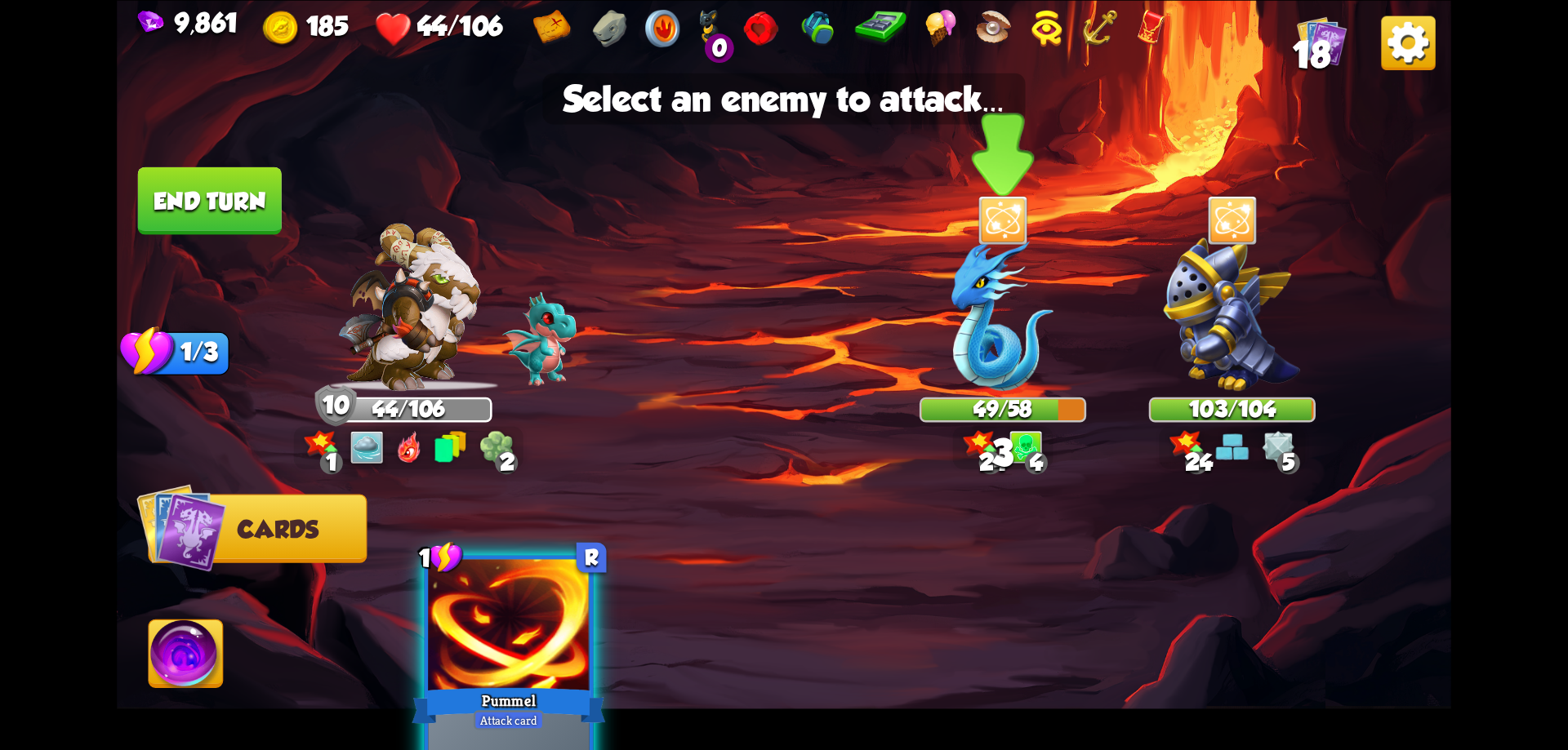
click at [1000, 309] on img at bounding box center [1002, 314] width 102 height 154
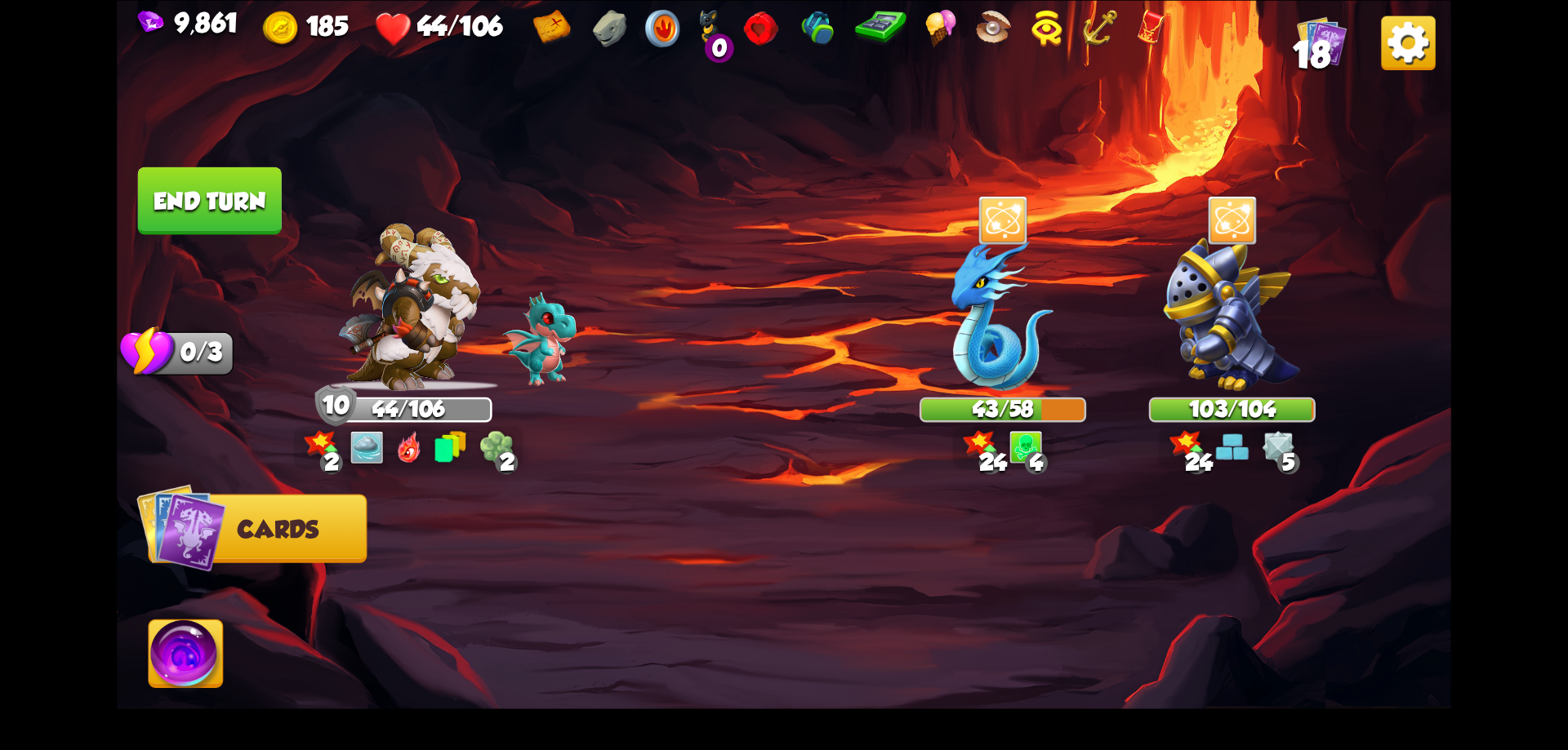
click at [247, 212] on button "End turn" at bounding box center [210, 201] width 144 height 68
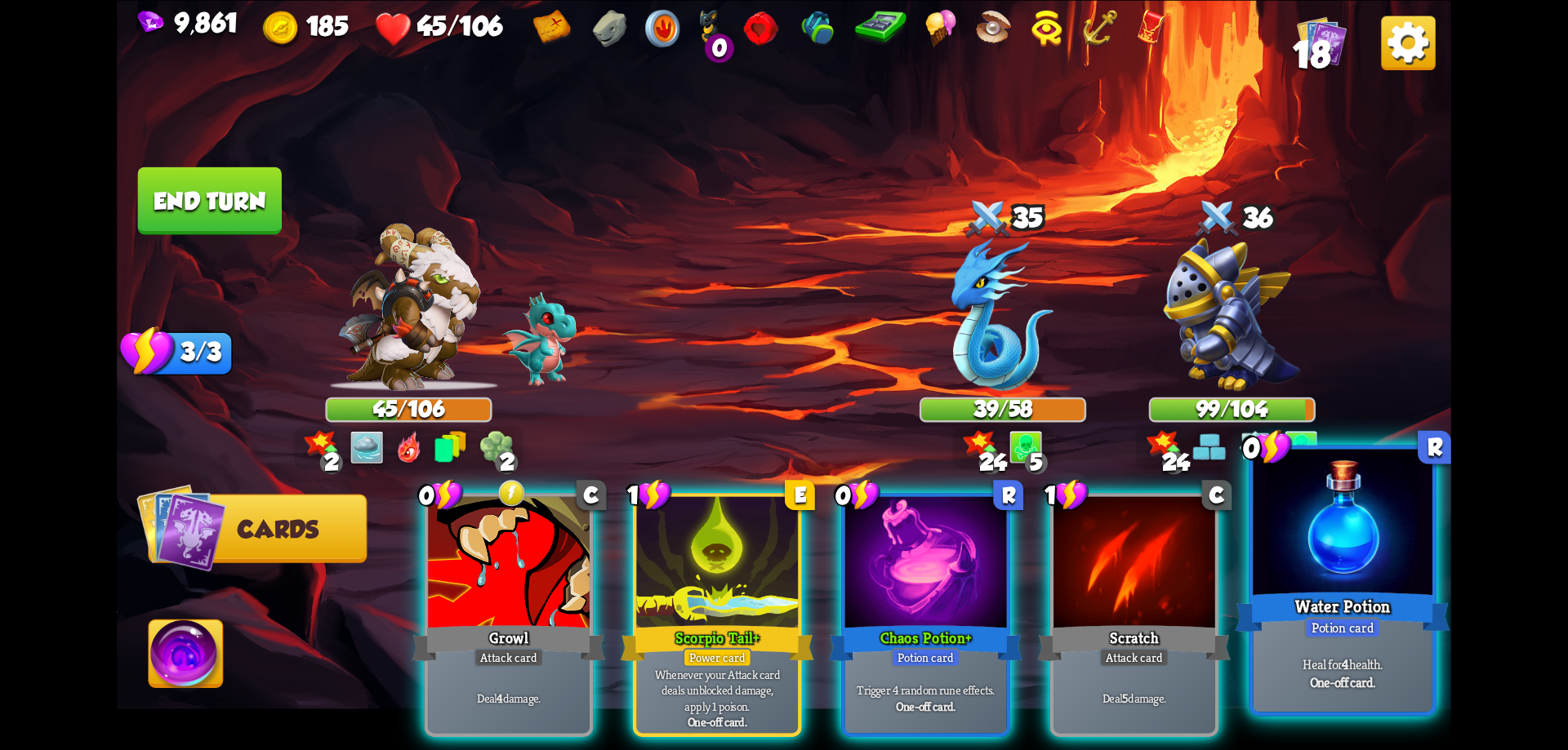
click at [1365, 549] on div at bounding box center [1343, 524] width 180 height 151
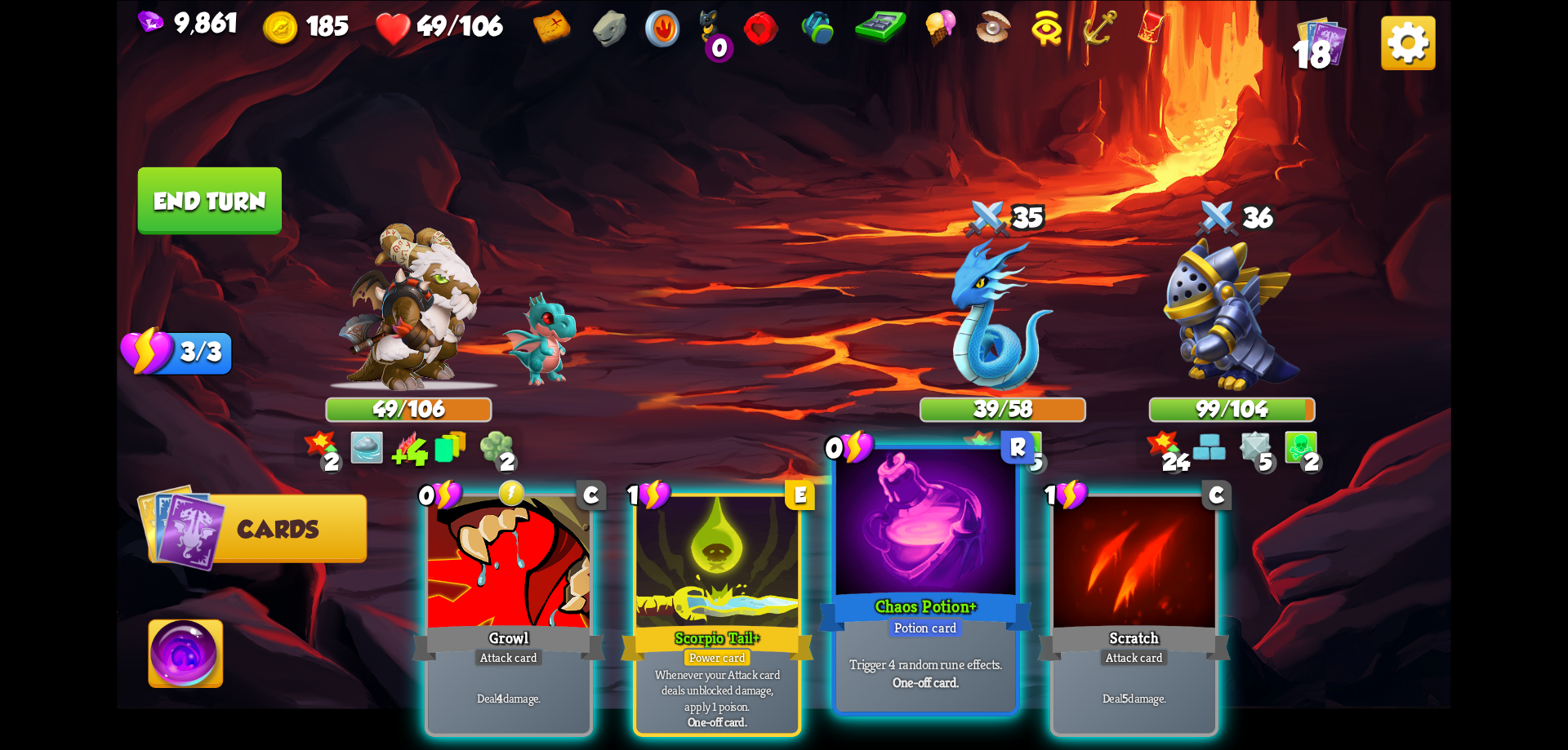
click at [925, 553] on div at bounding box center [926, 524] width 180 height 151
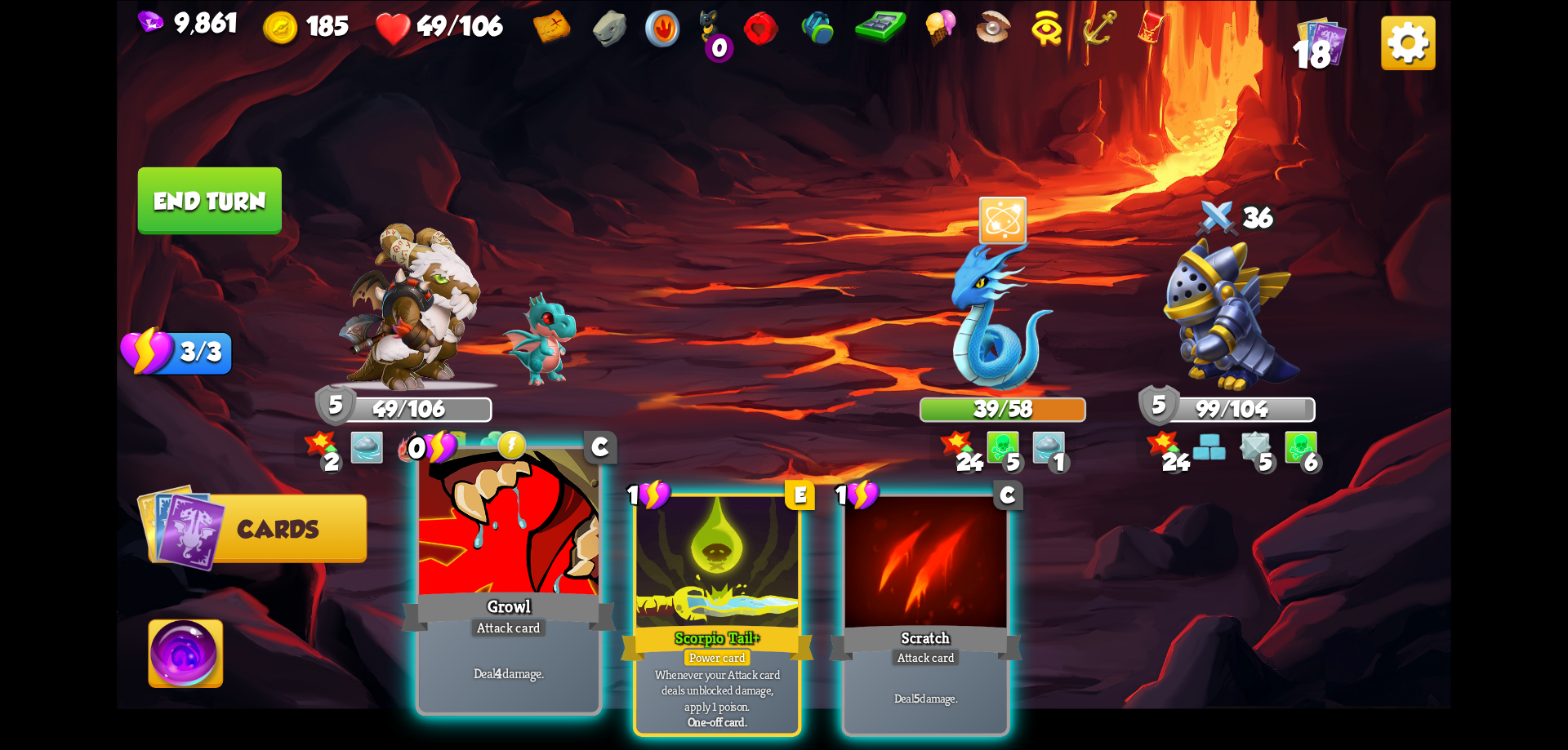
click at [502, 621] on div "Attack card" at bounding box center [509, 628] width 79 height 22
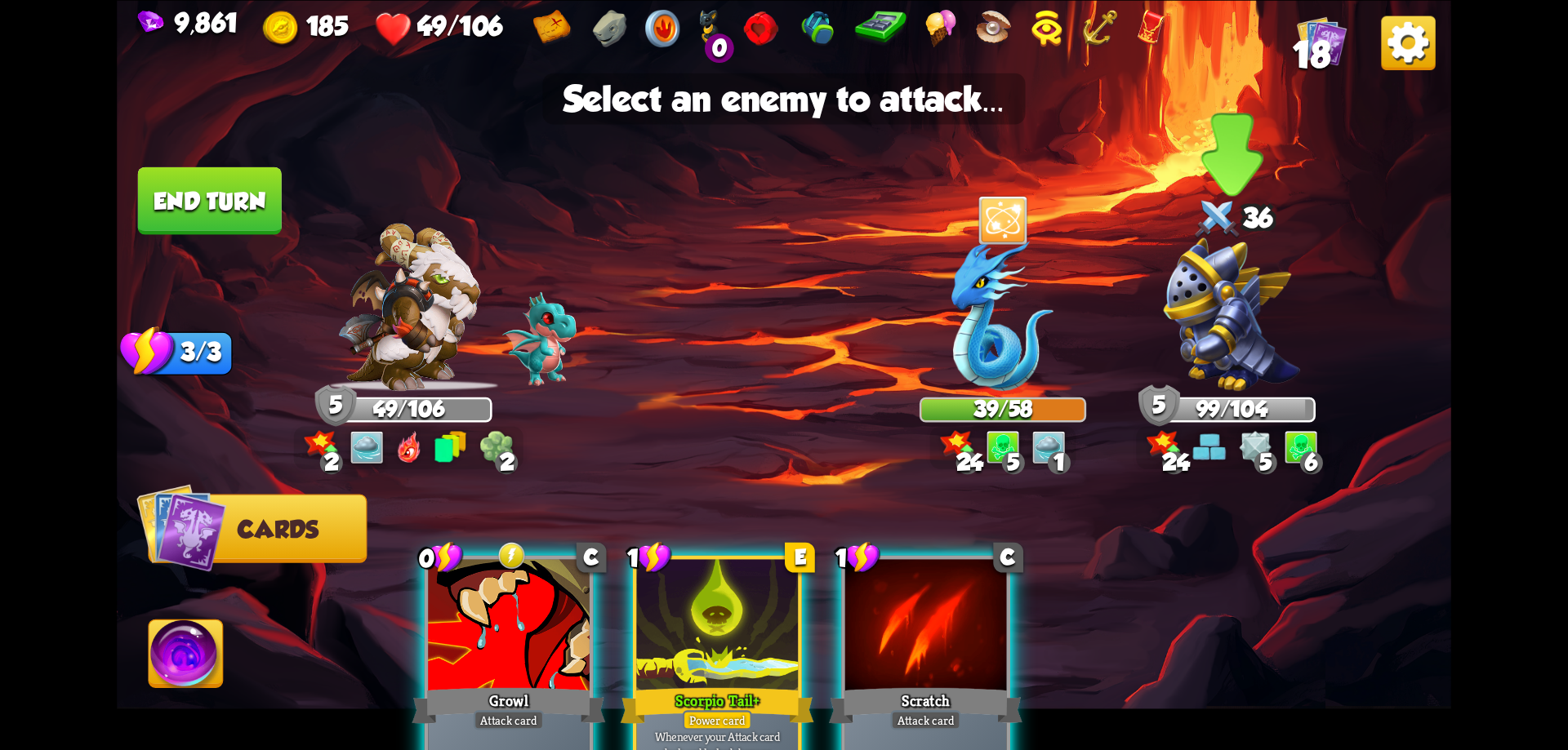
click at [1203, 301] on img at bounding box center [1232, 314] width 137 height 154
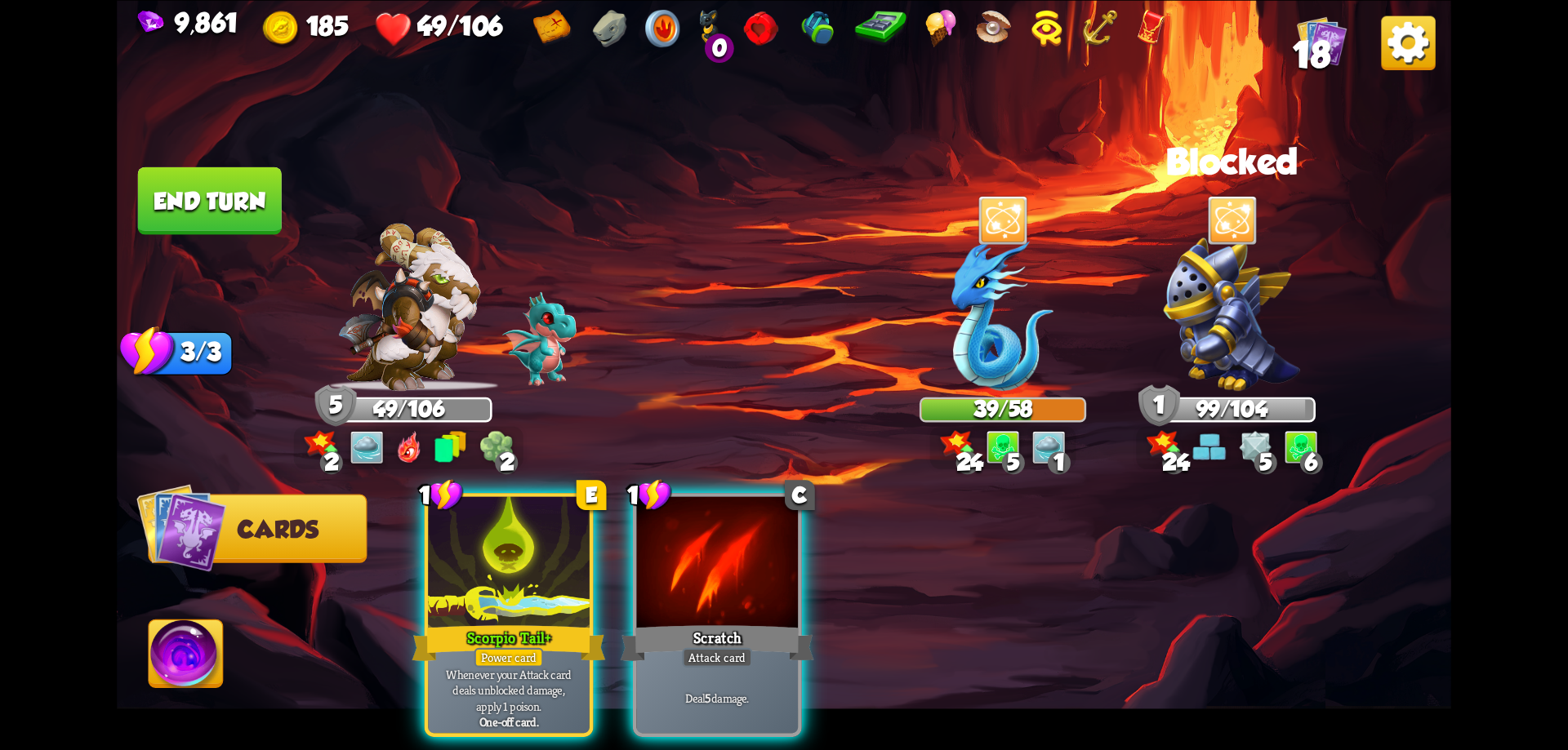
click at [561, 551] on div at bounding box center [508, 564] width 162 height 136
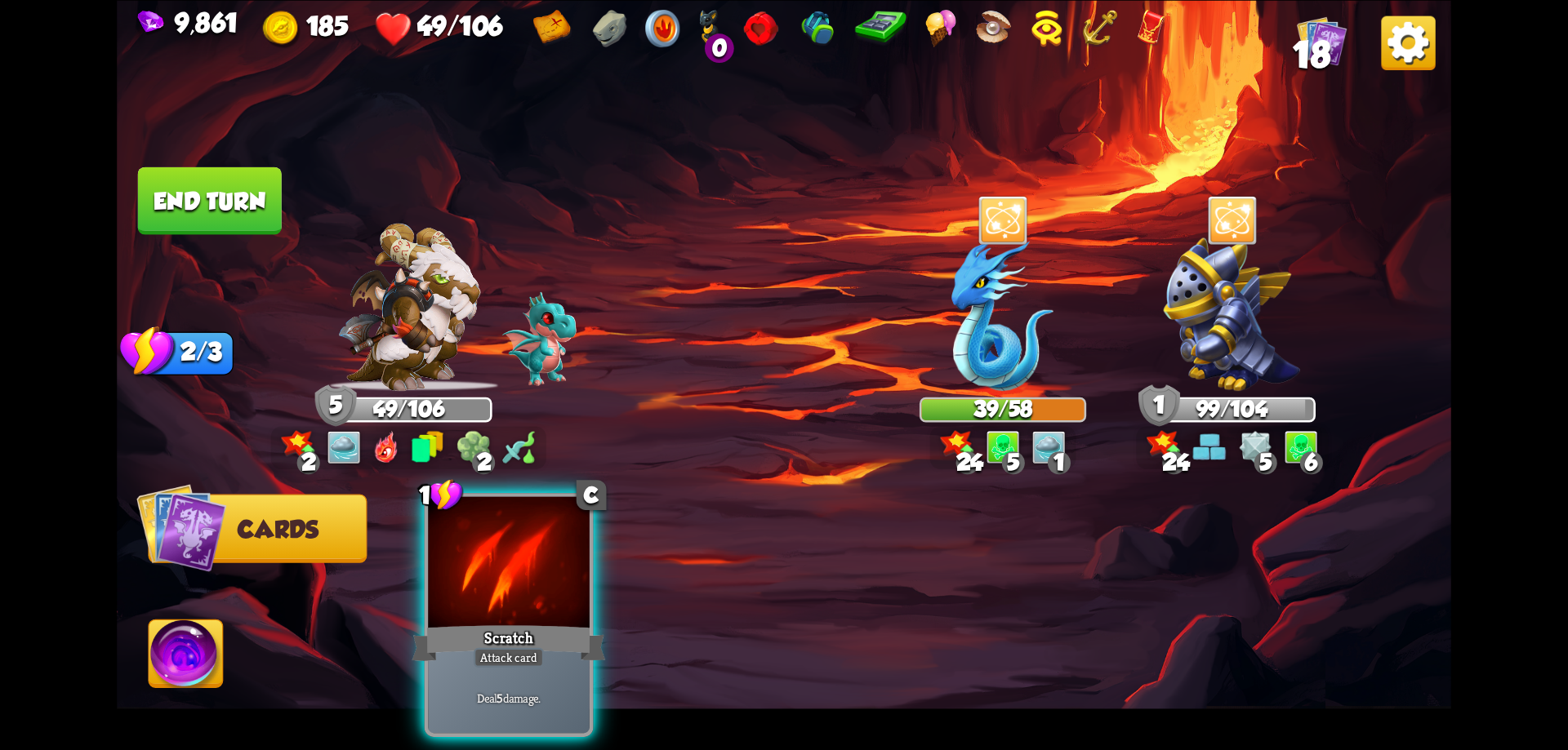
click at [561, 551] on div at bounding box center [508, 564] width 162 height 136
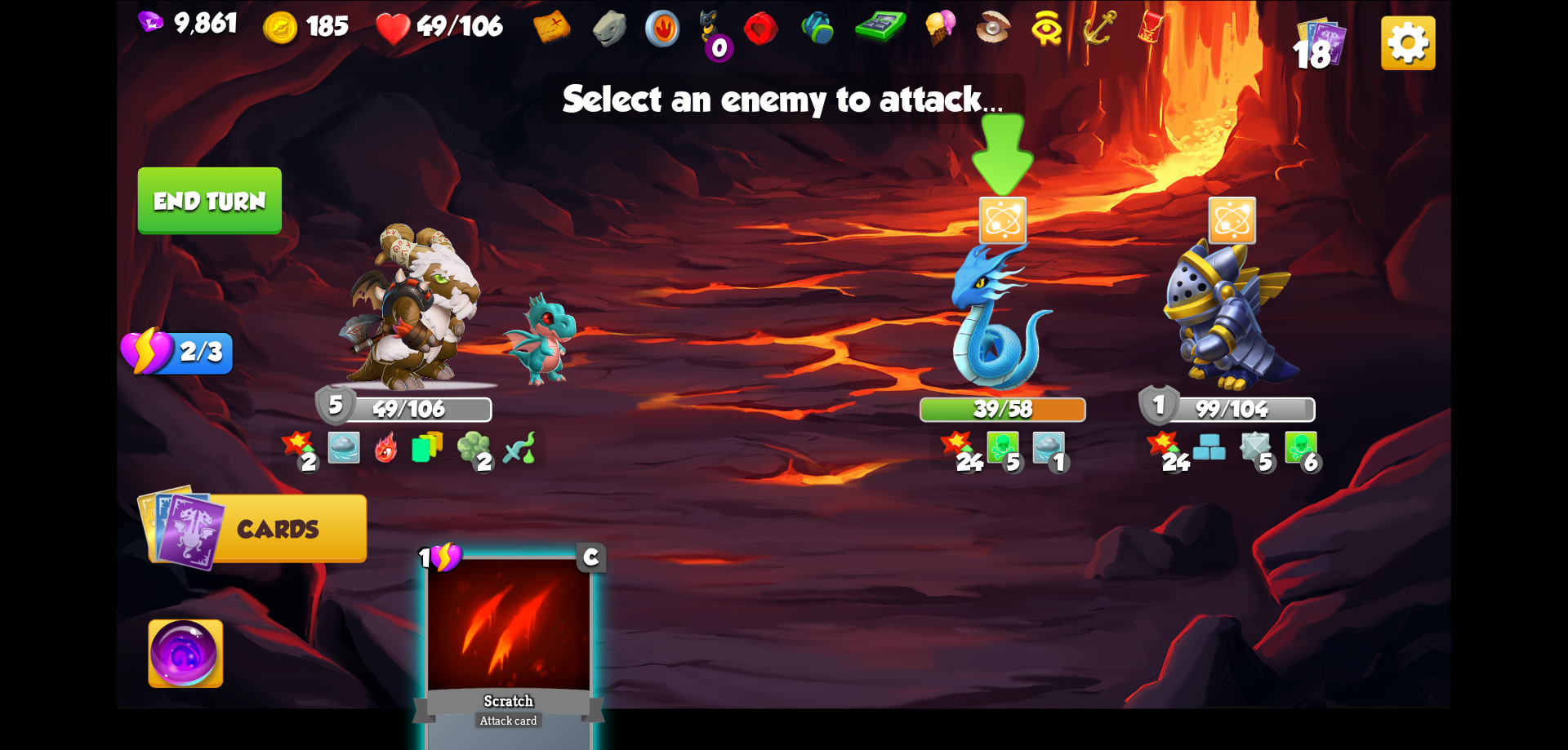
click at [981, 335] on img at bounding box center [1002, 314] width 102 height 154
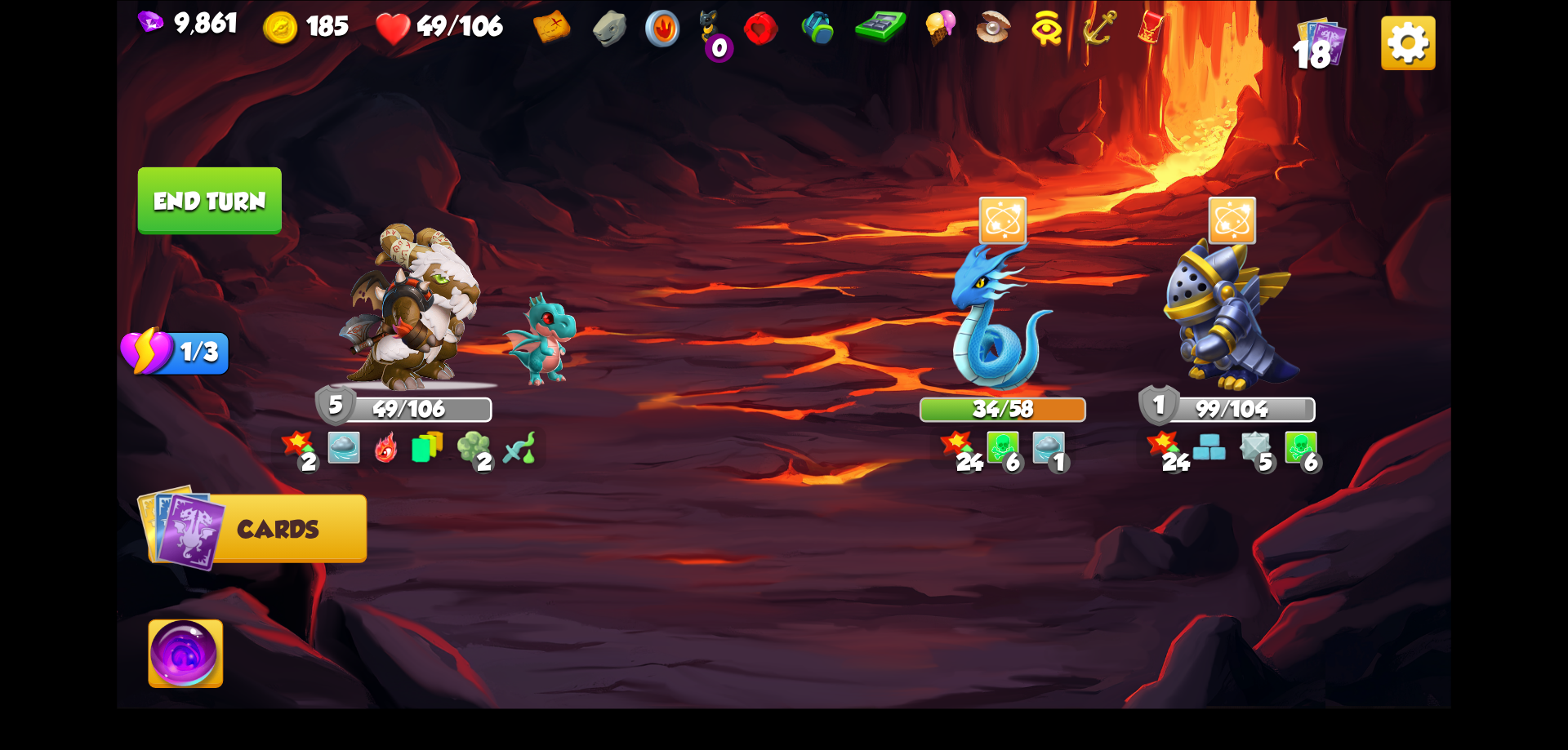
click at [245, 207] on button "End turn" at bounding box center [210, 201] width 144 height 68
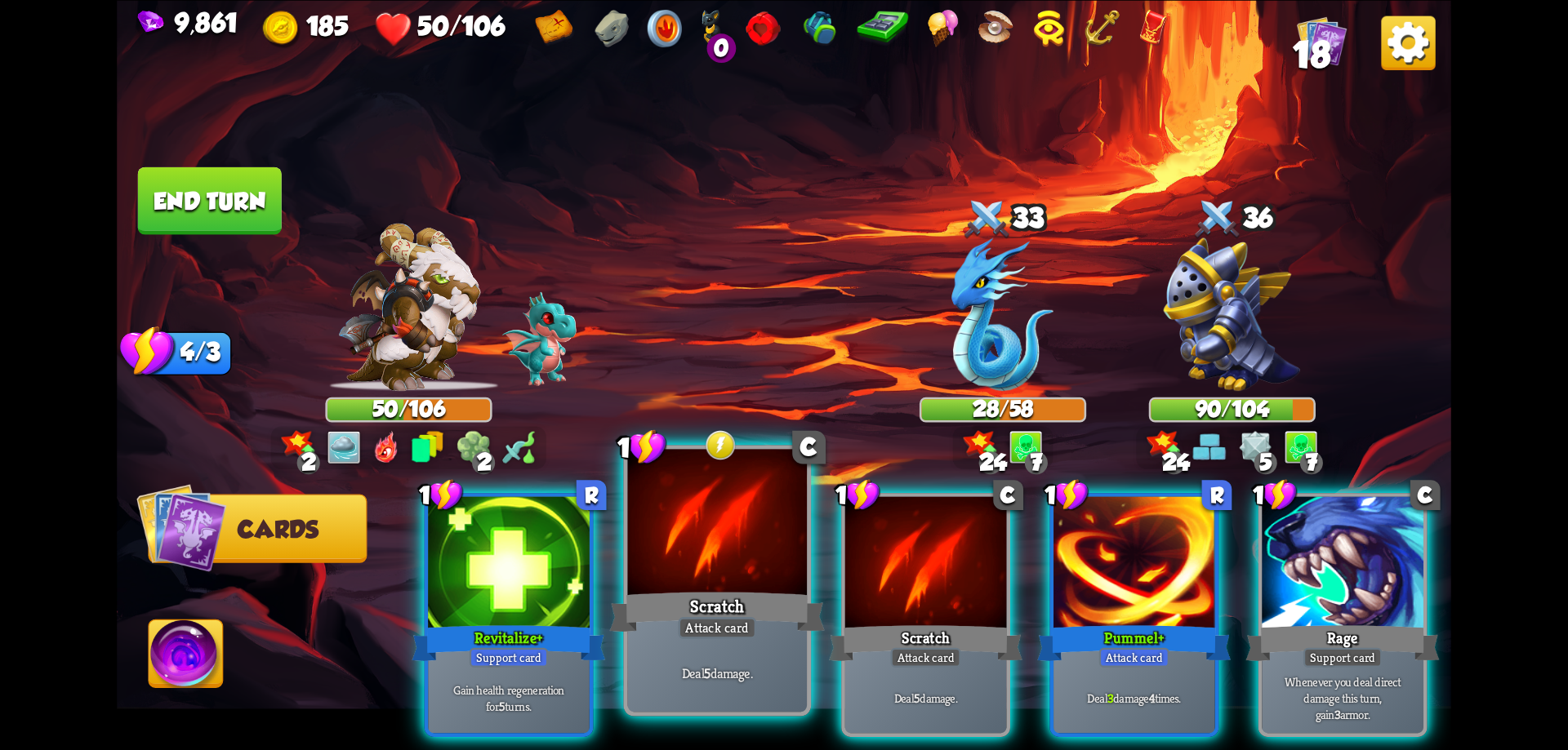
click at [751, 536] on div at bounding box center [718, 524] width 180 height 151
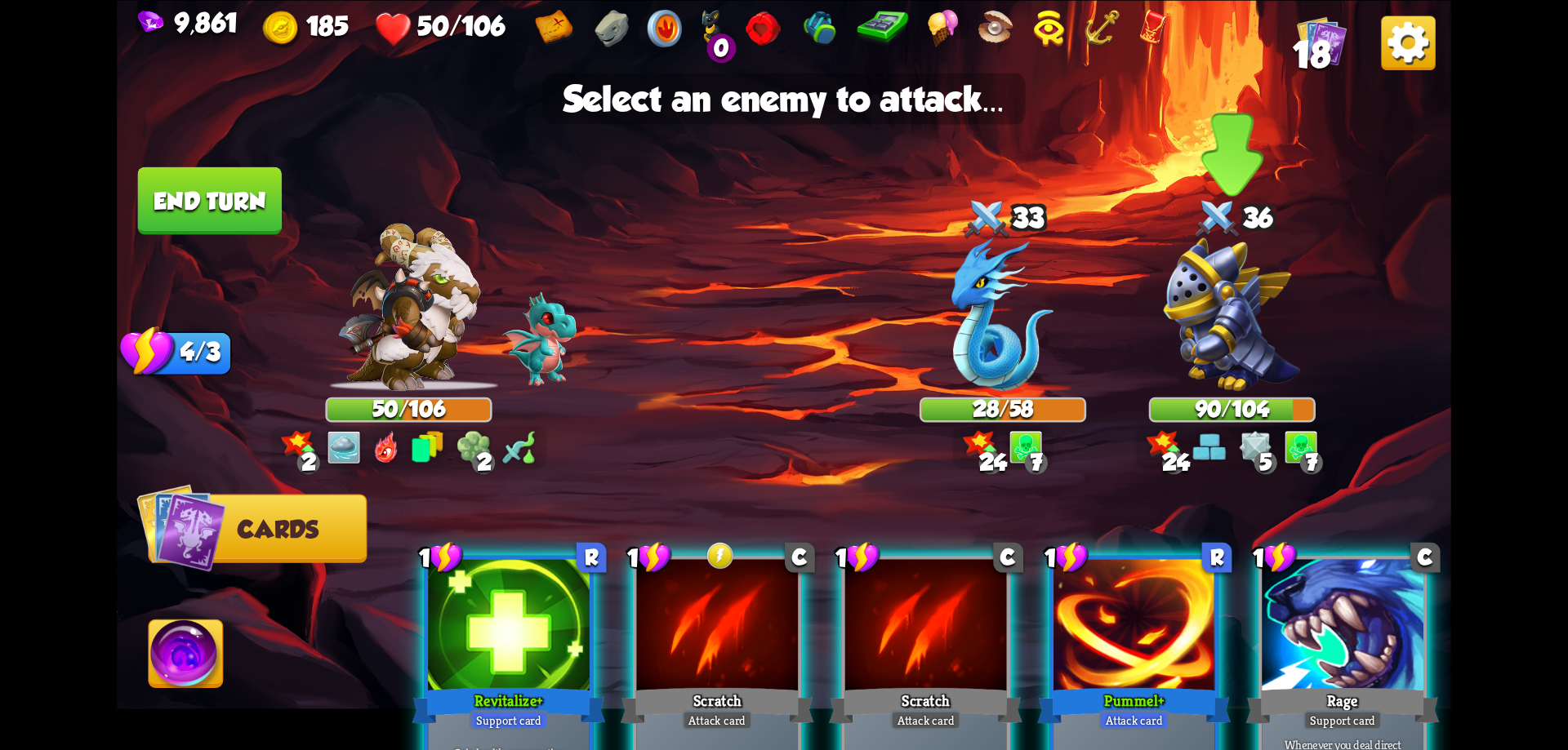
click at [1218, 354] on img at bounding box center [1232, 314] width 137 height 154
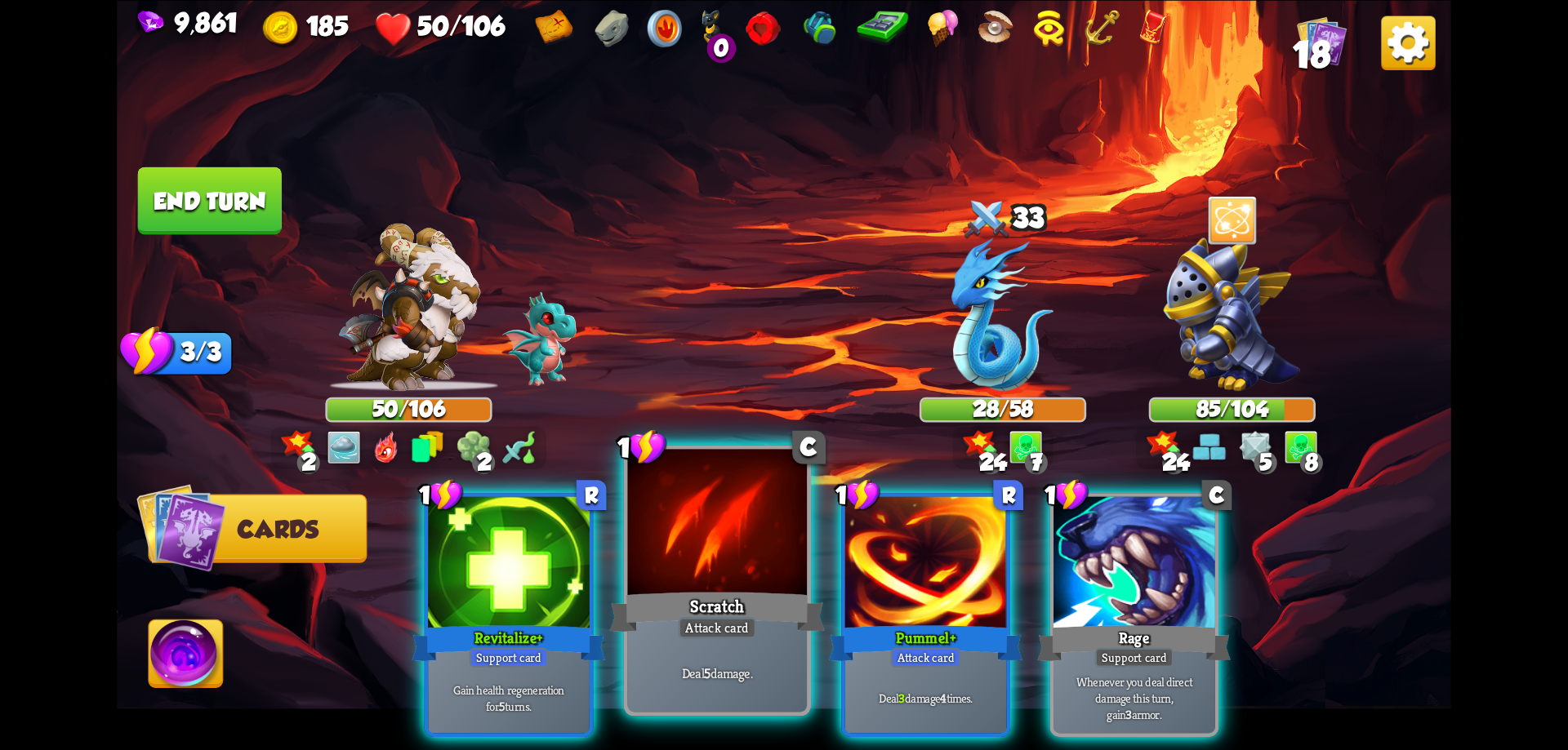
click at [737, 562] on div at bounding box center [718, 524] width 180 height 151
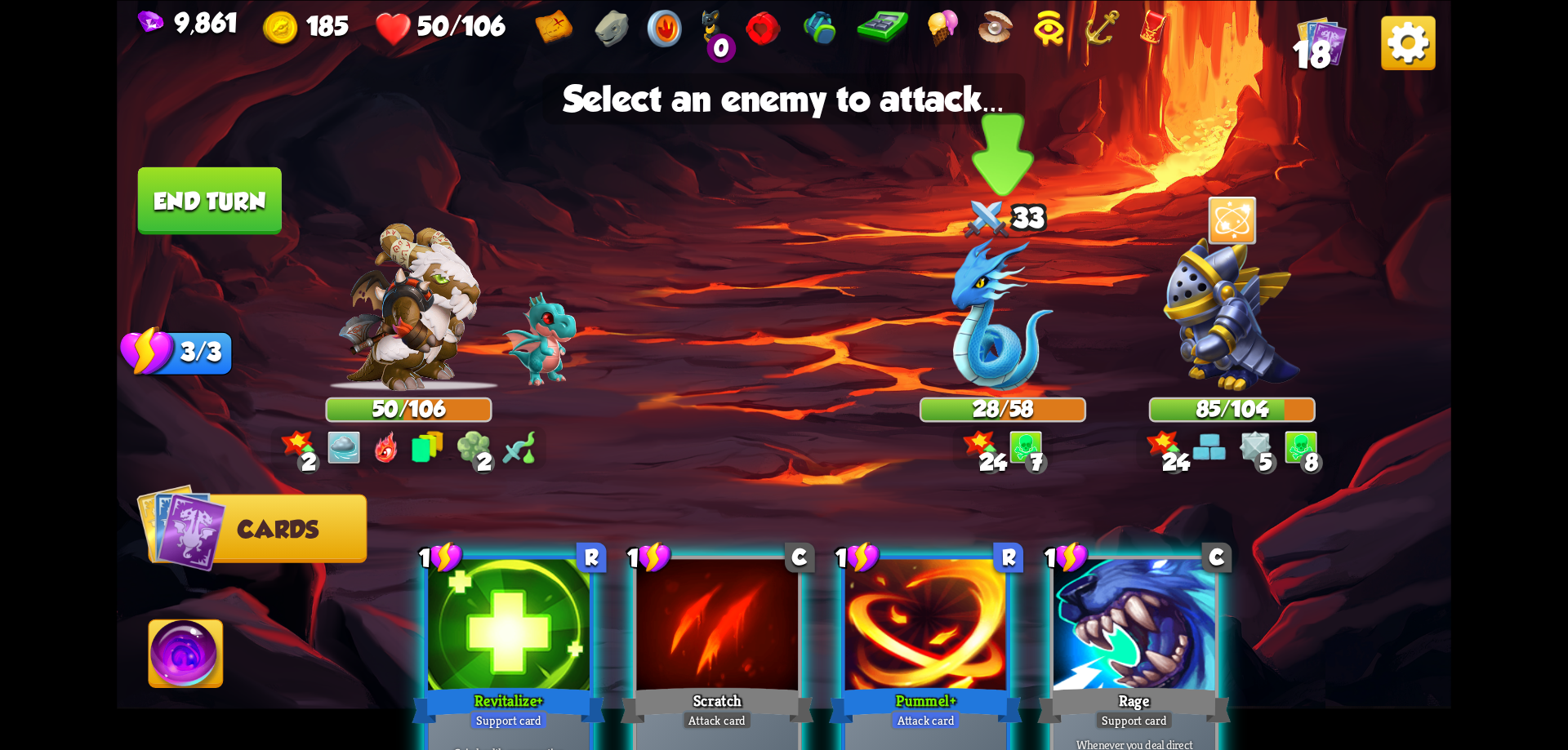
click at [1001, 349] on img at bounding box center [1002, 314] width 102 height 154
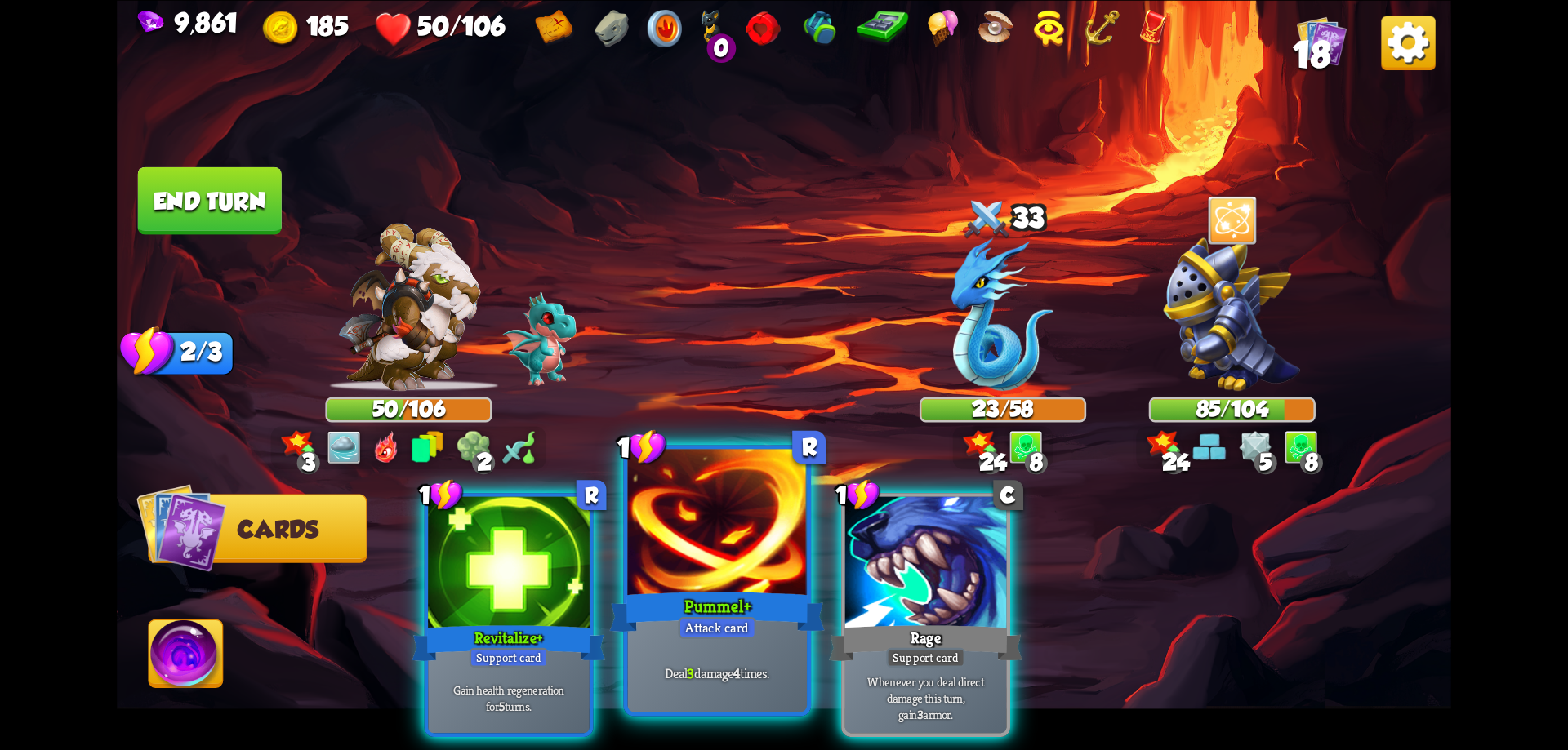
click at [736, 548] on div at bounding box center [718, 524] width 180 height 151
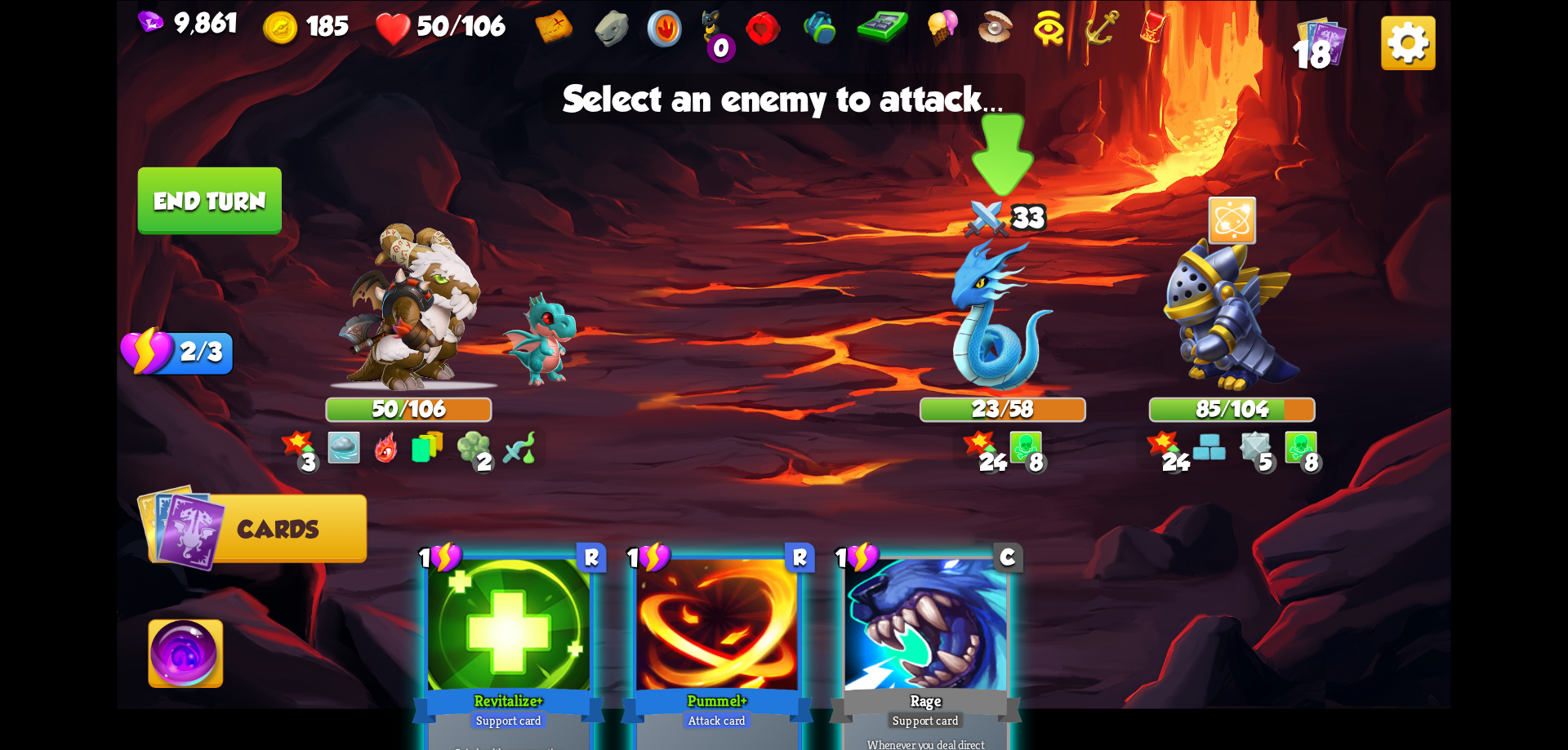
click at [990, 350] on img at bounding box center [1002, 314] width 102 height 154
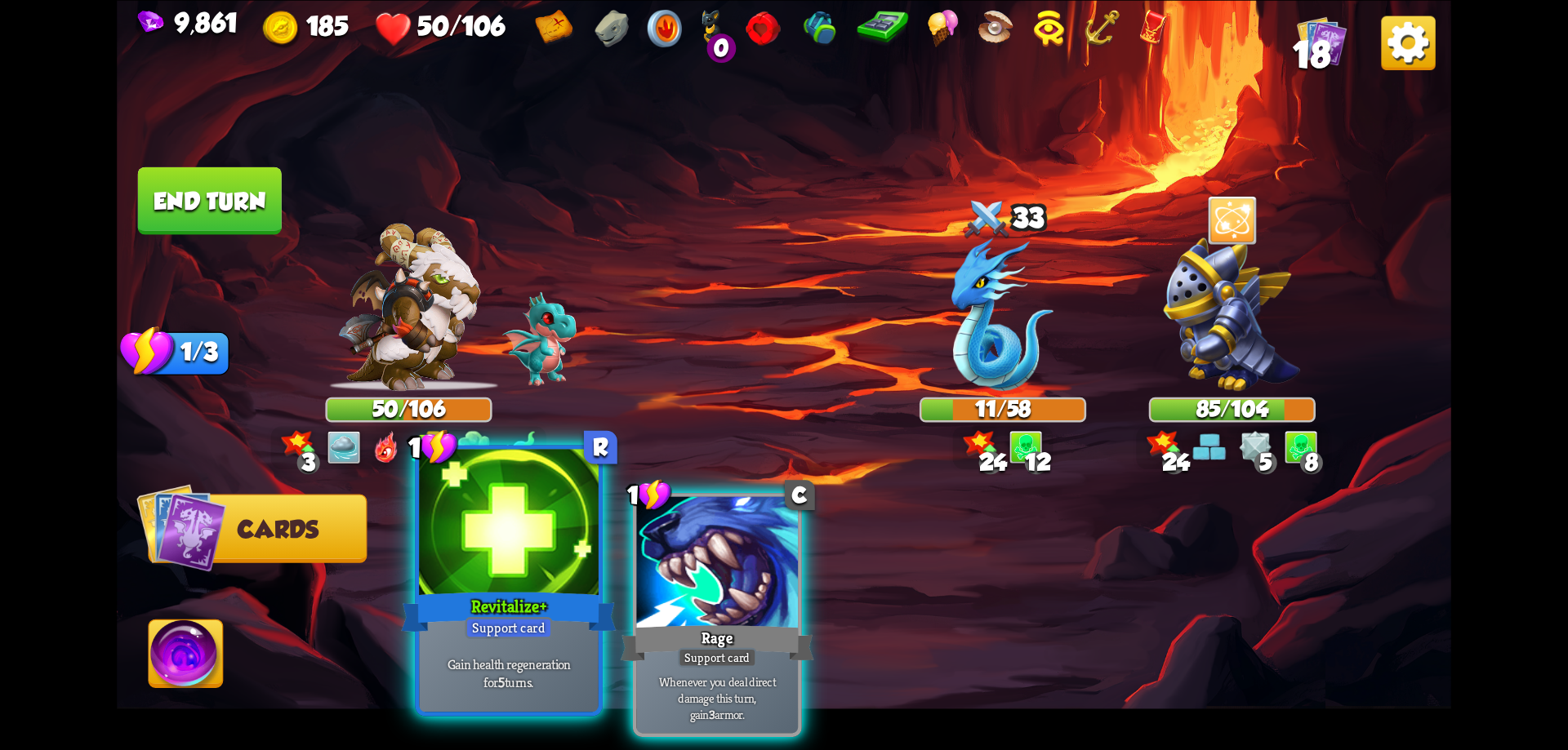
click at [513, 568] on div at bounding box center [508, 524] width 180 height 151
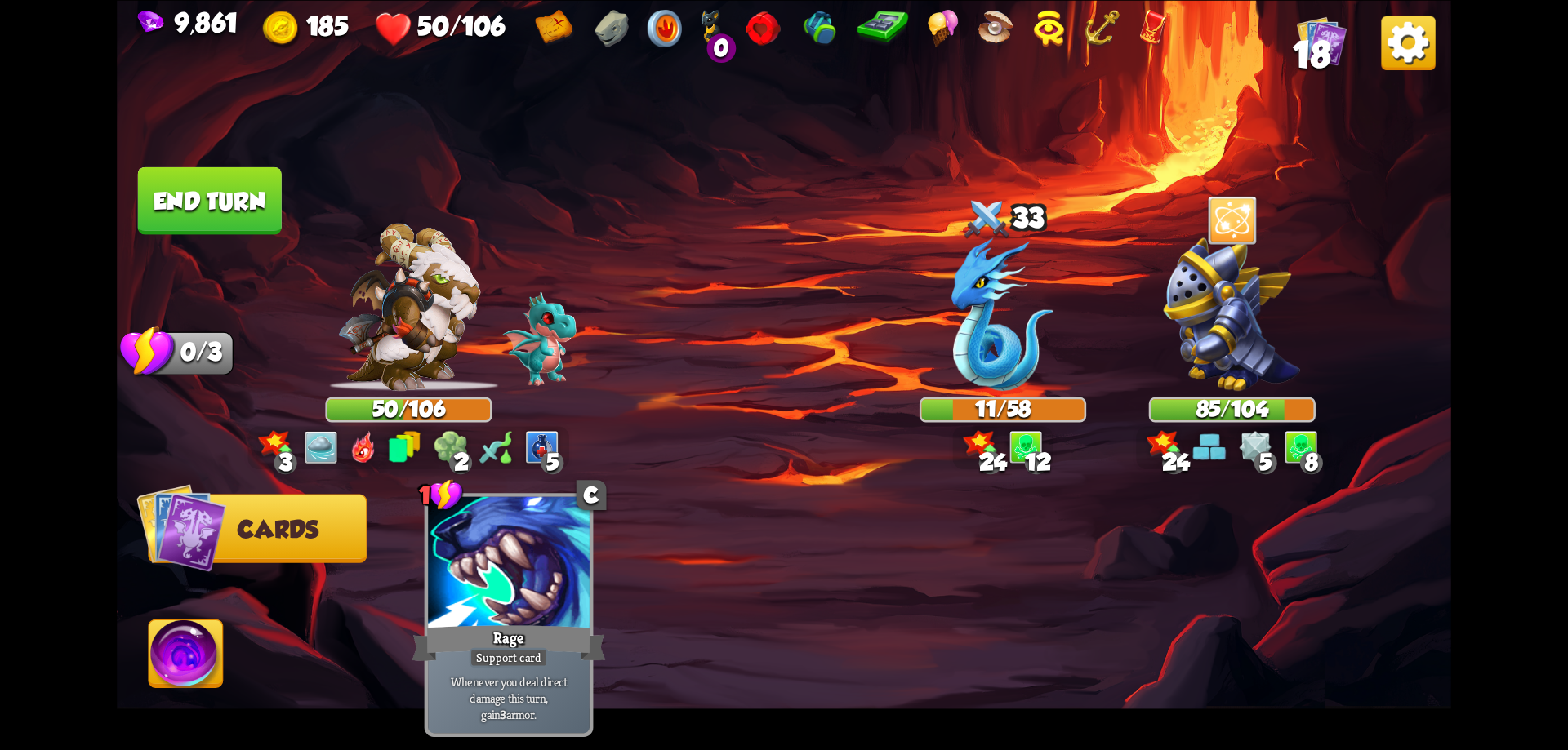
click at [184, 191] on button "End turn" at bounding box center [209, 201] width 147 height 70
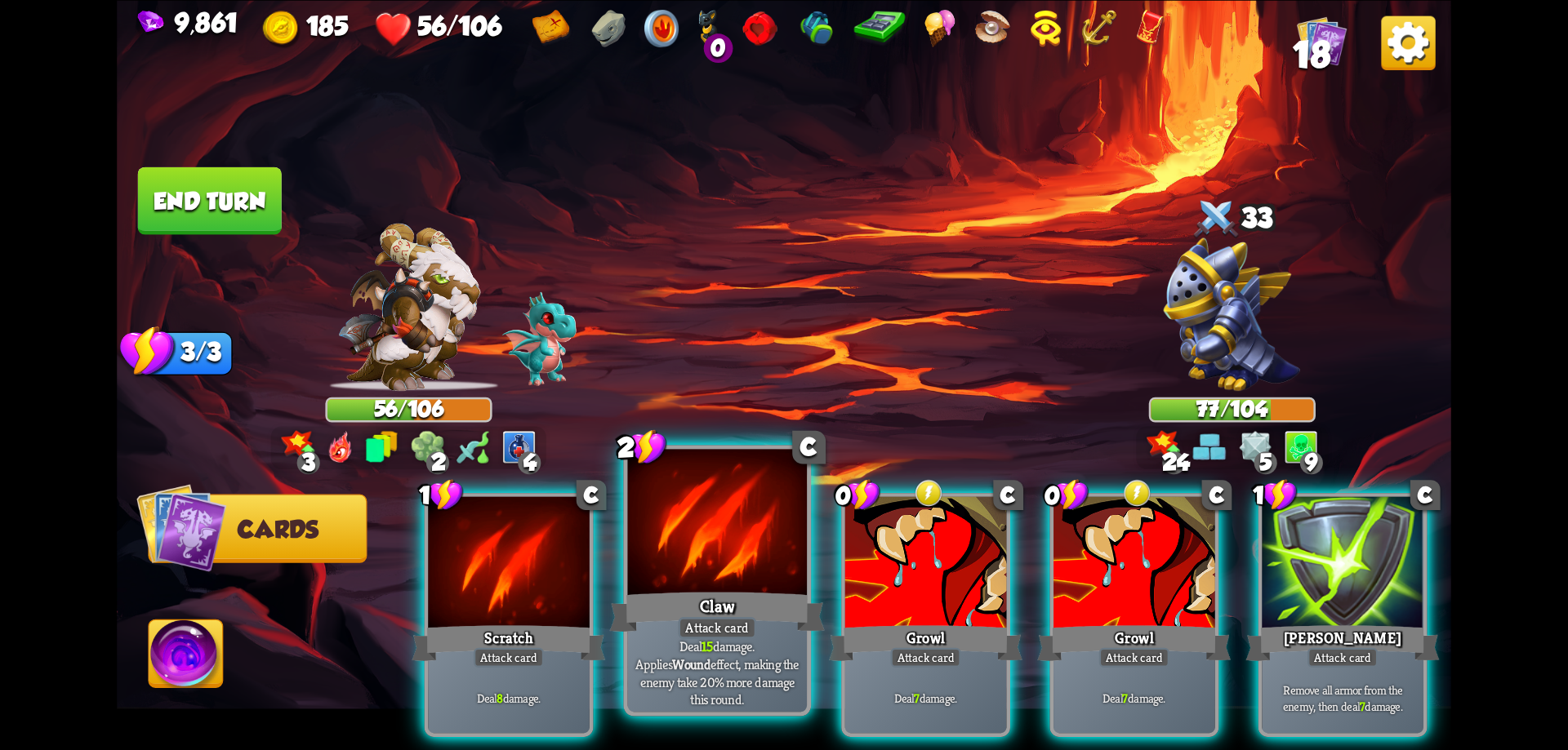
click at [771, 574] on div at bounding box center [718, 524] width 180 height 151
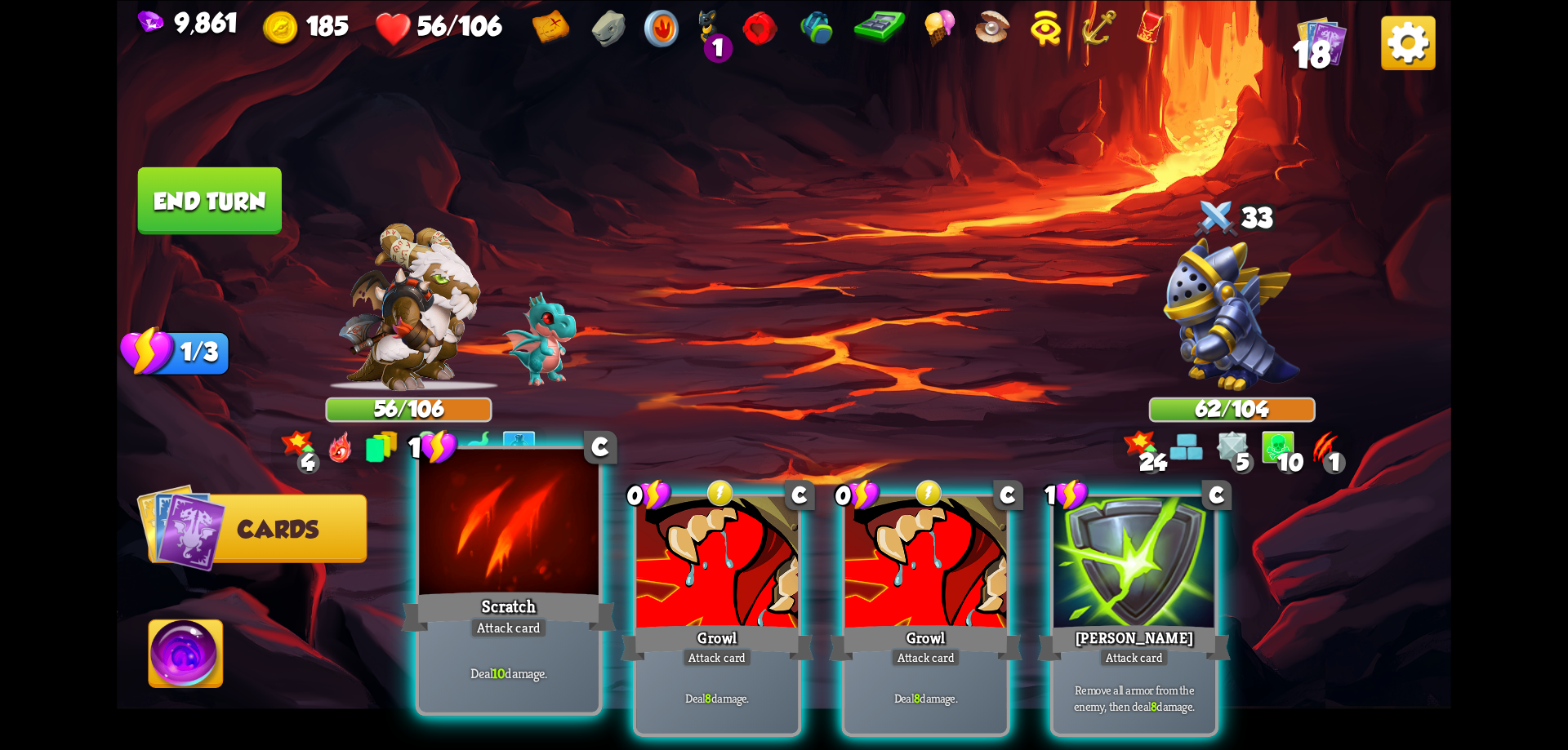
click at [573, 573] on div at bounding box center [508, 524] width 180 height 151
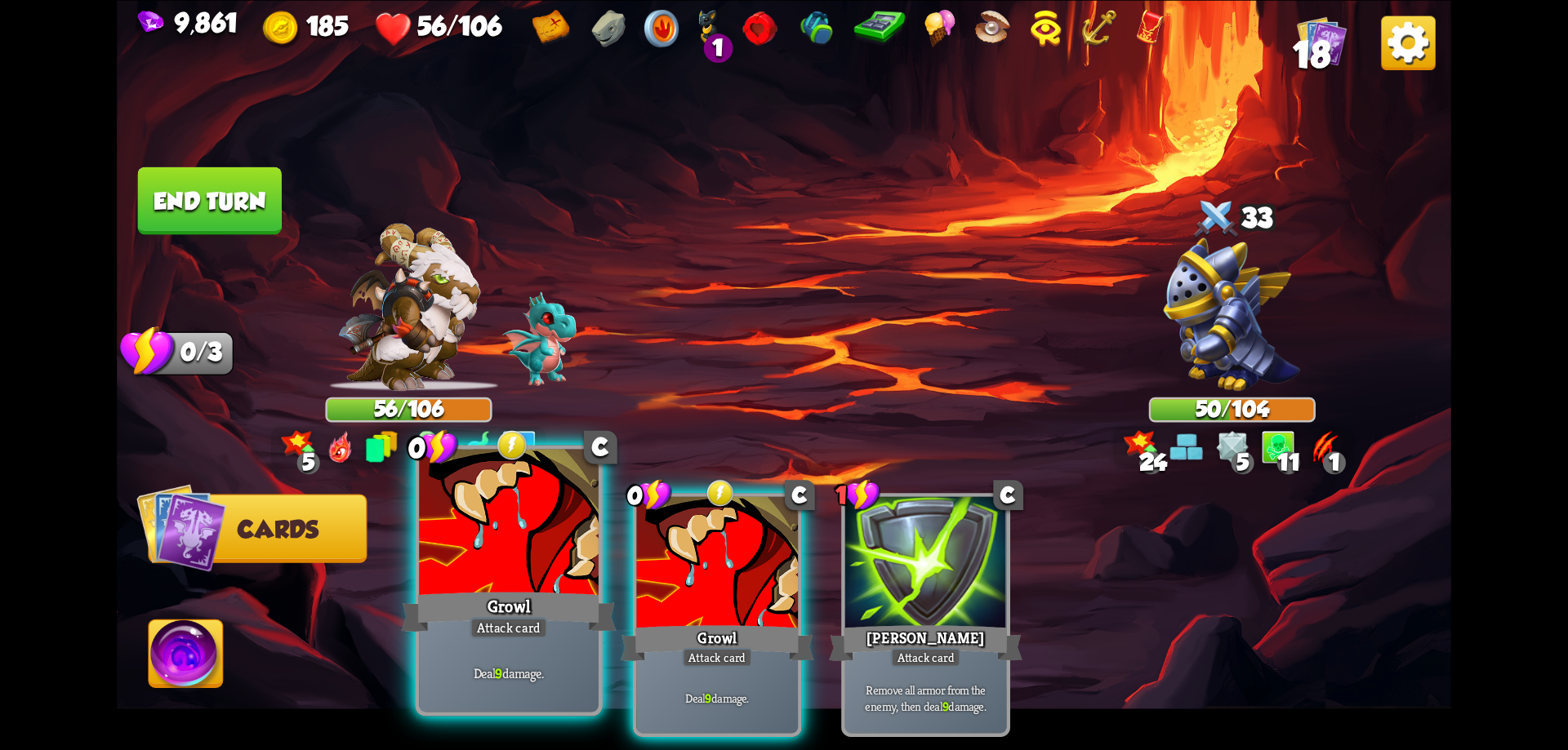
click at [568, 592] on div "Growl" at bounding box center [508, 612] width 214 height 49
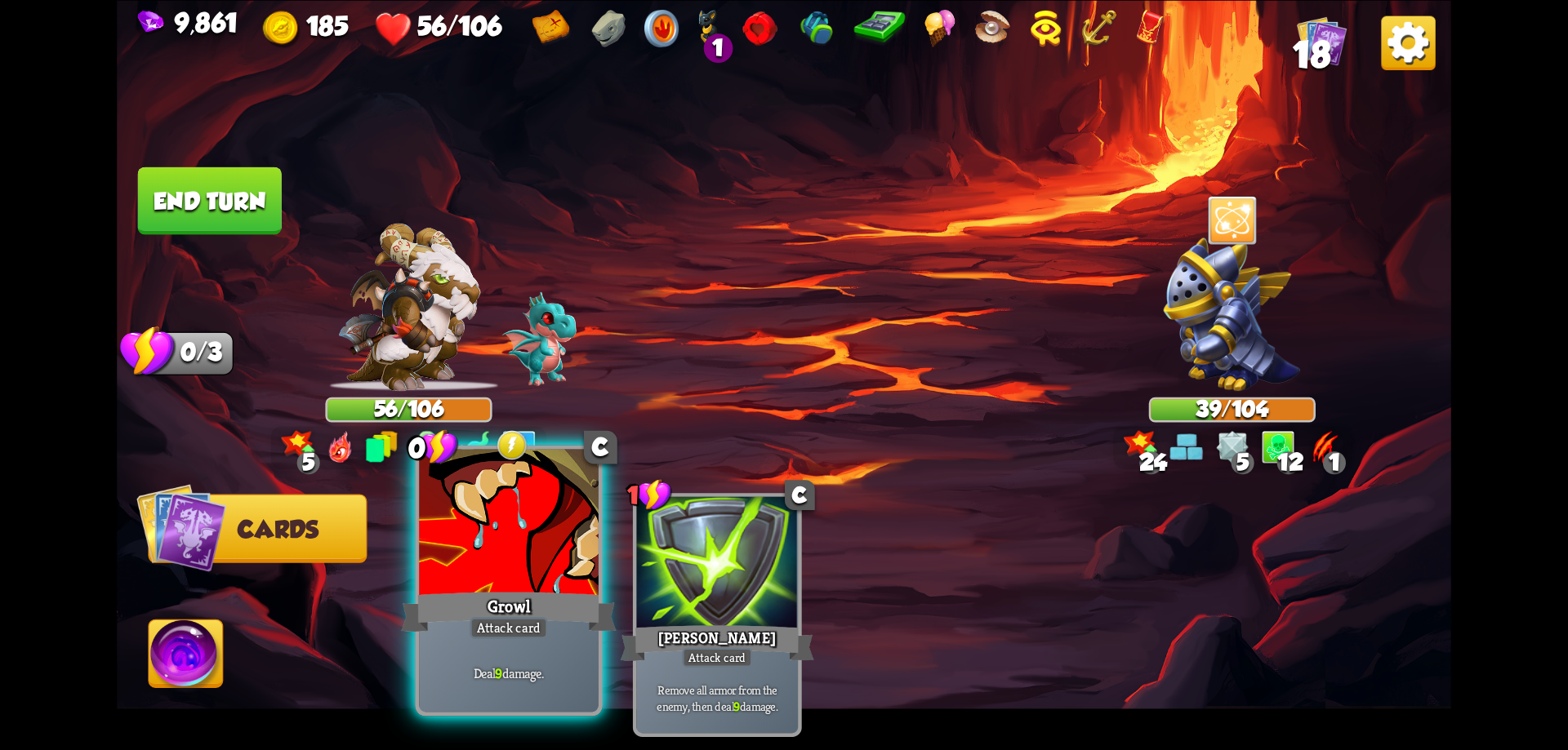
click at [569, 574] on div at bounding box center [508, 524] width 180 height 151
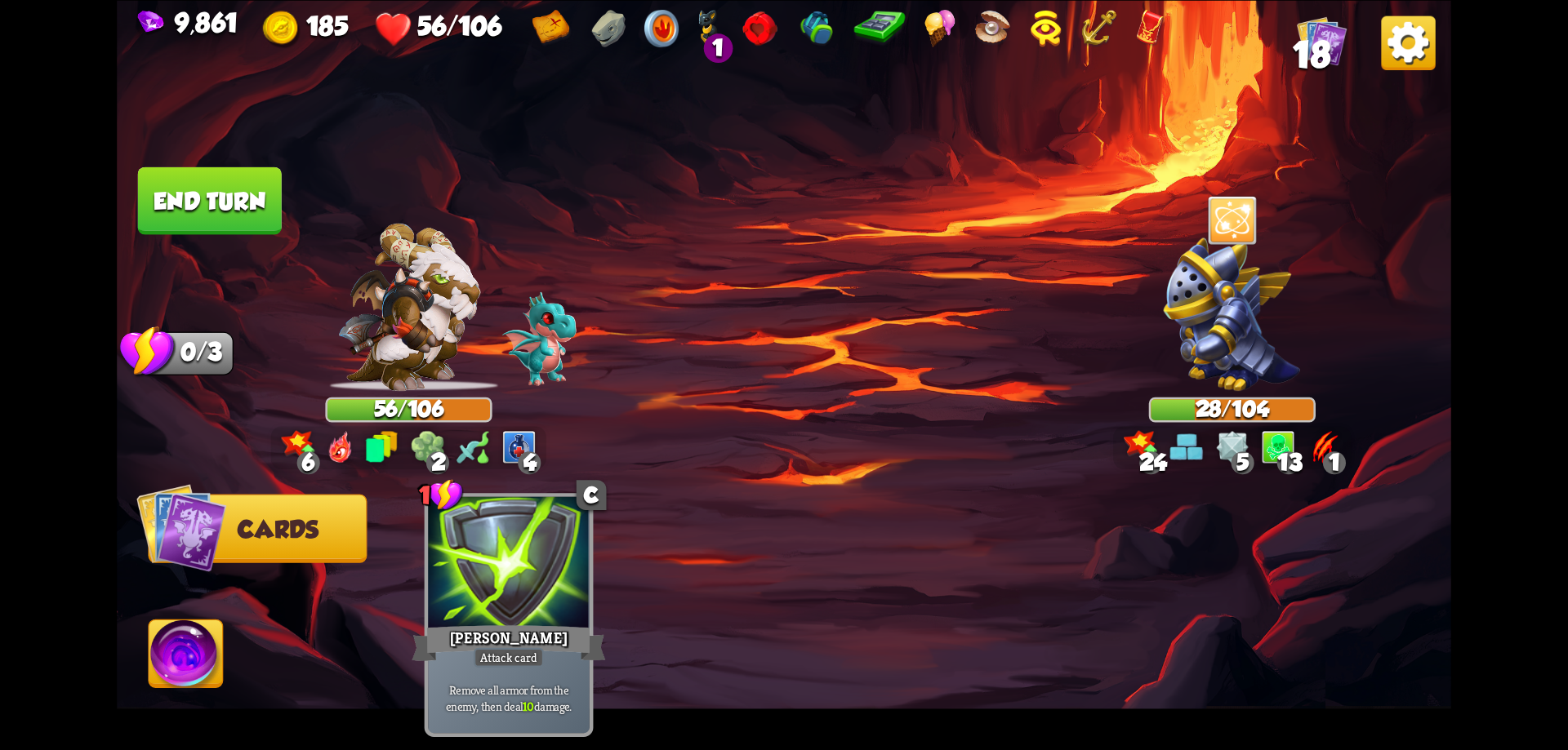
click at [230, 208] on button "End turn" at bounding box center [210, 201] width 144 height 68
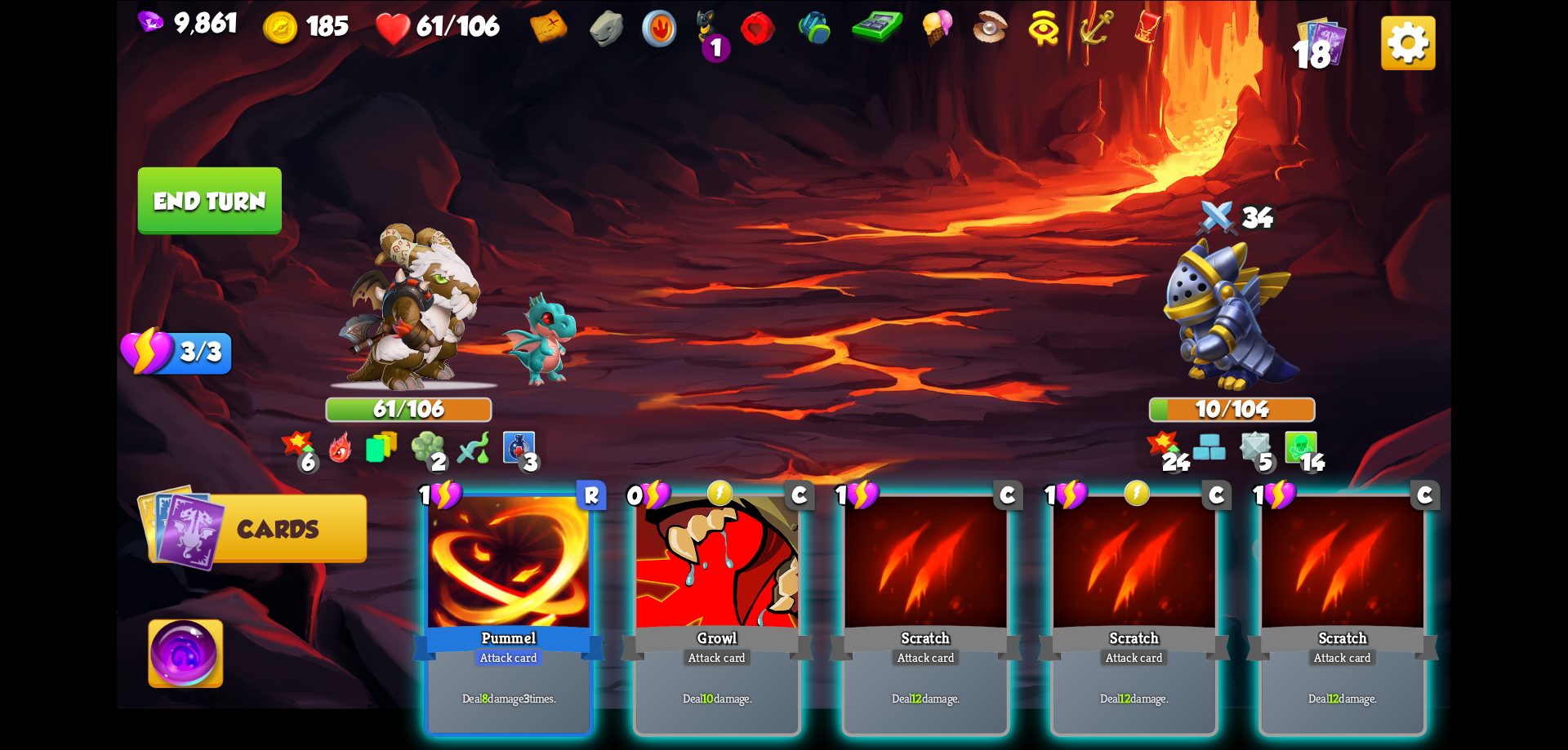
click at [180, 658] on img at bounding box center [186, 658] width 74 height 75
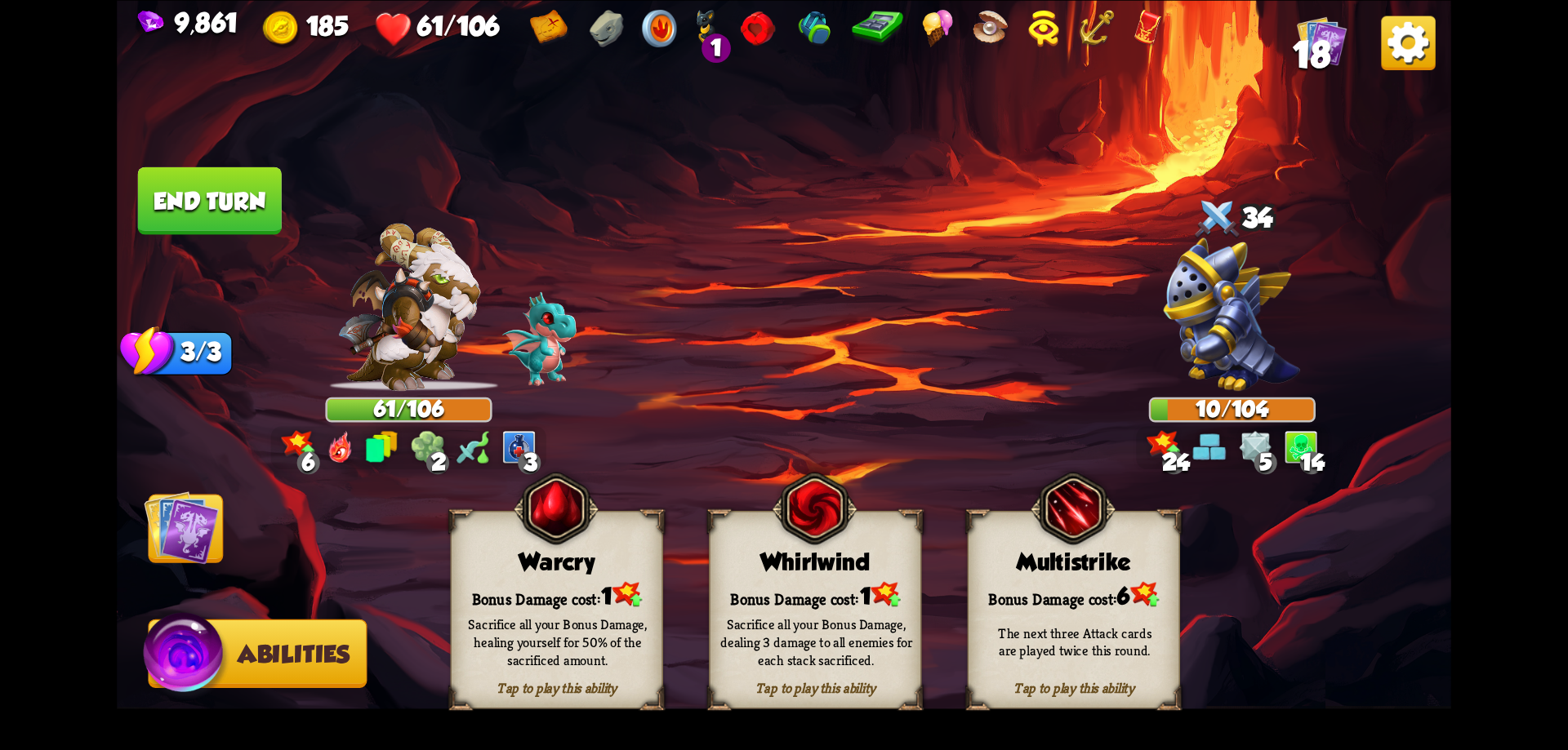
click at [538, 557] on div "Warcry" at bounding box center [557, 560] width 211 height 27
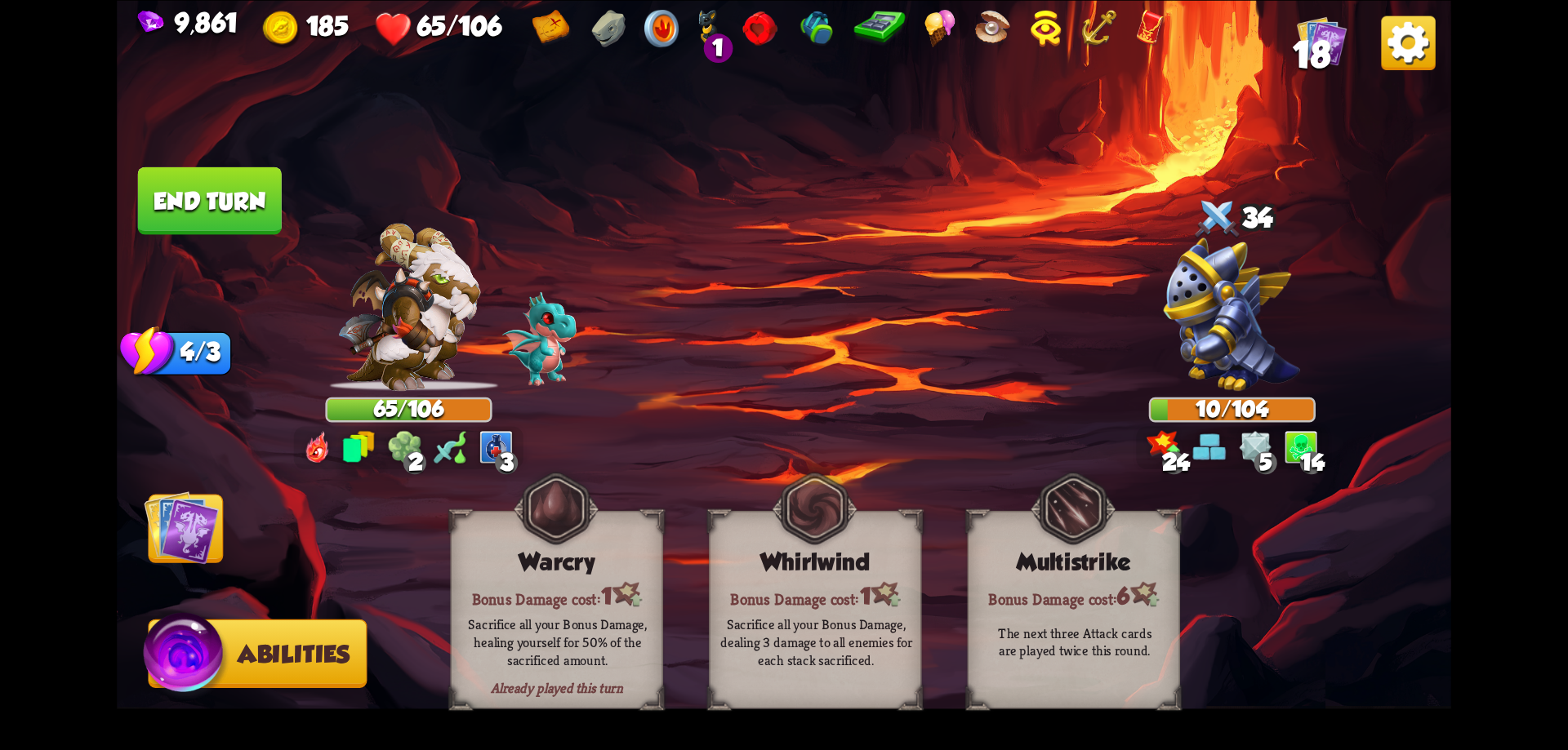
click at [195, 532] on img at bounding box center [181, 527] width 75 height 75
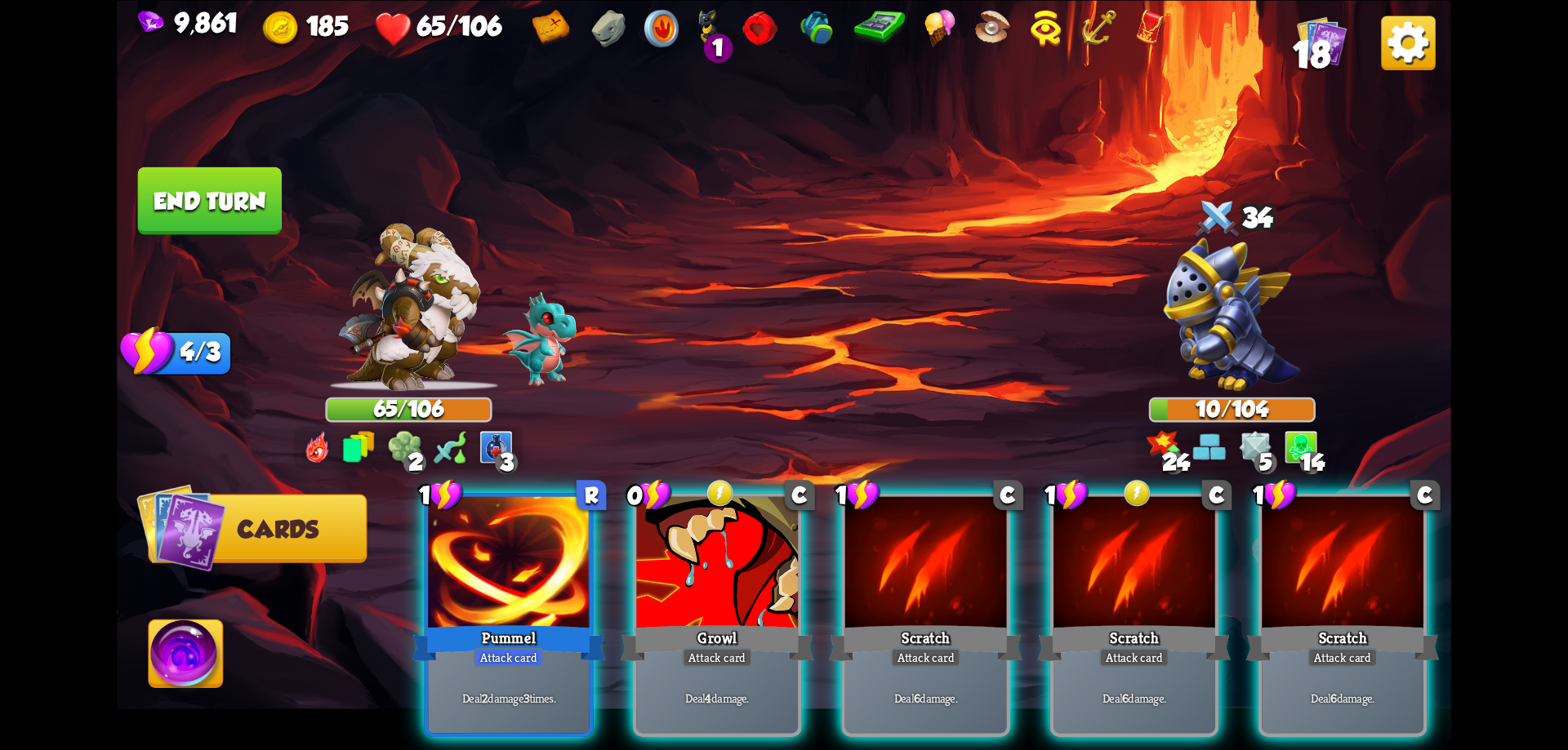
scroll to position [0, 155]
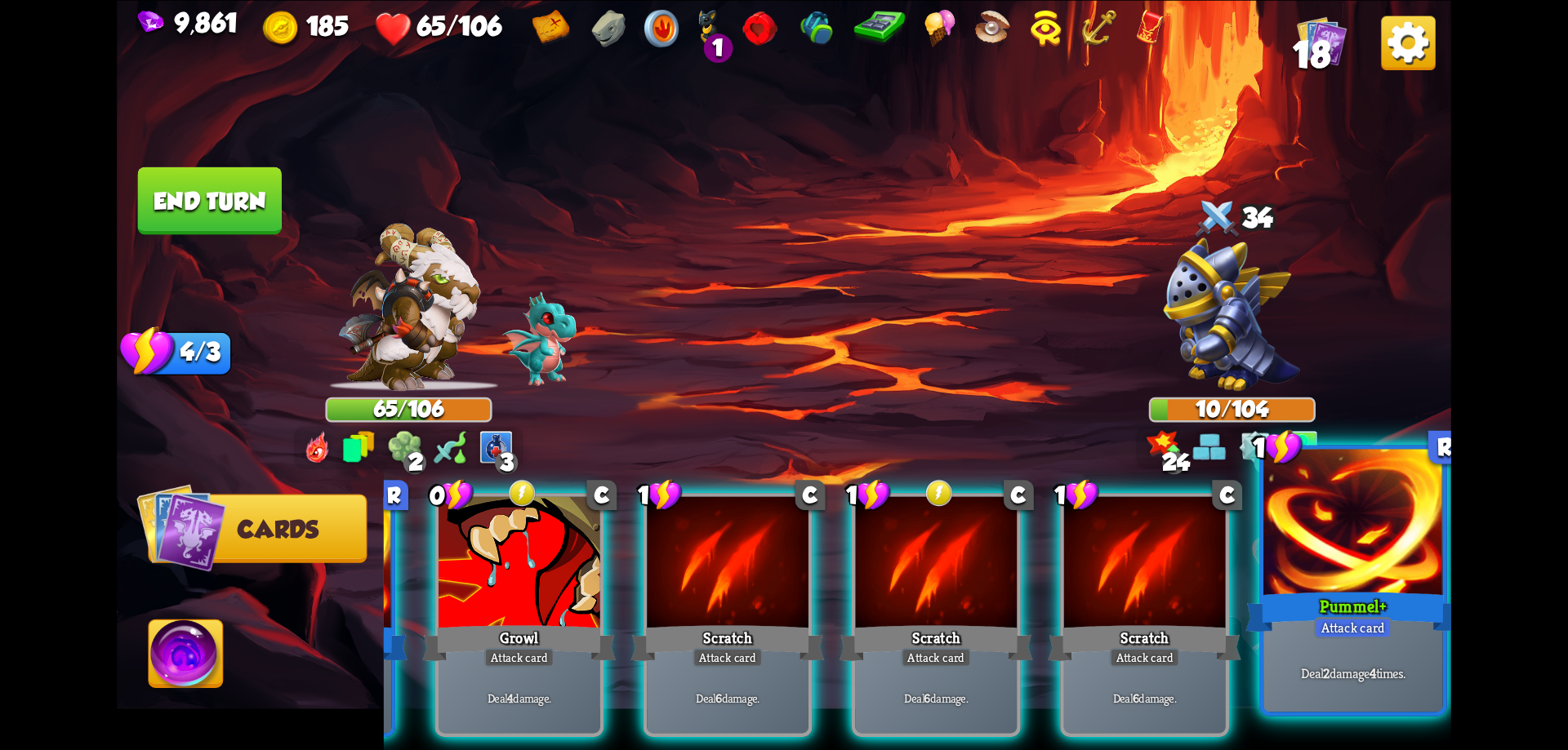
click at [1347, 695] on div "Deal 2 damage 4 times." at bounding box center [1353, 673] width 180 height 79
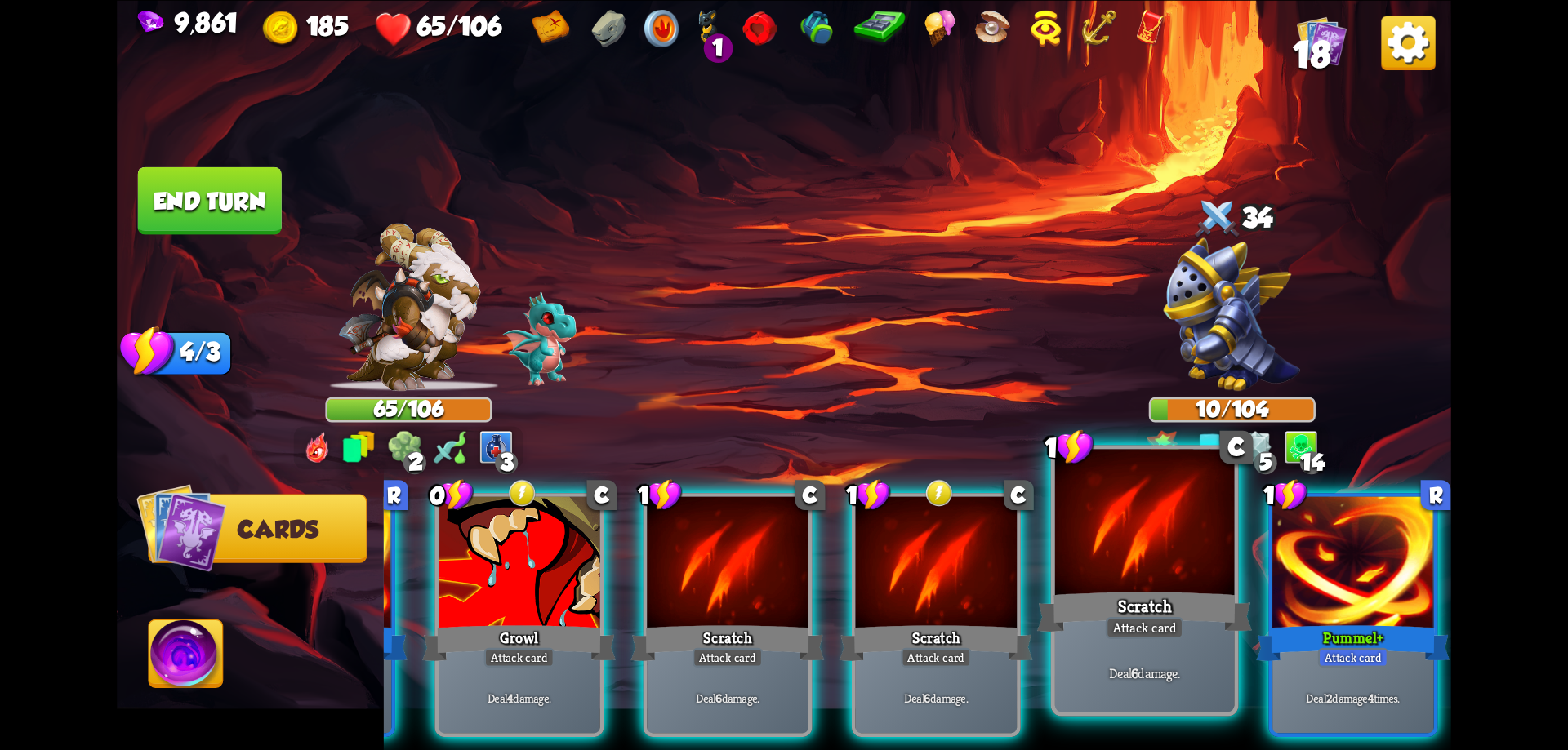
scroll to position [0, 0]
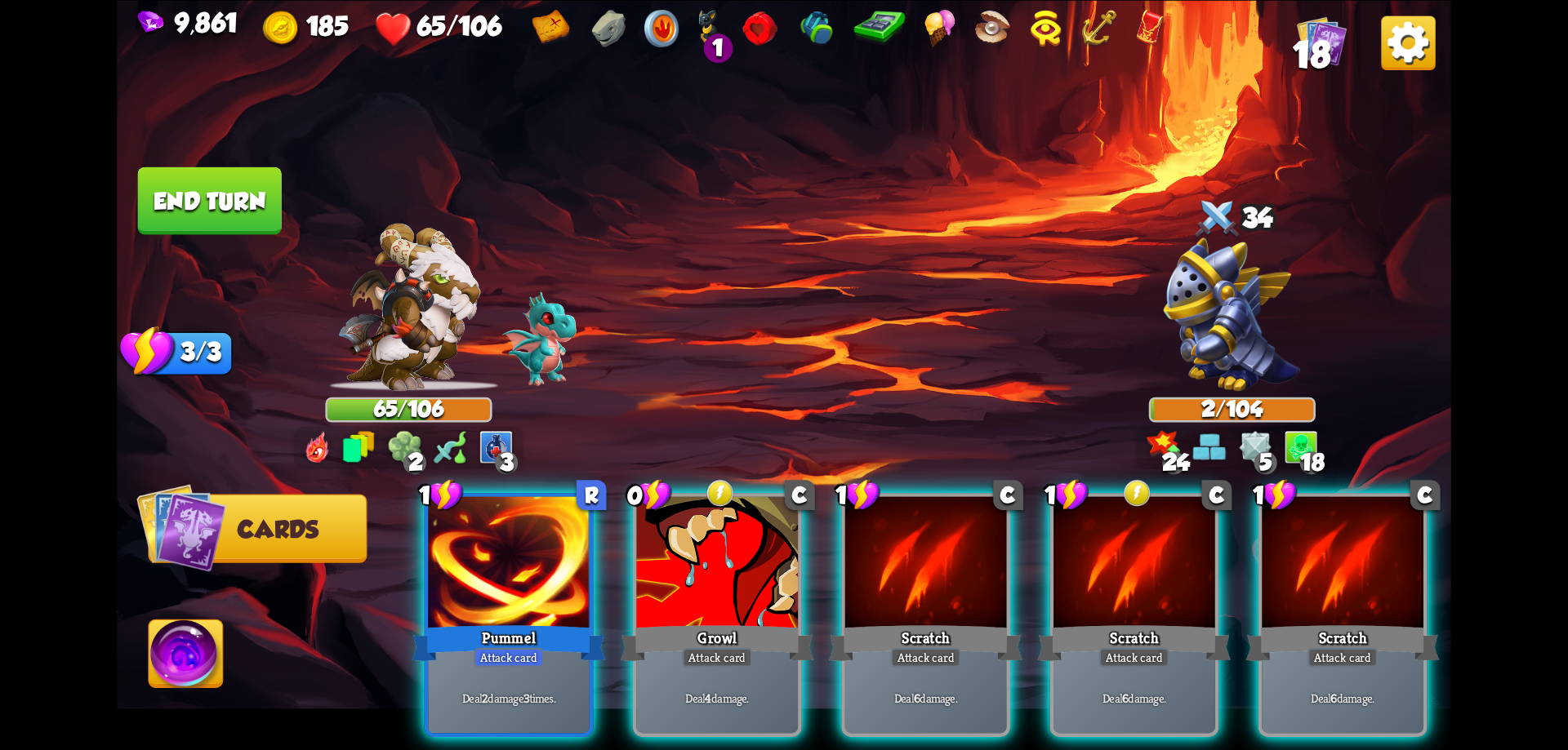
click at [237, 192] on button "End turn" at bounding box center [210, 201] width 144 height 68
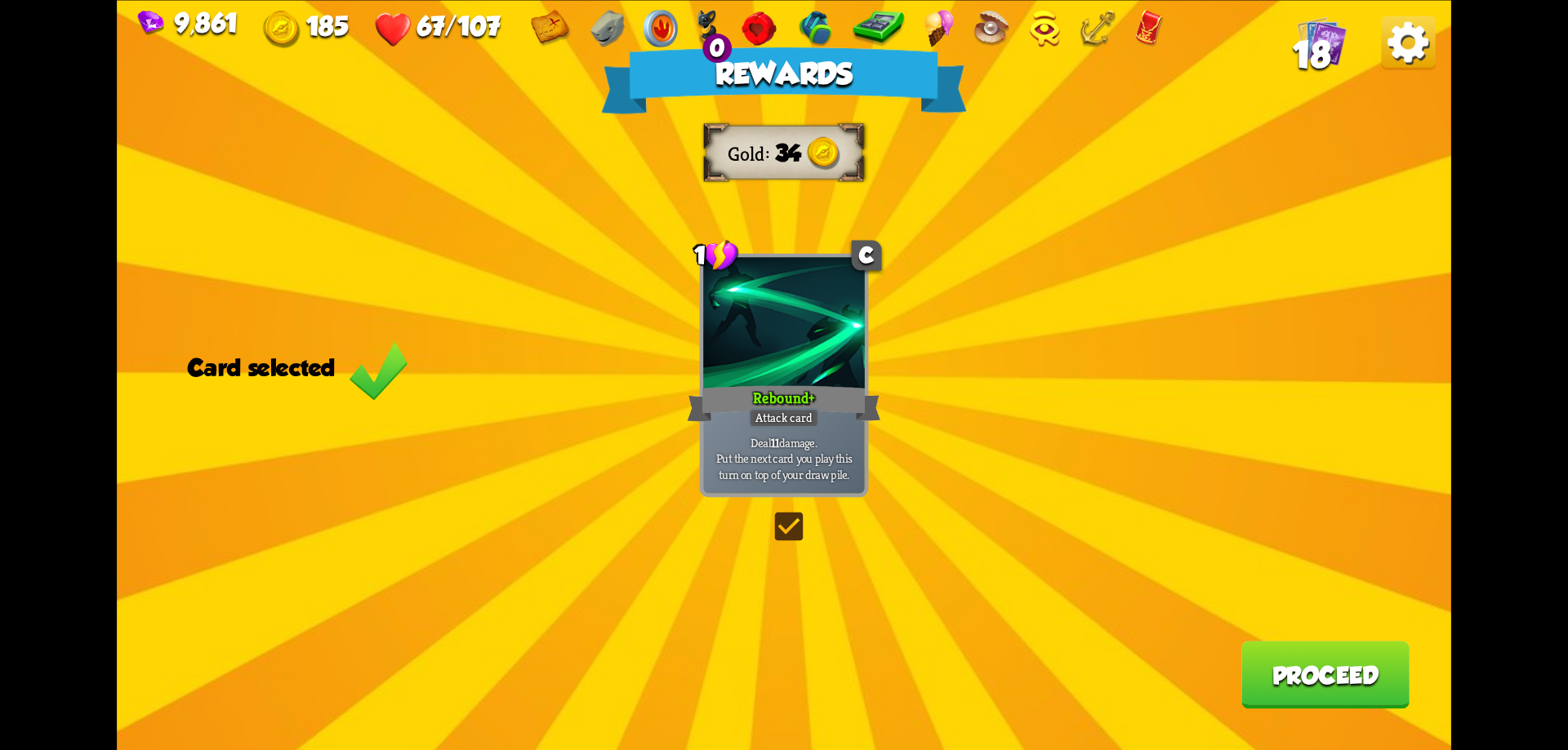
click at [770, 516] on label at bounding box center [770, 516] width 0 height 0
click at [0, 0] on input "checkbox" at bounding box center [0, 0] width 0 height 0
click at [1349, 667] on button "Proceed" at bounding box center [1325, 675] width 169 height 68
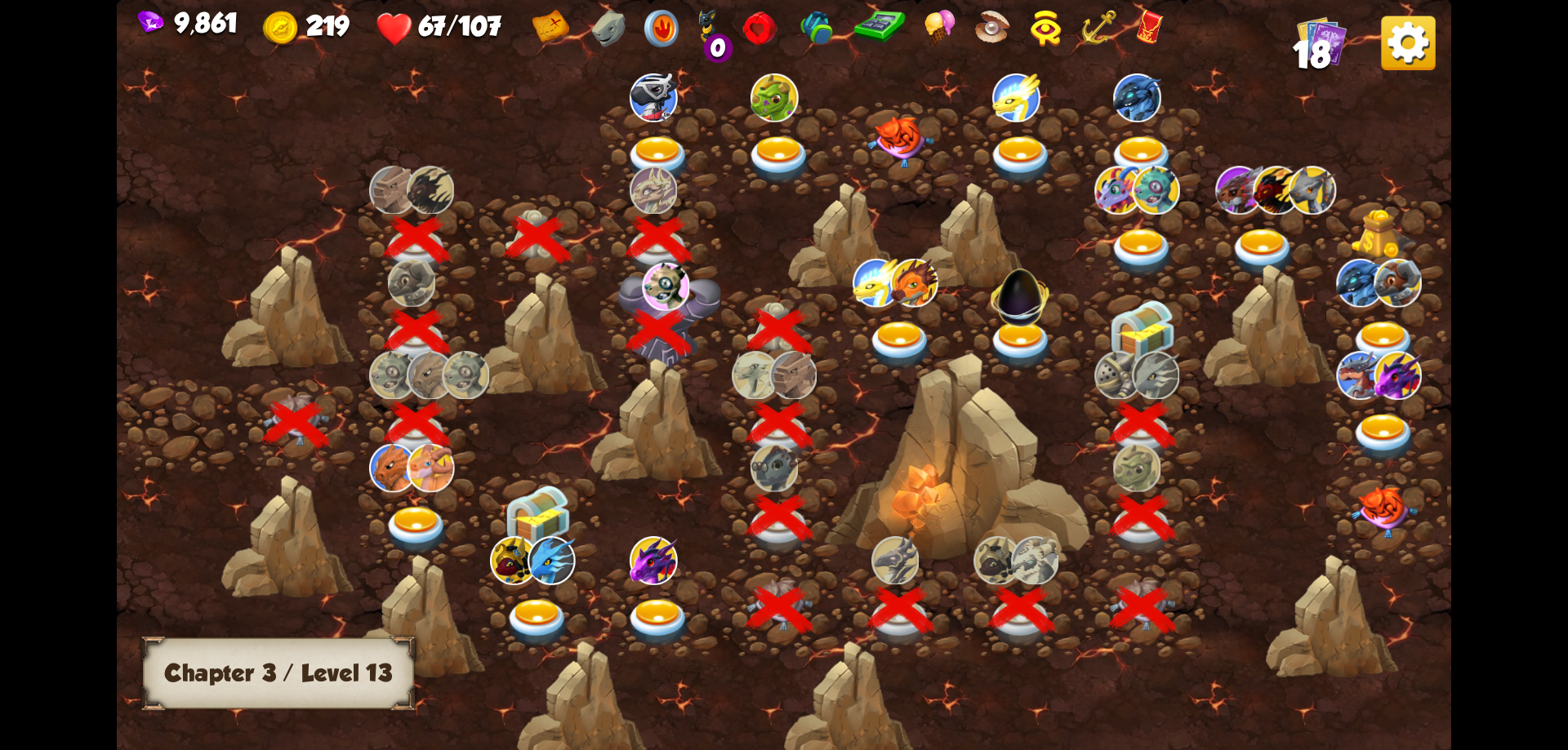
scroll to position [0, 248]
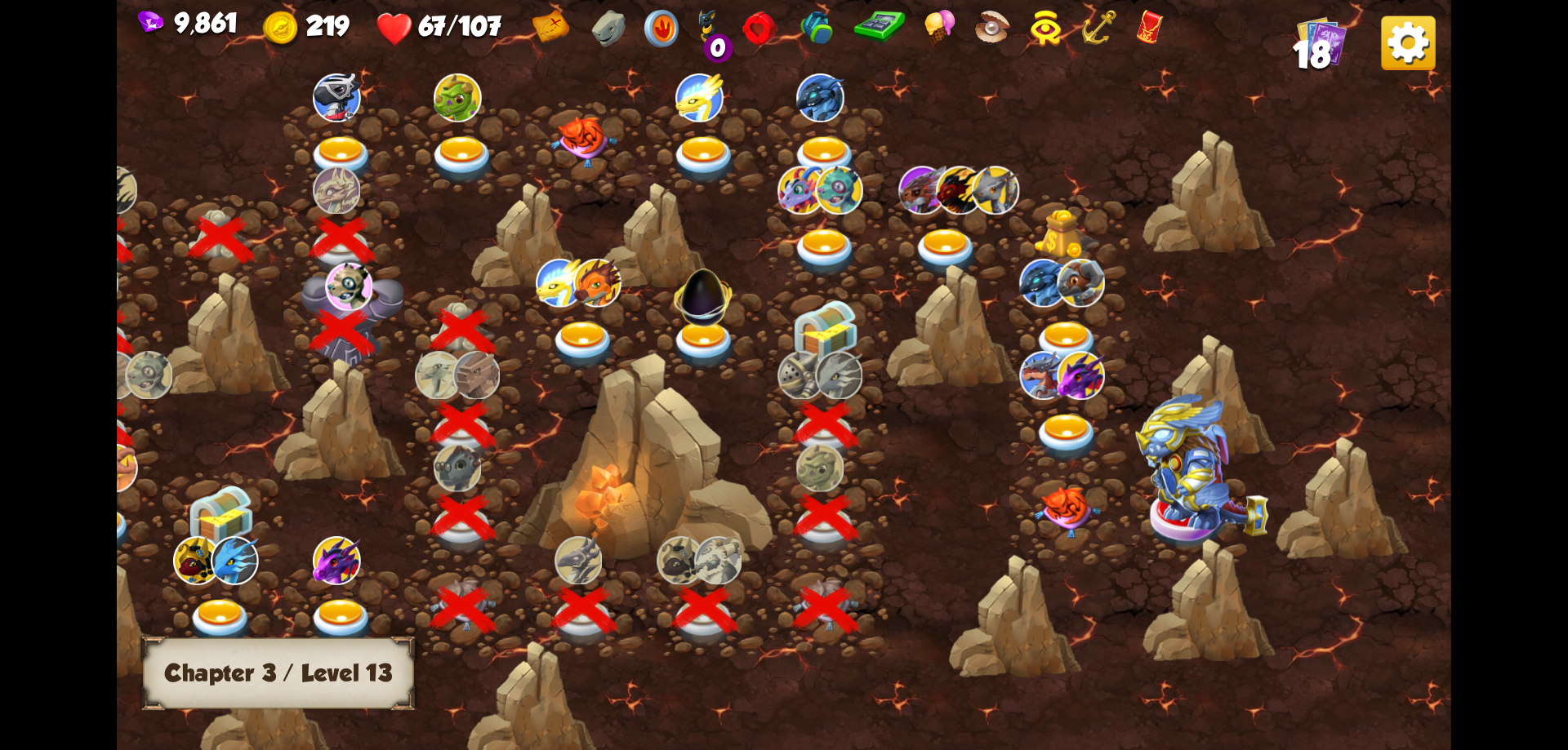
click at [829, 342] on img at bounding box center [825, 331] width 67 height 62
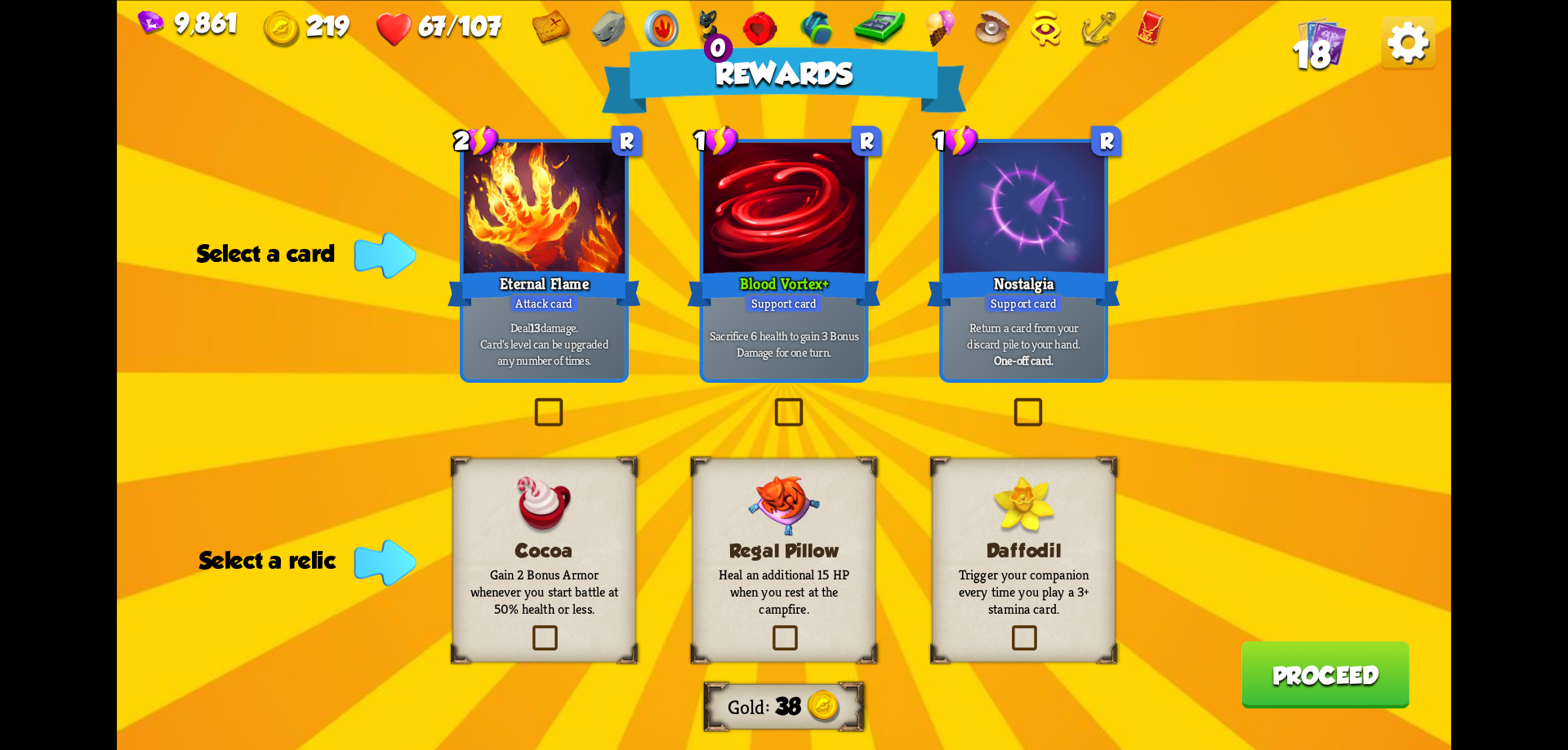
click at [567, 621] on div "Cocoa Gain 2 Bonus Armor whenever you start battle at 50% health or less." at bounding box center [544, 560] width 184 height 204
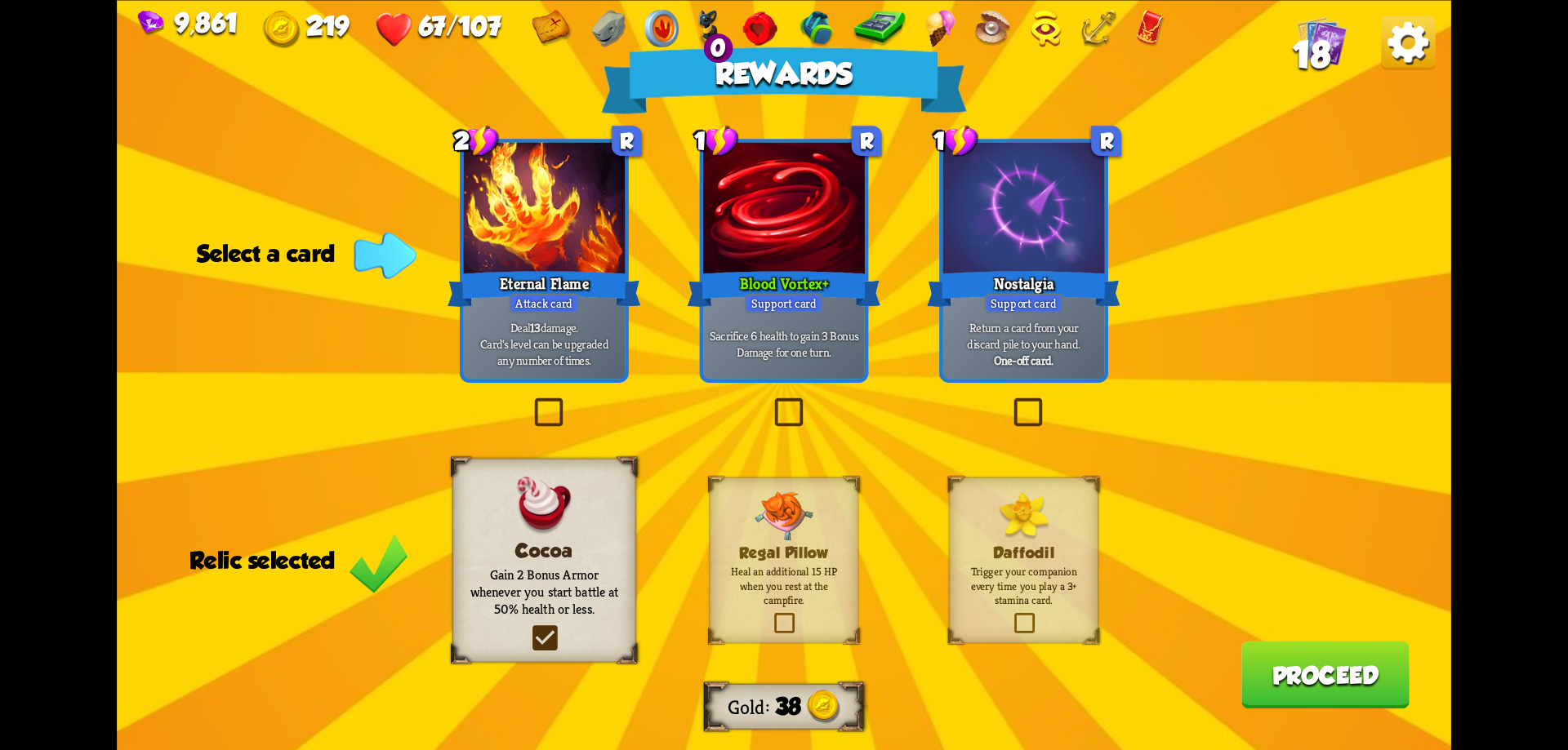
click at [1273, 669] on button "Proceed" at bounding box center [1325, 675] width 169 height 68
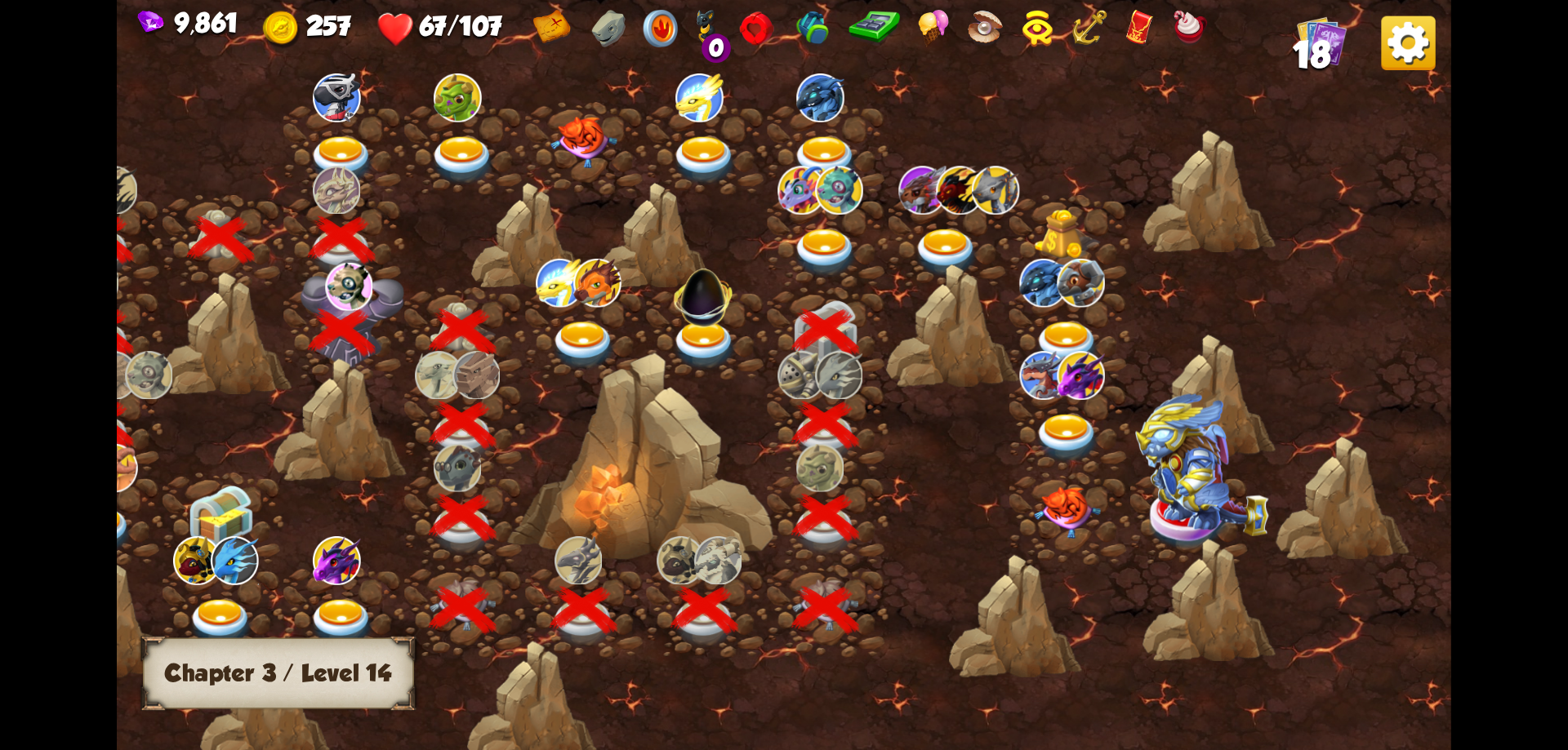
click at [838, 240] on img at bounding box center [825, 253] width 67 height 49
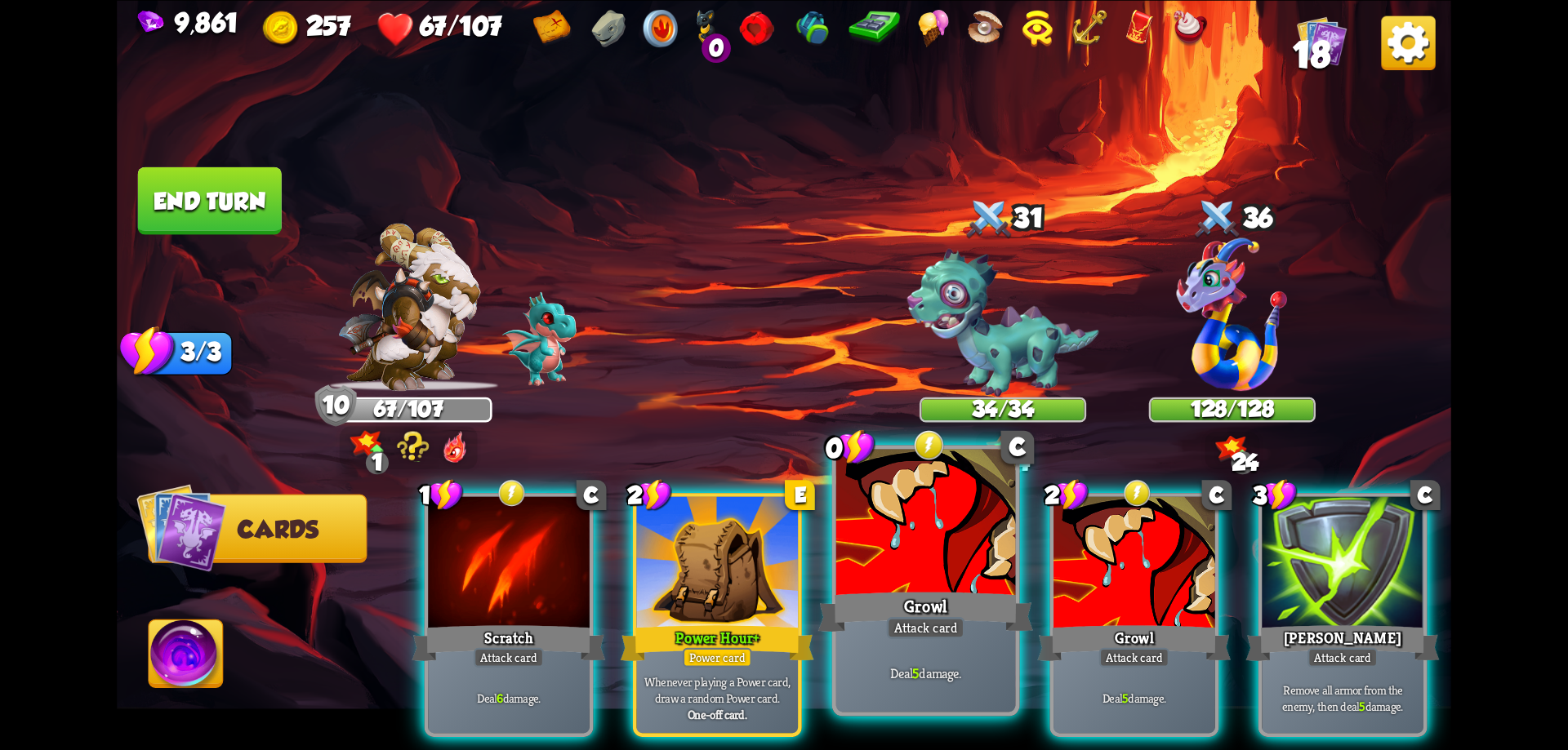
click at [901, 589] on div "Growl" at bounding box center [925, 612] width 214 height 49
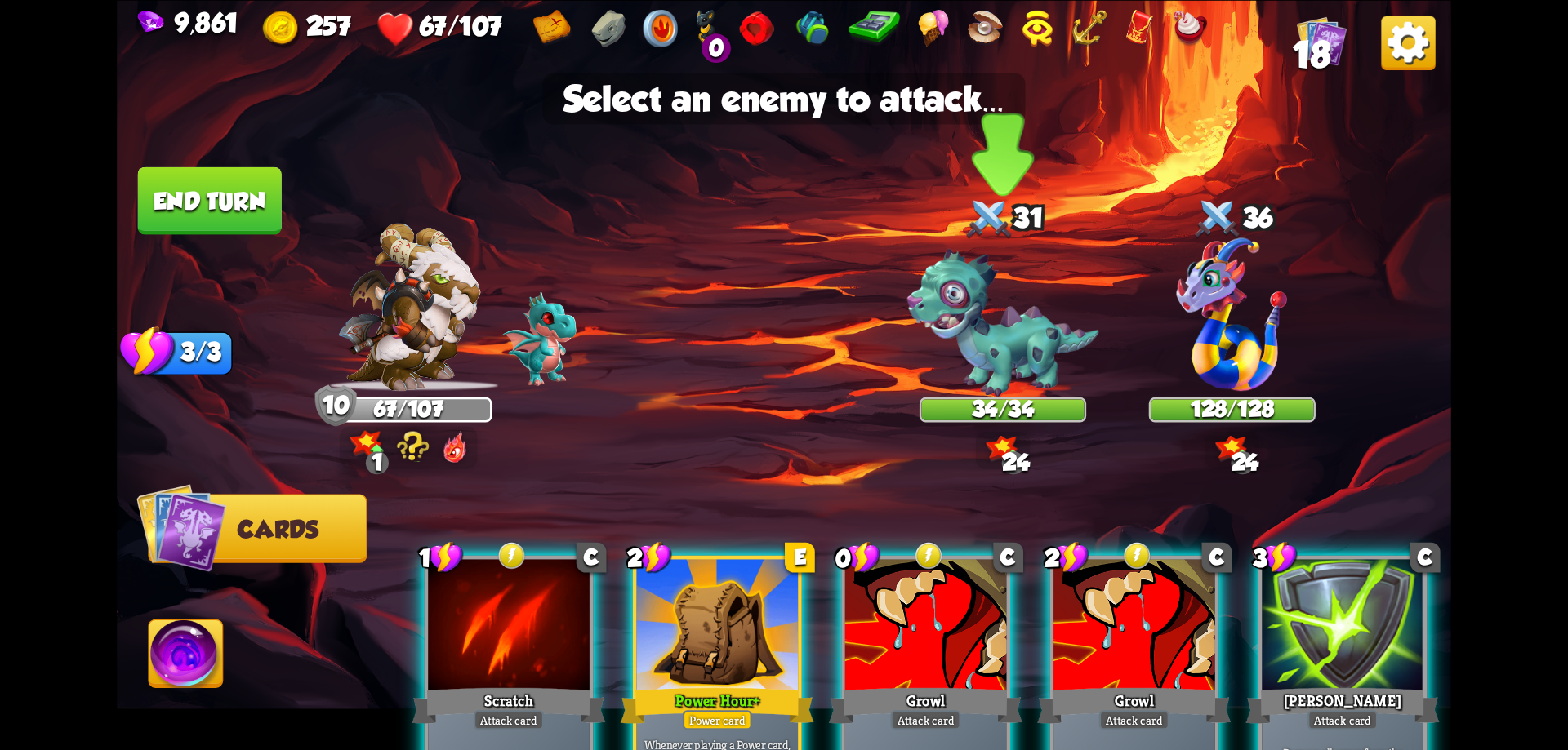
click at [1001, 344] on img at bounding box center [1004, 322] width 192 height 147
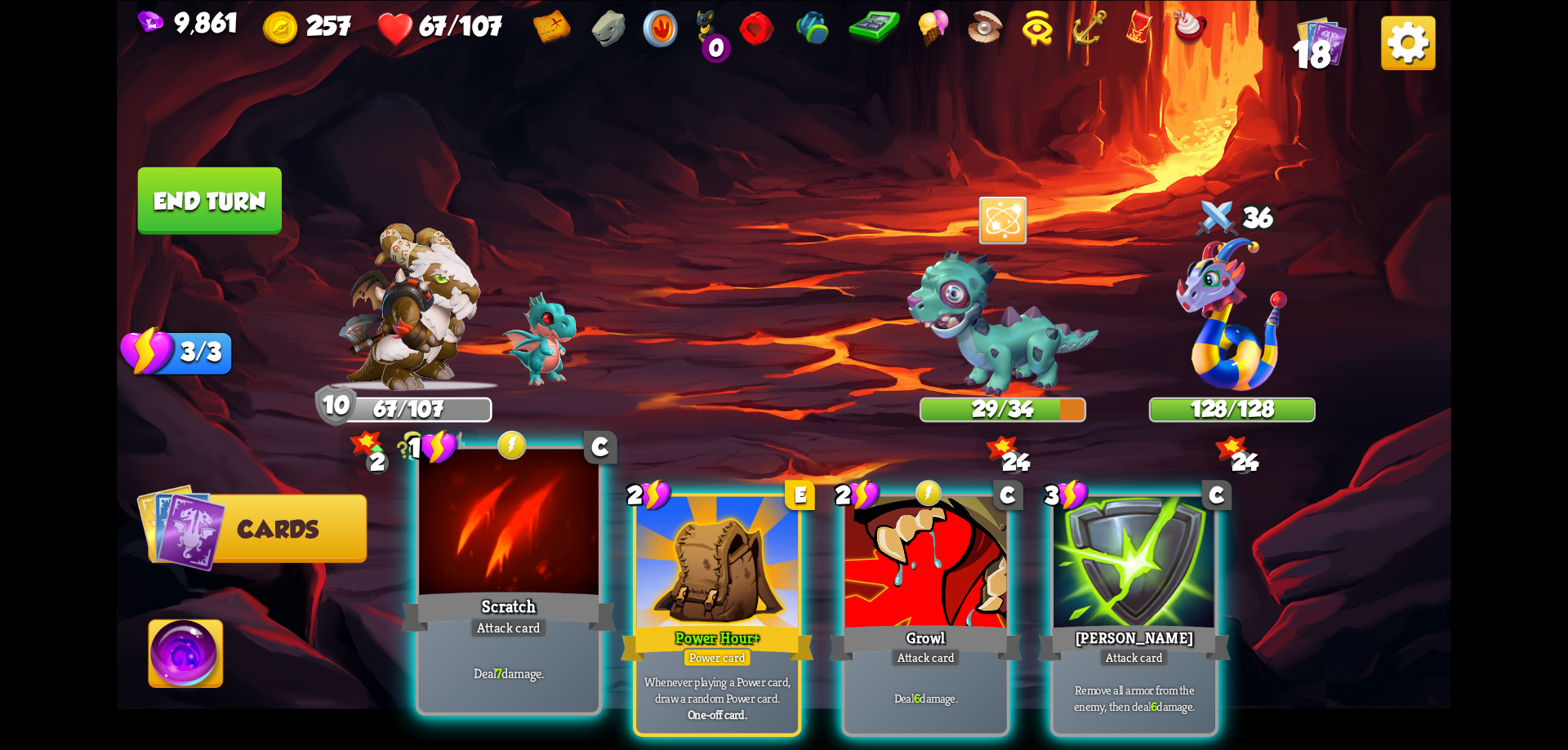
click at [538, 628] on div "Attack card" at bounding box center [509, 628] width 79 height 22
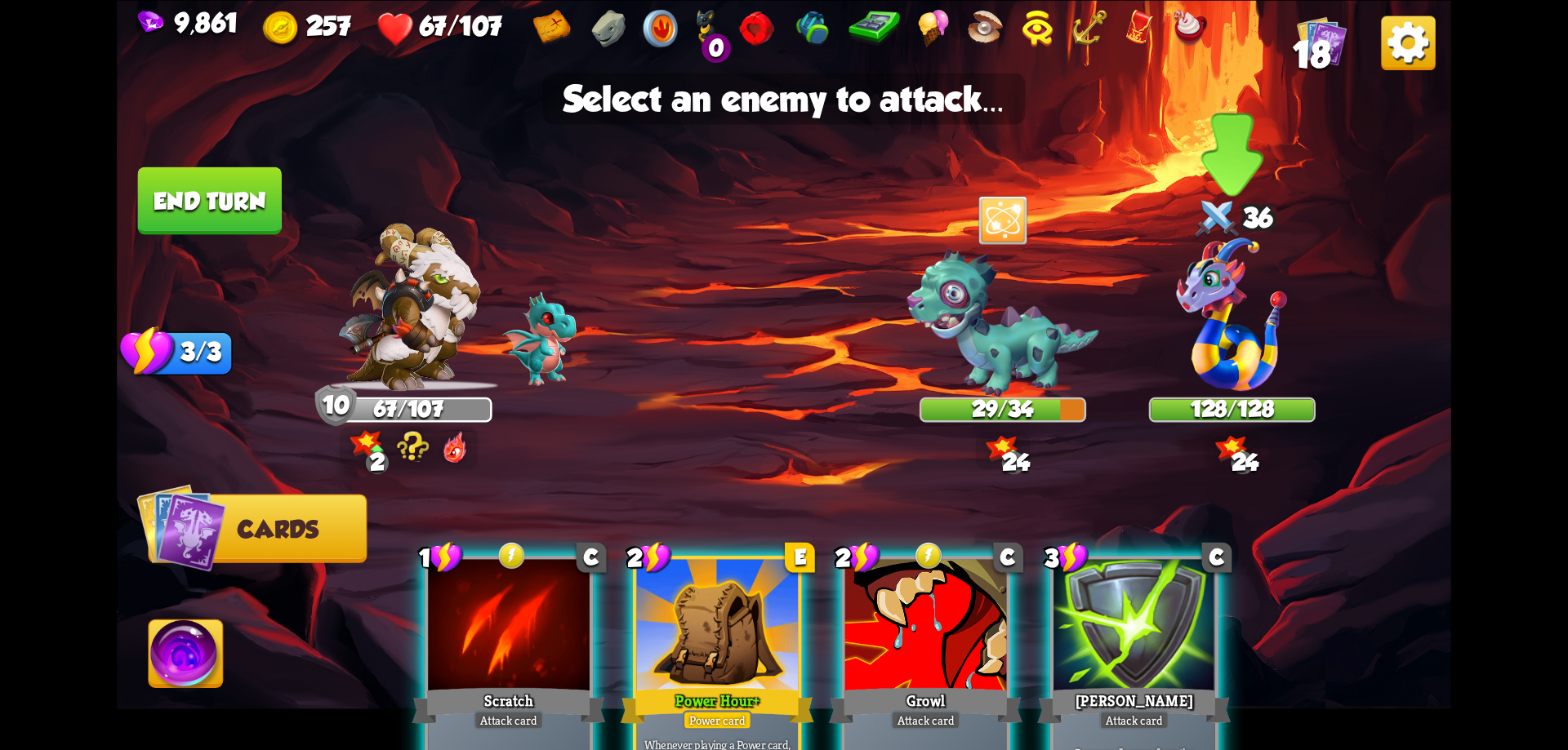
click at [1211, 312] on img at bounding box center [1232, 314] width 111 height 154
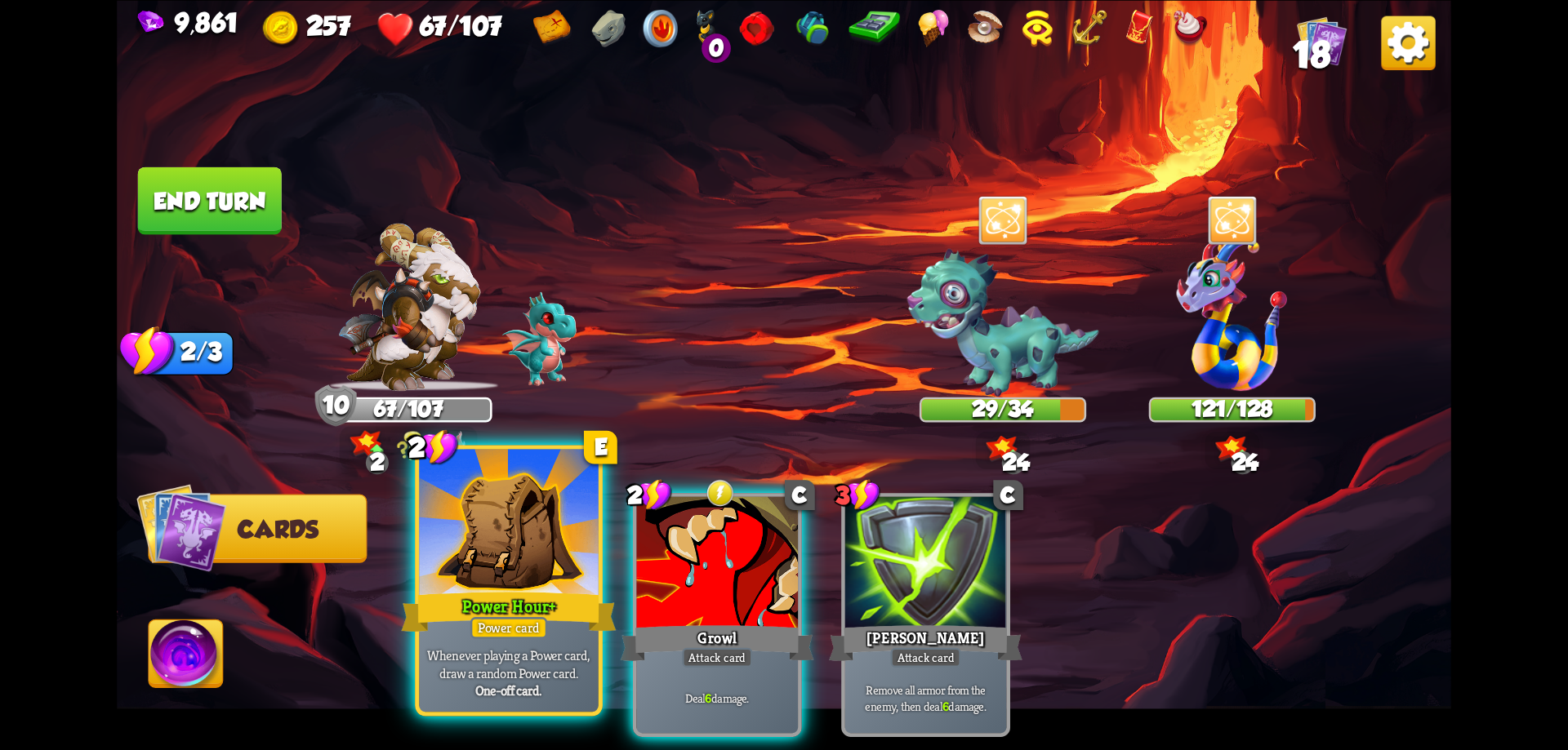
click at [551, 650] on p "Whenever playing a Power card, draw a random Power card." at bounding box center [509, 663] width 170 height 35
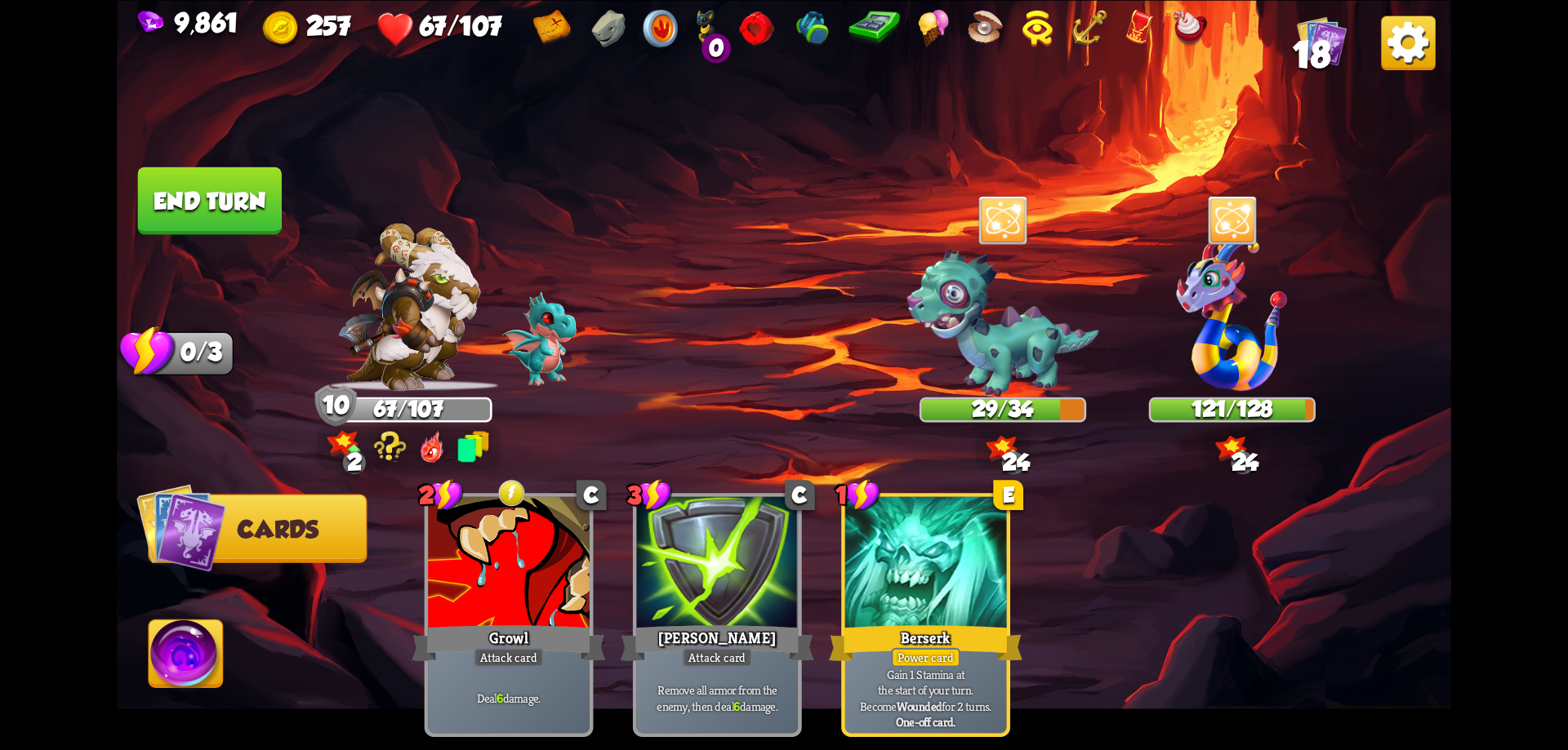
click at [256, 202] on button "End turn" at bounding box center [210, 201] width 144 height 68
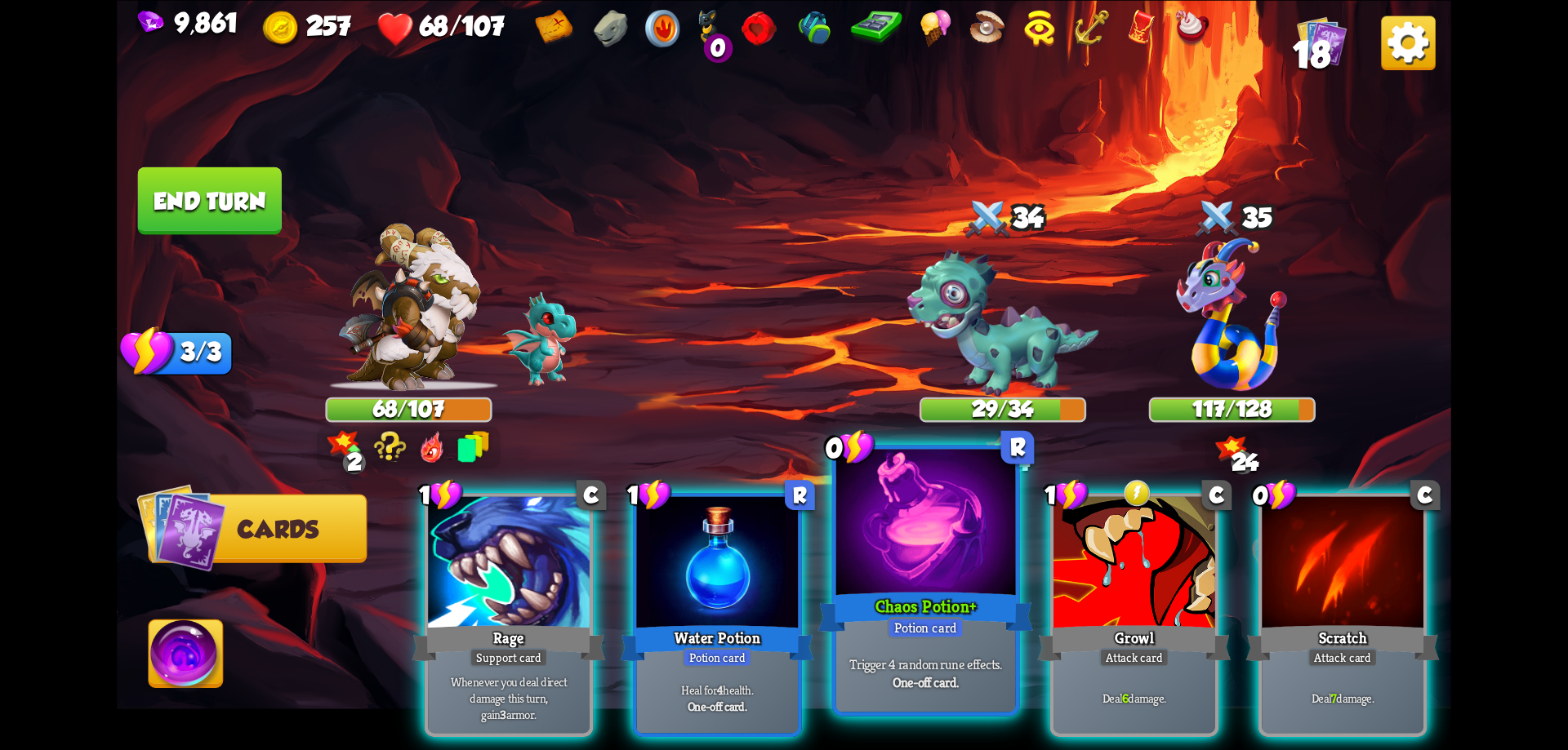
click at [972, 616] on div "Chaos Potion+" at bounding box center [925, 612] width 214 height 49
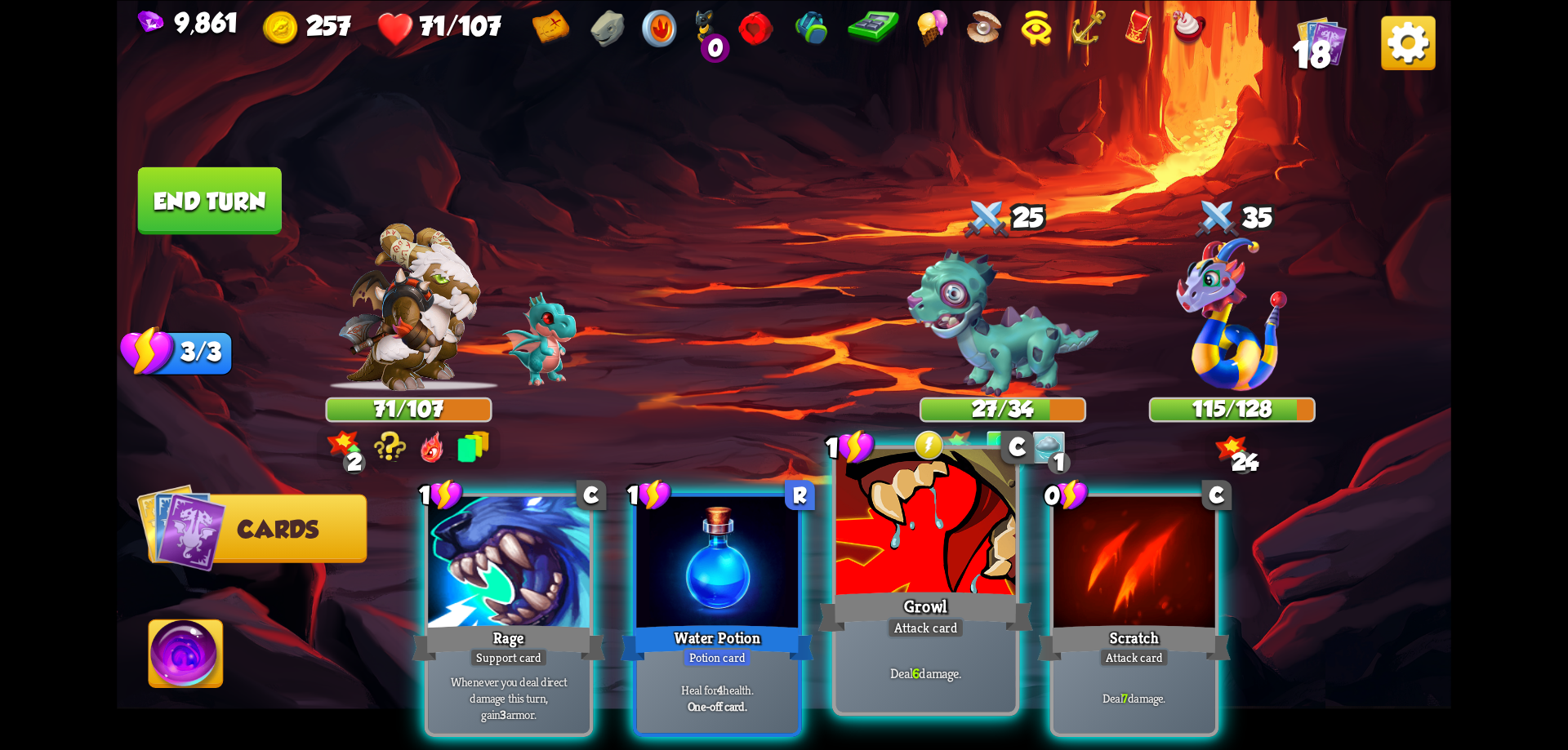
click at [971, 596] on div "Growl" at bounding box center [925, 612] width 214 height 49
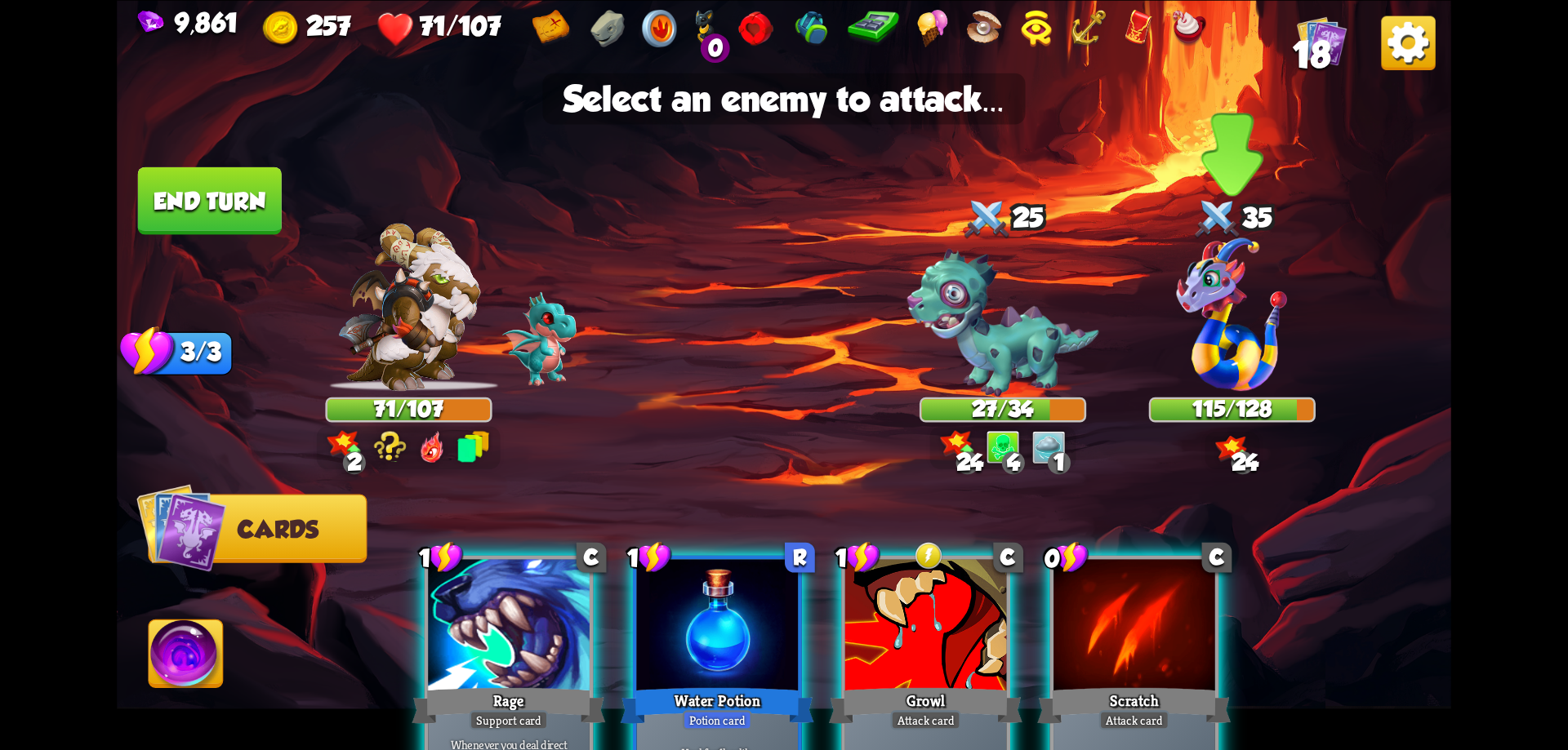
click at [1269, 343] on img at bounding box center [1232, 314] width 111 height 154
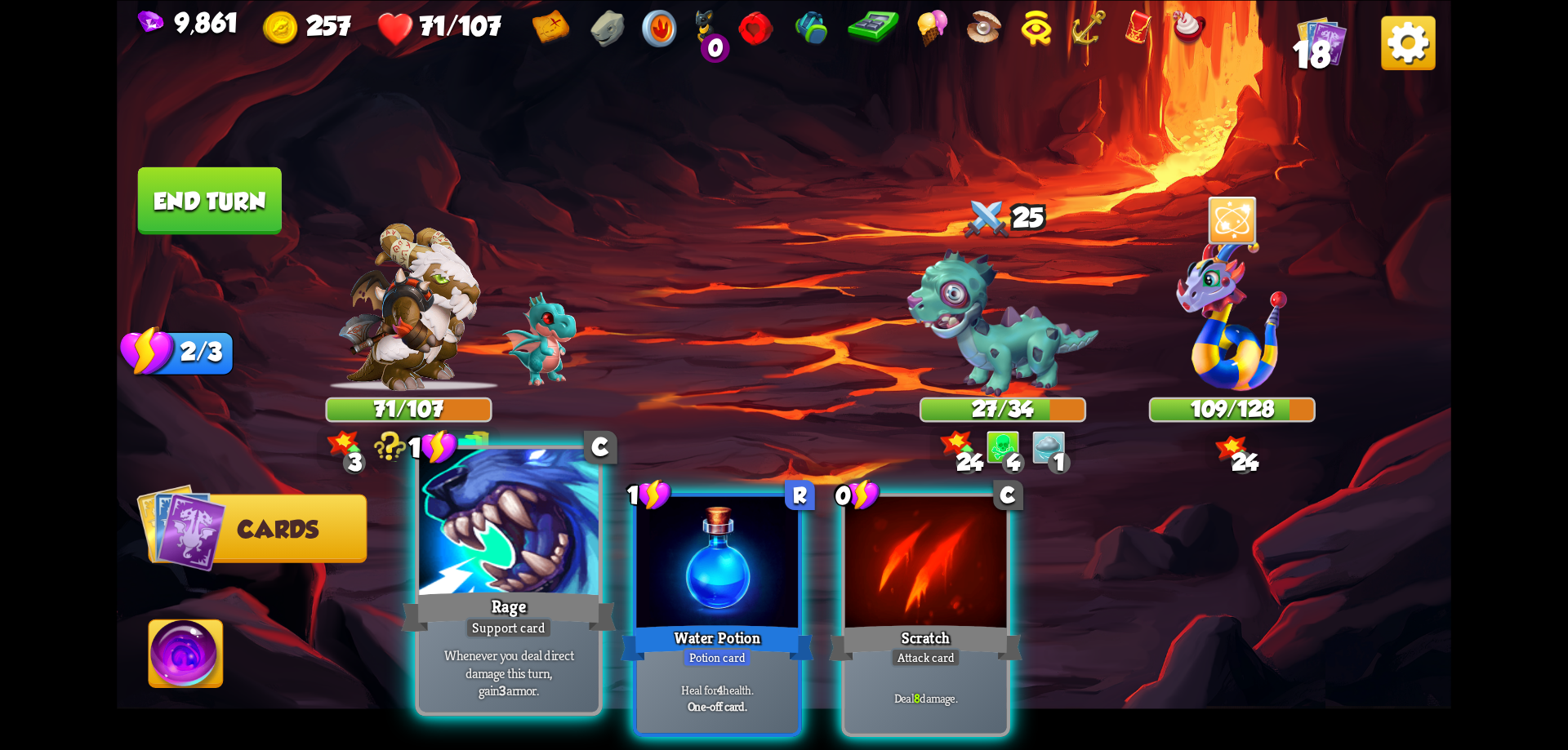
click at [539, 600] on div "Rage" at bounding box center [508, 612] width 214 height 49
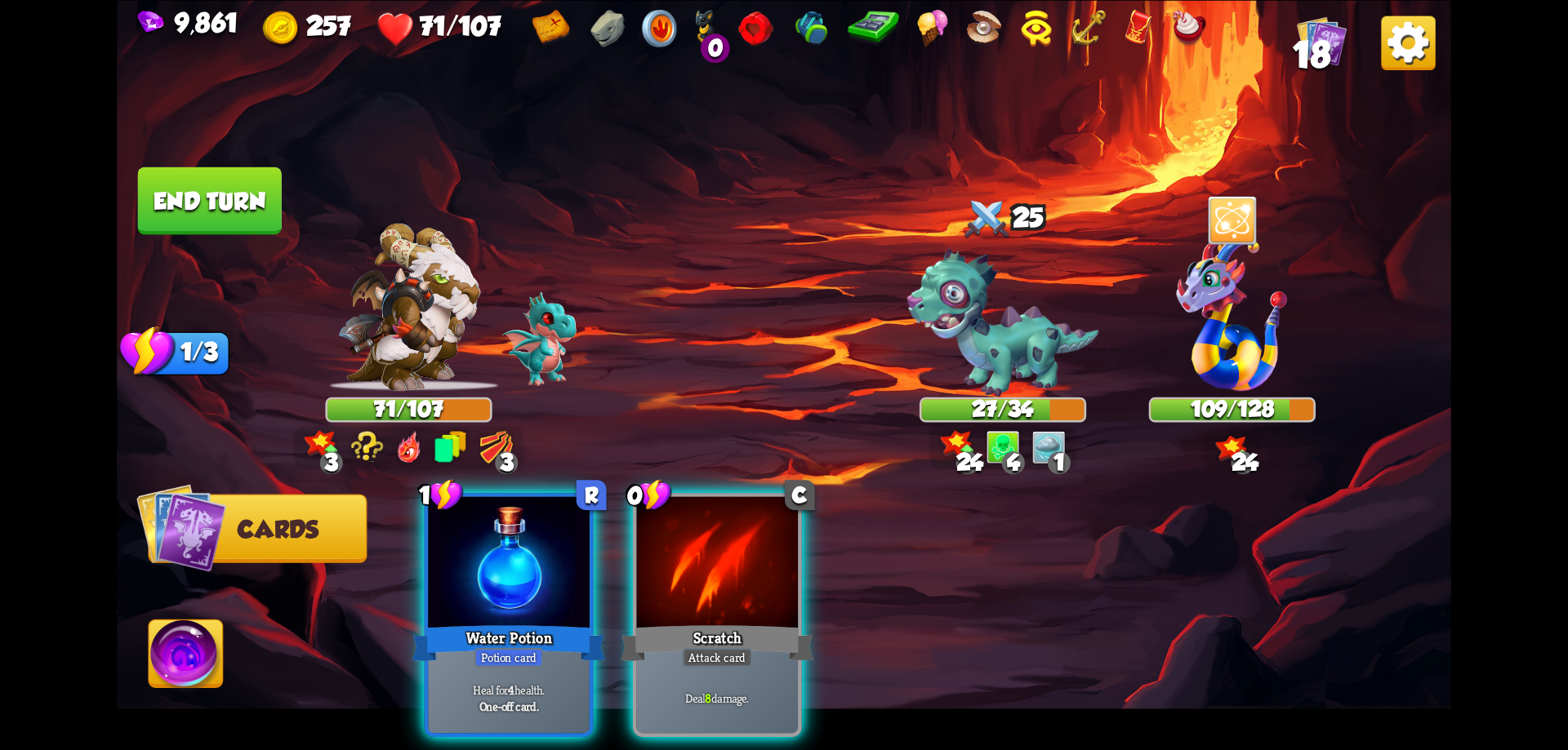
click at [539, 621] on div "Water Potion" at bounding box center [507, 642] width 193 height 43
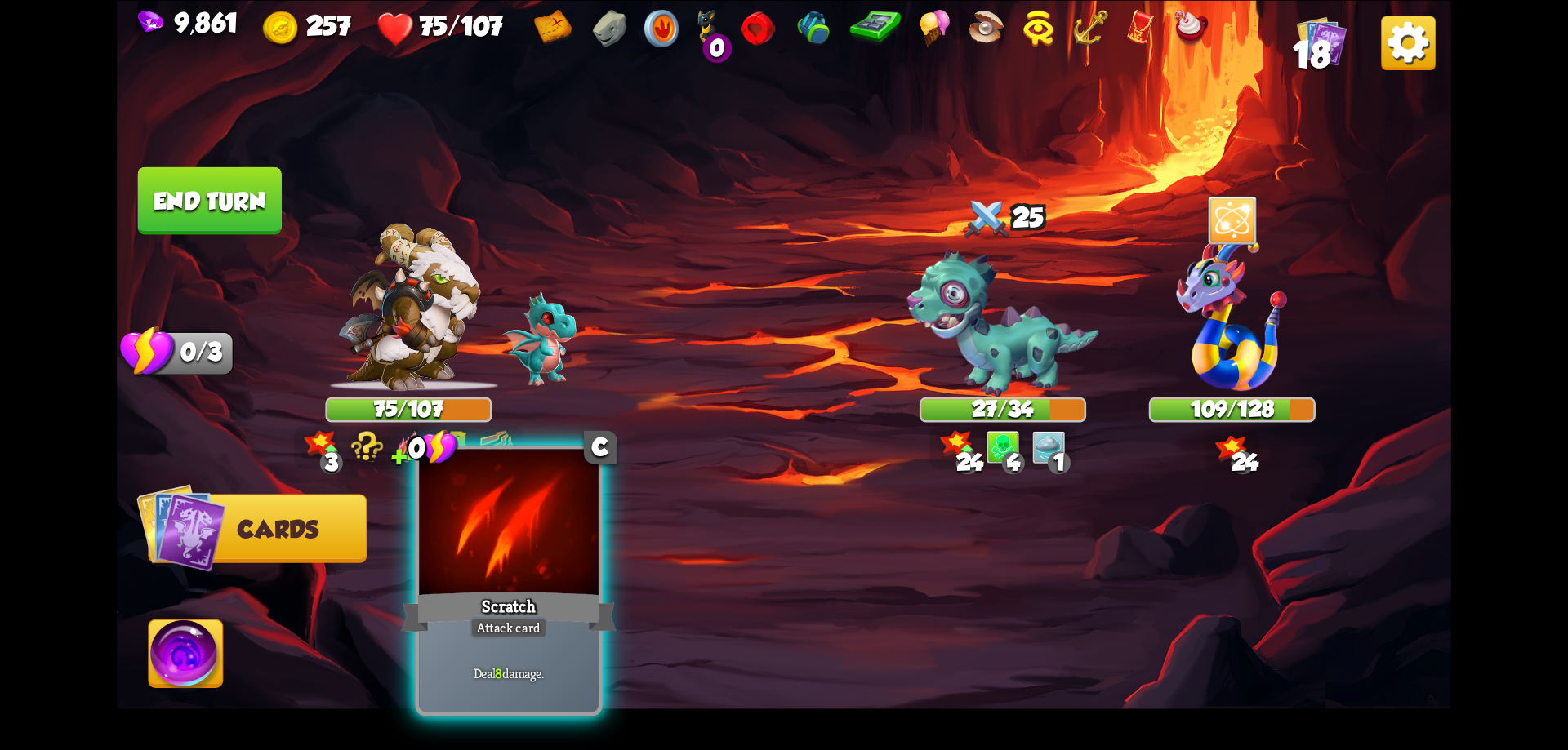
click at [538, 602] on div "Scratch" at bounding box center [508, 612] width 214 height 49
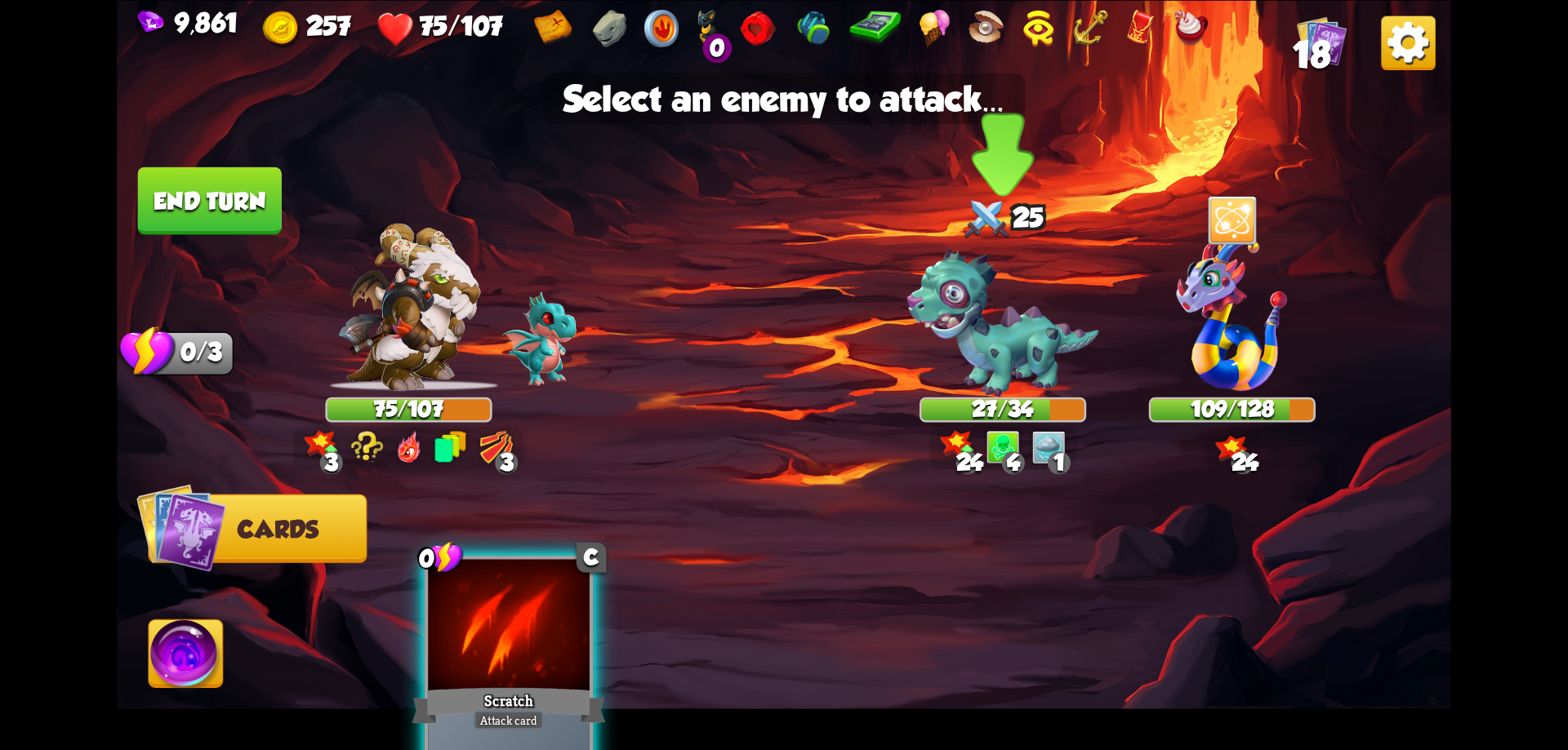
click at [989, 379] on img at bounding box center [1004, 322] width 192 height 147
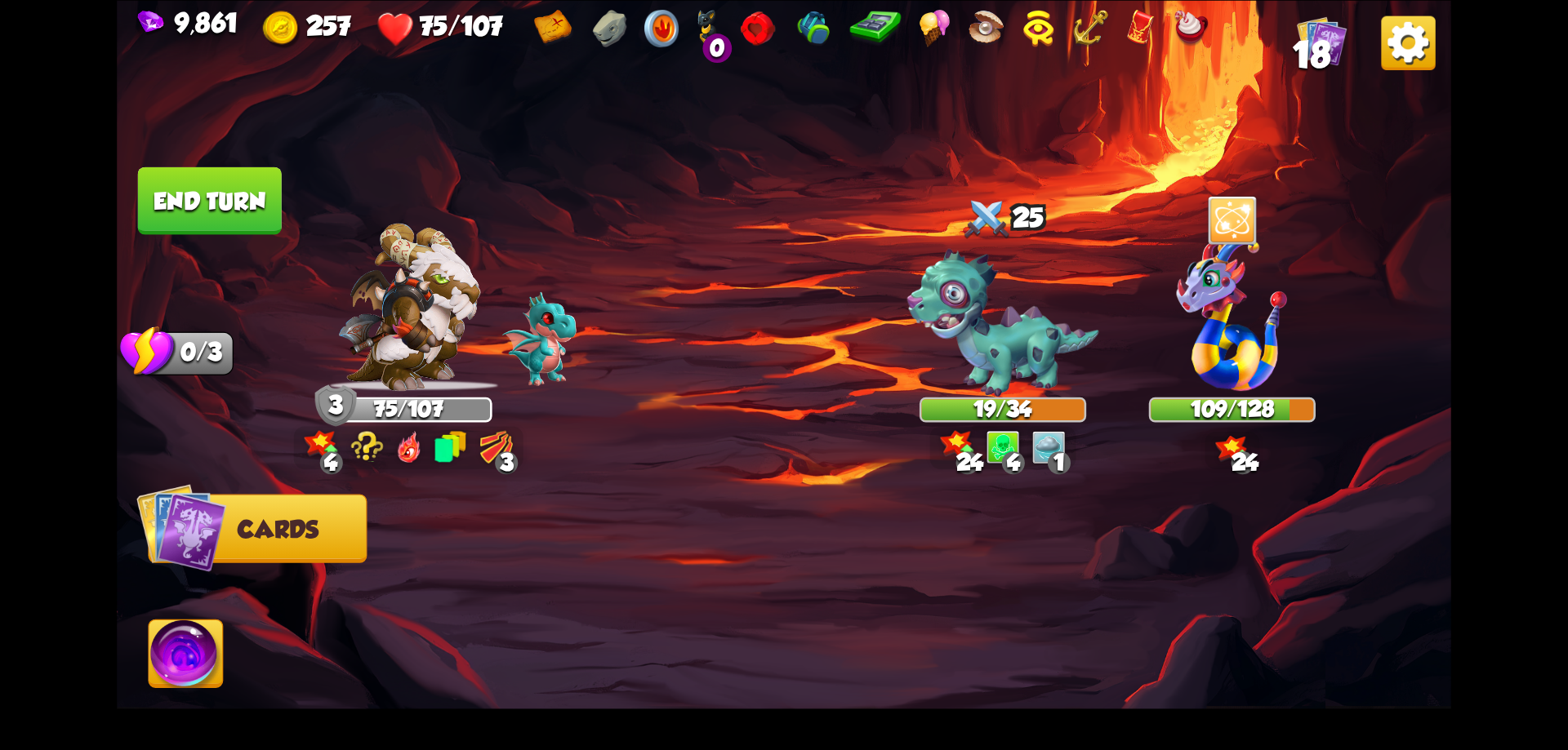
click at [256, 214] on button "End turn" at bounding box center [210, 201] width 144 height 68
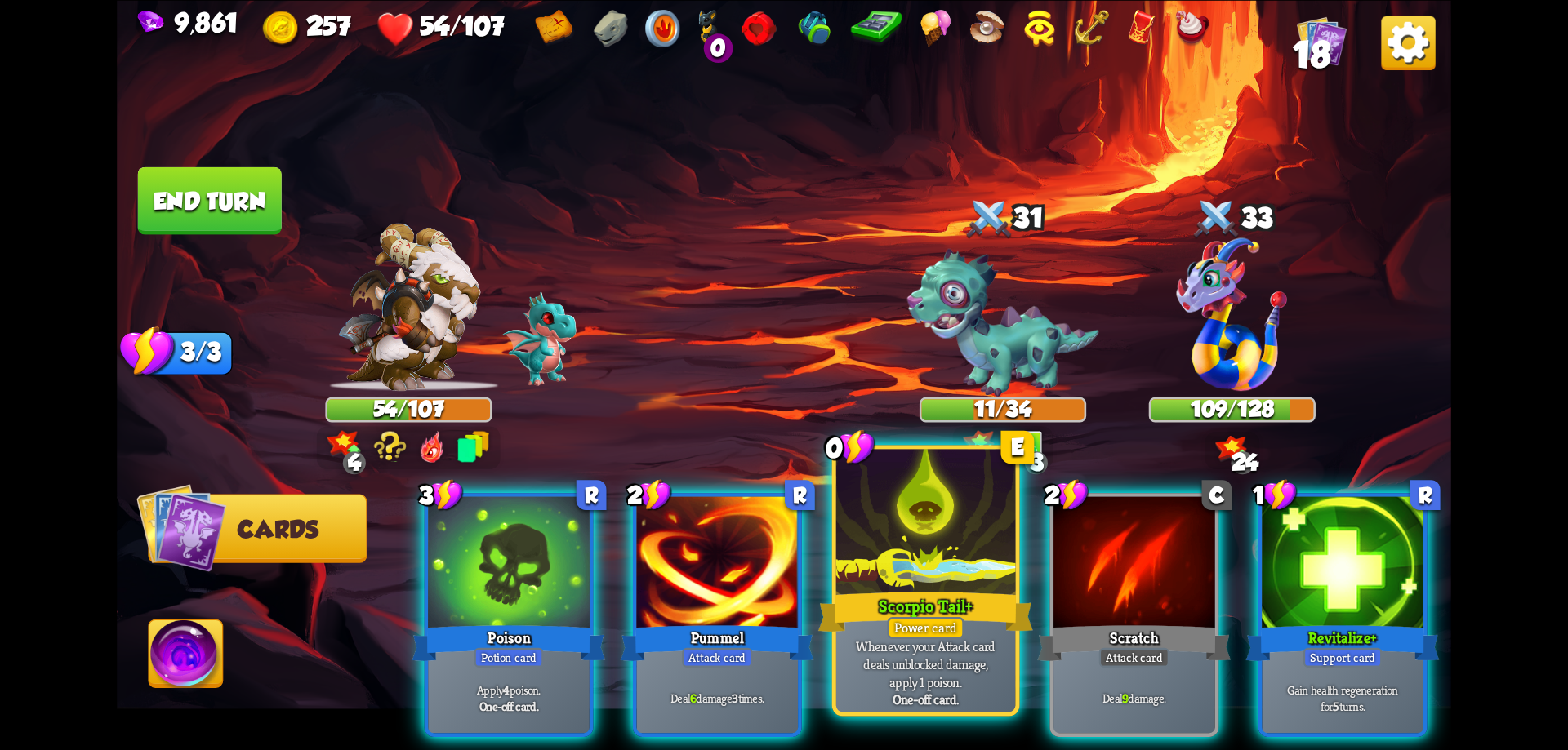
click at [914, 602] on div "Scorpio Tail+" at bounding box center [925, 612] width 214 height 49
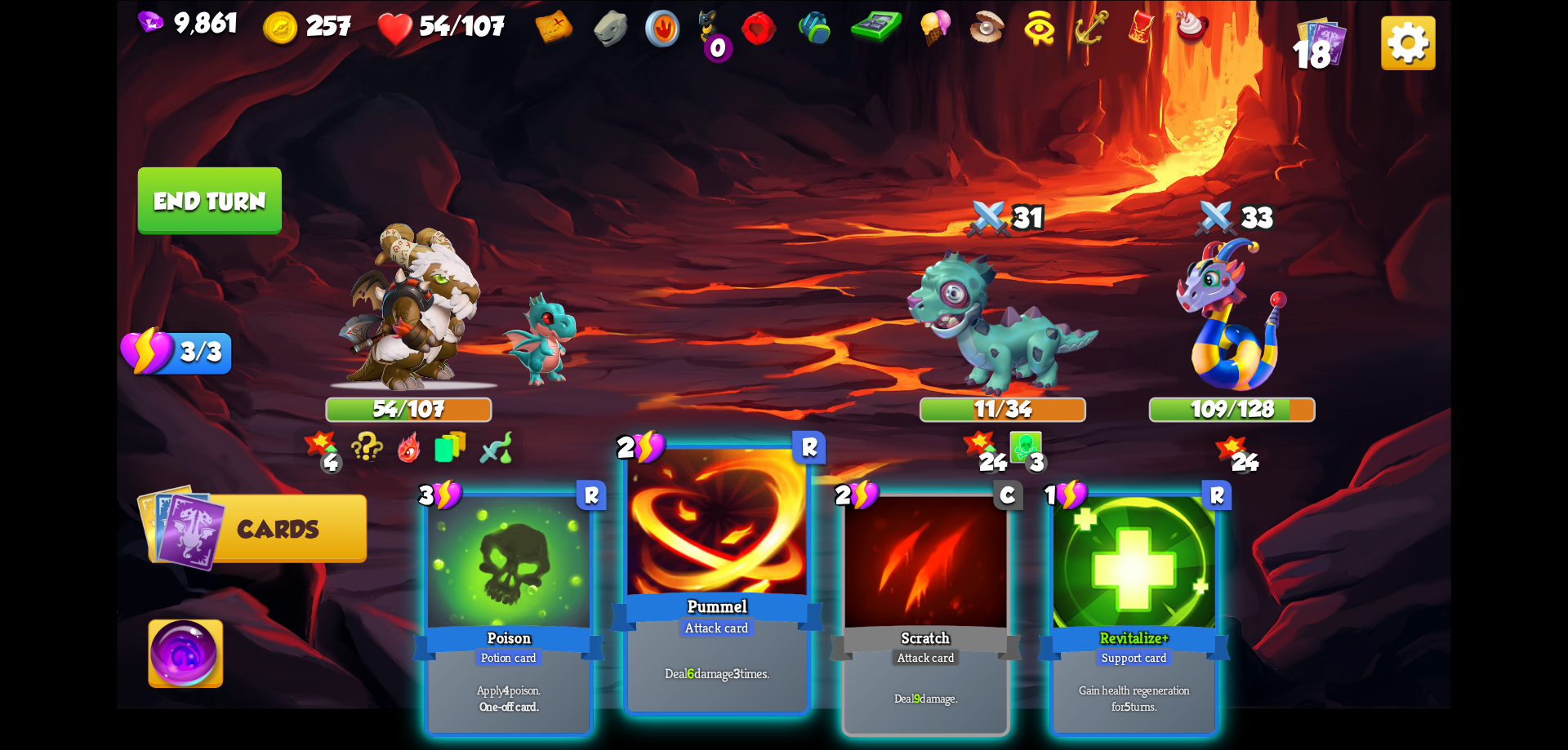
click at [772, 602] on div "Pummel" at bounding box center [717, 612] width 214 height 49
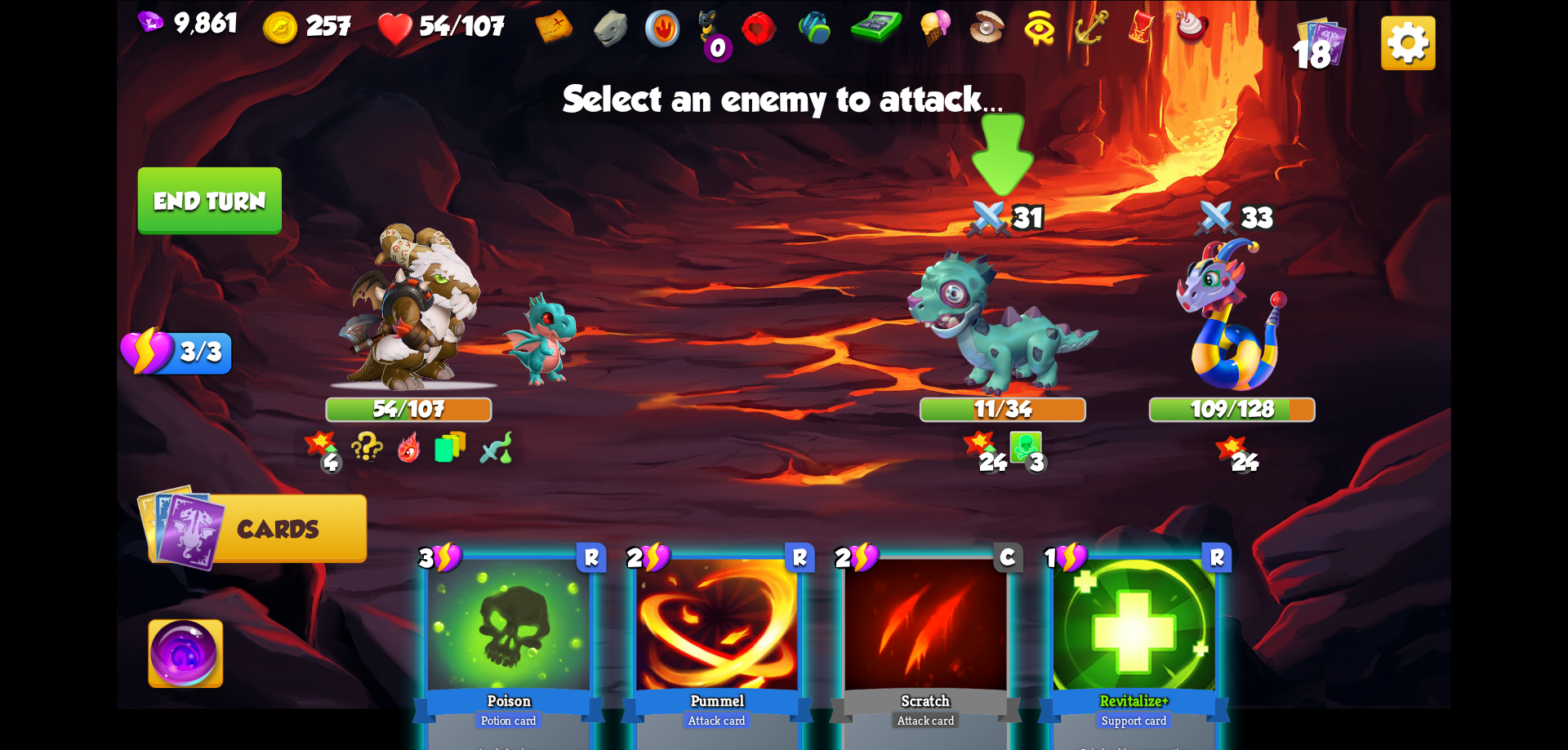
click at [1007, 351] on img at bounding box center [1004, 322] width 192 height 147
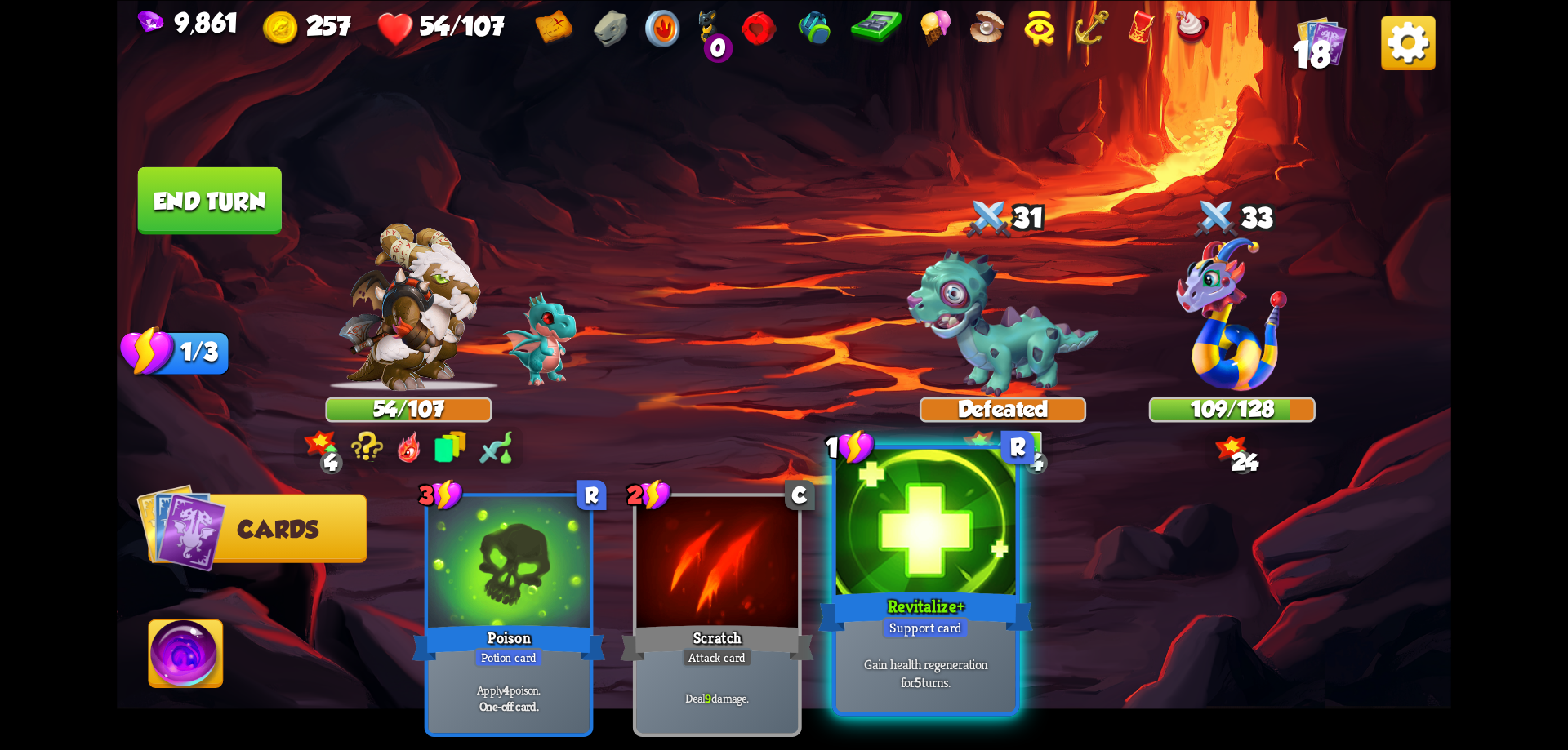
click at [913, 546] on div at bounding box center [926, 524] width 180 height 151
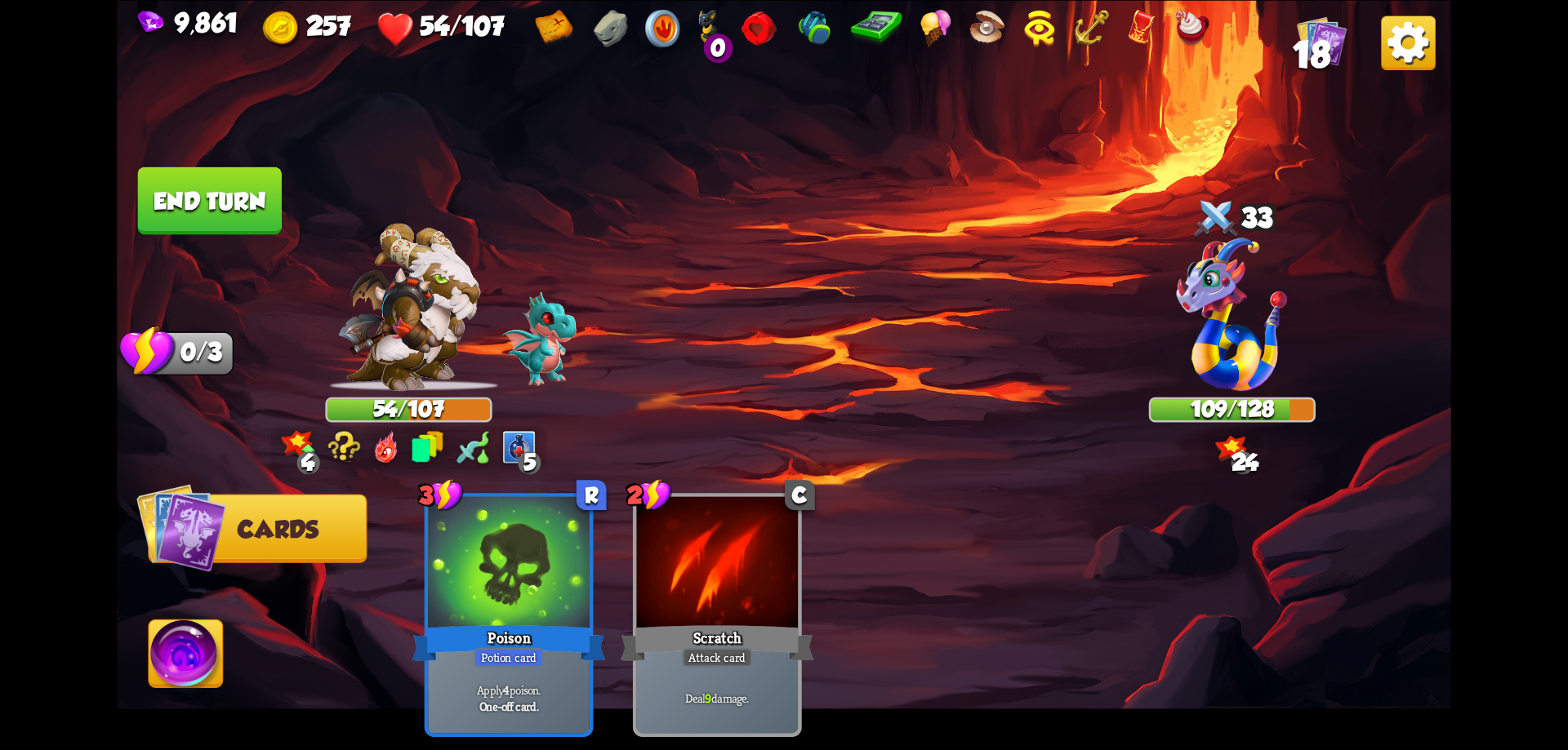
click at [240, 218] on button "End turn" at bounding box center [210, 201] width 144 height 68
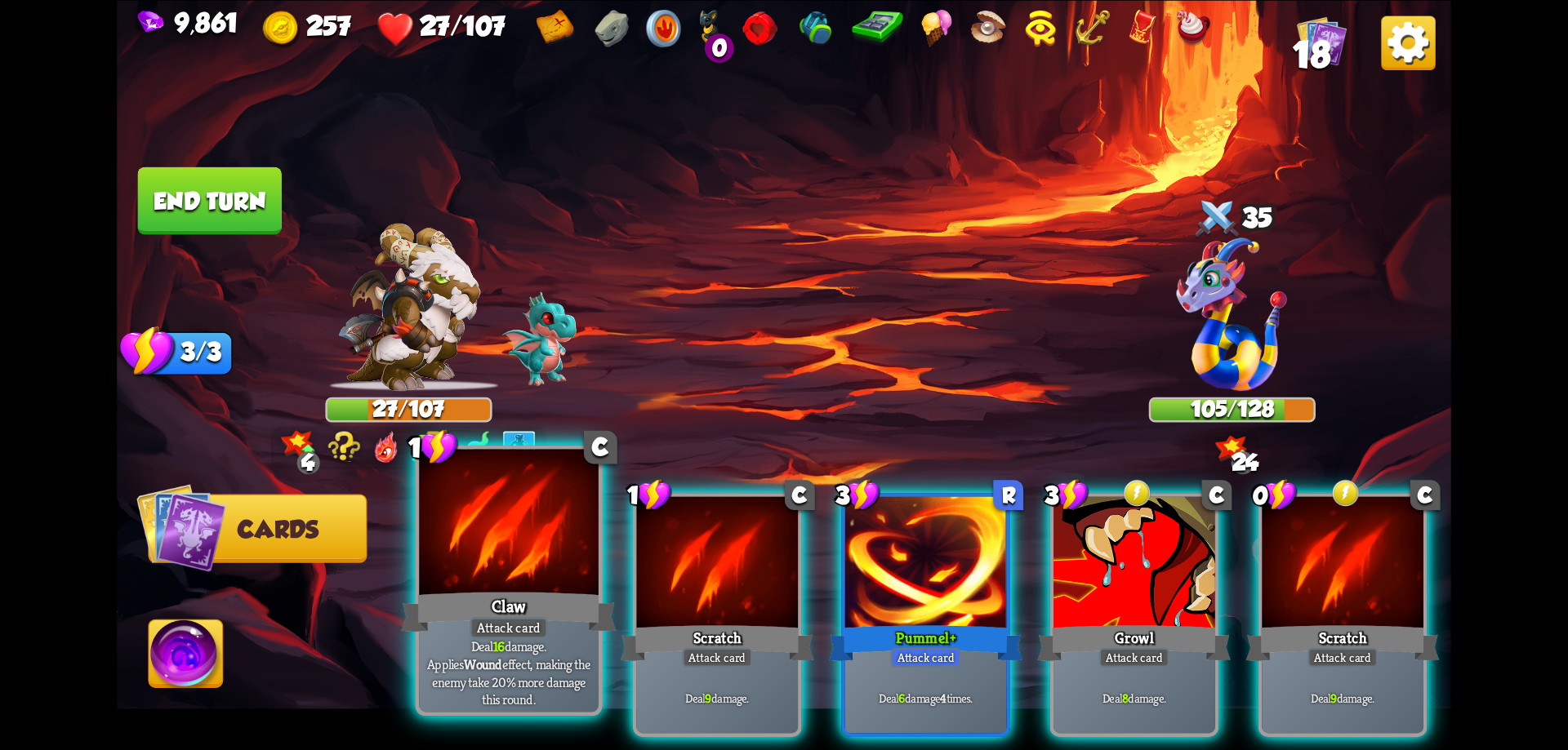
click at [502, 655] on b "Wound" at bounding box center [483, 664] width 38 height 18
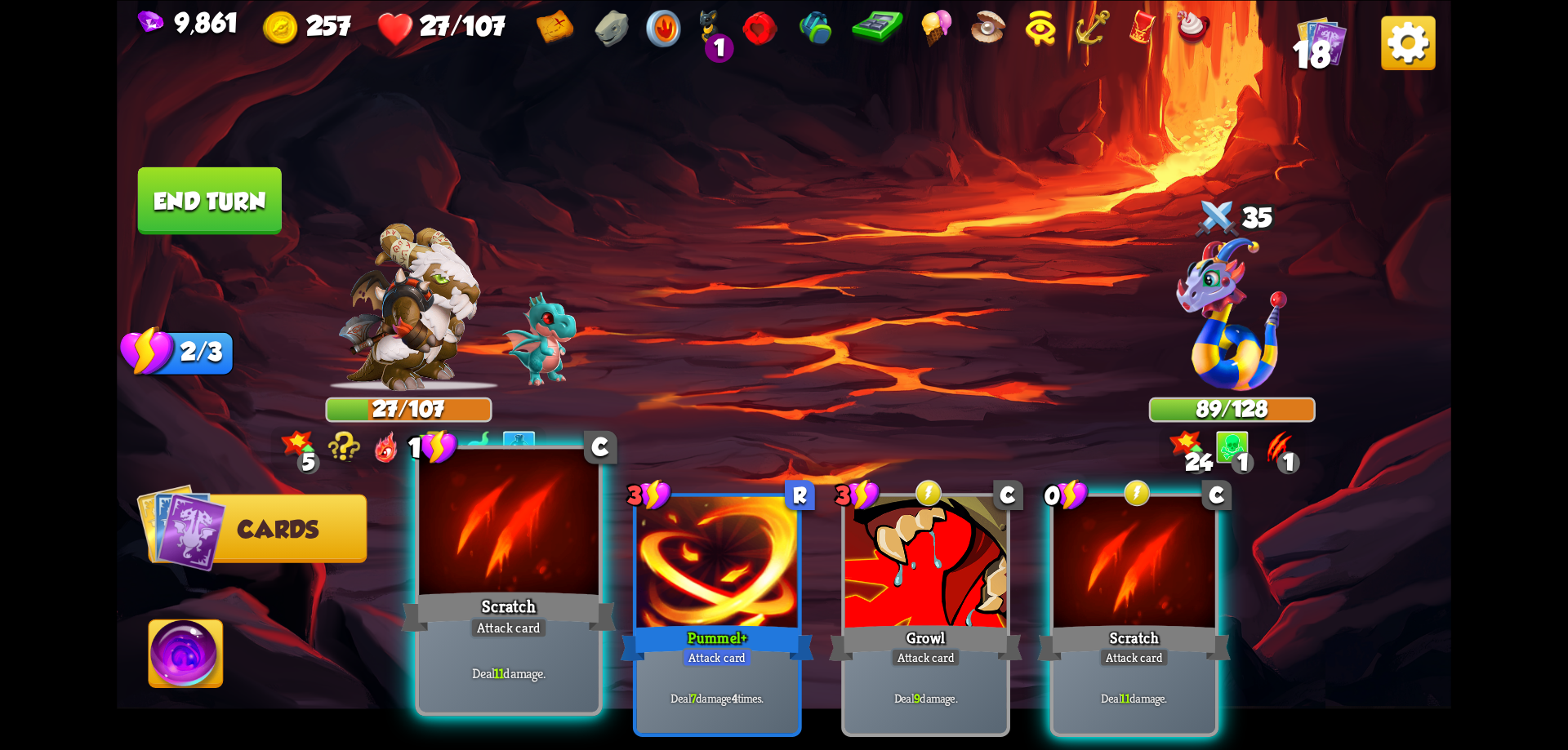
click at [553, 648] on div "Deal 11 damage." at bounding box center [508, 673] width 180 height 79
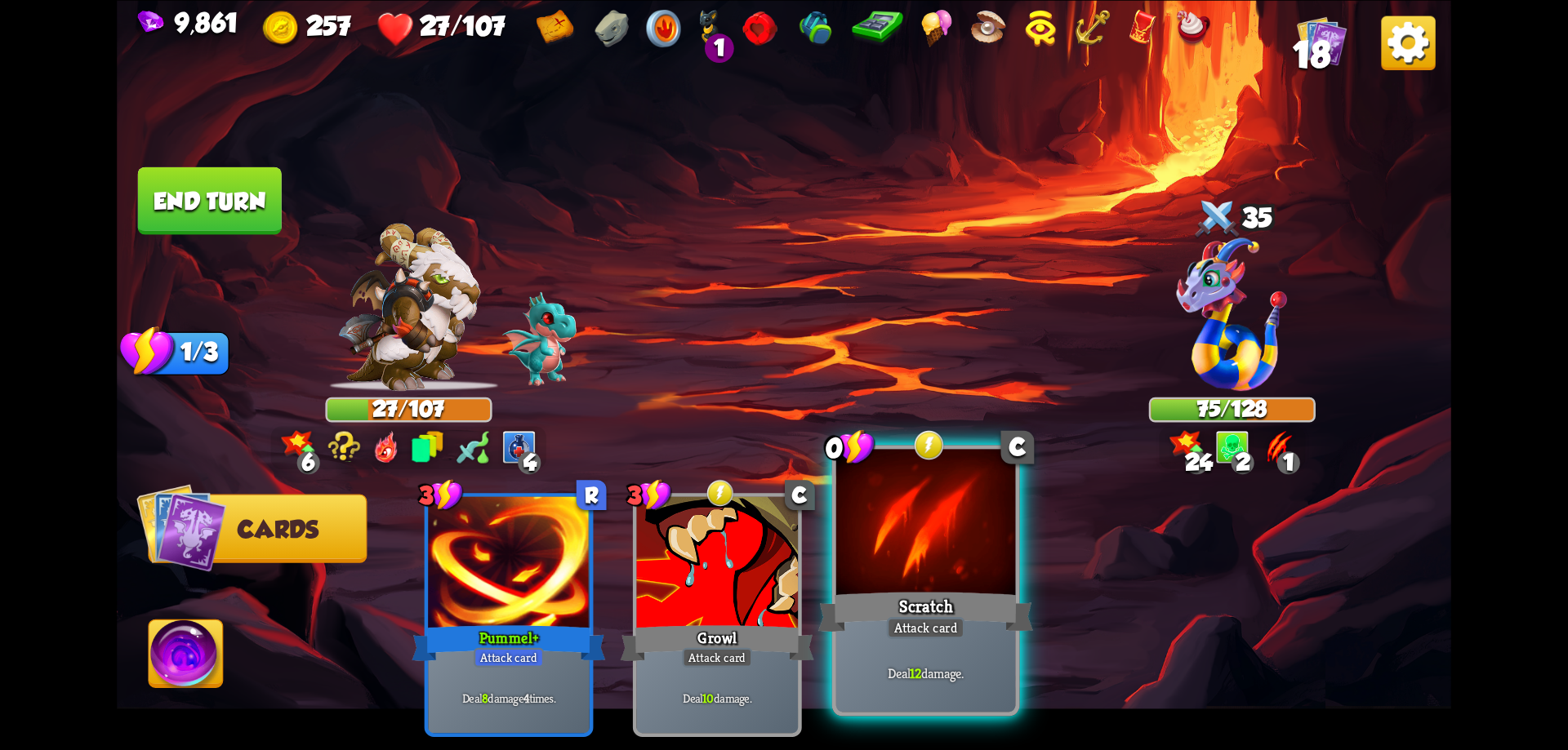
click at [934, 561] on div at bounding box center [926, 524] width 180 height 151
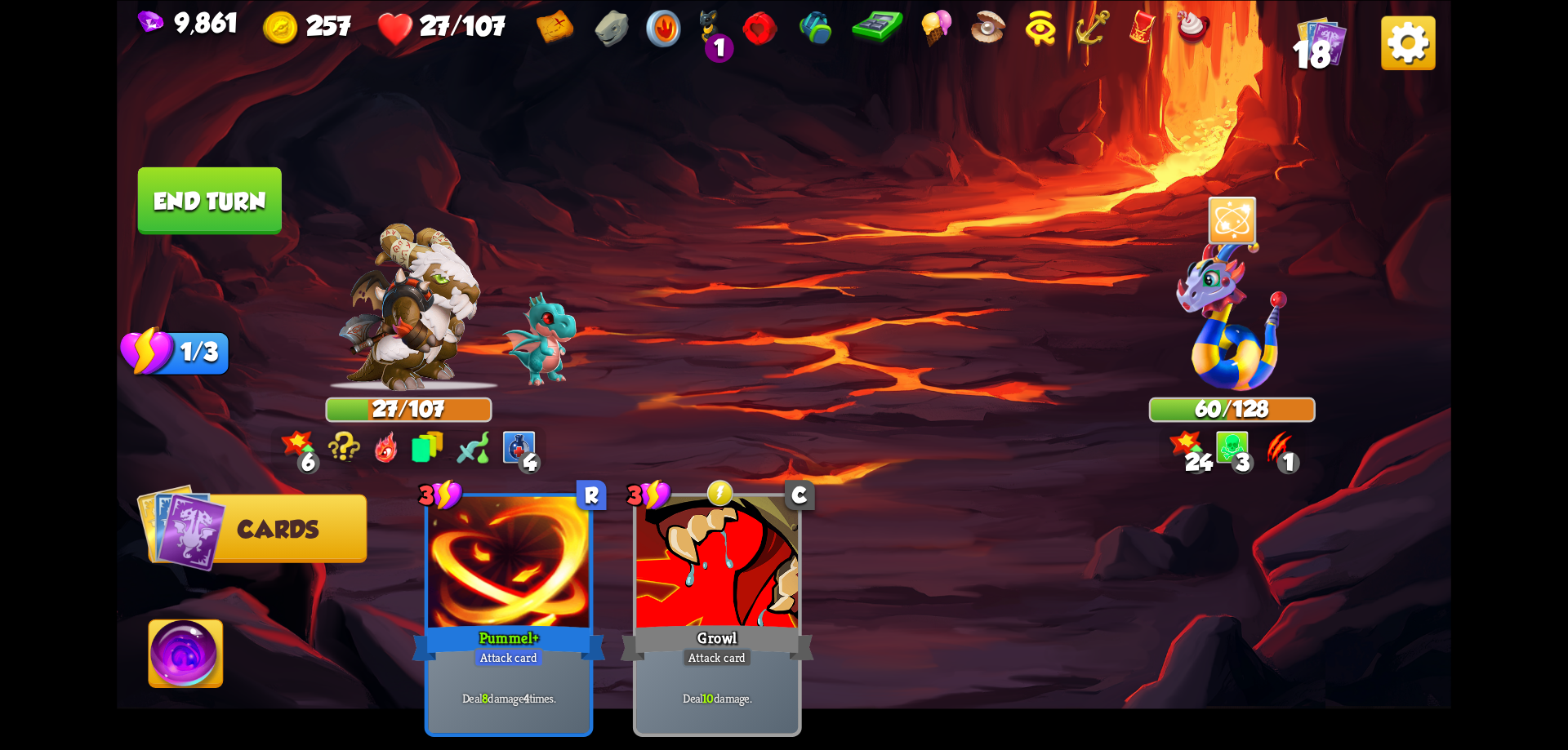
click at [259, 210] on button "End turn" at bounding box center [210, 201] width 144 height 68
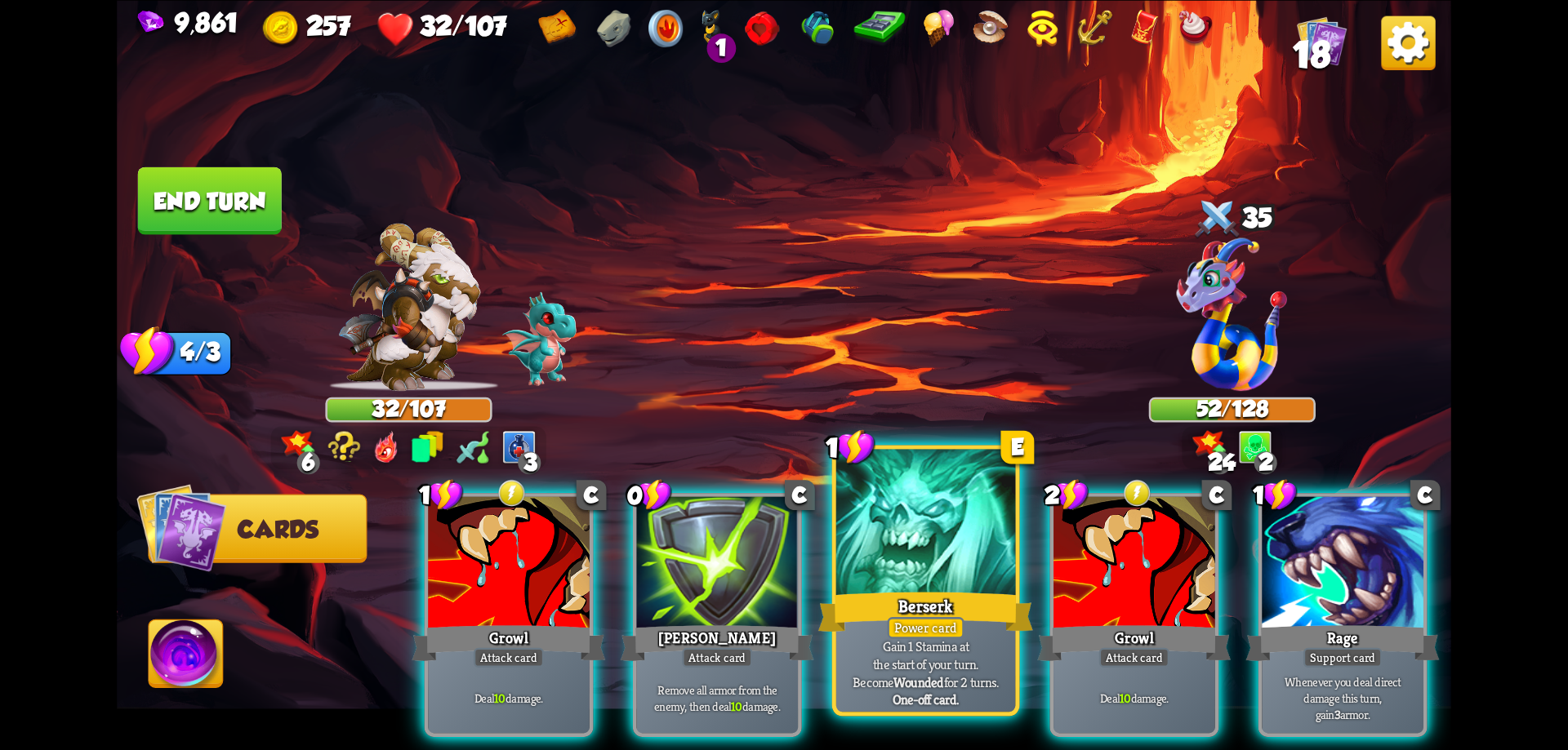
click at [917, 546] on div at bounding box center [926, 524] width 180 height 151
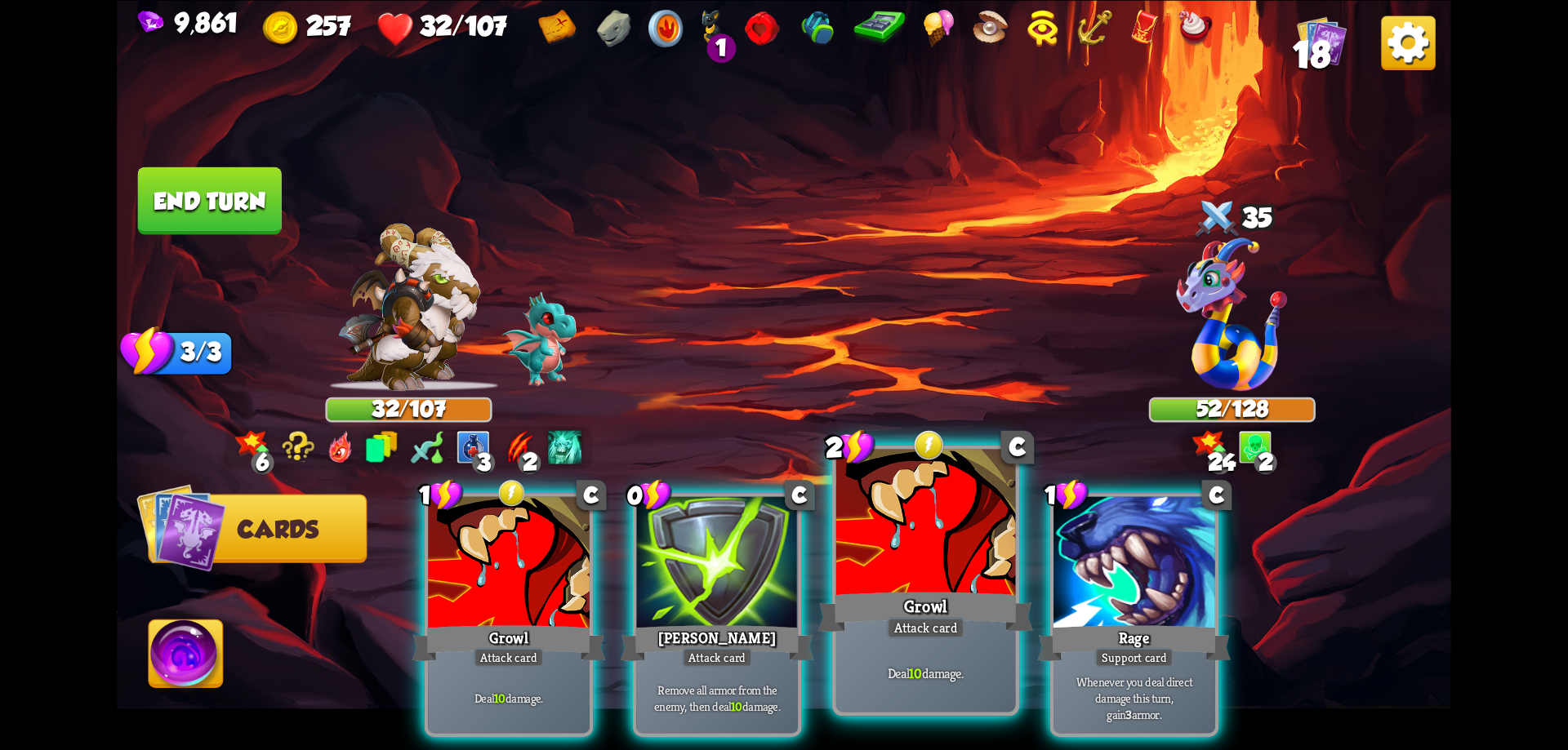
click at [915, 546] on div at bounding box center [926, 524] width 180 height 151
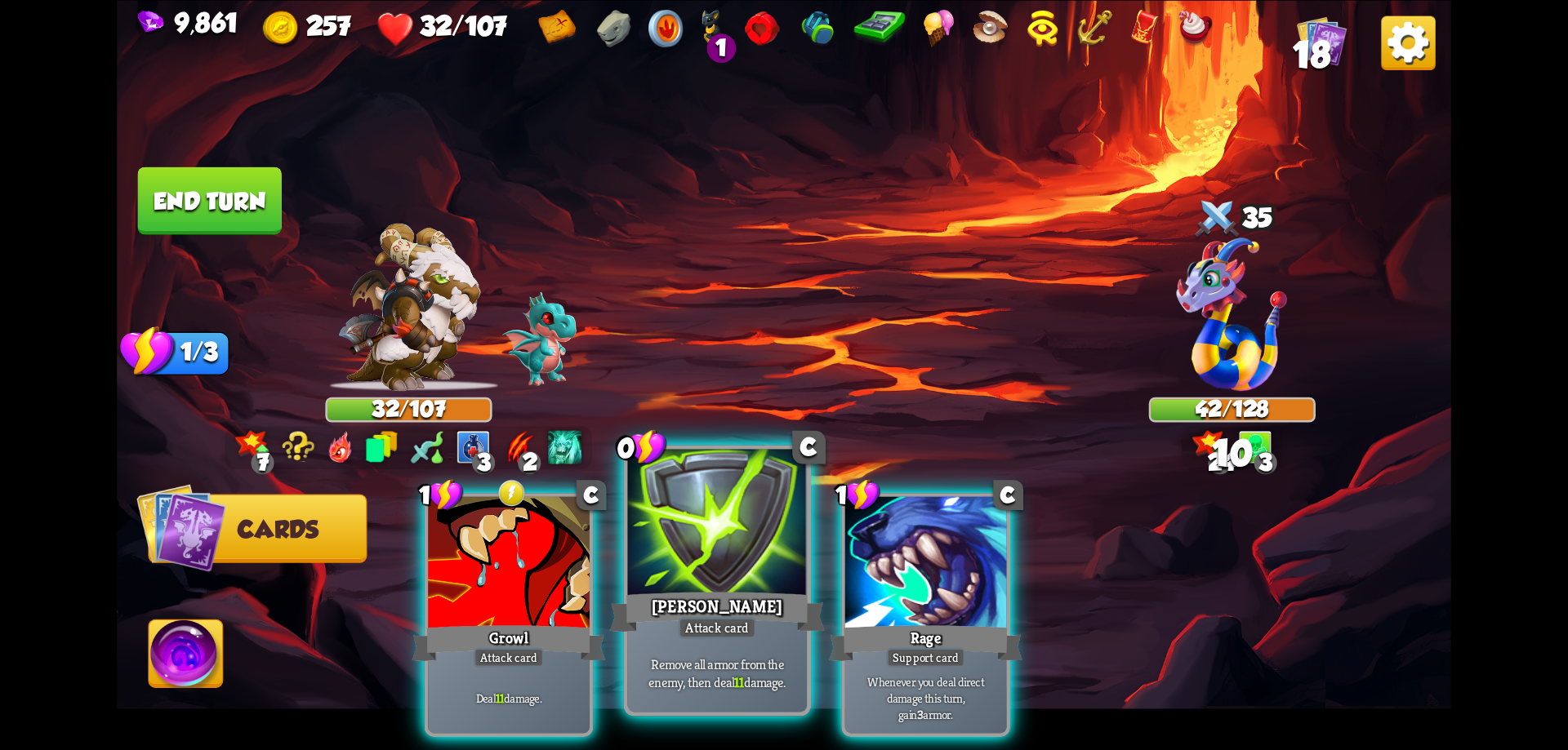
click at [725, 559] on div at bounding box center [718, 524] width 180 height 151
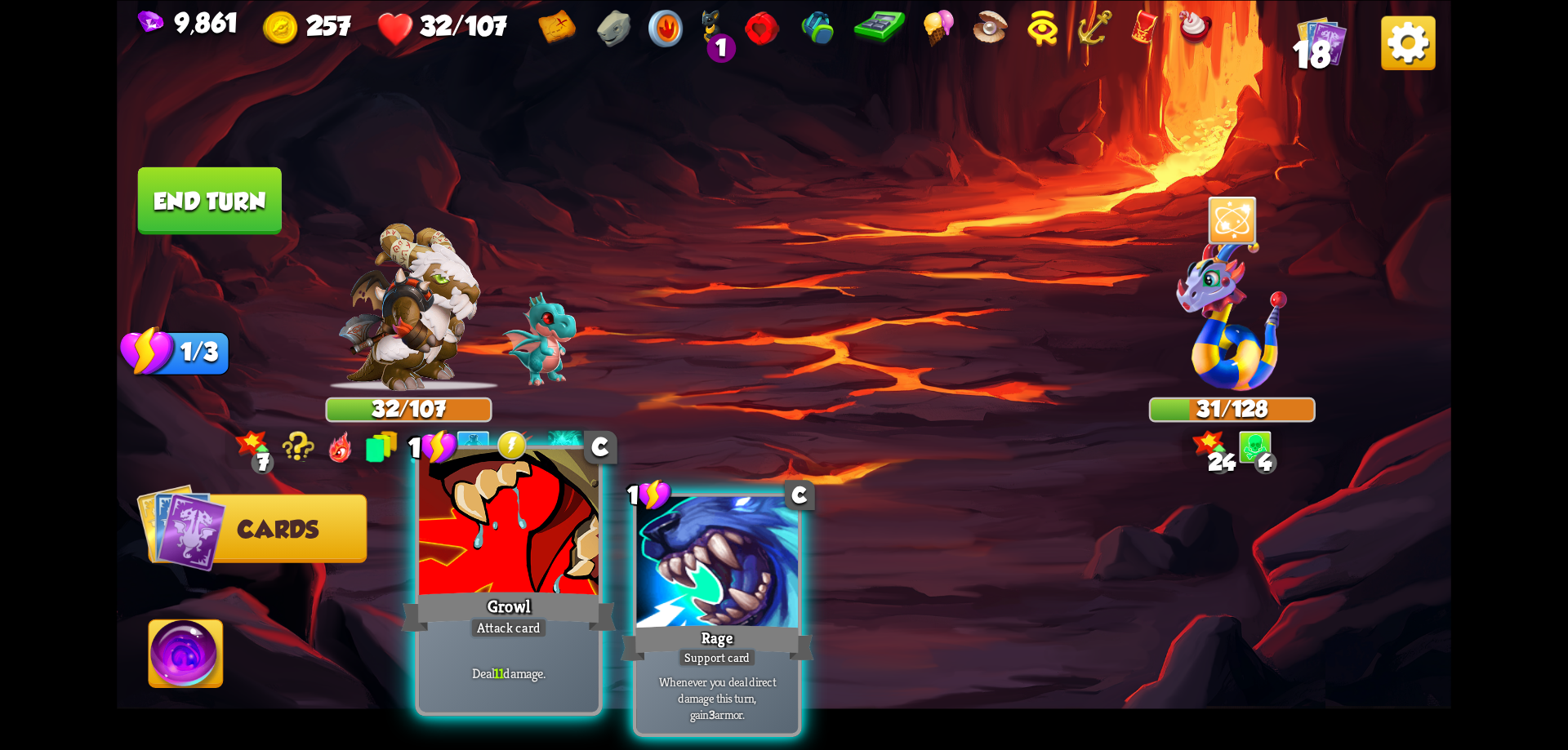
click at [553, 554] on div at bounding box center [508, 524] width 180 height 151
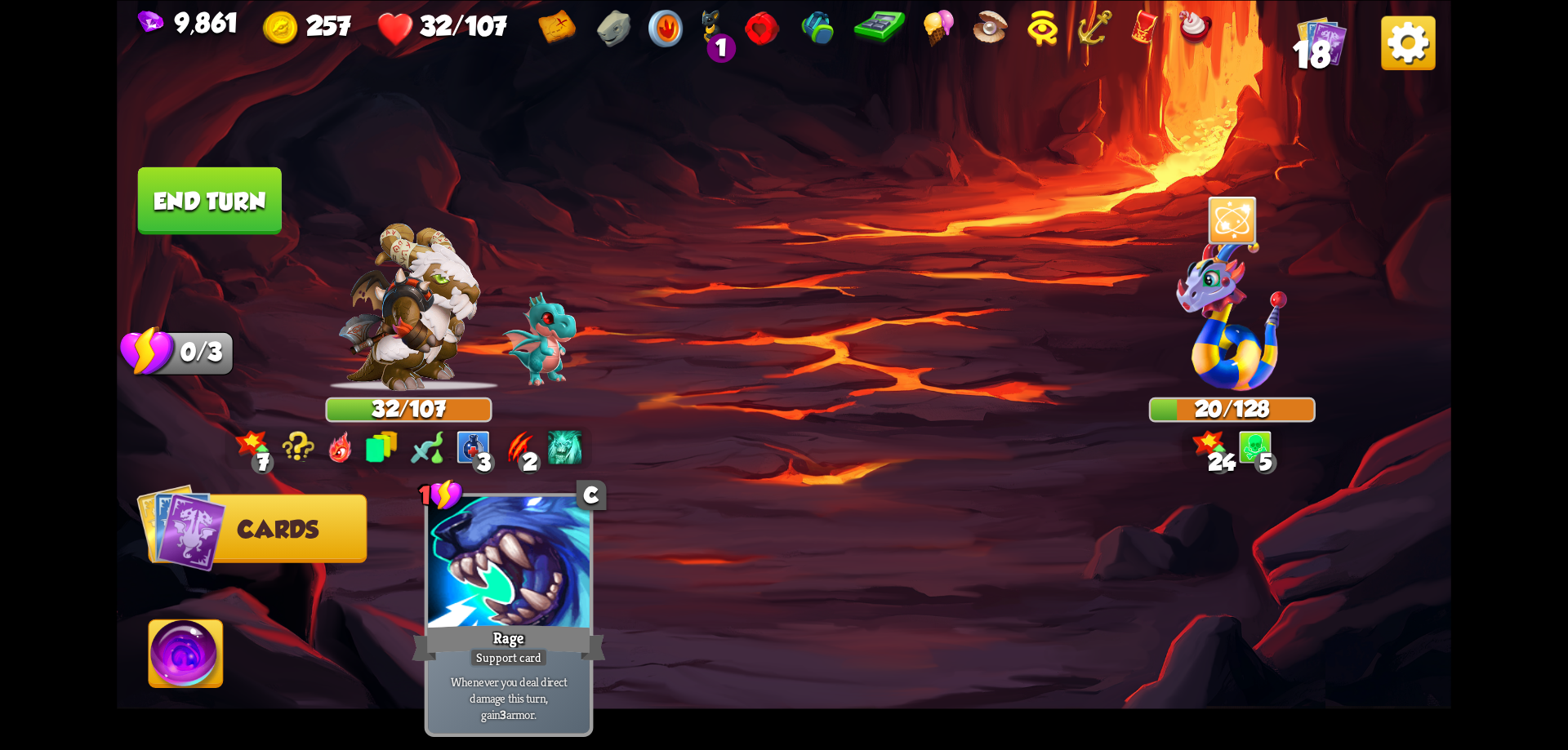
click at [229, 210] on button "End turn" at bounding box center [210, 201] width 144 height 68
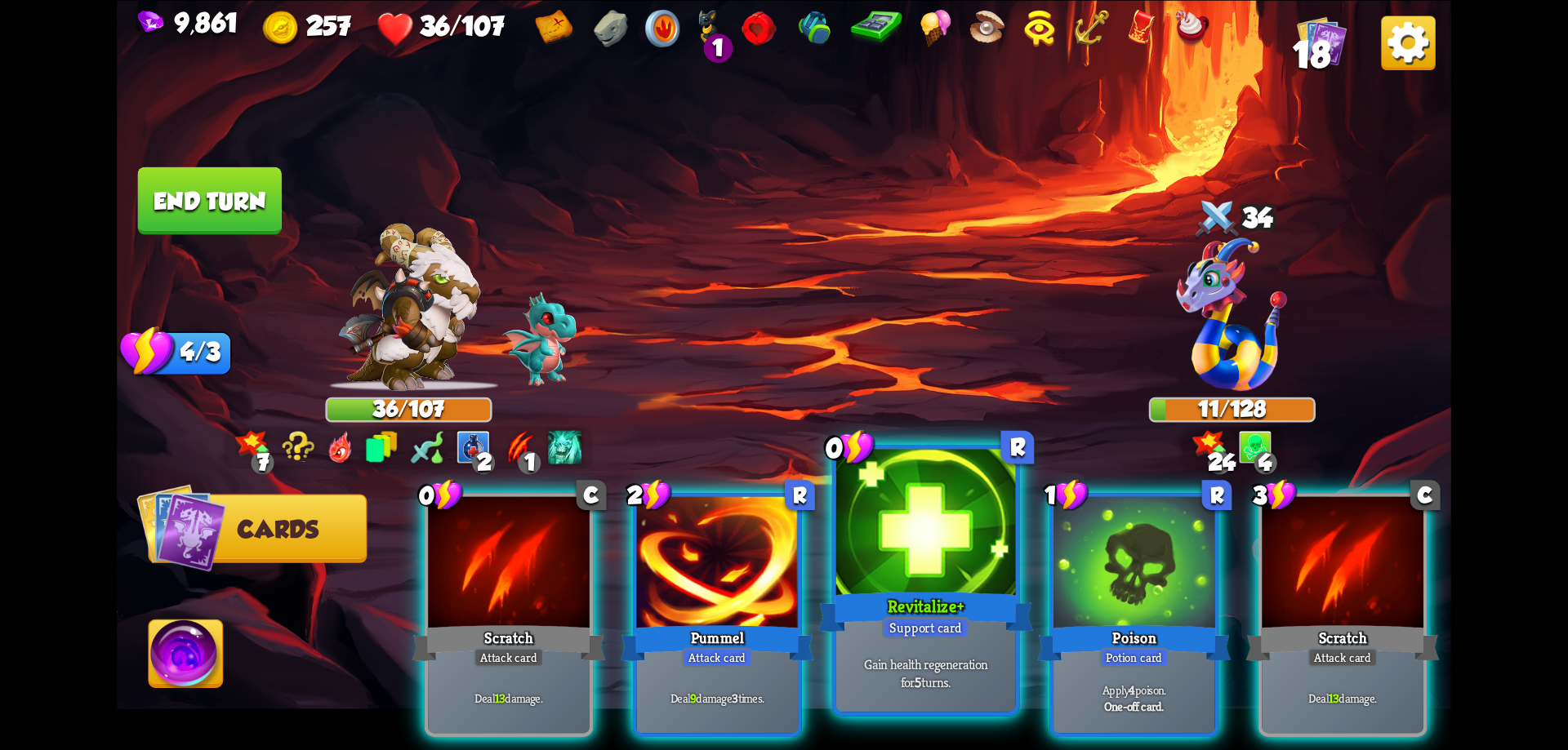
click at [948, 581] on div at bounding box center [926, 524] width 180 height 151
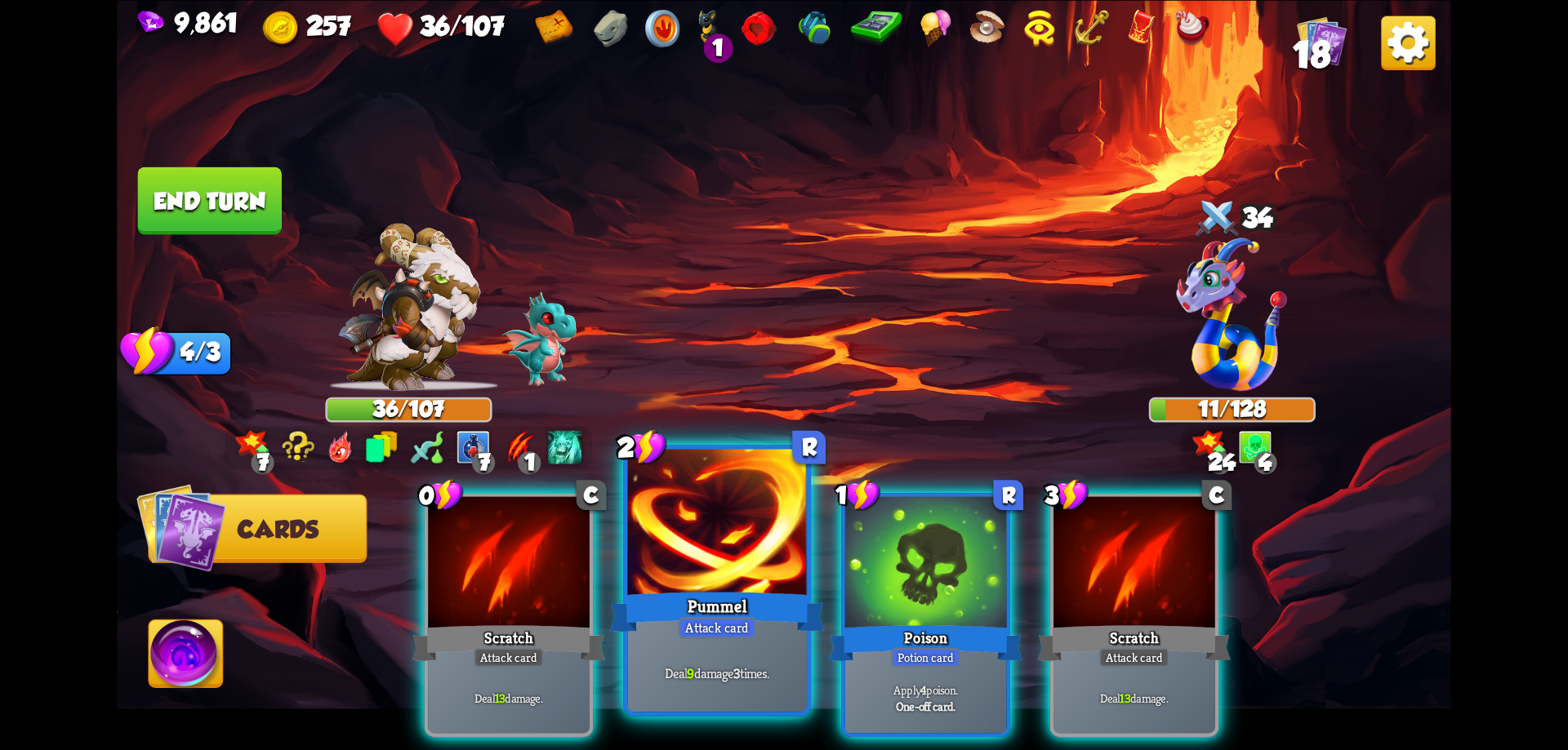
click at [767, 582] on div at bounding box center [718, 524] width 180 height 151
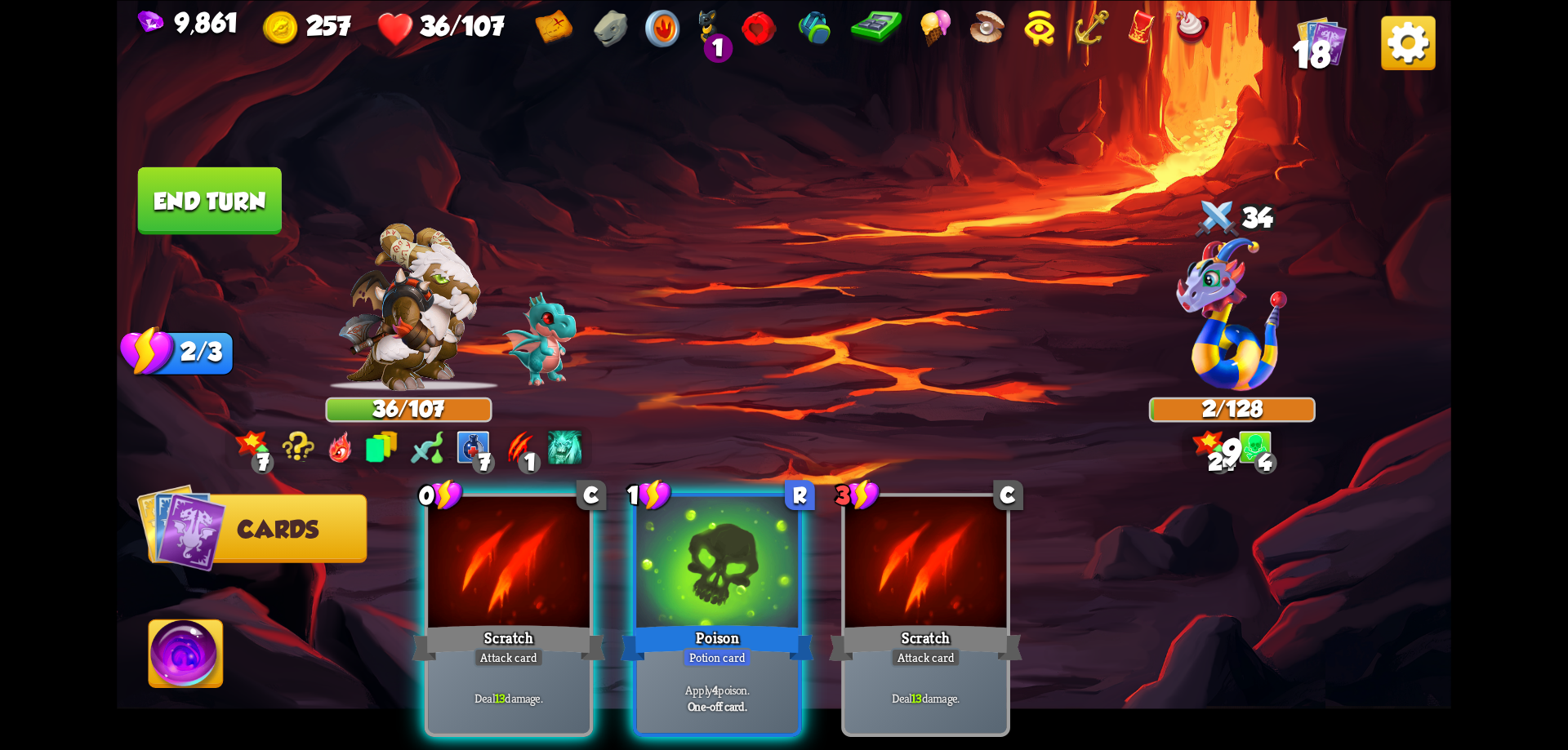
click at [767, 582] on div at bounding box center [717, 564] width 162 height 136
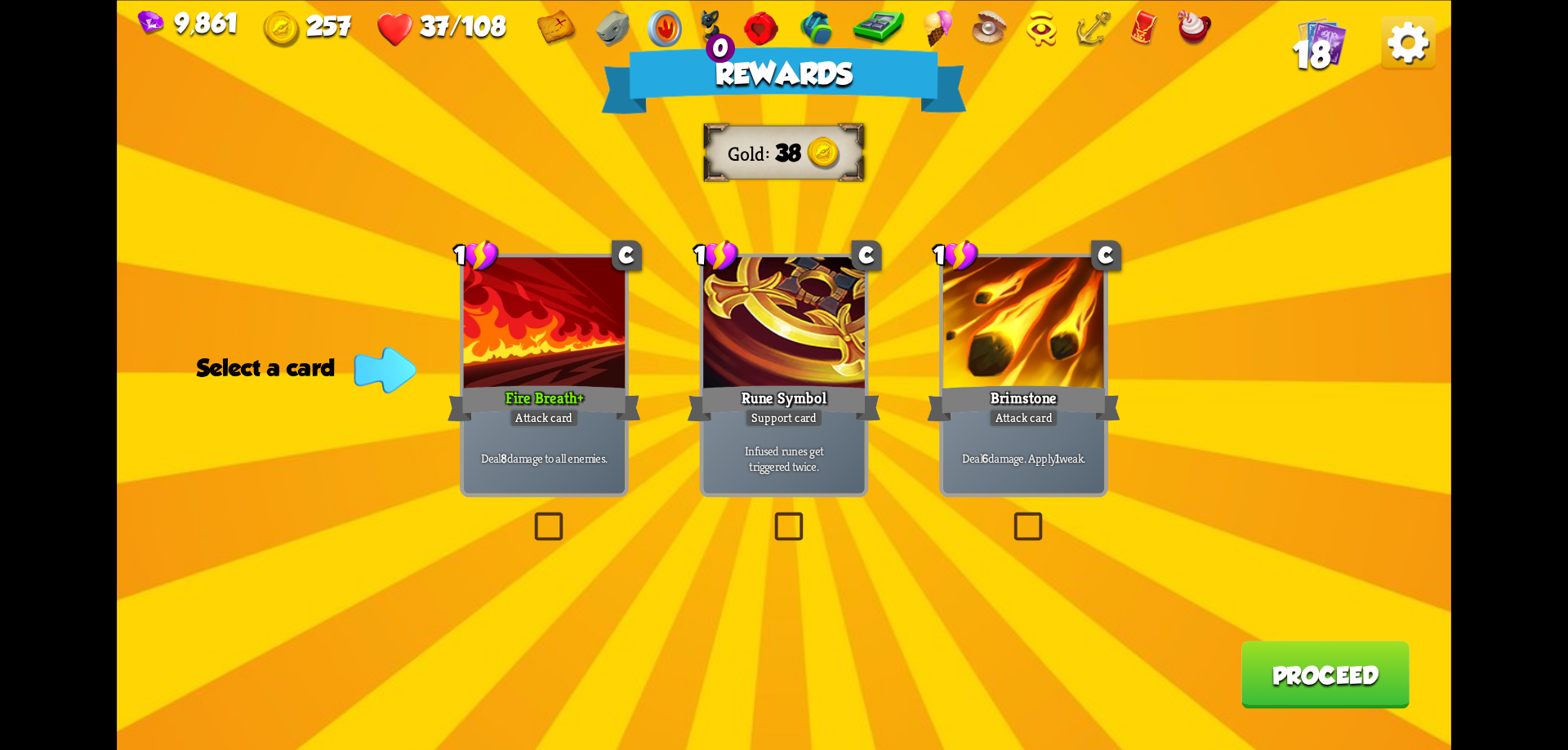
click at [1371, 675] on button "Proceed" at bounding box center [1325, 675] width 169 height 68
